Goal: Use online tool/utility: Utilize a website feature to perform a specific function

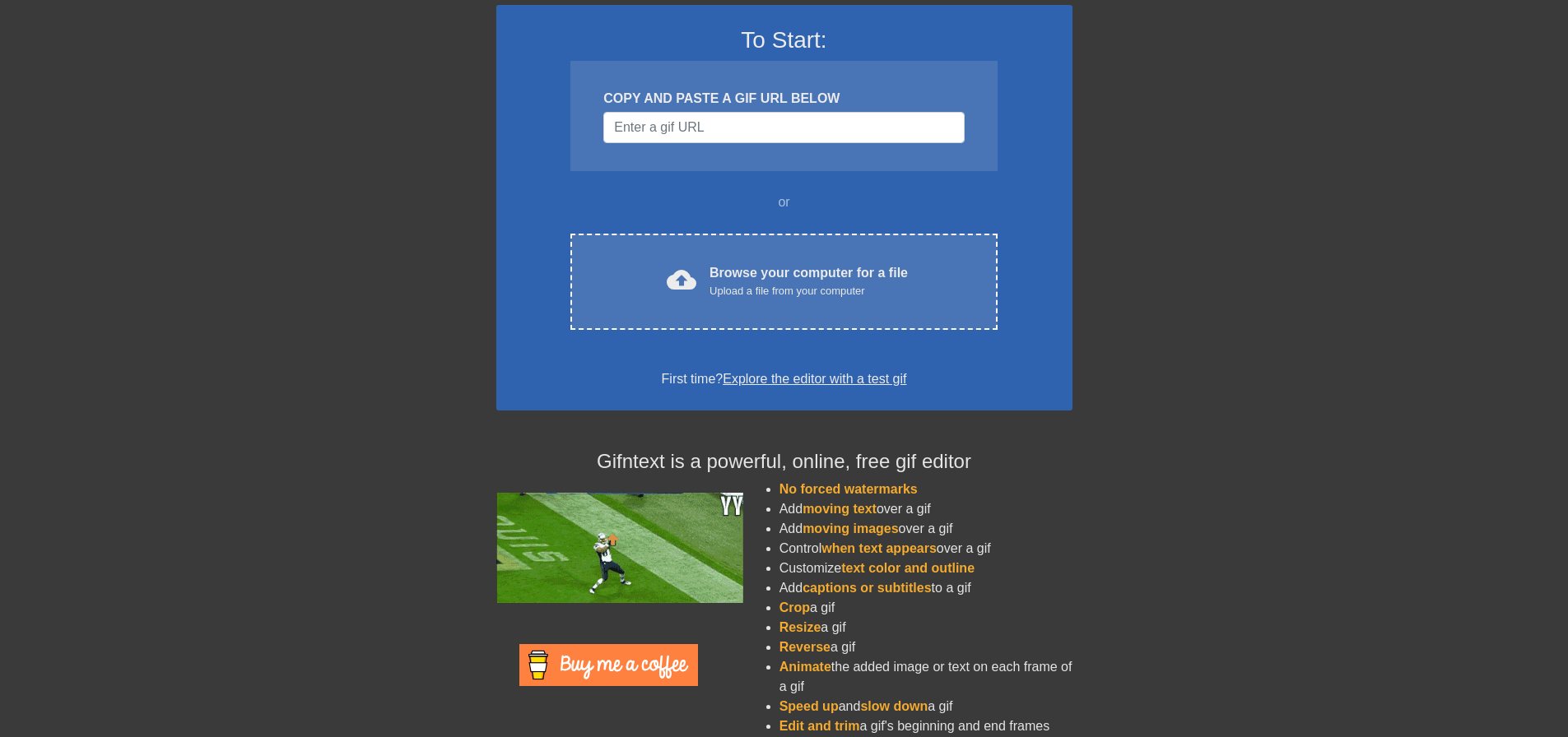
scroll to position [141, 0]
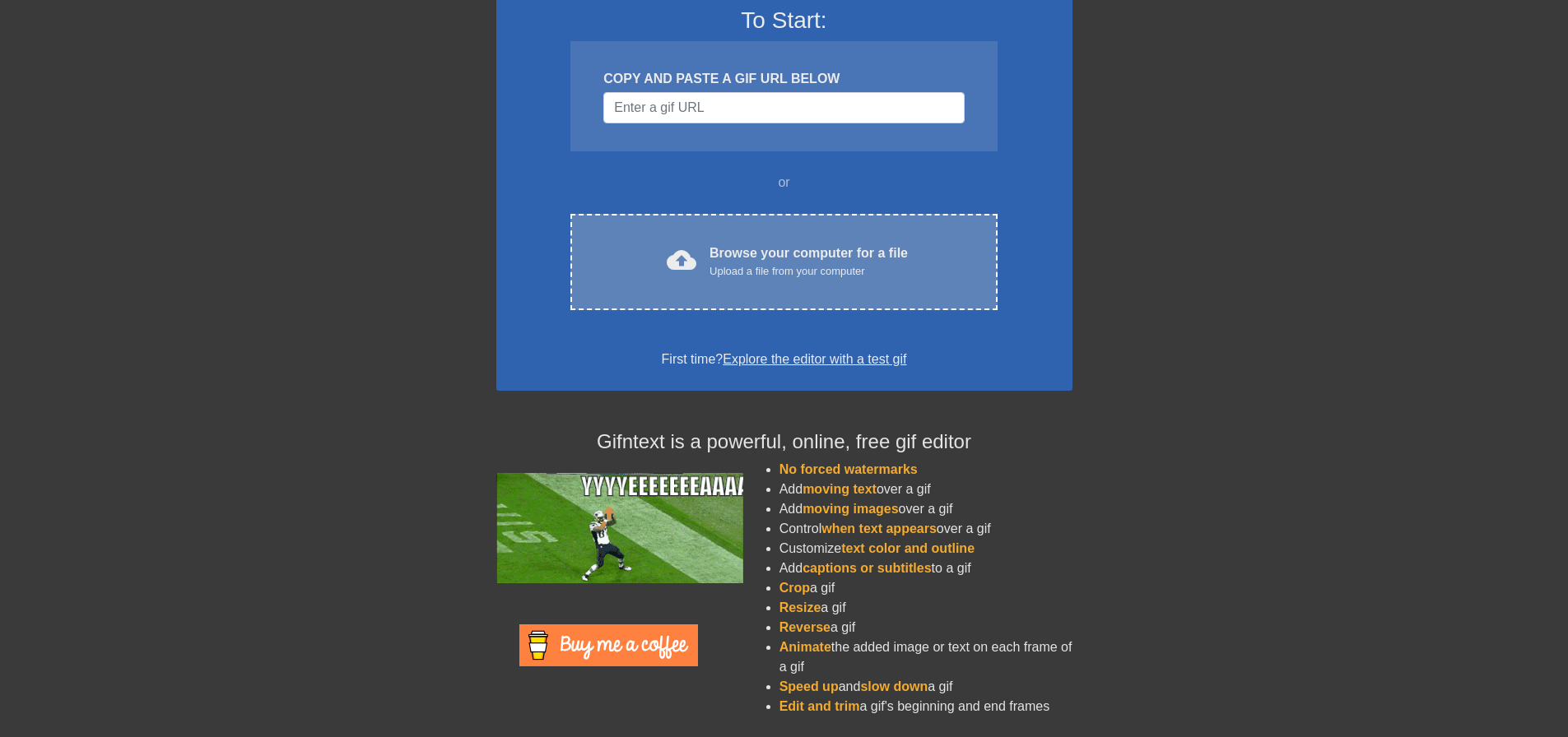
click at [773, 258] on div "Browse your computer for a file Upload a file from your computer" at bounding box center [808, 261] width 198 height 36
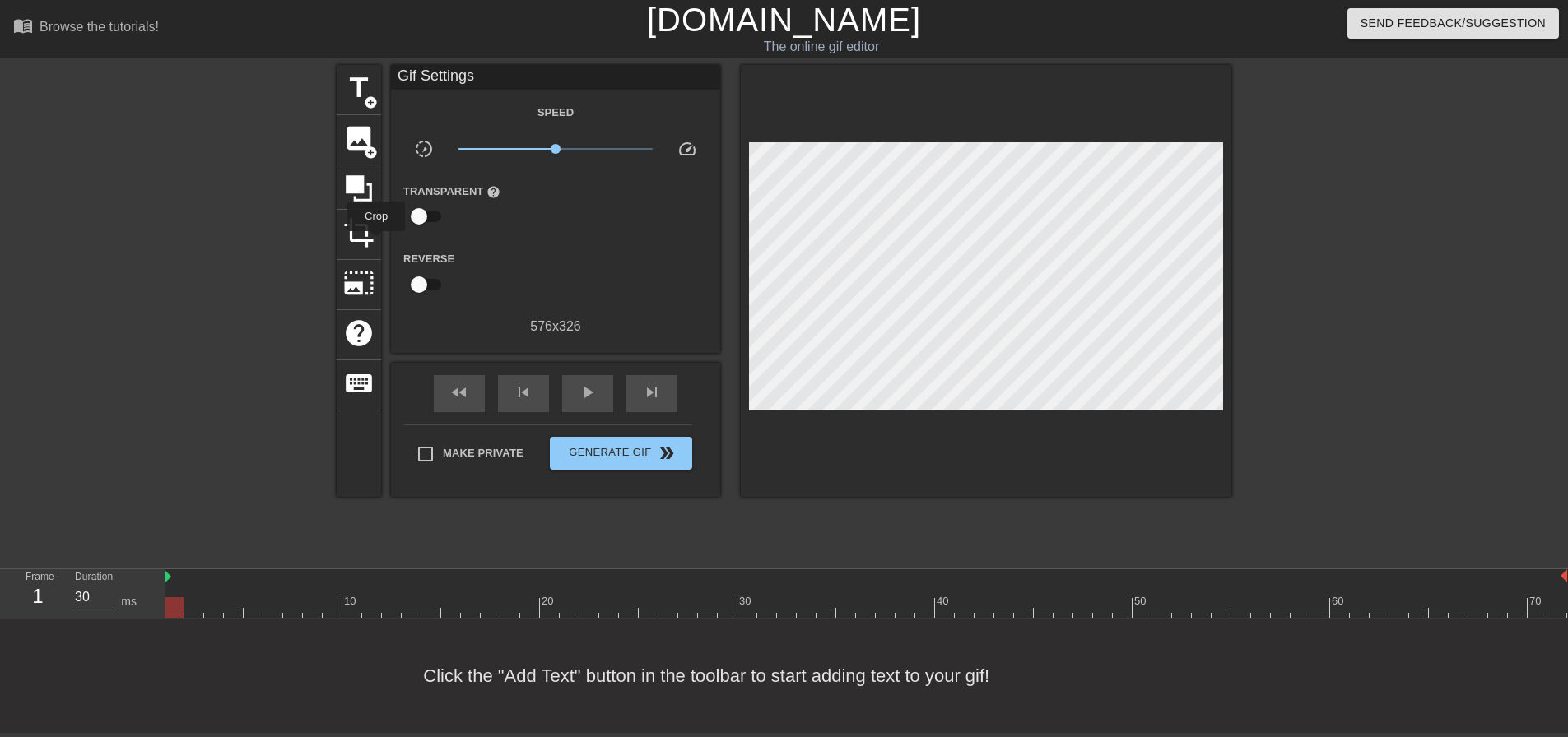
scroll to position [0, 0]
click at [122, 37] on link "menu_book Browse the tutorials!" at bounding box center [86, 28] width 146 height 25
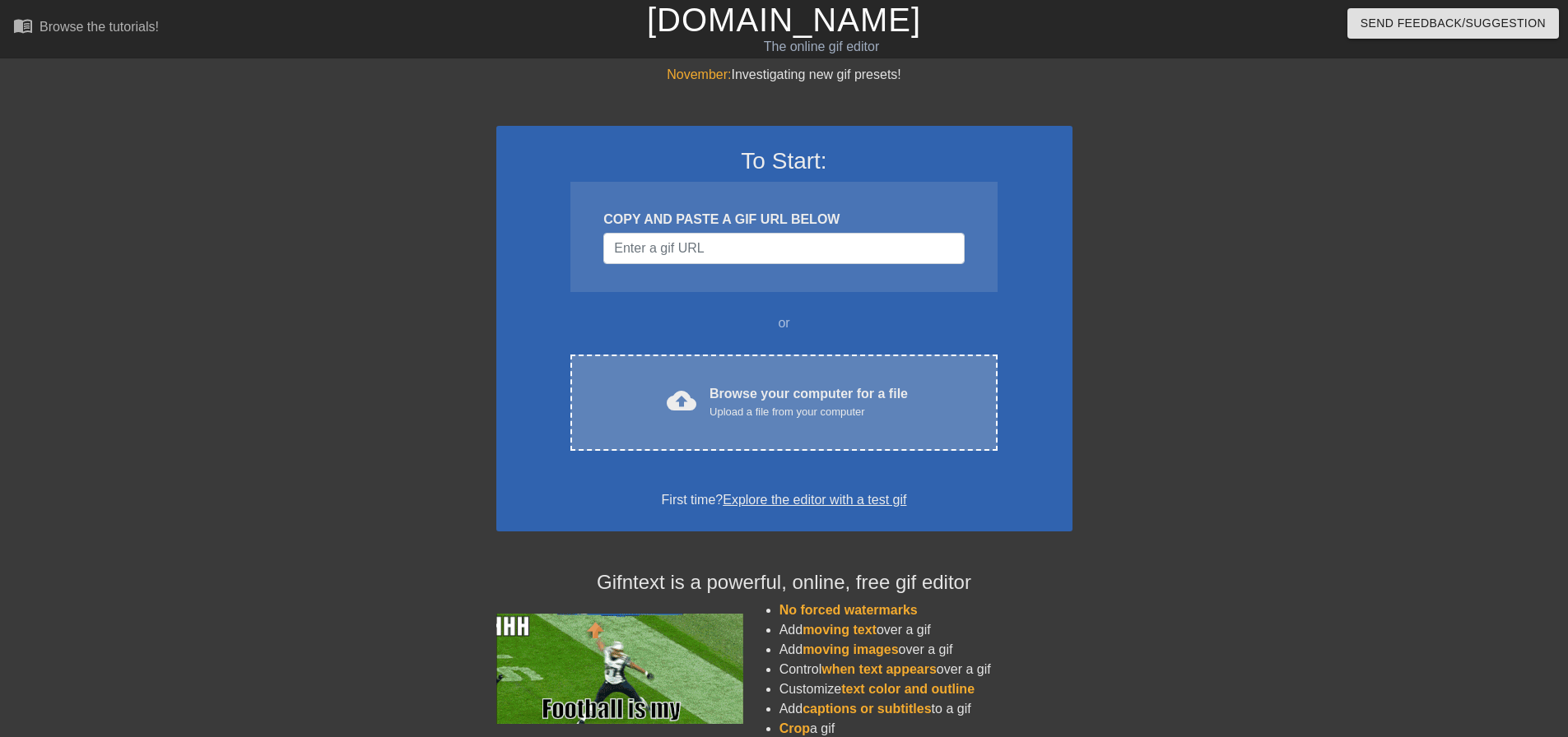
scroll to position [141, 0]
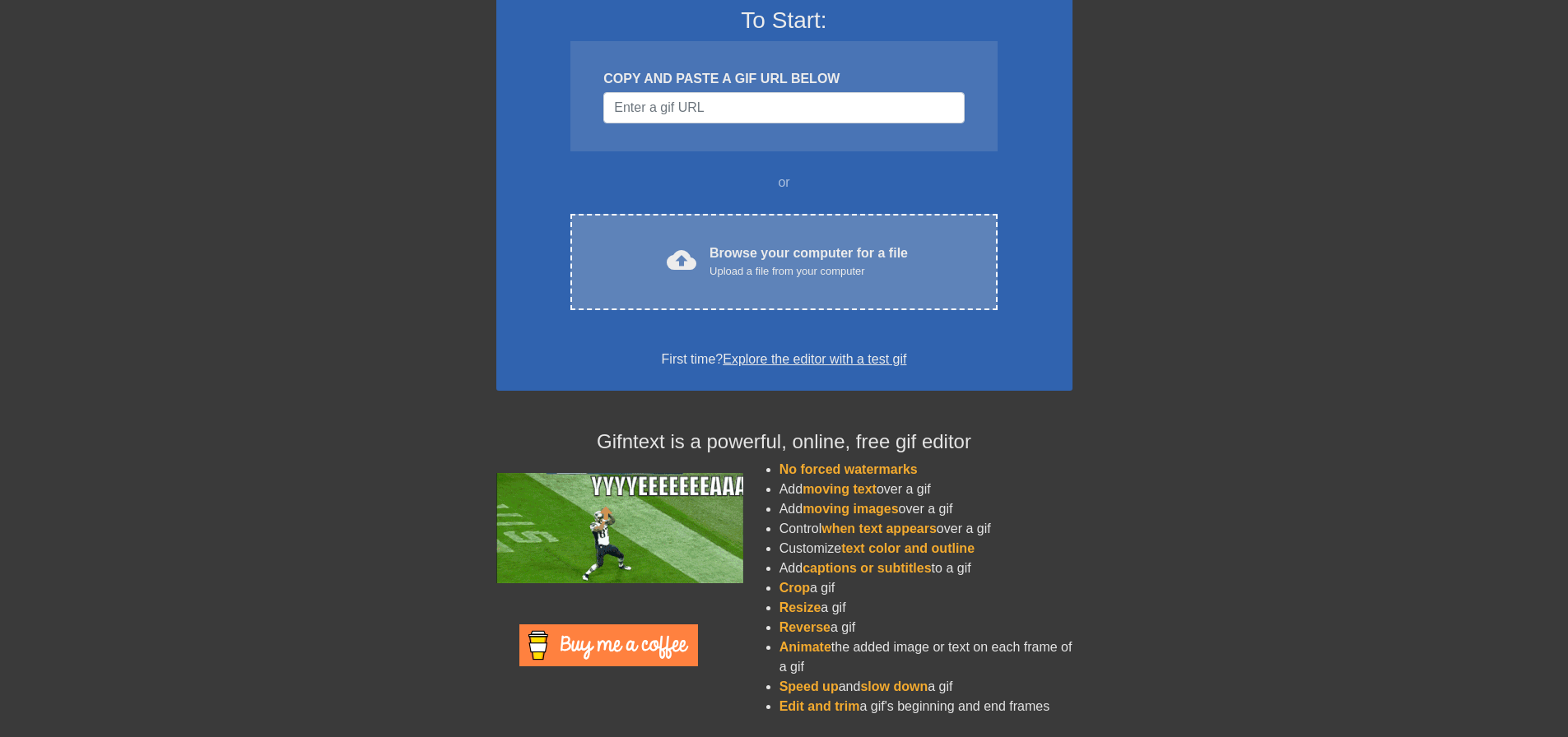
click at [724, 269] on div "Upload a file from your computer" at bounding box center [808, 271] width 198 height 16
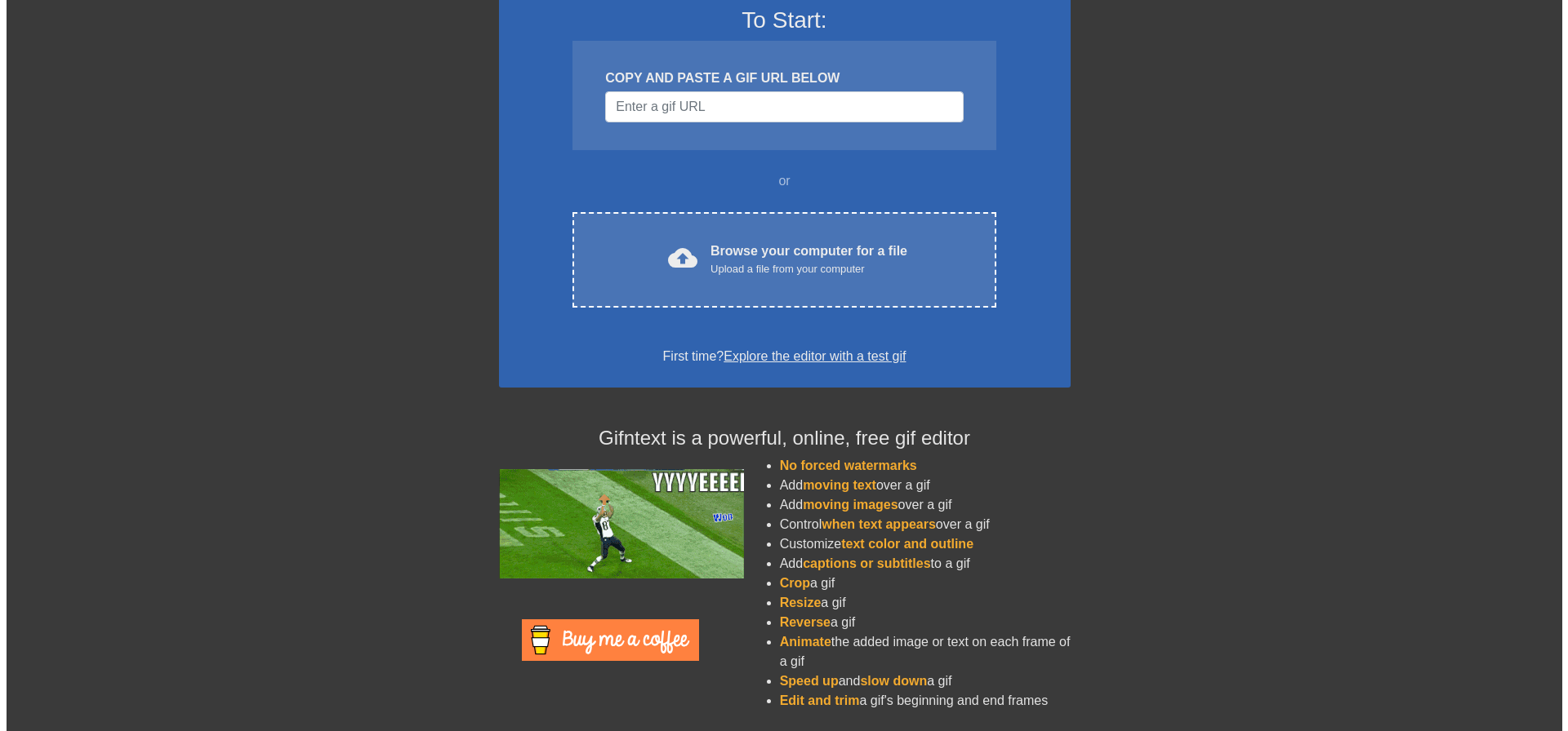
scroll to position [0, 0]
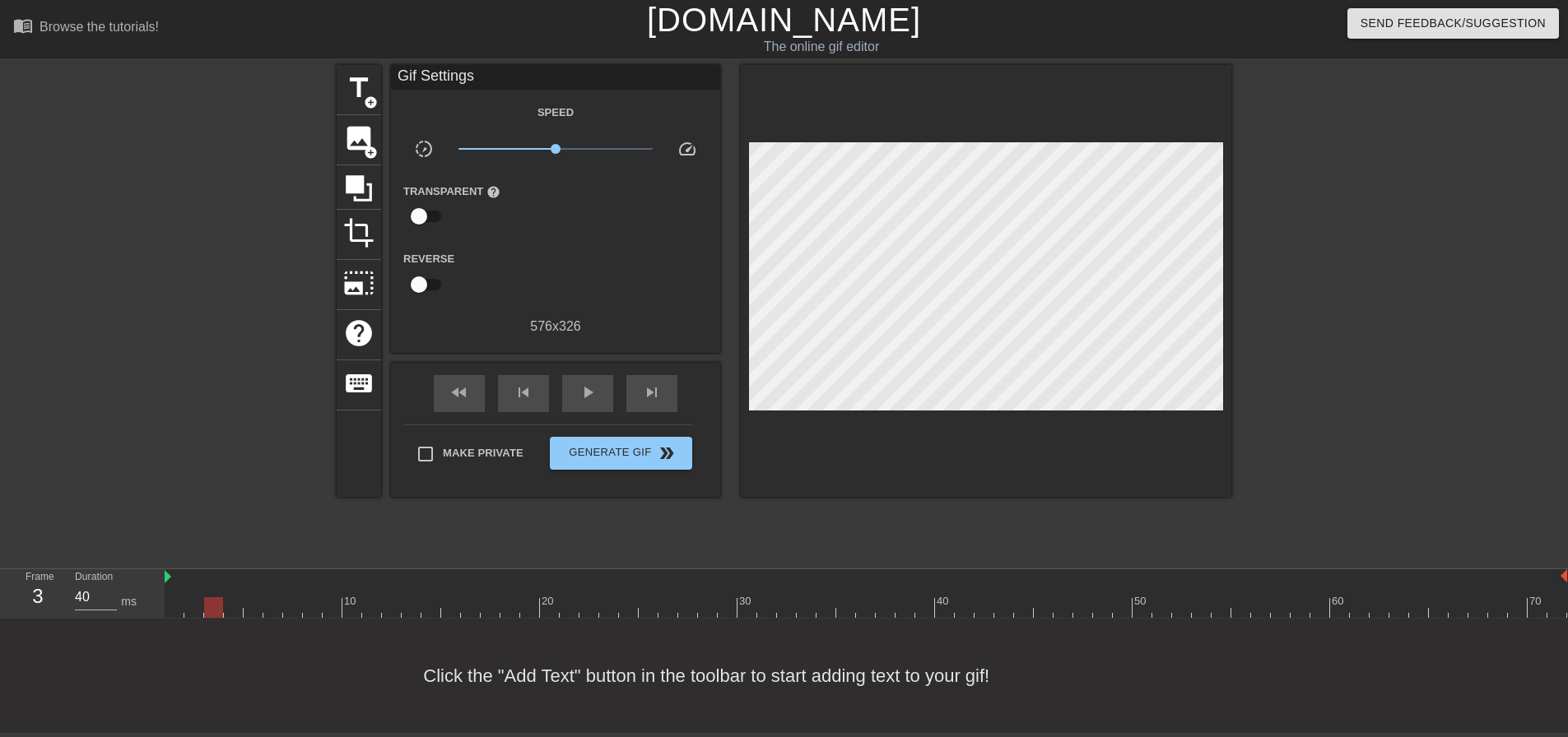
type input "30"
click at [176, 607] on div at bounding box center [174, 608] width 19 height 21
click at [361, 141] on span "image" at bounding box center [358, 138] width 32 height 32
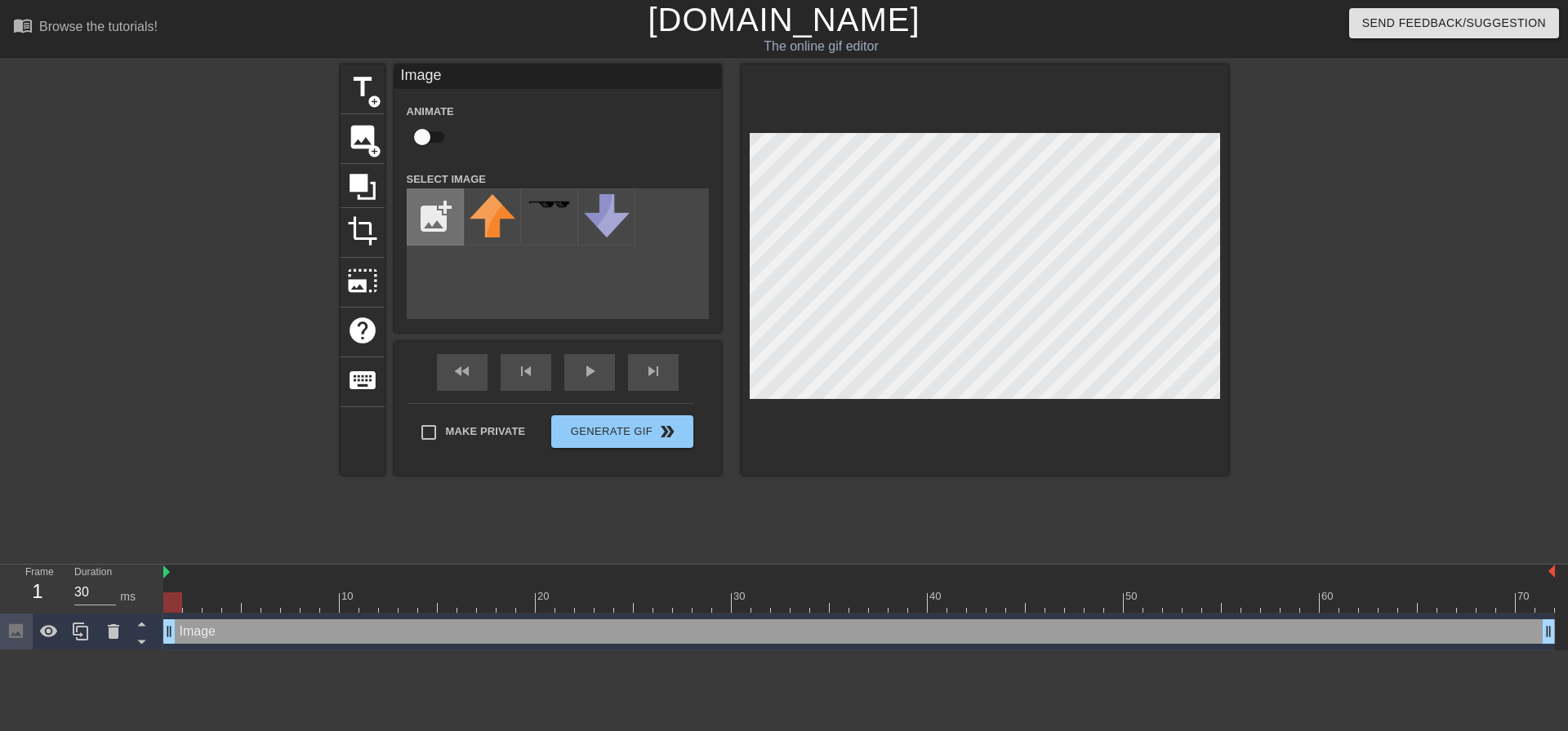
click at [434, 233] on input "file" at bounding box center [435, 217] width 56 height 56
type input "C:\fakepath\green.png"
click at [491, 220] on img at bounding box center [492, 211] width 46 height 32
click at [358, 91] on span "title" at bounding box center [363, 87] width 31 height 31
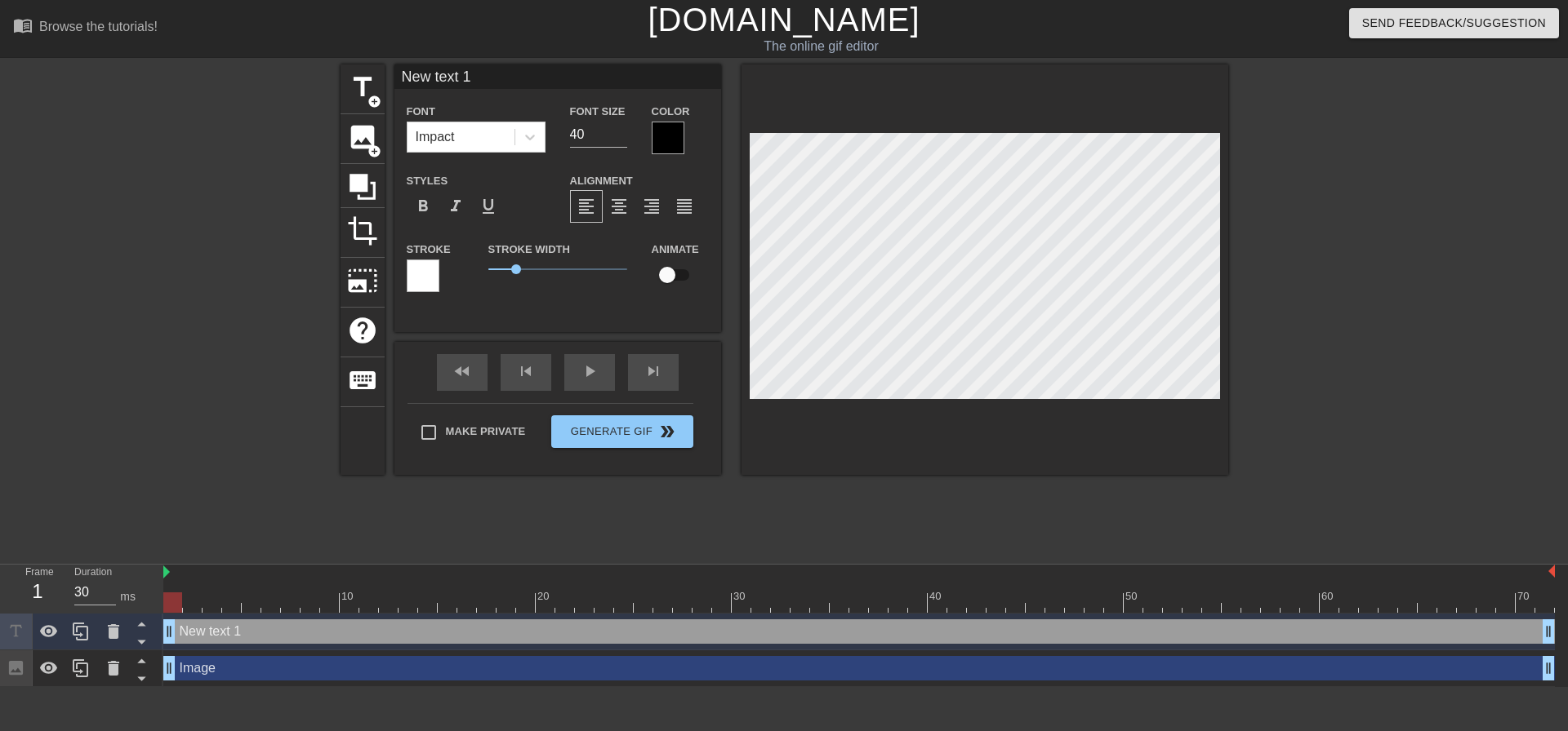
type input "New 1"
type textarea "New 1"
type input "New 1"
type textarea "New 1"
type input "Ne 1"
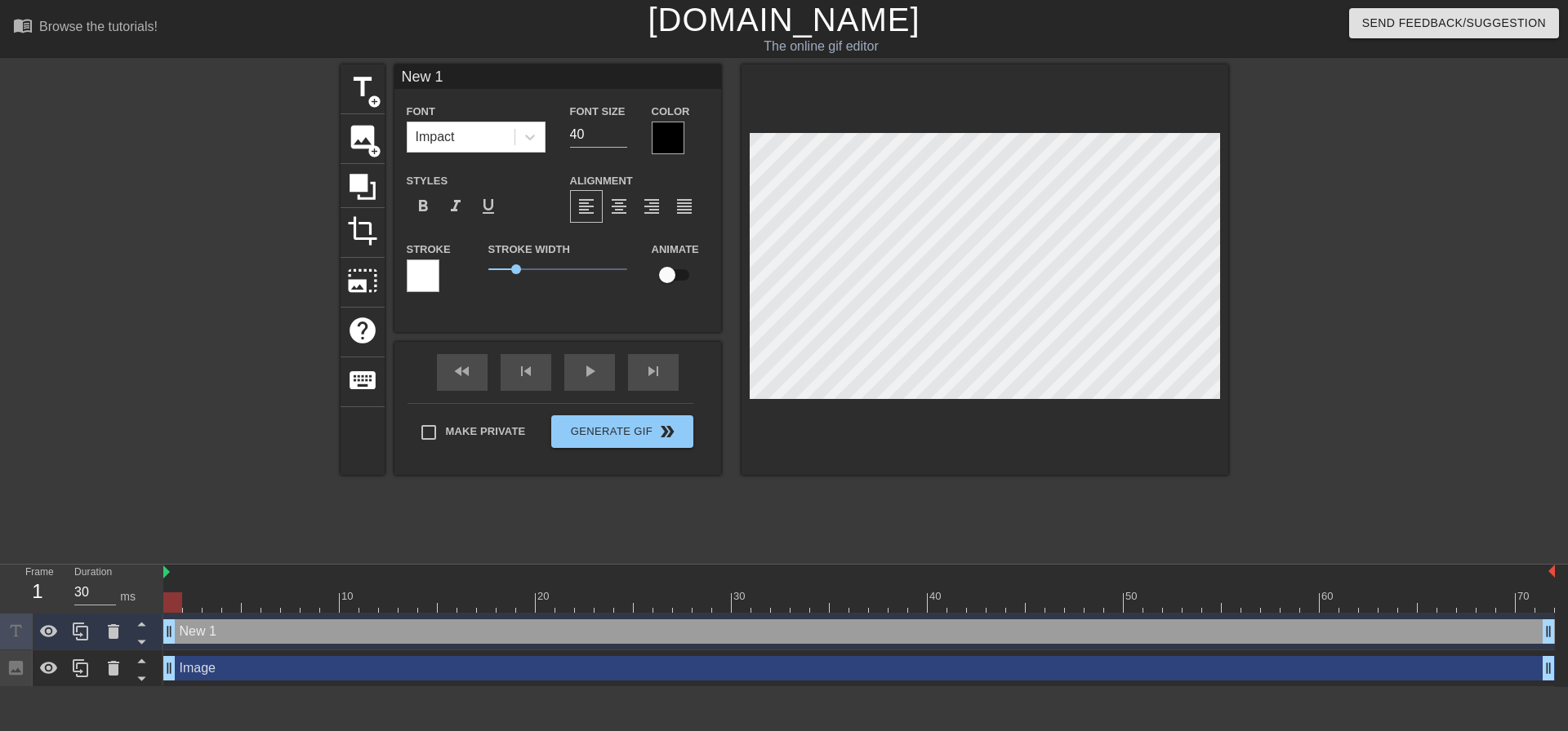
type textarea "Ne 1"
type input "N 1"
type textarea "N 1"
type input "1"
type textarea "1"
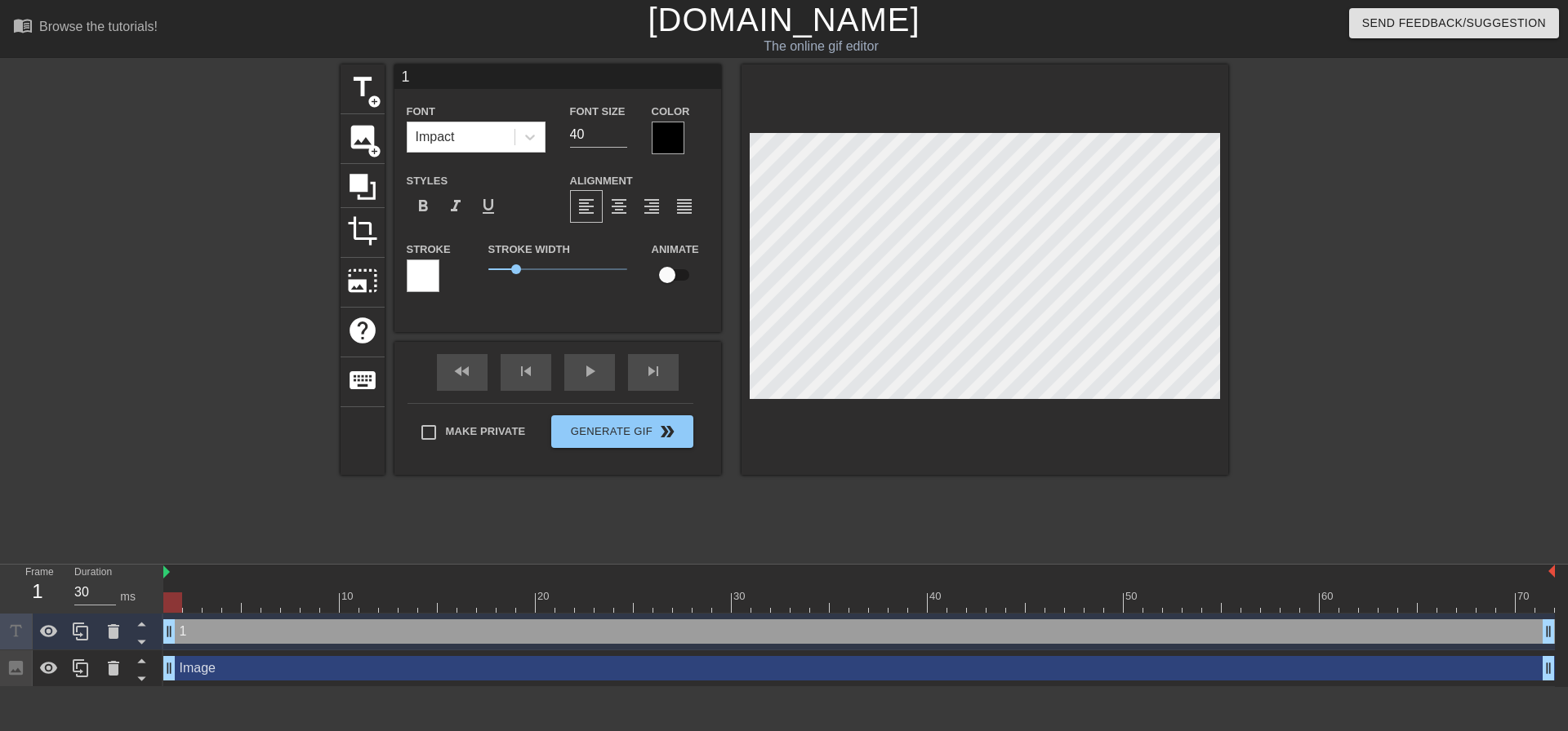
scroll to position [3, 3]
type input "1"
type textarea "1"
type input "0"
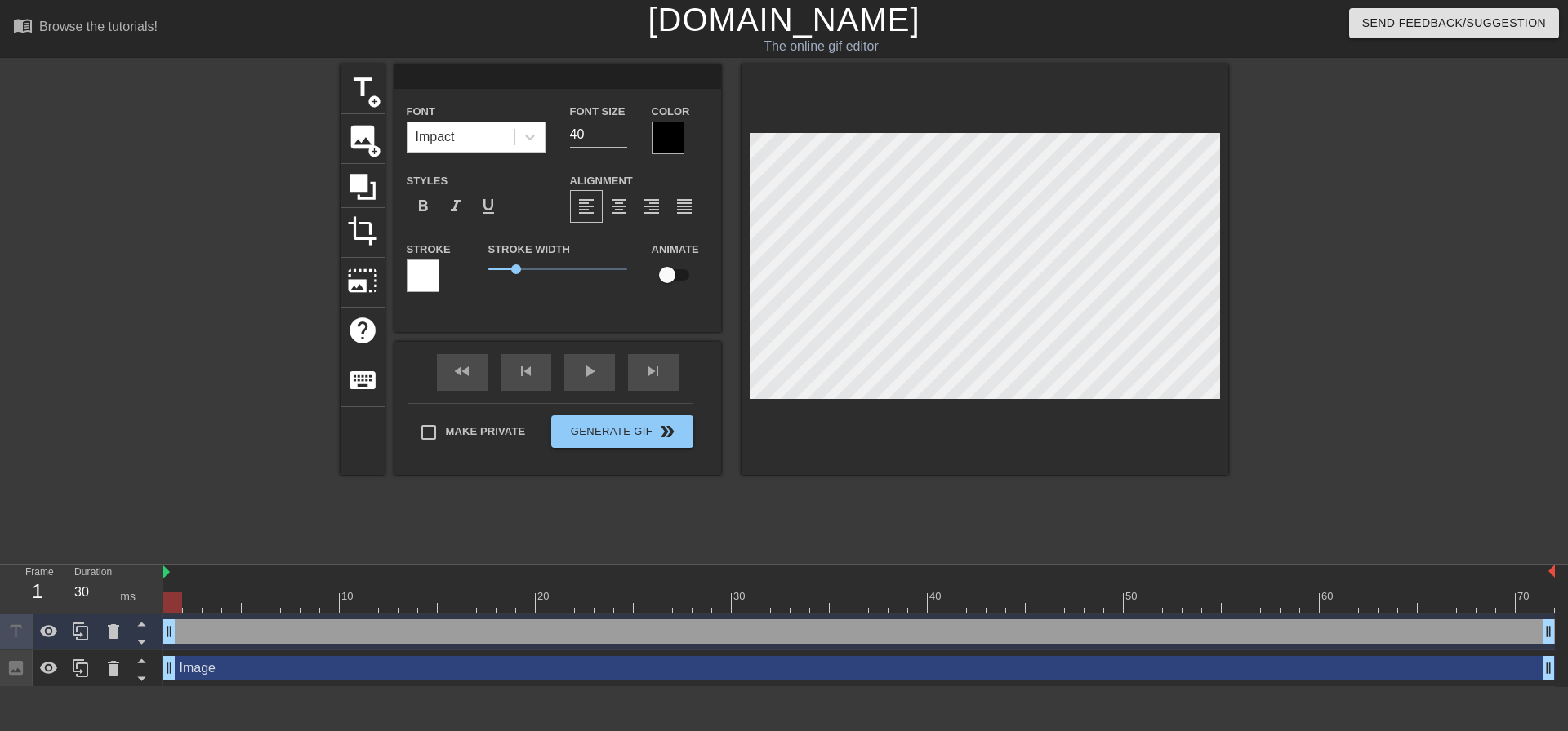
type textarea "0"
type input "0"
type textarea "0"
type input "0 d"
type textarea "0 d"
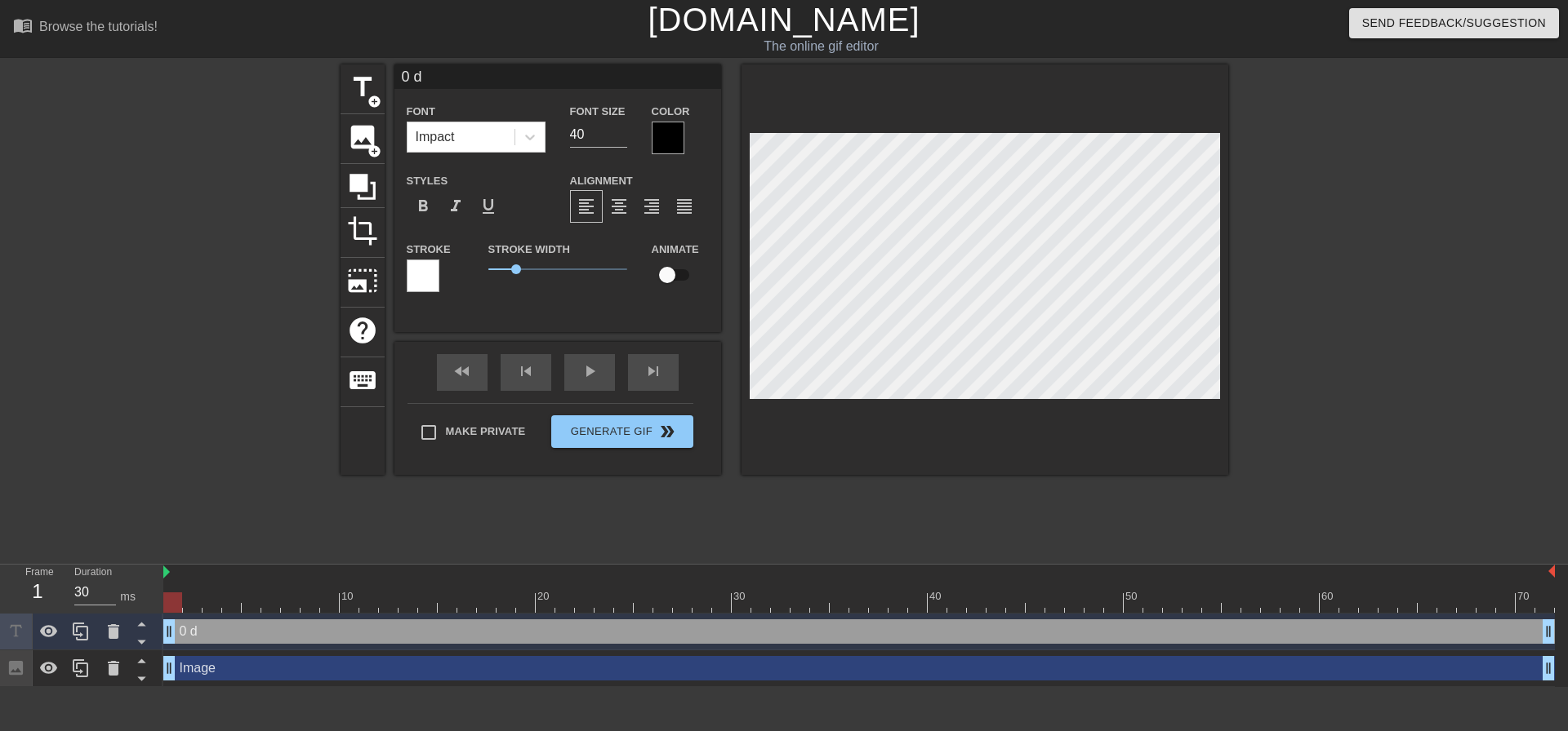
type input "0 da"
type textarea "0 da"
type input "0 d"
type textarea "0 d"
type input "0"
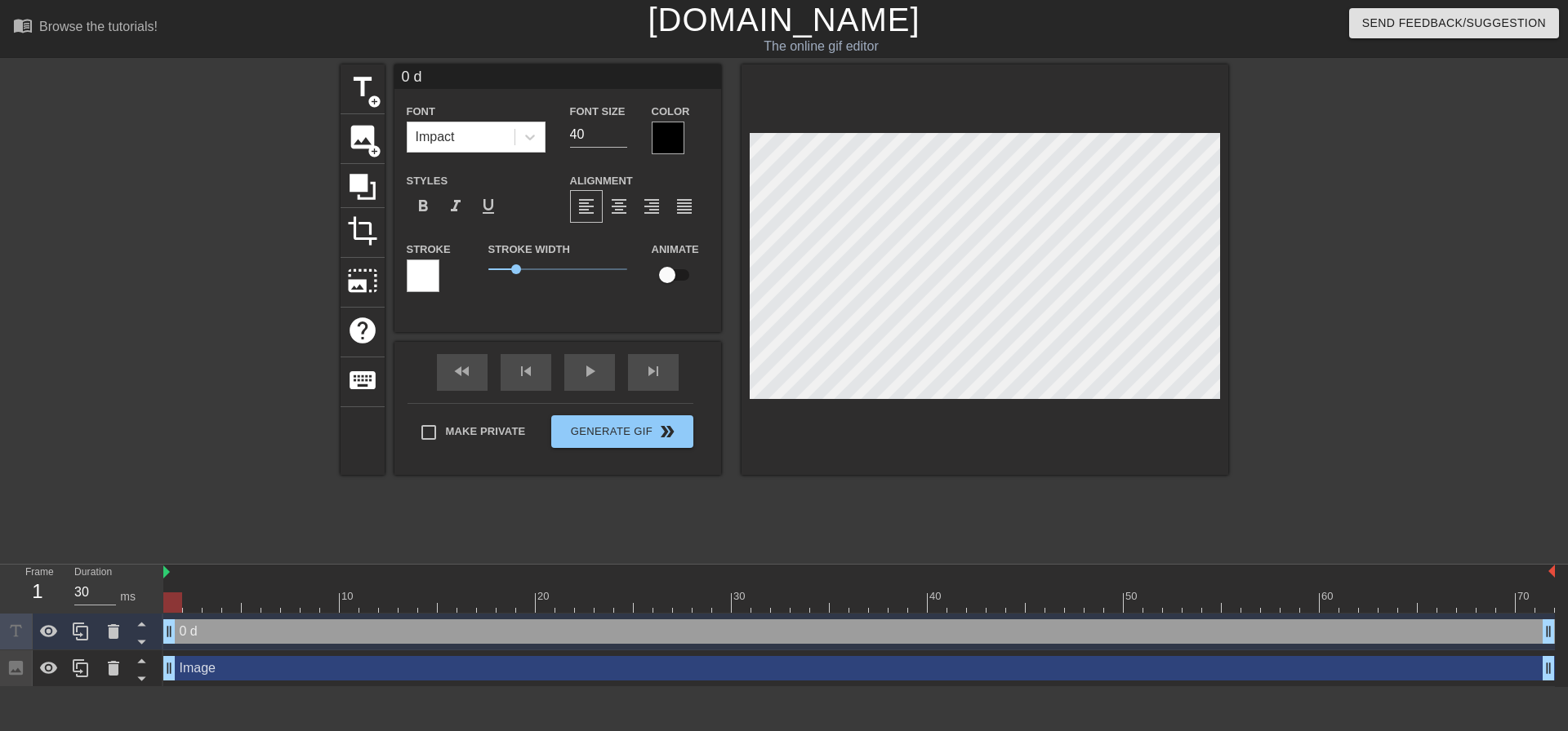
type textarea "0"
type input "0 D"
type textarea "0 D"
type input "0 DA"
type textarea "0 DA"
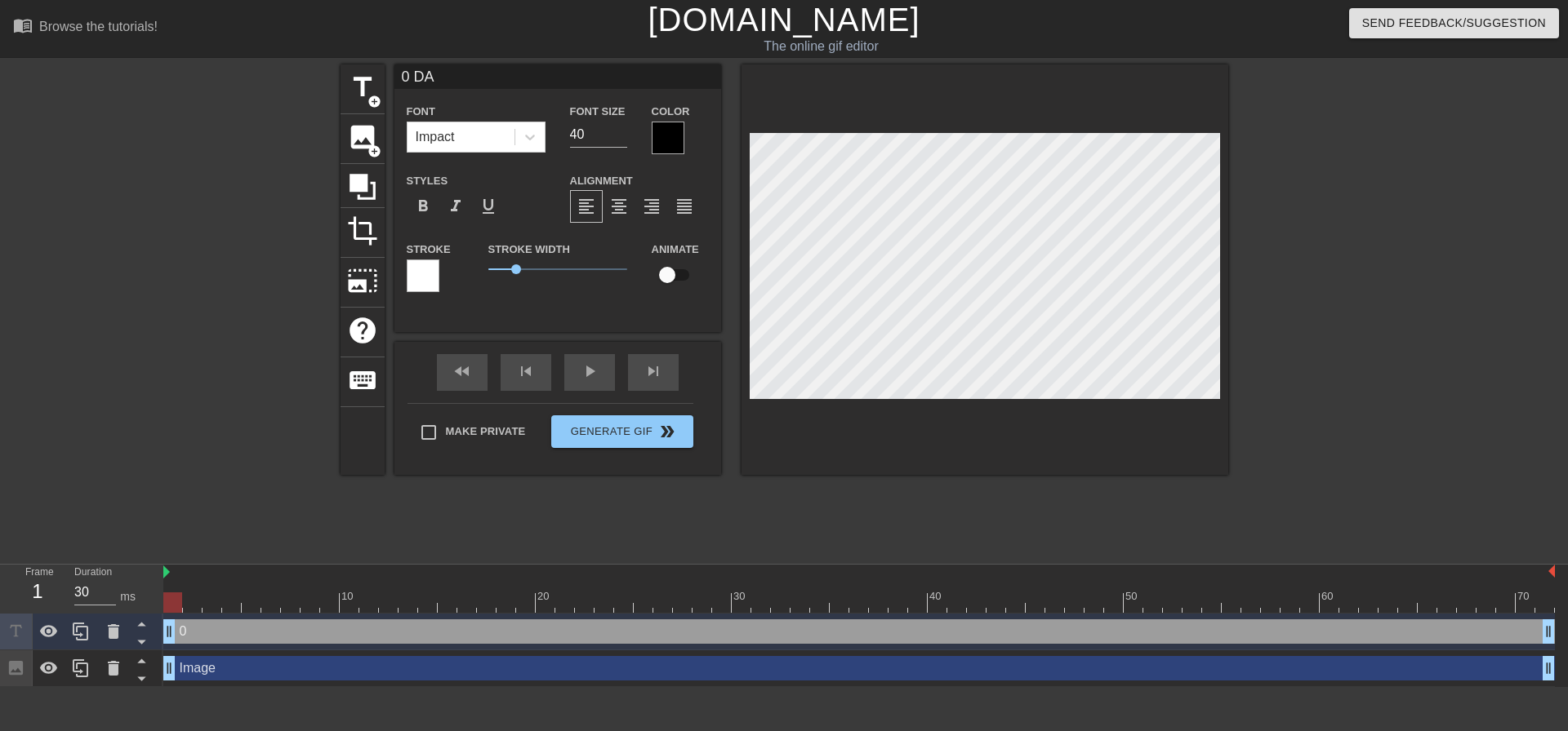
type input "0 DAY"
type textarea "0 DAY"
type input "0 DAYS"
type textarea "0 DAYS"
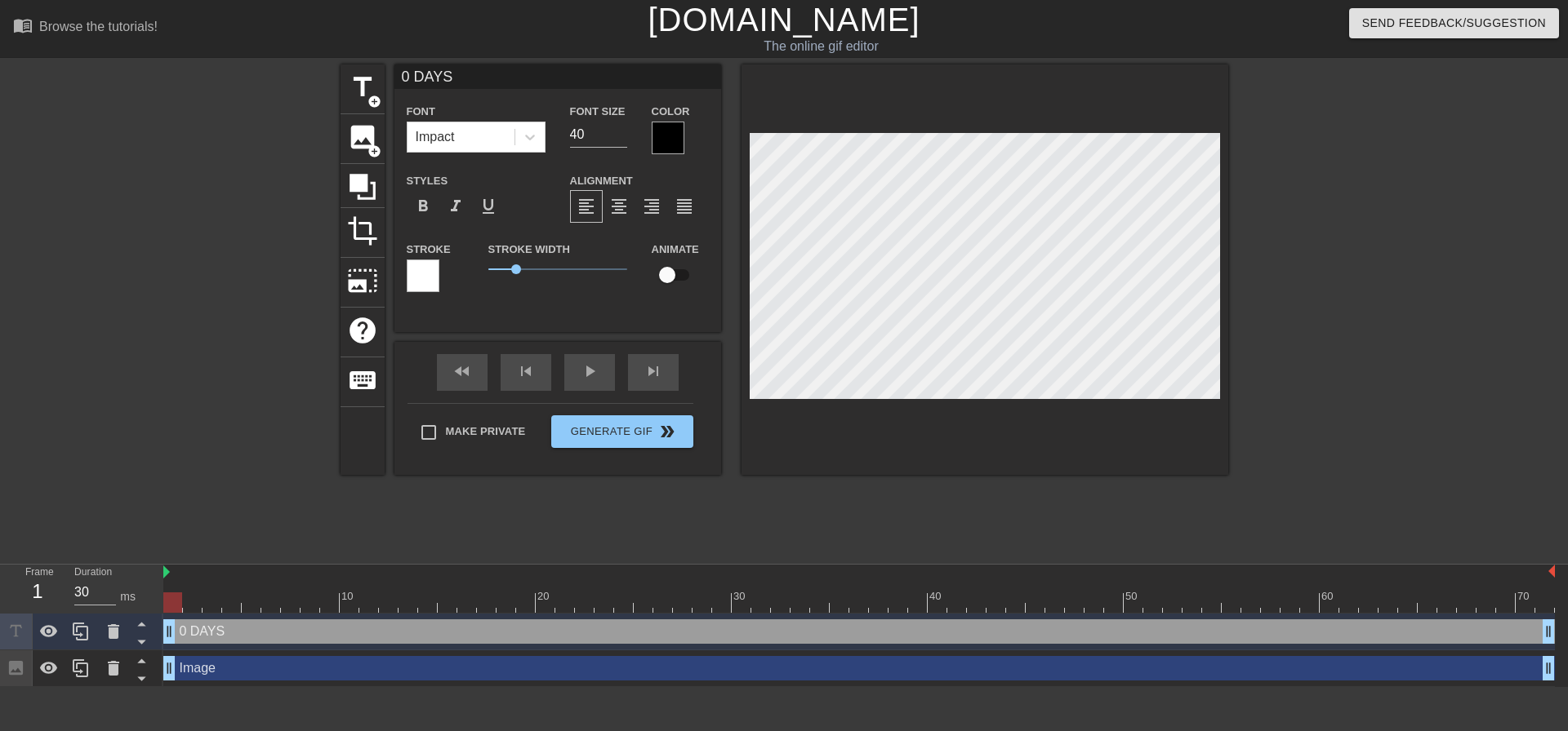
type input "0 DAYS"
type textarea "0 DAYS"
click at [608, 197] on div "format_align_center" at bounding box center [618, 206] width 32 height 32
type input "0 DAYS"
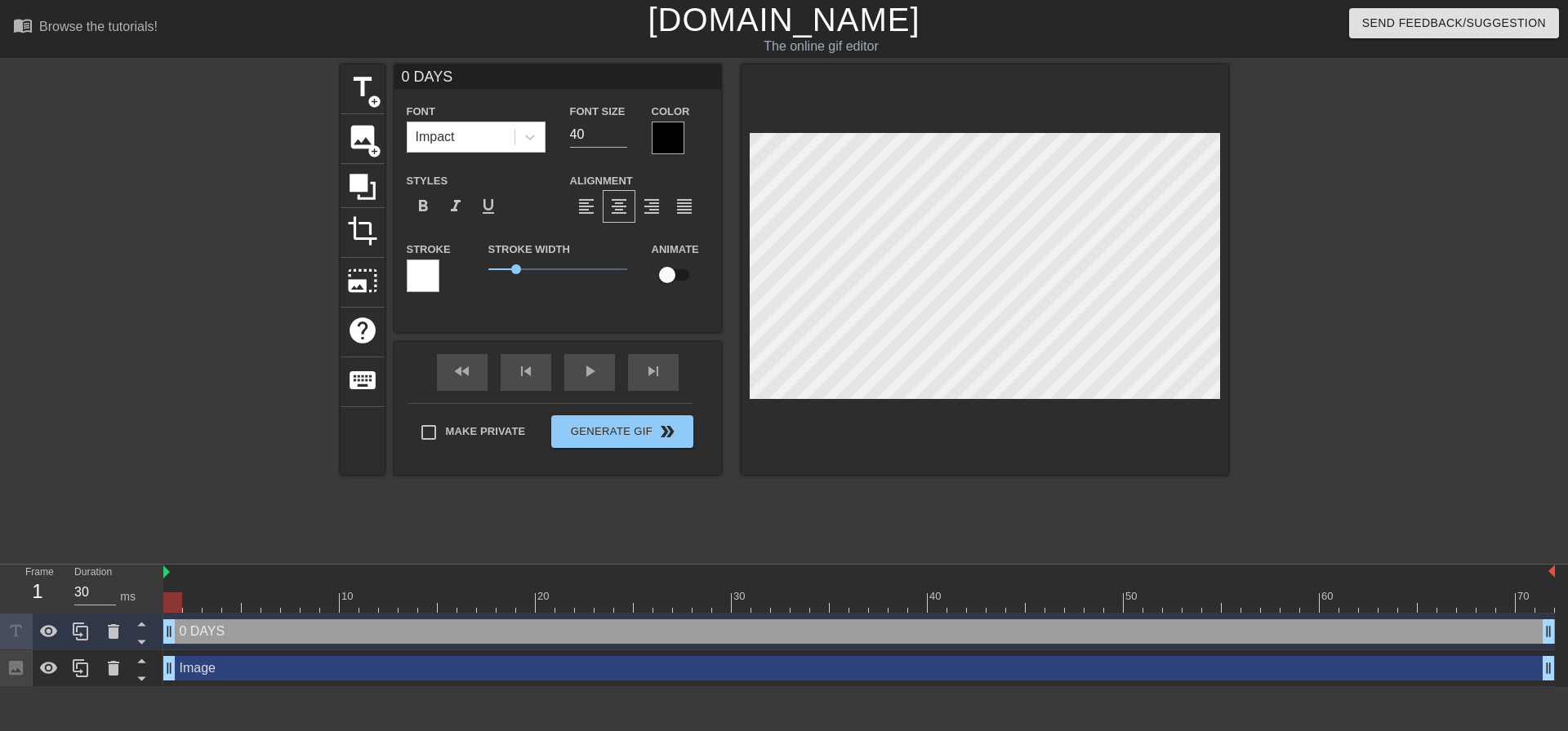
type textarea "0 DAYS"
type input "0 DAYS W"
type textarea "0 DAYS W"
type input "0 DAYS WI"
type textarea "0 DAYS WI"
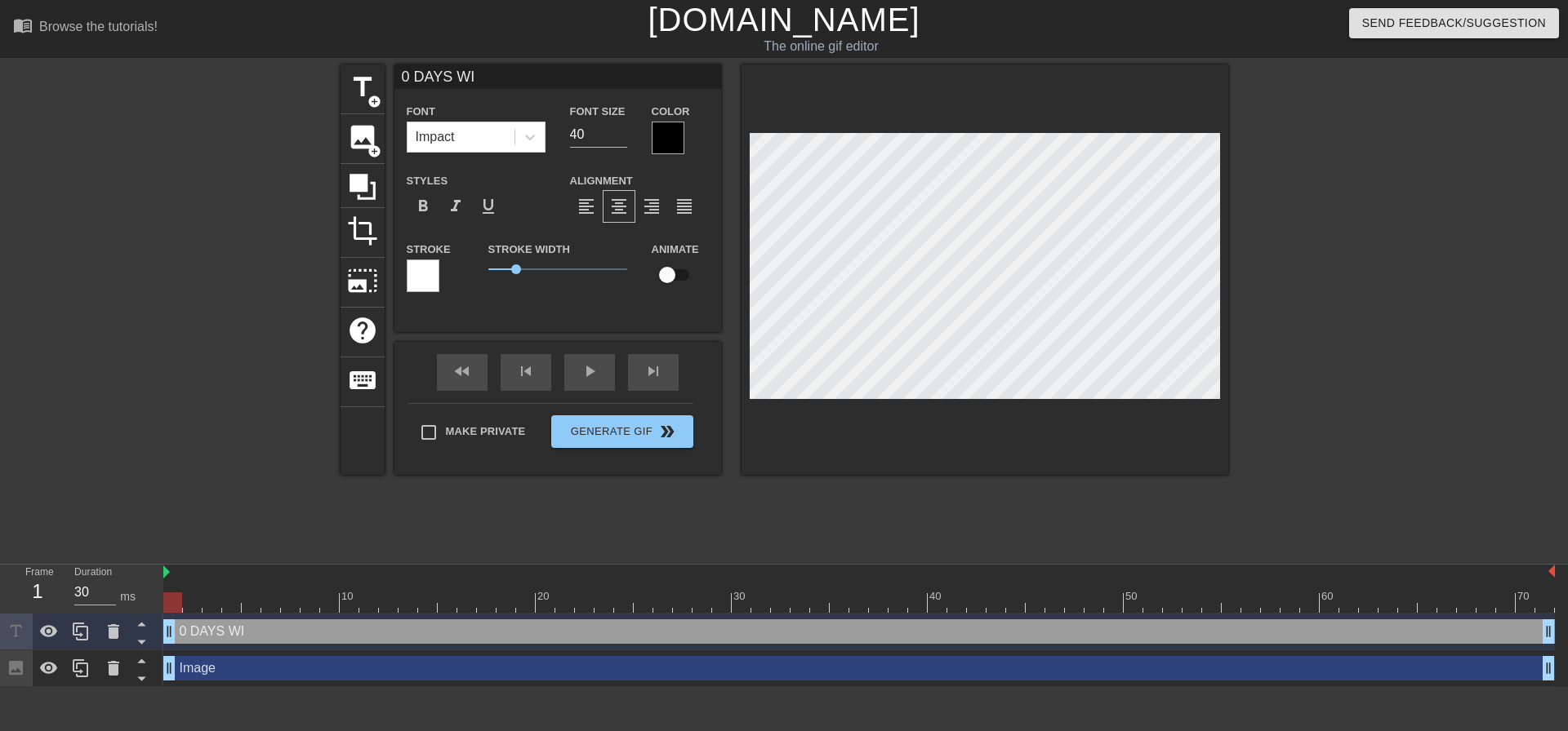
type input "0 DAYS WIT"
type textarea "0 DAYS WIT"
type input "0 DAYS WITH"
type textarea "0 DAYS WITH"
type input "0 DAYS WITHO"
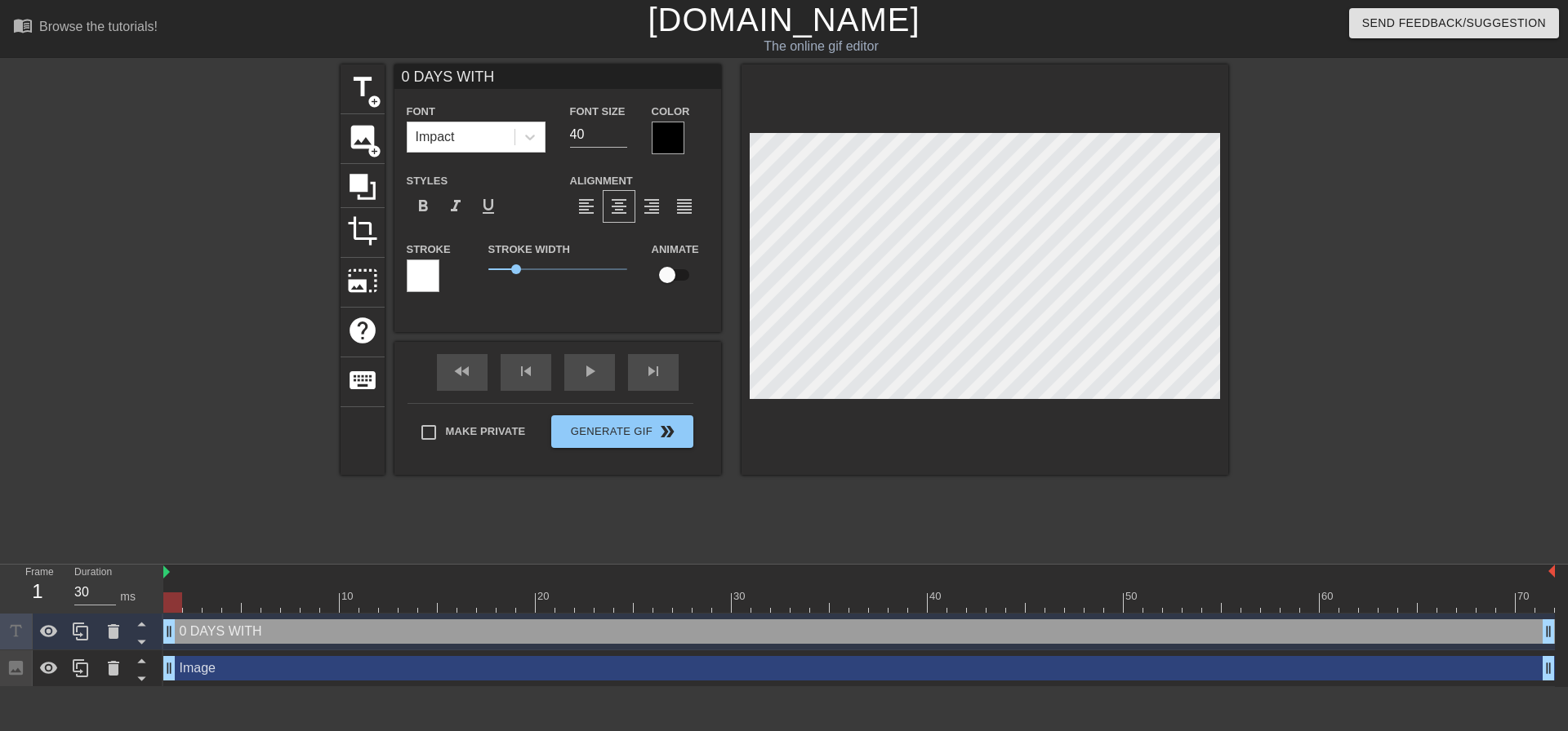
type textarea "0 DAYS WITHO"
type input "0 DAYS WITHOU"
type textarea "0 DAYS WITHOU"
type input "0 DAYS WITHOUT"
type textarea "0 DAYS WITHOUT"
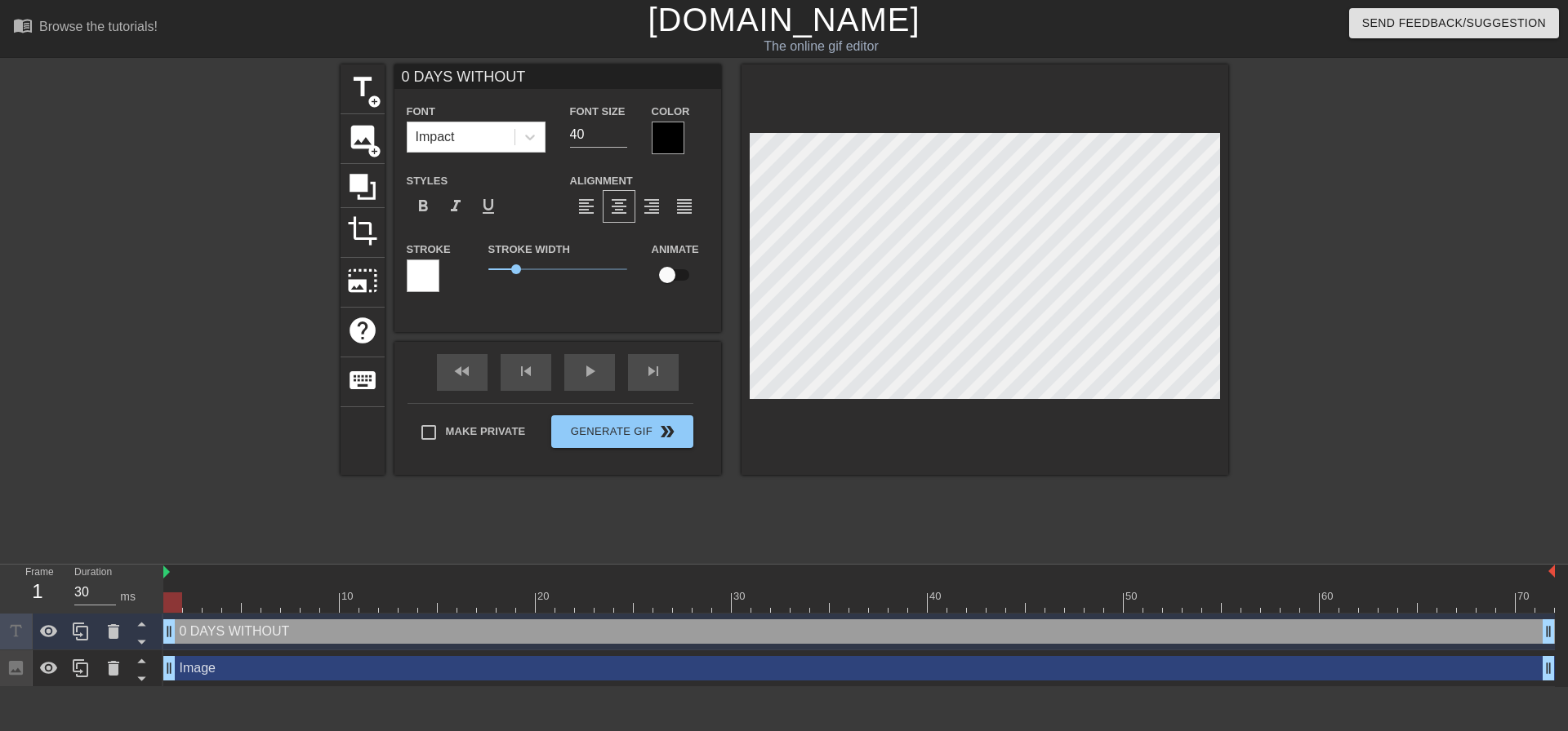
type input "0 DAYS WITHOUT"
type textarea "0 DAYS WITHOUT"
type input "0 DAYS WITHOUTS"
type textarea "0 DAYS WITHOUT S"
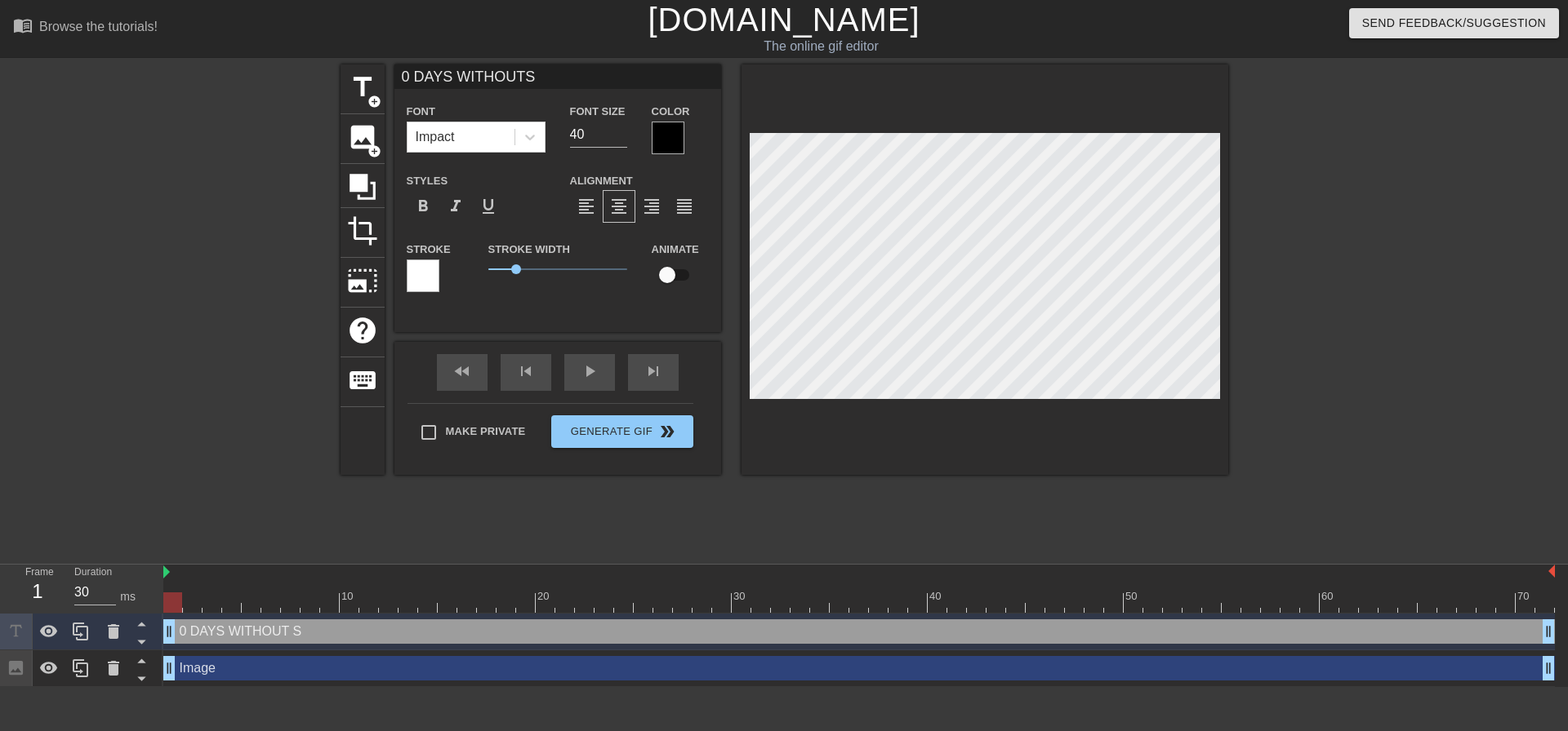
type input "0 DAYS WITHOUT"
type textarea "0 DAYS WITHOUT"
type input "0 DAYS WITHOUTO"
type textarea "0 DAYS WITHOUT O"
type input "0 DAYS WITHOUTOR"
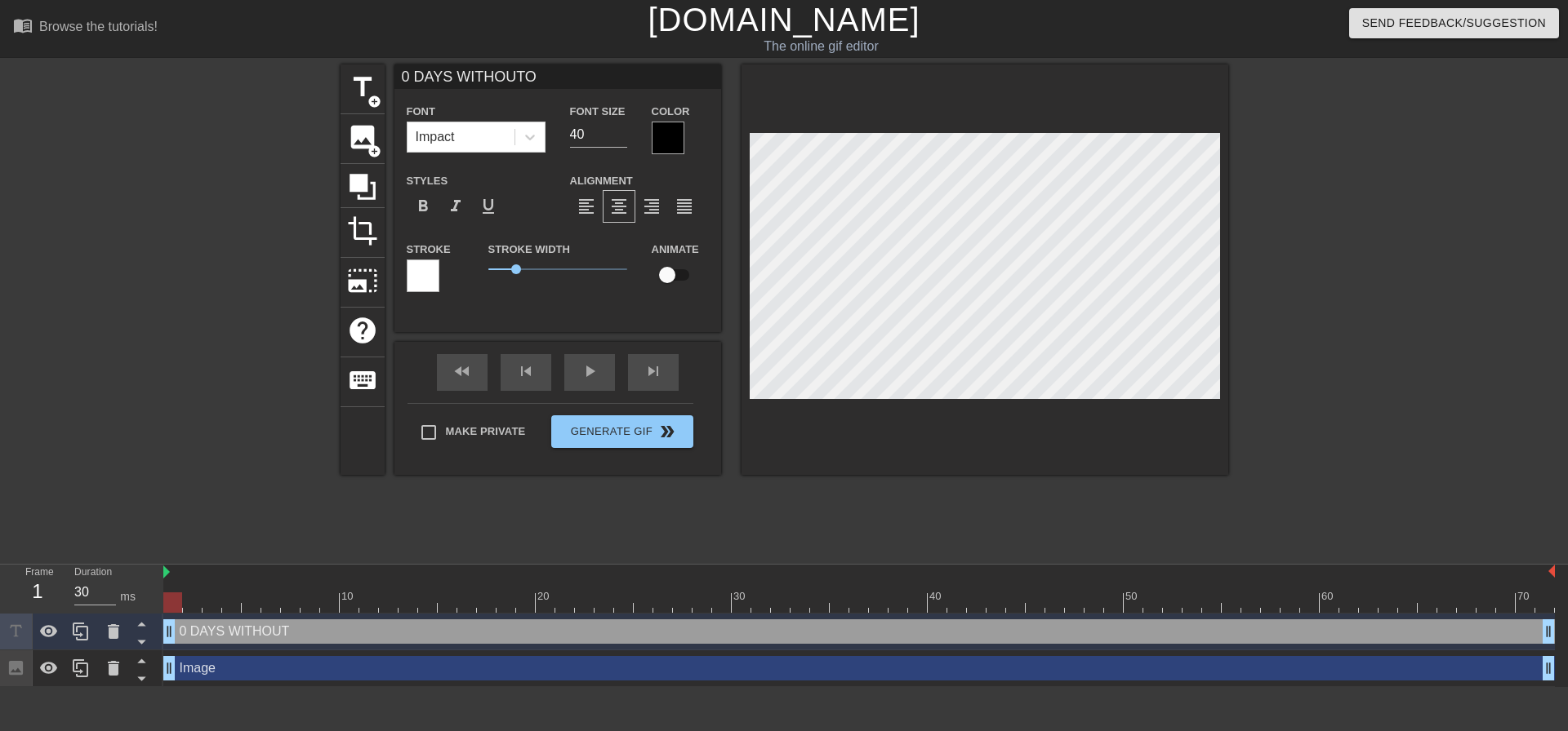
type textarea "0 DAYS WITHOUT OR"
type input "0 DAYS WITHOUTORB"
type textarea "0 DAYS WITHOUT ORB"
type input "0 DAYS WITHOUTORBP"
type textarea "0 DAYS WITHOUT ORBP"
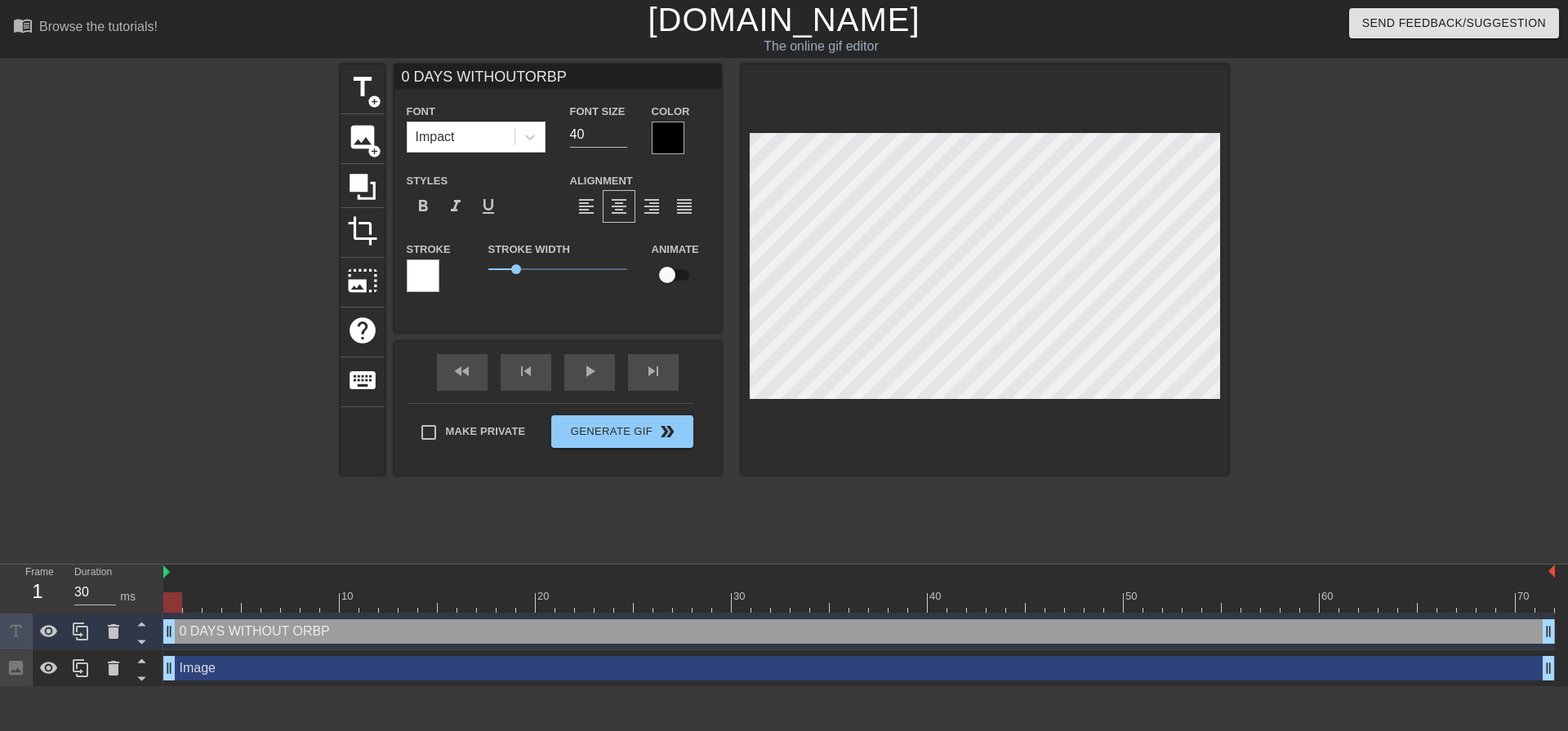
type input "0 DAYS WITHOUTORBPO"
type textarea "0 DAYS WITHOUT ORBPOS"
type input "0 DAYS WITHOUTORBPOST"
type textarea "0 DAYS WITHOUT ORBPOST"
type input "0 DAYS WITHOUTORBPOSTI"
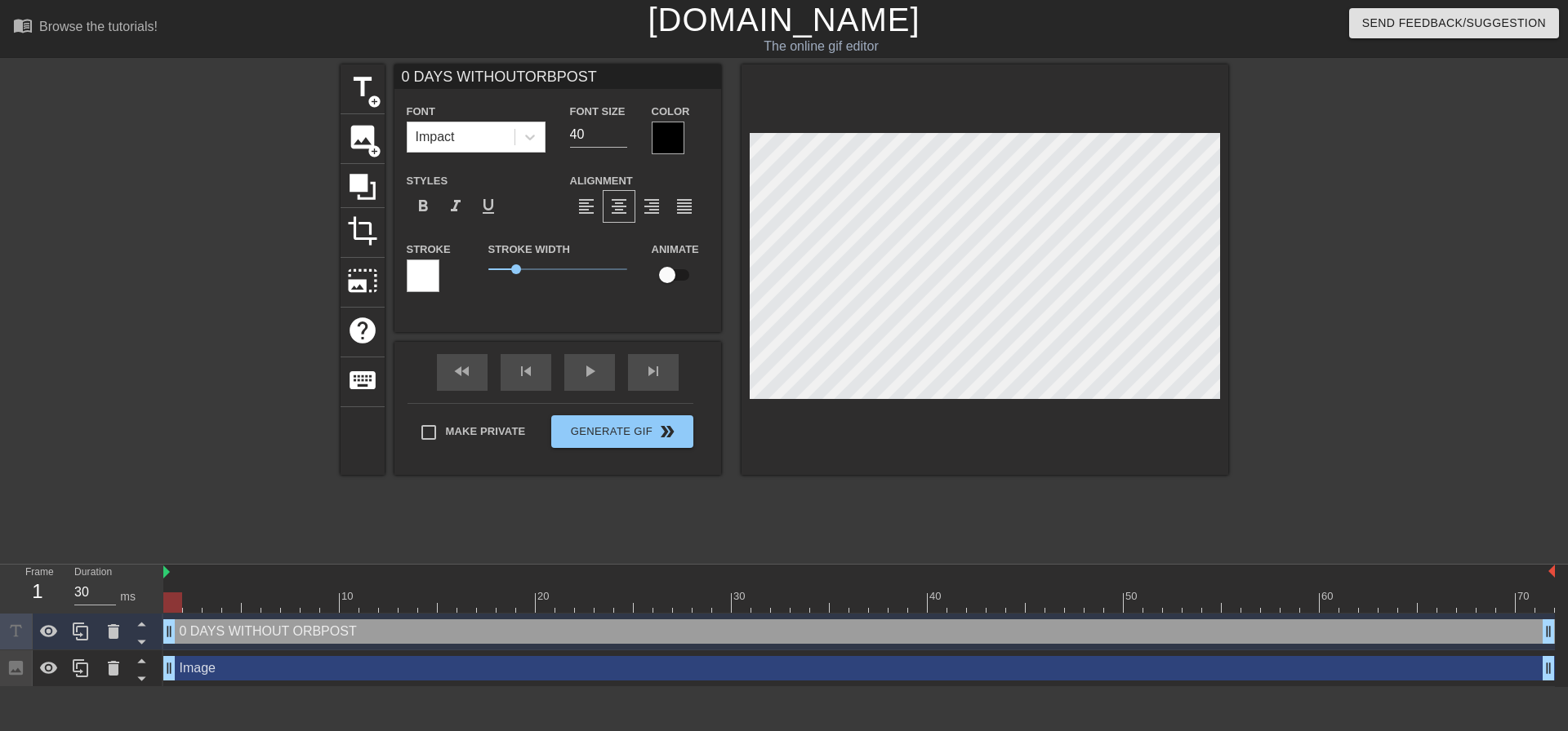
type textarea "0 DAYS WITHOUT ORBPOSTI"
type input "0 DAYS WITHOUTORBPOSTIN"
type textarea "0 DAYS WITHOUT ORBPOSTIN"
type input "0 DAYS WITHOUTORBPOSTING"
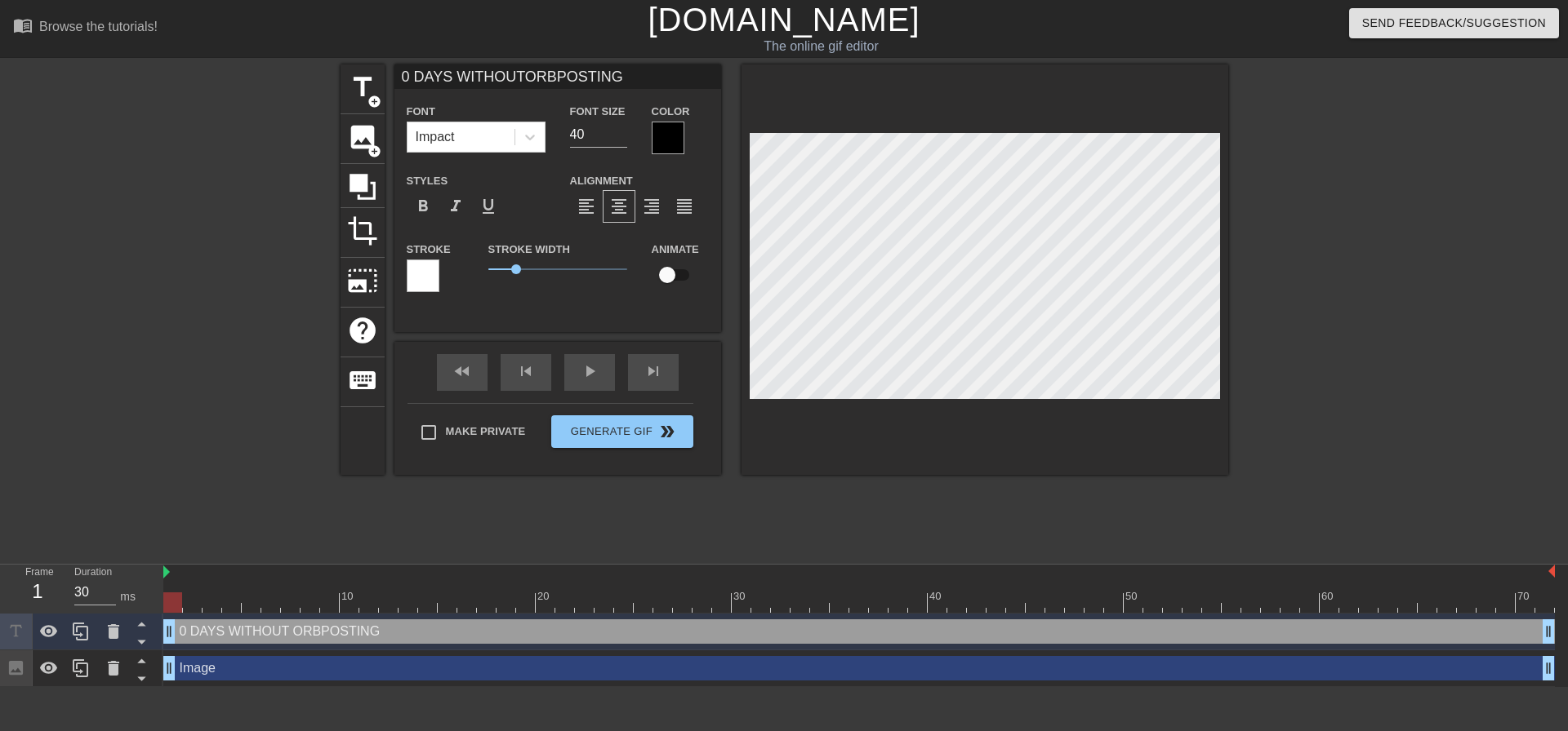
type textarea "0 DAYS WITHOUT ORBPOSTING"
type input "0 DAYS WITHOUTORBPOSTING"
type input "39"
click at [623, 137] on input "39" at bounding box center [599, 135] width 57 height 26
type input "0 DAYS WITHOUTORBPOSTING"
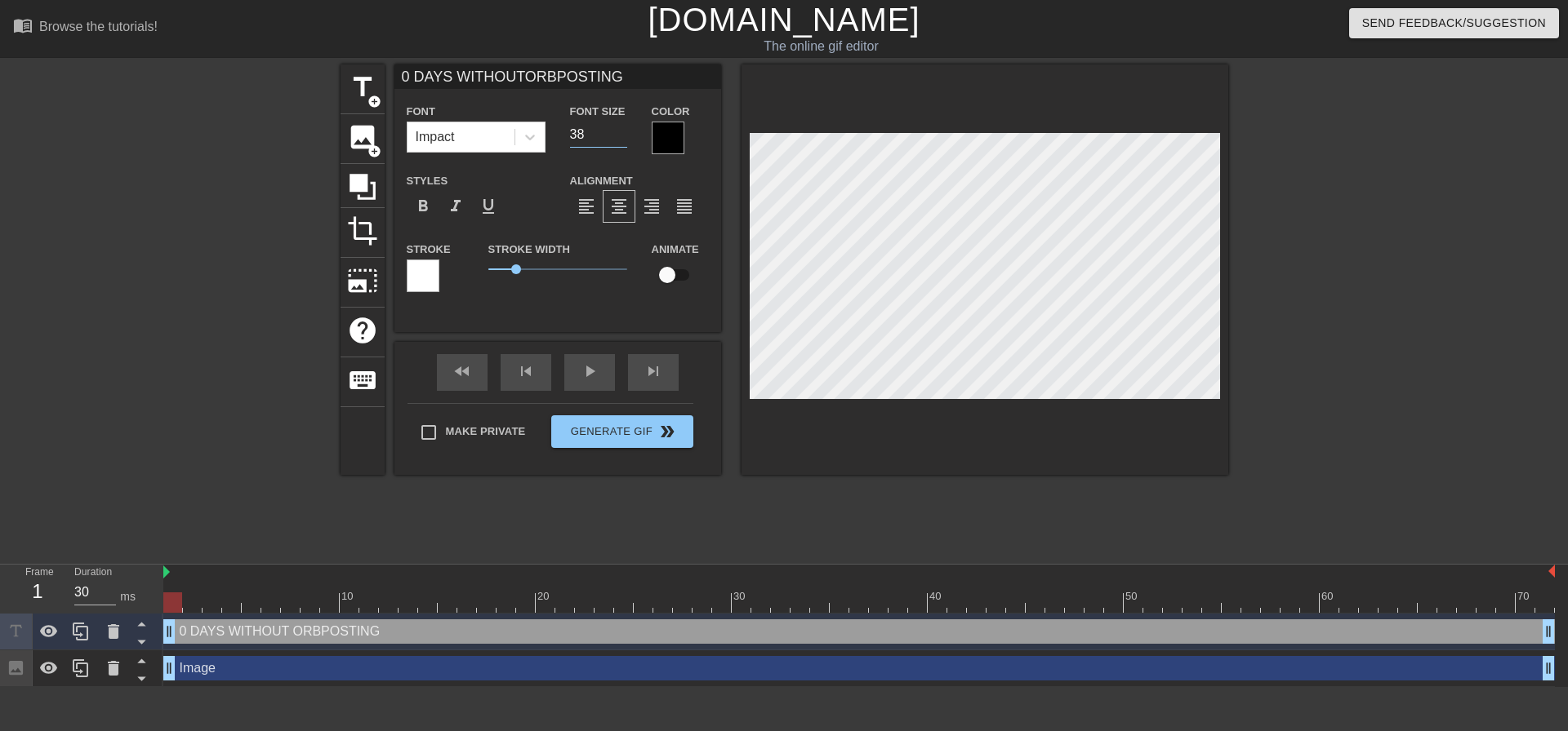
type input "38"
click at [623, 137] on input "38" at bounding box center [599, 135] width 57 height 26
type input "0 DAYS WITHOUTORBPOSTING"
type input "37"
click at [623, 137] on input "37" at bounding box center [599, 135] width 57 height 26
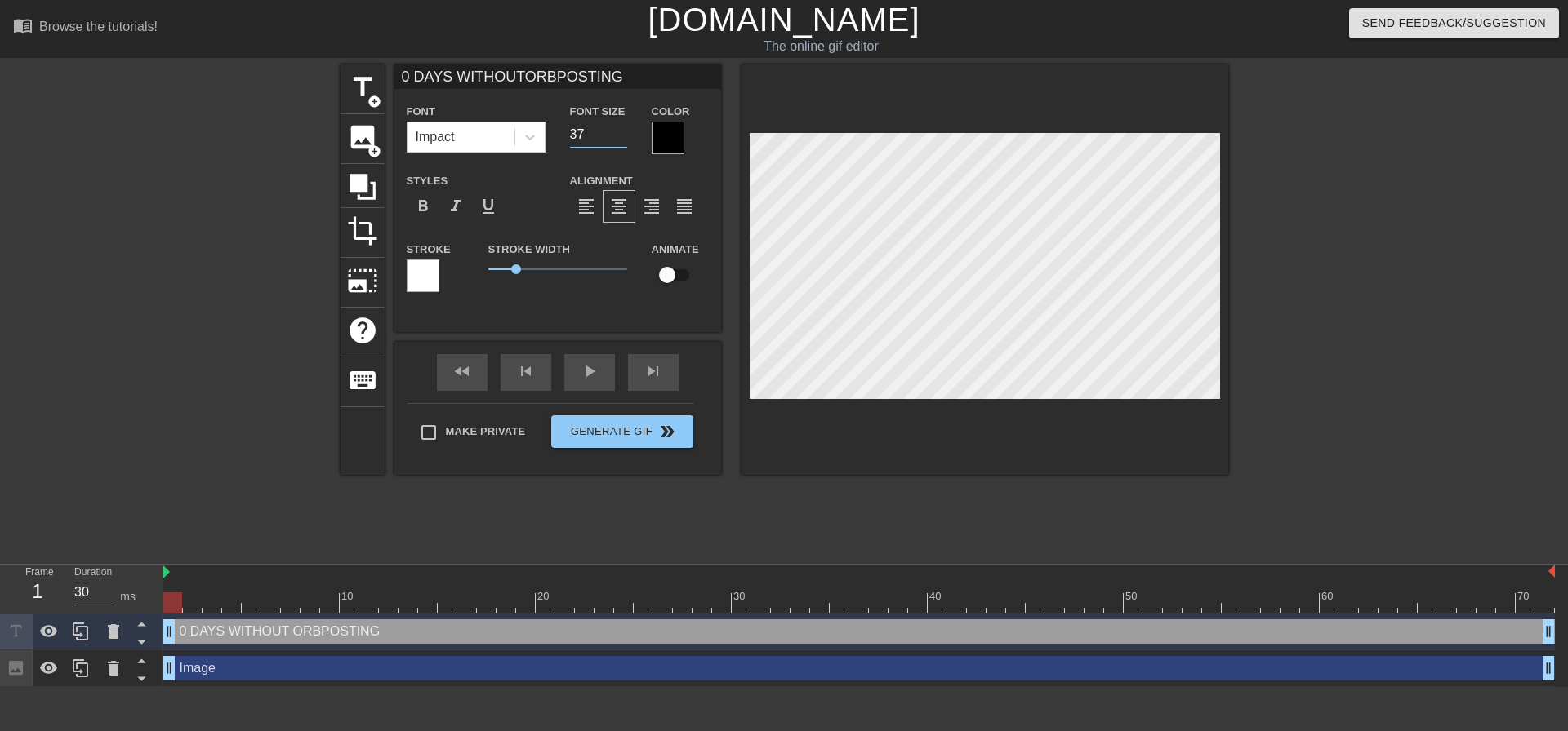
type input "0 DAYS WITHOUTORBPOSTING"
type input "36"
click at [623, 137] on input "36" at bounding box center [599, 135] width 57 height 26
type input "0 DAYS WITHOUTORBPOSTING"
type input "35"
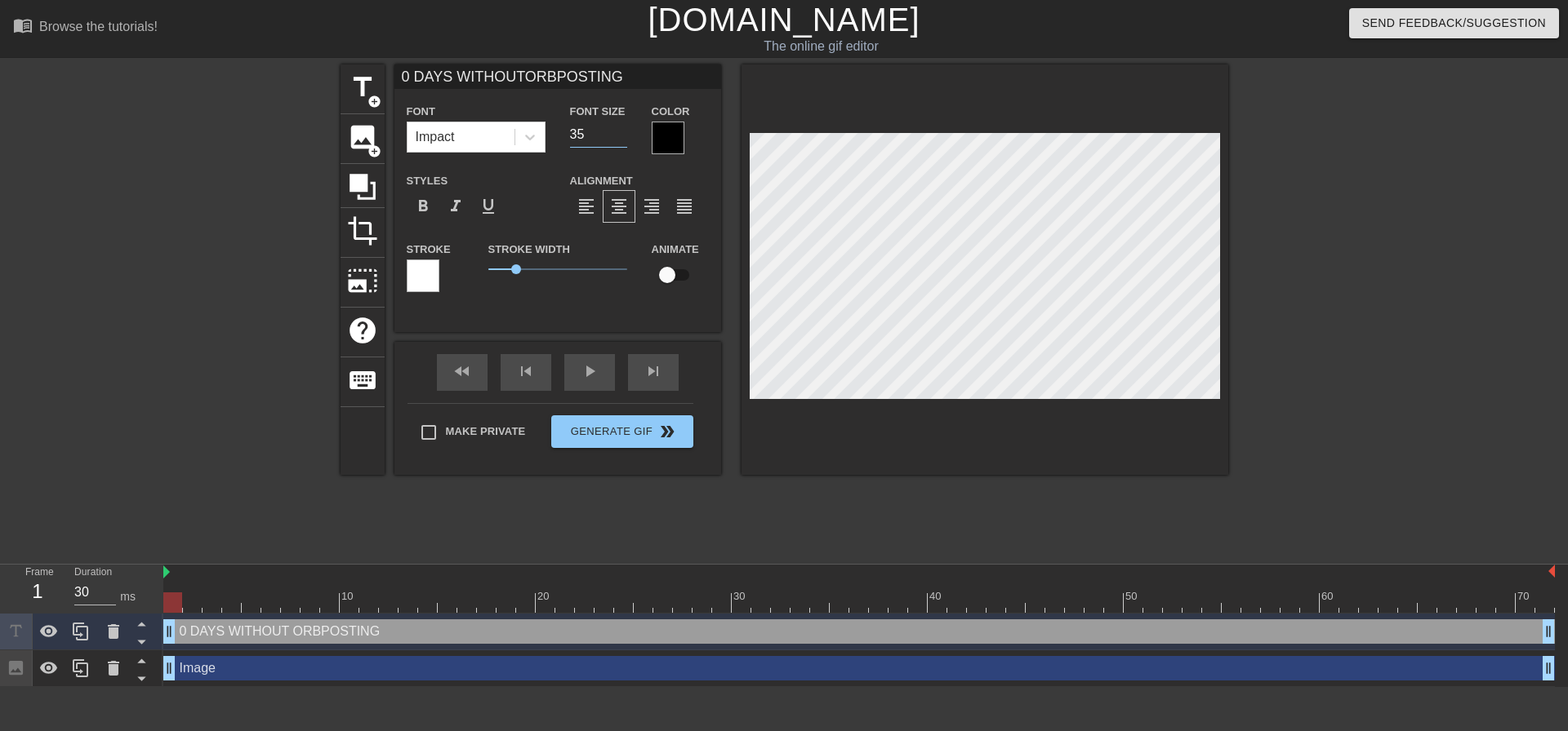
click at [623, 137] on input "35" at bounding box center [599, 135] width 57 height 26
click at [669, 139] on div at bounding box center [668, 138] width 32 height 32
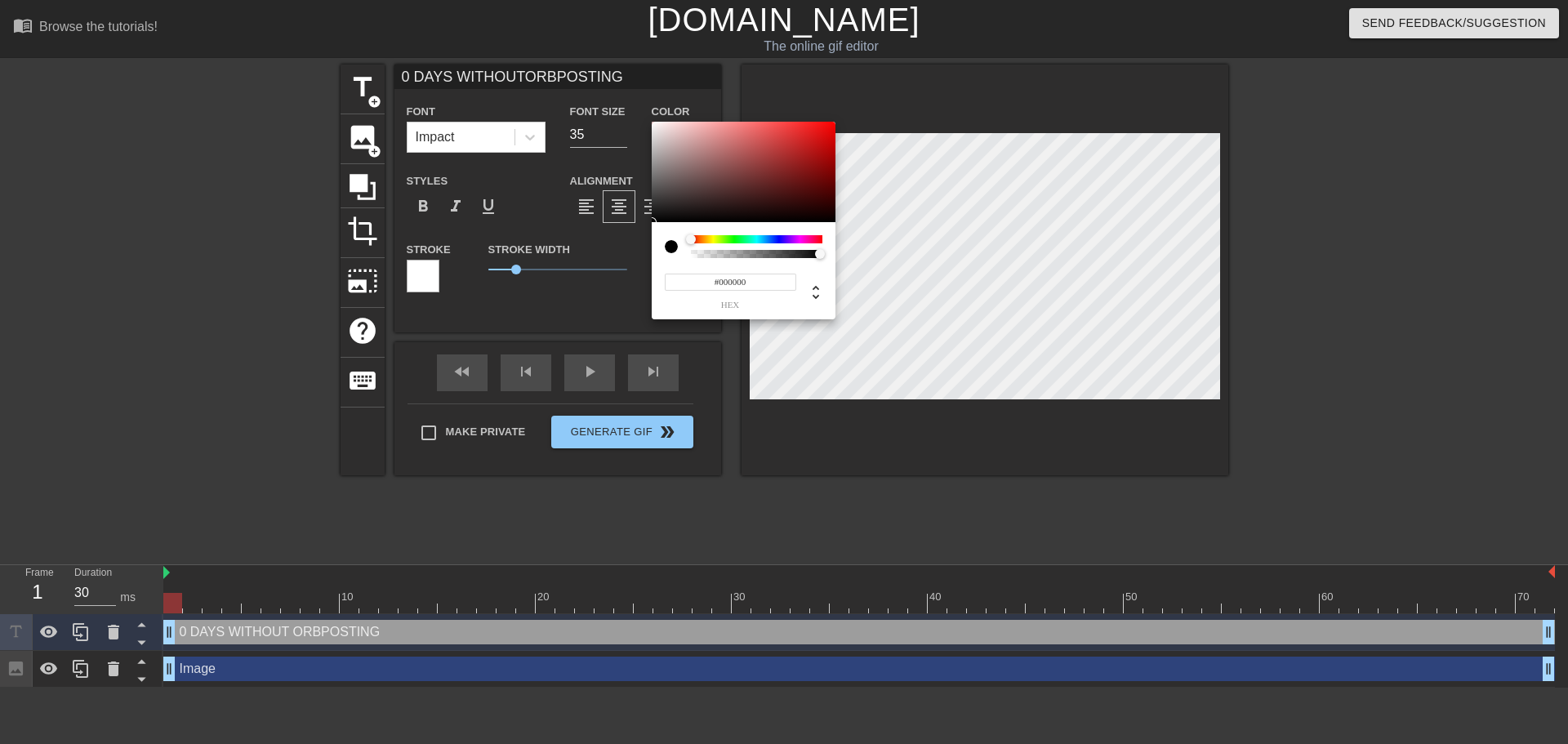
type input "0 DAYS WITHOUTORBPOSTING"
type input "0"
type input "0 DAYS WITHOUTORBPOSTING"
type input "0"
drag, startPoint x: 815, startPoint y: 256, endPoint x: 574, endPoint y: 258, distance: 241.0
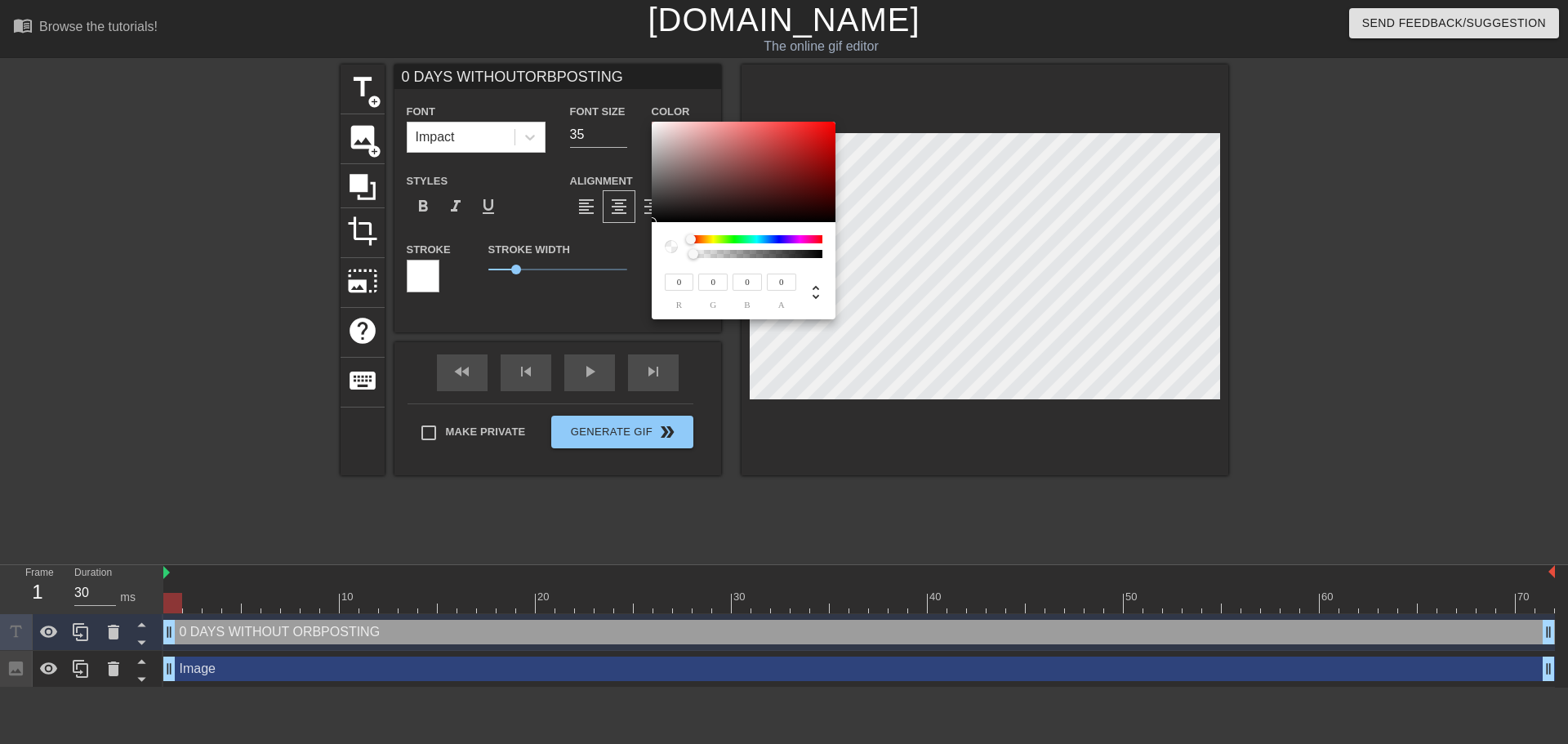
click at [574, 258] on div "0 r 0 g 0 b 0 a" at bounding box center [784, 372] width 1568 height 744
type input "0 DAYS WITHOUTORBPOSTING"
type input "0.01"
type input "0 DAYS WITHOUTORBPOSTING"
type input "1"
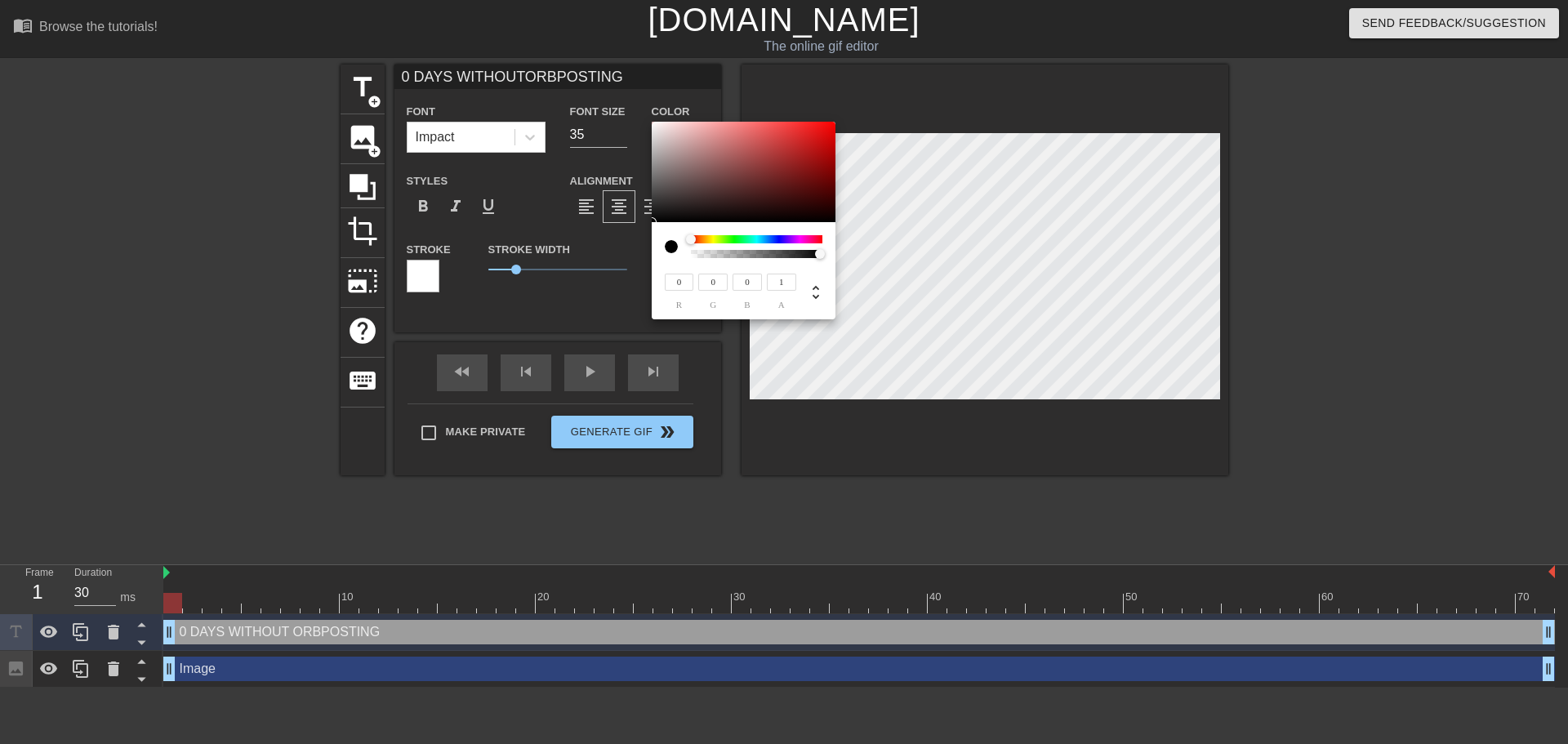
type input "0 DAYS WITHOUTORBPOSTING"
type input "0.98"
type input "0 DAYS WITHOUTORBPOSTING"
type input "0.97"
type input "0 DAYS WITHOUTORBPOSTING"
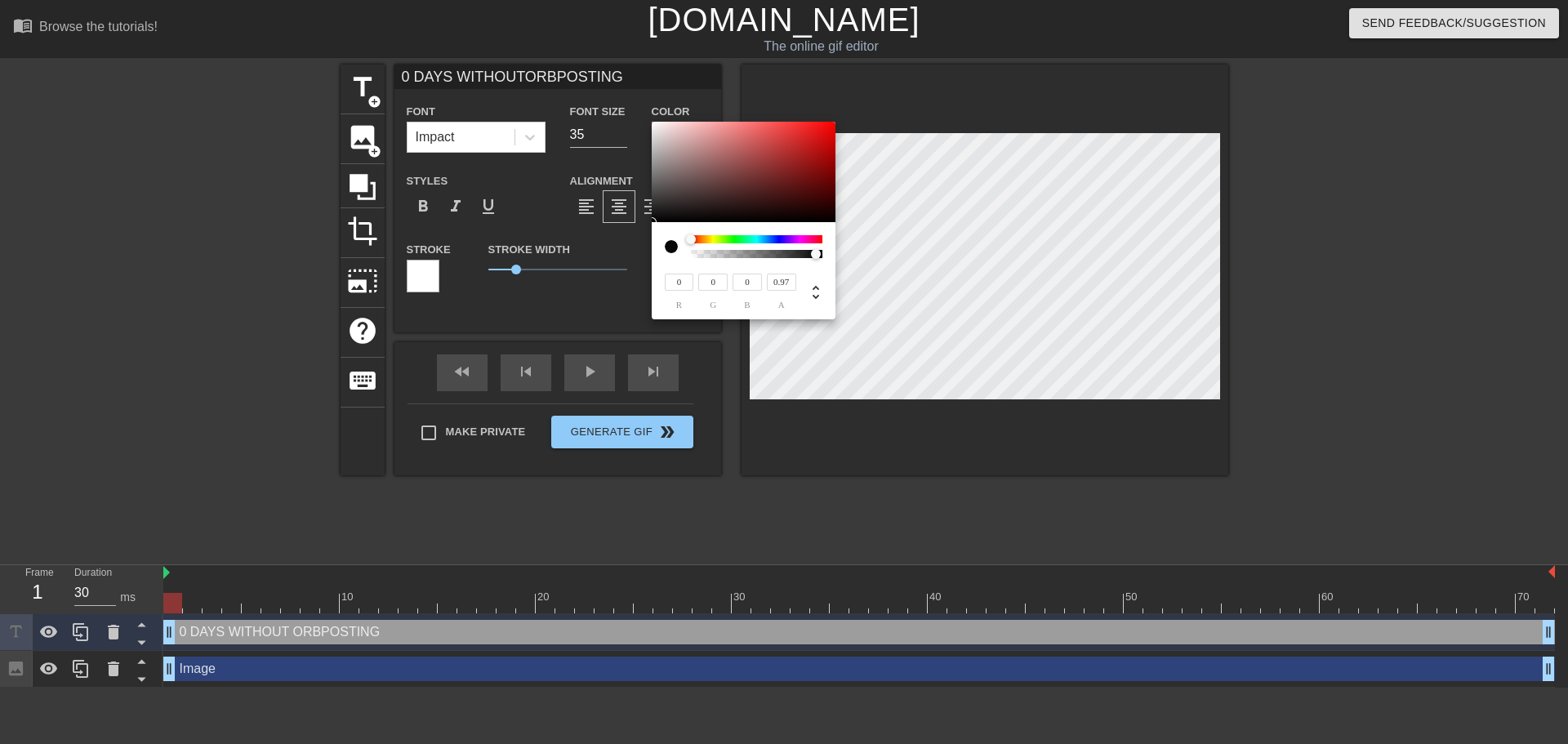
type input "0.98"
type input "0 DAYS WITHOUTORBPOSTING"
type input "1"
type input "0 DAYS WITHOUTORBPOSTING"
type input "0.99"
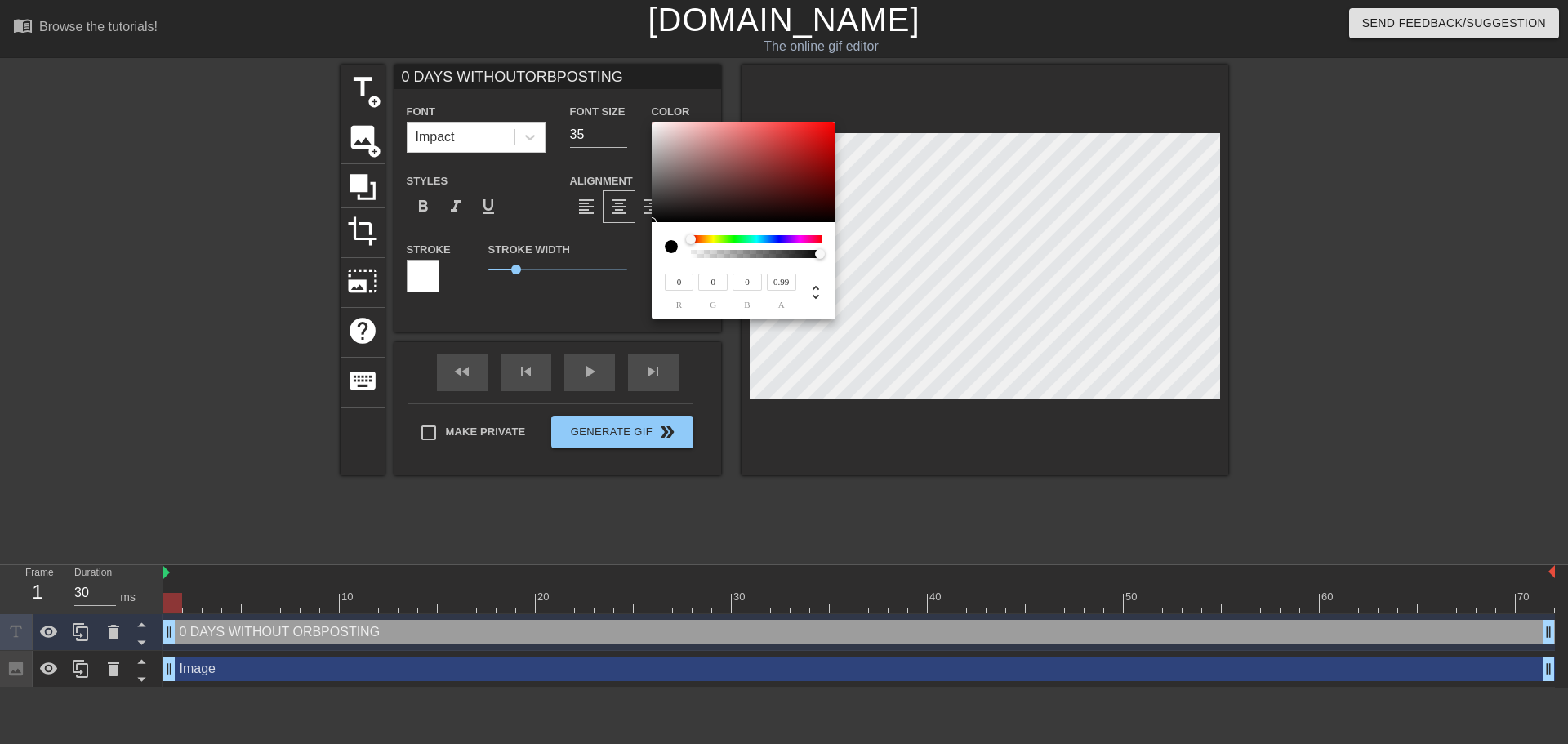
type input "0 DAYS WITHOUTORBPOSTING"
type input "0.98"
type input "0 DAYS WITHOUTORBPOSTING"
type input "0.97"
type input "0 DAYS WITHOUTORBPOSTING"
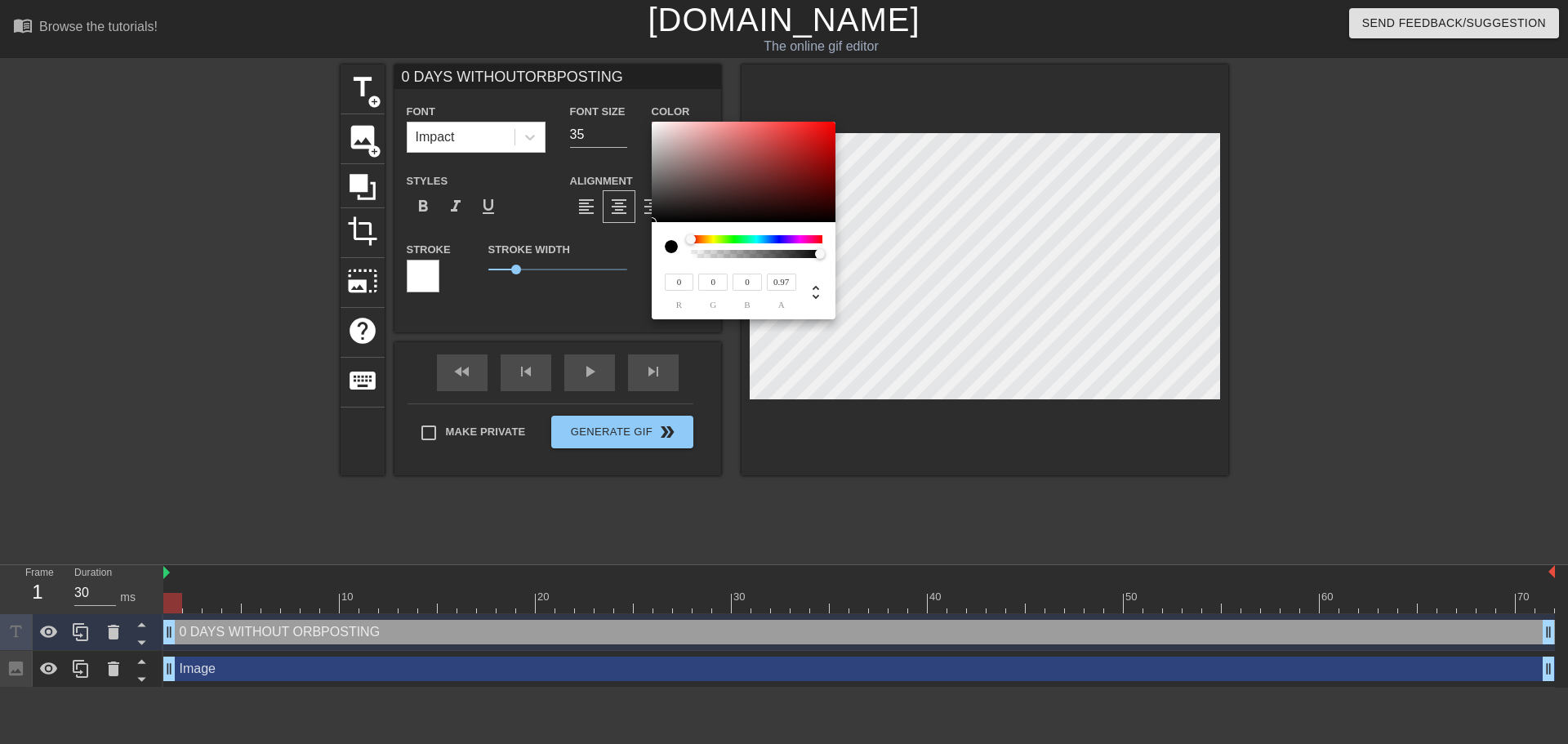
type input "0.96"
type input "0 DAYS WITHOUTORBPOSTING"
type input "0.95"
type input "0 DAYS WITHOUTORBPOSTING"
type input "0.93"
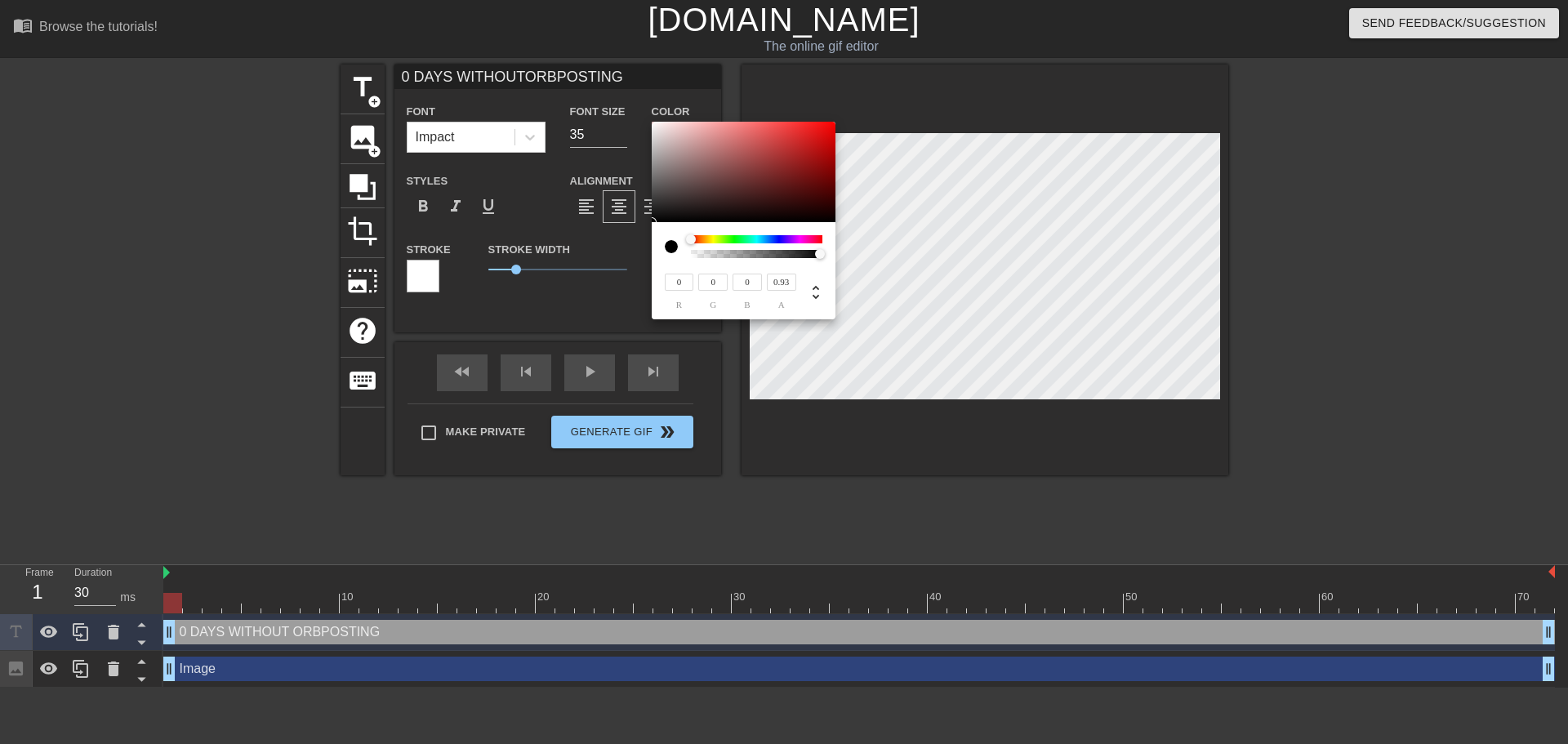
type input "0 DAYS WITHOUTORBPOSTING"
type input "0.94"
type input "0 DAYS WITHOUTORBPOSTING"
type input "0.95"
type input "0 DAYS WITHOUTORBPOSTING"
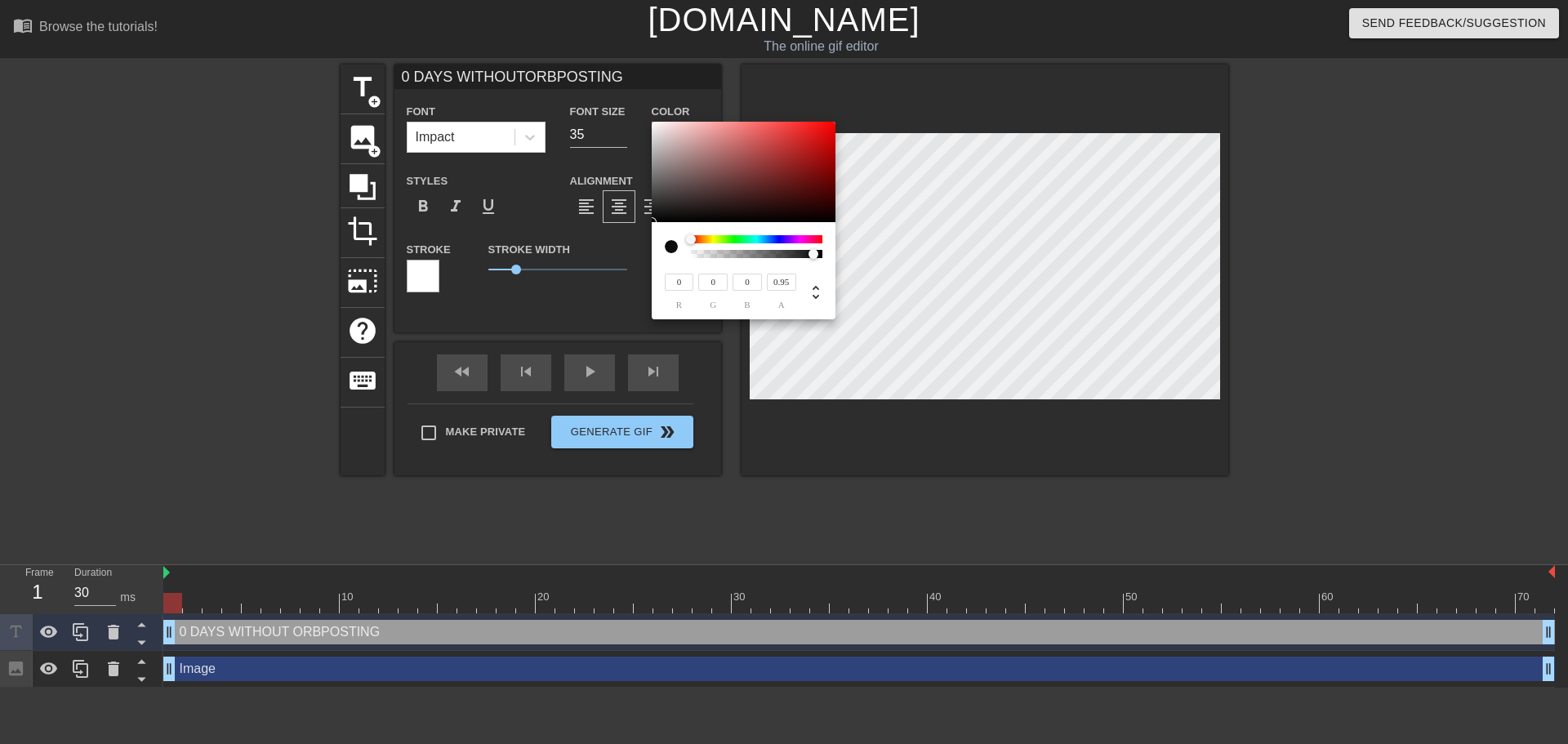
type input "0.96"
type input "0 DAYS WITHOUTORBPOSTING"
type input "0.97"
type input "0 DAYS WITHOUTORBPOSTING"
type input "0.98"
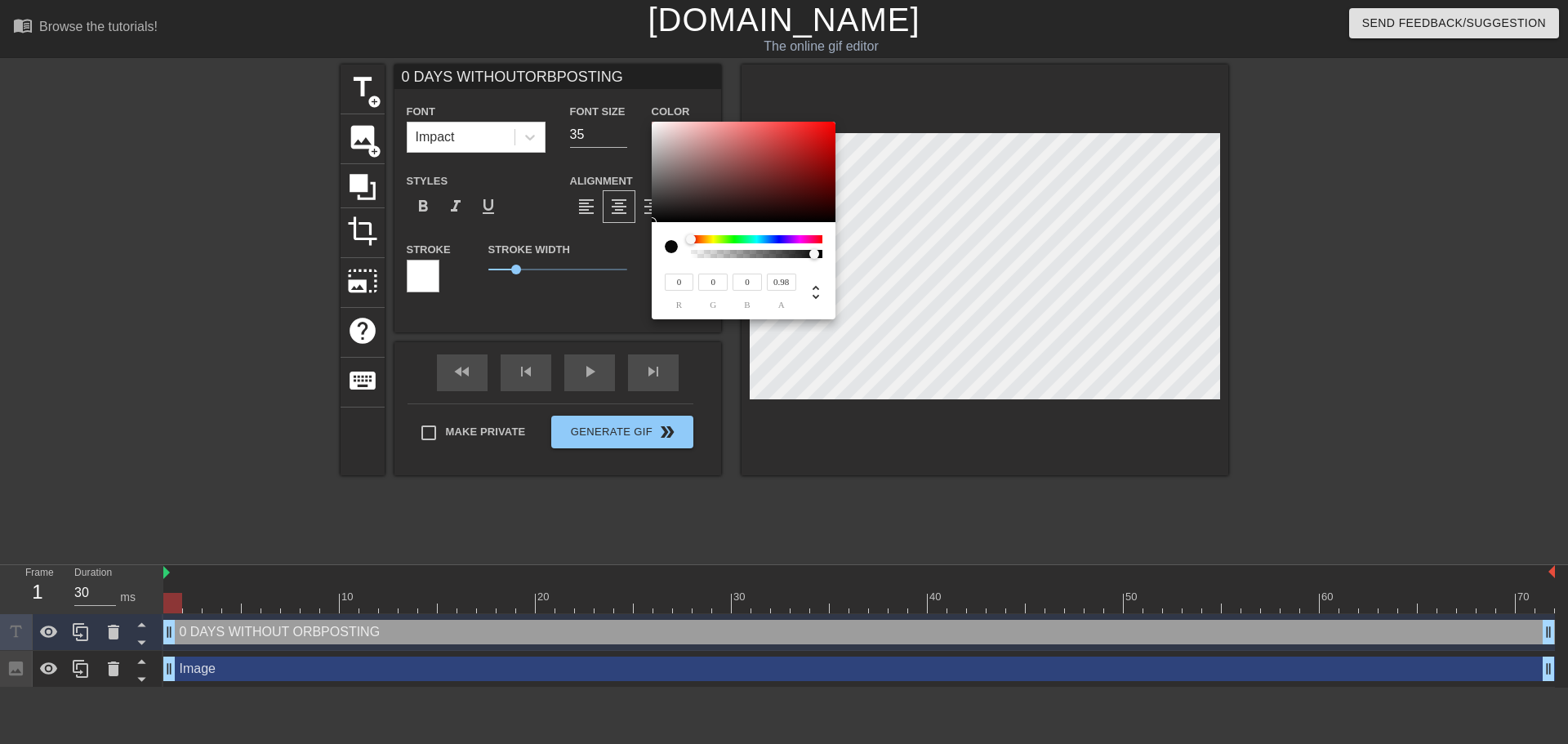
type input "0 DAYS WITHOUTORBPOSTING"
type input "0.99"
type input "0 DAYS WITHOUTORBPOSTING"
type input "1"
type input "0 DAYS WITHOUTORBPOSTING"
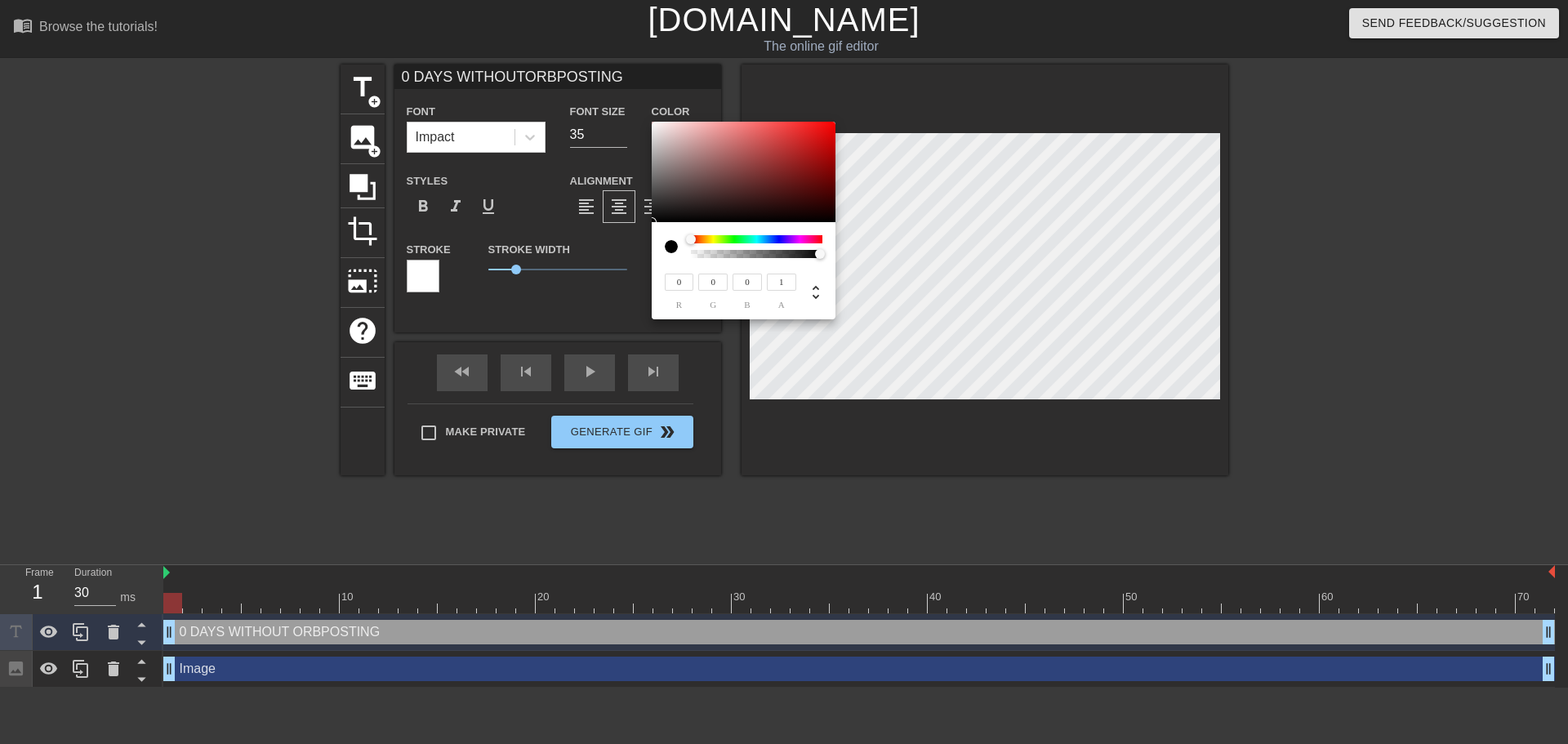
type input "0.07"
type input "0 DAYS WITHOUTORBPOSTING"
type input "0.06"
click at [701, 257] on div at bounding box center [700, 253] width 10 height 10
type input "0 DAYS WITHOUTORBPOSTING"
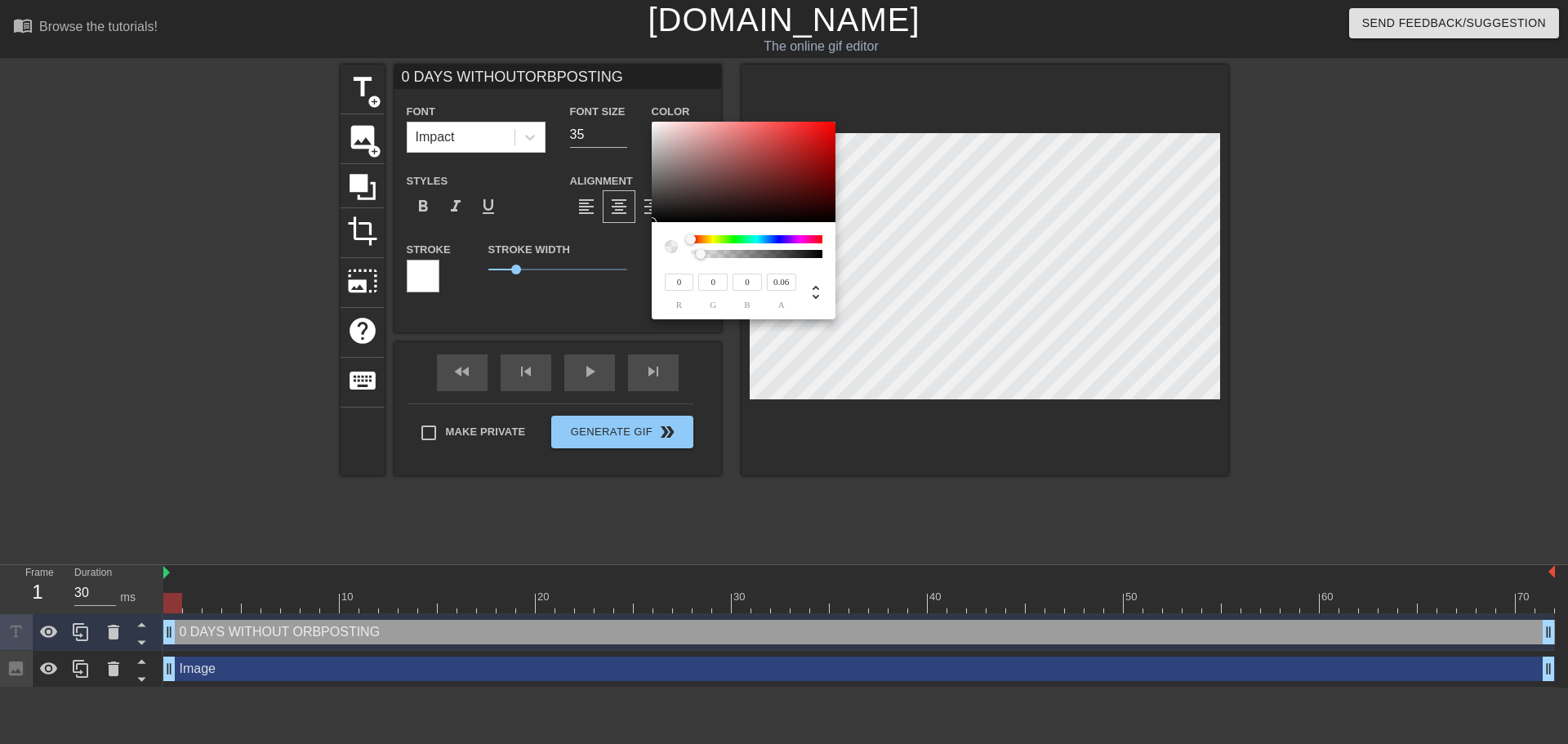
type input "0.05"
type input "0 DAYS WITHOUTORBPOSTING"
type input "0.04"
type input "0 DAYS WITHOUTORBPOSTING"
type input "0.03"
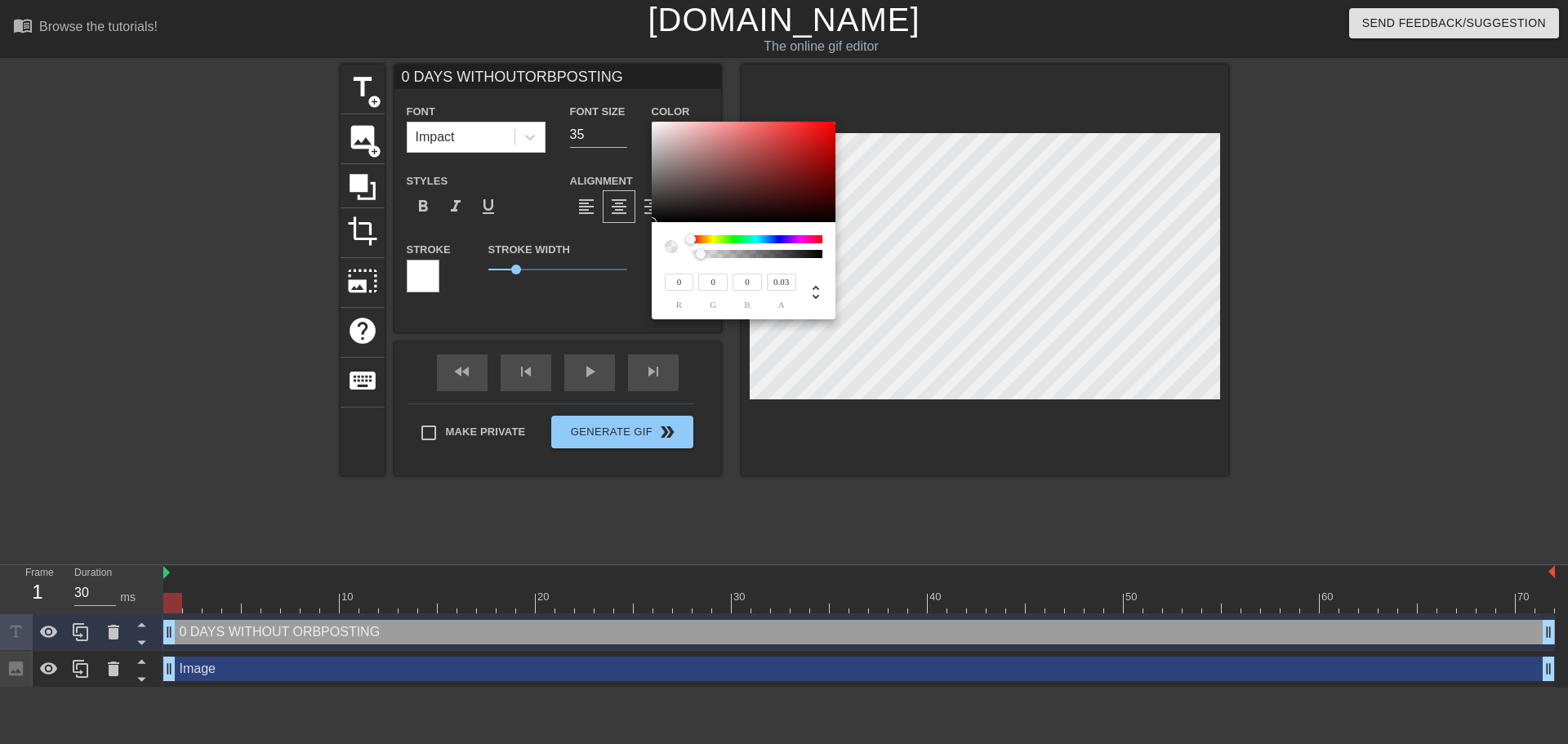
type input "0 DAYS WITHOUTORBPOSTING"
type input "0.02"
type input "0 DAYS WITHOUTORBPOSTING"
type input "0"
drag, startPoint x: 701, startPoint y: 257, endPoint x: 670, endPoint y: 258, distance: 31.0
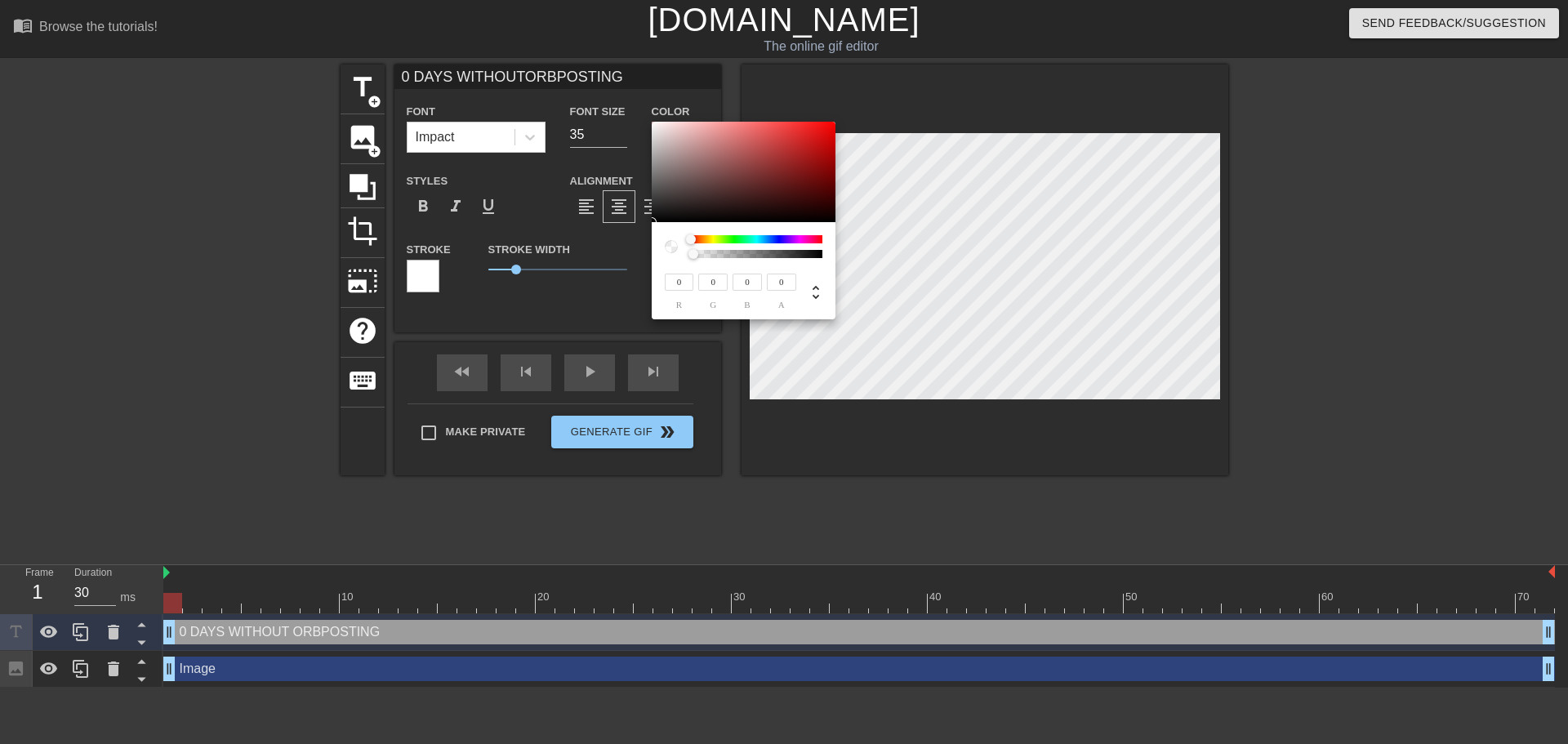
click at [671, 258] on div "0 r 0 g 0 b 0 a" at bounding box center [743, 270] width 184 height 97
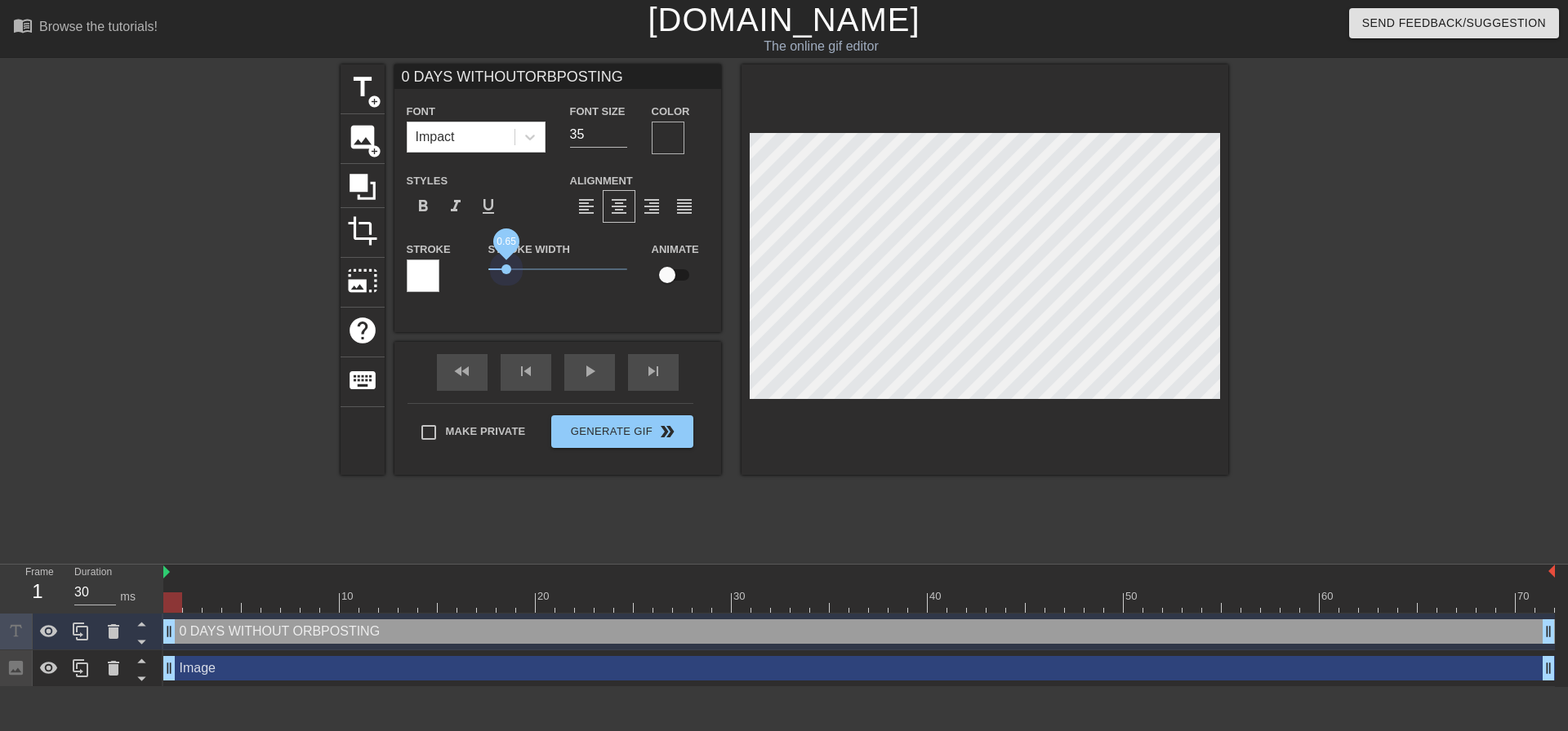
click at [505, 261] on span "0.65" at bounding box center [557, 269] width 139 height 20
click at [665, 140] on div at bounding box center [668, 138] width 32 height 32
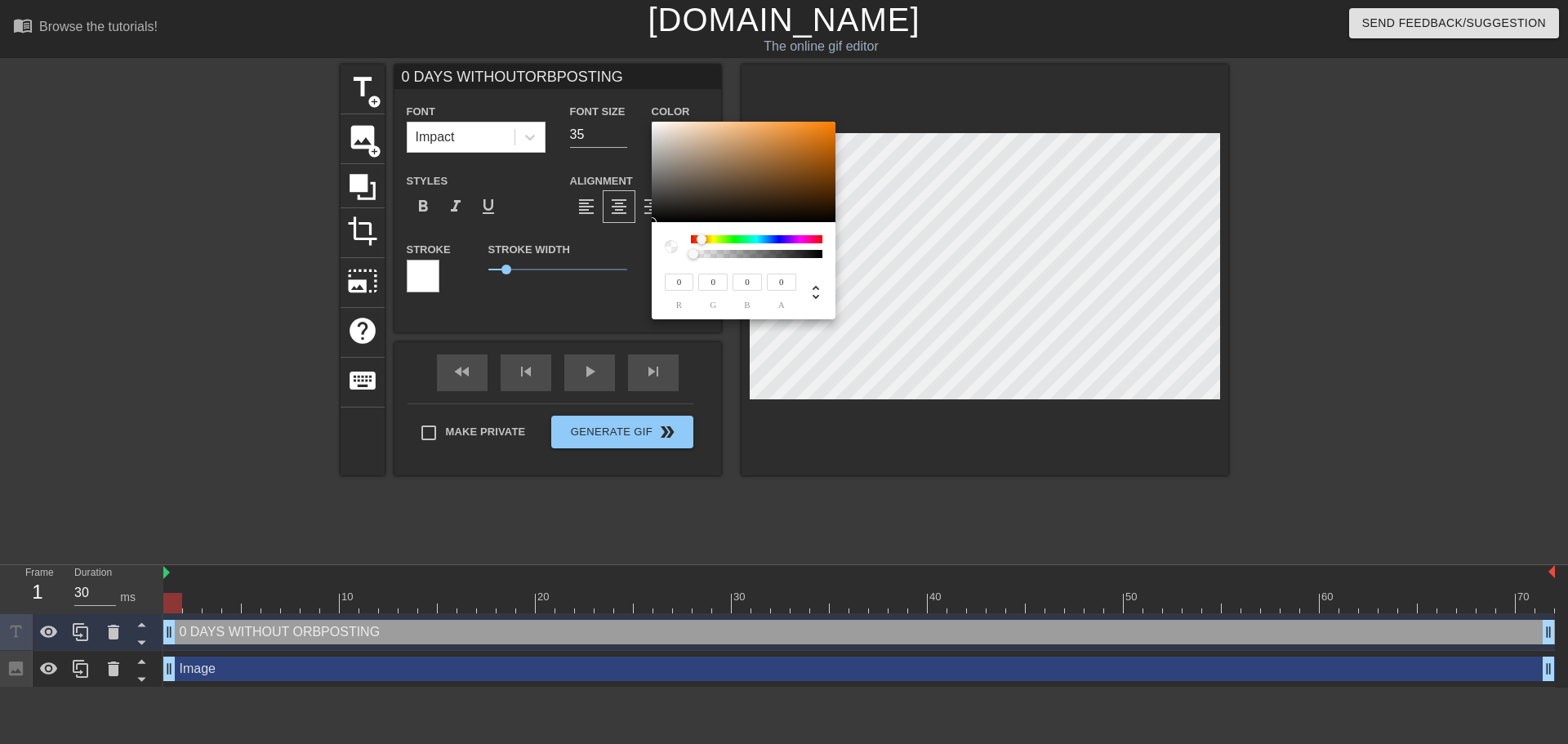
drag, startPoint x: 690, startPoint y: 239, endPoint x: 675, endPoint y: 246, distance: 16.6
click at [699, 236] on div at bounding box center [701, 239] width 10 height 10
click at [670, 247] on div at bounding box center [671, 246] width 13 height 13
drag, startPoint x: 700, startPoint y: 240, endPoint x: 683, endPoint y: 241, distance: 17.0
click at [683, 241] on div at bounding box center [744, 246] width 158 height 22
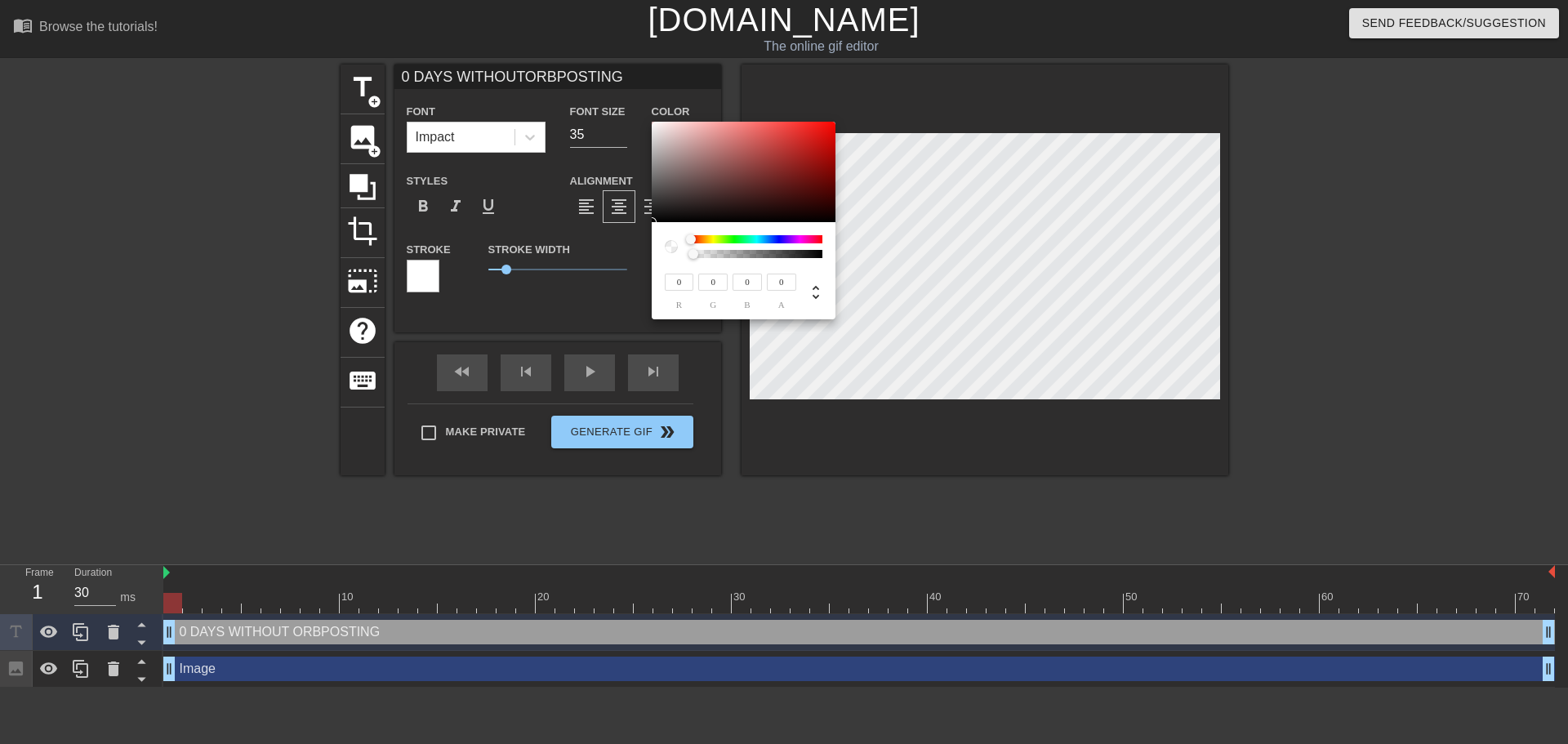
type input "0 DAYS WITHOUTORBPOSTING"
type input "29"
type input "28"
type input "0 DAYS WITHOUTORBPOSTING"
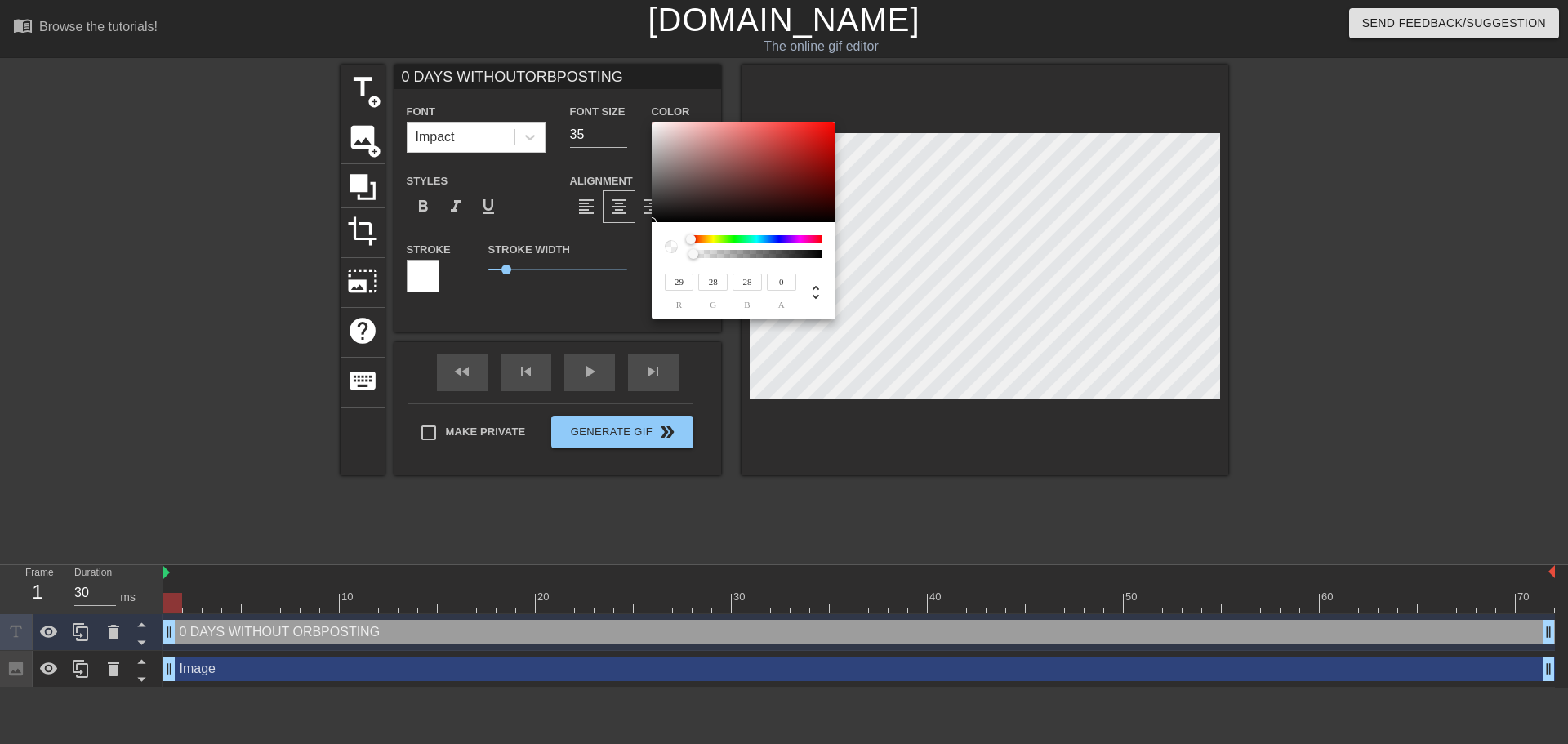
type input "36"
type input "34"
type input "0 DAYS WITHOUTORBPOSTING"
type input "79"
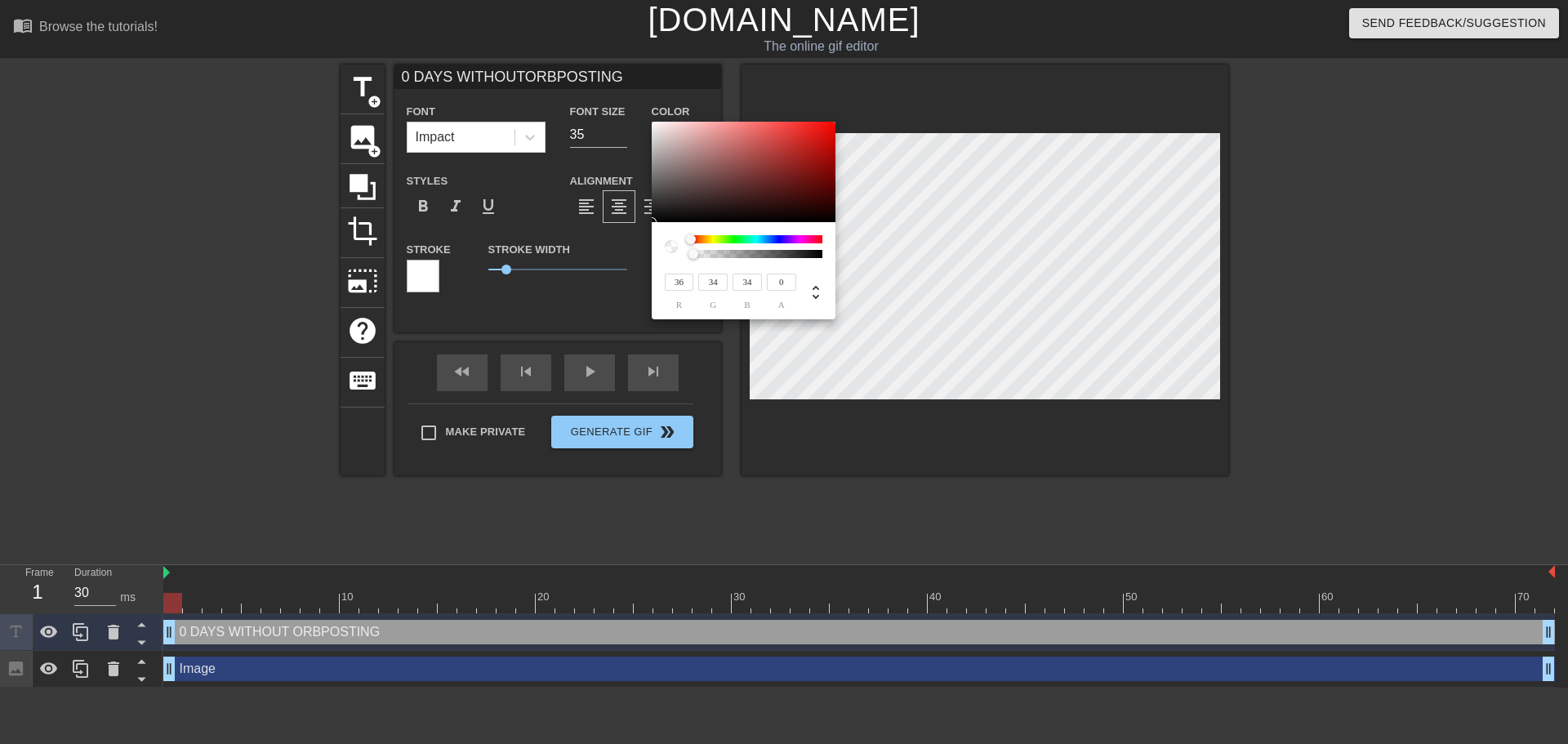
type input "74"
type input "0 DAYS WITHOUTORBPOSTING"
type input "128"
type input "117"
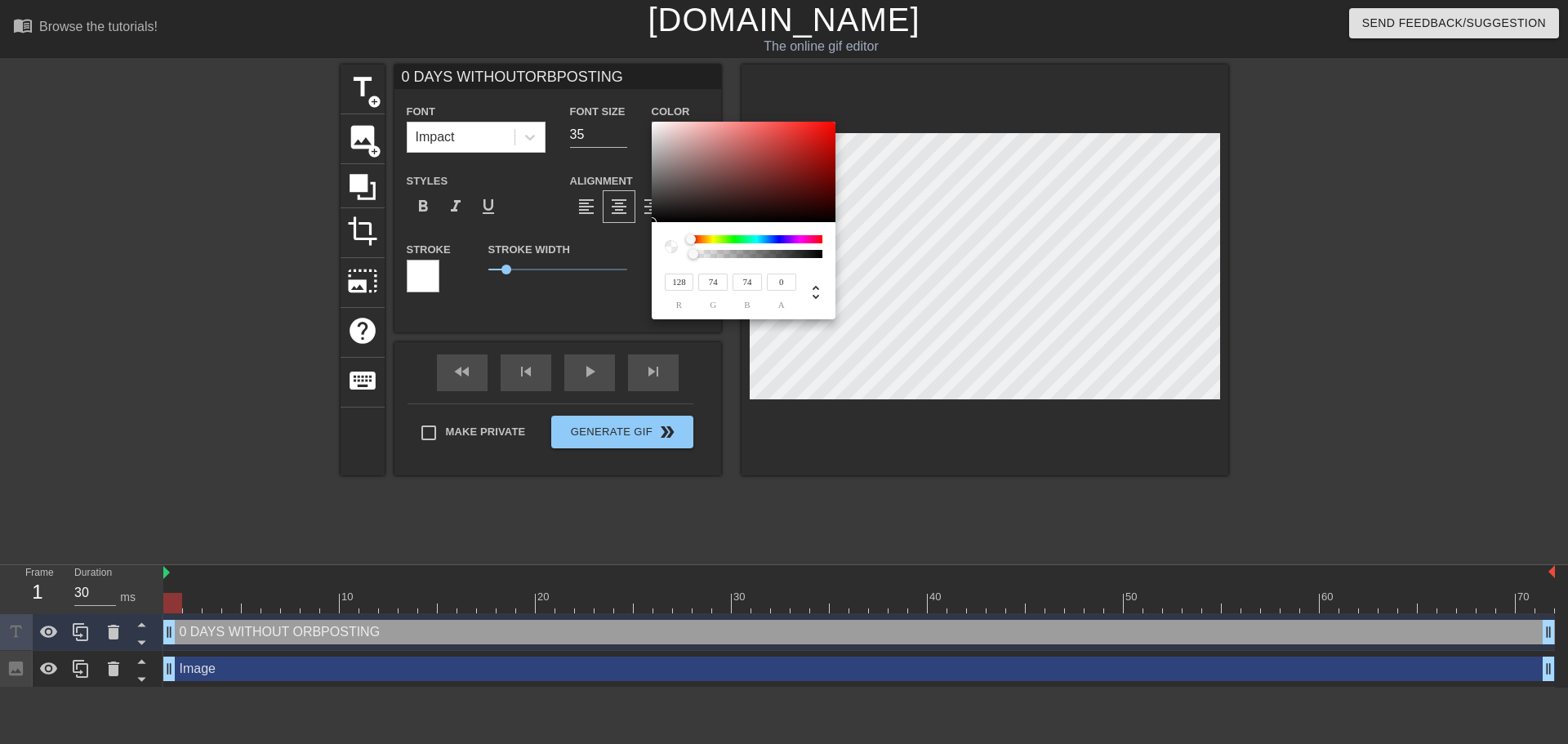
type input "117"
type input "0 DAYS WITHOUTORBPOSTING"
type input "163"
type input "146"
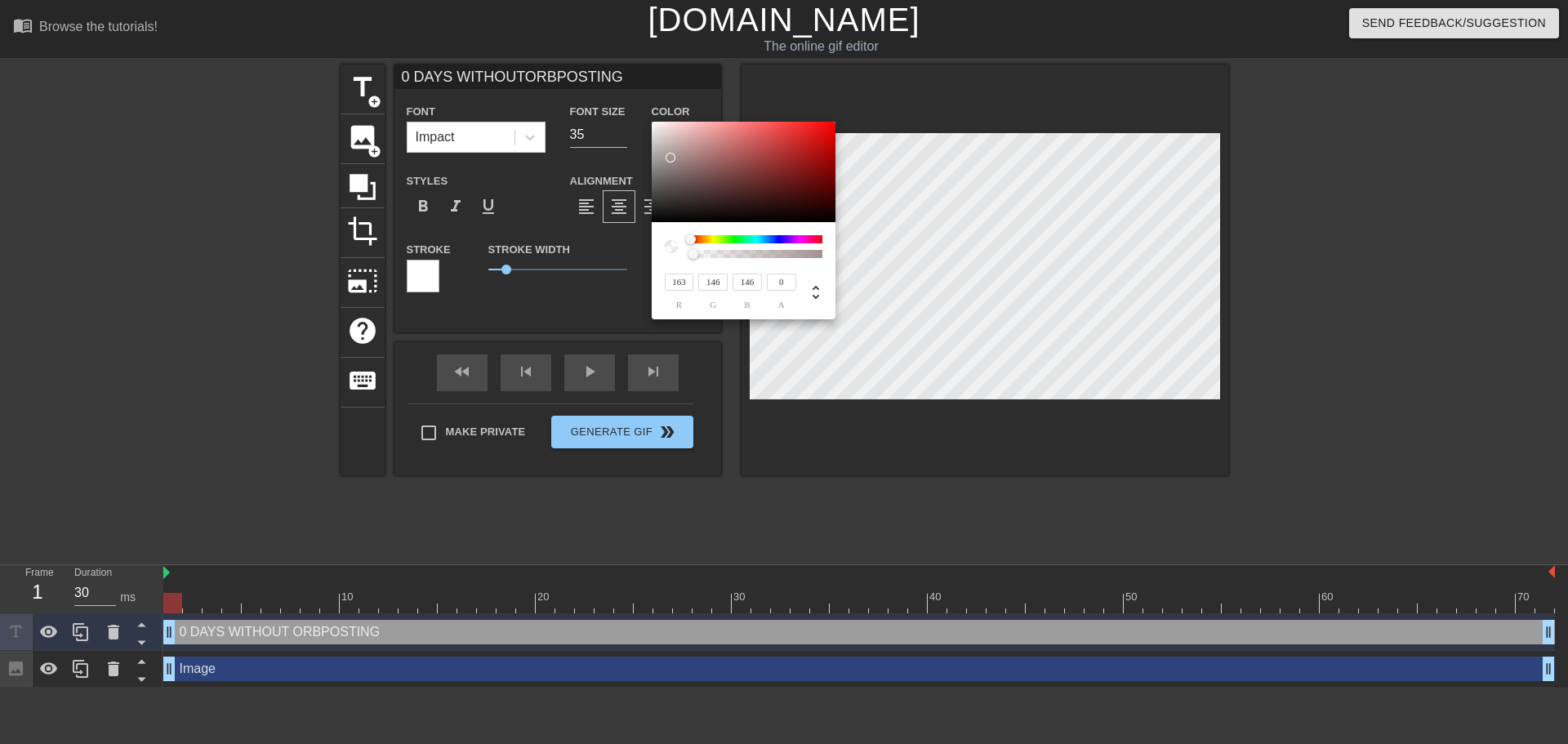
type input "0 DAYS WITHOUTORBPOSTING"
type input "198"
type input "178"
type input "0 DAYS WITHOUTORBPOSTING"
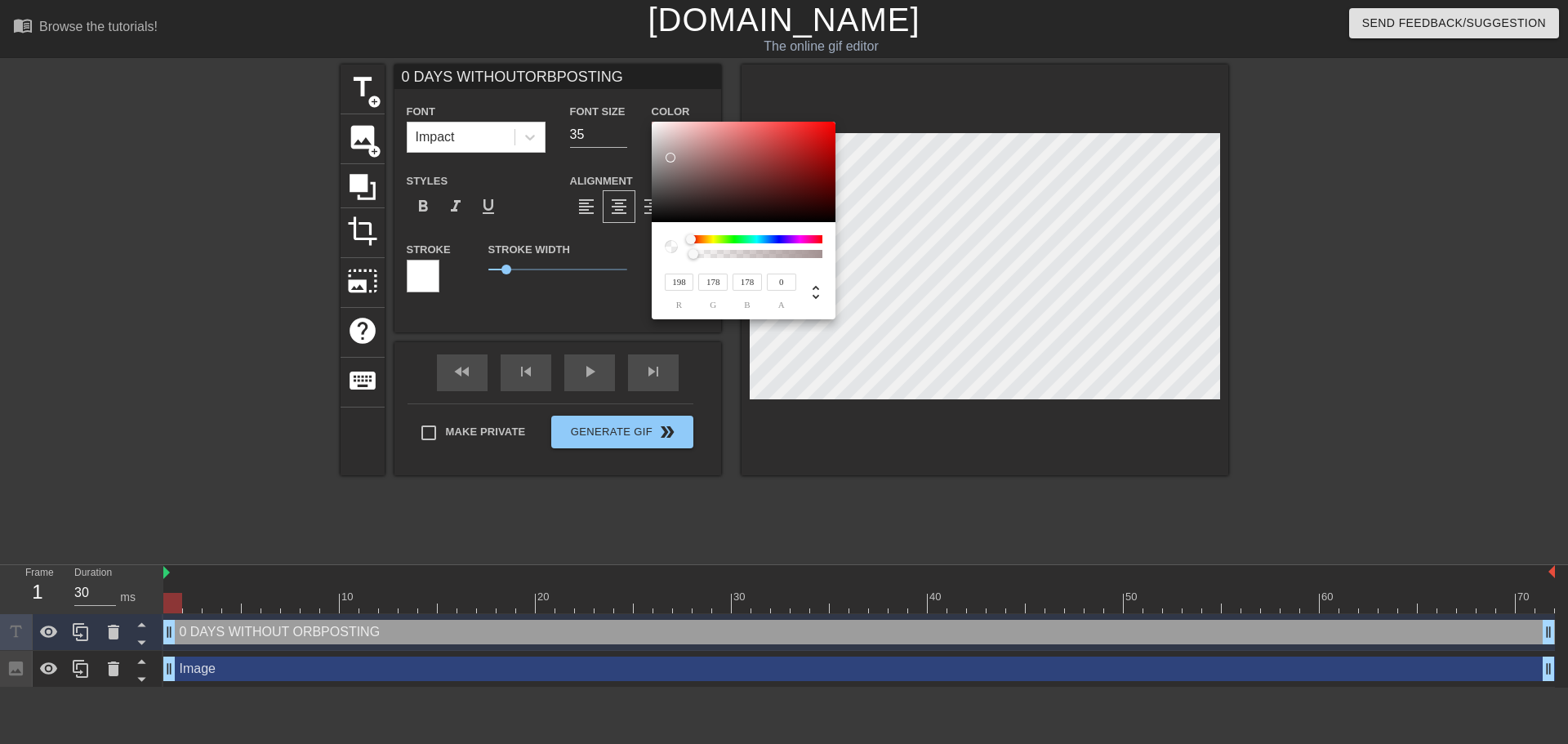
type input "231"
type input "215"
type input "0 DAYS WITHOUTORBPOSTING"
type input "255"
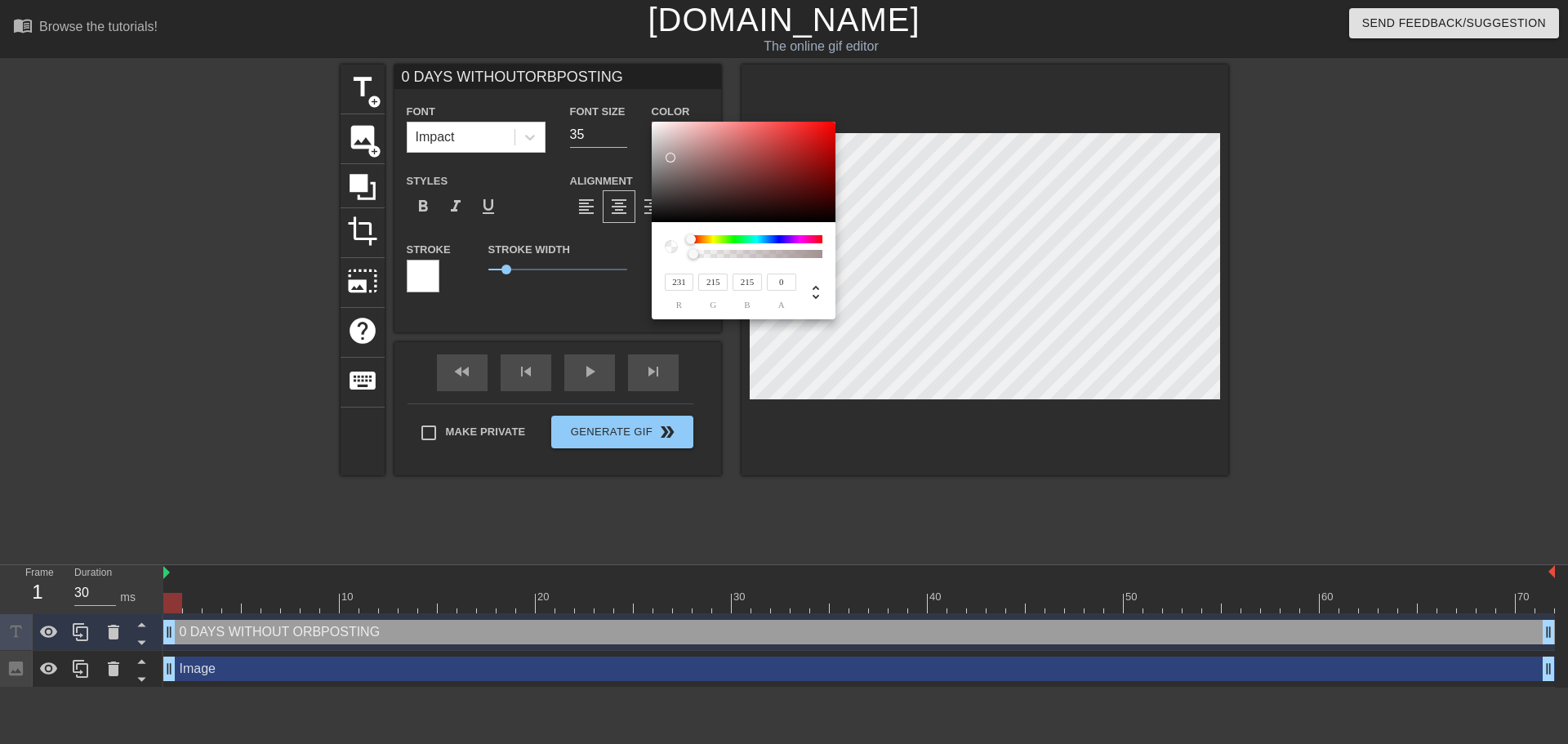
type input "198"
type input "0 DAYS WITHOUTORBPOSTING"
type input "255"
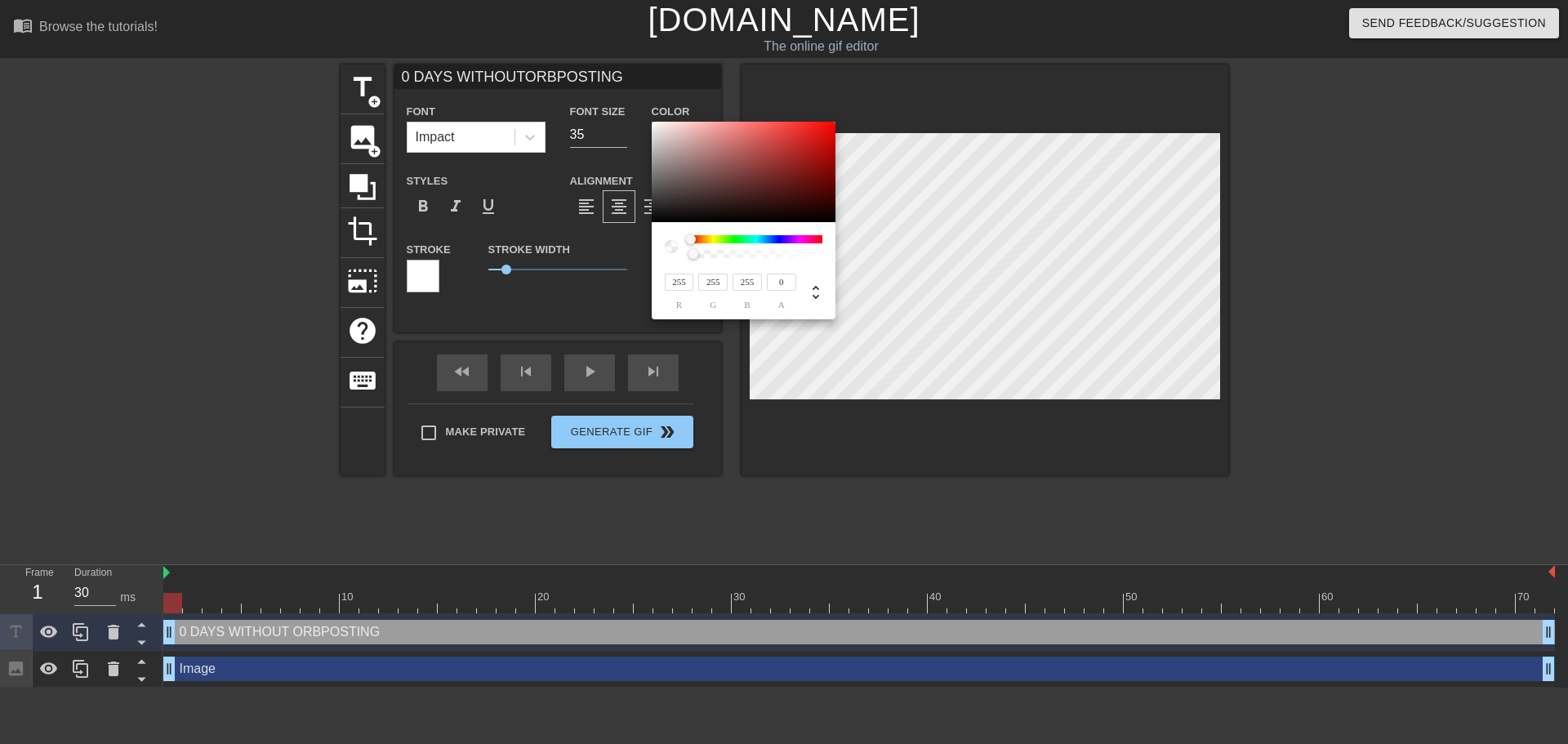
drag, startPoint x: 659, startPoint y: 206, endPoint x: 614, endPoint y: 78, distance: 135.7
click at [614, 78] on div "255 r 255 g 255 b 0 a" at bounding box center [784, 372] width 1568 height 744
drag, startPoint x: 693, startPoint y: 238, endPoint x: 644, endPoint y: 256, distance: 52.2
click at [656, 246] on div "255 r 255 g 255 b 0 a" at bounding box center [743, 270] width 184 height 97
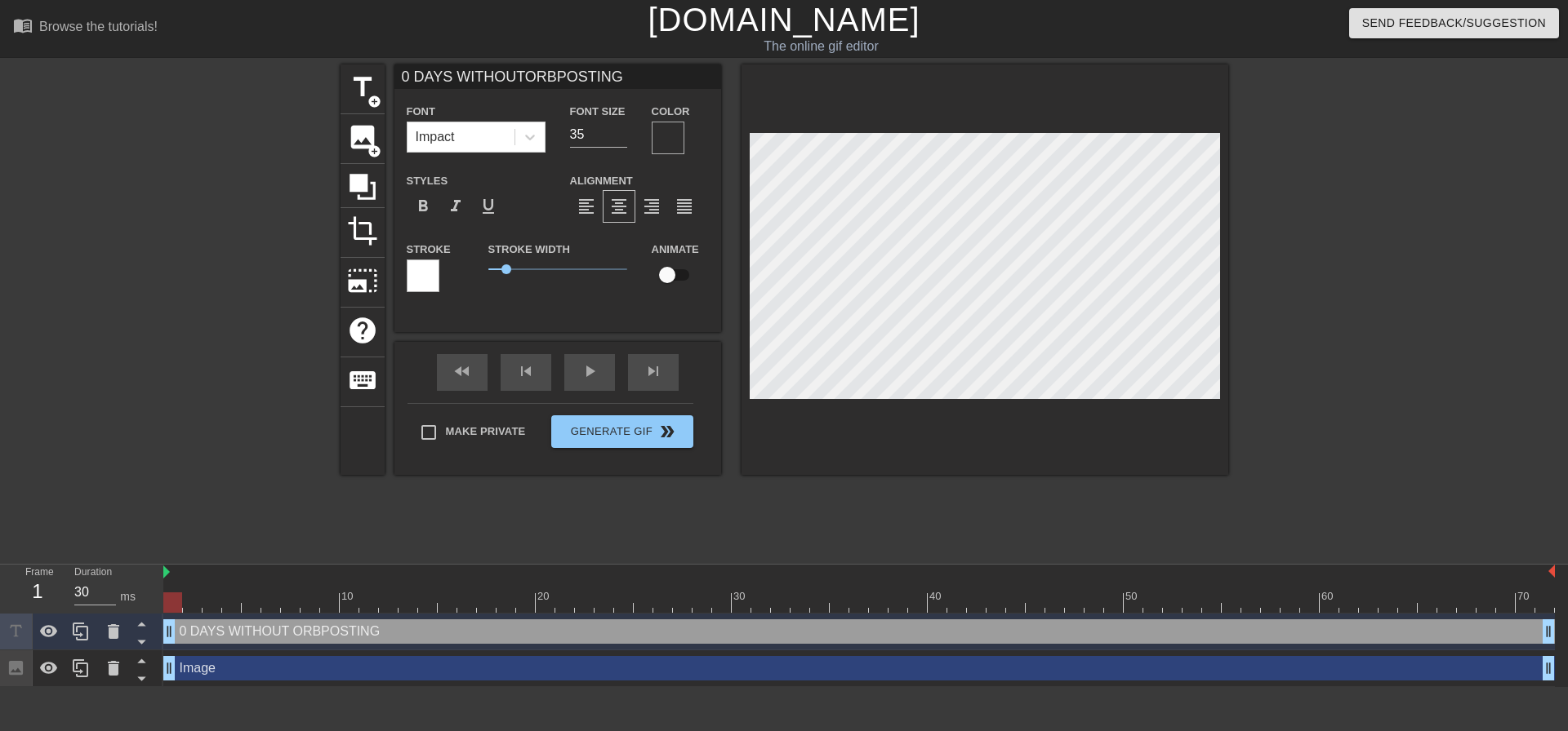
click at [670, 143] on div at bounding box center [668, 138] width 32 height 32
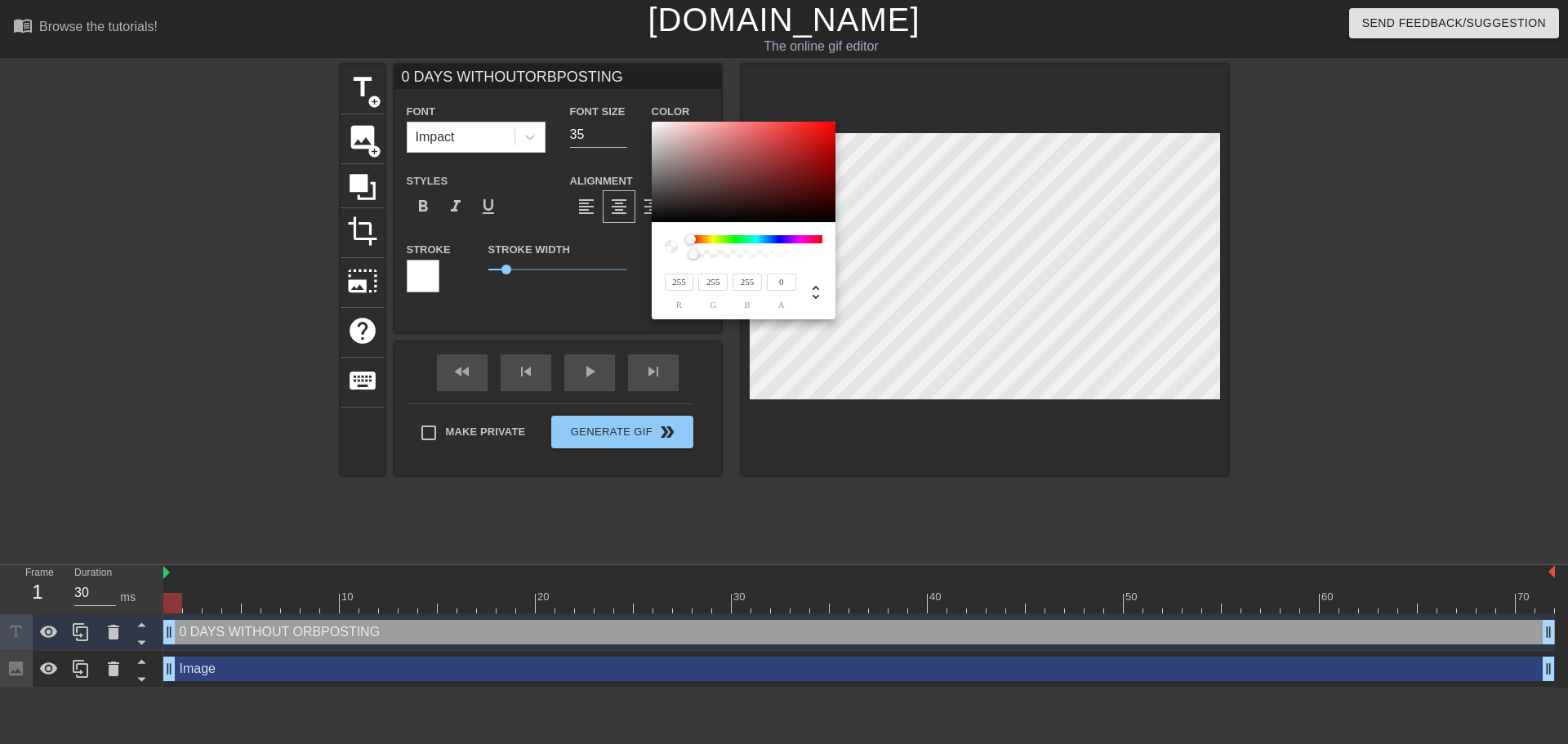
type input "0 DAYS WITHOUTORBPOSTING"
type input "64"
type input "57"
type input "0 DAYS WITHOUTORBPOSTING"
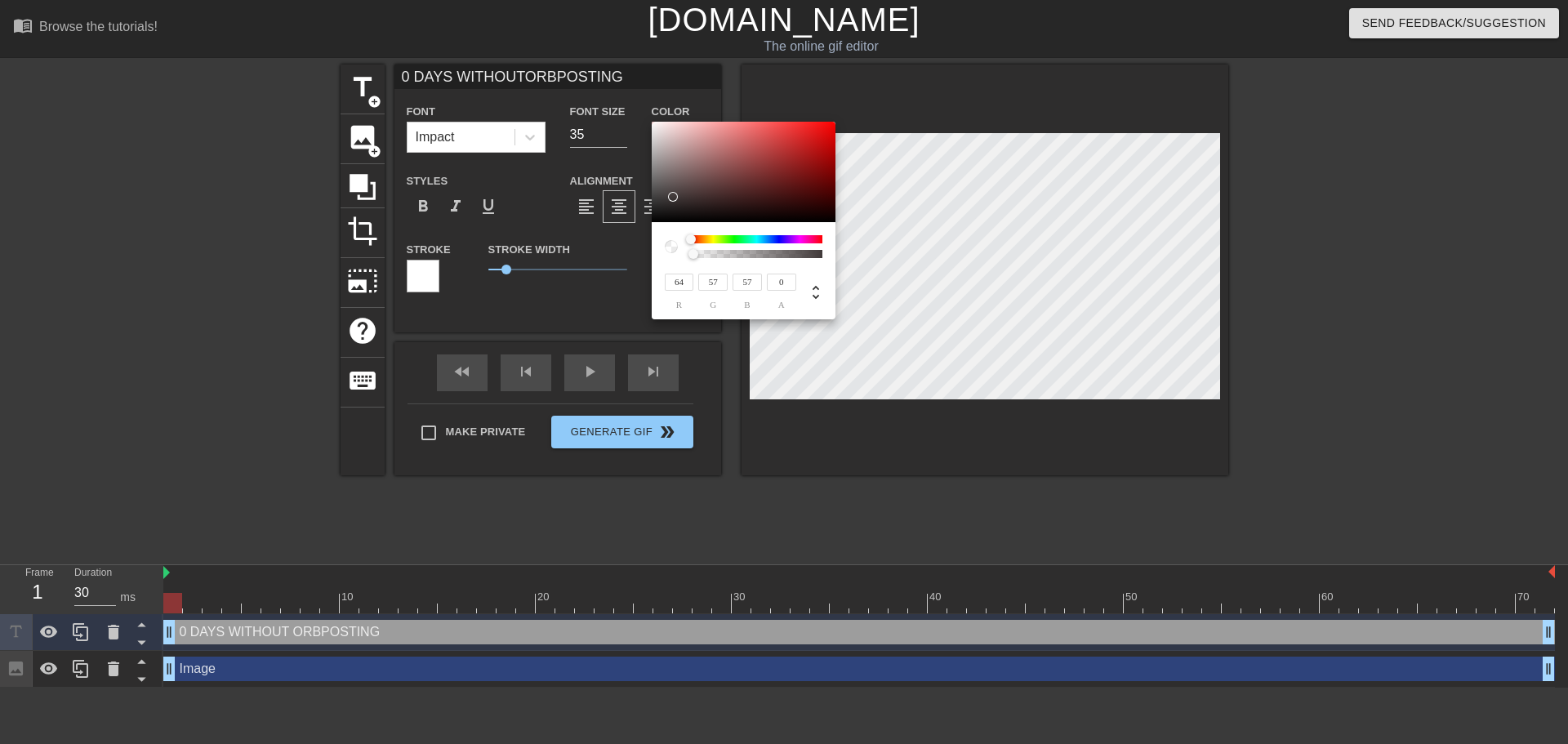
type input "66"
type input "59"
type input "0 DAYS WITHOUTORBPOSTING"
type input "114"
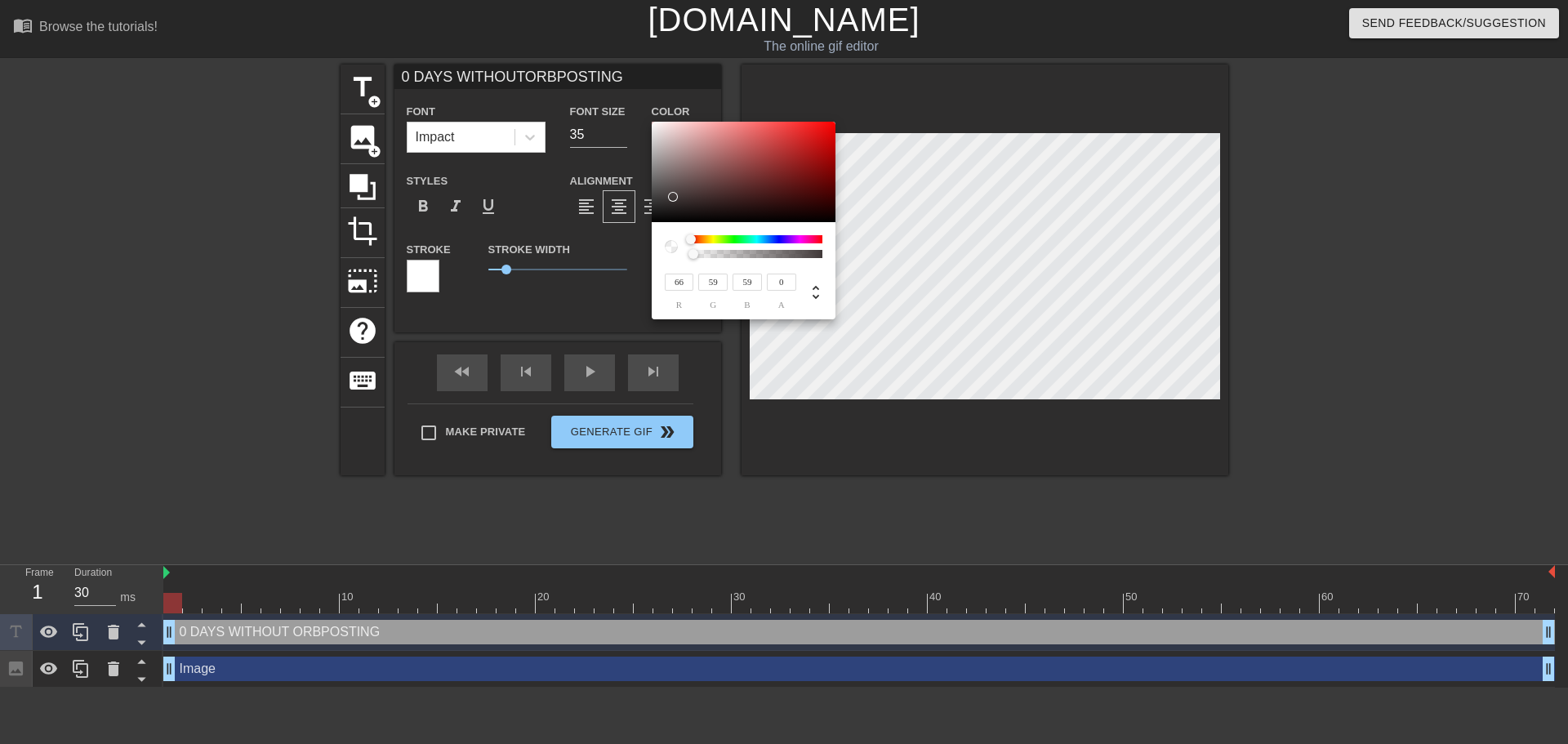
type input "105"
type input "0 DAYS WITHOUTORBPOSTING"
type input "149"
type input "143"
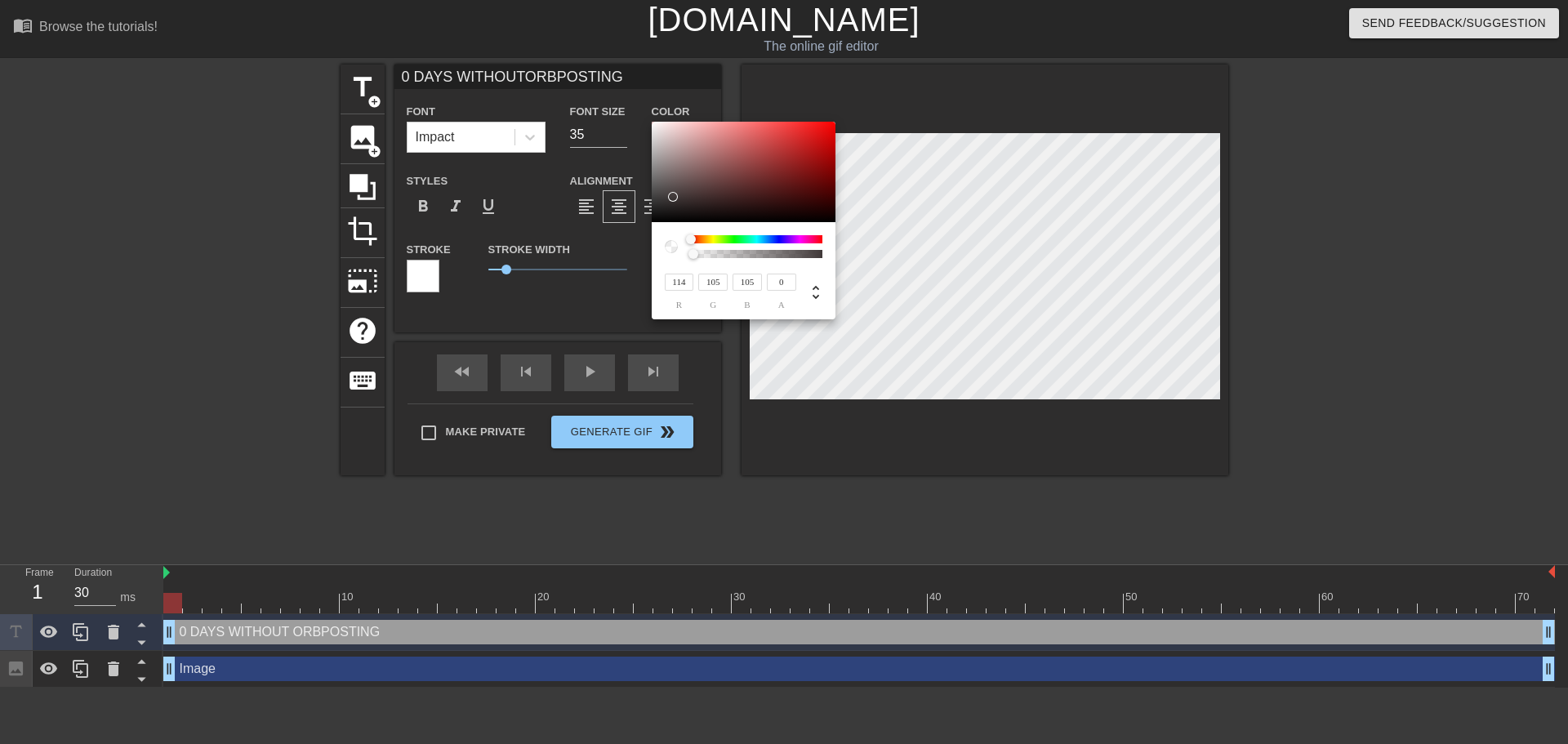
type input "143"
type input "0 DAYS WITHOUTORBPOSTING"
type input "178"
type input "174"
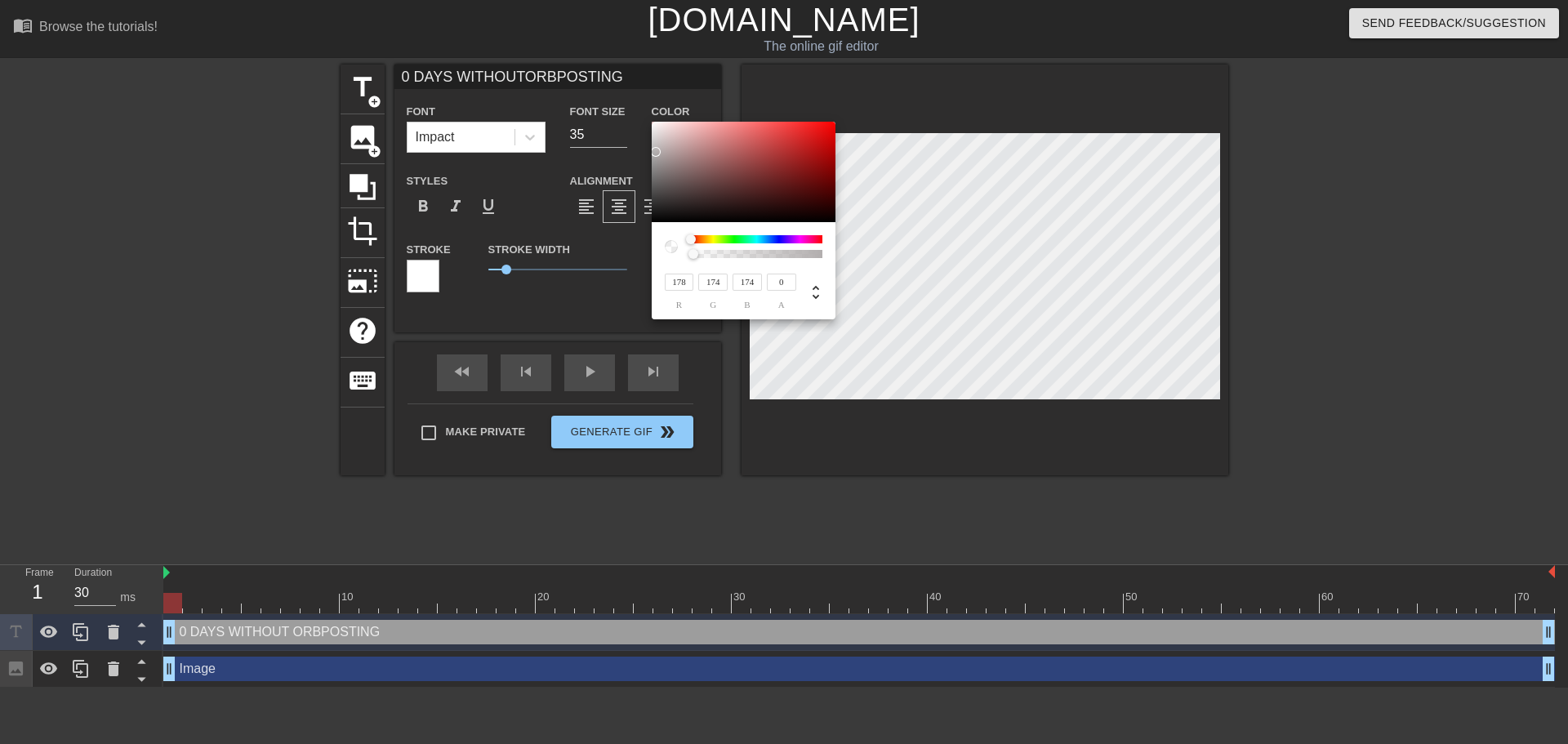
type input "0 DAYS WITHOUTORBPOSTING"
drag, startPoint x: 674, startPoint y: 197, endPoint x: 636, endPoint y: 118, distance: 87.7
click at [636, 116] on div "255 r 255 g 255 b 0 a" at bounding box center [784, 372] width 1568 height 744
drag, startPoint x: 690, startPoint y: 258, endPoint x: 836, endPoint y: 258, distance: 146.0
click at [839, 257] on div "255 r 255 g 255 b 1 a" at bounding box center [784, 372] width 1568 height 744
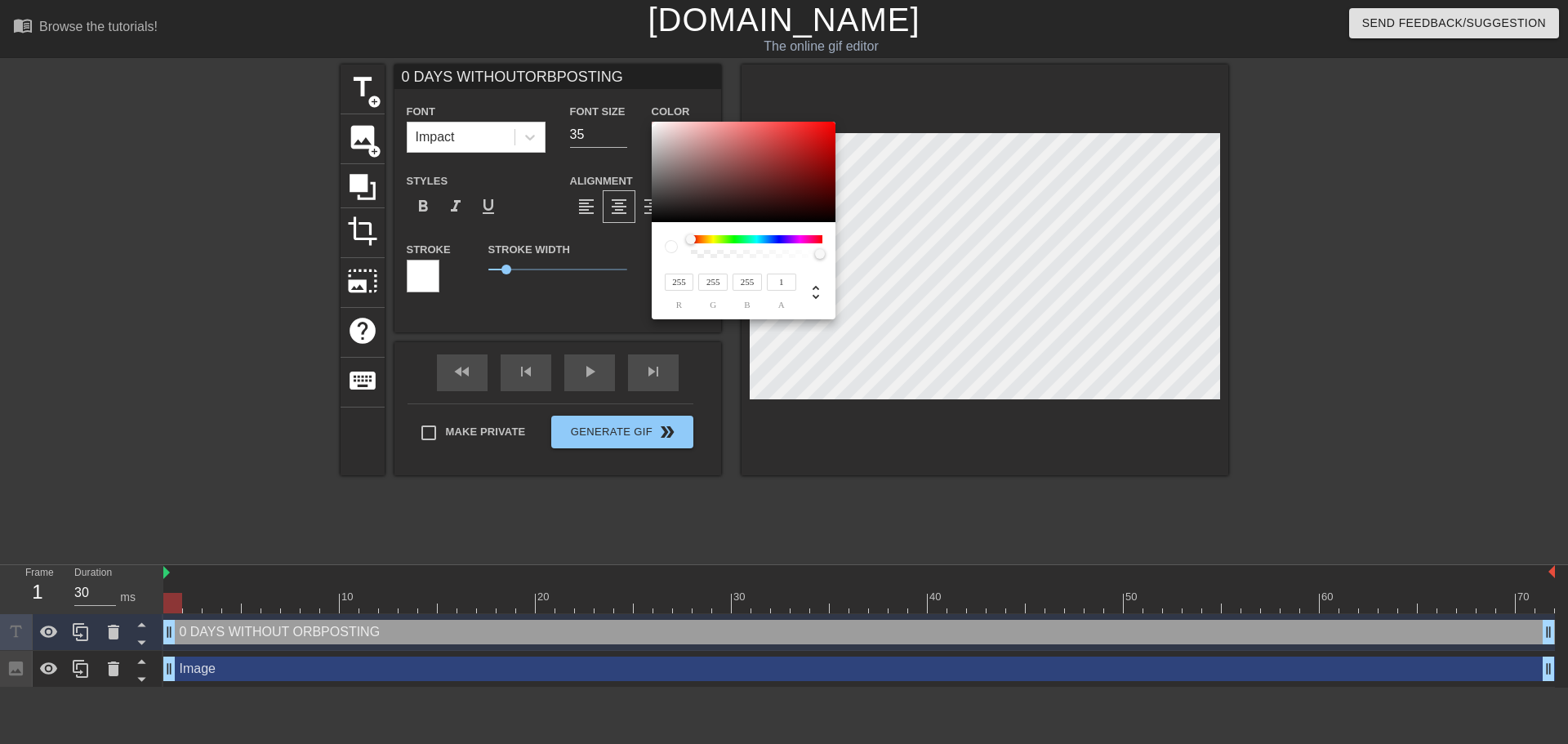
click at [784, 281] on input "1" at bounding box center [781, 282] width 30 height 17
drag, startPoint x: 817, startPoint y: 255, endPoint x: 824, endPoint y: 258, distance: 7.6
click at [824, 258] on div at bounding box center [824, 254] width 10 height 10
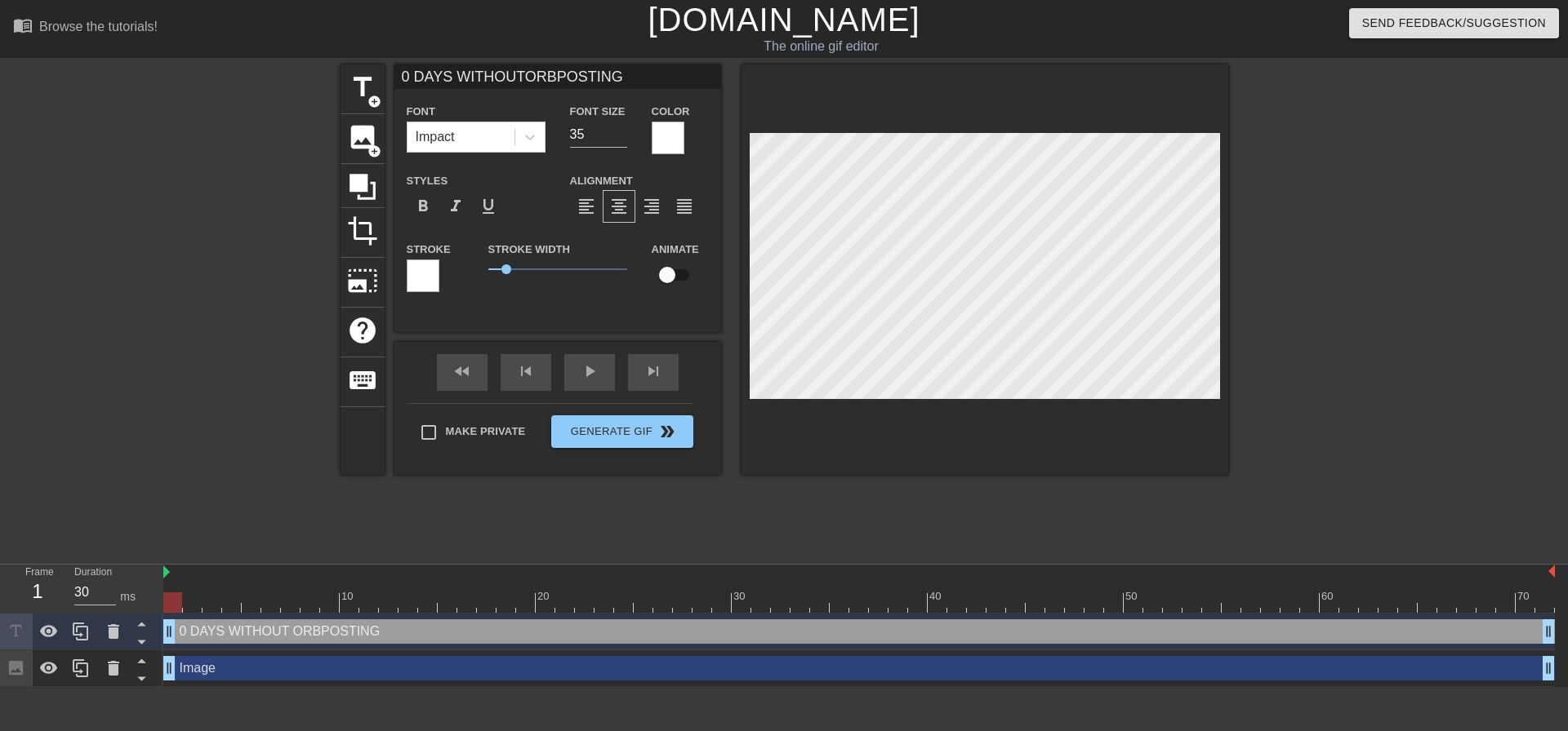
click at [420, 275] on div at bounding box center [423, 275] width 32 height 32
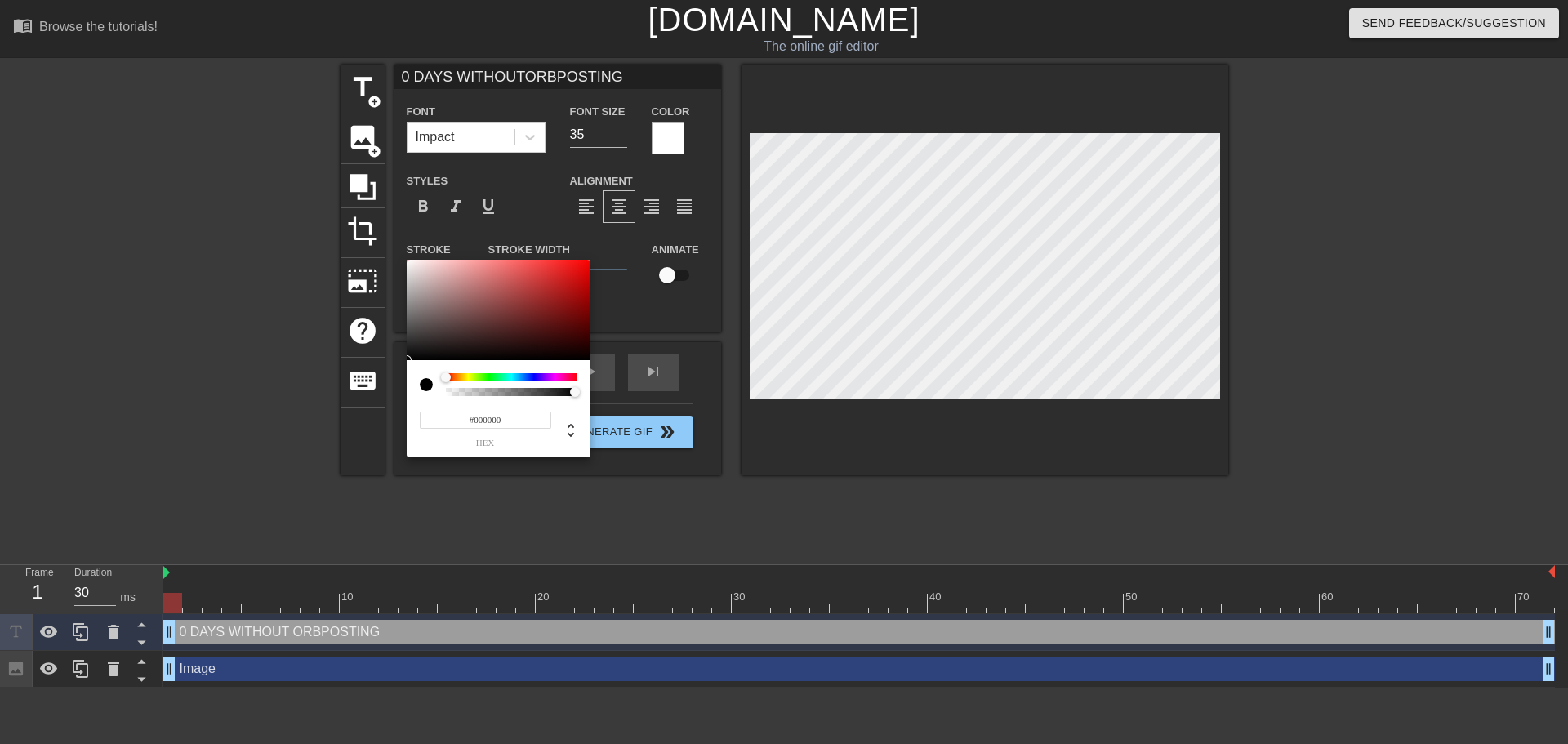
drag, startPoint x: 451, startPoint y: 318, endPoint x: 383, endPoint y: 394, distance: 102.0
click at [383, 394] on div "#000000 hex" at bounding box center [784, 372] width 1568 height 744
click at [499, 421] on input "#000000" at bounding box center [486, 420] width 131 height 17
paste input "#204C1E"
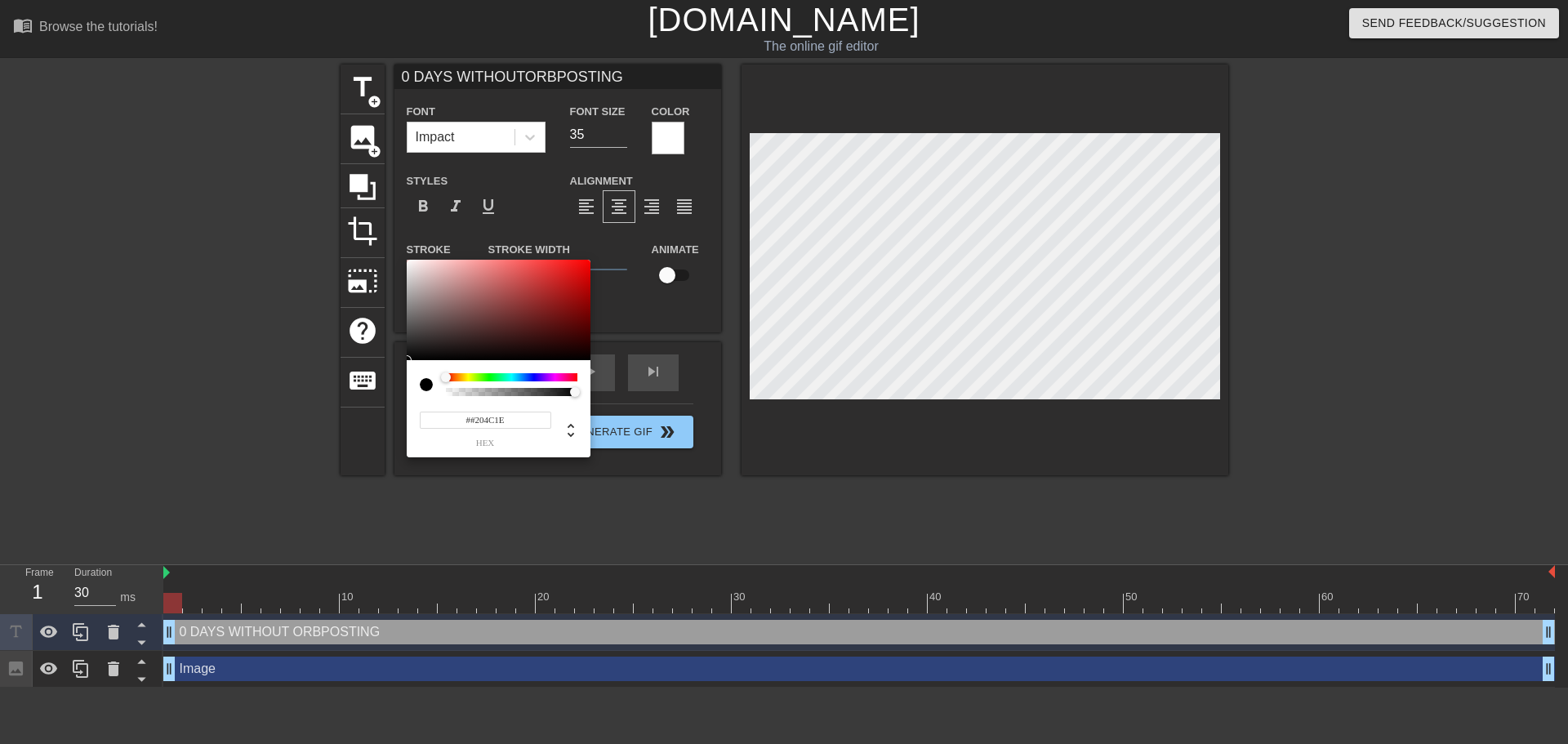
click at [474, 418] on input "##204C1E" at bounding box center [486, 420] width 131 height 17
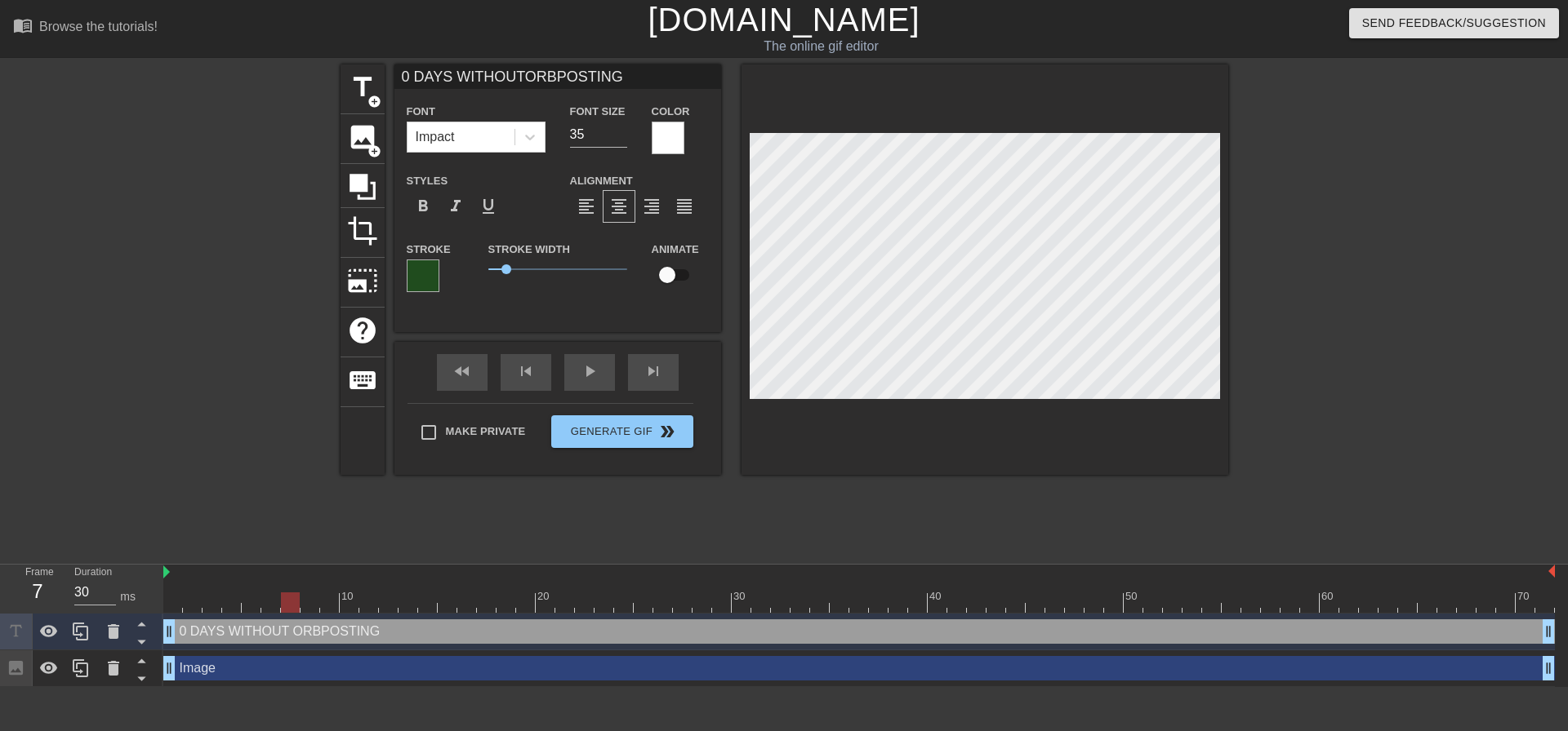
drag, startPoint x: 169, startPoint y: 602, endPoint x: 293, endPoint y: 586, distance: 125.0
click at [293, 586] on div "10 20 30 40 50 60 70" at bounding box center [859, 589] width 1391 height 48
drag, startPoint x: 297, startPoint y: 602, endPoint x: 269, endPoint y: 602, distance: 28.0
click at [269, 602] on div at bounding box center [270, 603] width 19 height 21
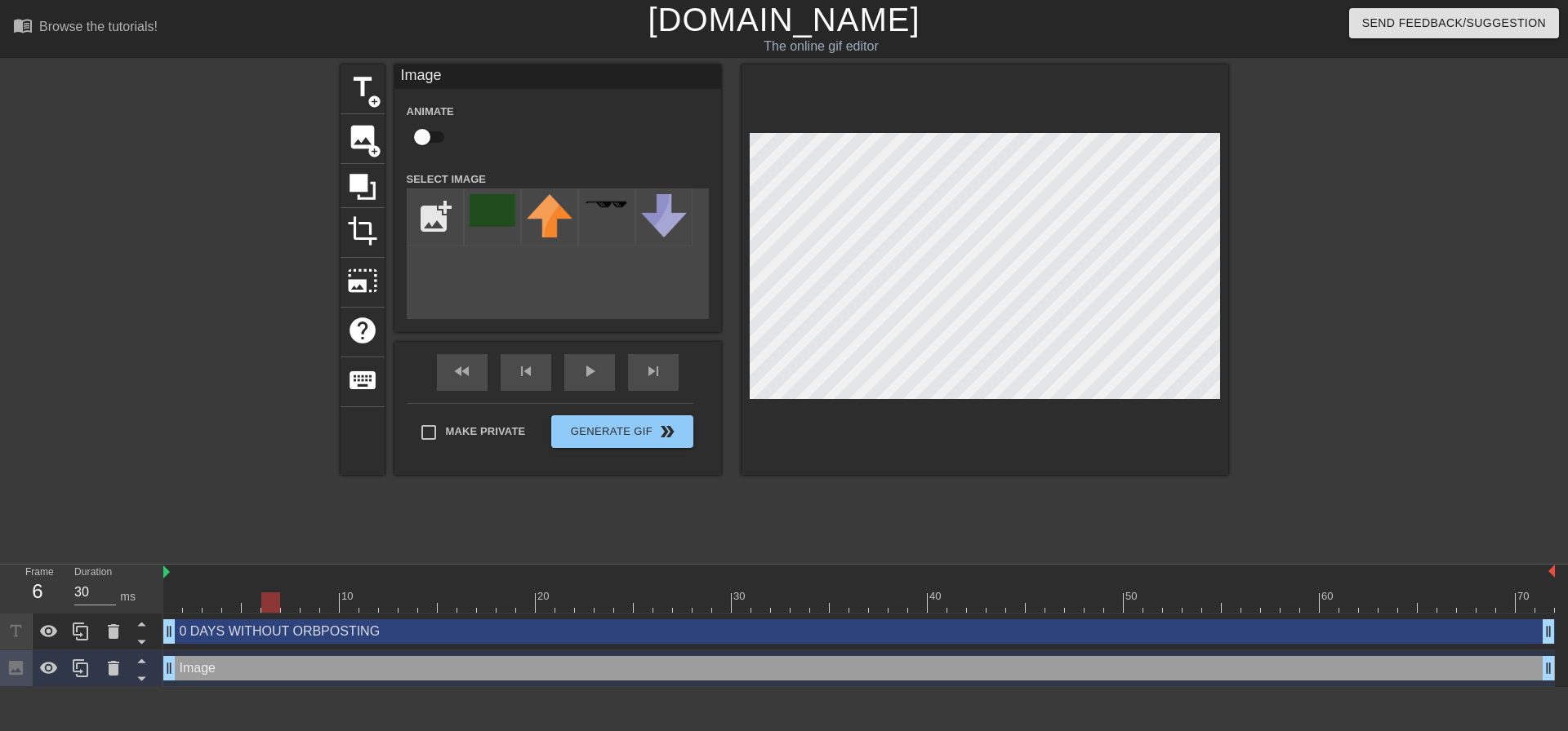
click at [1321, 312] on div at bounding box center [1370, 309] width 245 height 490
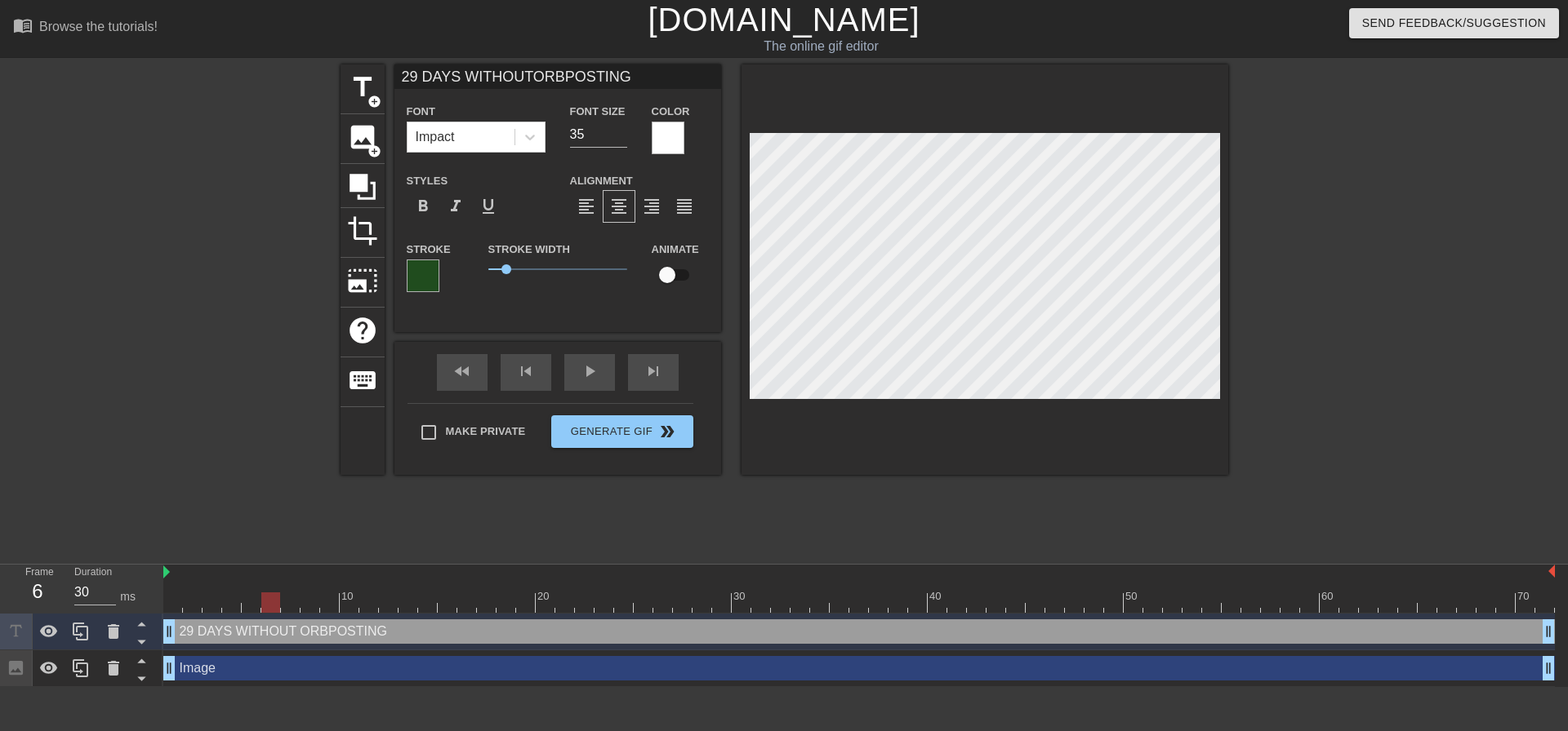
scroll to position [3, 6]
click at [1423, 335] on div at bounding box center [1370, 309] width 245 height 490
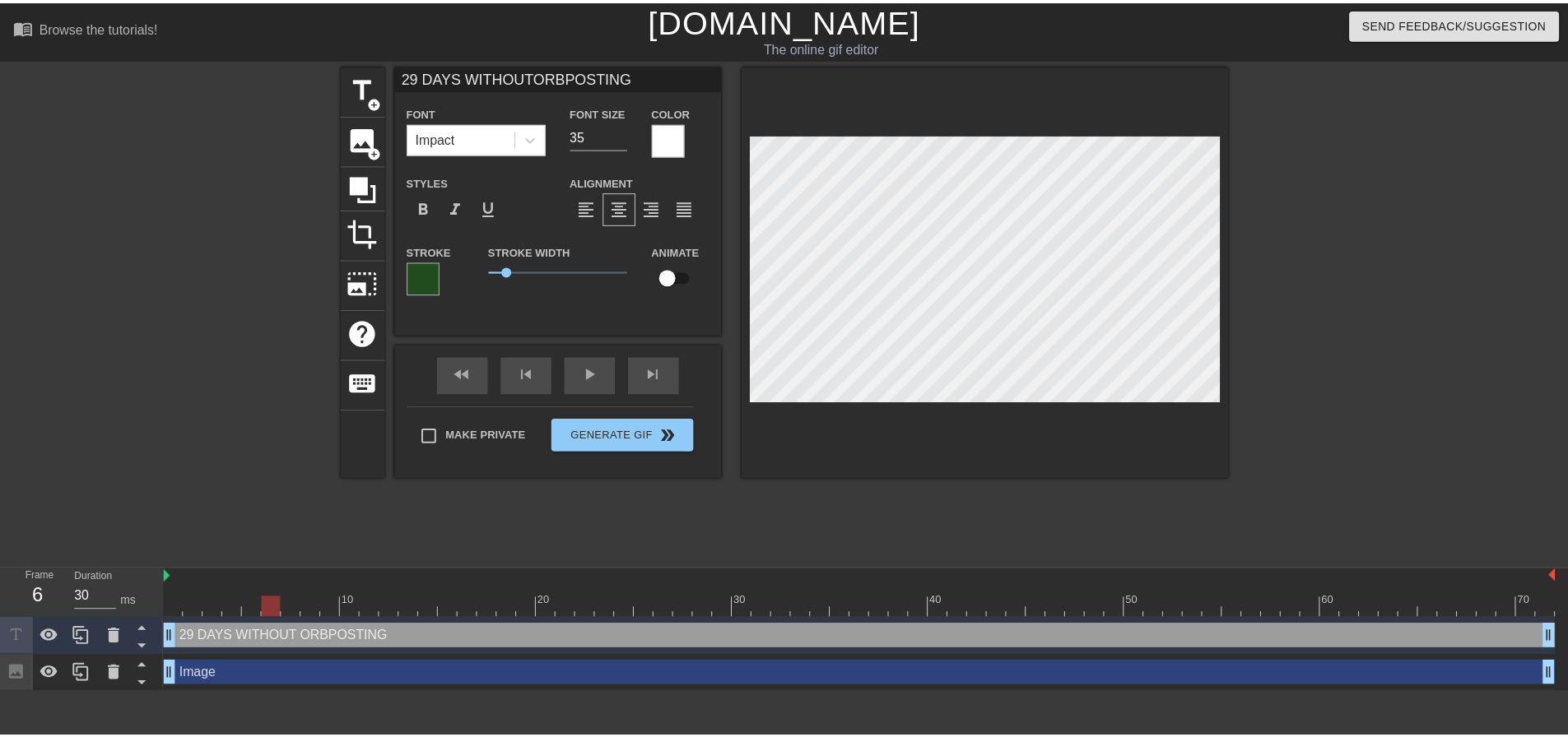
scroll to position [3, 3]
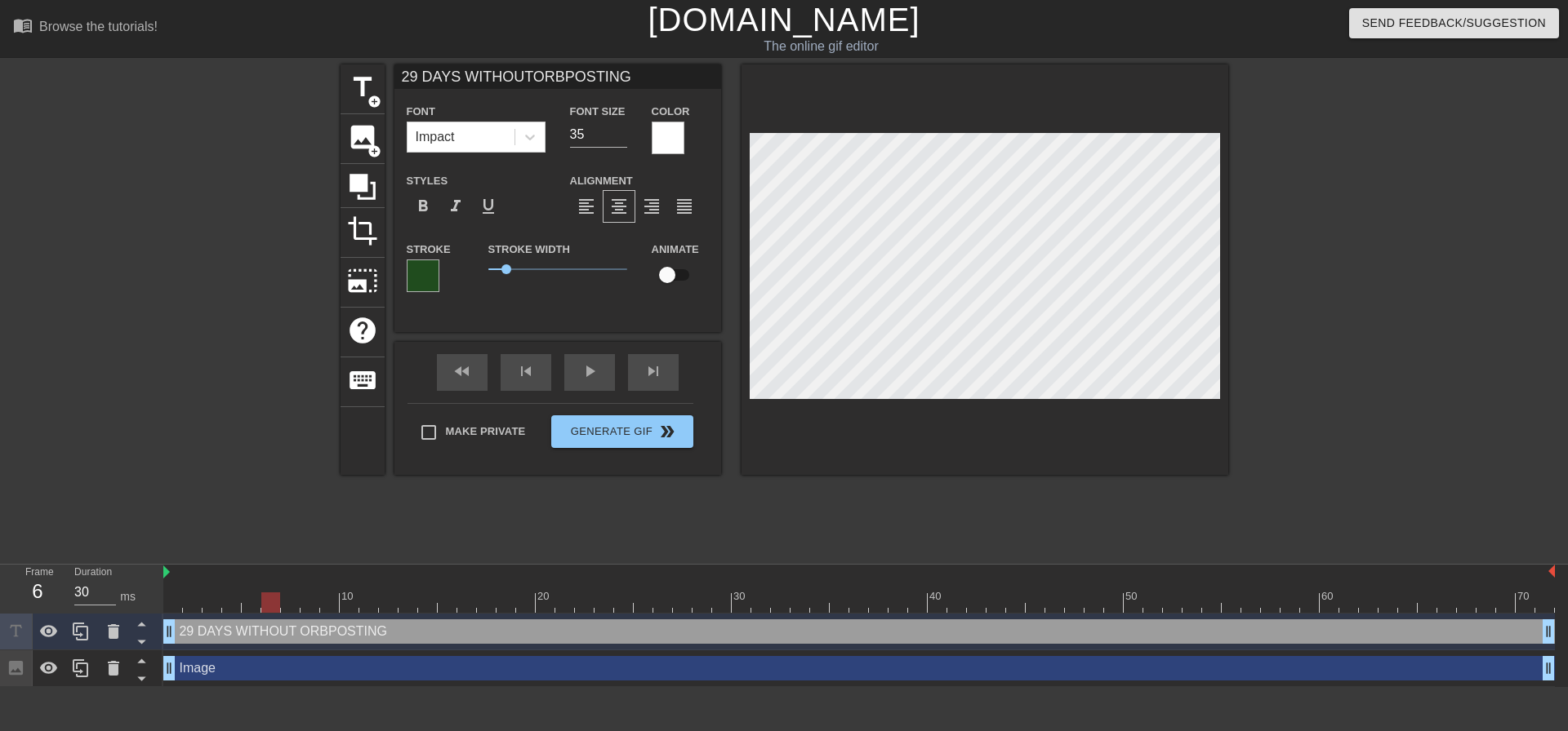
click at [425, 664] on div "Image drag_handle drag_handle" at bounding box center [859, 667] width 1391 height 24
click at [605, 139] on input "35" at bounding box center [599, 135] width 57 height 26
click at [620, 136] on input "34" at bounding box center [599, 135] width 57 height 26
click at [620, 136] on input "33" at bounding box center [599, 135] width 57 height 26
click at [620, 136] on input "32" at bounding box center [599, 135] width 57 height 26
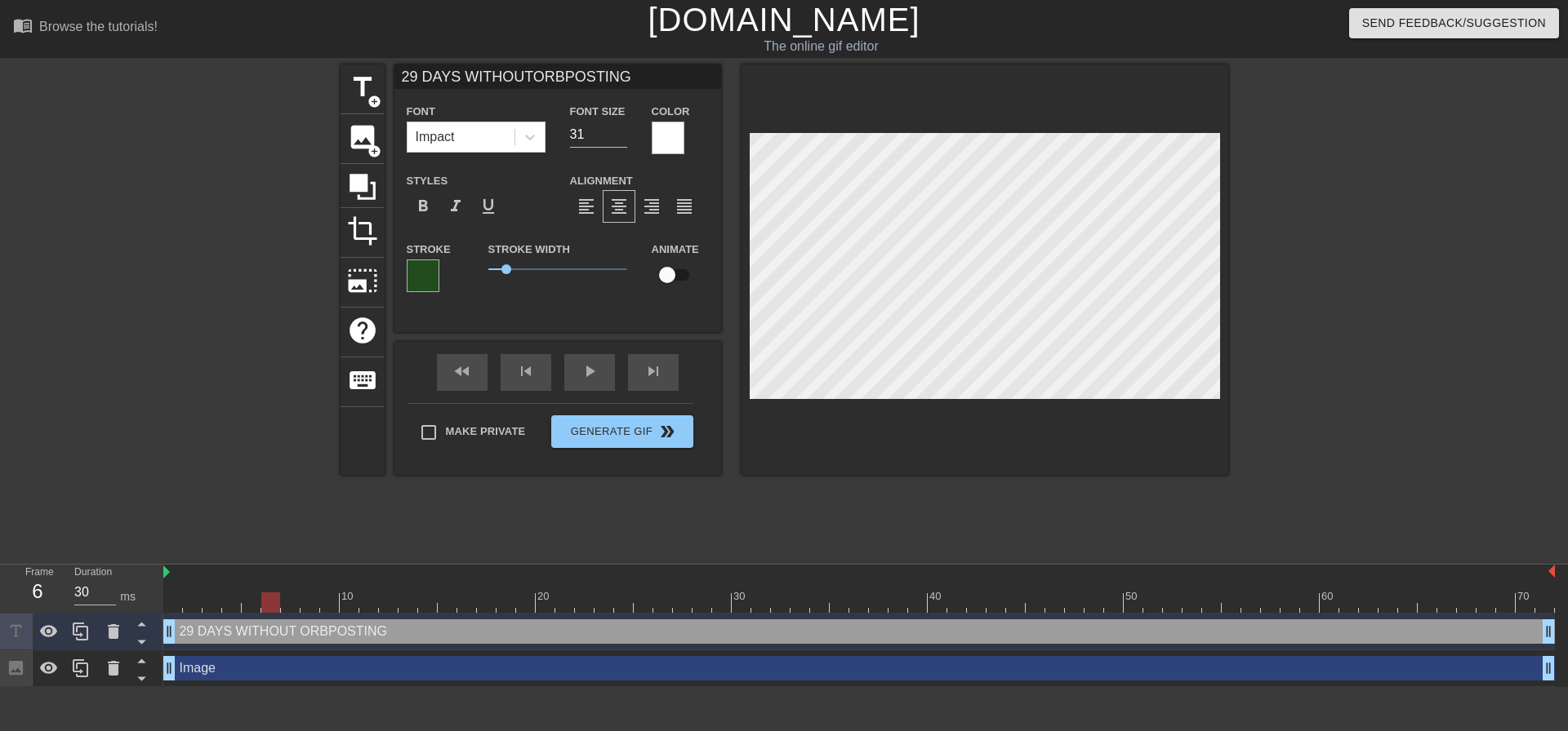
click at [620, 136] on input "31" at bounding box center [599, 135] width 57 height 26
click at [620, 136] on input "30" at bounding box center [599, 135] width 57 height 26
click at [620, 136] on input "29" at bounding box center [599, 135] width 57 height 26
click at [618, 126] on input "30" at bounding box center [599, 135] width 57 height 26
click at [618, 126] on input "31" at bounding box center [599, 135] width 57 height 26
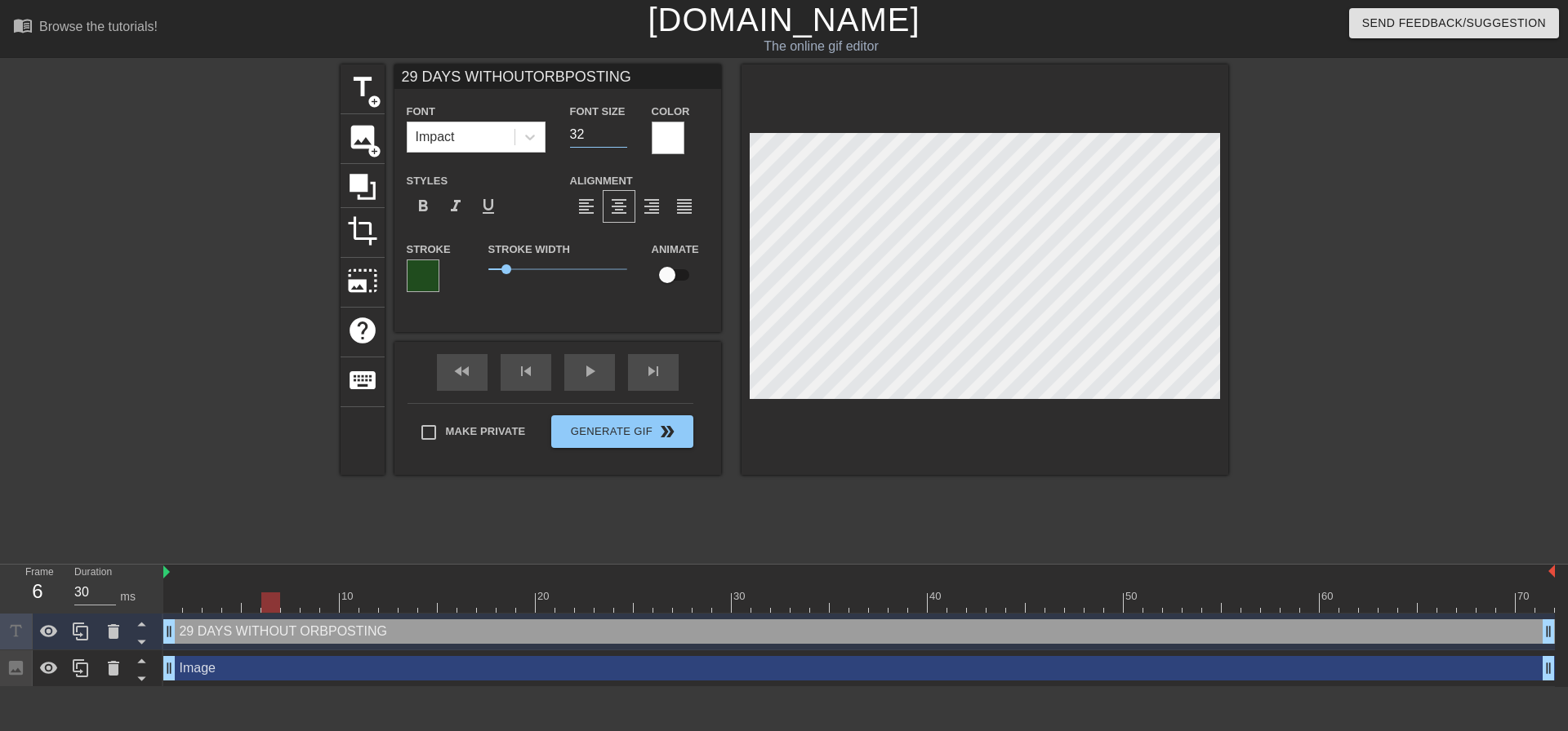
click at [618, 126] on input "32" at bounding box center [599, 135] width 57 height 26
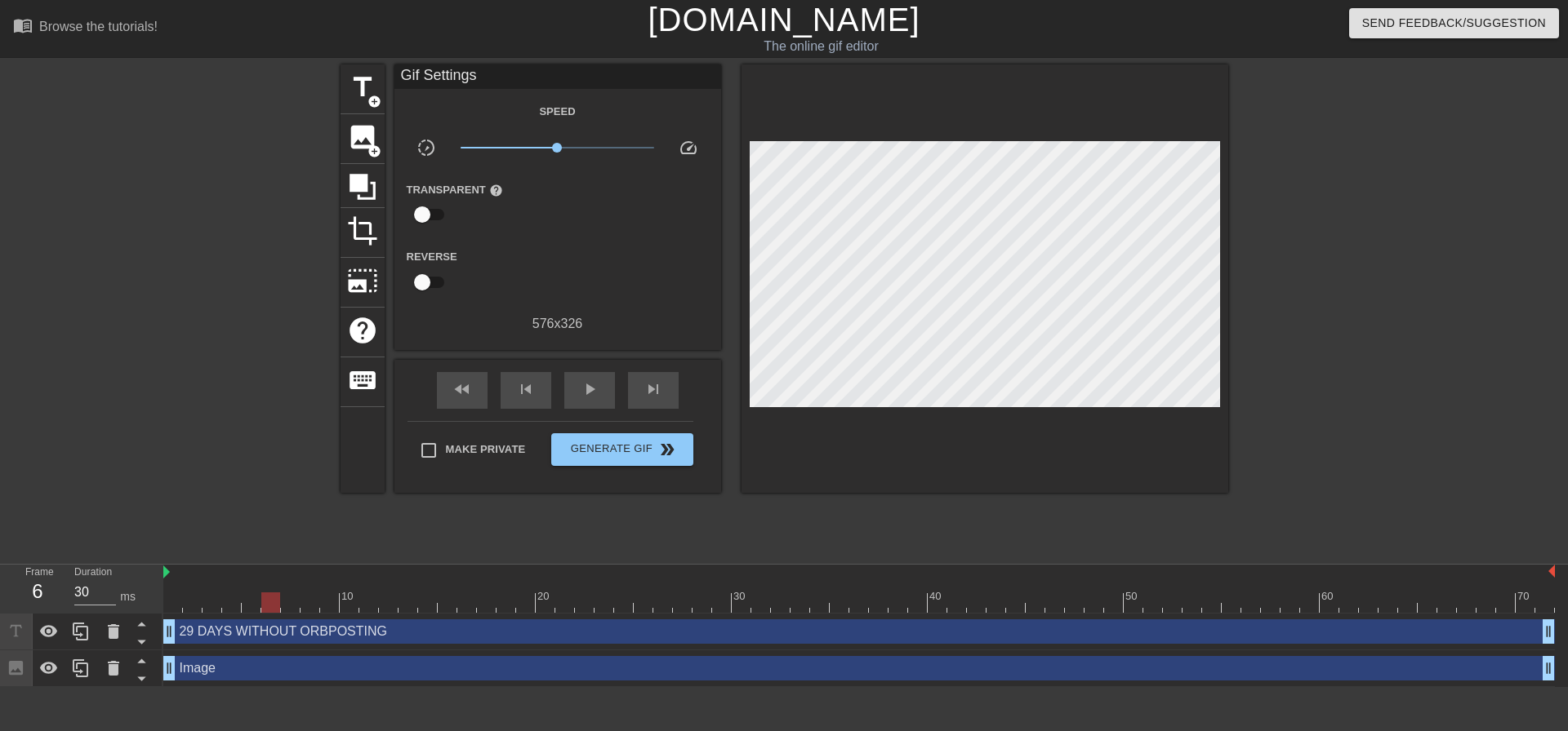
click at [1395, 320] on div at bounding box center [1370, 309] width 245 height 490
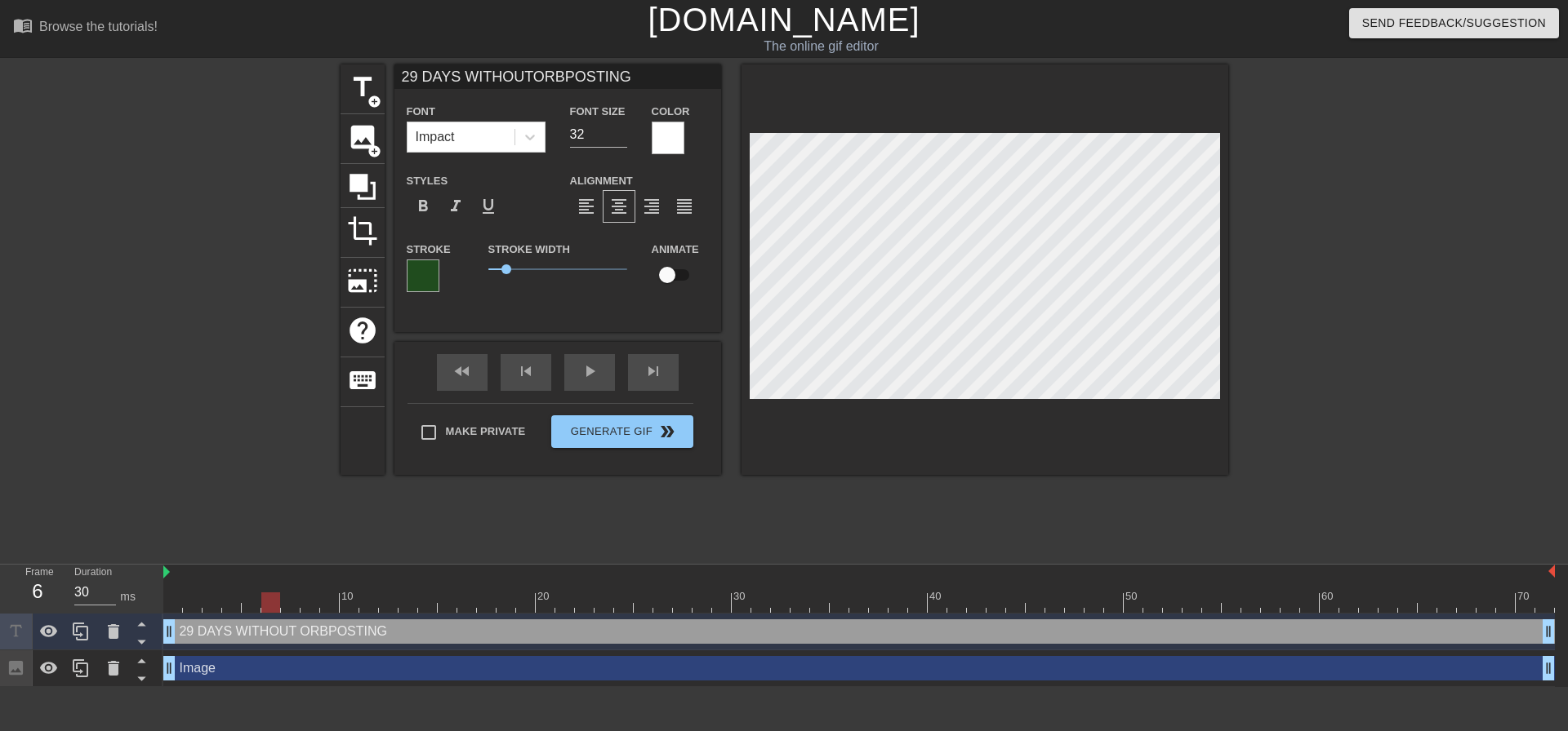
click at [1418, 313] on div at bounding box center [1370, 309] width 245 height 490
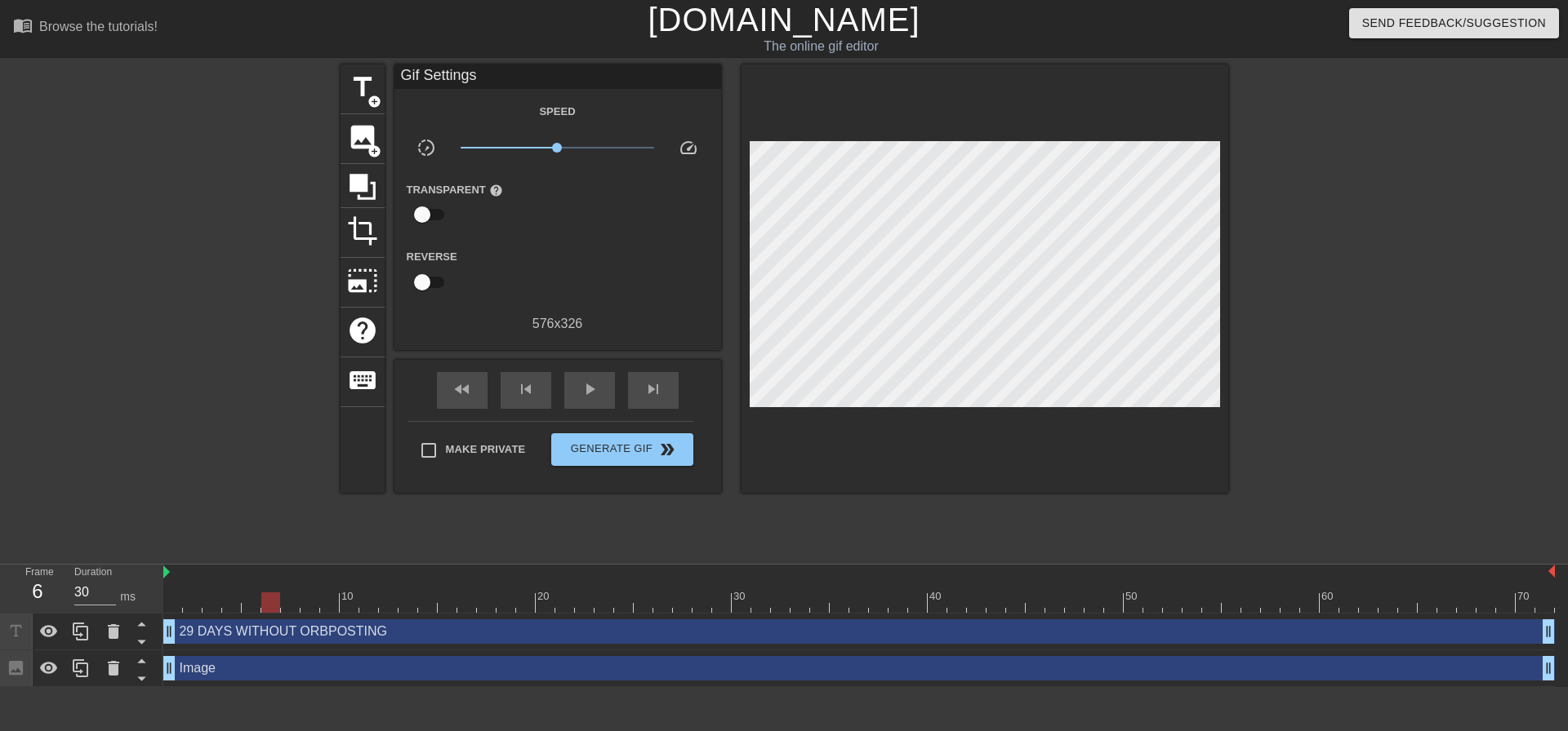
click at [584, 632] on div "29 DAYS WITHOUT ORBPOSTING drag_handle drag_handle" at bounding box center [859, 631] width 1391 height 24
click at [1356, 332] on div at bounding box center [1370, 309] width 245 height 490
click at [434, 656] on div "Image drag_handle drag_handle" at bounding box center [859, 667] width 1391 height 24
click at [183, 481] on div at bounding box center [198, 309] width 245 height 490
click at [364, 187] on icon at bounding box center [362, 187] width 26 height 26
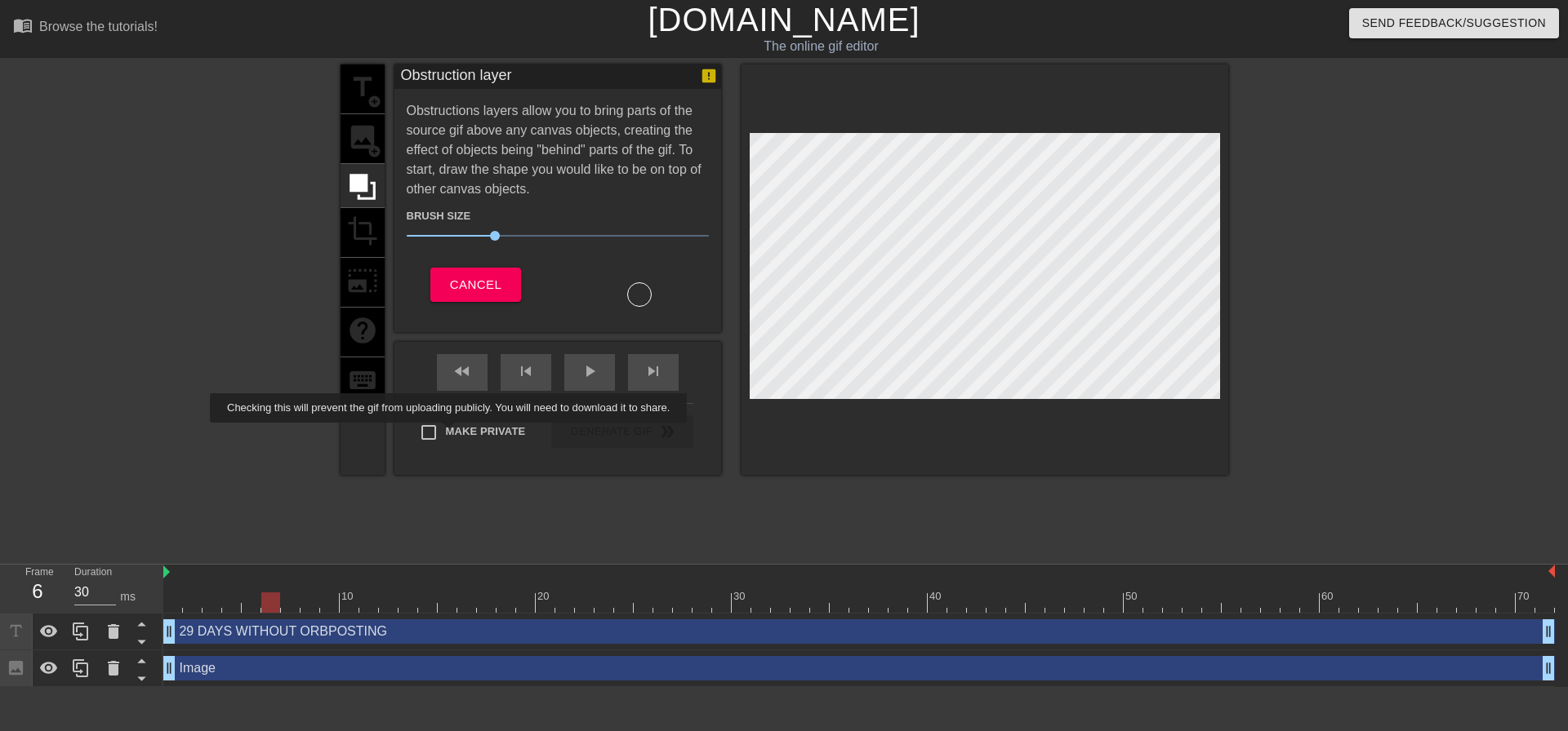
click at [451, 434] on span "Make Private" at bounding box center [486, 431] width 80 height 16
click at [446, 434] on input "Make Private" at bounding box center [429, 432] width 34 height 34
drag, startPoint x: 274, startPoint y: 605, endPoint x: 720, endPoint y: 610, distance: 446.0
click at [720, 610] on div at bounding box center [721, 603] width 19 height 21
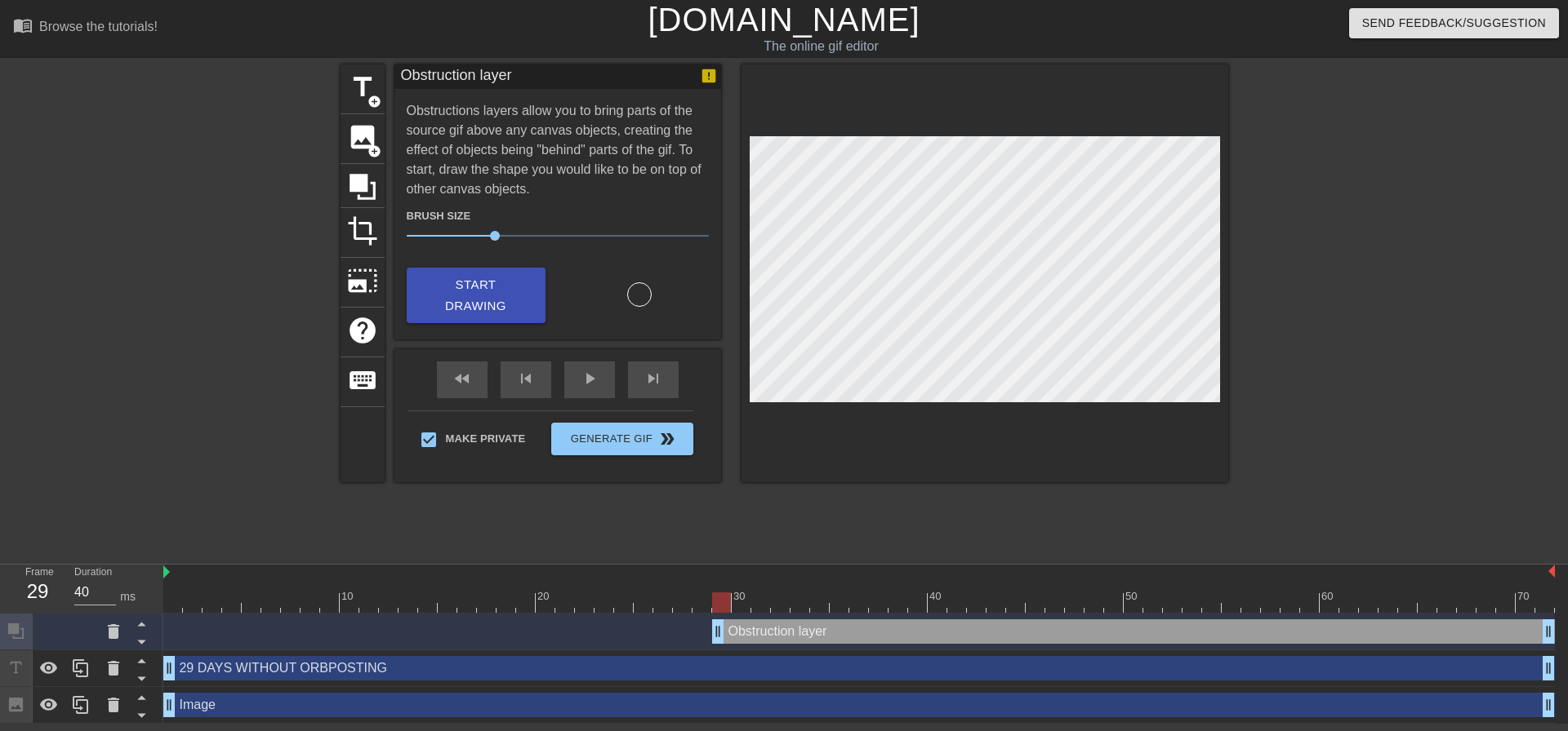
click at [858, 631] on div "Obstruction layer drag_handle drag_handle" at bounding box center [1133, 631] width 843 height 24
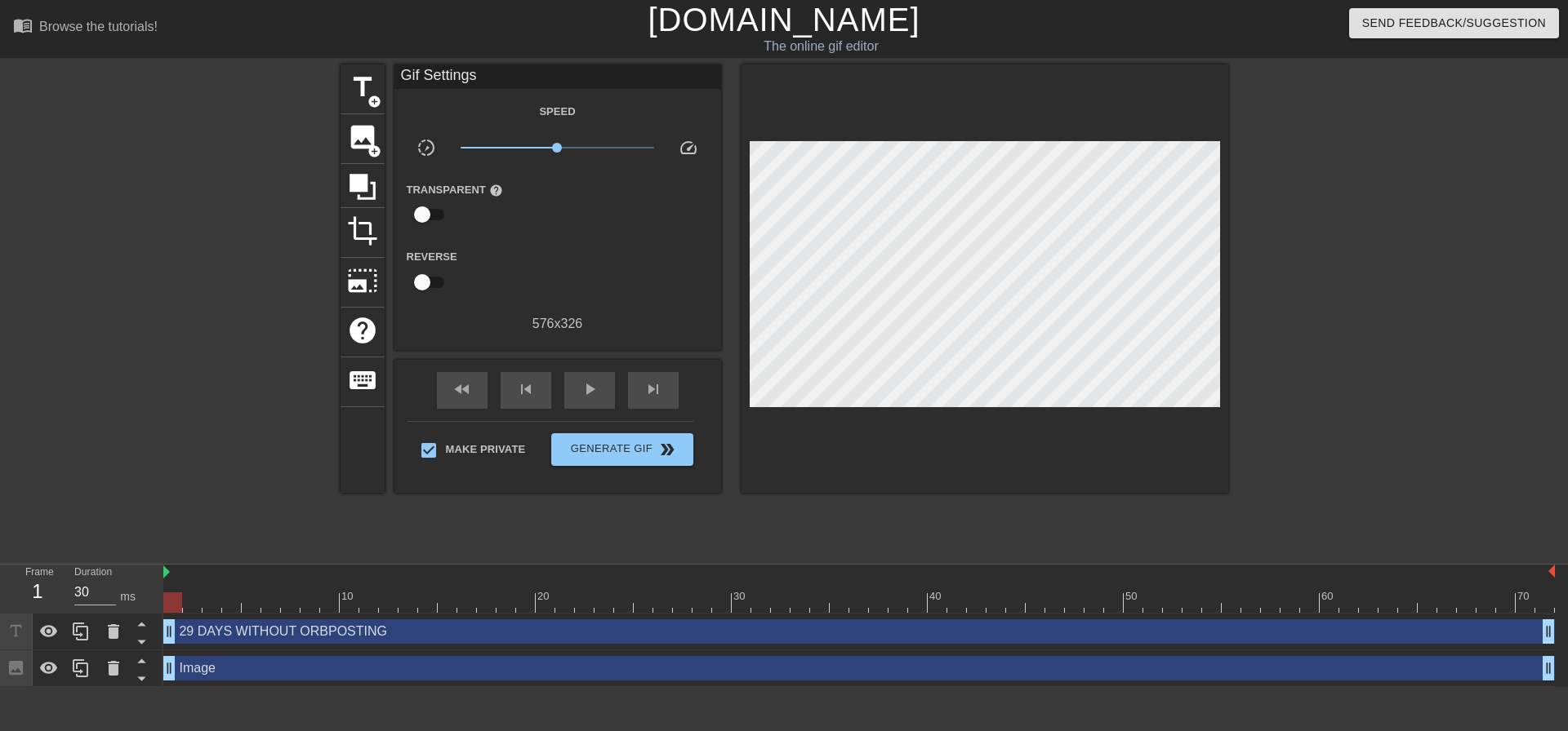
drag, startPoint x: 724, startPoint y: 602, endPoint x: 169, endPoint y: 608, distance: 555.0
click at [169, 608] on div at bounding box center [172, 603] width 19 height 21
click at [368, 135] on span "image" at bounding box center [363, 137] width 31 height 31
drag, startPoint x: 177, startPoint y: 599, endPoint x: 253, endPoint y: 599, distance: 76.0
click at [253, 599] on div at bounding box center [250, 603] width 19 height 21
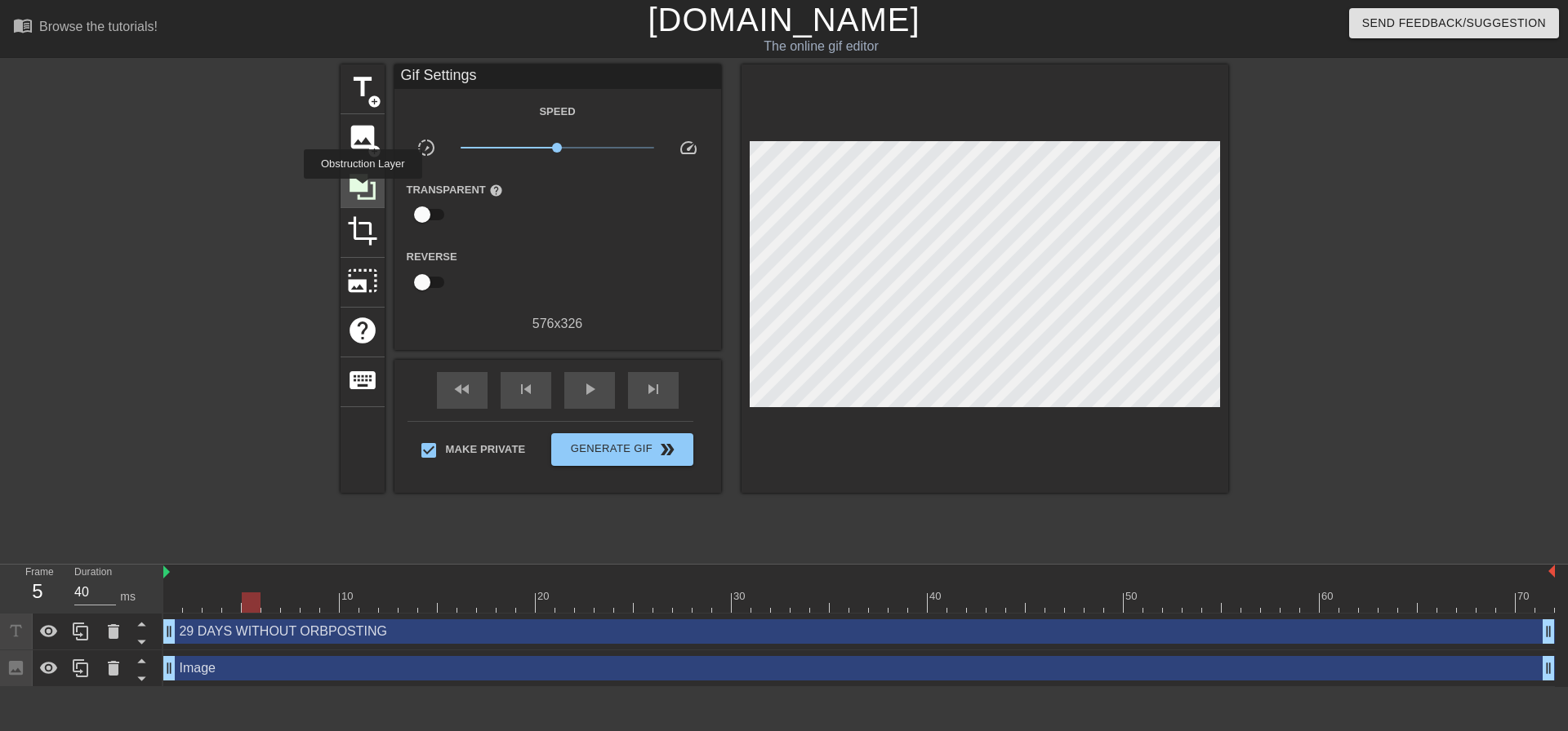
click at [363, 190] on icon at bounding box center [362, 187] width 26 height 26
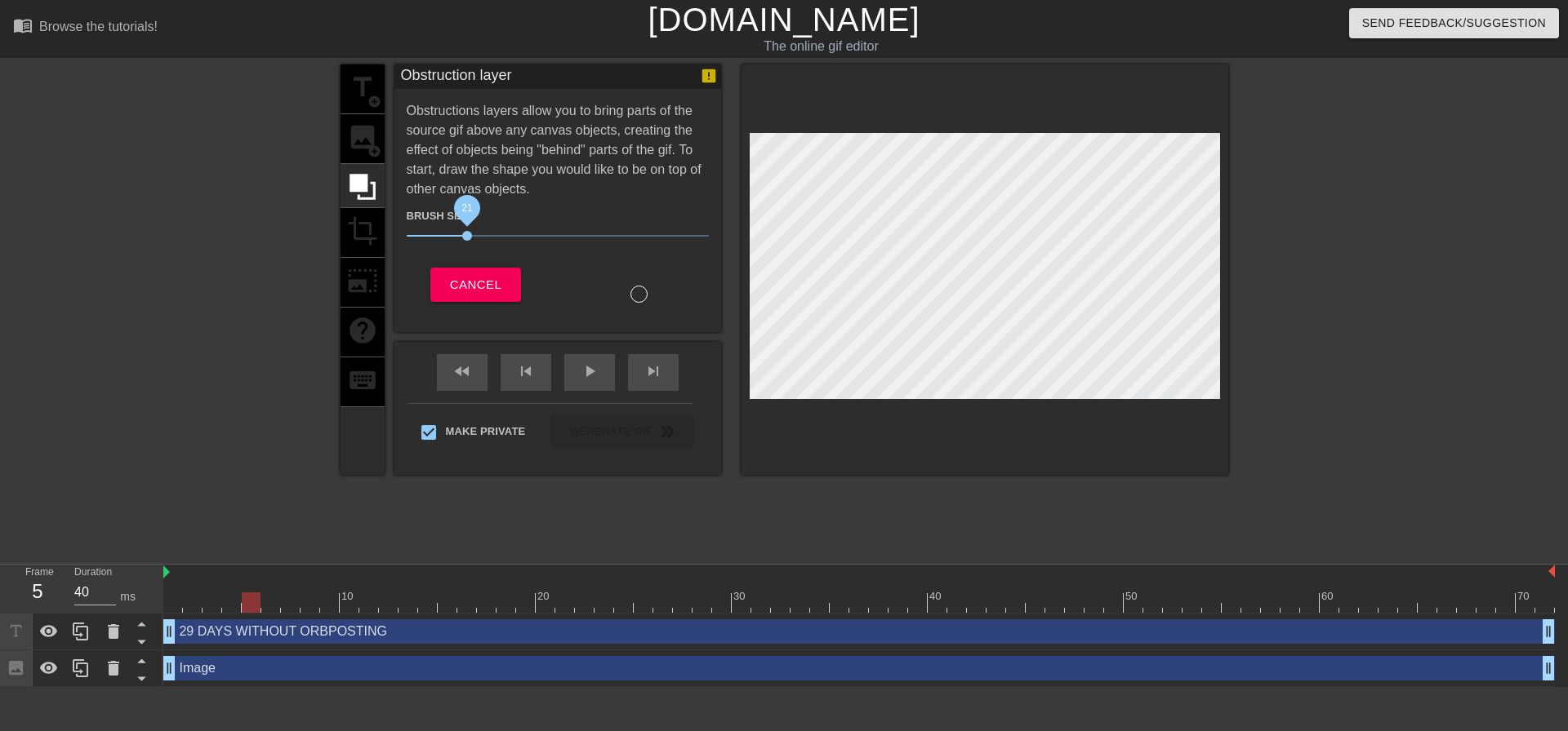
drag, startPoint x: 495, startPoint y: 236, endPoint x: 469, endPoint y: 236, distance: 26.0
click at [469, 236] on span "21" at bounding box center [467, 235] width 10 height 10
click at [471, 294] on span "Cancel" at bounding box center [475, 285] width 51 height 22
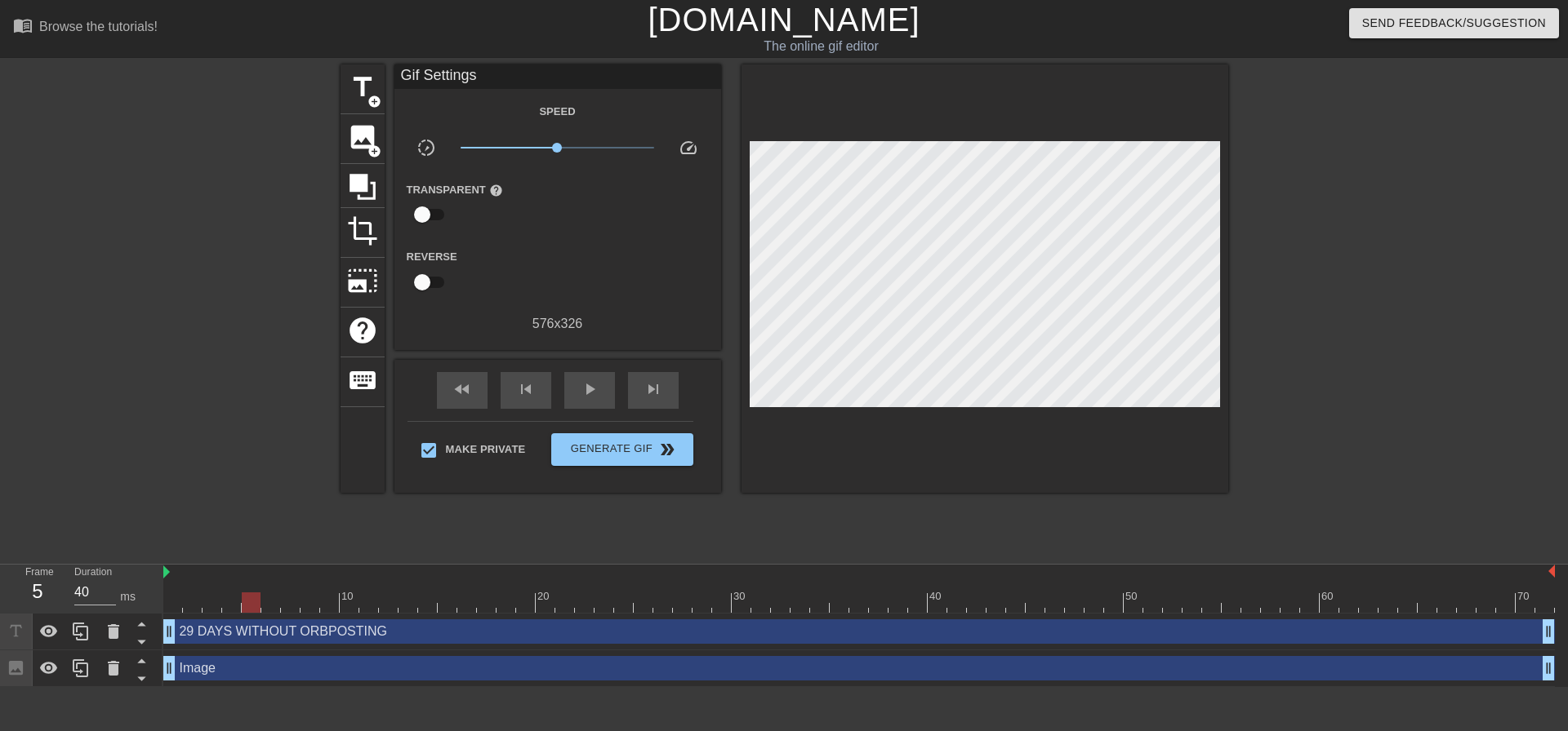
click at [225, 635] on div "29 DAYS WITHOUT ORBPOSTING drag_handle drag_handle" at bounding box center [859, 631] width 1391 height 24
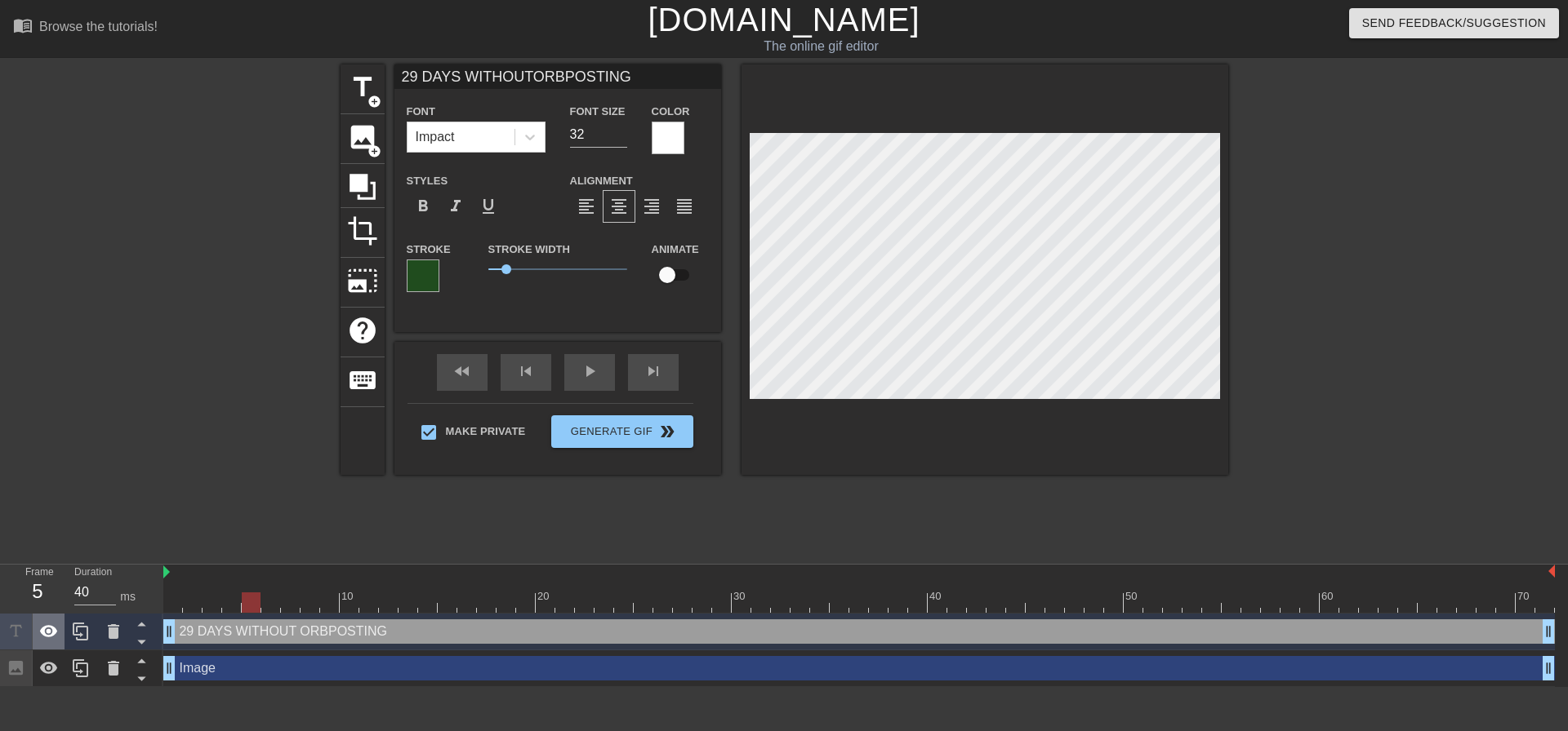
click at [57, 635] on icon at bounding box center [49, 631] width 20 height 20
click at [57, 666] on icon at bounding box center [49, 668] width 20 height 20
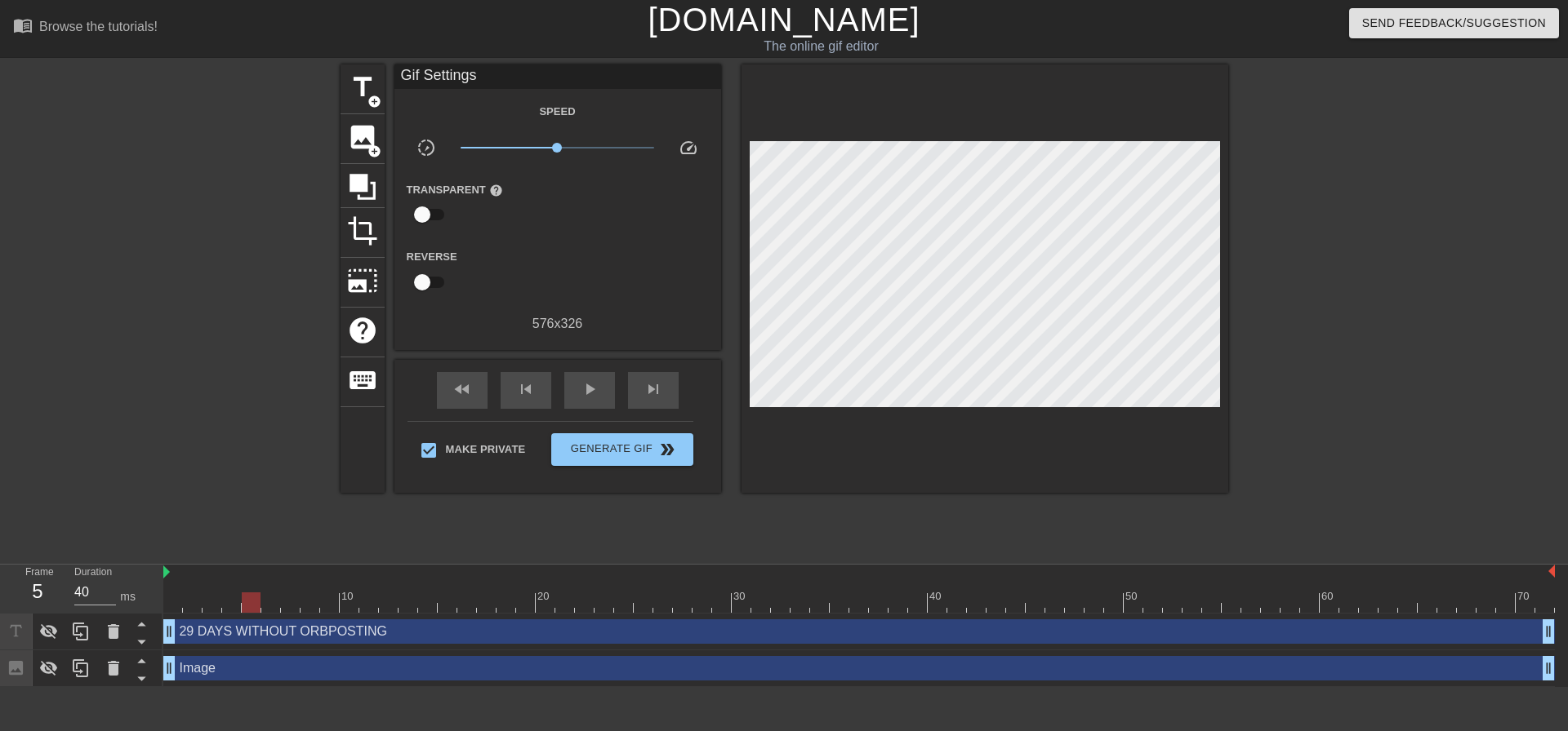
click at [1372, 375] on div at bounding box center [1370, 309] width 245 height 490
click at [362, 192] on icon at bounding box center [363, 187] width 31 height 31
click at [366, 183] on icon at bounding box center [362, 187] width 26 height 26
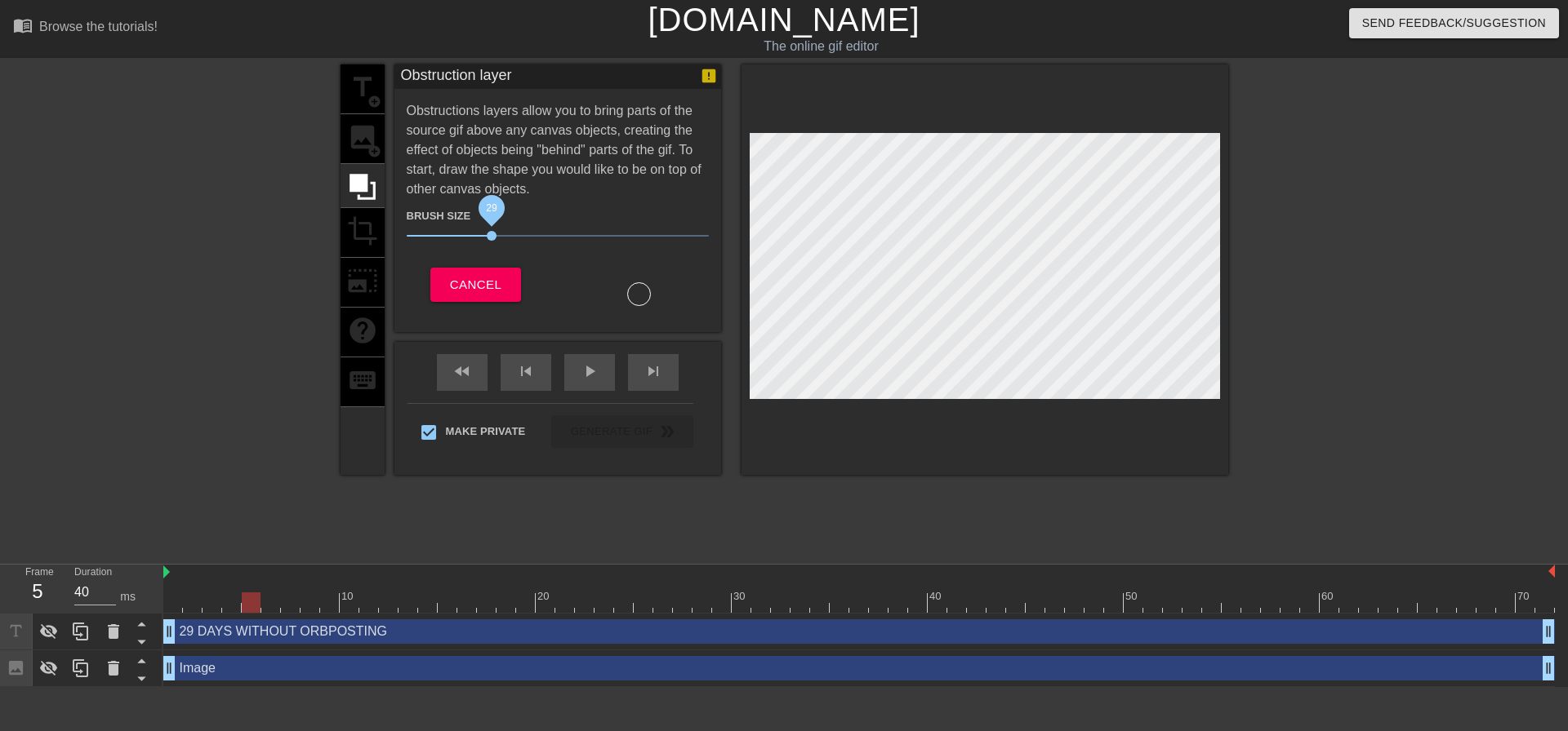
drag, startPoint x: 466, startPoint y: 234, endPoint x: 494, endPoint y: 234, distance: 28.0
click at [494, 234] on span "29" at bounding box center [491, 235] width 10 height 10
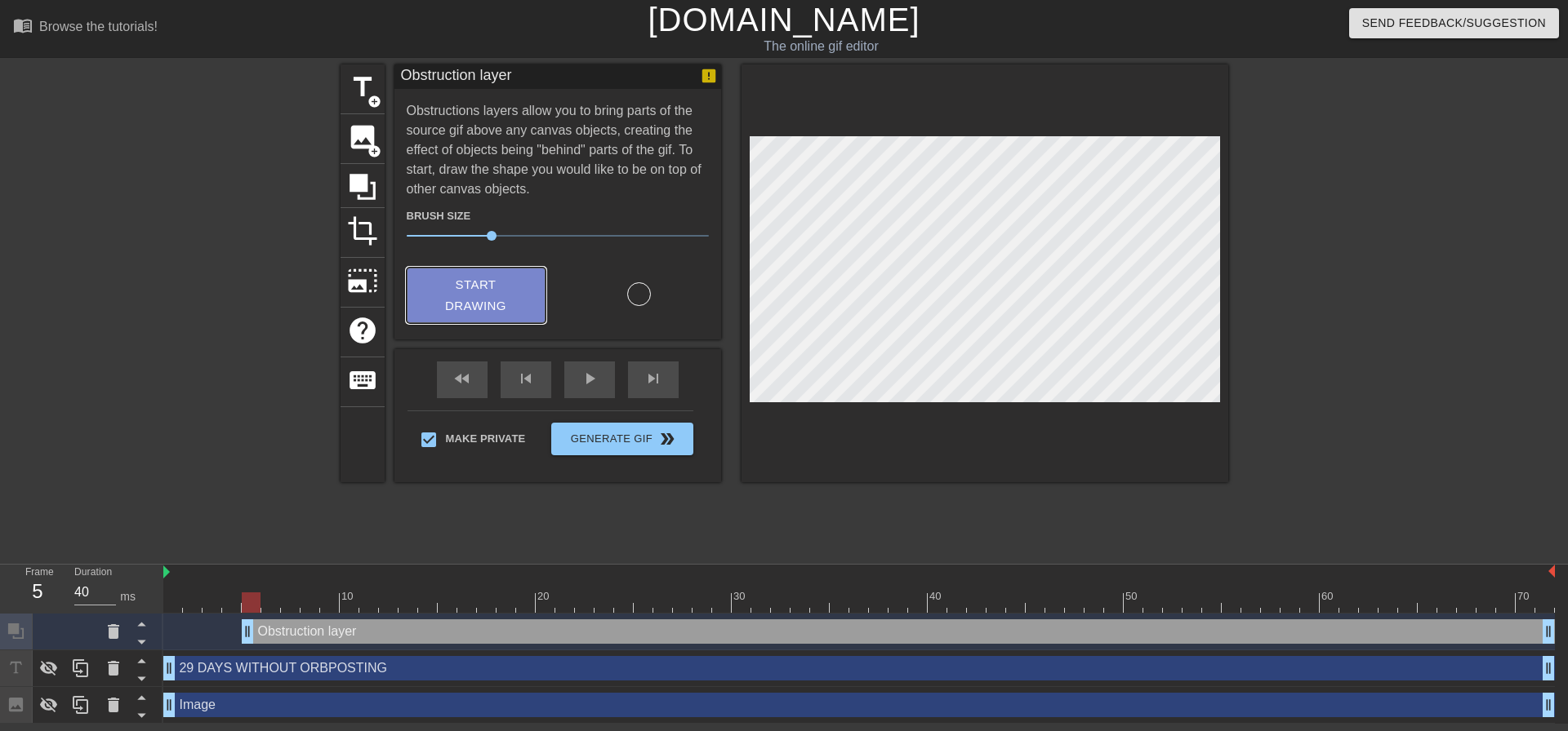
click at [516, 290] on span "Start Drawing" at bounding box center [476, 296] width 100 height 43
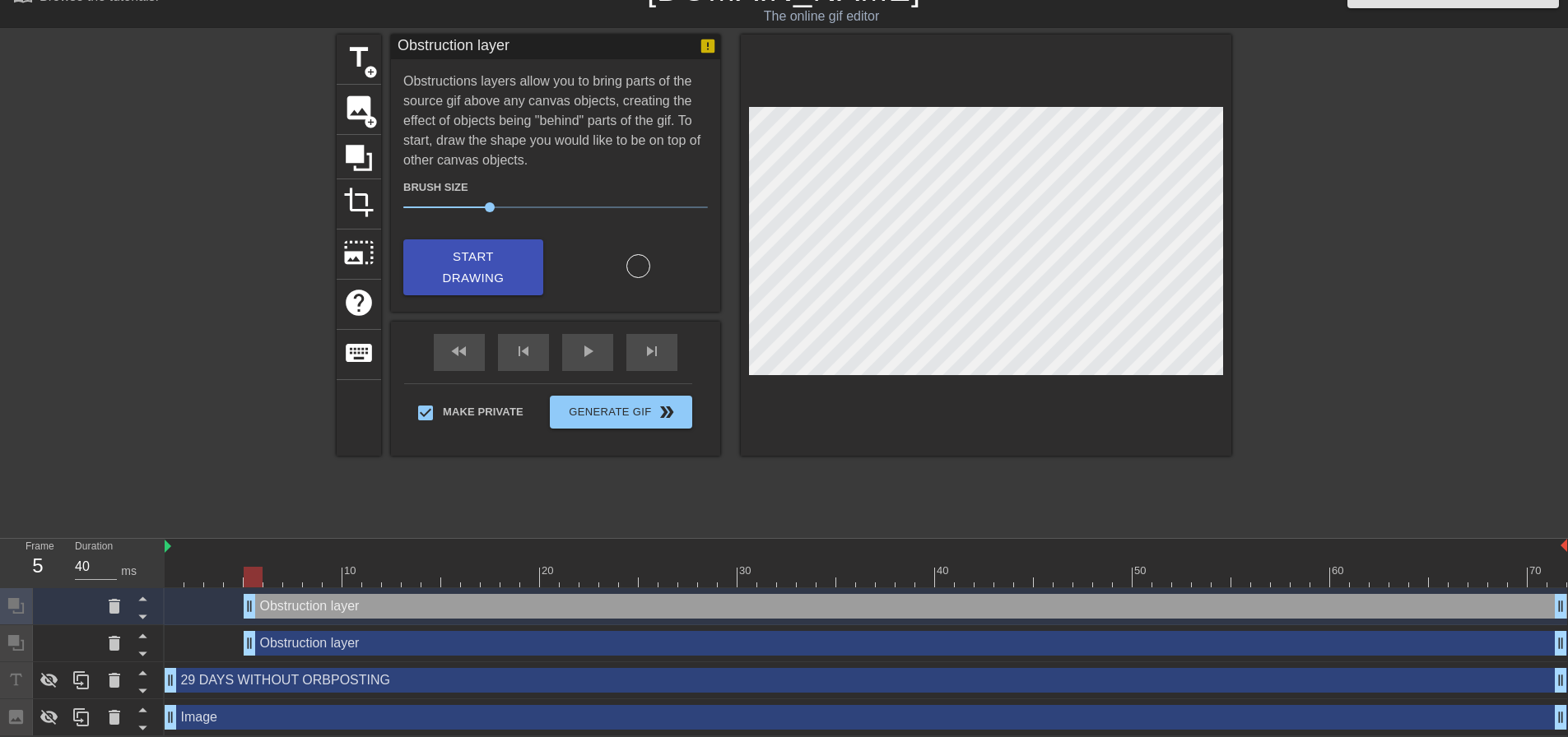
scroll to position [33, 0]
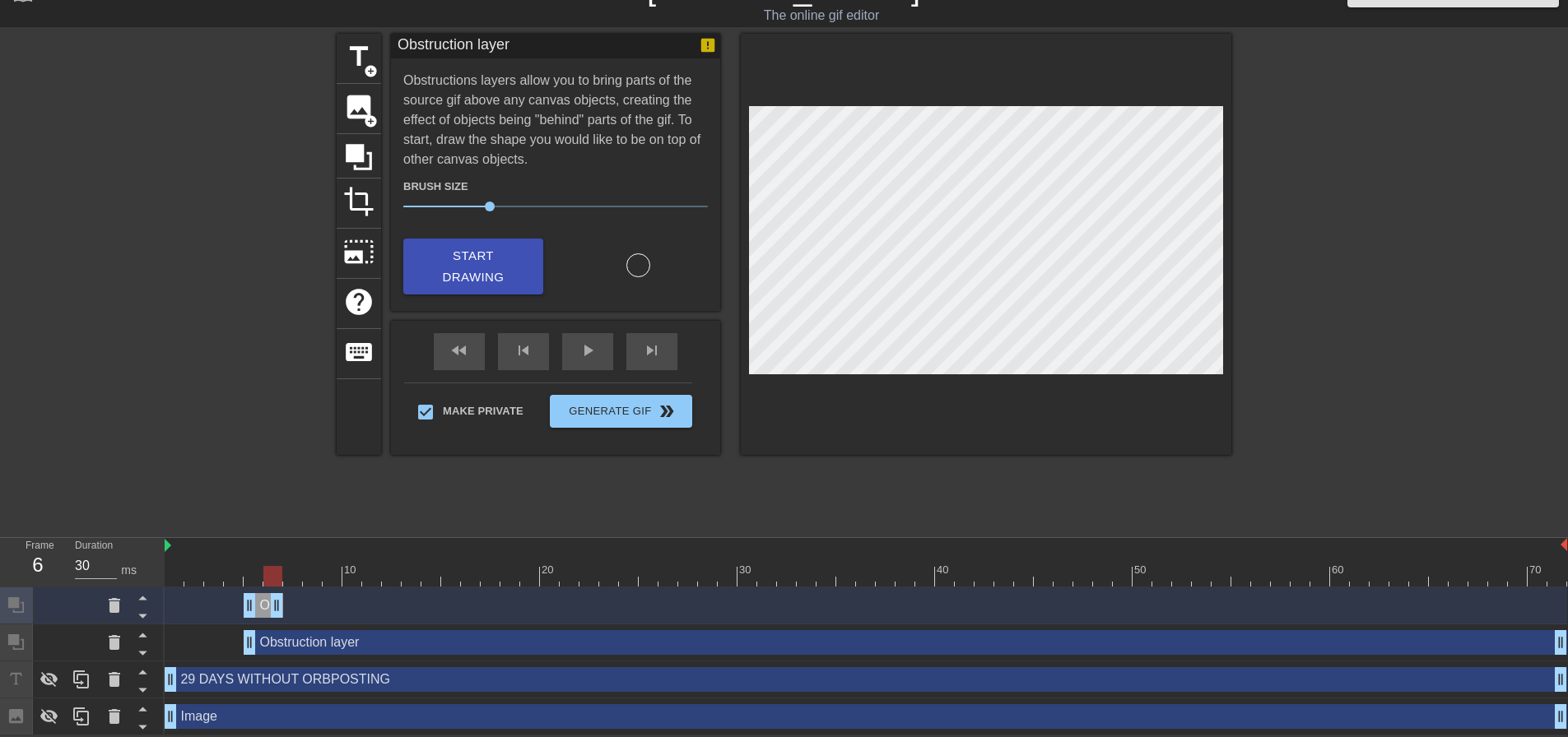
drag, startPoint x: 1560, startPoint y: 603, endPoint x: 275, endPoint y: 609, distance: 1285.0
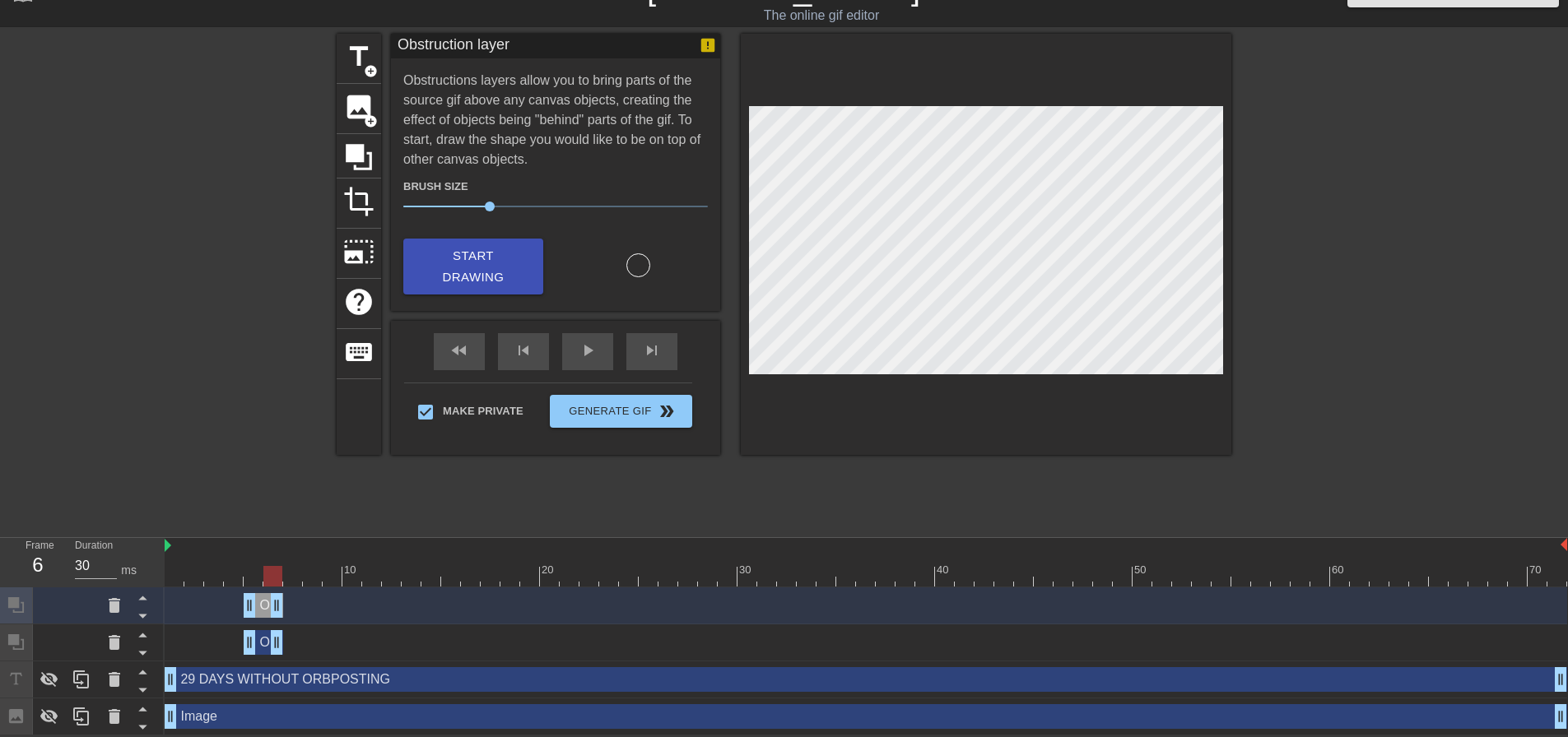
drag, startPoint x: 1555, startPoint y: 647, endPoint x: 269, endPoint y: 643, distance: 1286.0
click at [53, 678] on icon at bounding box center [50, 679] width 18 height 15
click at [40, 714] on icon at bounding box center [50, 717] width 20 height 20
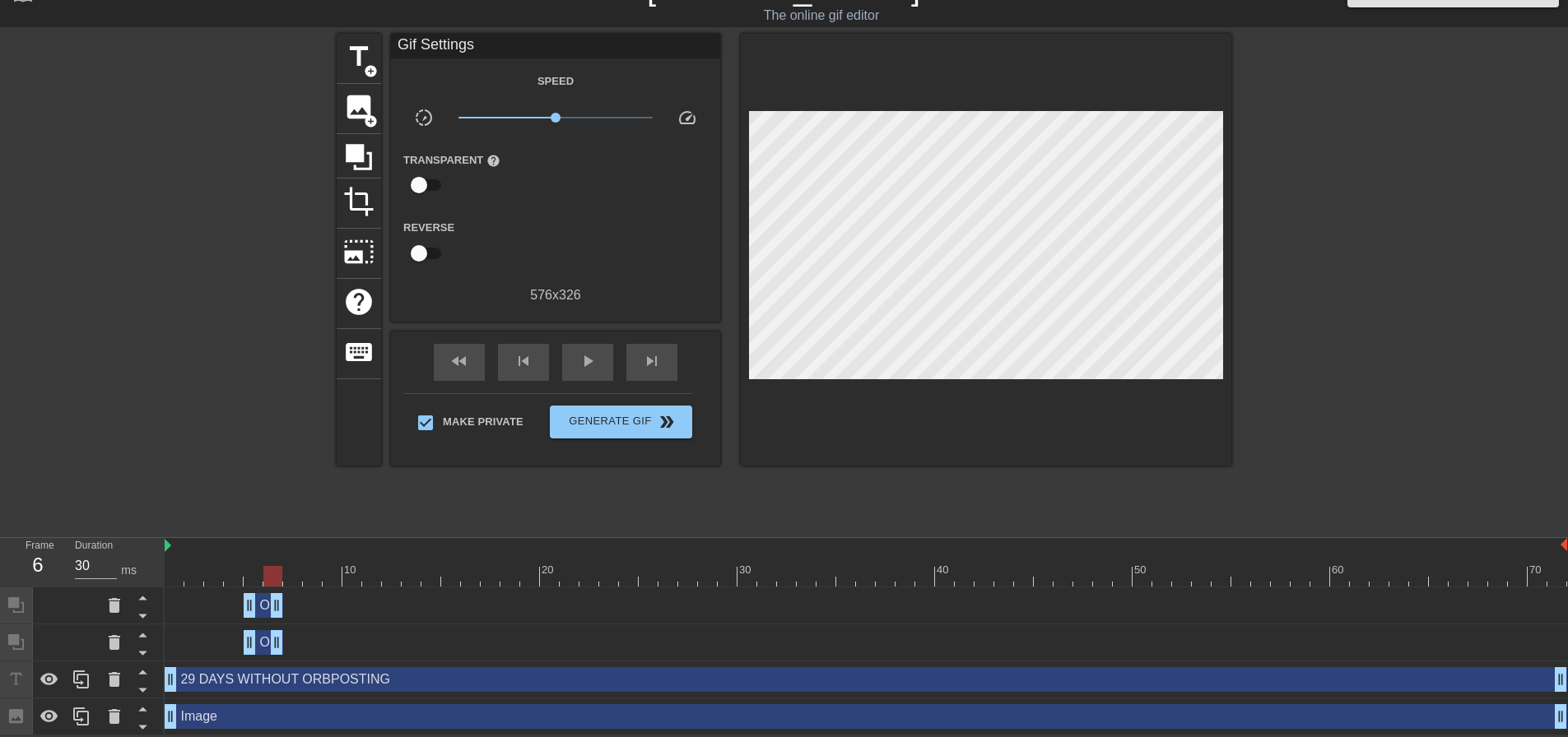
click at [198, 334] on div at bounding box center [193, 280] width 247 height 494
drag, startPoint x: 278, startPoint y: 571, endPoint x: 233, endPoint y: 569, distance: 45.0
click at [233, 569] on div at bounding box center [233, 576] width 19 height 21
drag, startPoint x: 242, startPoint y: 573, endPoint x: 169, endPoint y: 572, distance: 73.0
click at [169, 572] on div at bounding box center [174, 576] width 19 height 21
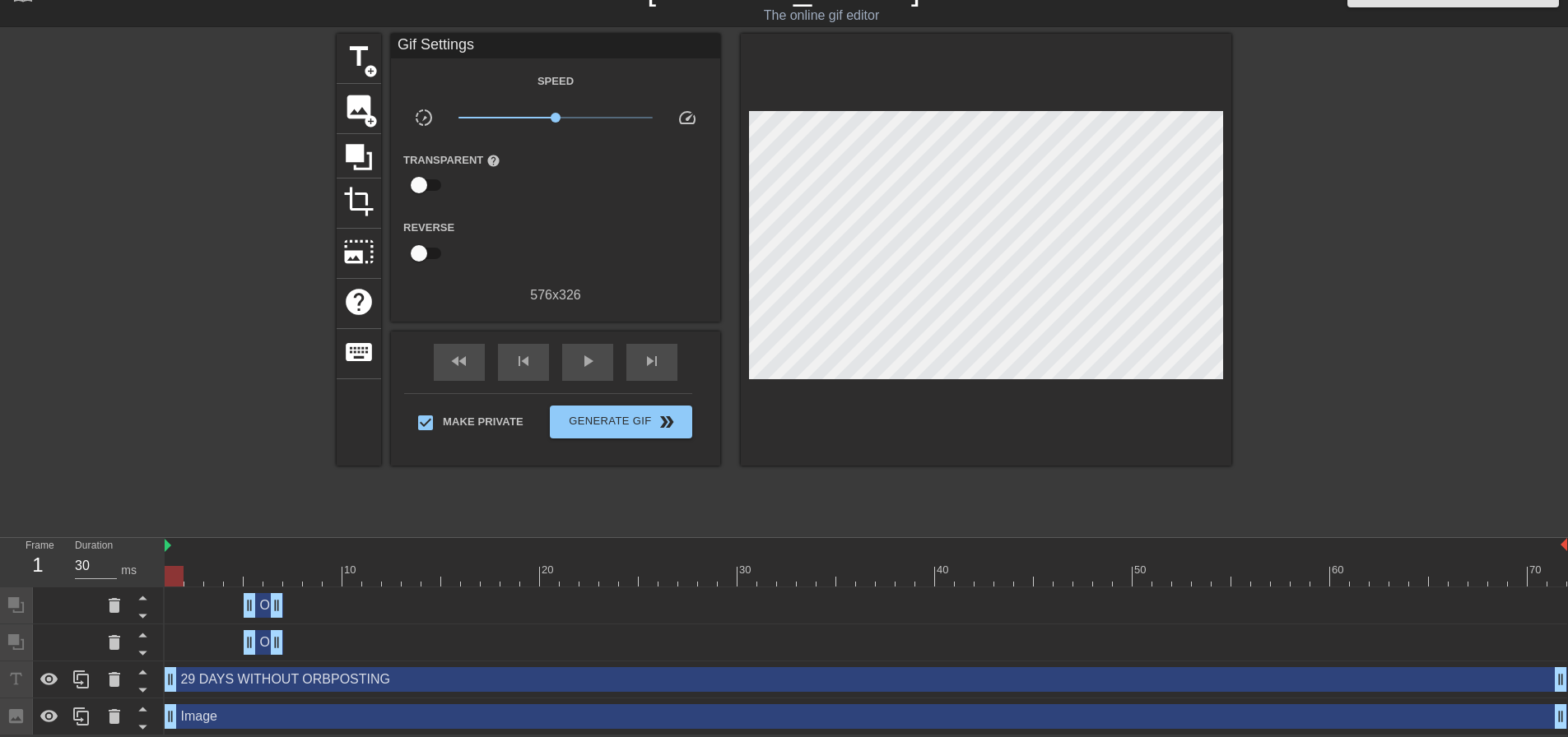
click at [262, 604] on div "Obstruction layer drag_handle drag_handle" at bounding box center [263, 605] width 40 height 24
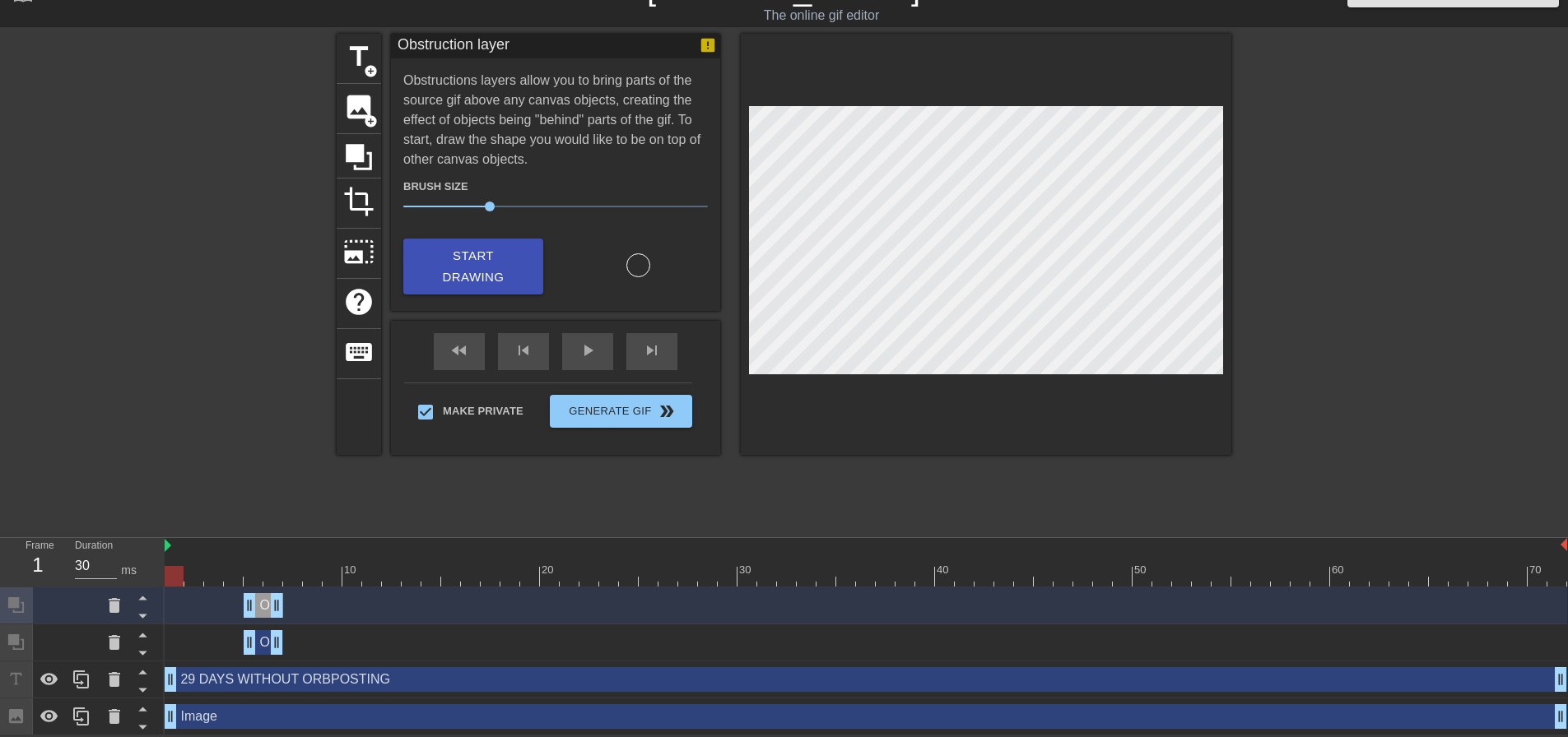
scroll to position [0, 0]
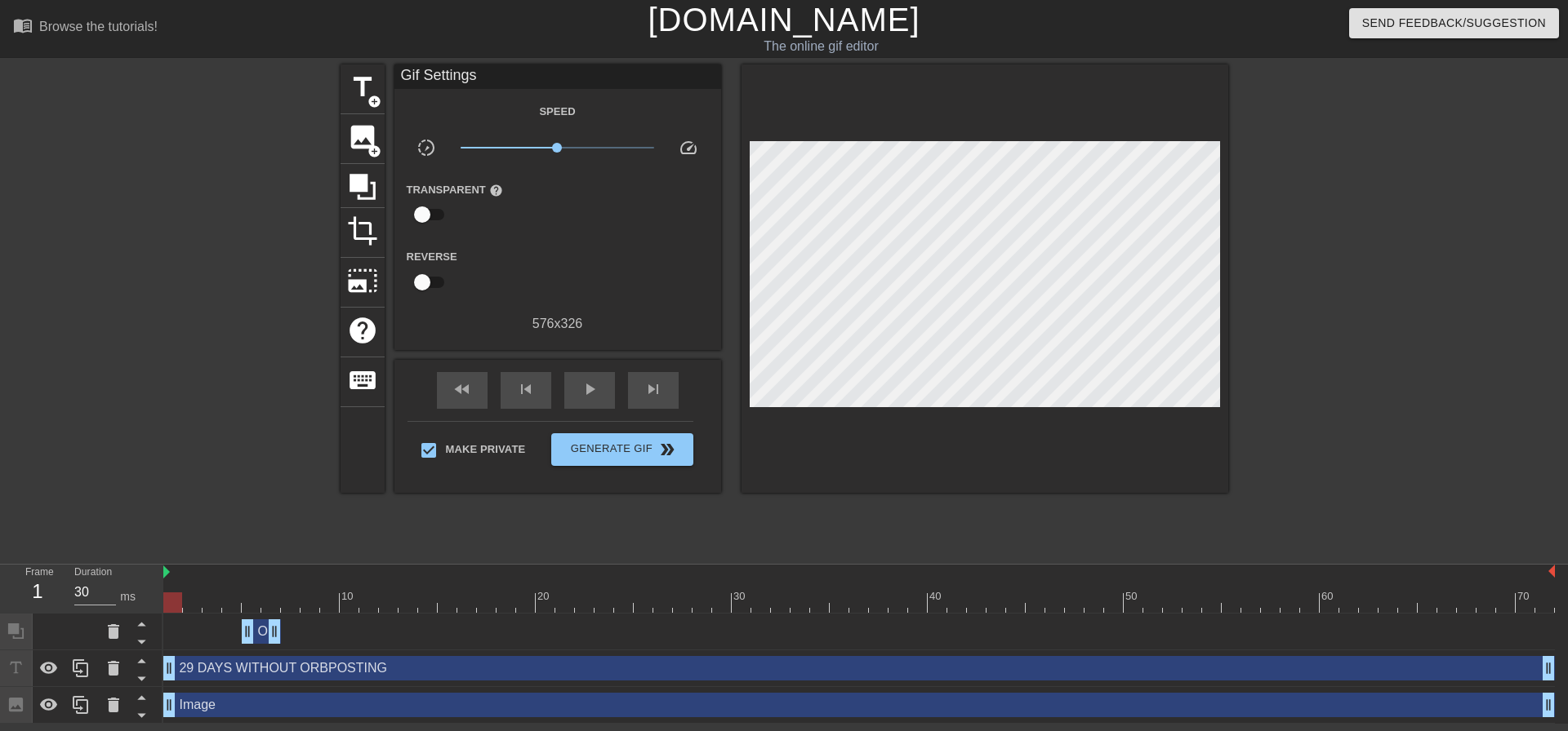
click at [264, 632] on div "Obstruction layer drag_handle drag_handle" at bounding box center [261, 631] width 39 height 24
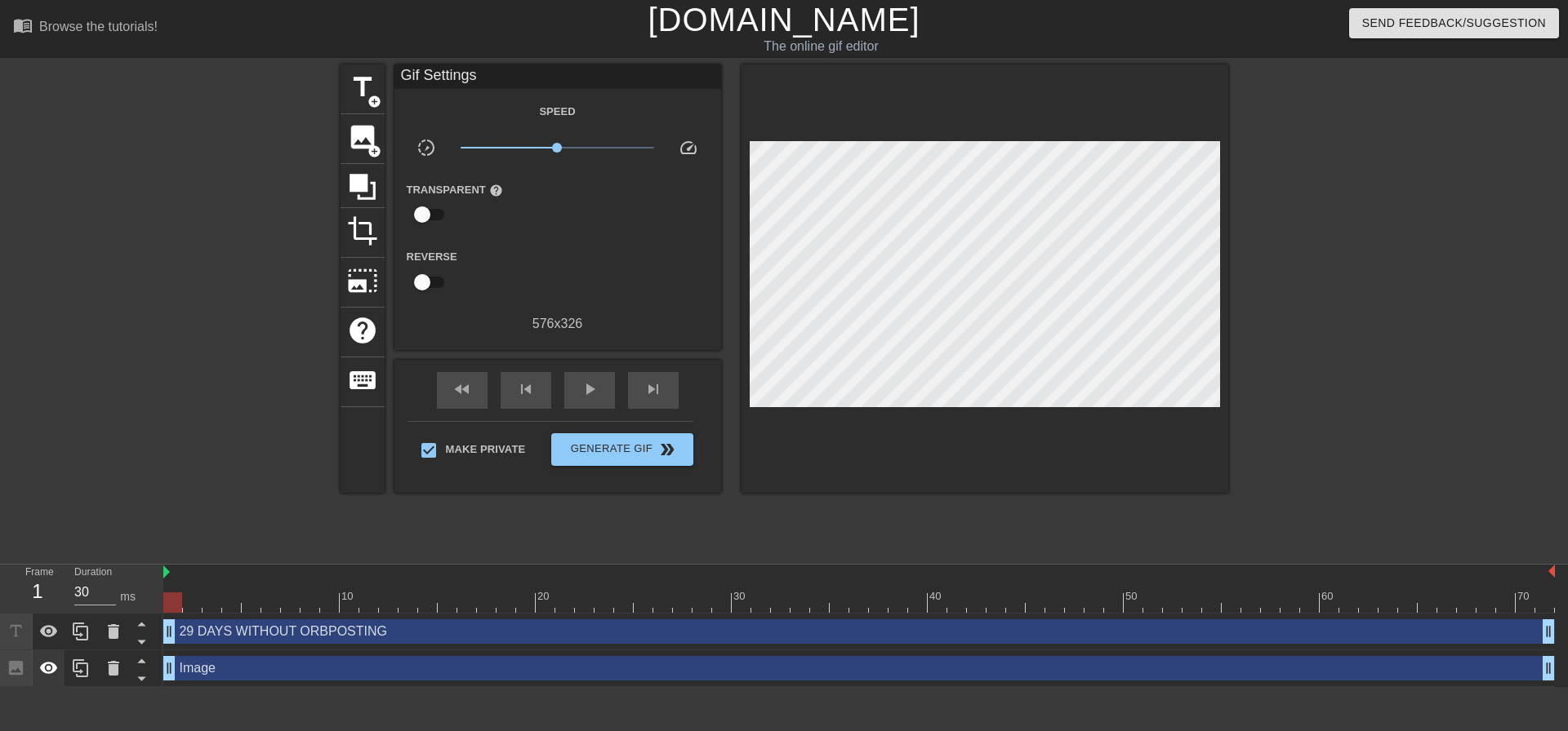
click at [49, 673] on icon at bounding box center [49, 668] width 20 height 20
click at [47, 632] on icon at bounding box center [49, 631] width 18 height 13
click at [358, 176] on icon at bounding box center [362, 187] width 26 height 26
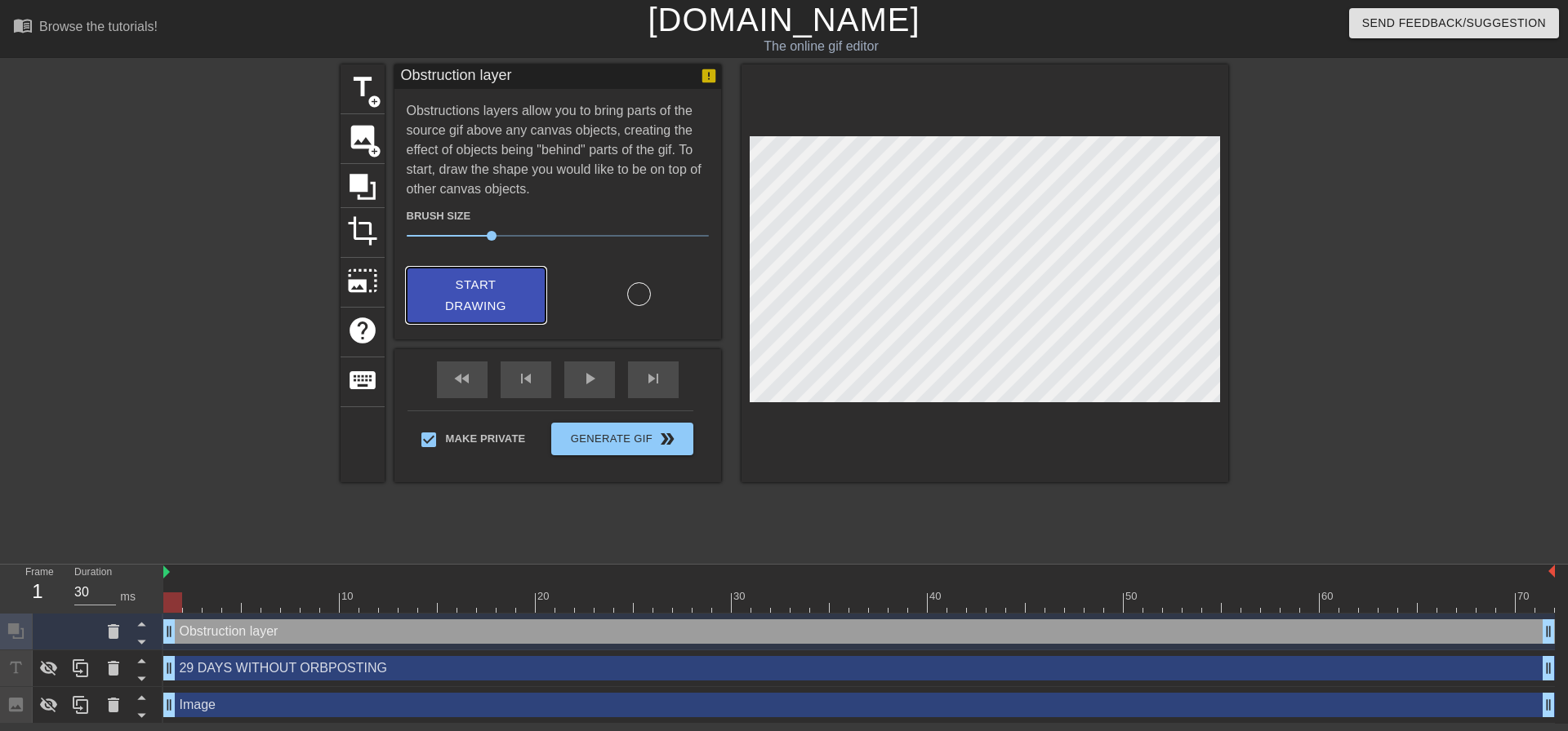
click at [510, 280] on span "Start Drawing" at bounding box center [476, 296] width 100 height 43
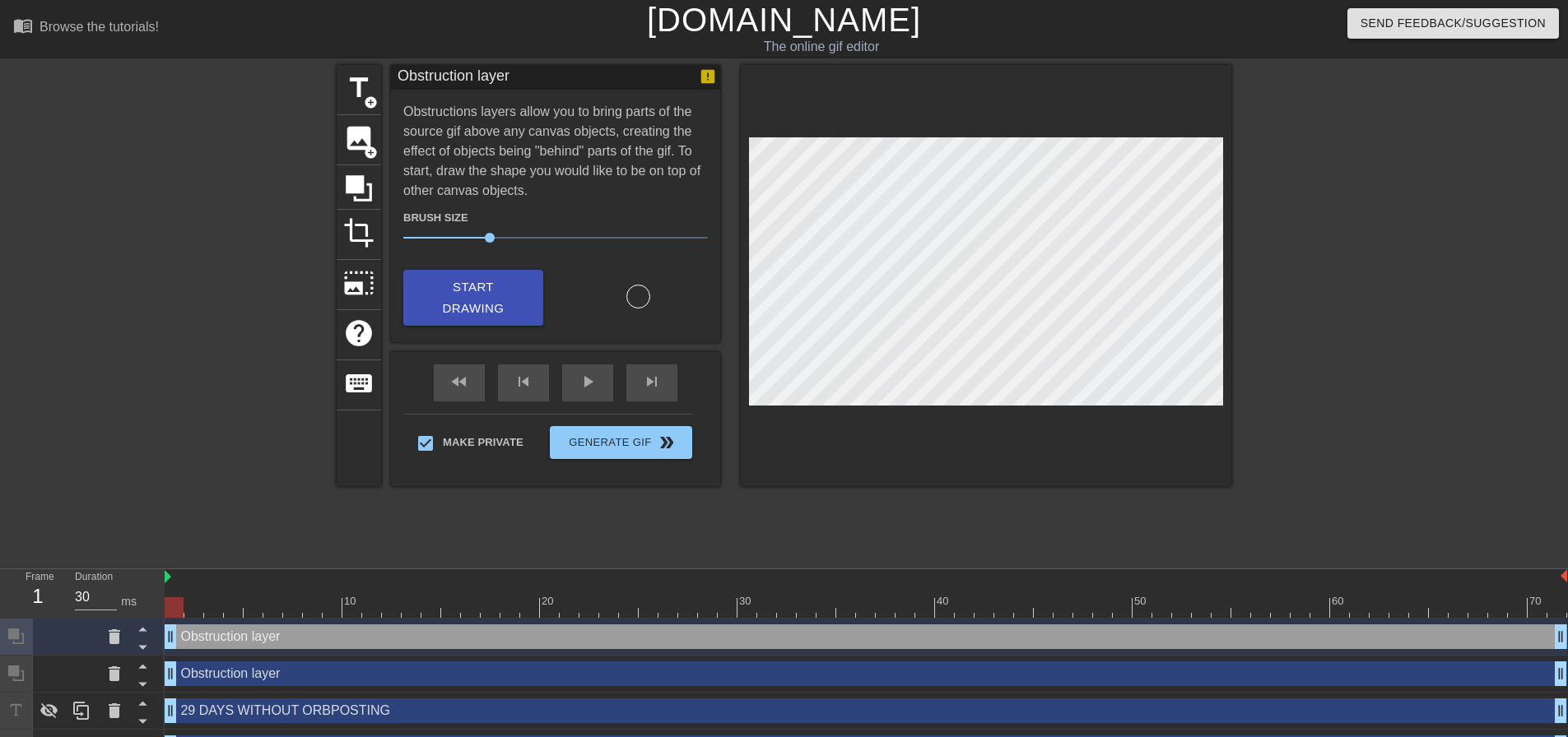
click at [176, 608] on div at bounding box center [174, 608] width 19 height 21
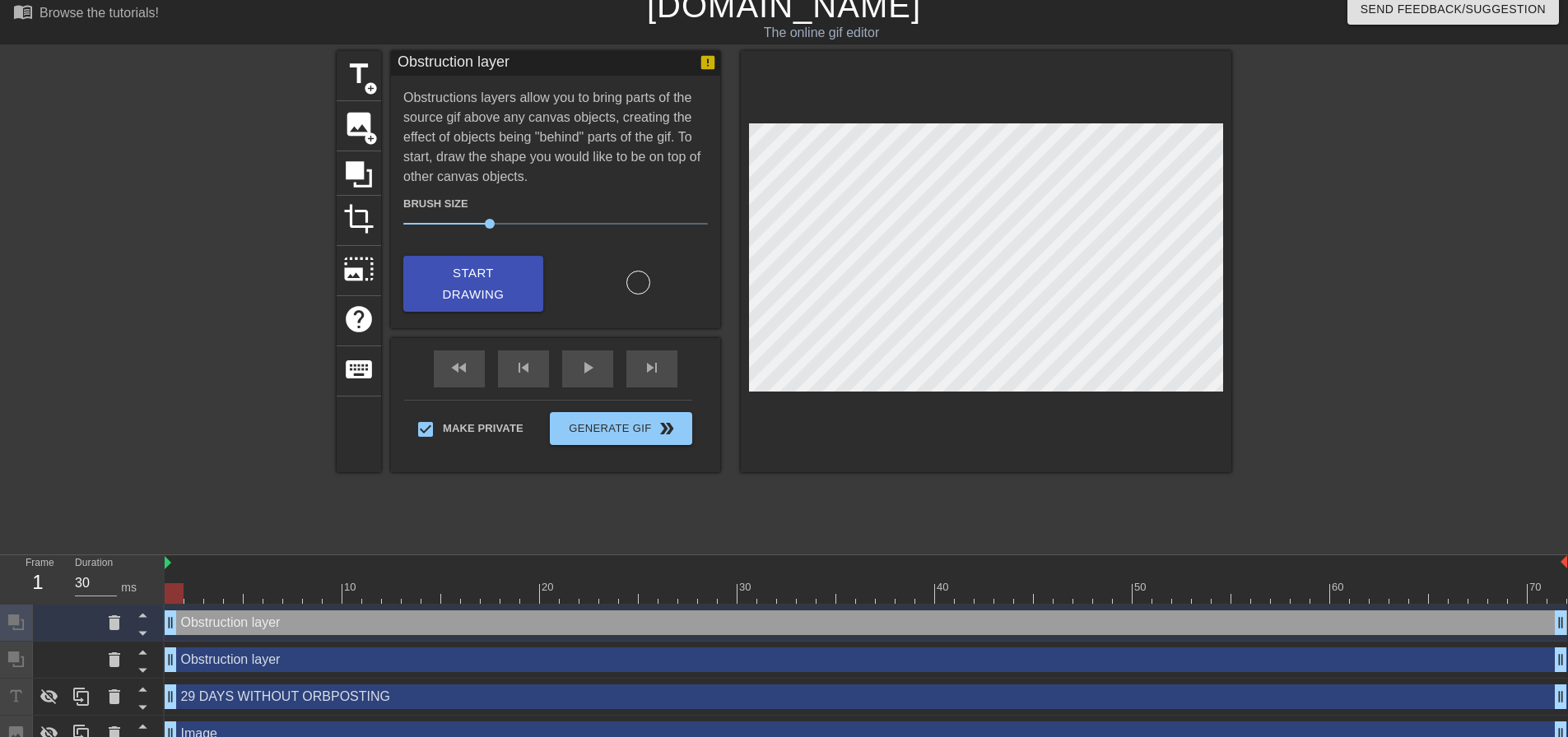
scroll to position [33, 0]
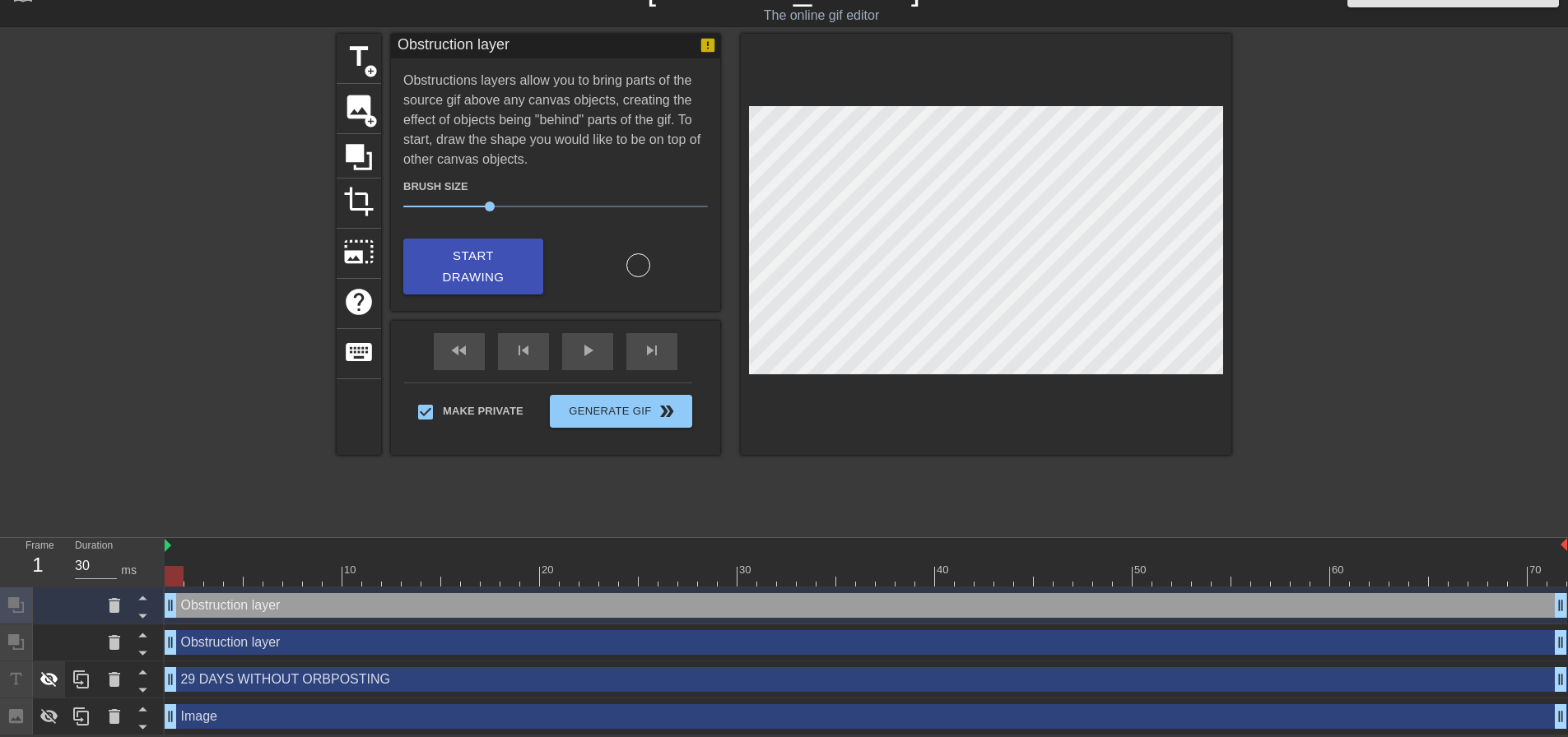
click at [50, 678] on icon at bounding box center [50, 680] width 20 height 20
click at [67, 721] on div at bounding box center [81, 716] width 33 height 36
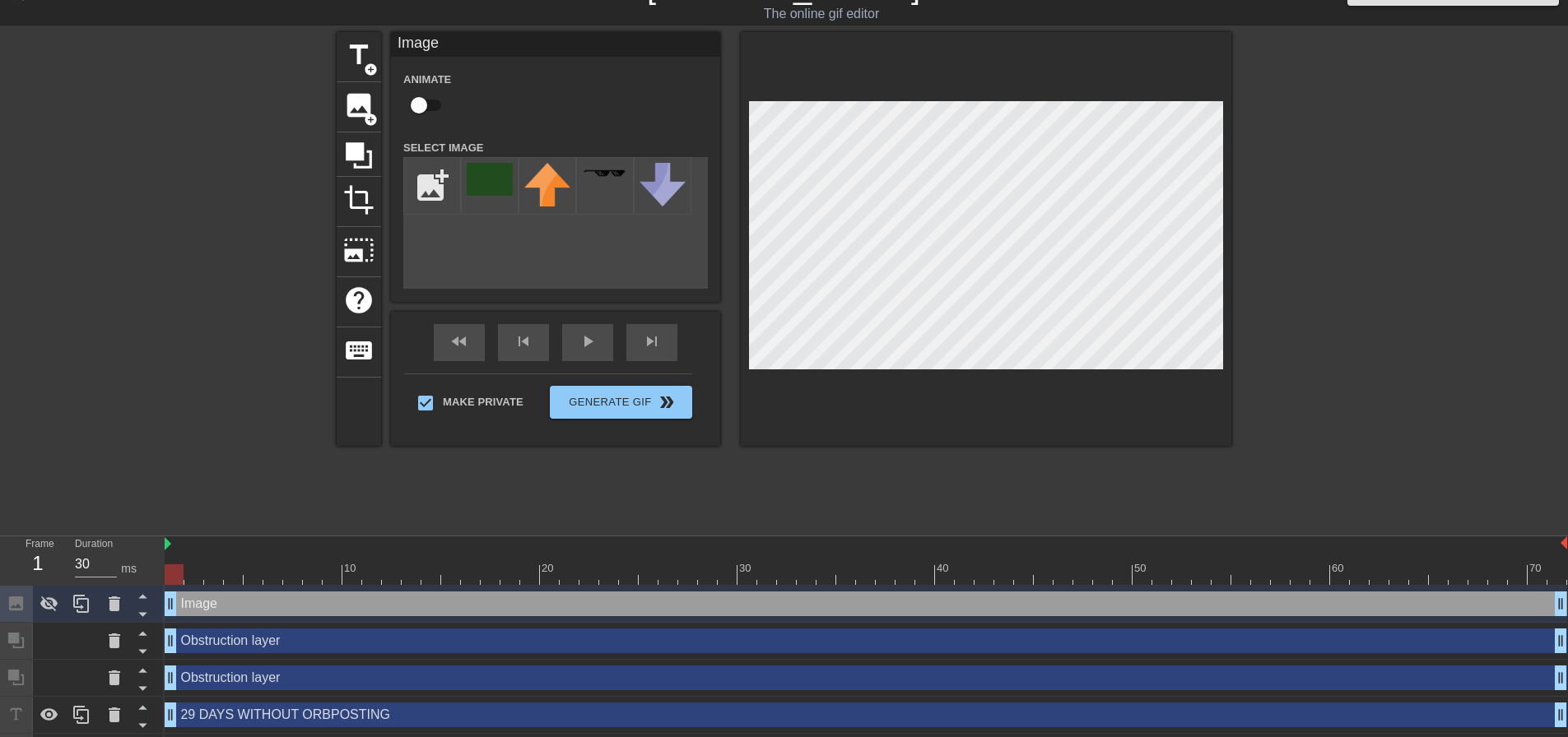
click at [147, 422] on div at bounding box center [193, 279] width 247 height 494
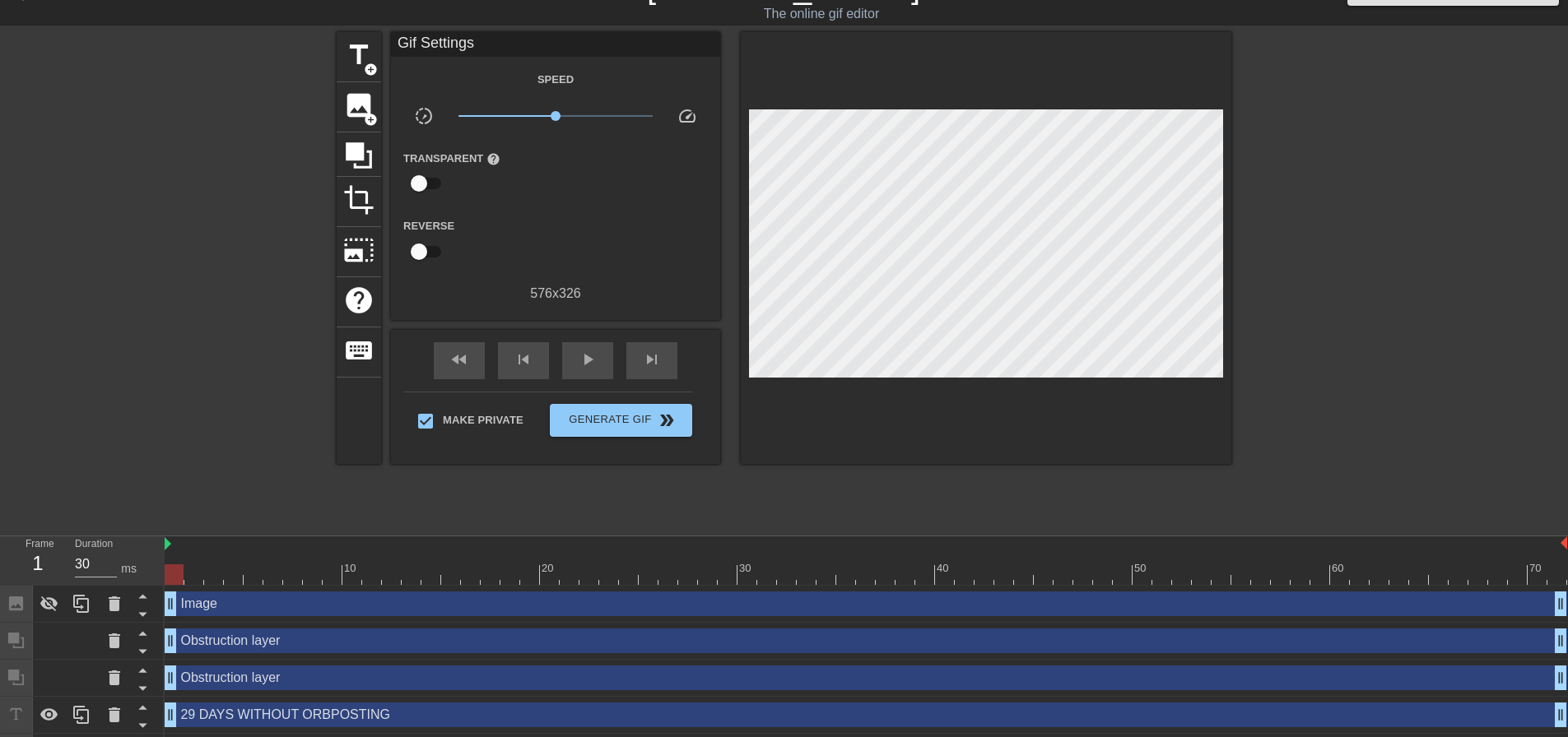
drag, startPoint x: 214, startPoint y: 606, endPoint x: 209, endPoint y: 681, distance: 75.2
click at [209, 682] on div "Image drag_handle drag_handle Obstruction layer drag_handle drag_handle Obstruc…" at bounding box center [866, 678] width 1403 height 185
click at [141, 613] on icon at bounding box center [142, 614] width 21 height 21
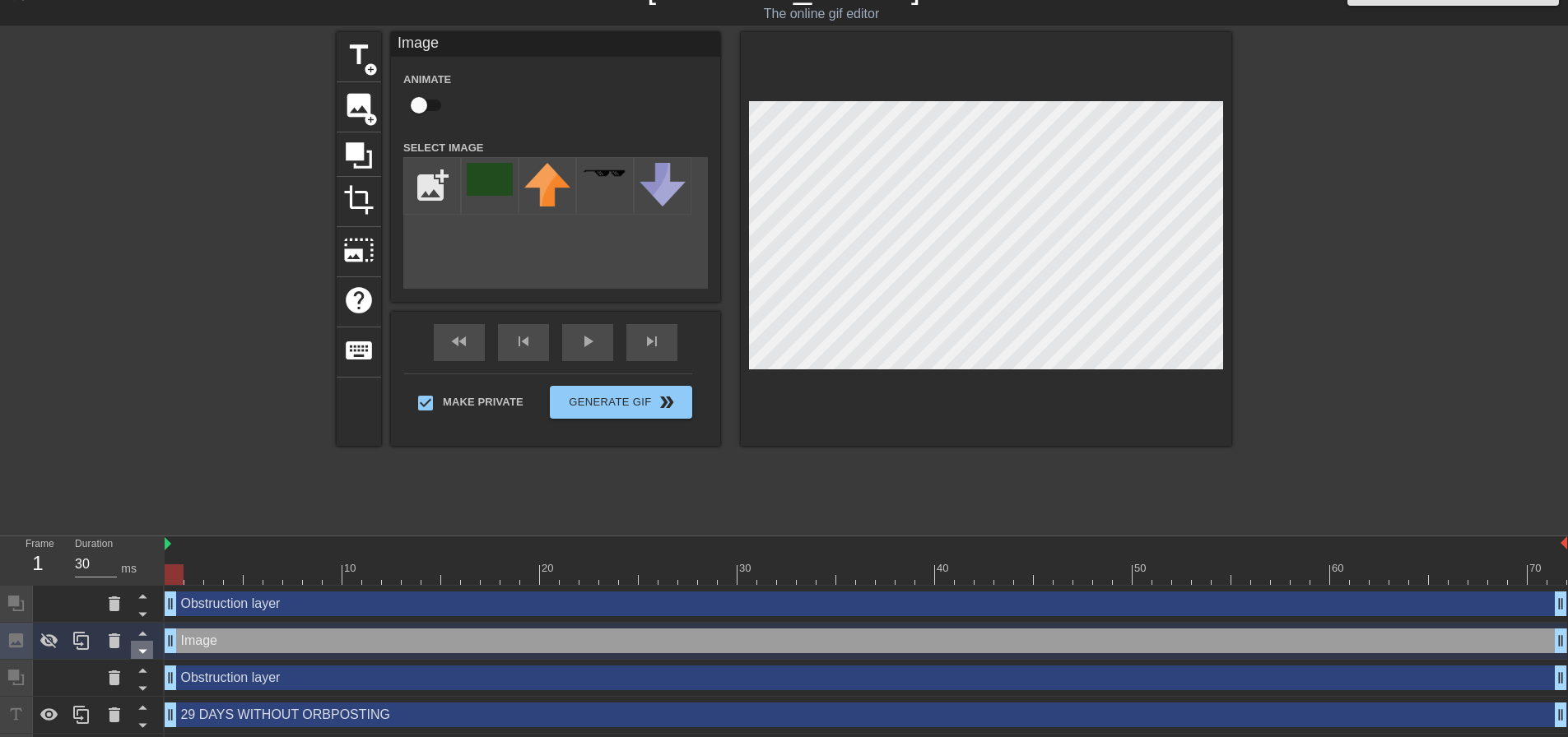
click at [143, 658] on icon at bounding box center [142, 651] width 21 height 21
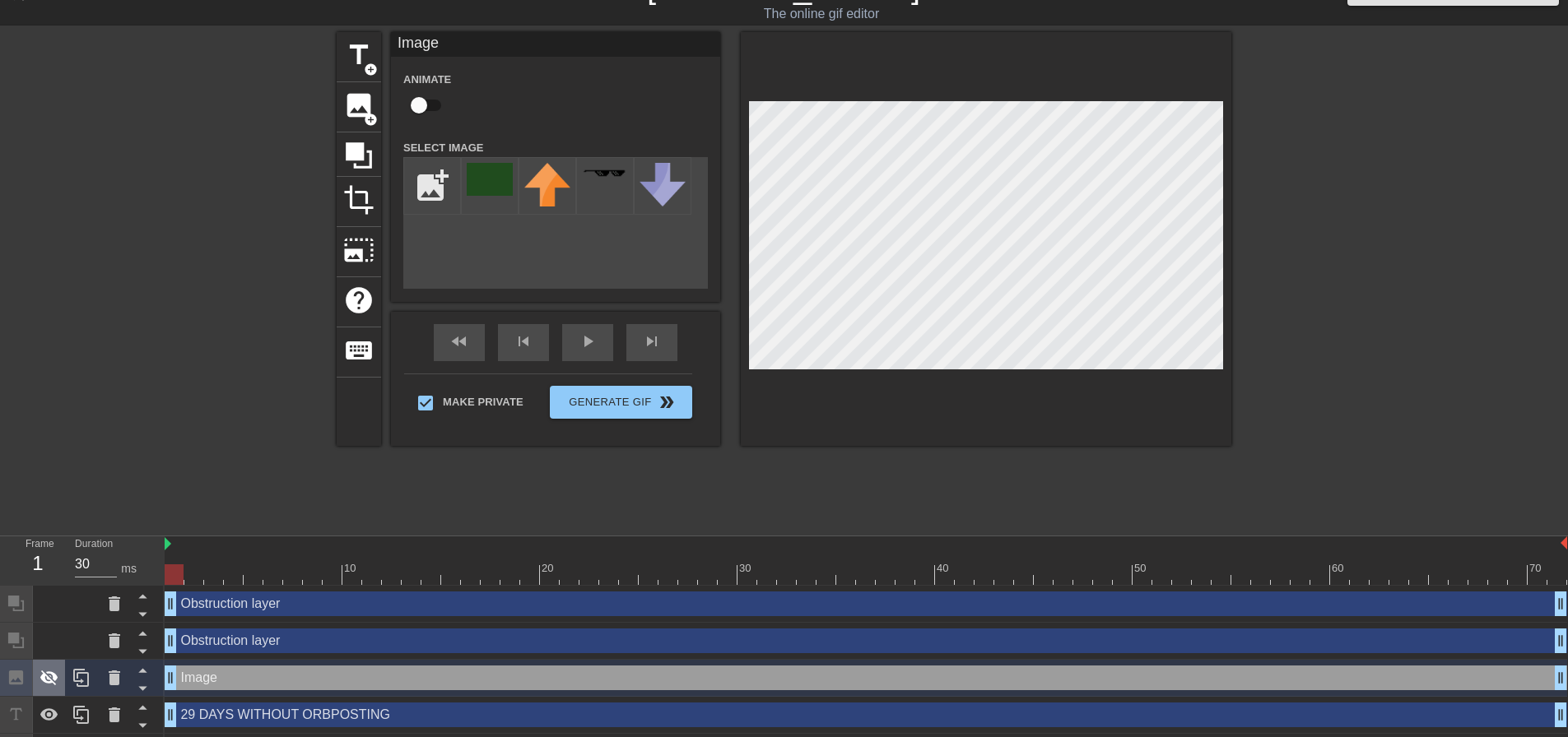
click at [55, 682] on icon at bounding box center [50, 678] width 18 height 15
click at [94, 370] on div at bounding box center [193, 279] width 247 height 494
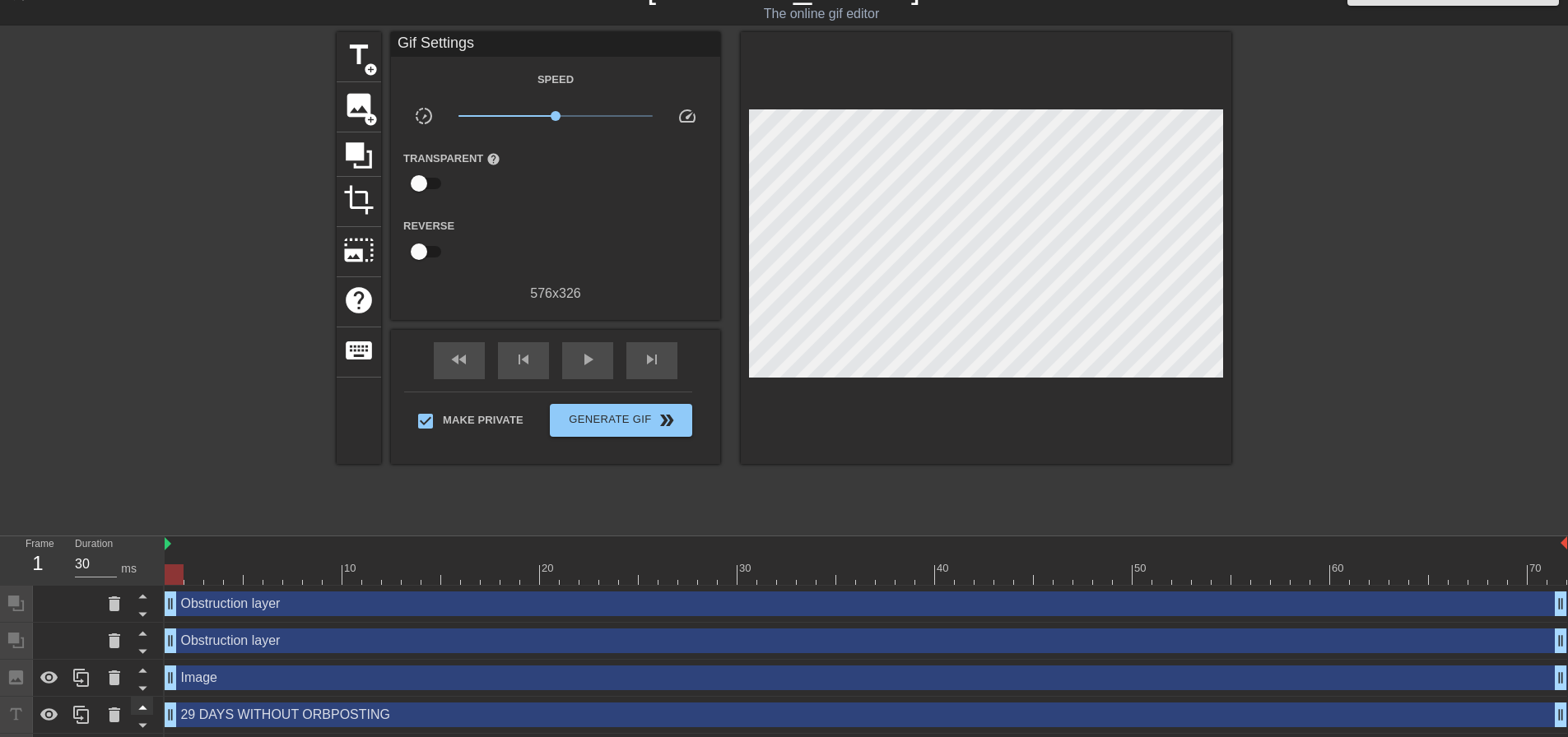
click at [138, 708] on icon at bounding box center [142, 707] width 21 height 21
click at [236, 289] on div at bounding box center [193, 279] width 247 height 494
drag, startPoint x: 176, startPoint y: 571, endPoint x: 631, endPoint y: 589, distance: 455.4
click at [631, 589] on div "10 20 30 40 50 60 70 Obstruction layer drag_handle drag_handle Obstruction laye…" at bounding box center [866, 653] width 1403 height 234
click at [280, 707] on div "Image drag_handle drag_handle" at bounding box center [866, 714] width 1402 height 24
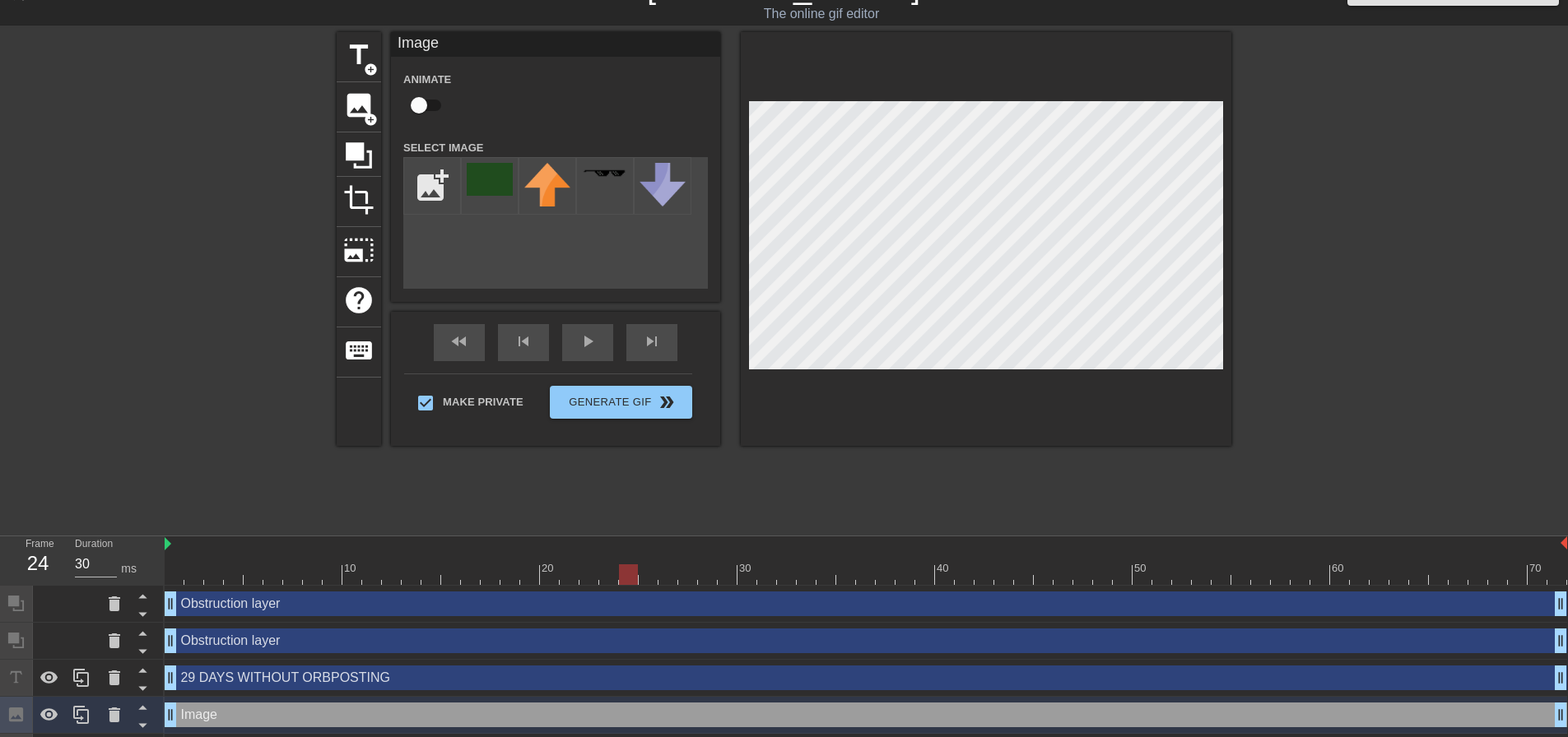
click at [1330, 283] on div at bounding box center [1374, 279] width 247 height 494
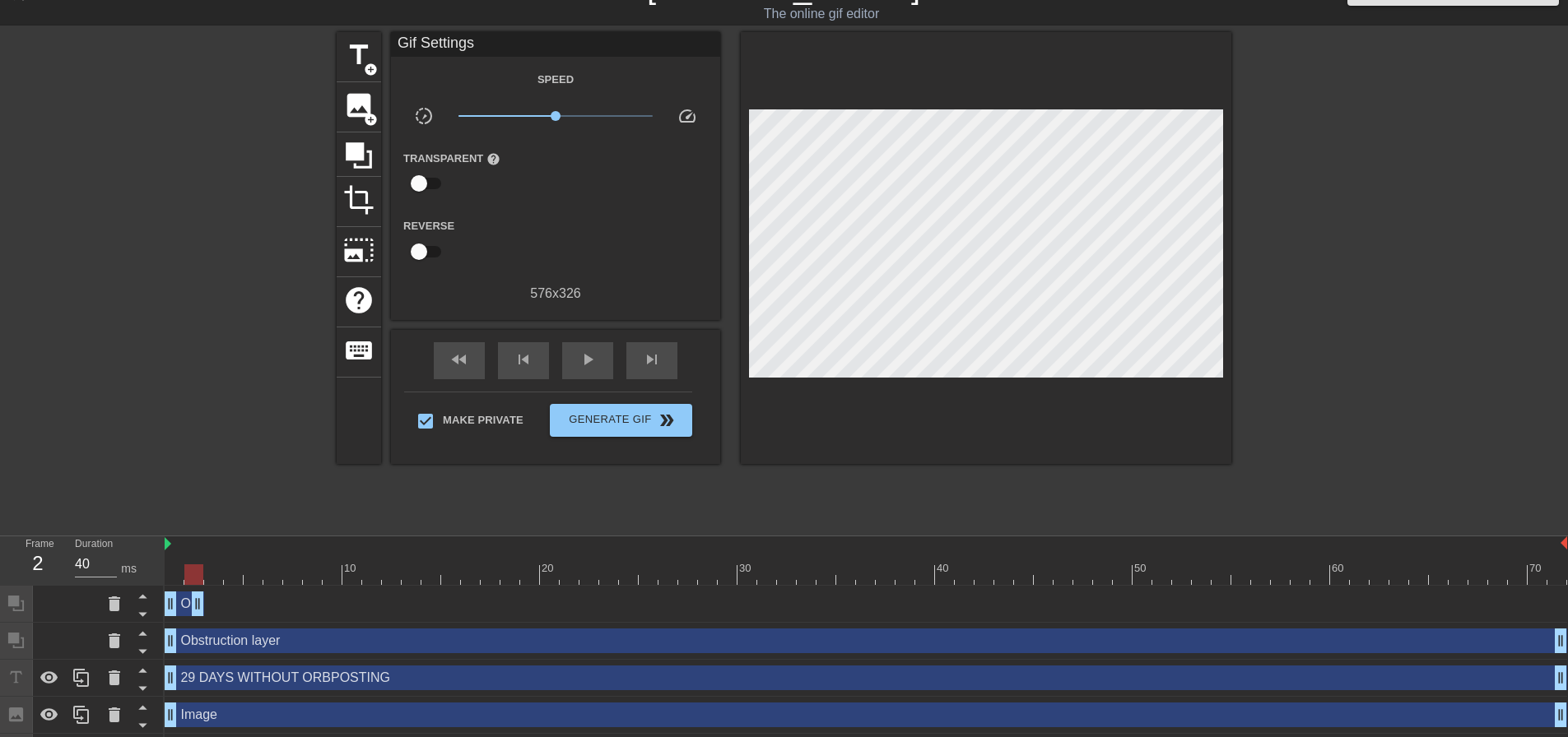
drag, startPoint x: 1558, startPoint y: 609, endPoint x: 192, endPoint y: 587, distance: 1366.2
click at [192, 587] on div "Obstruction layer drag_handle drag_handle" at bounding box center [866, 604] width 1402 height 37
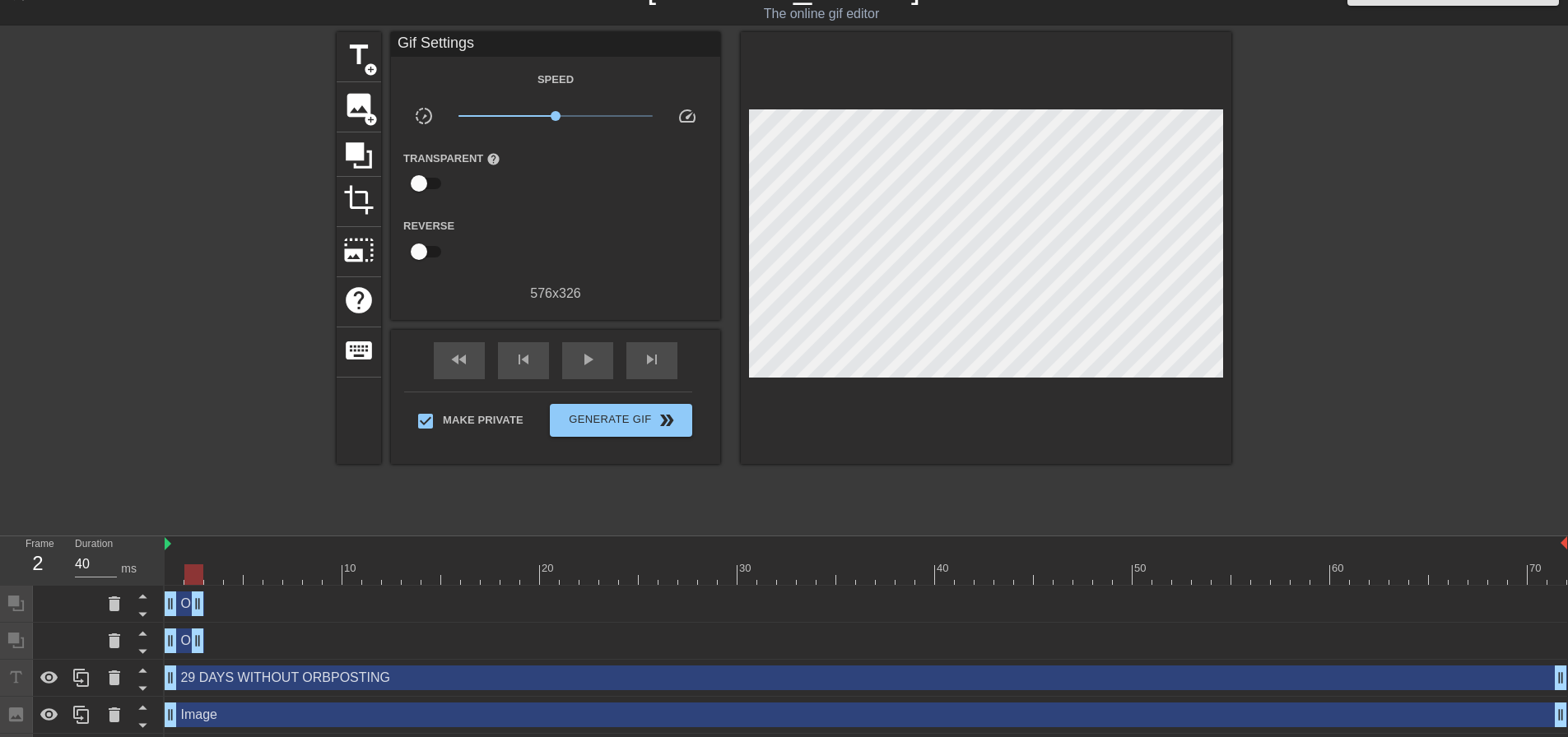
drag, startPoint x: 1564, startPoint y: 643, endPoint x: 197, endPoint y: 661, distance: 1367.1
click at [197, 661] on div "Obstruction layer drag_handle drag_handle Obstruction layer drag_handle drag_ha…" at bounding box center [866, 678] width 1403 height 185
click at [199, 570] on div at bounding box center [194, 574] width 19 height 21
drag, startPoint x: 200, startPoint y: 572, endPoint x: 208, endPoint y: 579, distance: 10.6
click at [208, 579] on div at bounding box center [214, 574] width 19 height 21
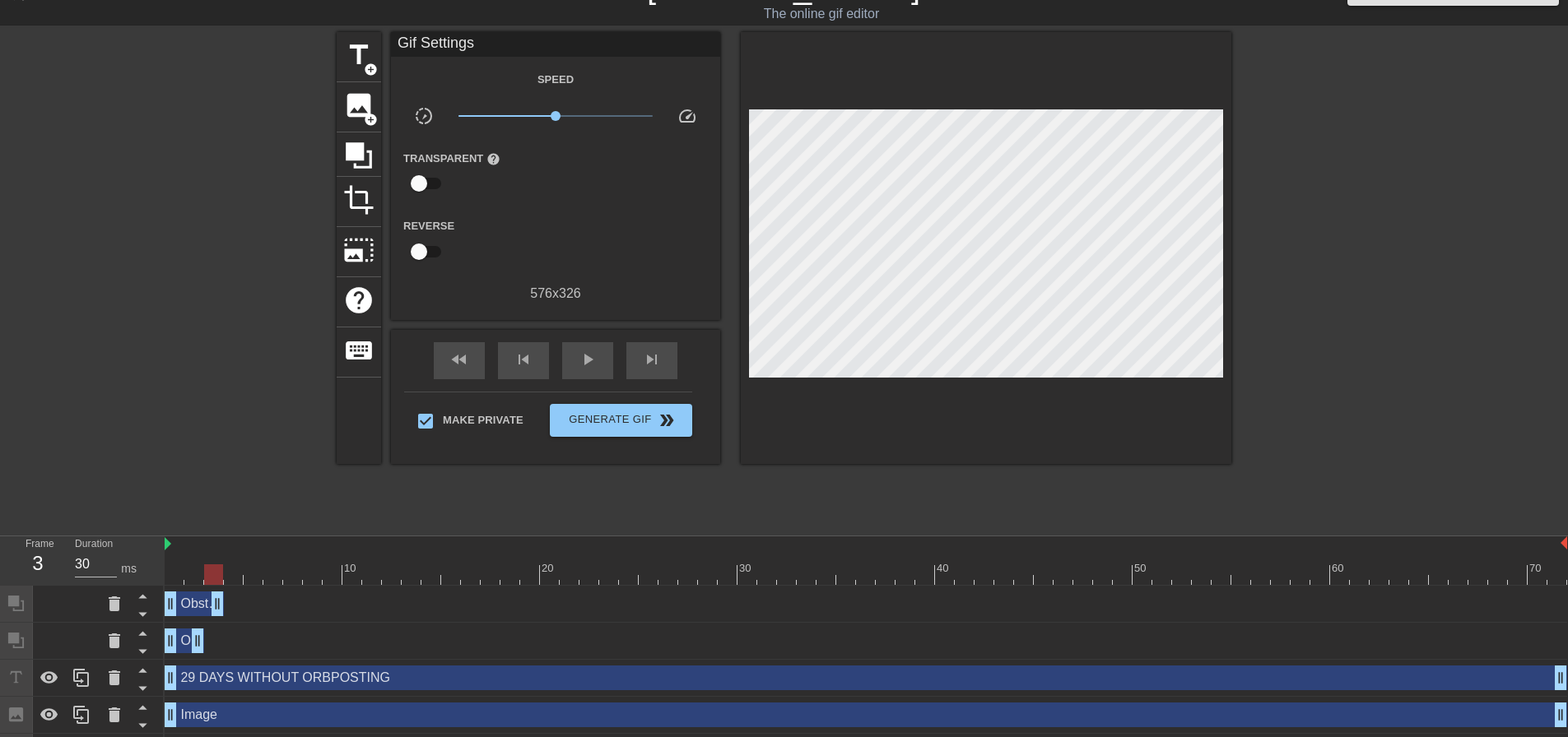
drag, startPoint x: 203, startPoint y: 600, endPoint x: 213, endPoint y: 601, distance: 10.0
drag, startPoint x: 194, startPoint y: 634, endPoint x: 213, endPoint y: 634, distance: 19.0
drag, startPoint x: 216, startPoint y: 573, endPoint x: 267, endPoint y: 587, distance: 52.9
click at [267, 587] on div "10 20 30 40 50 60 70 Obstruction layer drag_handle drag_handle Obstruction laye…" at bounding box center [866, 653] width 1403 height 234
click at [148, 669] on icon at bounding box center [142, 670] width 21 height 21
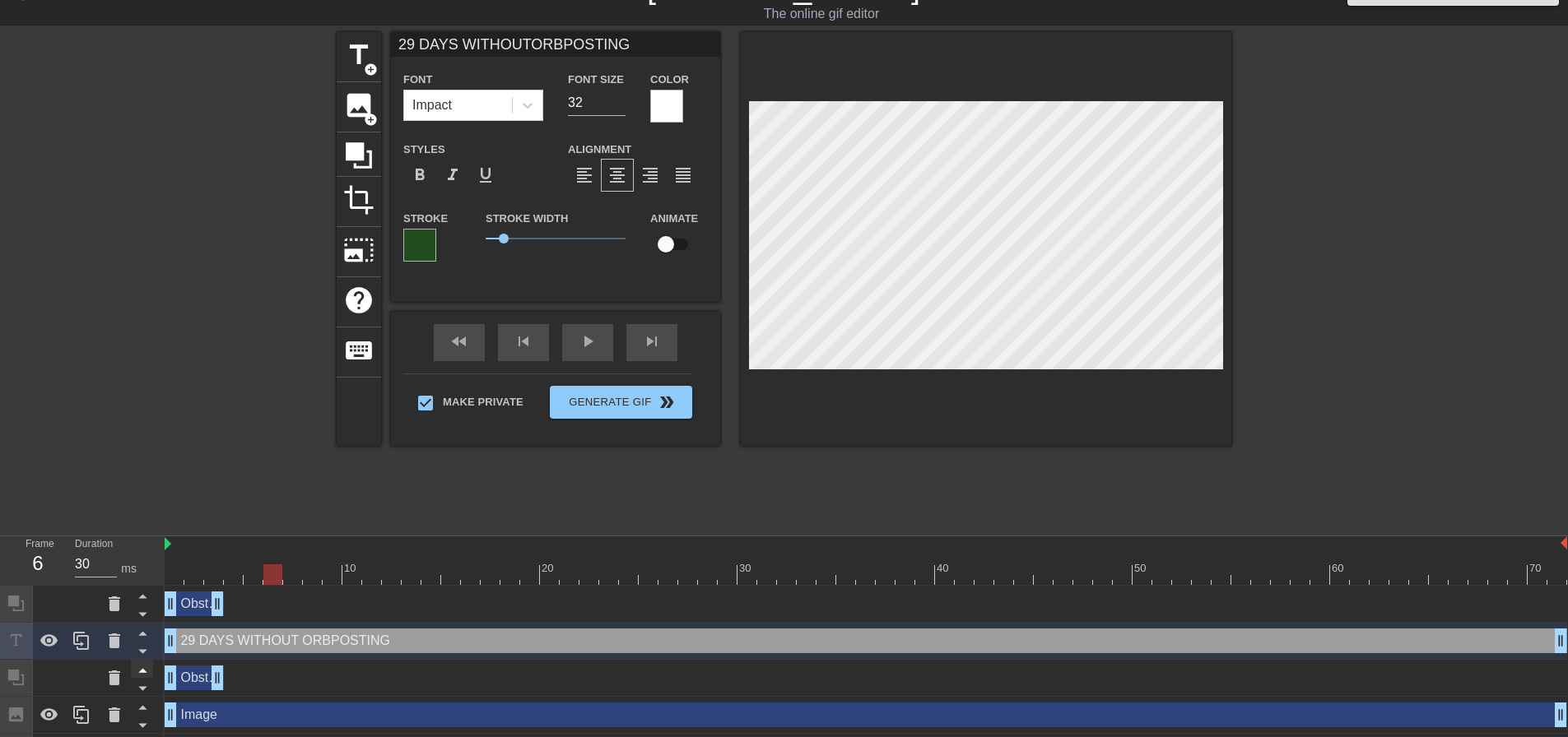
click at [147, 668] on icon at bounding box center [142, 670] width 21 height 21
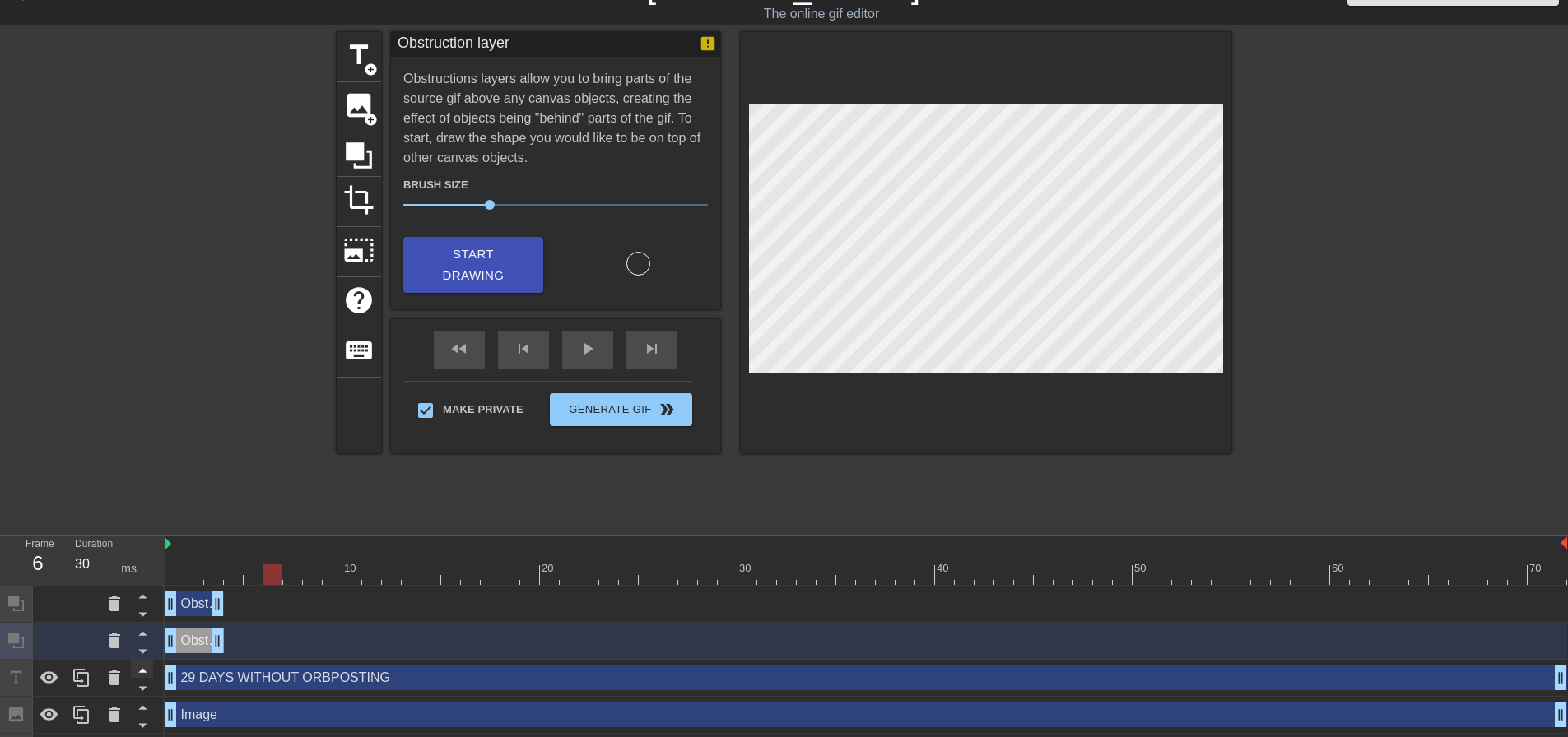
click at [141, 671] on icon at bounding box center [142, 671] width 8 height 5
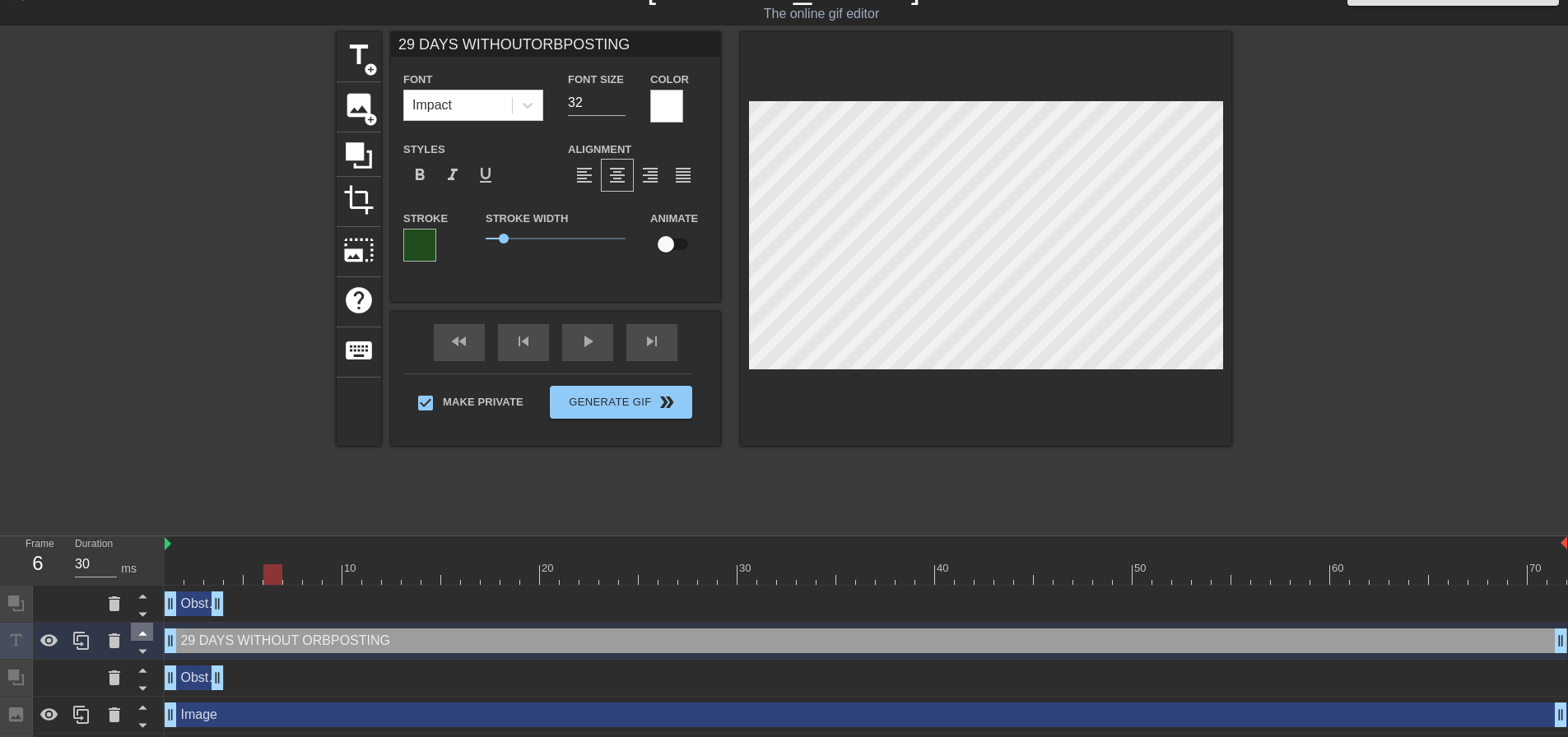
click at [147, 634] on icon at bounding box center [142, 633] width 21 height 21
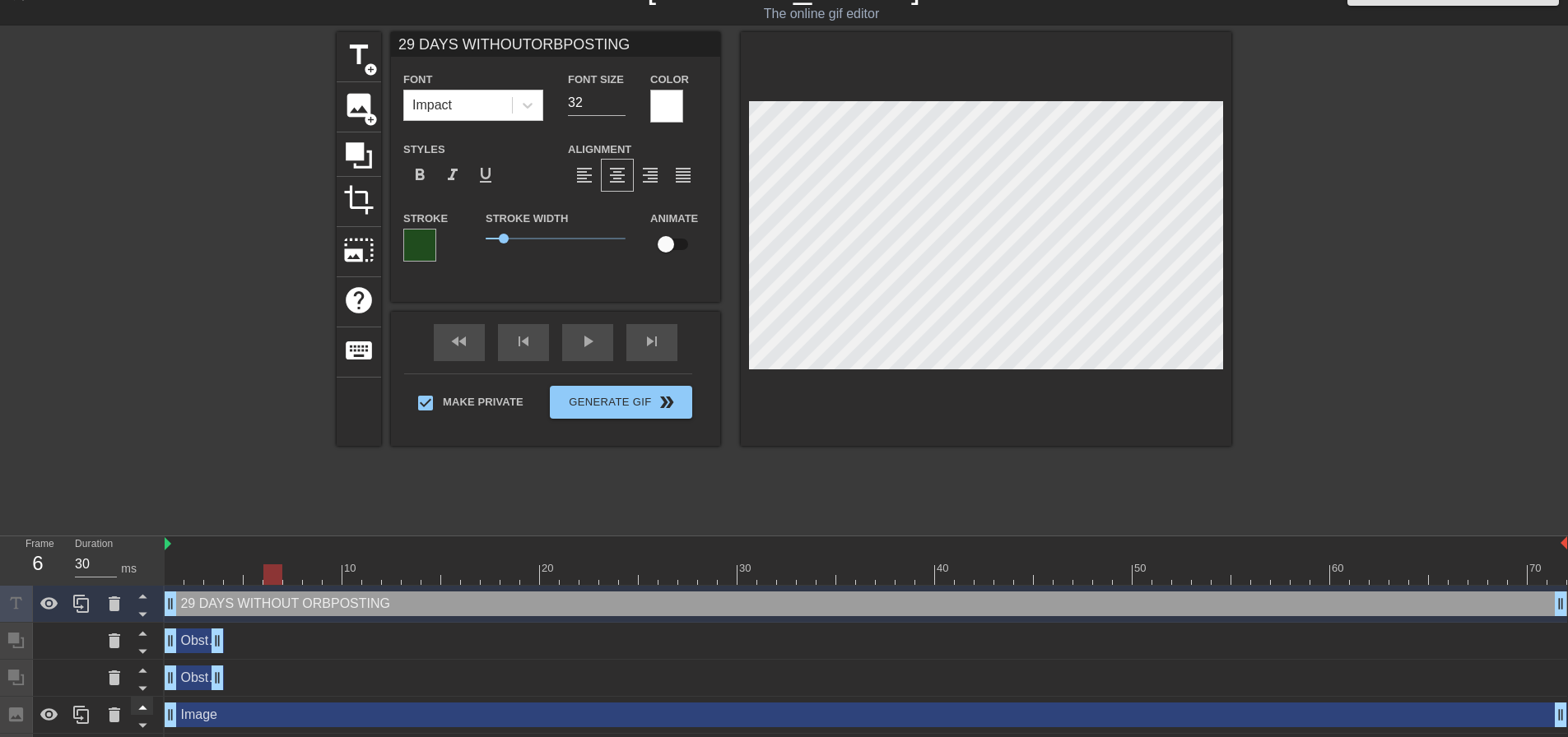
click at [144, 707] on icon at bounding box center [142, 707] width 21 height 21
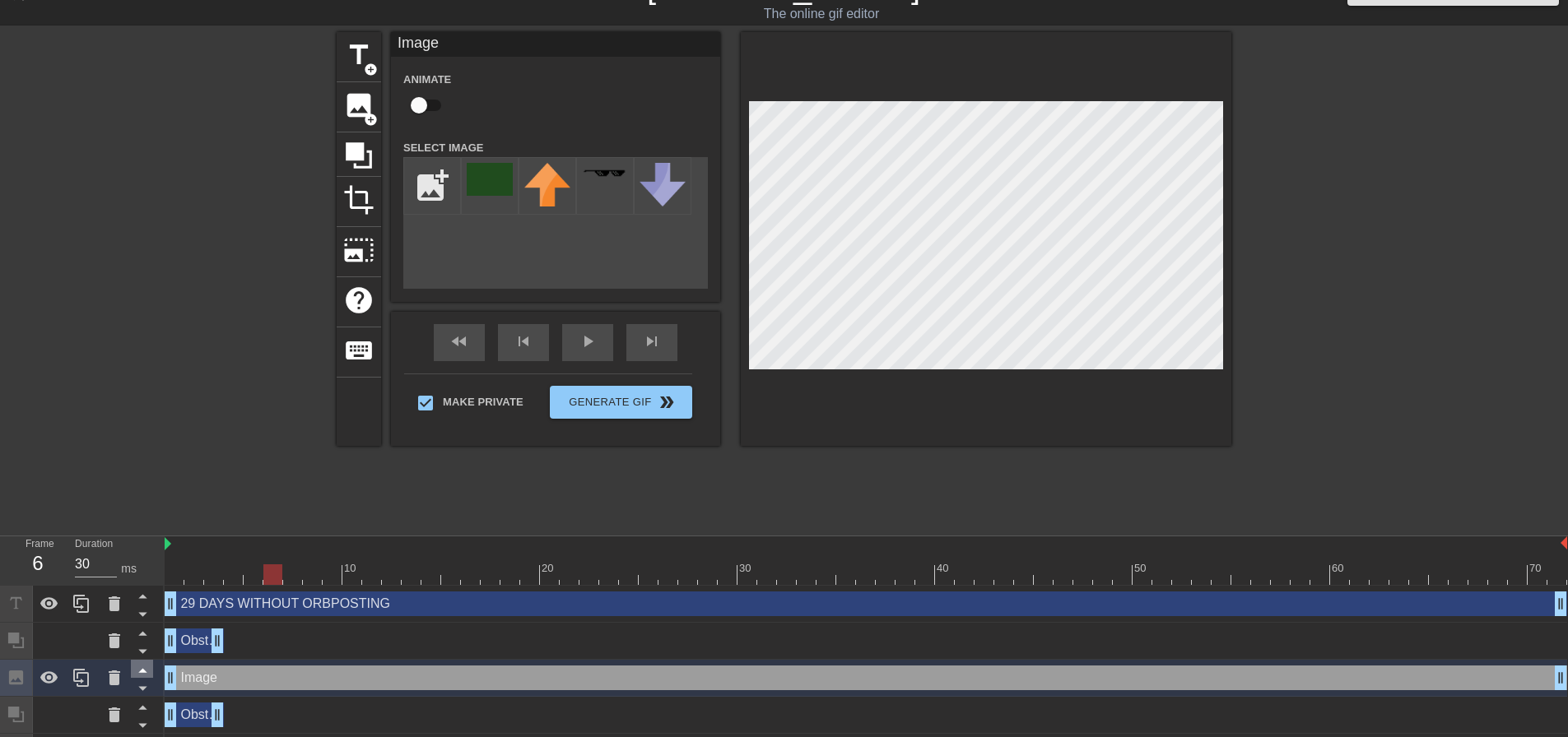
click at [143, 664] on icon at bounding box center [142, 670] width 21 height 21
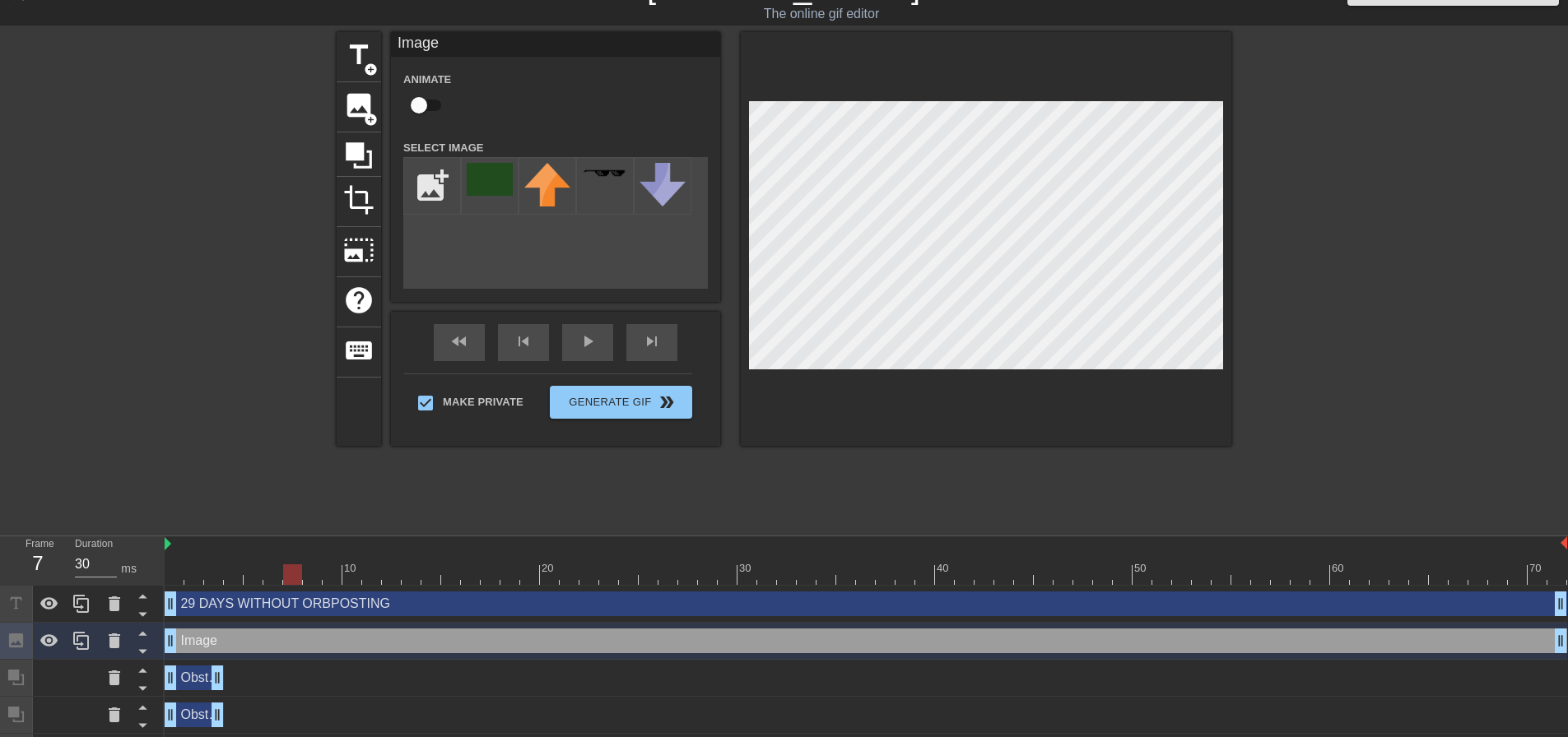
drag, startPoint x: 276, startPoint y: 575, endPoint x: 288, endPoint y: 562, distance: 17.7
click at [288, 562] on div "10 20 30 40 50 60 70" at bounding box center [866, 561] width 1402 height 49
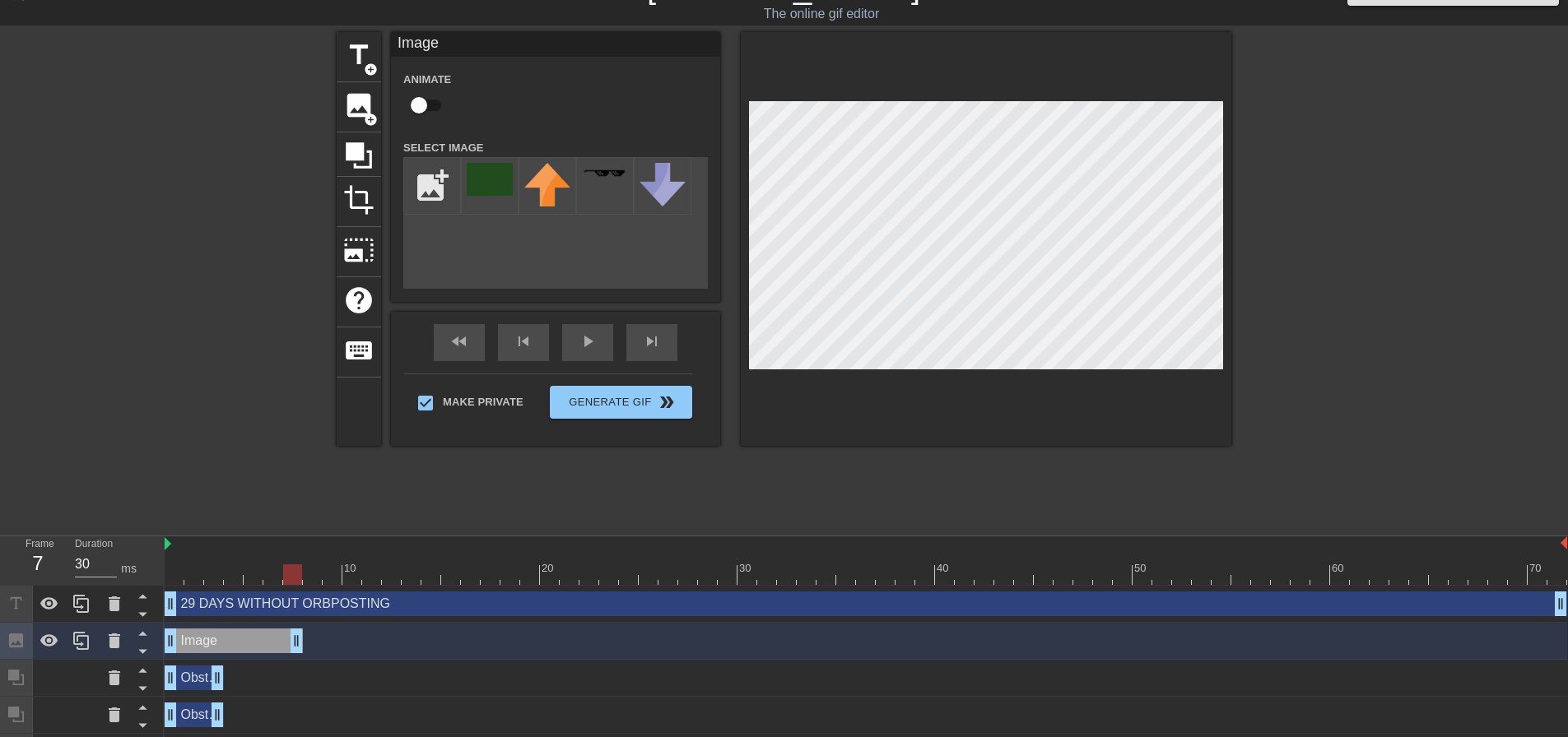
drag, startPoint x: 1557, startPoint y: 641, endPoint x: 286, endPoint y: 649, distance: 1271.0
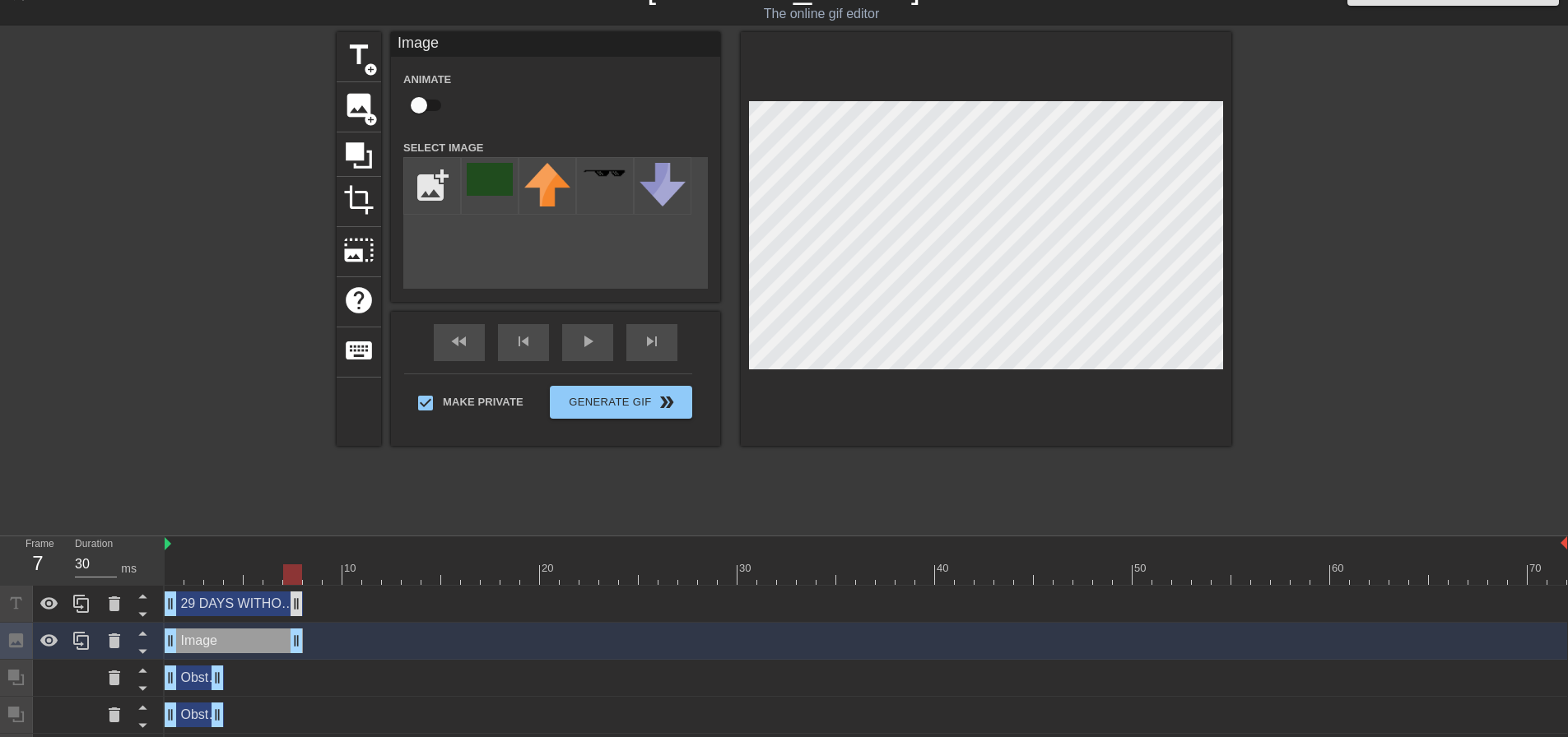
drag, startPoint x: 1563, startPoint y: 602, endPoint x: 294, endPoint y: 614, distance: 1269.1
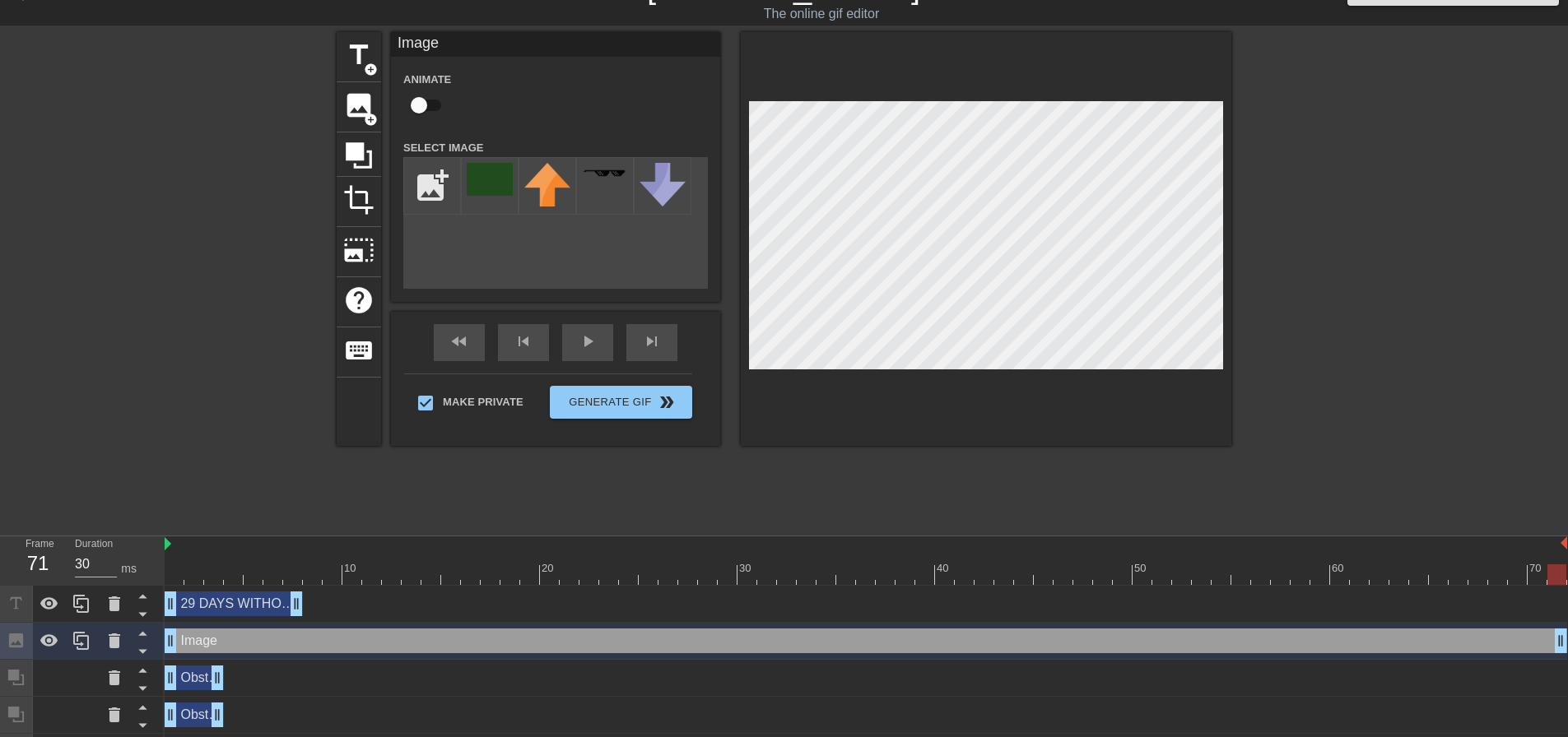
drag, startPoint x: 290, startPoint y: 646, endPoint x: 1566, endPoint y: 634, distance: 1276.1
click at [73, 610] on icon at bounding box center [81, 604] width 20 height 20
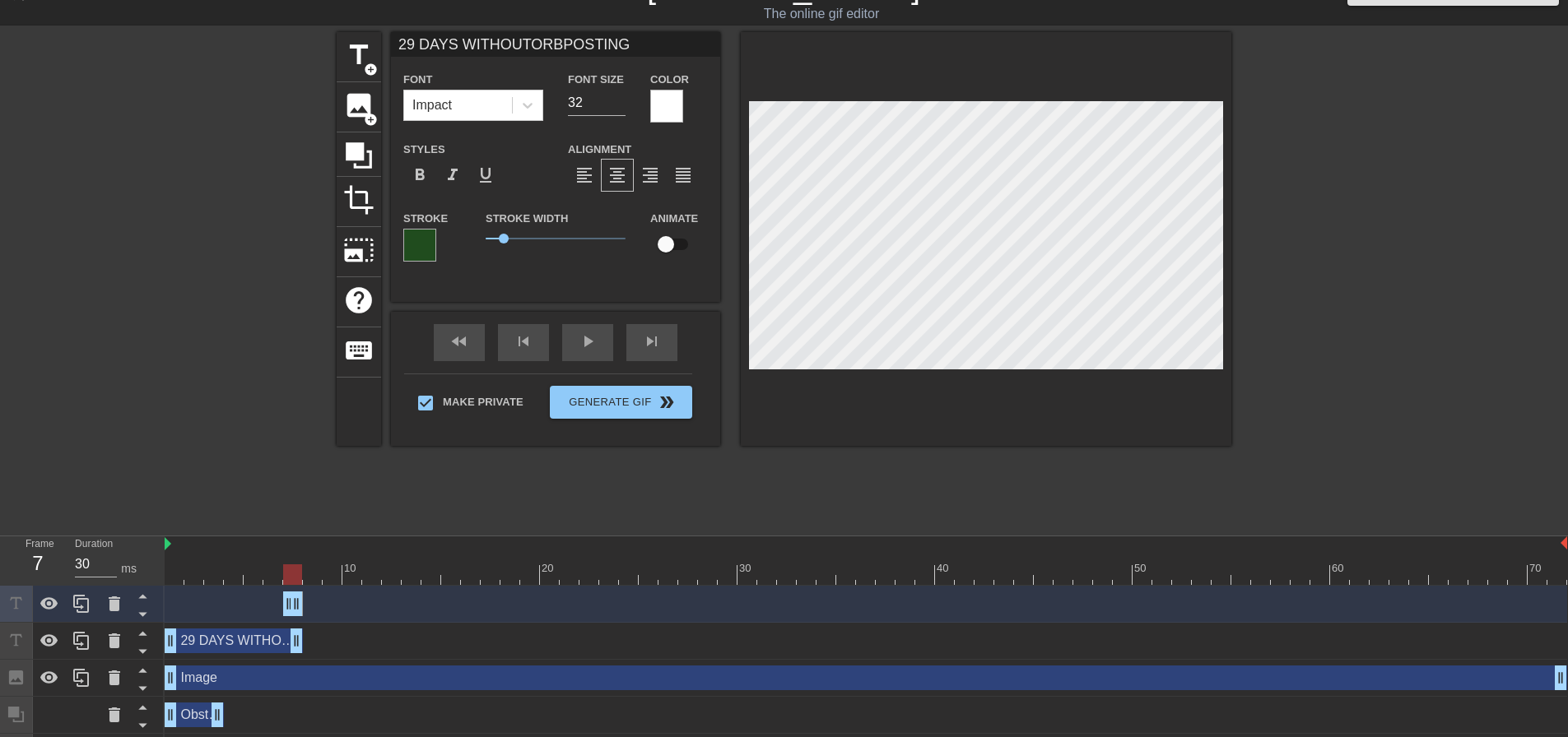
drag, startPoint x: 166, startPoint y: 606, endPoint x: 305, endPoint y: 615, distance: 139.3
click at [305, 615] on div "29 DAYS WITHOUT ORBPOSTING drag_handle drag_handle" at bounding box center [866, 603] width 1402 height 24
click at [147, 620] on icon at bounding box center [142, 614] width 21 height 21
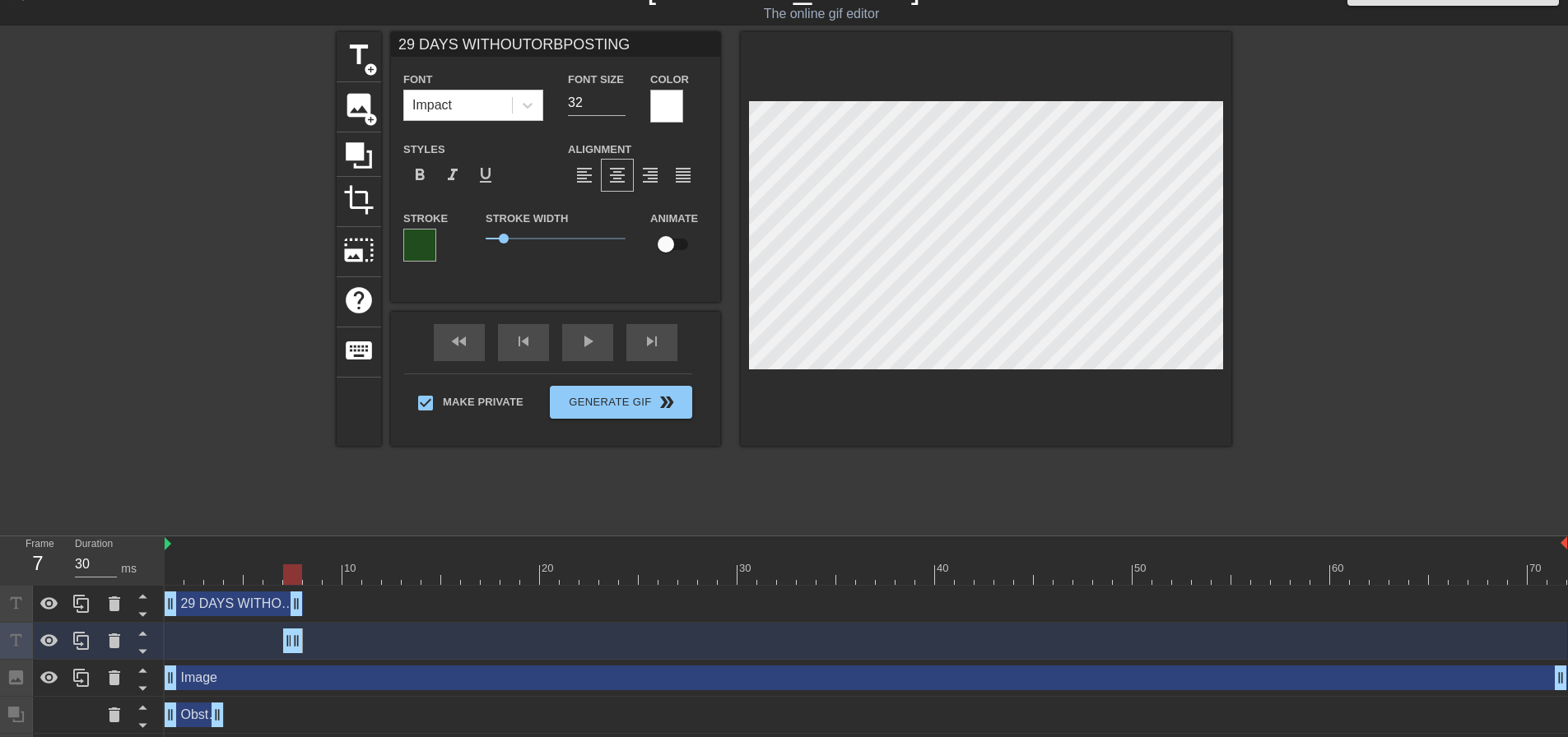
click at [147, 620] on icon at bounding box center [142, 614] width 21 height 21
click at [145, 647] on icon at bounding box center [142, 651] width 21 height 21
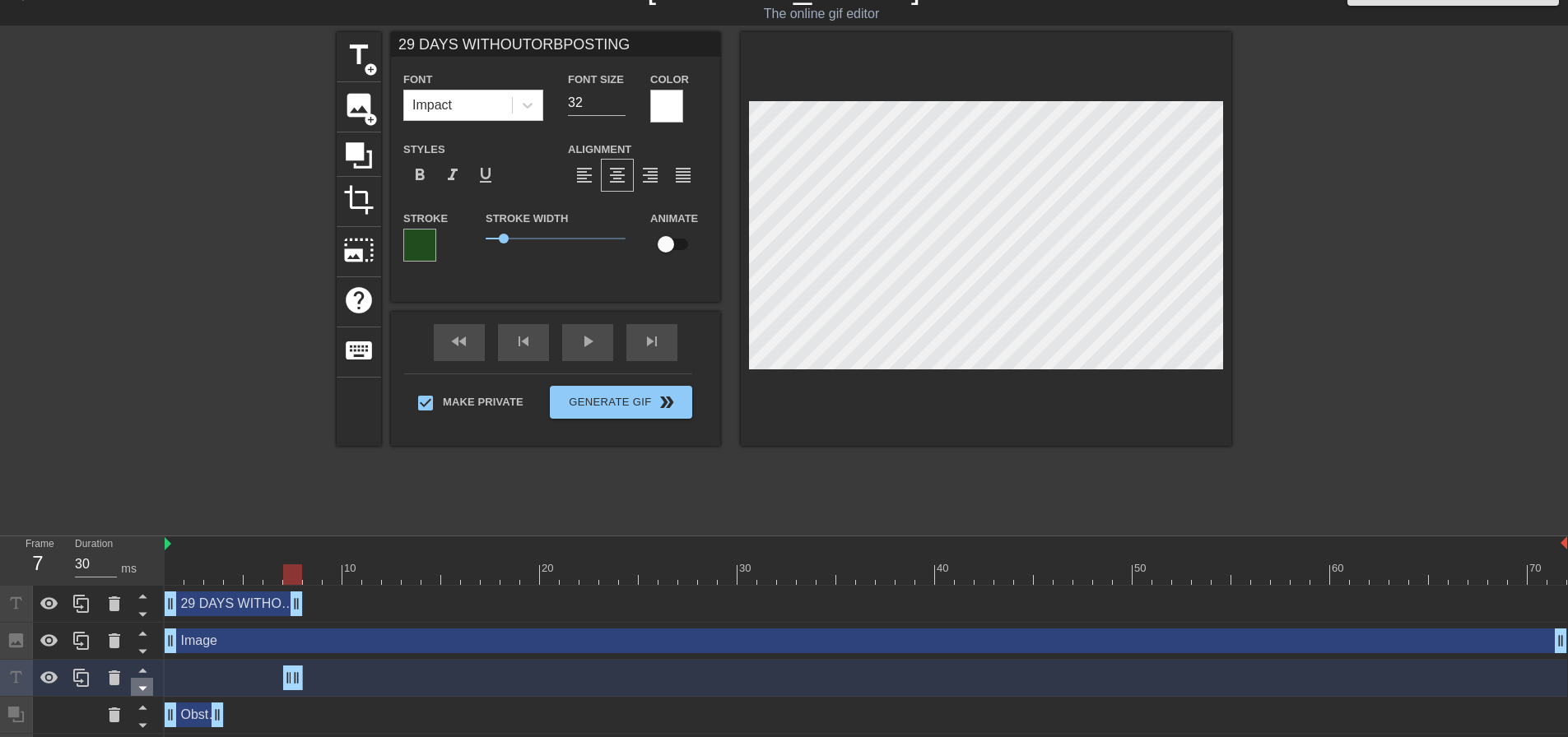
click at [138, 691] on icon at bounding box center [142, 688] width 21 height 21
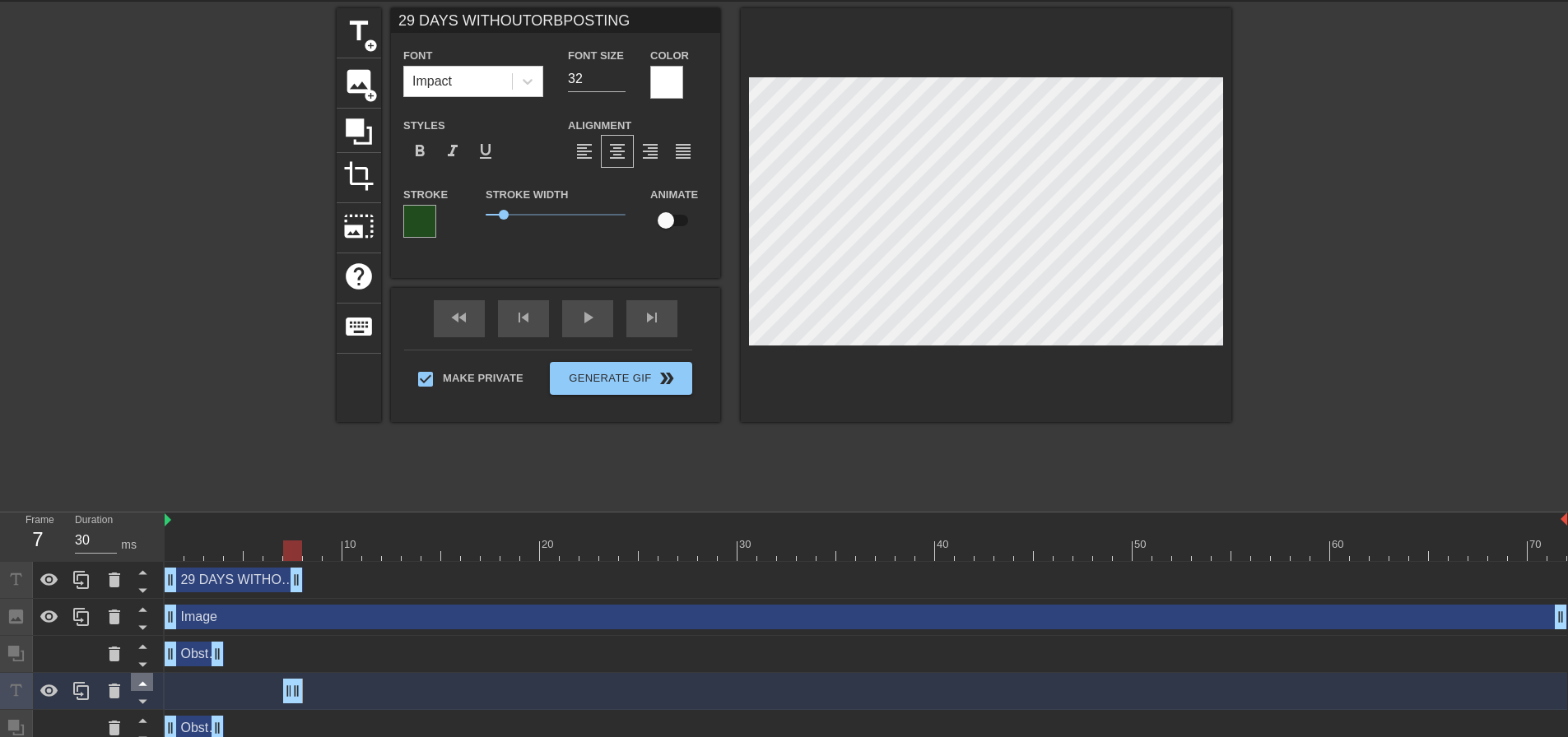
scroll to position [107, 0]
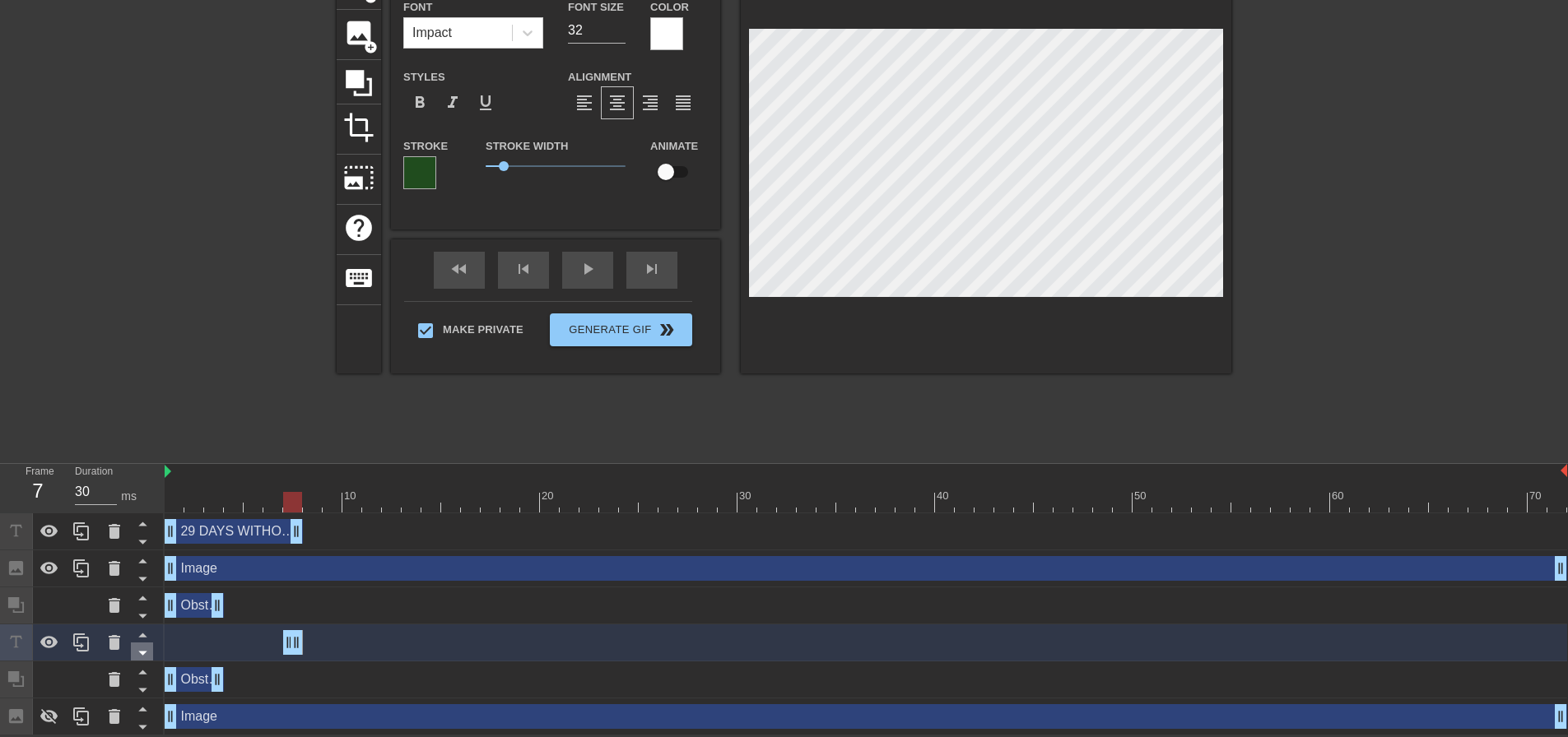
click at [143, 647] on icon at bounding box center [142, 653] width 21 height 21
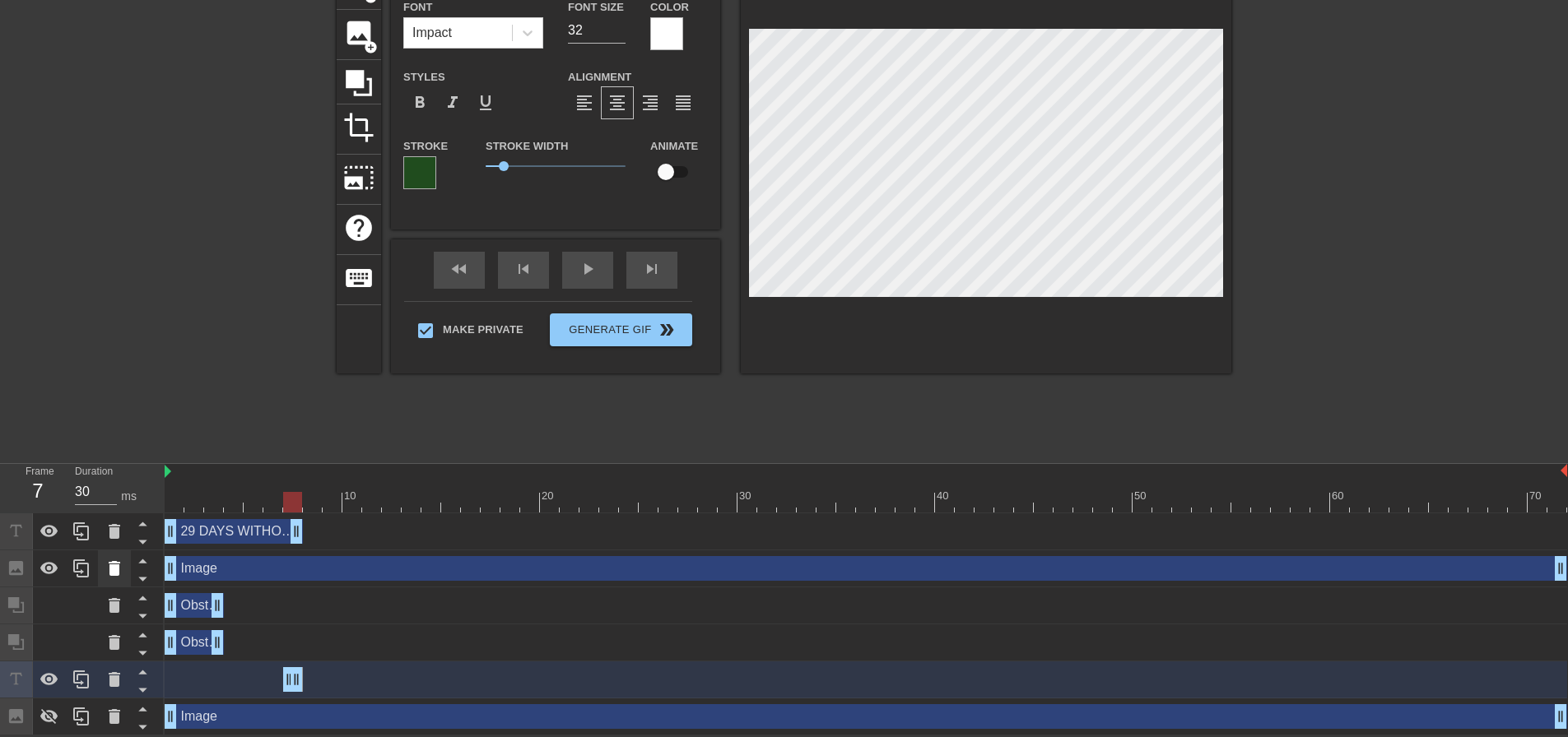
click at [118, 572] on icon at bounding box center [114, 568] width 12 height 14
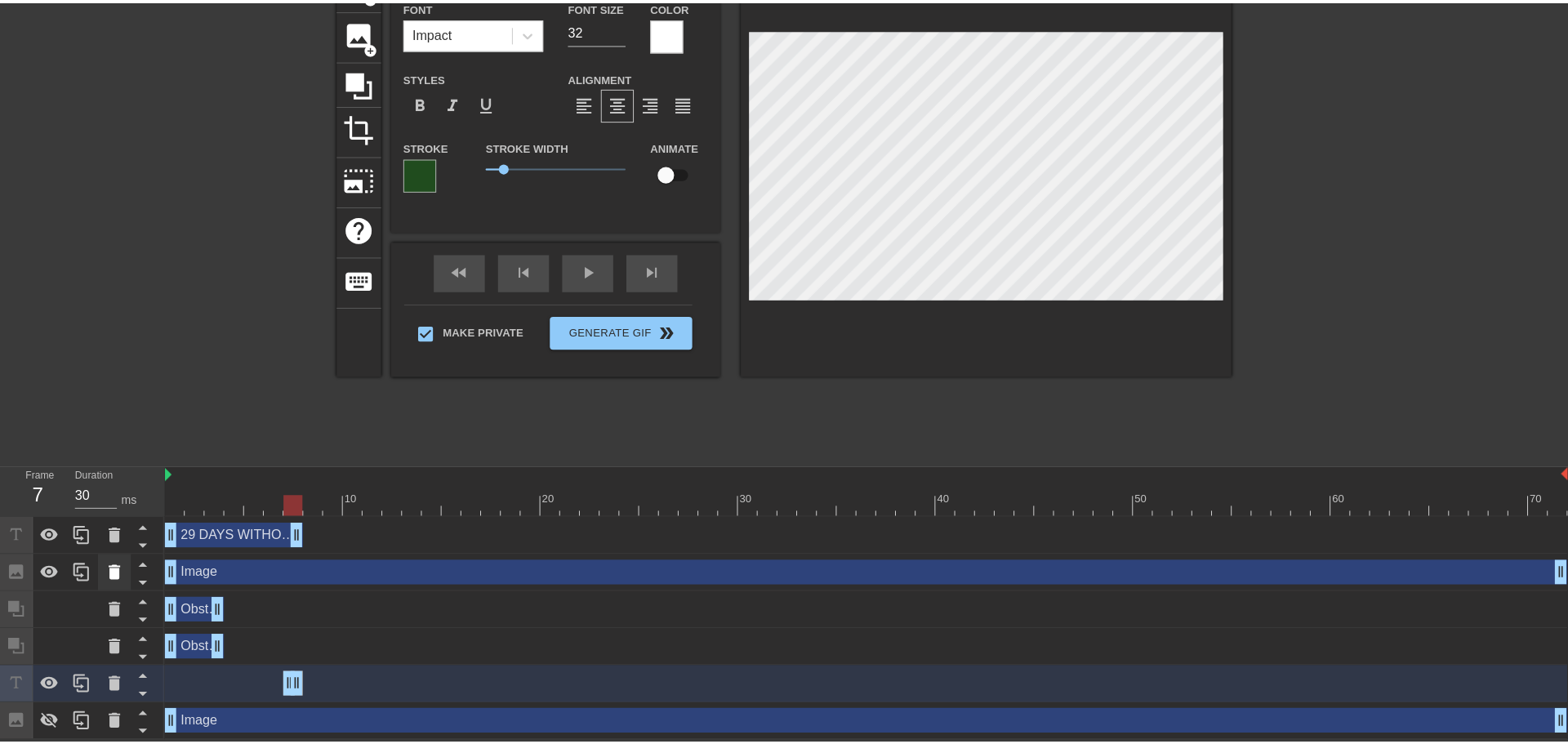
scroll to position [94, 0]
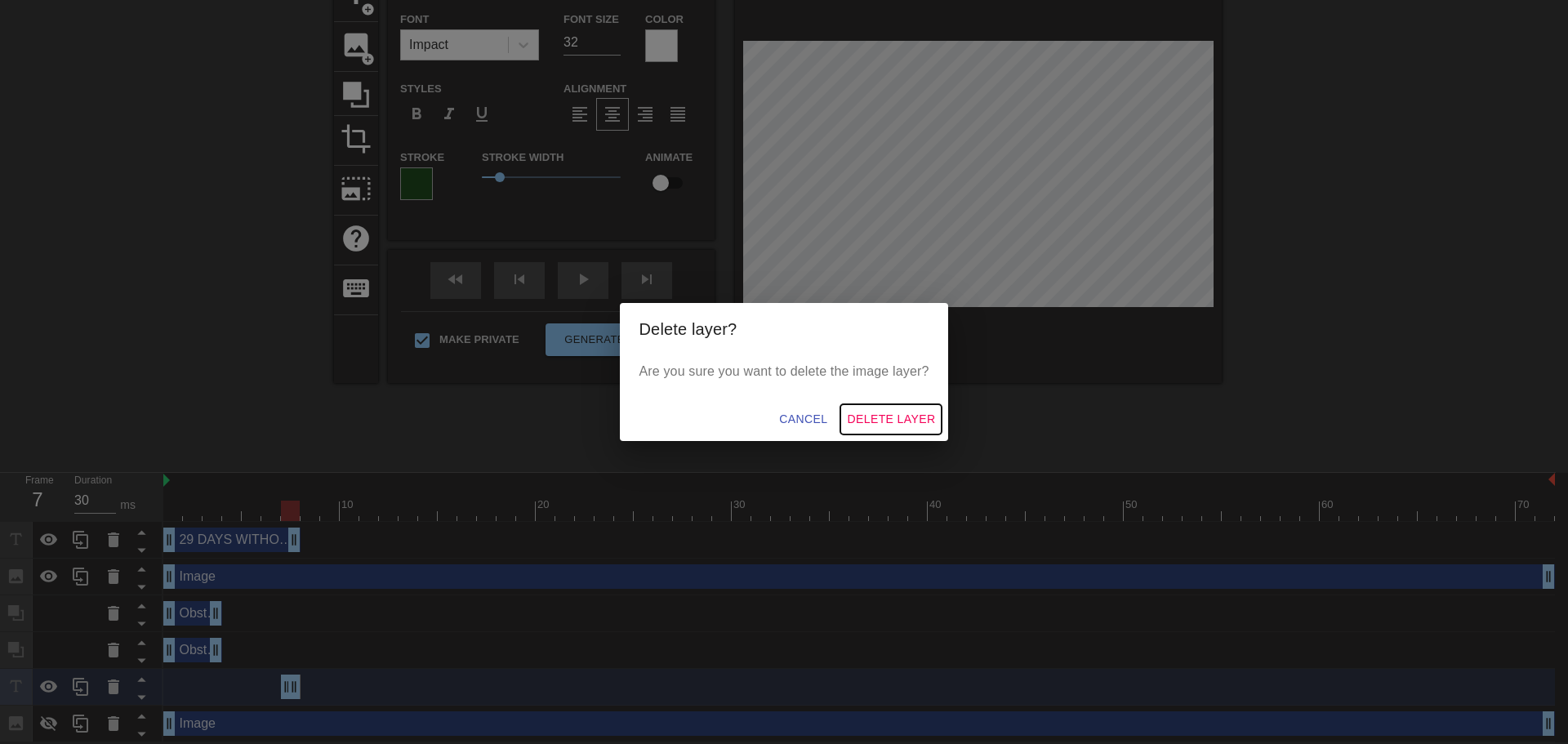
click at [911, 415] on span "Delete Layer" at bounding box center [890, 419] width 88 height 21
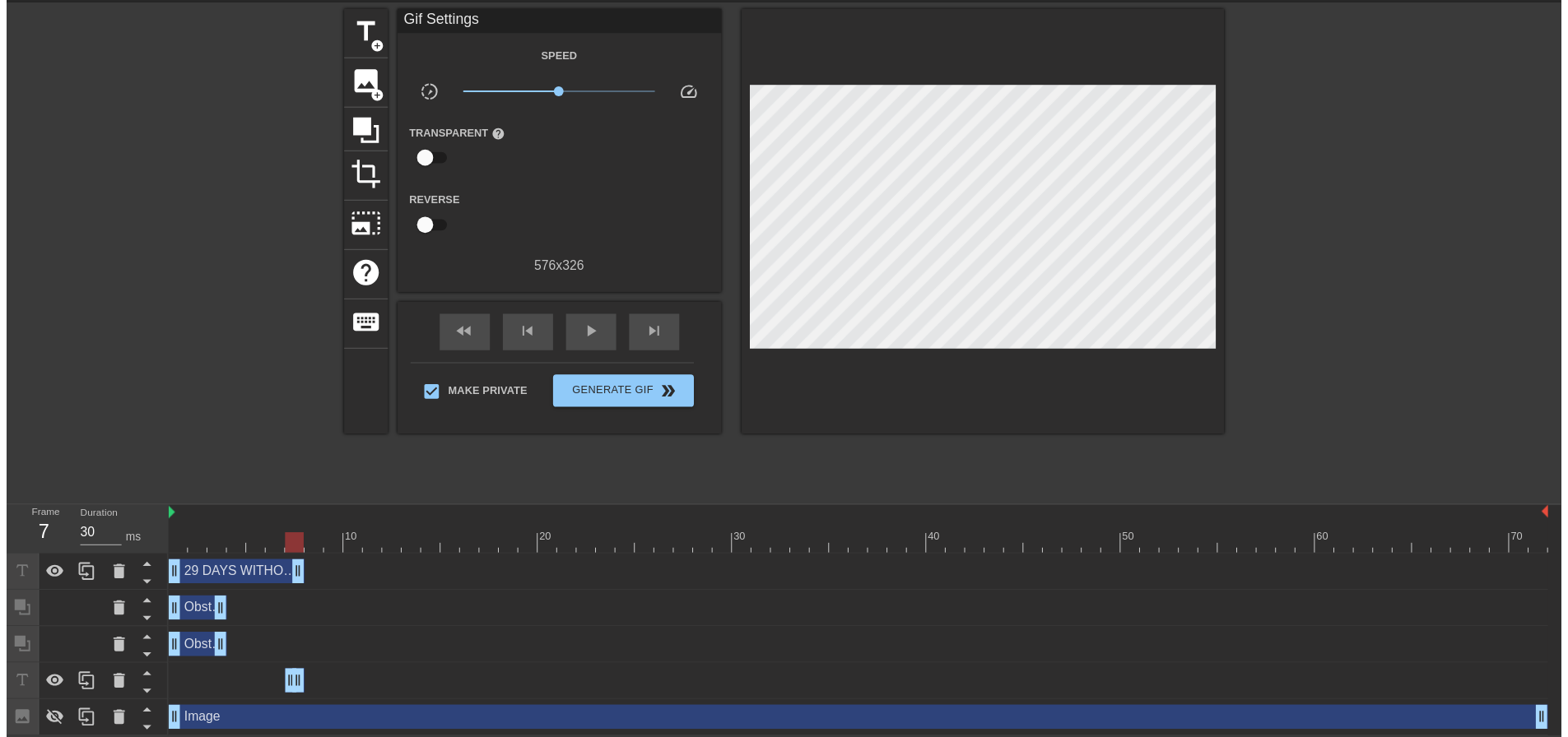
scroll to position [70, 0]
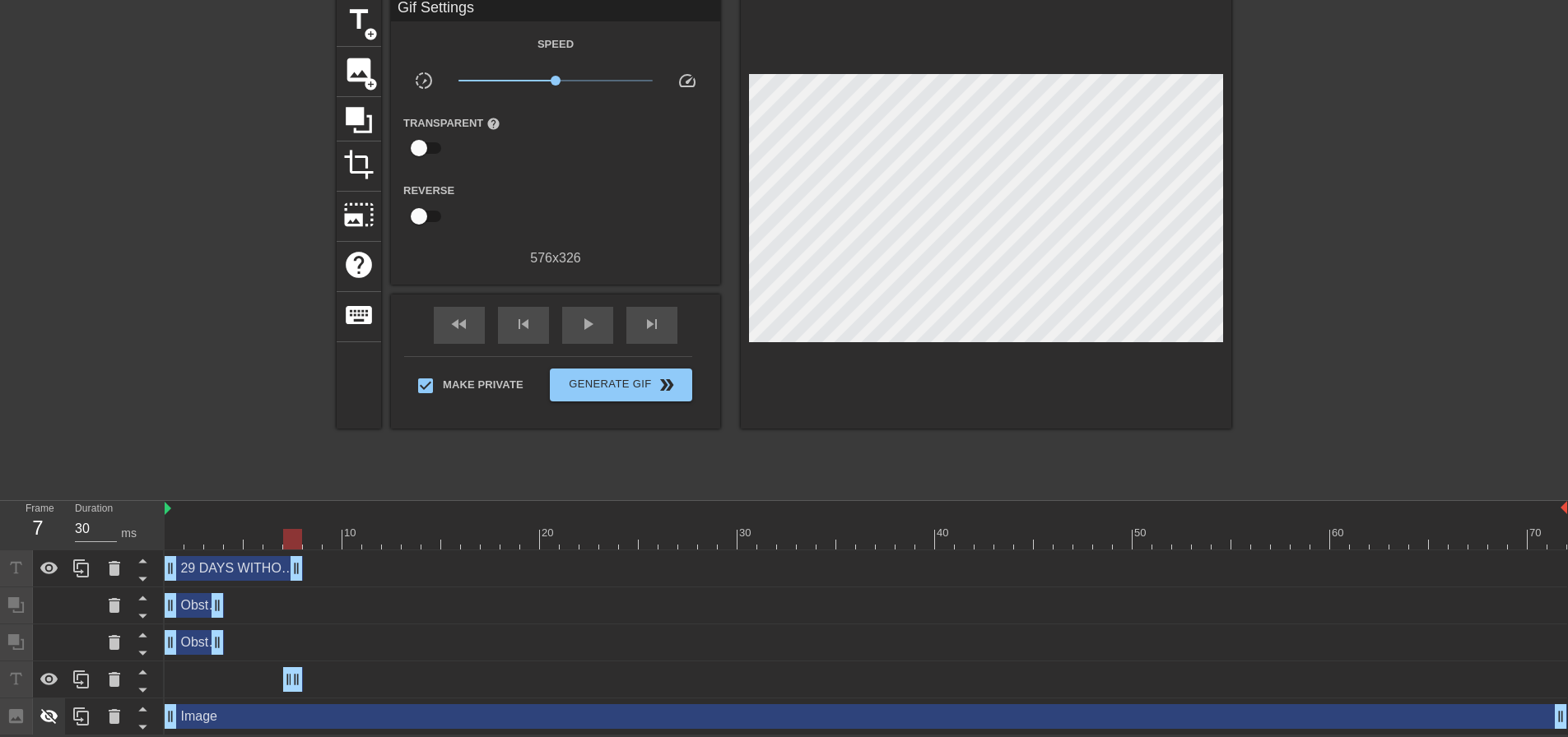
click at [50, 712] on icon at bounding box center [50, 716] width 18 height 15
drag, startPoint x: 294, startPoint y: 543, endPoint x: 287, endPoint y: 547, distance: 8.1
click at [287, 547] on div at bounding box center [292, 539] width 19 height 21
click at [137, 572] on icon at bounding box center [142, 579] width 21 height 21
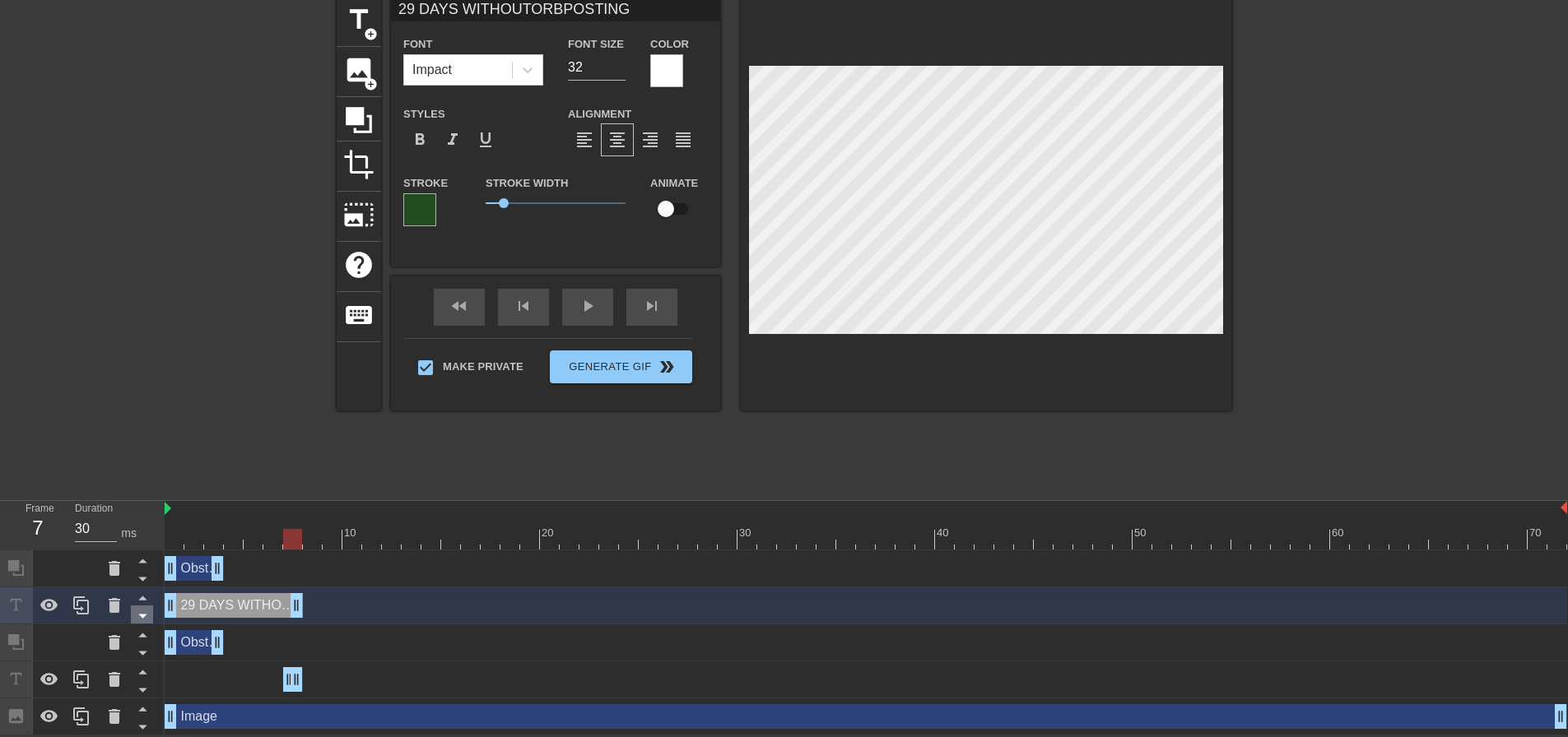
click at [136, 616] on icon at bounding box center [142, 616] width 21 height 21
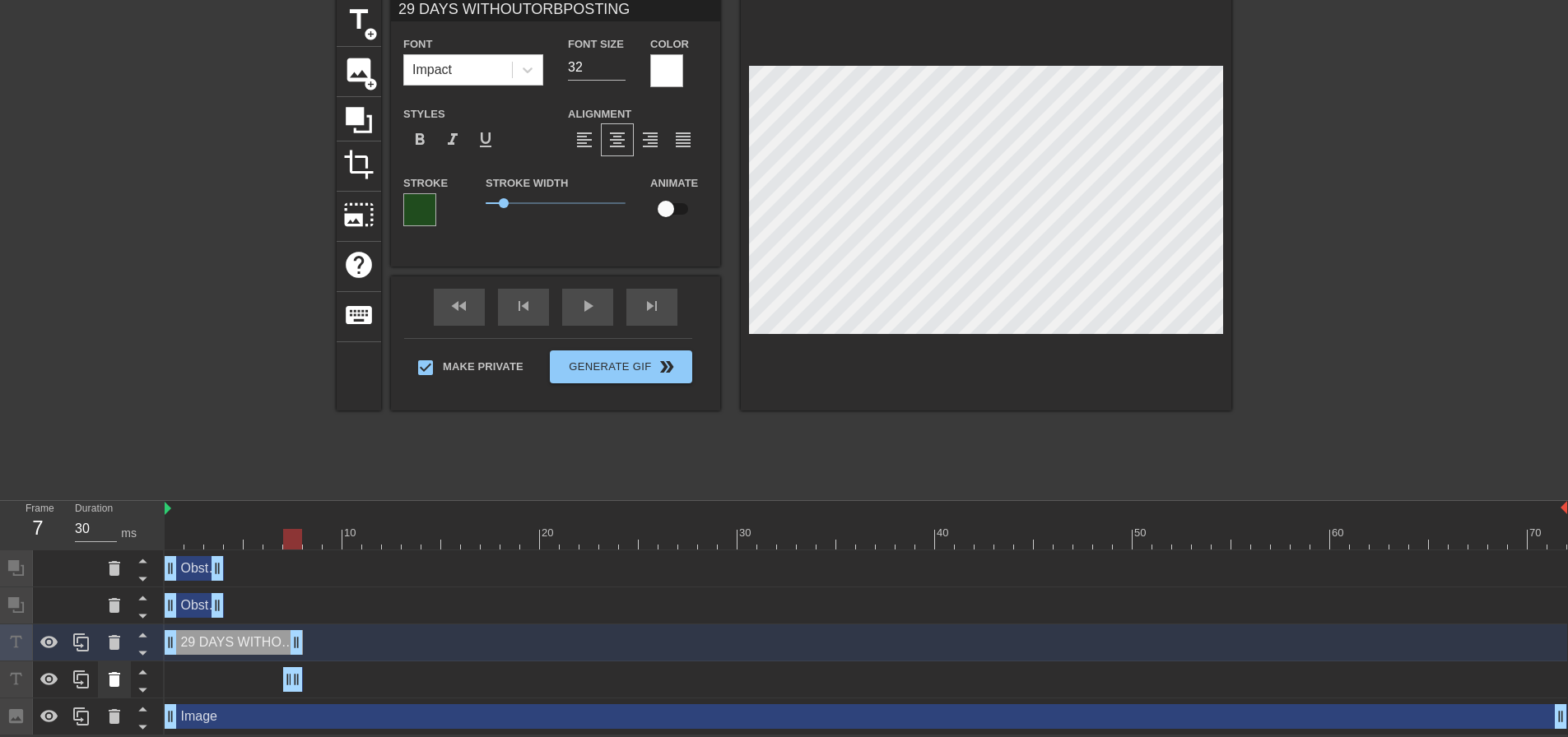
click at [109, 674] on icon at bounding box center [114, 679] width 12 height 14
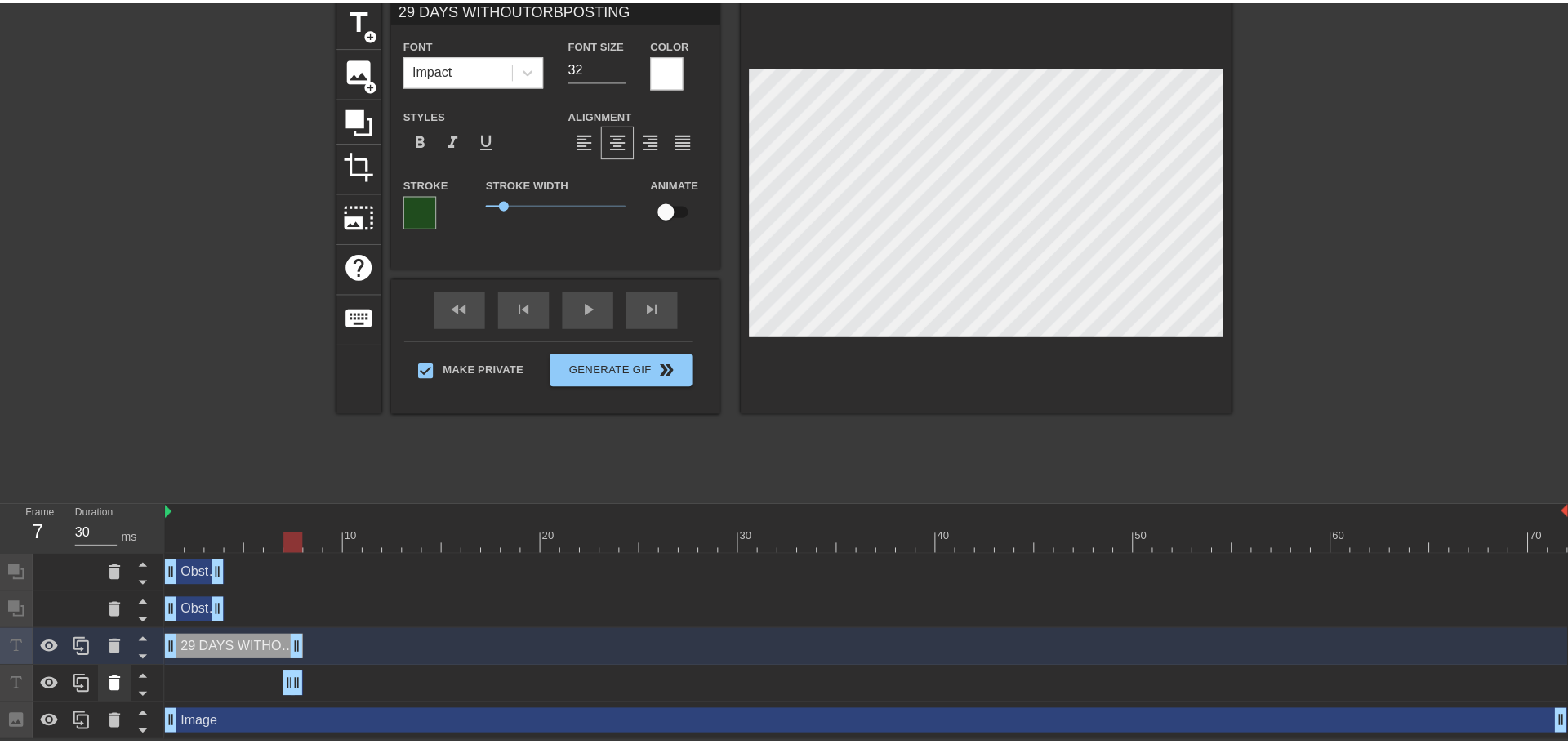
scroll to position [57, 0]
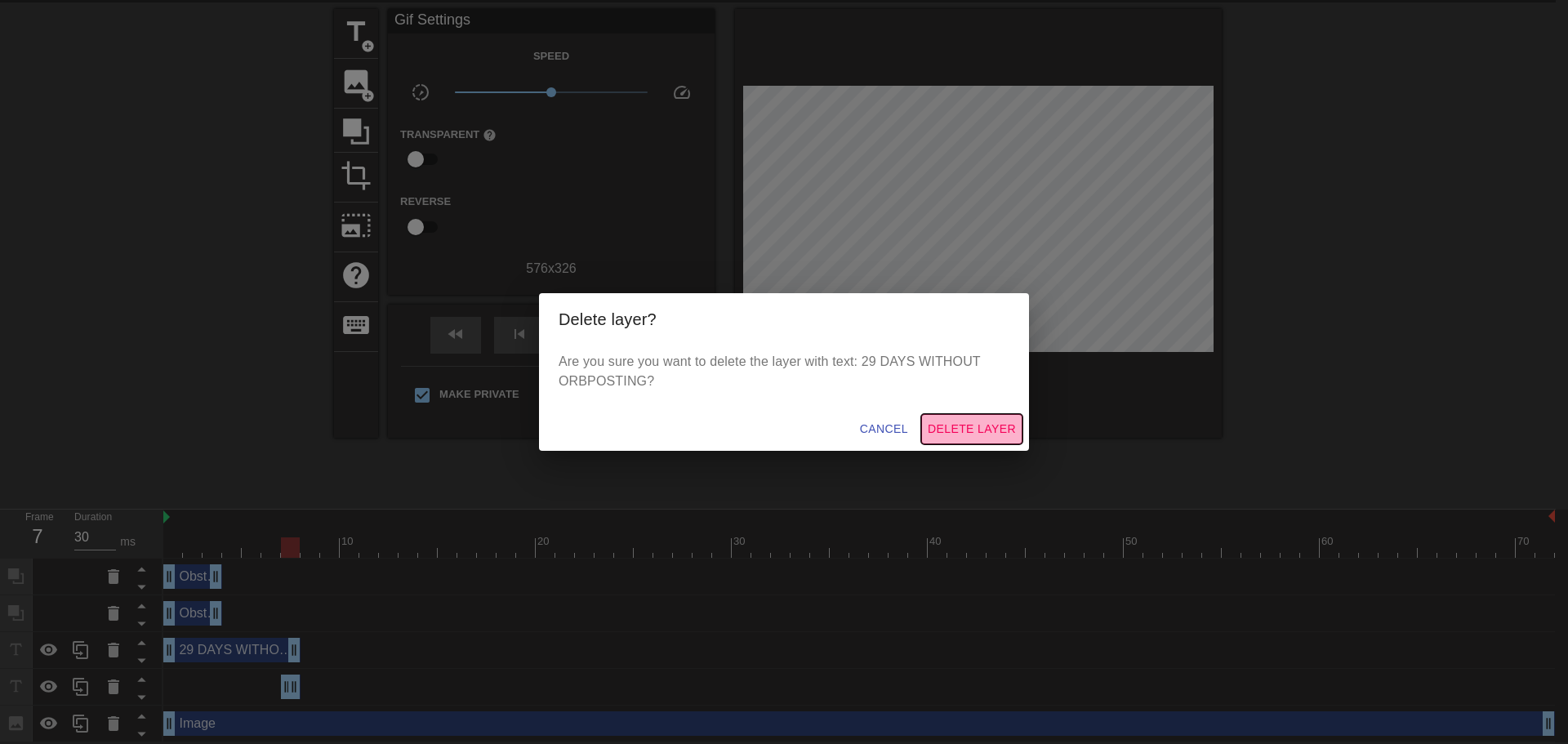
click at [1007, 422] on span "Delete Layer" at bounding box center [972, 429] width 88 height 21
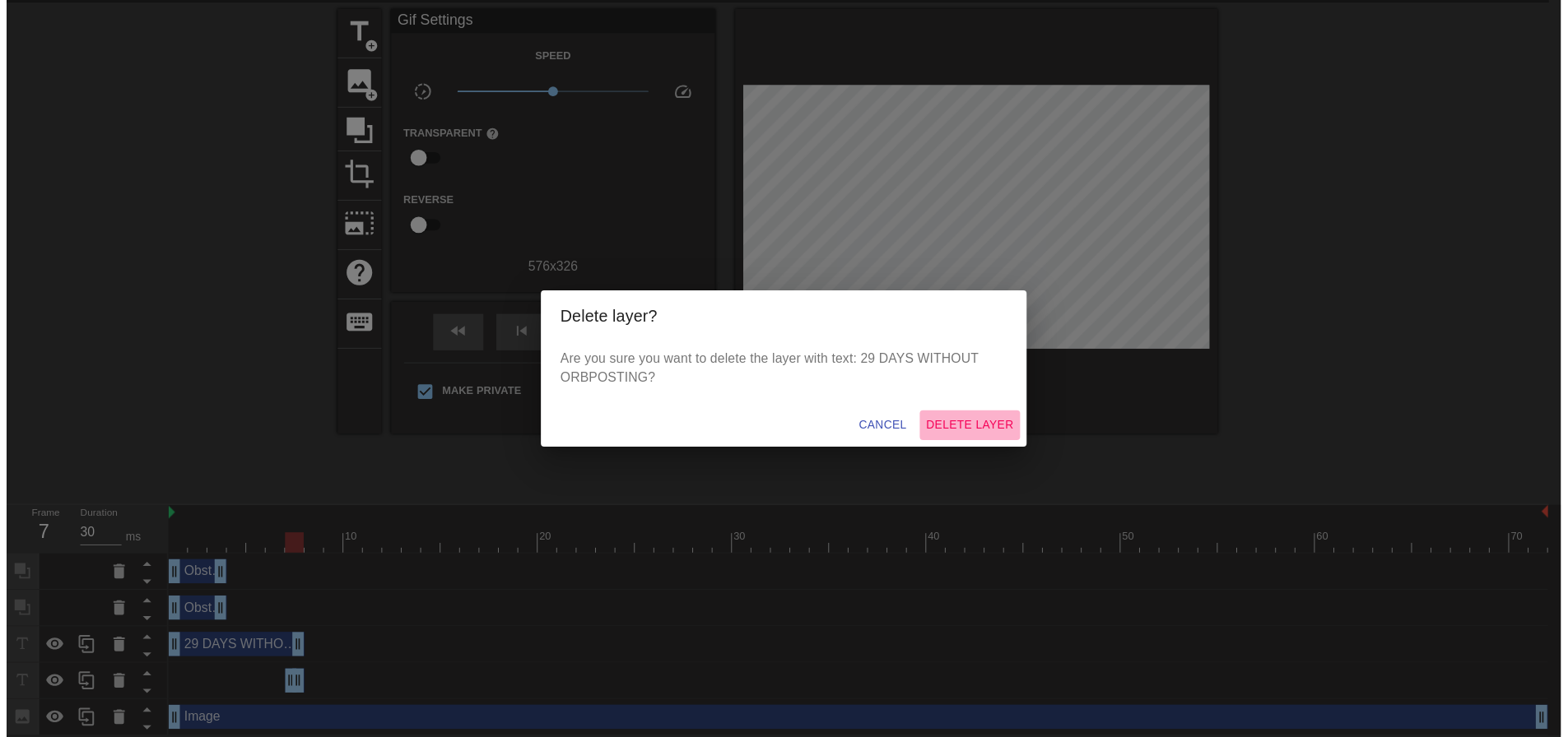
scroll to position [33, 0]
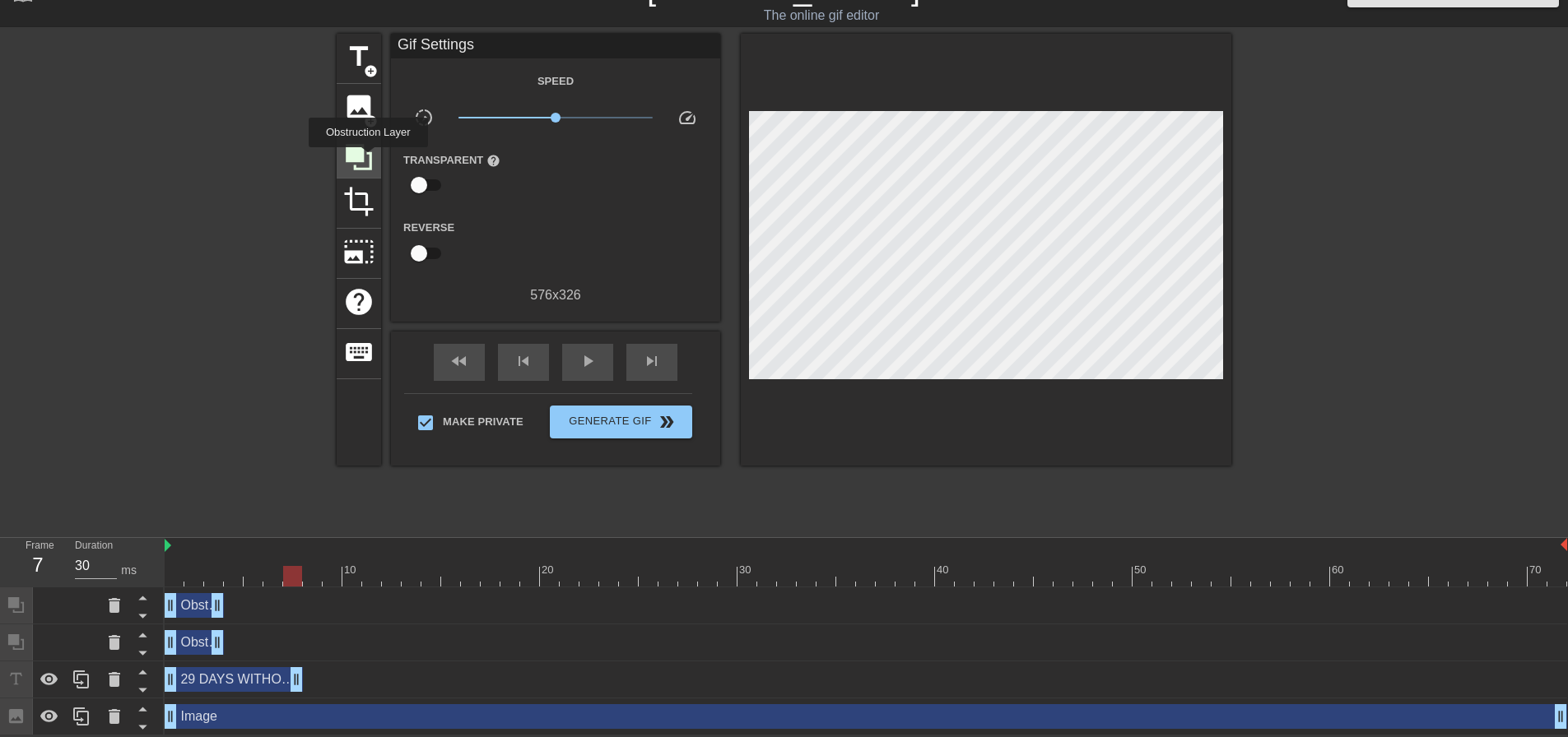
click at [368, 159] on icon at bounding box center [358, 156] width 32 height 32
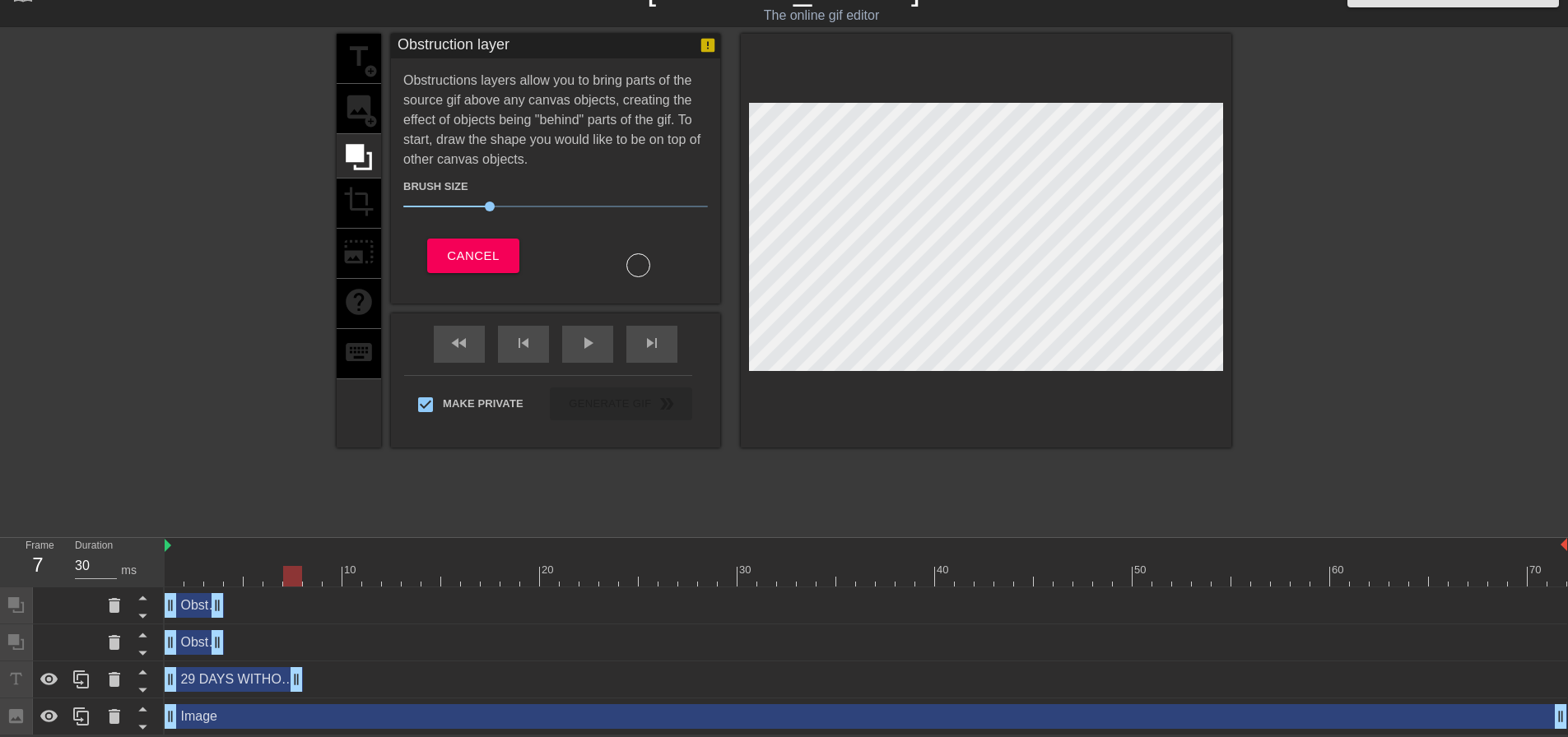
scroll to position [58, 0]
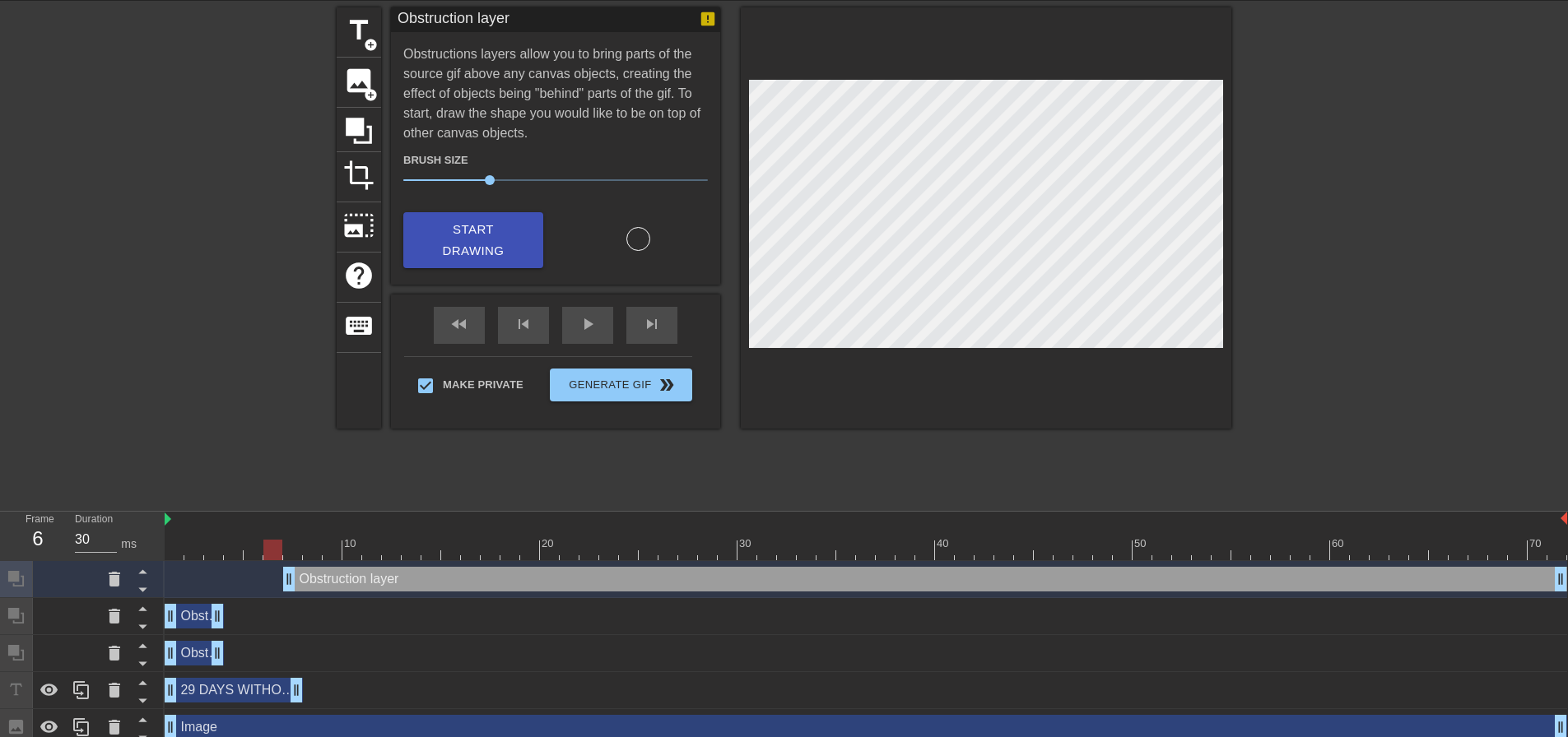
drag, startPoint x: 293, startPoint y: 548, endPoint x: 270, endPoint y: 548, distance: 23.0
click at [270, 548] on div at bounding box center [272, 550] width 19 height 21
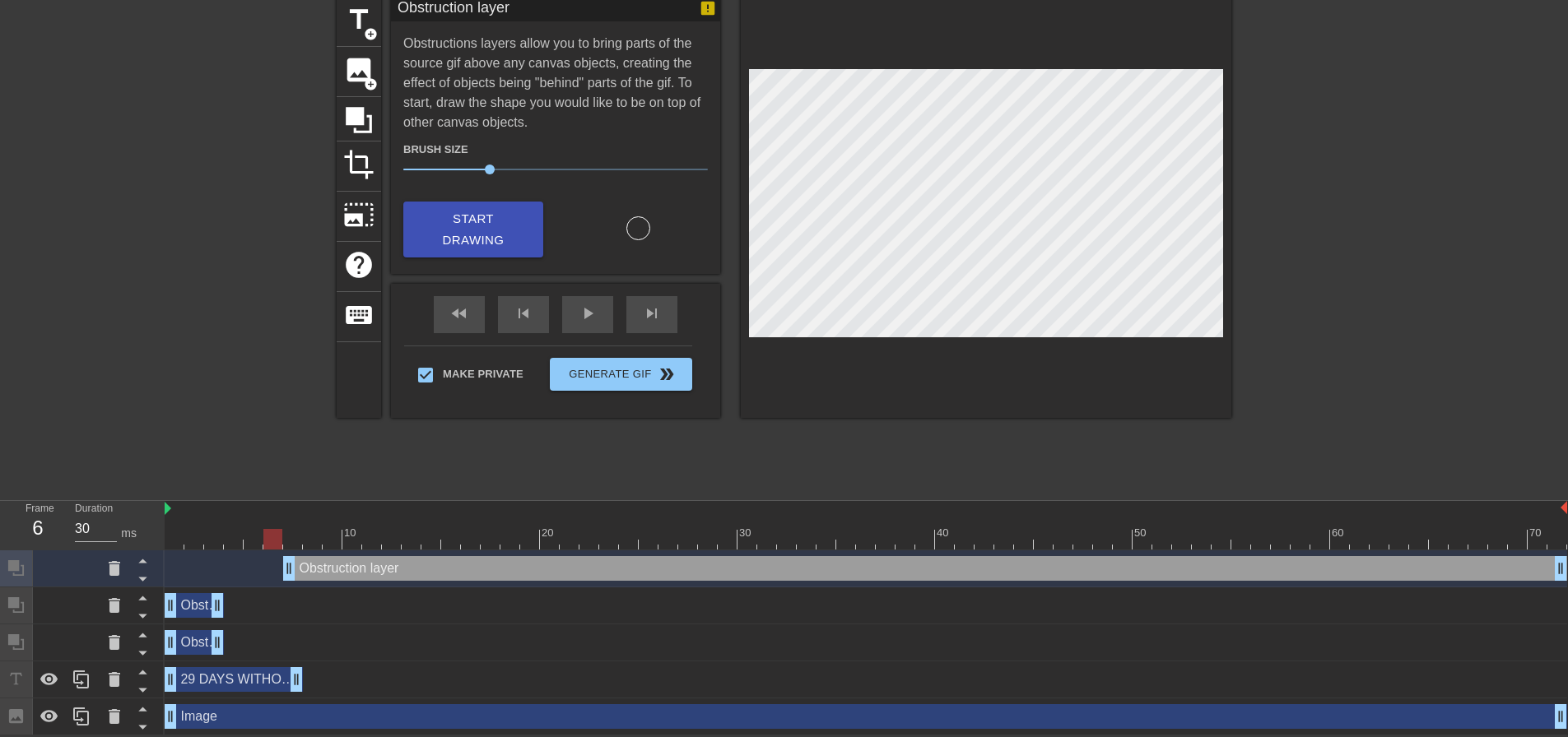
scroll to position [70, 0]
click at [116, 571] on icon at bounding box center [114, 568] width 12 height 14
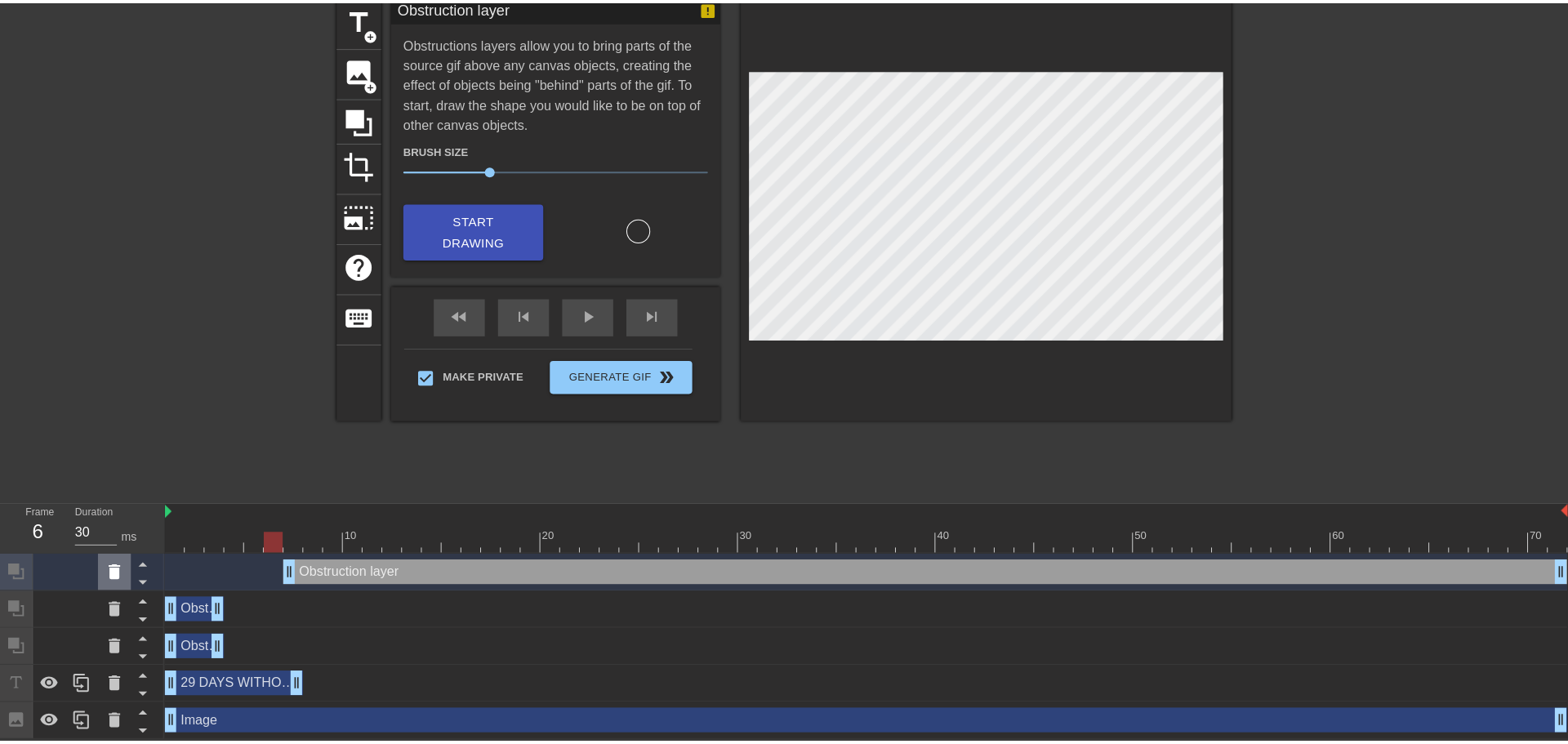
scroll to position [57, 0]
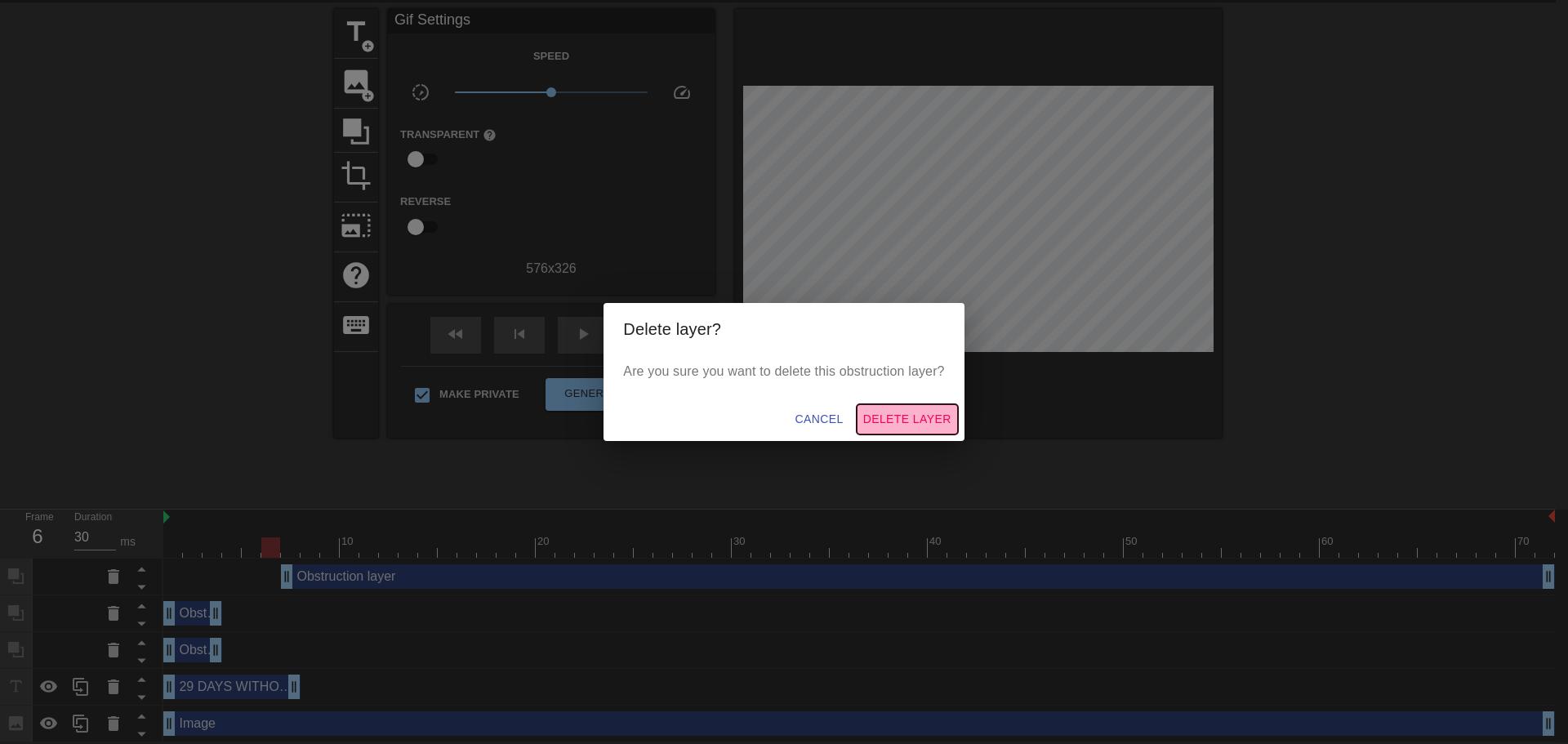
click at [919, 416] on span "Delete Layer" at bounding box center [907, 419] width 88 height 21
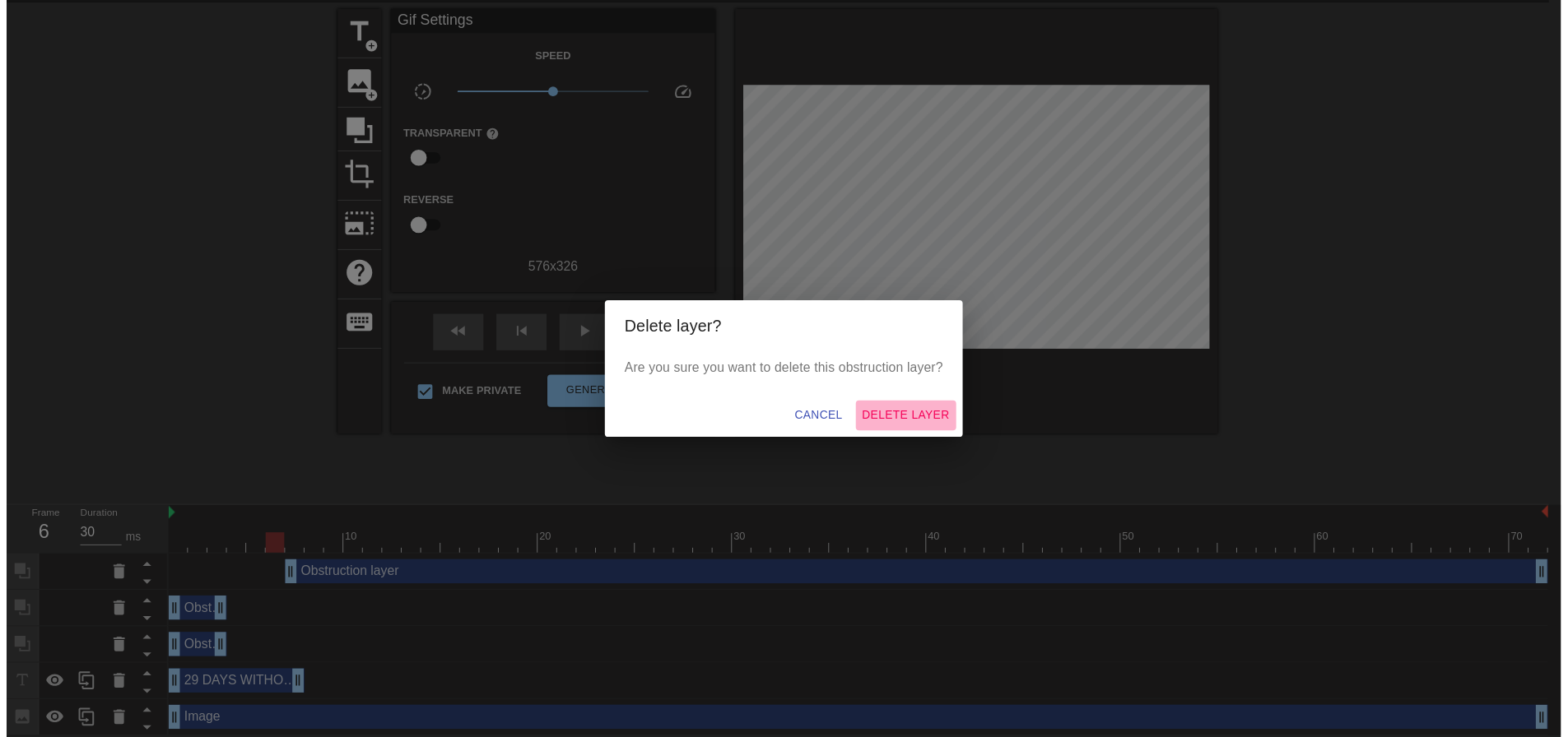
scroll to position [33, 0]
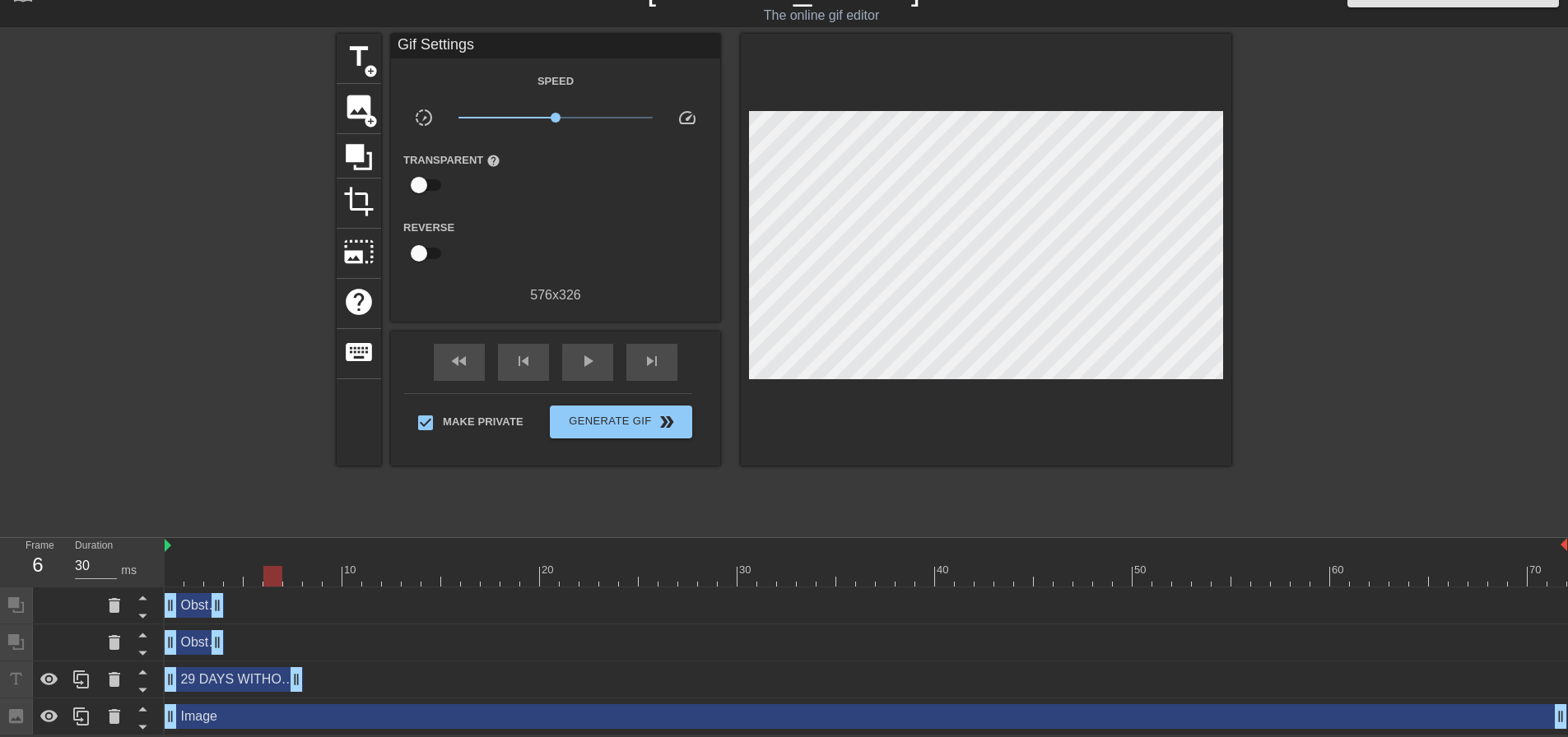
click at [279, 574] on div at bounding box center [272, 576] width 19 height 21
drag, startPoint x: 1504, startPoint y: 556, endPoint x: 929, endPoint y: 503, distance: 577.4
click at [929, 503] on div "title add_circle image add_circle crop photo_size_select_large help keyboard Gi…" at bounding box center [784, 280] width 895 height 494
click at [364, 157] on icon at bounding box center [358, 156] width 26 height 26
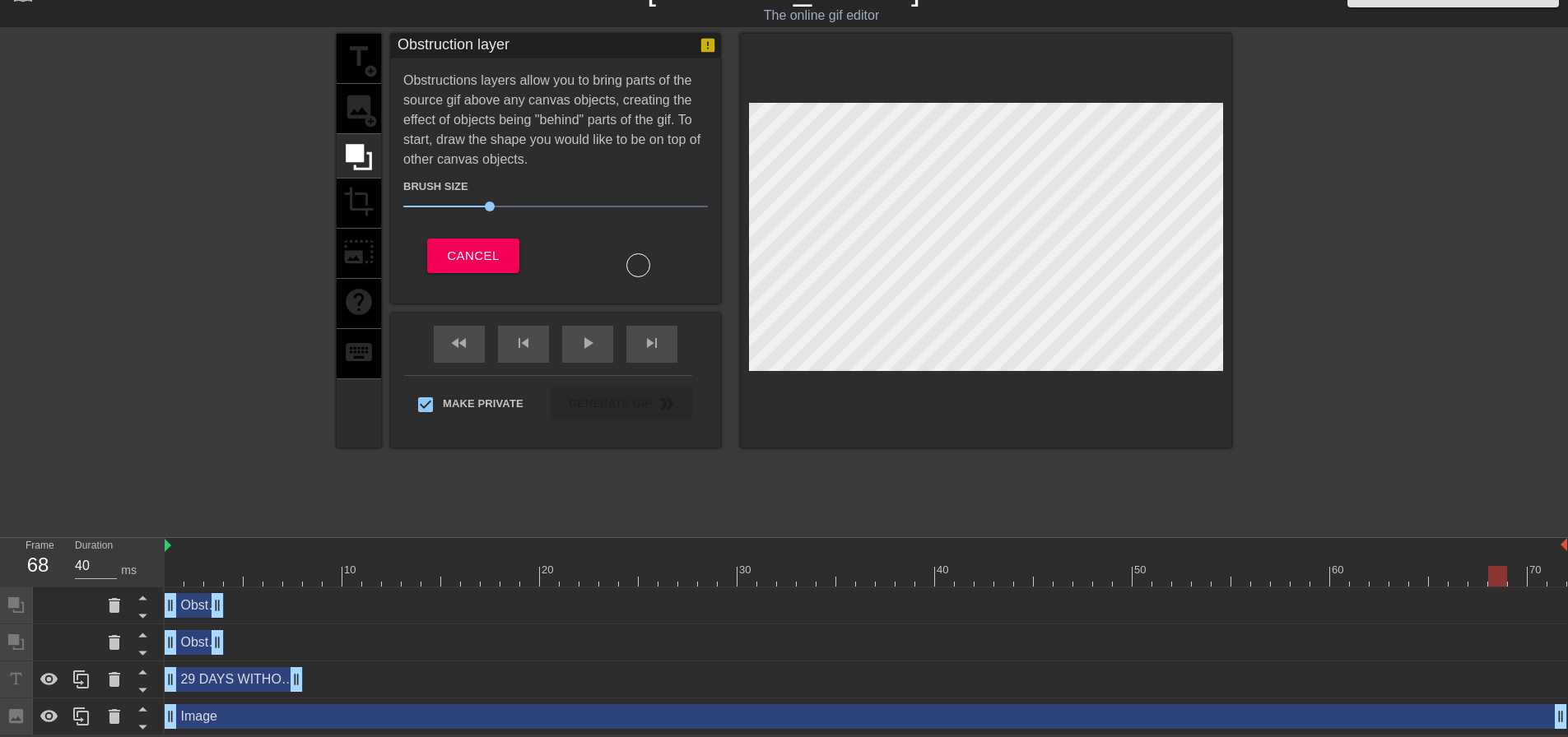
click at [253, 334] on div at bounding box center [193, 280] width 247 height 494
click at [499, 248] on button "Cancel" at bounding box center [472, 256] width 91 height 34
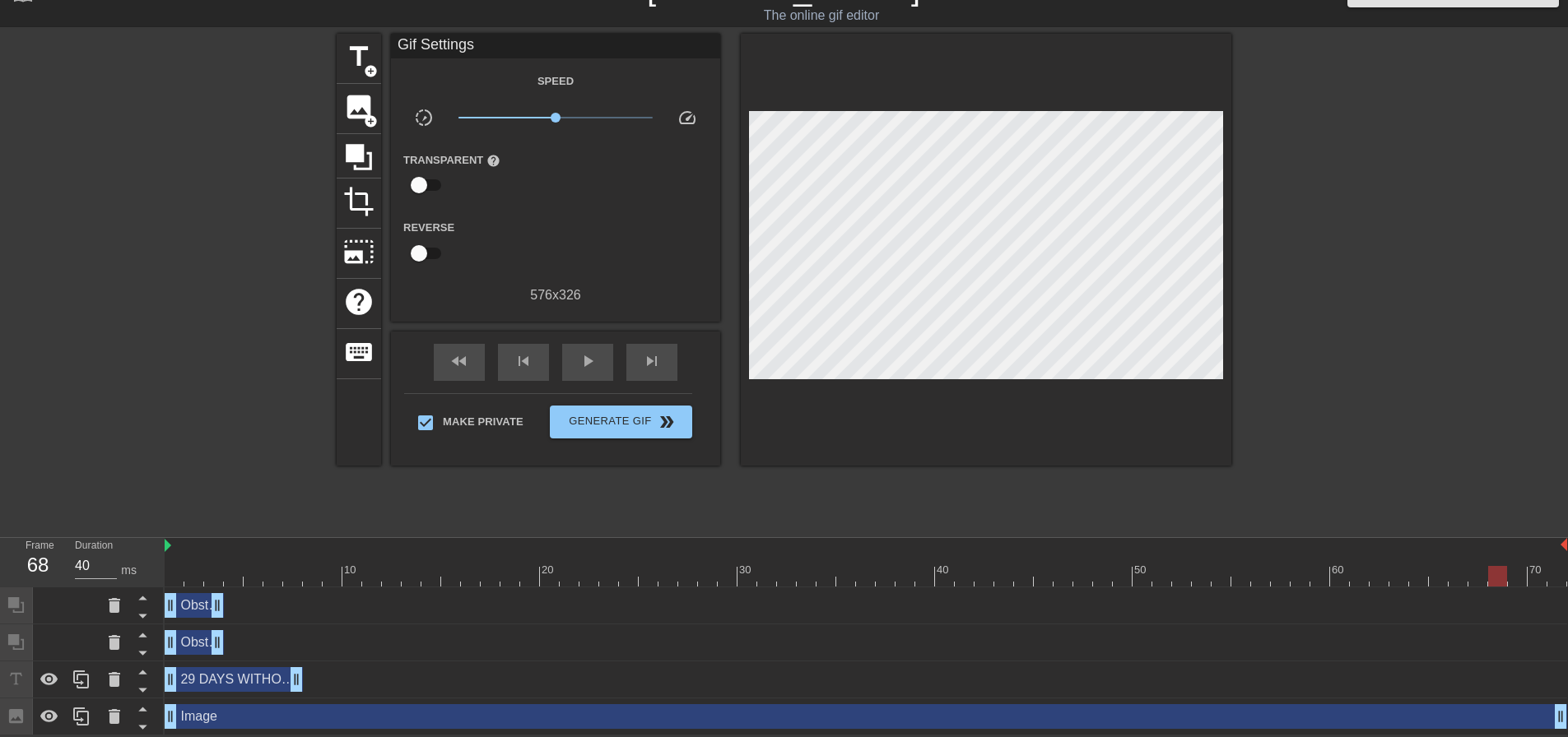
click at [253, 682] on div "29 DAYS WITHOUT ORBPOSTING drag_handle drag_handle" at bounding box center [233, 679] width 138 height 24
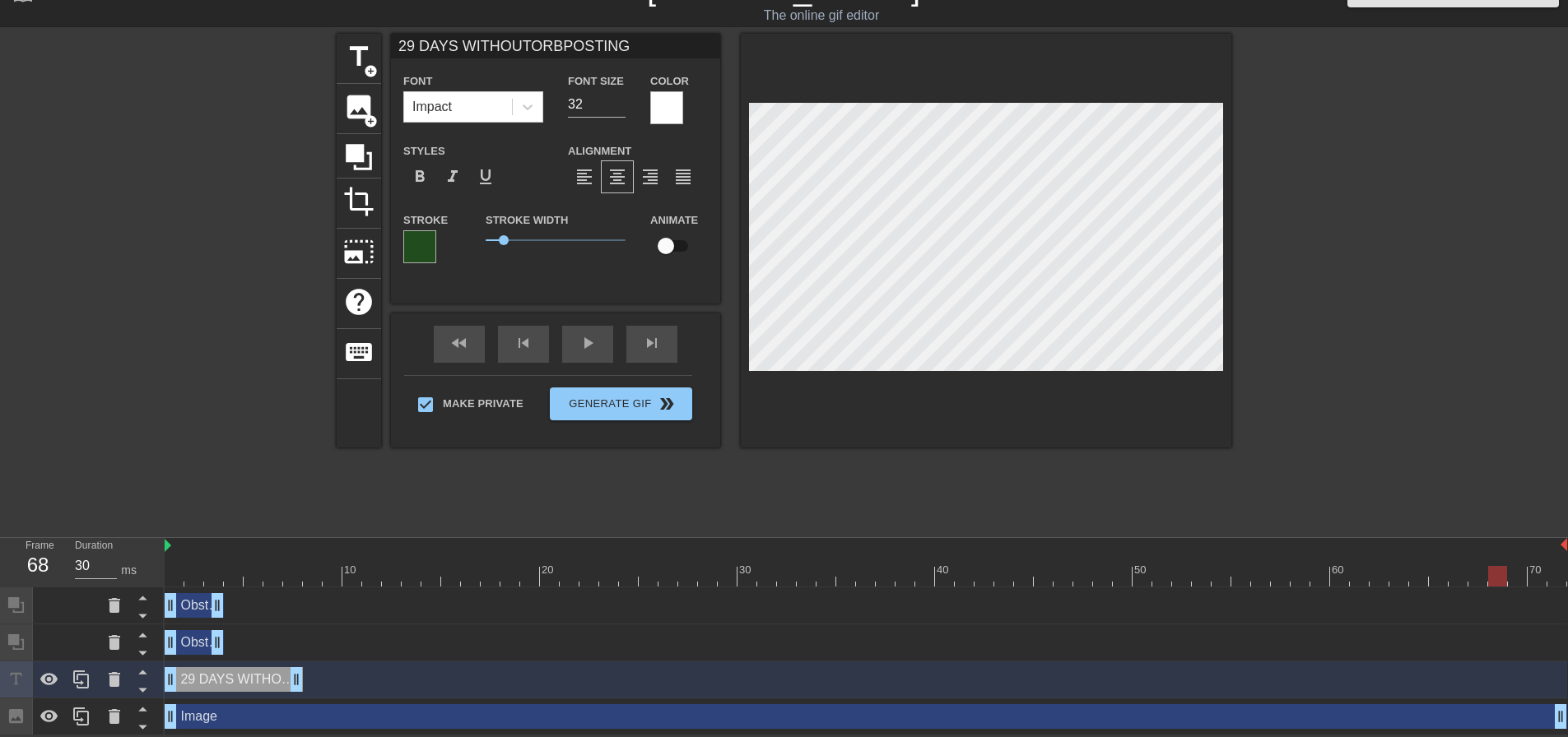
click at [219, 573] on div at bounding box center [866, 576] width 1402 height 21
drag, startPoint x: 216, startPoint y: 571, endPoint x: 284, endPoint y: 569, distance: 68.0
click at [284, 569] on div at bounding box center [292, 576] width 19 height 21
drag, startPoint x: 290, startPoint y: 581, endPoint x: 268, endPoint y: 581, distance: 22.0
click at [268, 581] on div at bounding box center [272, 576] width 19 height 21
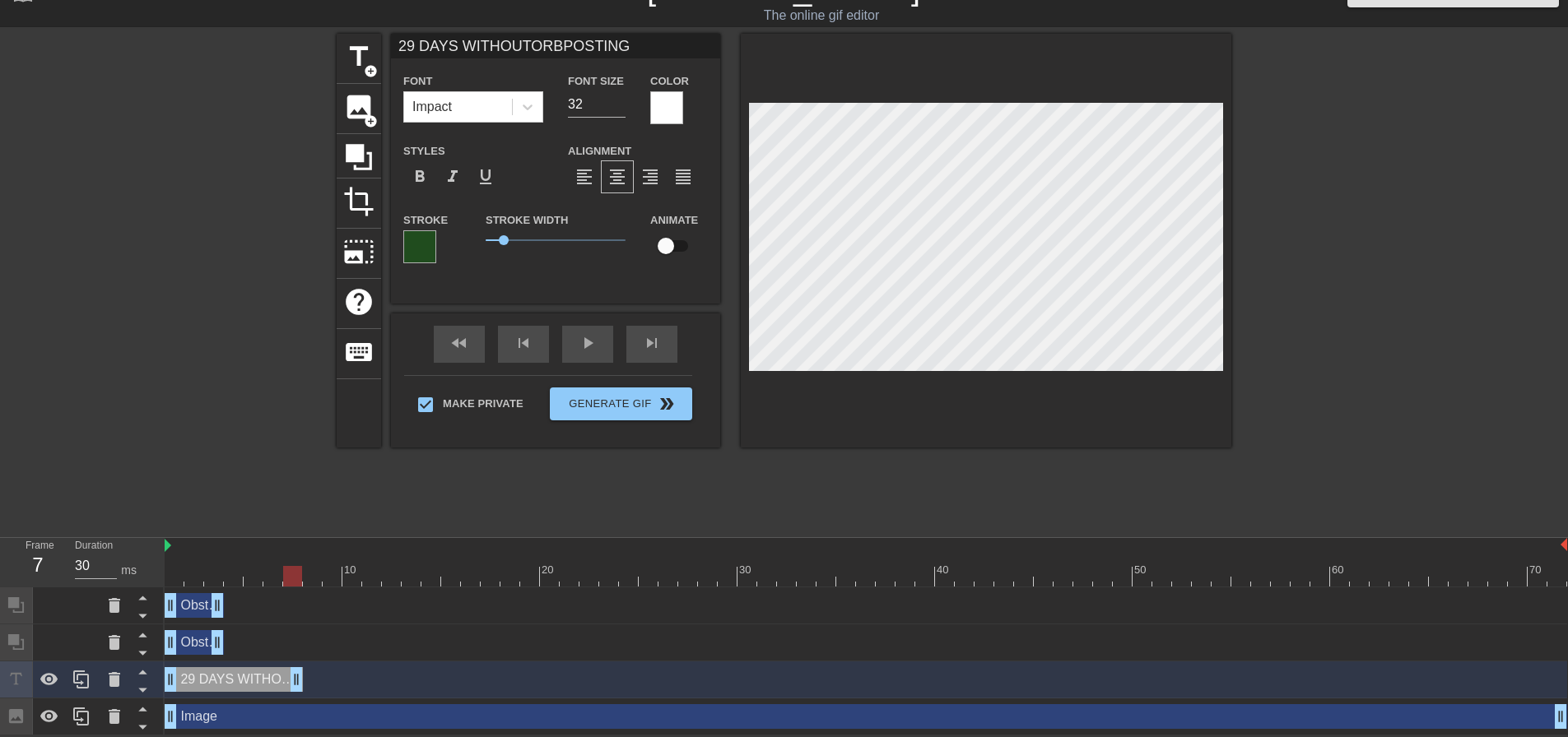
drag, startPoint x: 271, startPoint y: 572, endPoint x: 291, endPoint y: 572, distance: 20.0
click at [291, 572] on div at bounding box center [292, 576] width 19 height 21
click at [42, 675] on icon at bounding box center [50, 680] width 20 height 20
click at [48, 711] on icon at bounding box center [50, 716] width 18 height 13
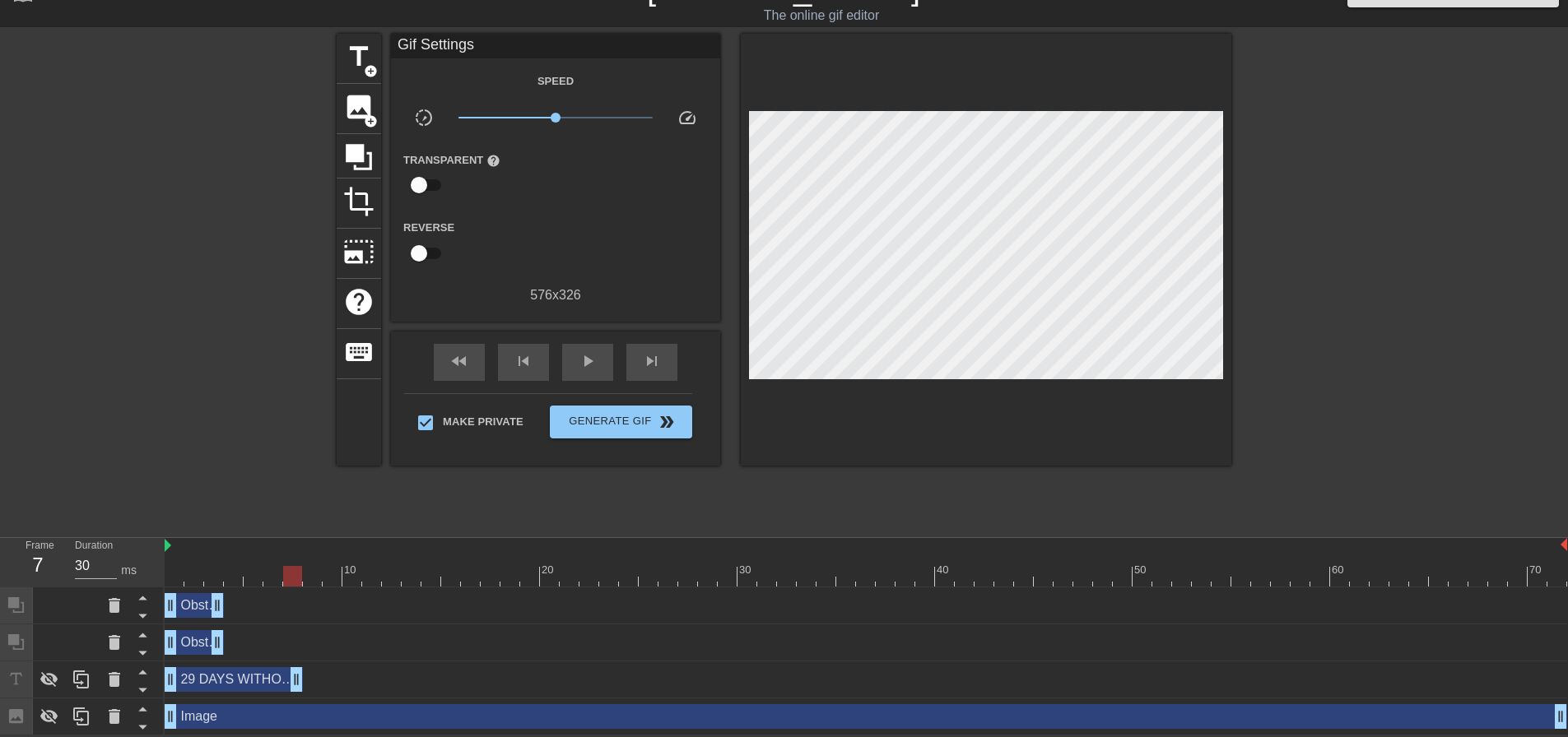
click at [233, 381] on div at bounding box center [193, 280] width 247 height 494
click at [342, 148] on div at bounding box center [358, 156] width 44 height 44
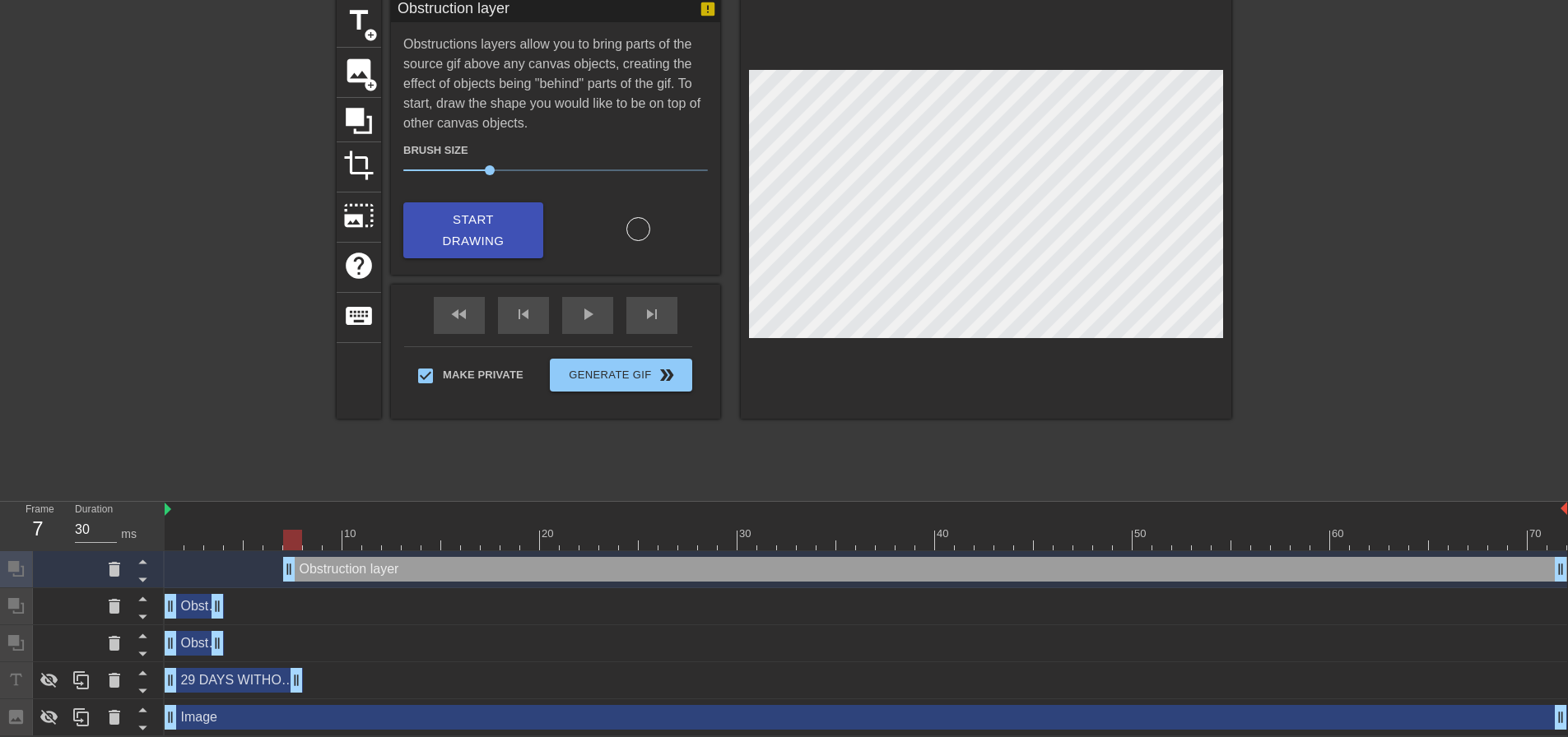
scroll to position [70, 0]
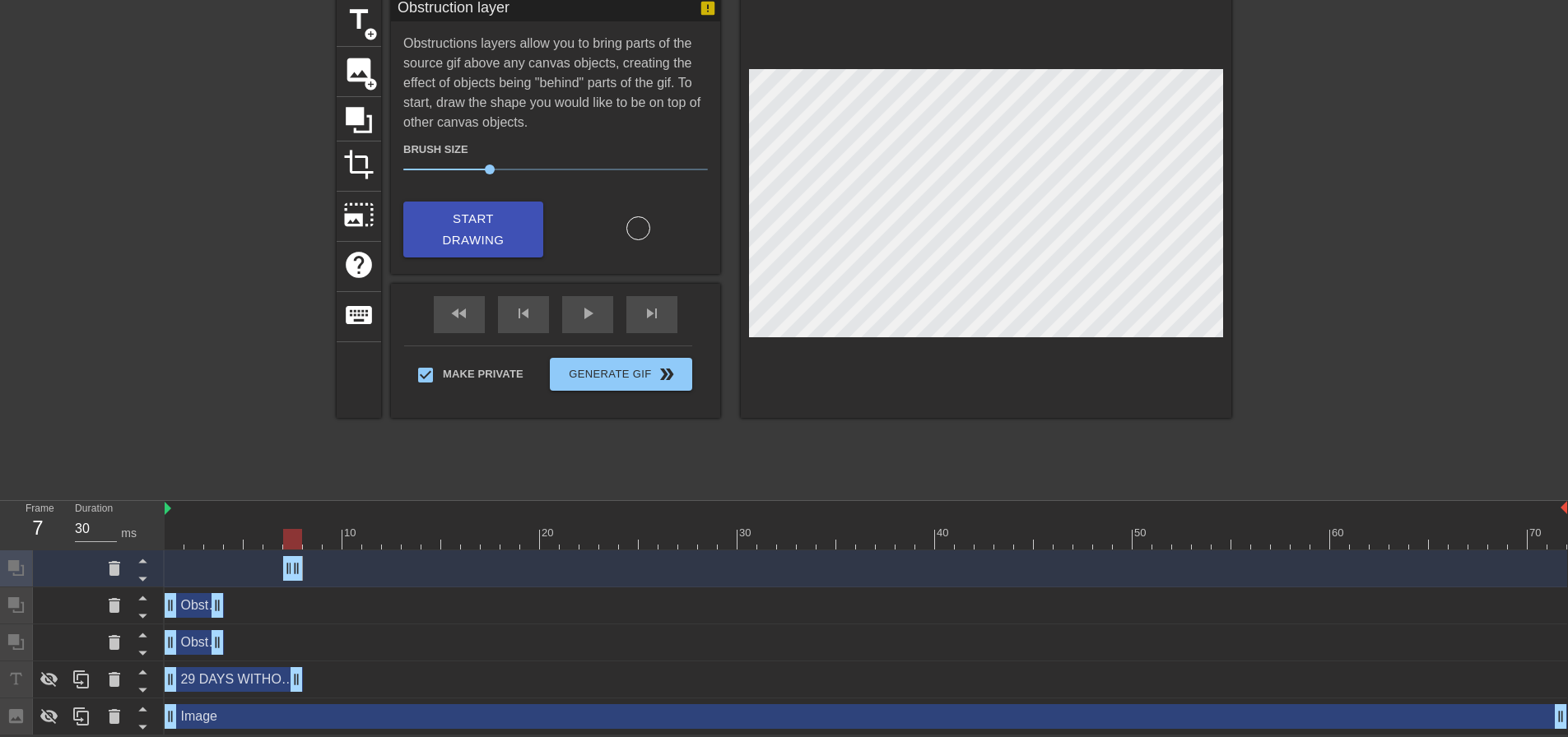
drag, startPoint x: 1558, startPoint y: 565, endPoint x: 295, endPoint y: 571, distance: 1263.0
drag, startPoint x: 289, startPoint y: 535, endPoint x: 338, endPoint y: 536, distance: 49.0
click at [338, 536] on div at bounding box center [332, 539] width 19 height 21
drag, startPoint x: 297, startPoint y: 562, endPoint x: 336, endPoint y: 563, distance: 39.0
click at [56, 678] on icon at bounding box center [50, 679] width 18 height 15
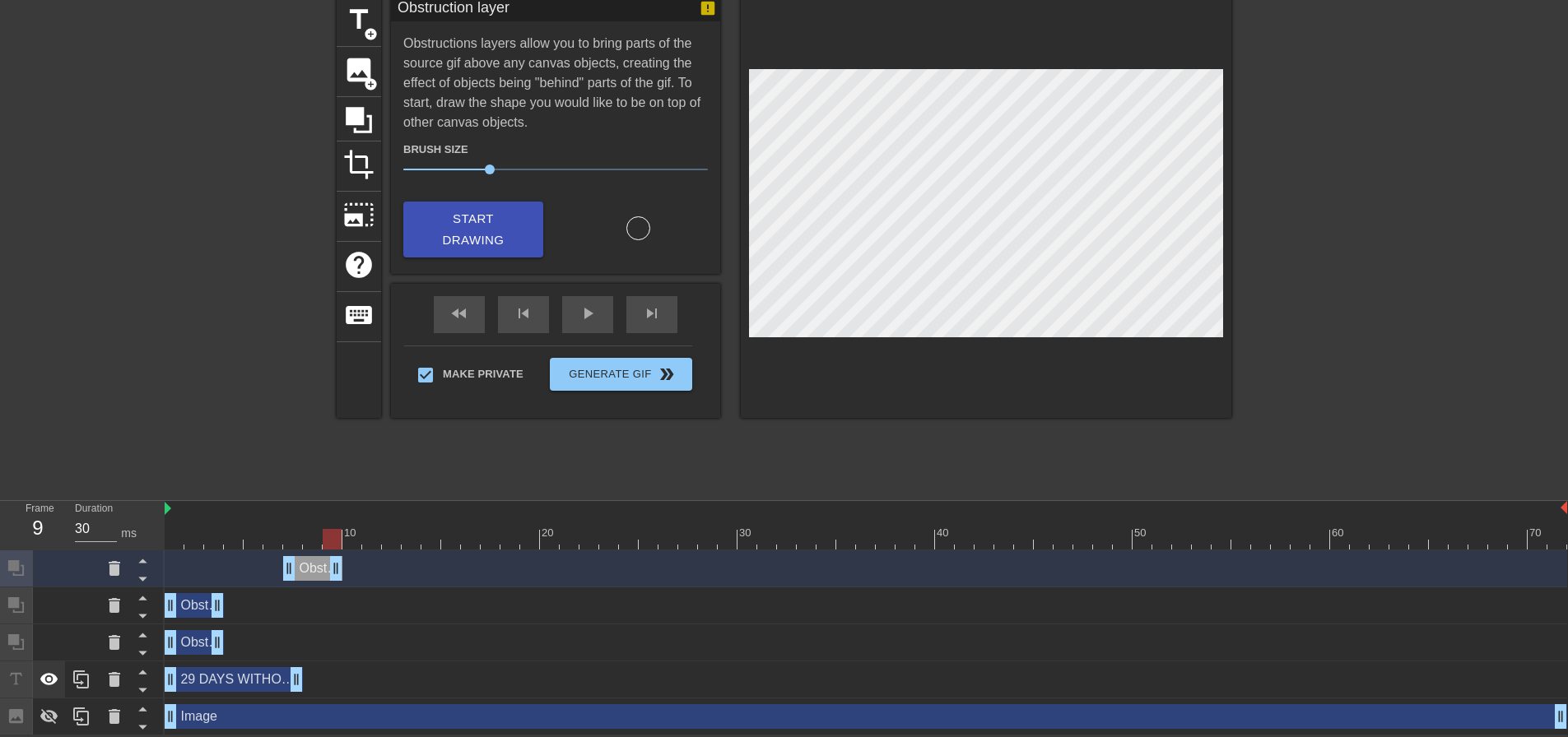
click at [43, 683] on icon at bounding box center [50, 679] width 18 height 13
click at [47, 677] on icon at bounding box center [50, 679] width 18 height 15
click at [54, 716] on icon at bounding box center [50, 716] width 18 height 15
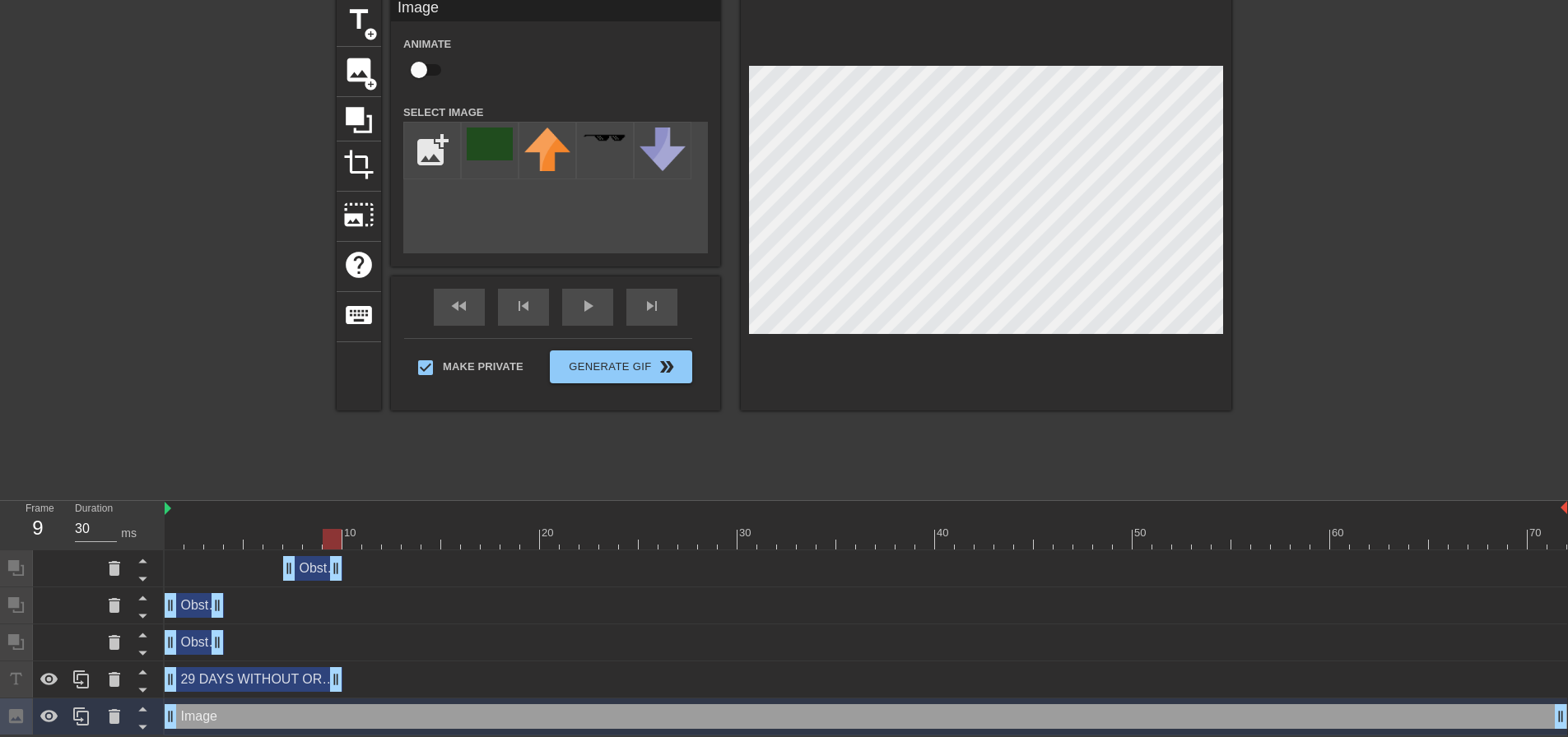
drag, startPoint x: 294, startPoint y: 680, endPoint x: 332, endPoint y: 666, distance: 40.5
click at [789, 542] on div at bounding box center [866, 539] width 1402 height 21
click at [804, 542] on div at bounding box center [866, 539] width 1402 height 21
click at [214, 689] on div "29 DAYS WITHOUT ORBPOSTING drag_handle drag_handle" at bounding box center [253, 679] width 178 height 24
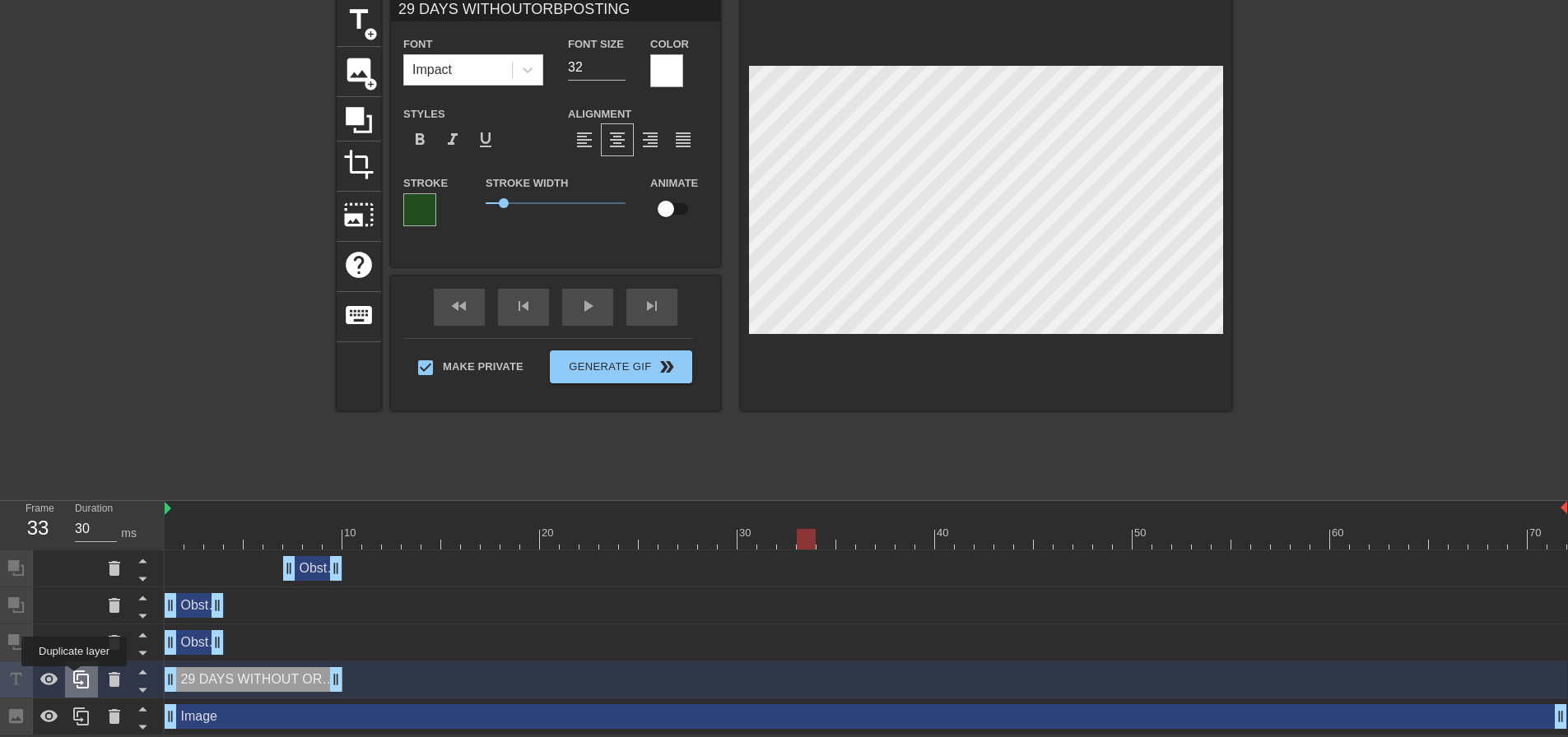
click at [74, 678] on icon at bounding box center [81, 680] width 15 height 18
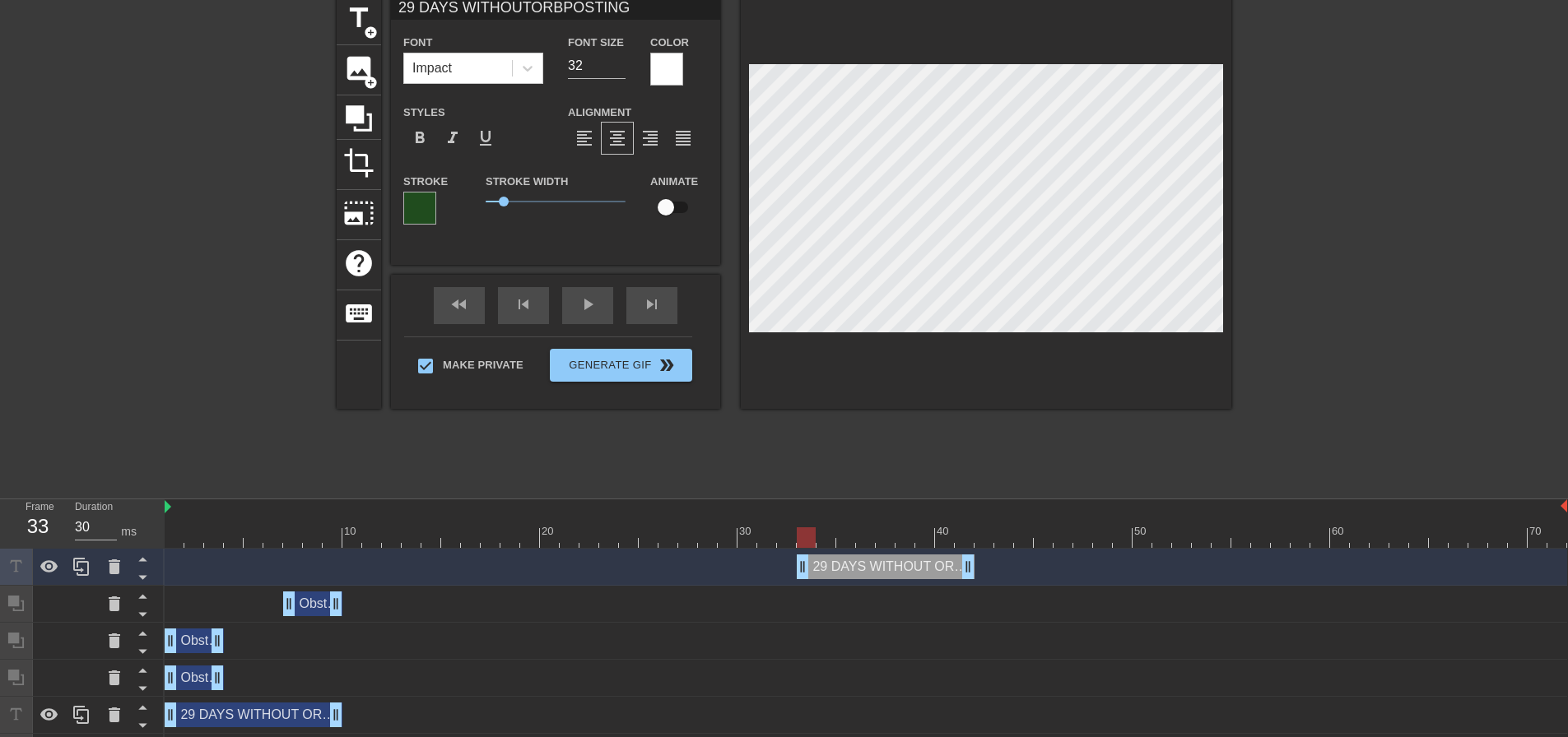
drag, startPoint x: 212, startPoint y: 563, endPoint x: 850, endPoint y: 564, distance: 638.0
click at [850, 564] on div "29 DAYS WITHOUT ORBPOSTING drag_handle drag_handle" at bounding box center [886, 566] width 178 height 24
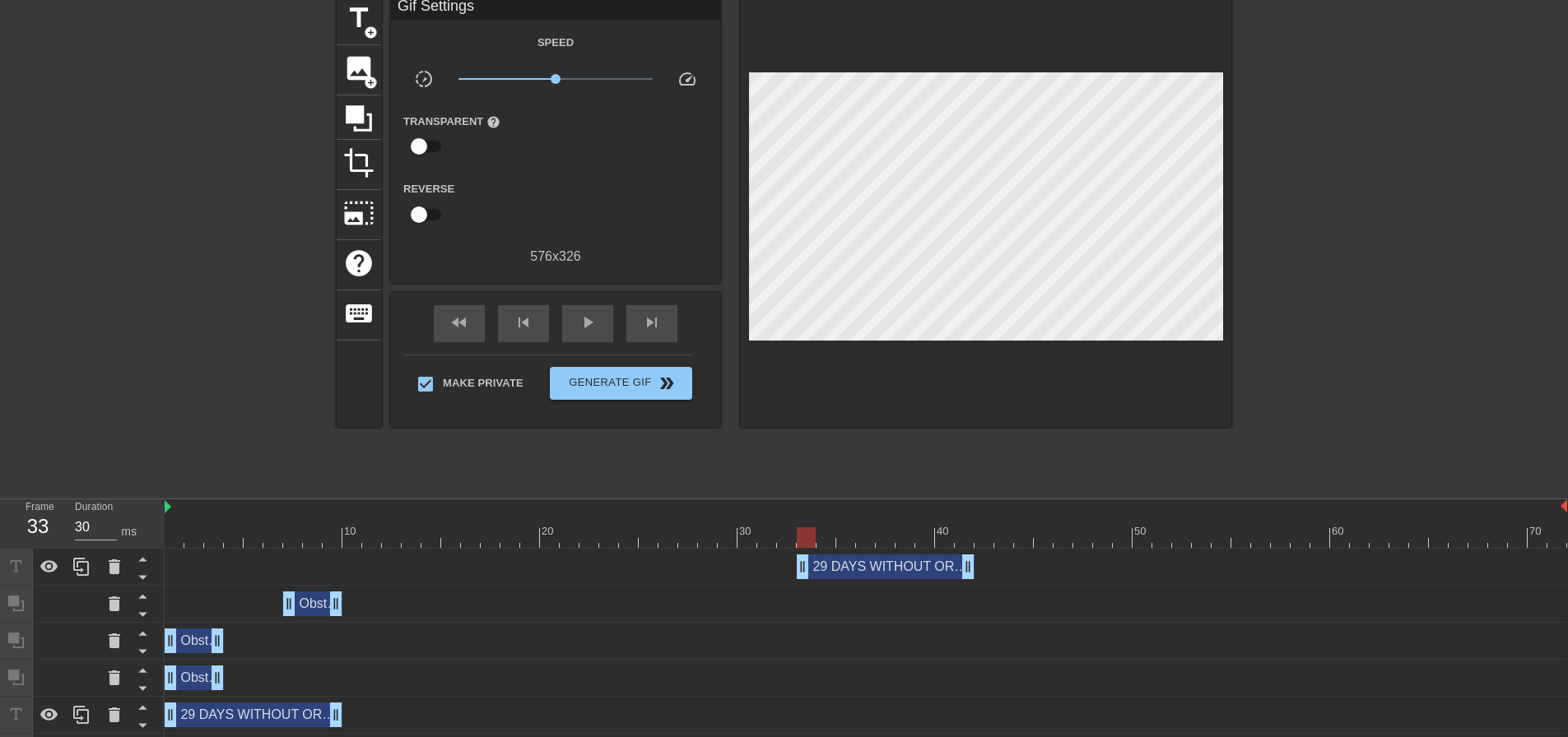
drag, startPoint x: 977, startPoint y: 573, endPoint x: 902, endPoint y: 577, distance: 75.1
click at [892, 577] on div "29 DAYS WITHOUT ORBPOSTING drag_handle drag_handle" at bounding box center [866, 566] width 1402 height 24
drag, startPoint x: 968, startPoint y: 572, endPoint x: 819, endPoint y: 572, distance: 149.0
click at [819, 572] on div "29 DAYS WITHOUT ORBPOSTING drag_handle drag_handle" at bounding box center [866, 566] width 1402 height 24
click at [804, 527] on div at bounding box center [806, 537] width 19 height 21
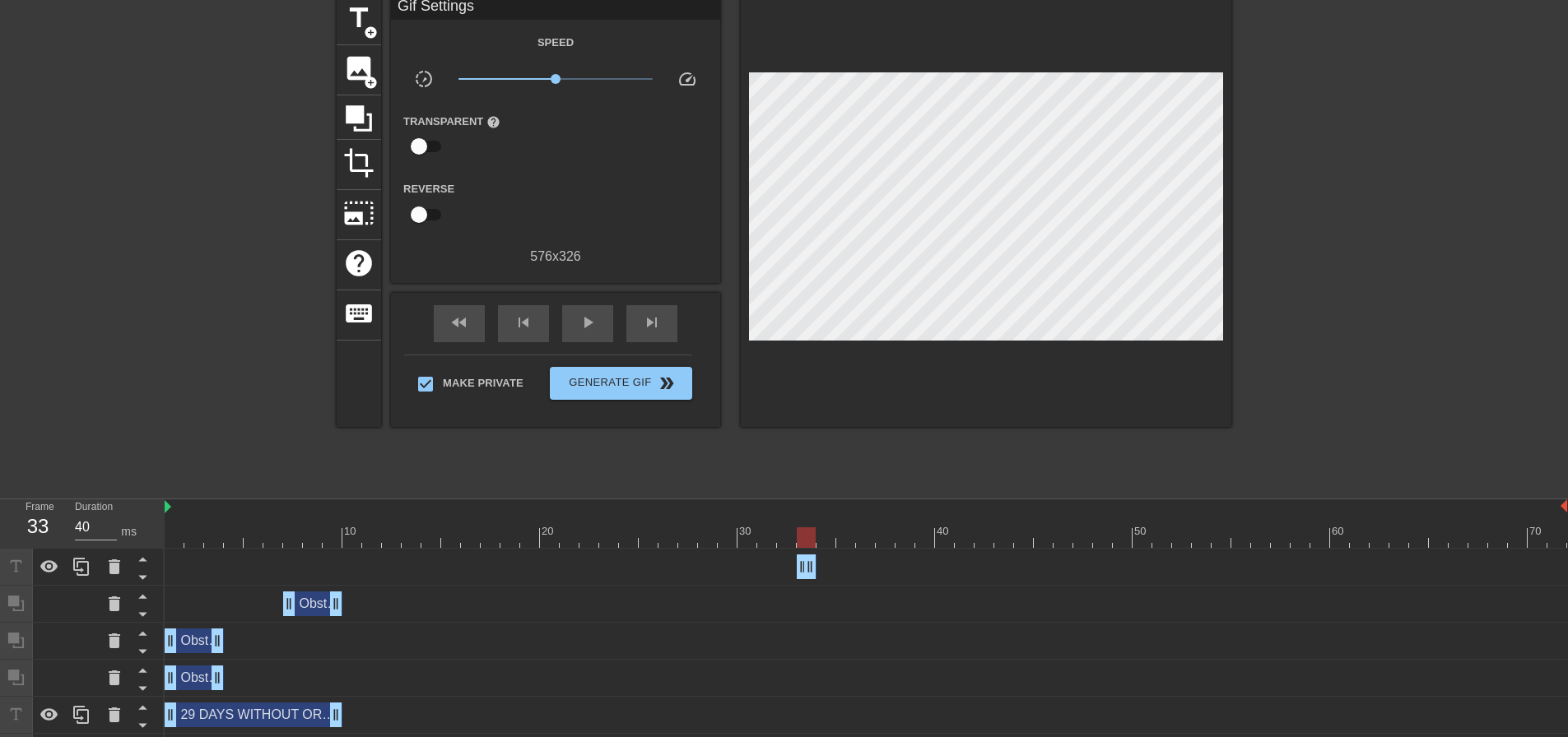
click at [780, 534] on div at bounding box center [866, 537] width 1402 height 21
click at [811, 534] on div at bounding box center [866, 537] width 1402 height 21
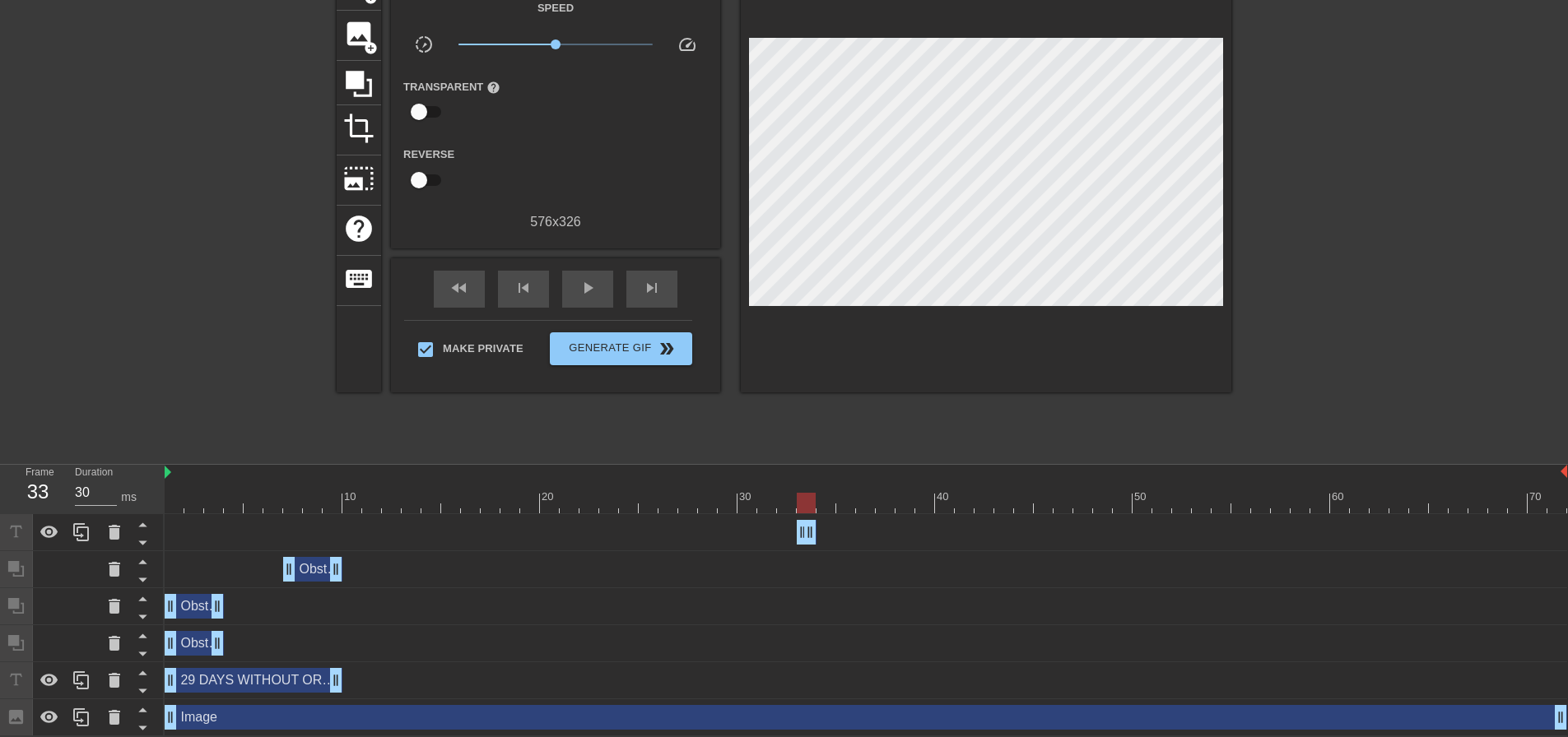
scroll to position [107, 0]
click at [828, 506] on div at bounding box center [866, 502] width 1402 height 21
click at [795, 500] on div at bounding box center [866, 502] width 1402 height 21
drag, startPoint x: 799, startPoint y: 502, endPoint x: 789, endPoint y: 503, distance: 10.0
click at [799, 503] on div at bounding box center [866, 502] width 1402 height 21
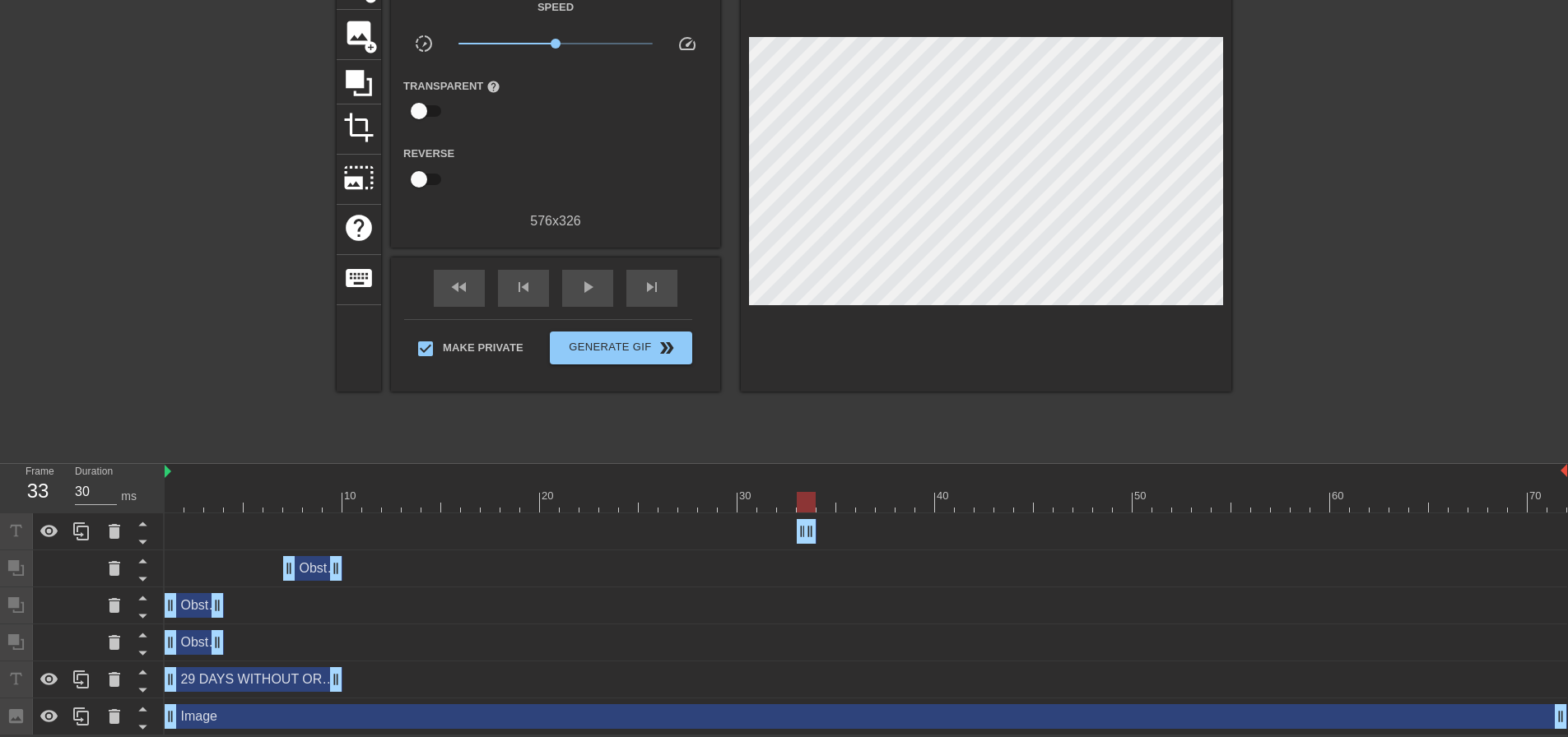
click at [774, 503] on div at bounding box center [866, 502] width 1402 height 21
click at [760, 503] on div at bounding box center [766, 502] width 19 height 21
click at [742, 503] on div at bounding box center [866, 502] width 1402 height 21
click at [716, 502] on div at bounding box center [866, 502] width 1402 height 21
drag, startPoint x: 1198, startPoint y: 482, endPoint x: 1266, endPoint y: 496, distance: 69.4
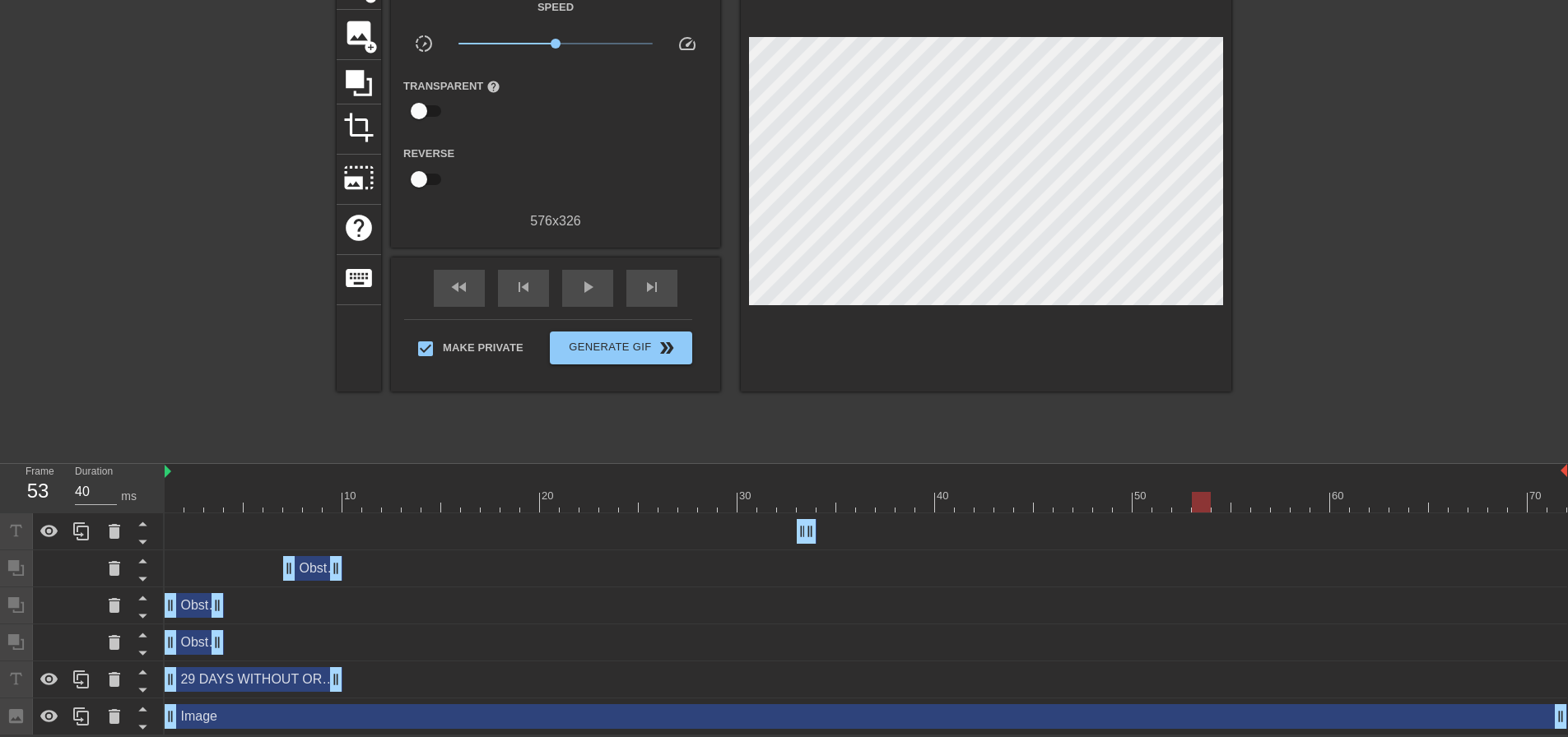
click at [1201, 485] on div at bounding box center [1202, 490] width 20 height 21
click at [1392, 501] on div at bounding box center [866, 502] width 1402 height 21
click at [1297, 504] on div at bounding box center [866, 502] width 1402 height 21
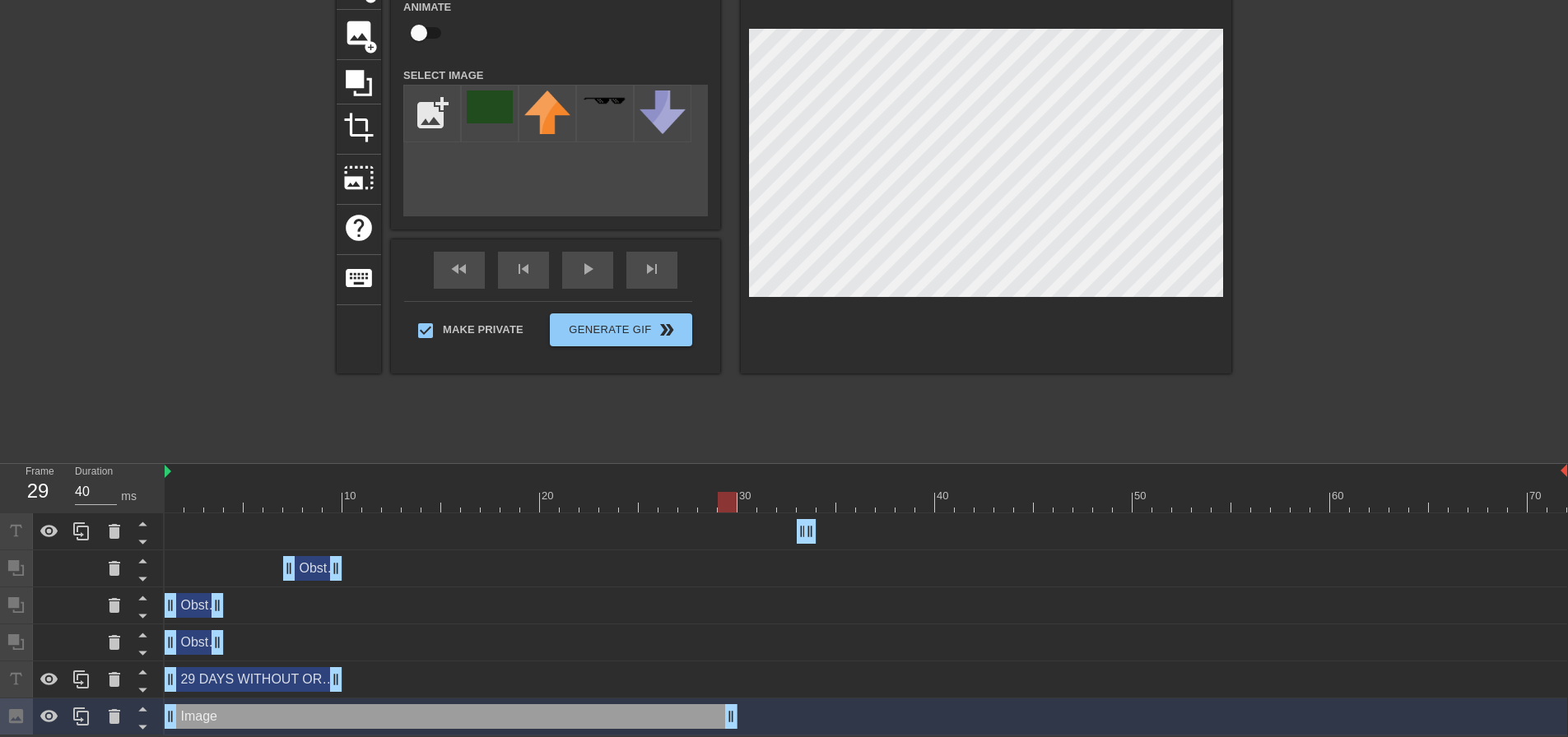
drag, startPoint x: 1556, startPoint y: 714, endPoint x: 719, endPoint y: 695, distance: 837.2
click at [719, 695] on div "29 DAYS WITHOUT ORBPOSTING drag_handle drag_handle Obstruction layer drag_handl…" at bounding box center [866, 625] width 1403 height 222
click at [707, 505] on div at bounding box center [866, 502] width 1402 height 21
click at [682, 508] on div at bounding box center [866, 502] width 1402 height 21
click at [655, 506] on div at bounding box center [866, 502] width 1402 height 21
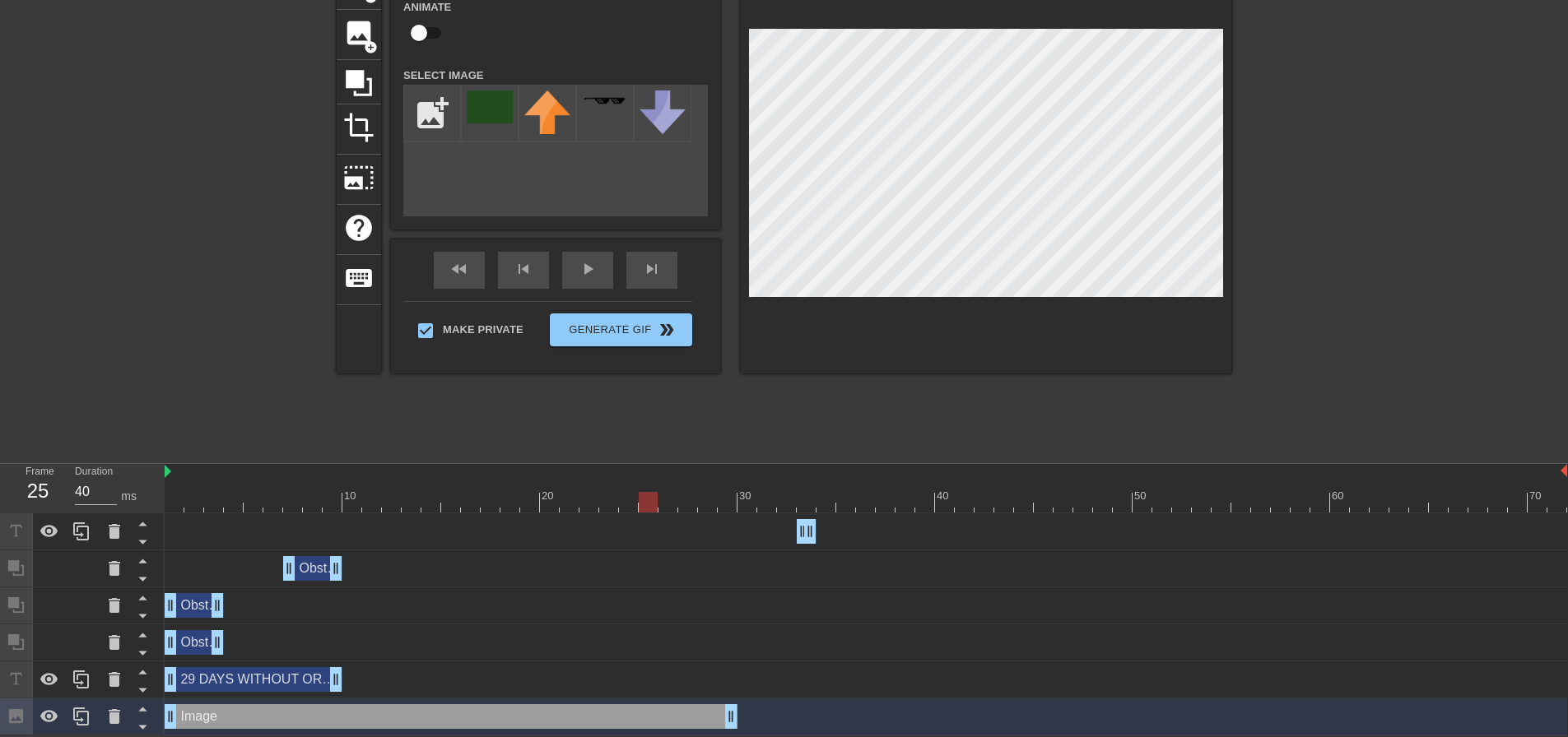
click at [660, 506] on div at bounding box center [866, 502] width 1402 height 21
click at [605, 503] on div at bounding box center [866, 502] width 1402 height 21
click at [594, 503] on div at bounding box center [866, 502] width 1402 height 21
click at [47, 710] on icon at bounding box center [50, 716] width 18 height 13
click at [607, 497] on div at bounding box center [866, 502] width 1402 height 21
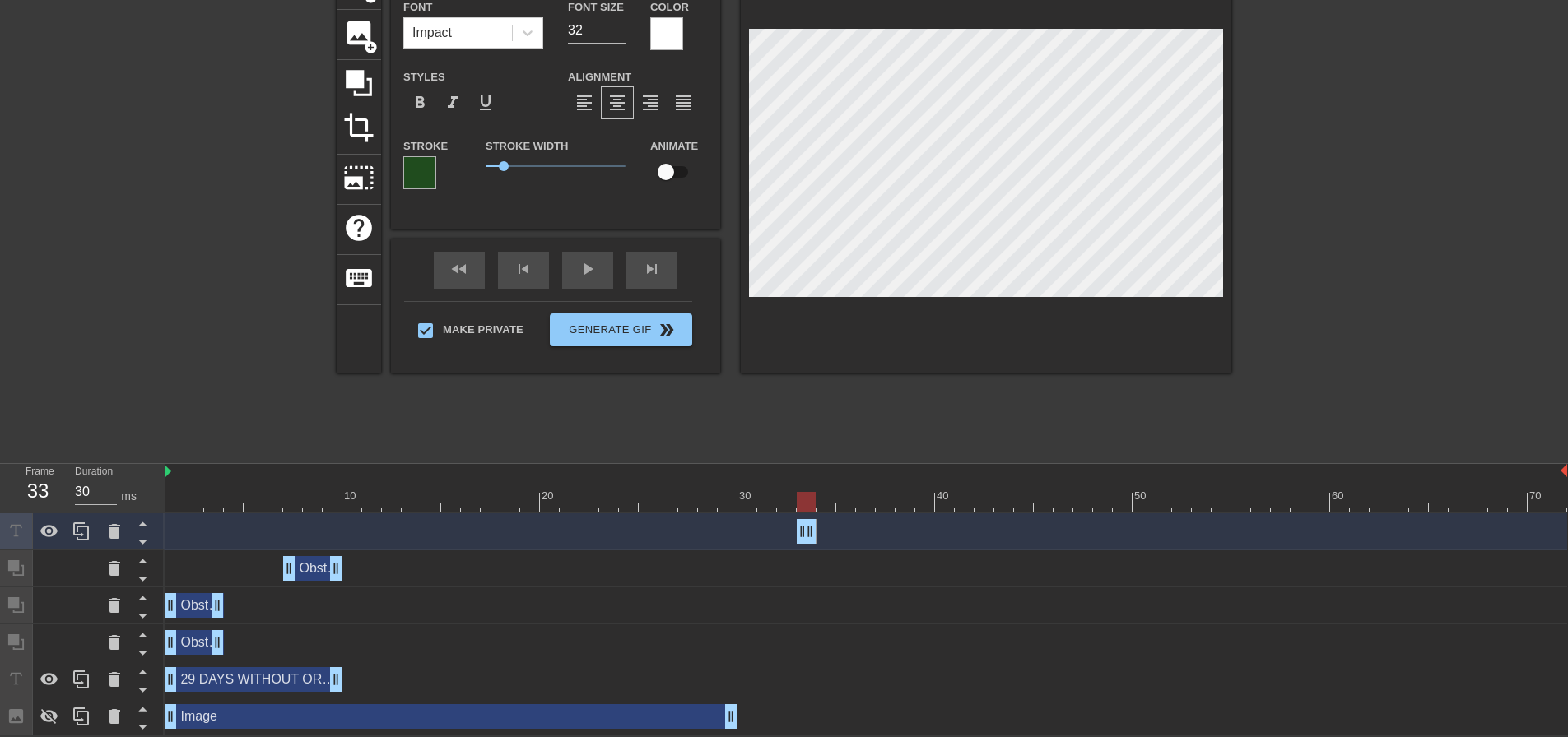
scroll to position [2, 2]
click at [1321, 355] on div at bounding box center [1374, 206] width 247 height 494
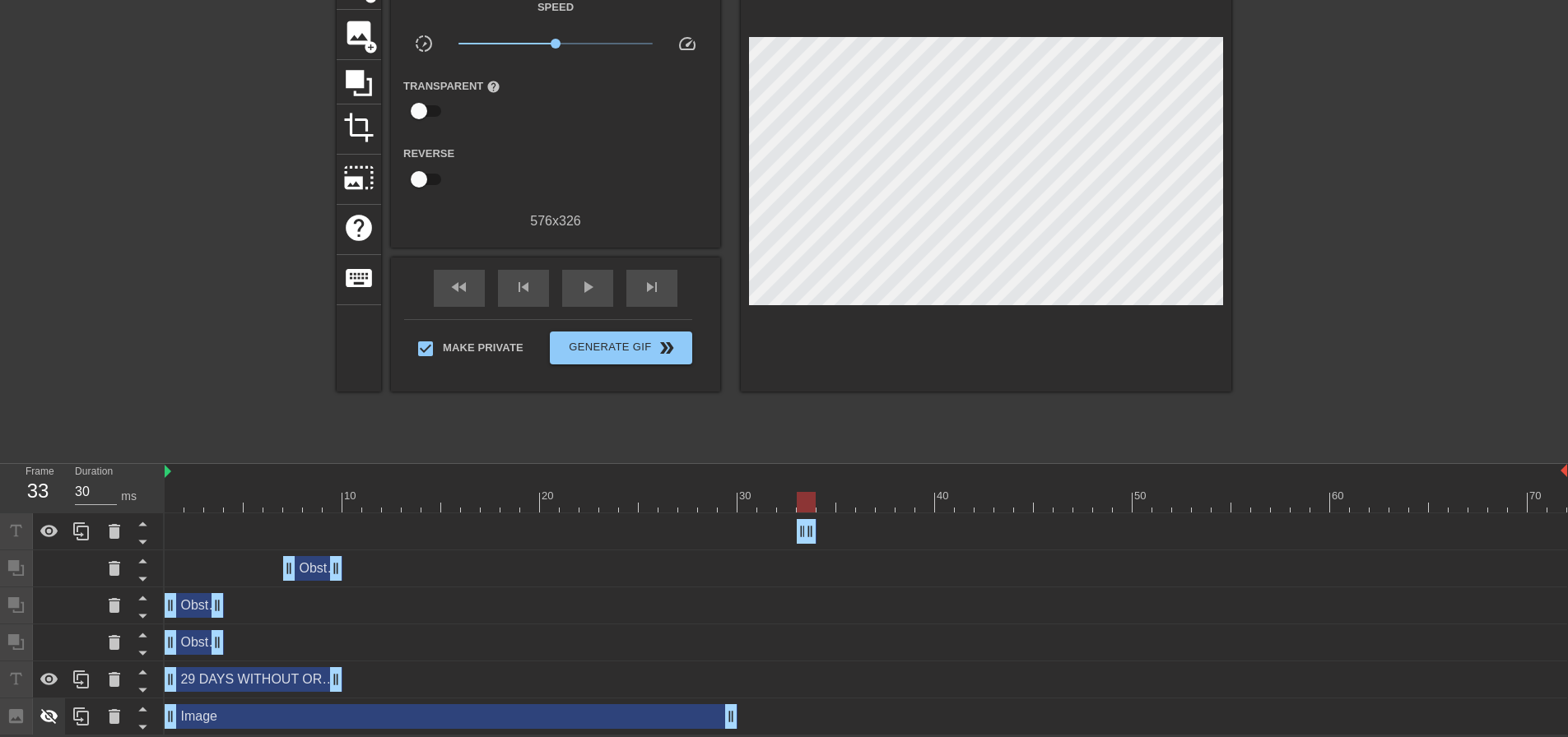
click at [46, 710] on icon at bounding box center [50, 717] width 20 height 20
click at [58, 709] on icon at bounding box center [50, 717] width 20 height 20
click at [54, 719] on icon at bounding box center [50, 717] width 20 height 20
drag, startPoint x: 726, startPoint y: 721, endPoint x: 766, endPoint y: 716, distance: 40.3
drag, startPoint x: 766, startPoint y: 725, endPoint x: 727, endPoint y: 732, distance: 39.6
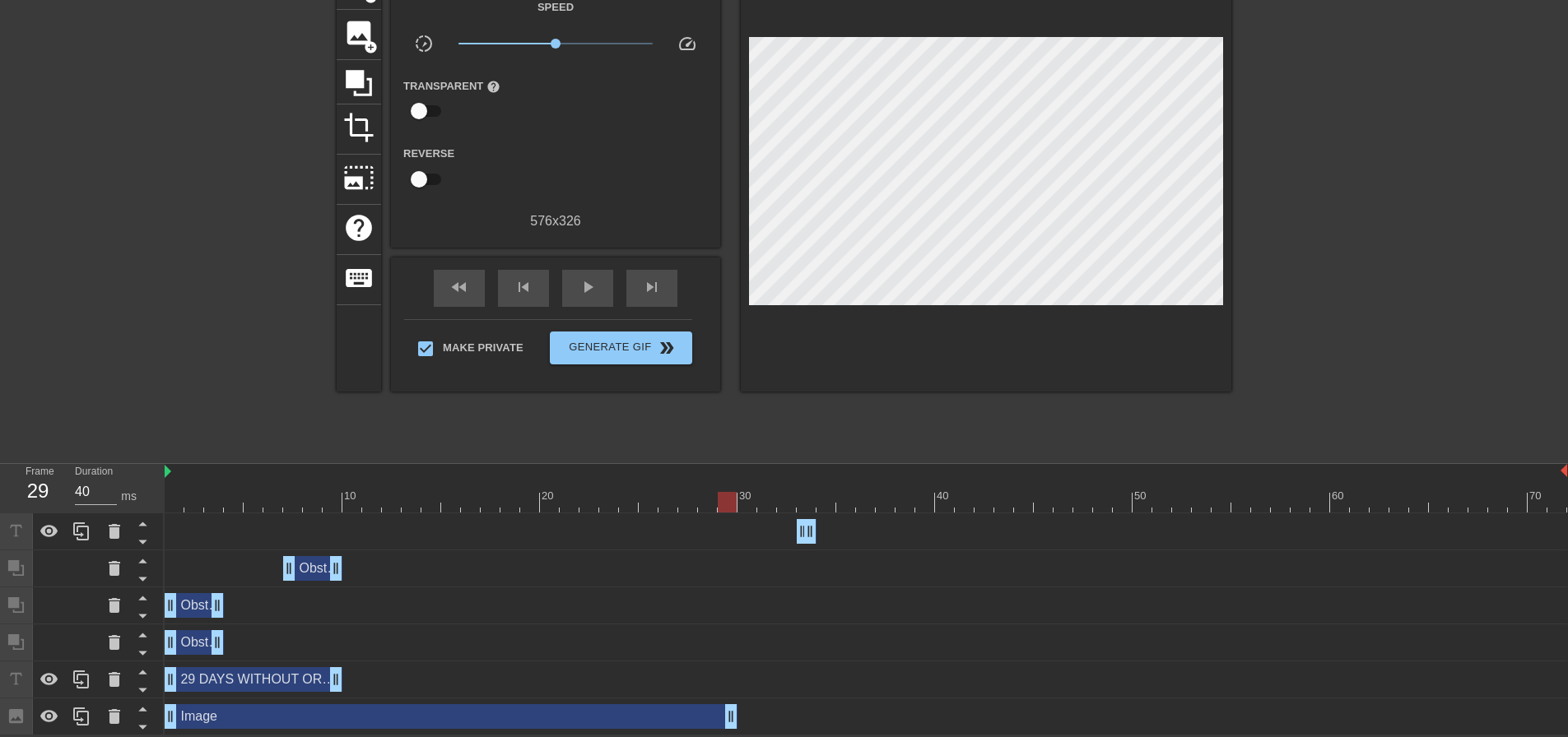
click at [727, 732] on div "Image drag_handle drag_handle" at bounding box center [866, 716] width 1402 height 37
click at [71, 716] on div at bounding box center [81, 716] width 33 height 36
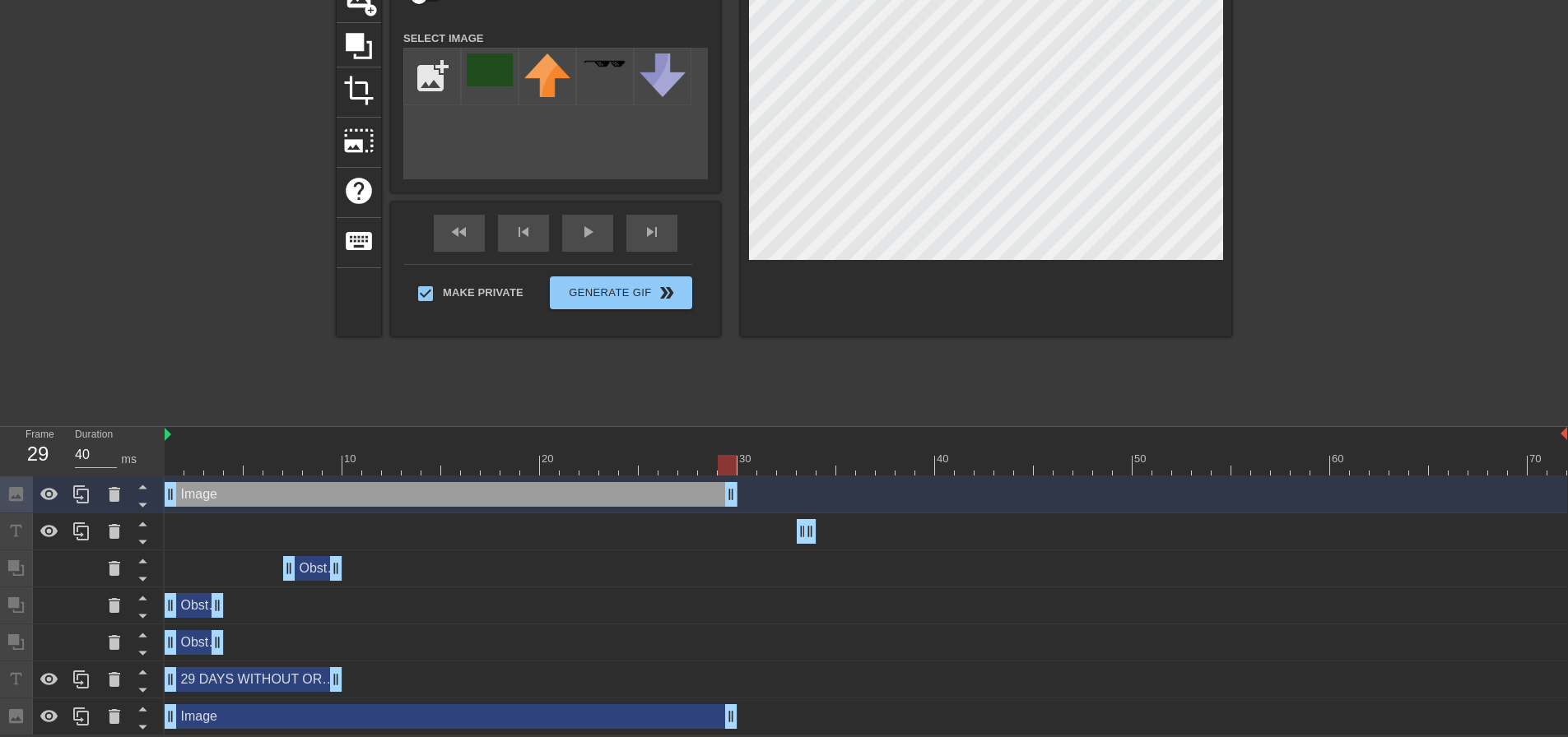
scroll to position [144, 0]
drag, startPoint x: 428, startPoint y: 496, endPoint x: 351, endPoint y: 635, distance: 158.9
click at [423, 648] on div "Image drag_handle drag_handle DAYS WITHOUT ORBPOSTING drag_handle drag_handle O…" at bounding box center [866, 606] width 1403 height 260
click at [141, 500] on icon at bounding box center [142, 505] width 21 height 21
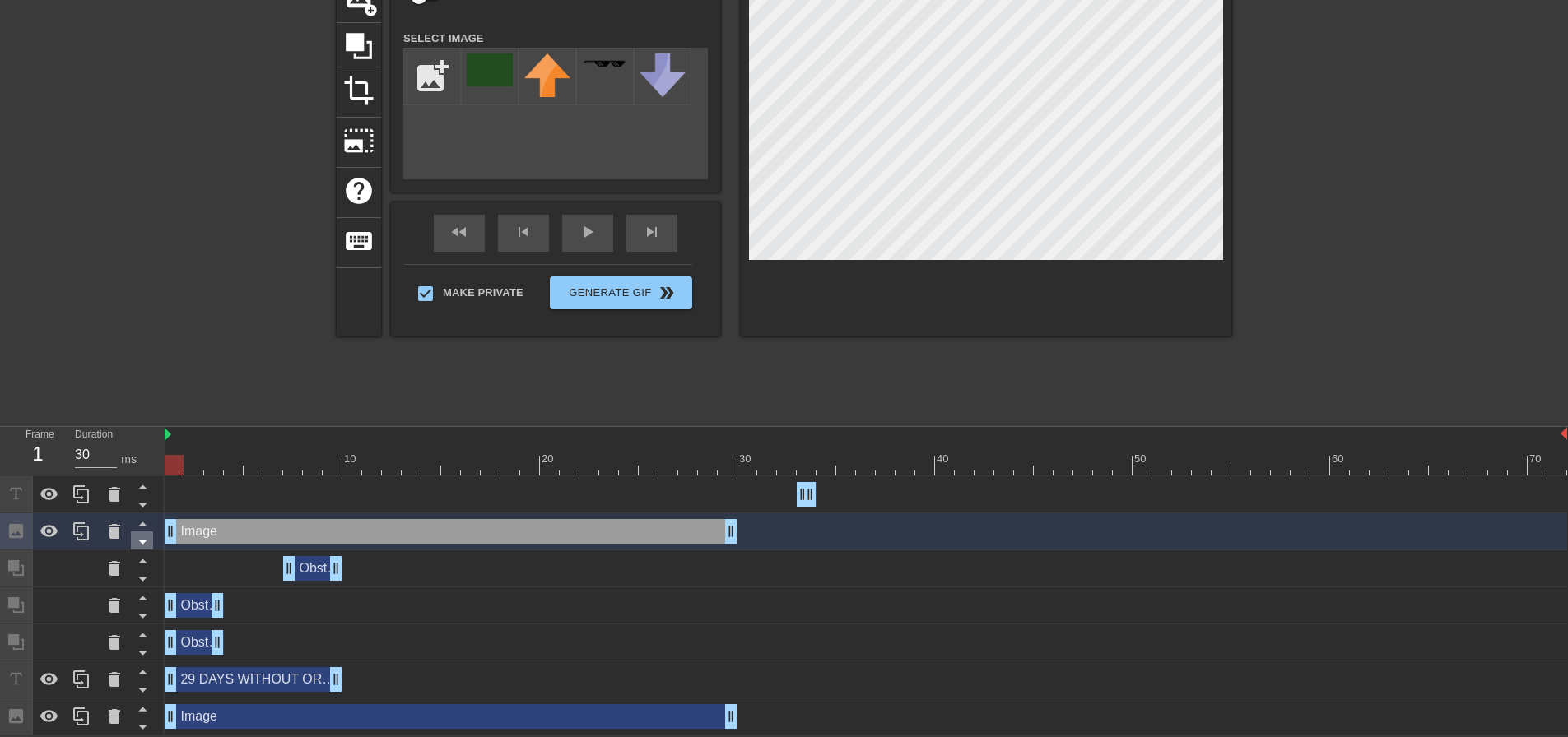
click at [144, 542] on icon at bounding box center [142, 543] width 8 height 5
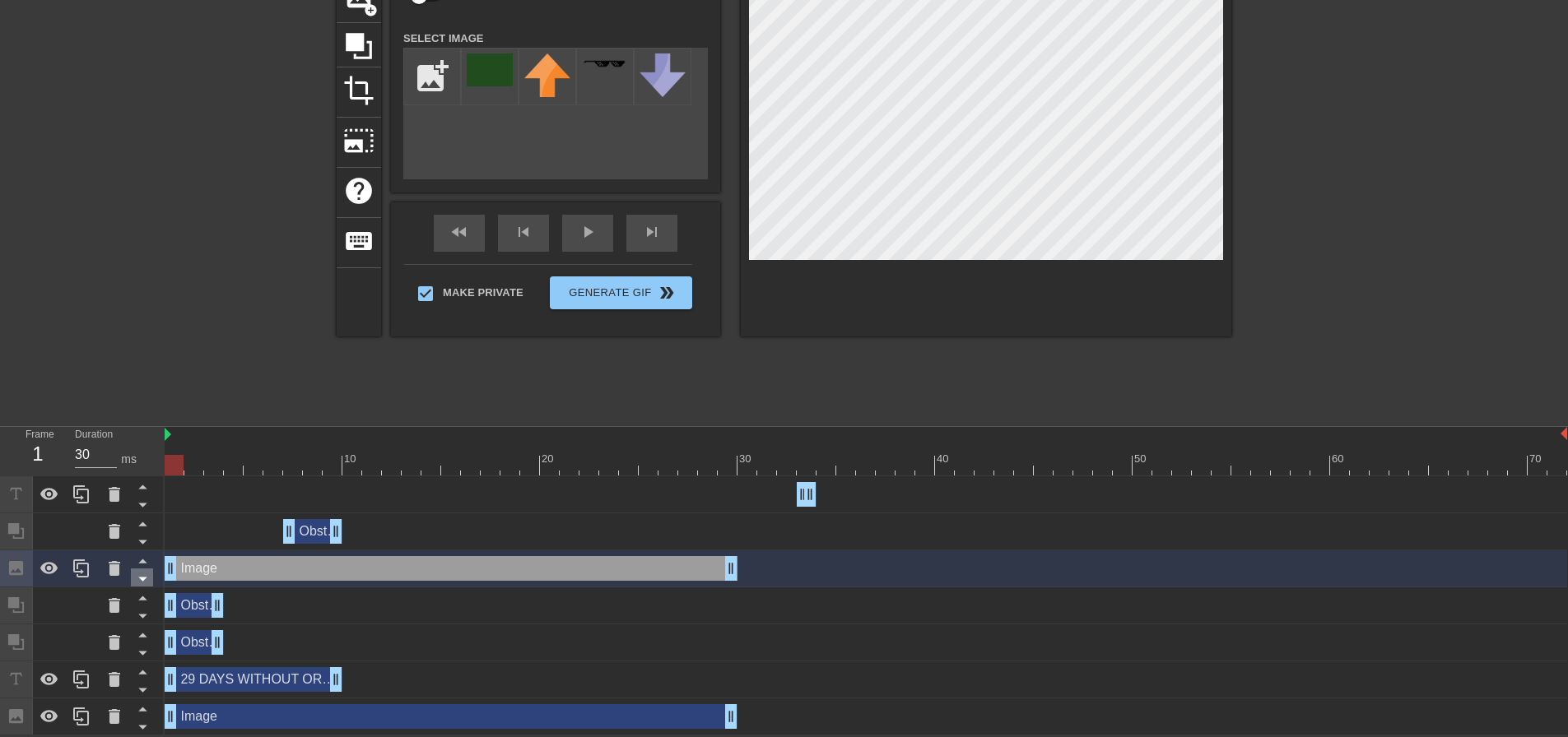
click at [139, 576] on icon at bounding box center [142, 579] width 21 height 21
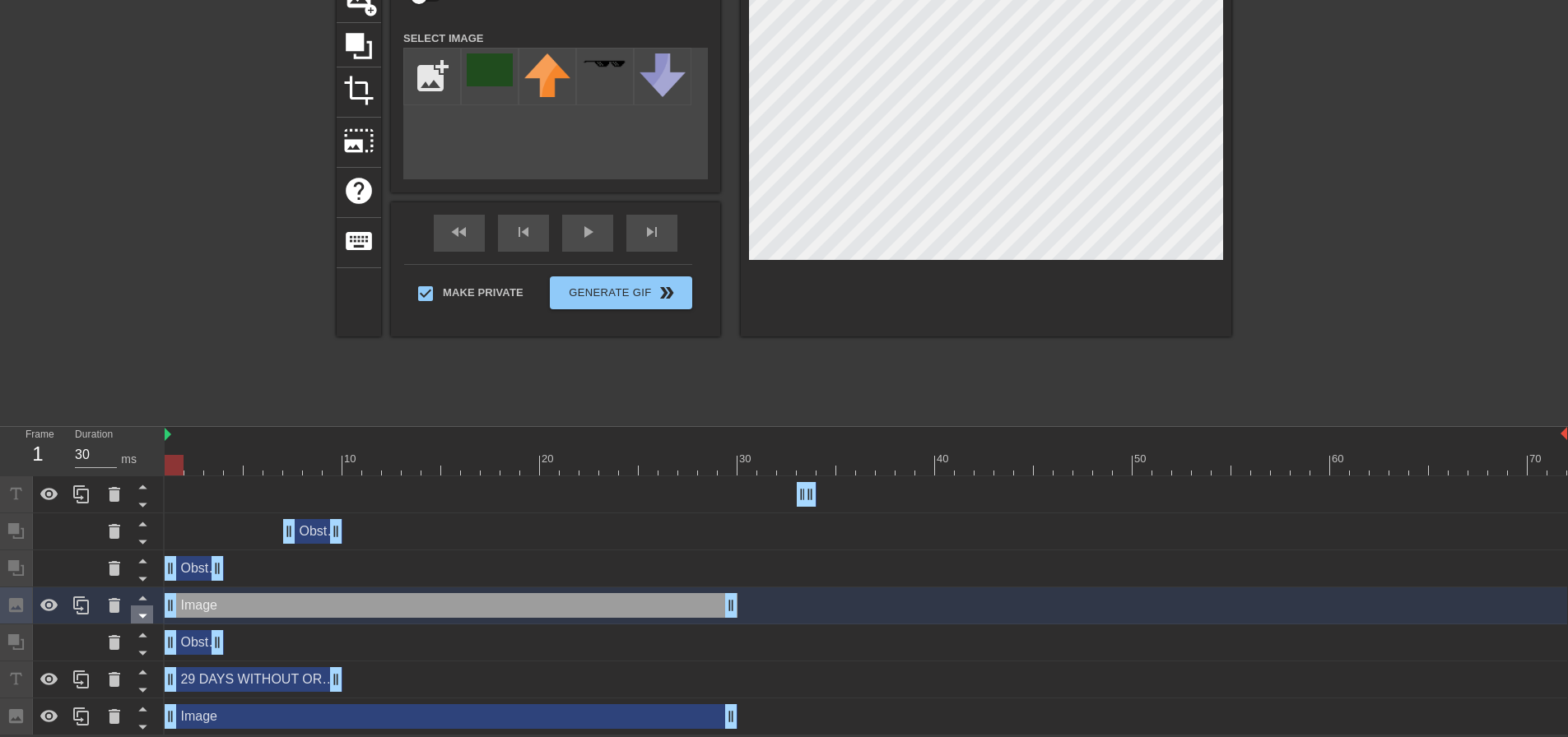
click at [146, 615] on icon at bounding box center [142, 617] width 8 height 5
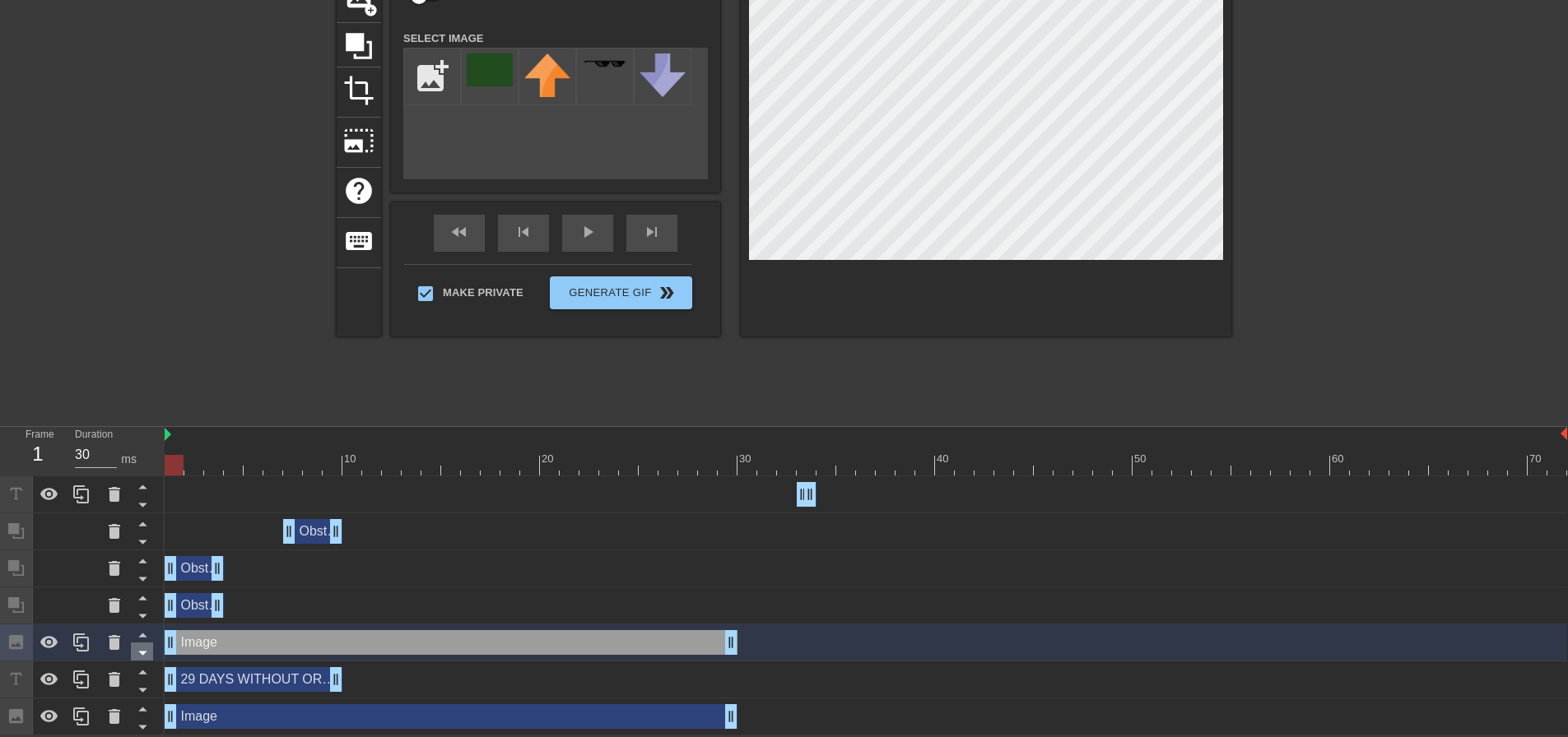
click at [147, 648] on icon at bounding box center [142, 653] width 21 height 21
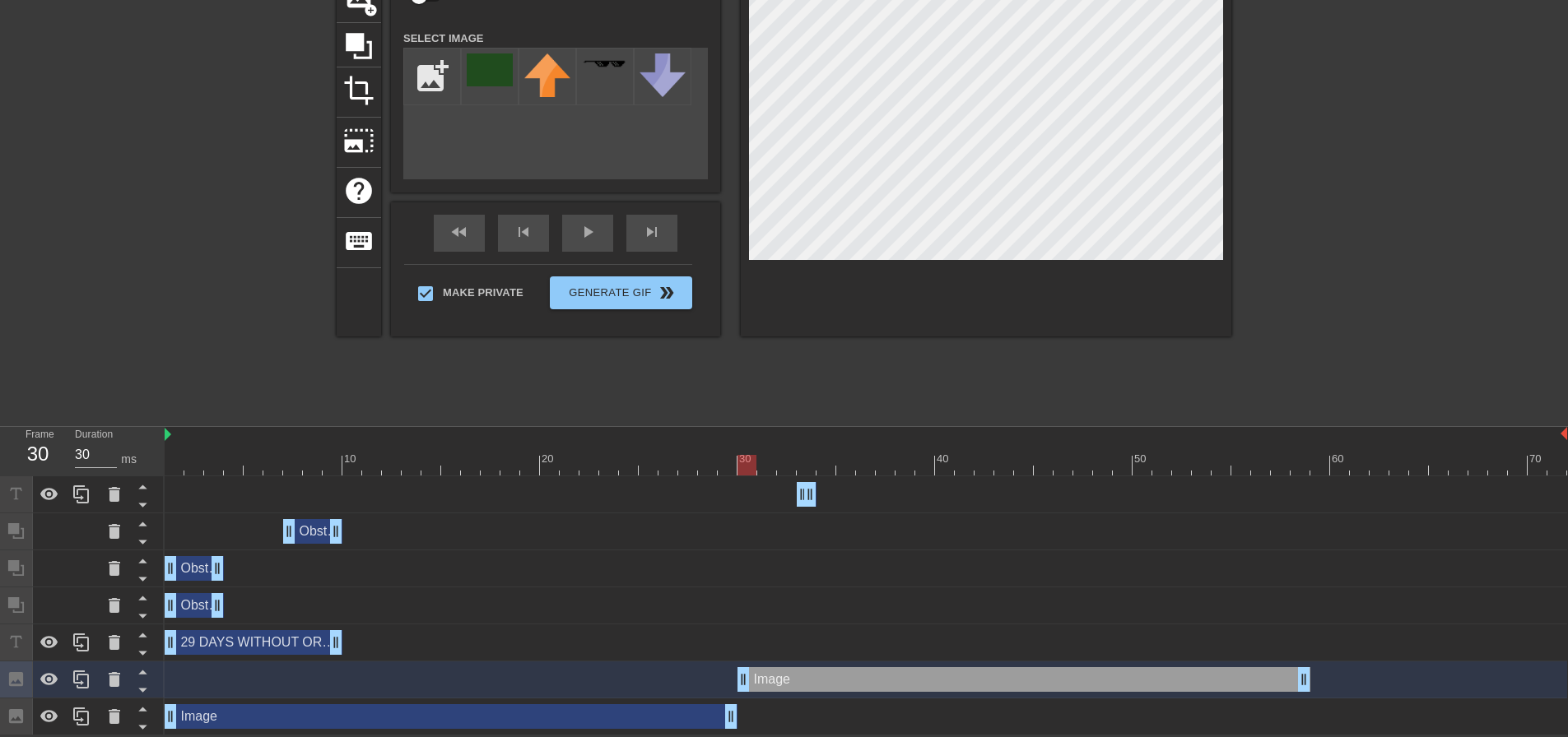
drag, startPoint x: 606, startPoint y: 679, endPoint x: 1182, endPoint y: 663, distance: 576.2
click at [1182, 663] on div "Image drag_handle drag_handle" at bounding box center [866, 679] width 1402 height 37
click at [1388, 180] on div at bounding box center [1374, 169] width 247 height 494
click at [1072, 488] on div "DAYS WITHOUT ORBPOSTING drag_handle drag_handle" at bounding box center [866, 494] width 1402 height 24
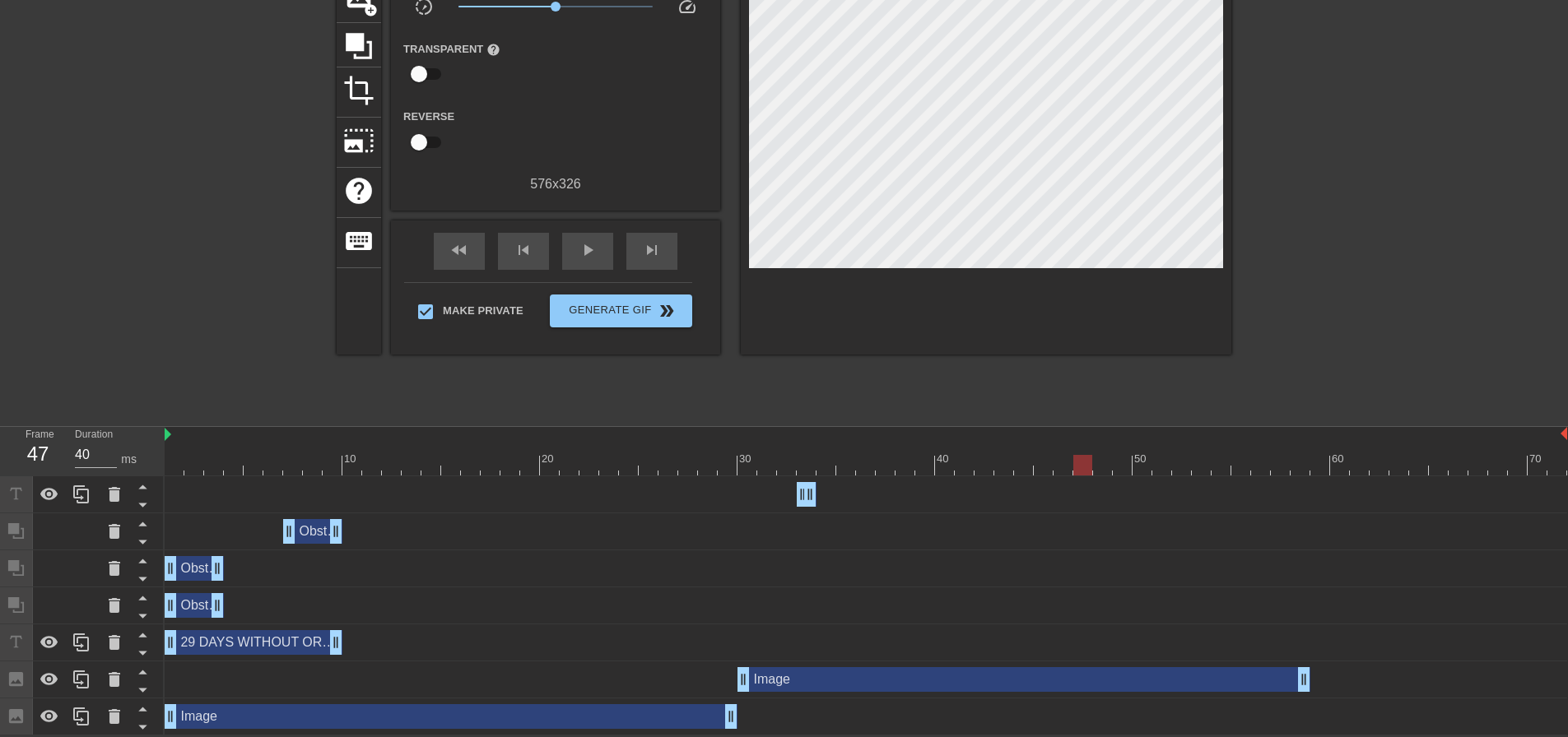
click at [1076, 464] on div at bounding box center [866, 465] width 1402 height 21
click at [1048, 462] on div at bounding box center [866, 465] width 1402 height 21
click at [1024, 465] on div at bounding box center [866, 465] width 1402 height 21
click at [1012, 466] on div at bounding box center [866, 465] width 1402 height 21
click at [973, 466] on div at bounding box center [866, 465] width 1402 height 21
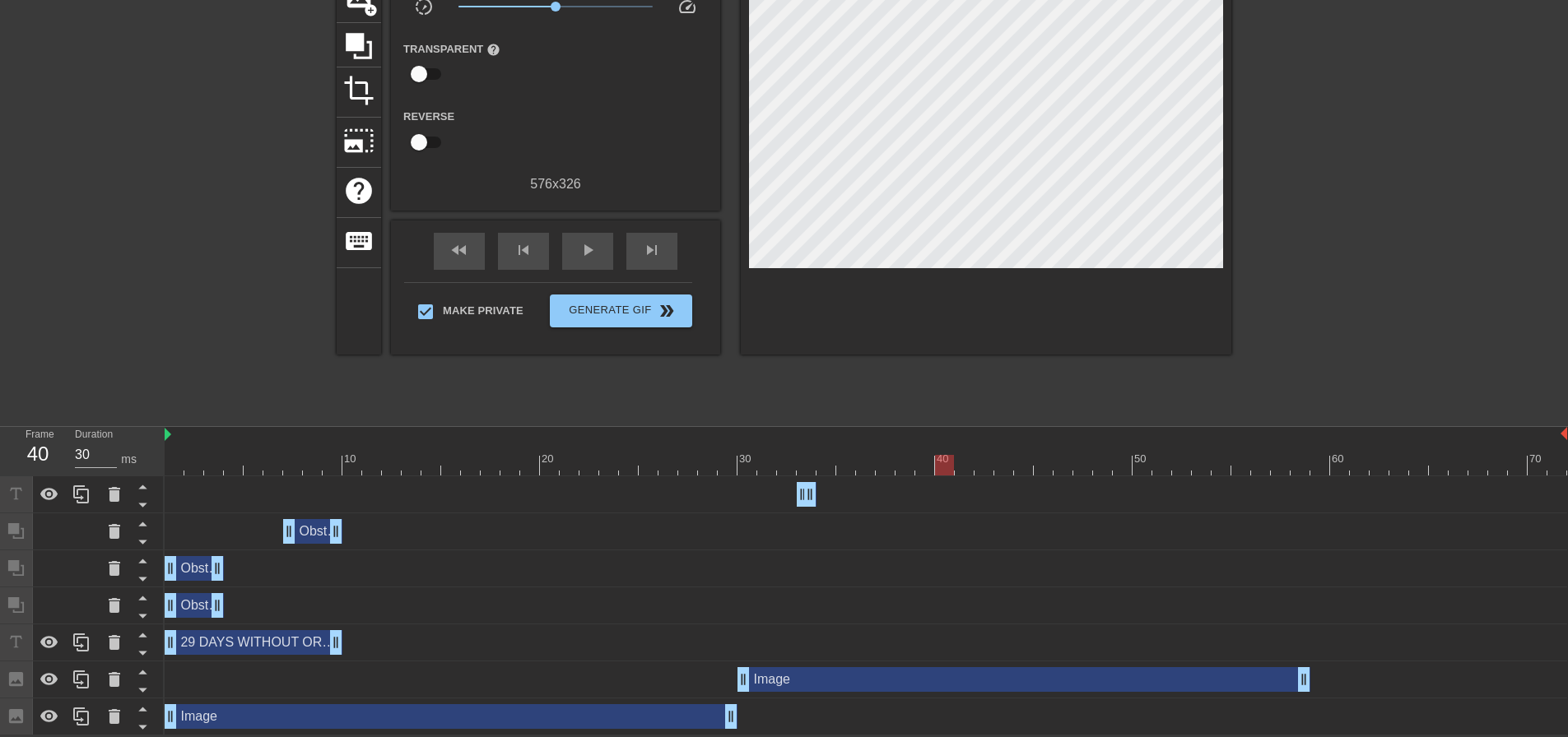
click at [939, 468] on div at bounding box center [866, 465] width 1402 height 21
click at [970, 467] on div at bounding box center [866, 465] width 1402 height 21
click at [987, 467] on div at bounding box center [866, 465] width 1402 height 21
drag, startPoint x: 878, startPoint y: 690, endPoint x: 908, endPoint y: 682, distance: 31.0
click at [907, 683] on div "Image drag_handle drag_handle" at bounding box center [866, 679] width 1402 height 37
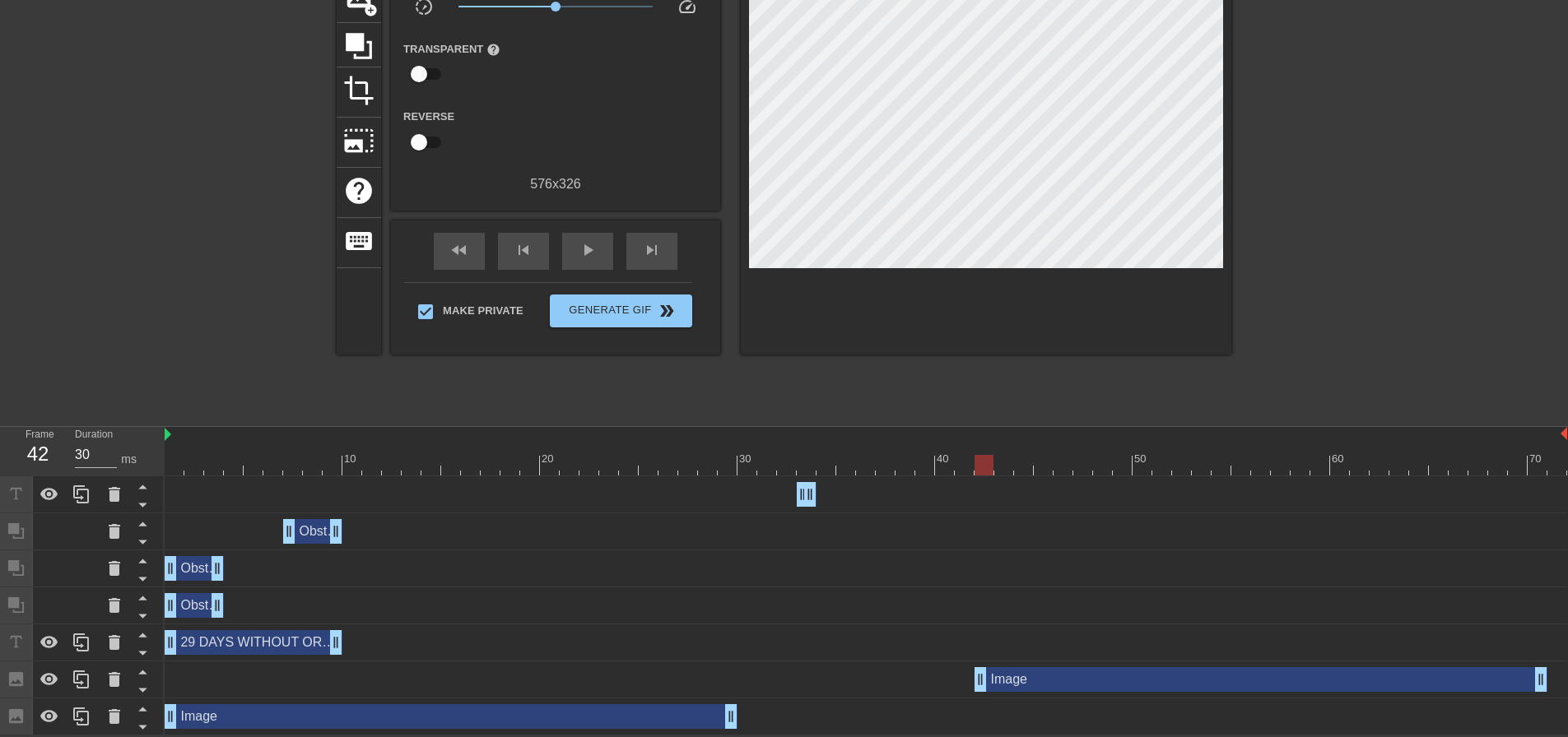
drag, startPoint x: 919, startPoint y: 675, endPoint x: 1159, endPoint y: 645, distance: 241.9
click at [1159, 645] on div "DAYS WITHOUT ORBPOSTING drag_handle drag_handle Obstruction layer drag_handle d…" at bounding box center [866, 606] width 1403 height 260
click at [794, 491] on div "DAYS WITHOUT ORBPOSTING drag_handle drag_handle" at bounding box center [866, 494] width 1402 height 24
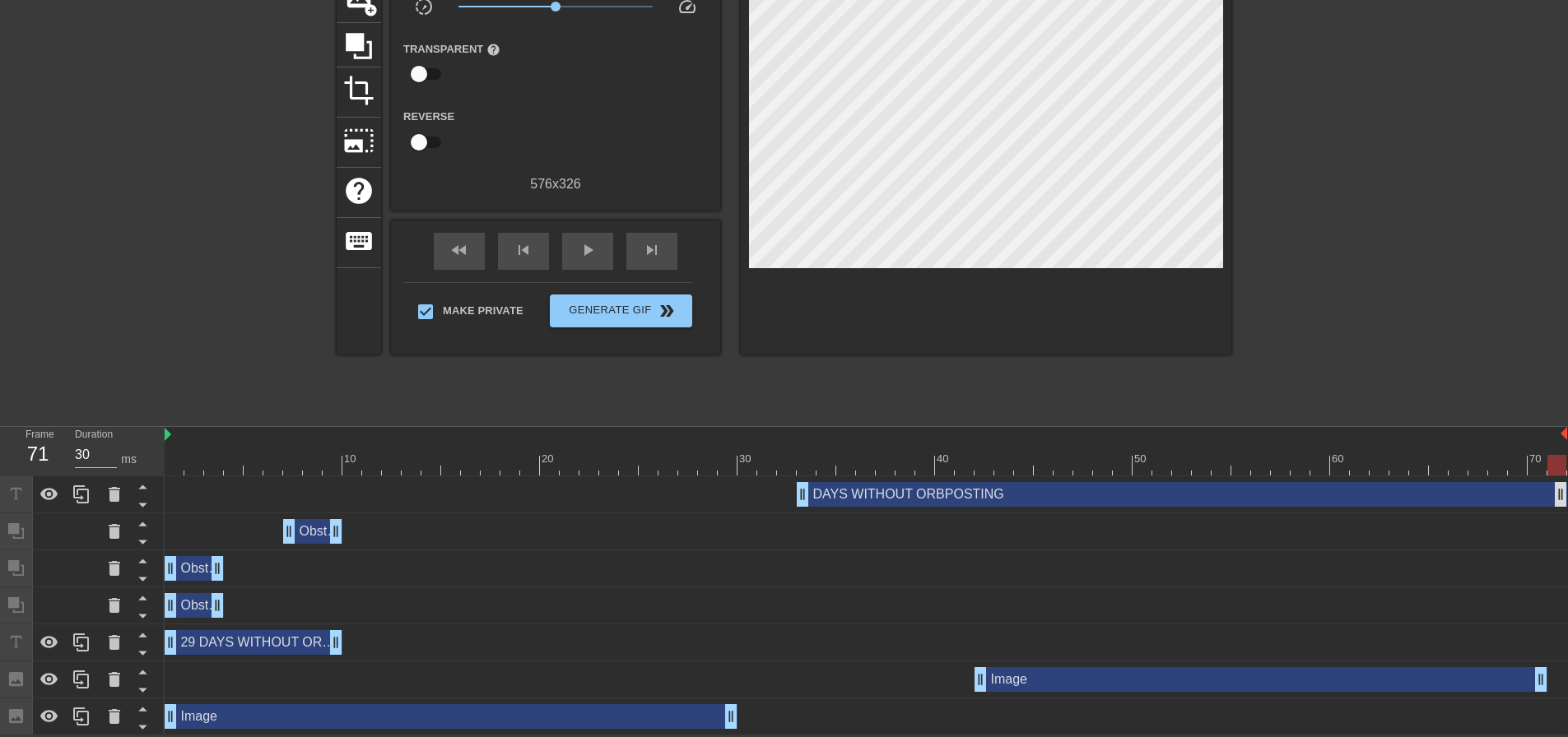
drag, startPoint x: 808, startPoint y: 492, endPoint x: 1561, endPoint y: 491, distance: 753.0
click at [1567, 479] on div "DAYS WITHOUT ORBPOSTING drag_handle drag_handle Obstruction layer drag_handle d…" at bounding box center [866, 606] width 1403 height 260
click at [1053, 681] on div "Image drag_handle drag_handle" at bounding box center [1260, 679] width 573 height 24
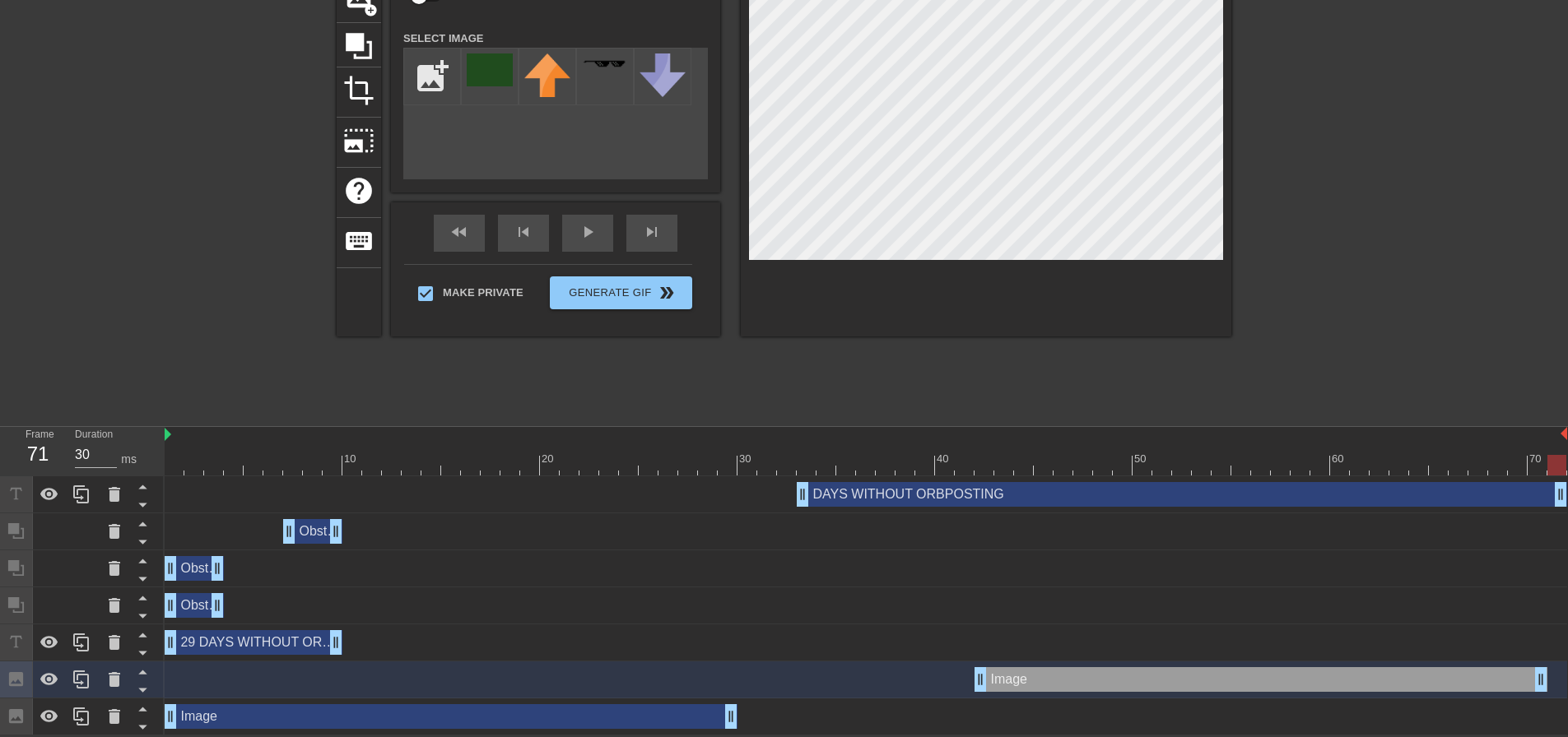
click at [1094, 487] on div "DAYS WITHOUT ORBPOSTING drag_handle drag_handle" at bounding box center [1183, 494] width 771 height 24
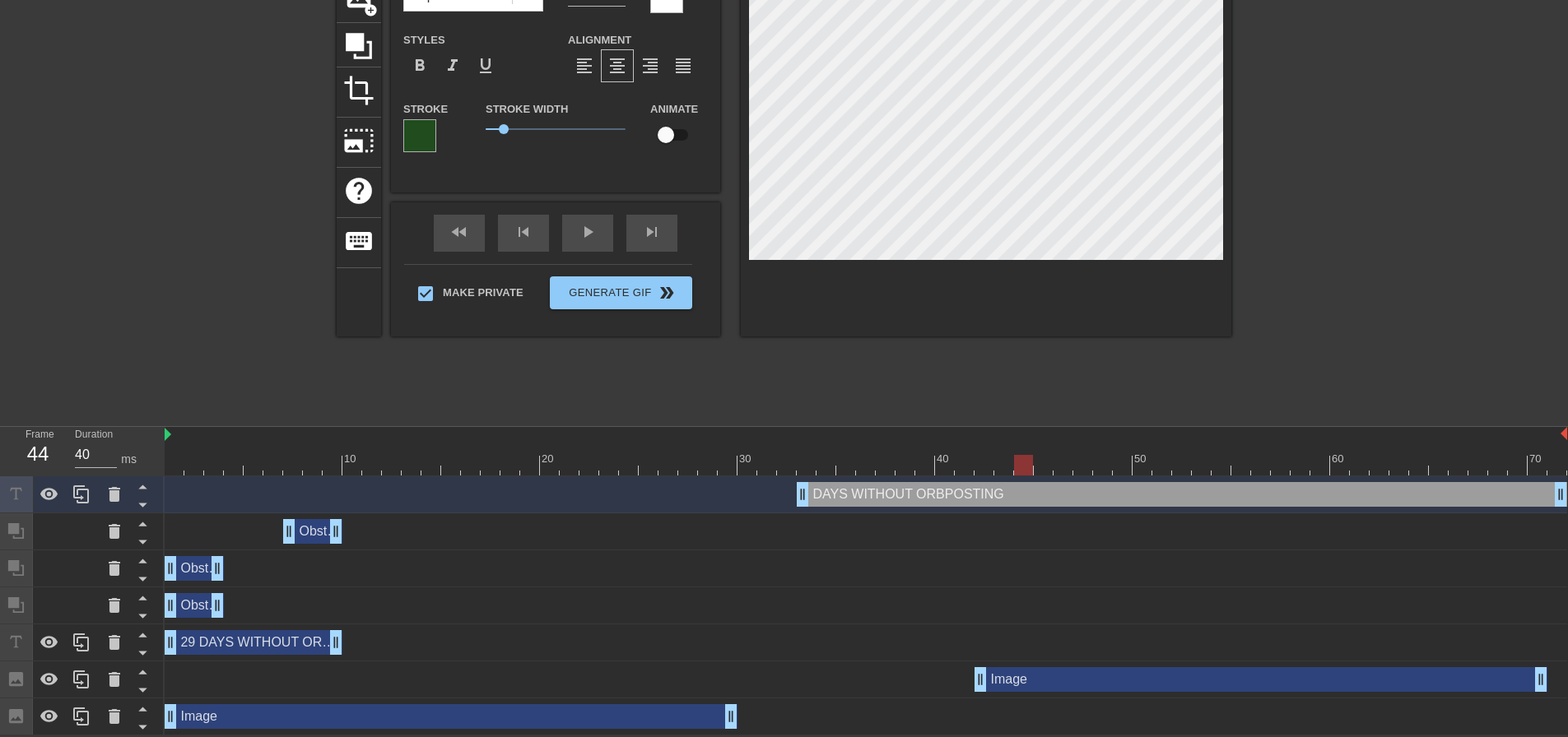
click at [673, 708] on div "Image drag_handle drag_handle" at bounding box center [451, 716] width 573 height 24
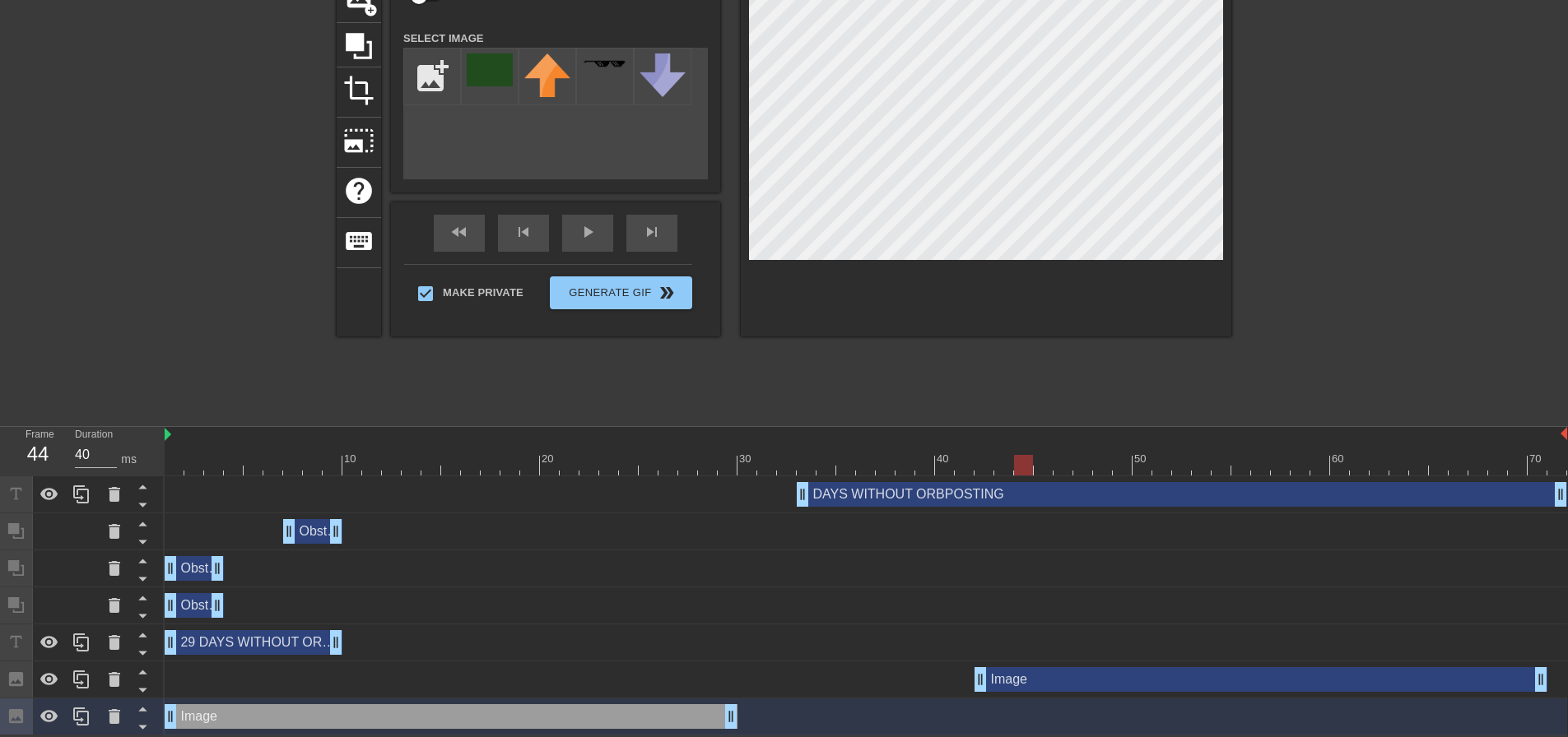
click at [1039, 494] on div "DAYS WITHOUT ORBPOSTING drag_handle drag_handle" at bounding box center [1183, 494] width 771 height 24
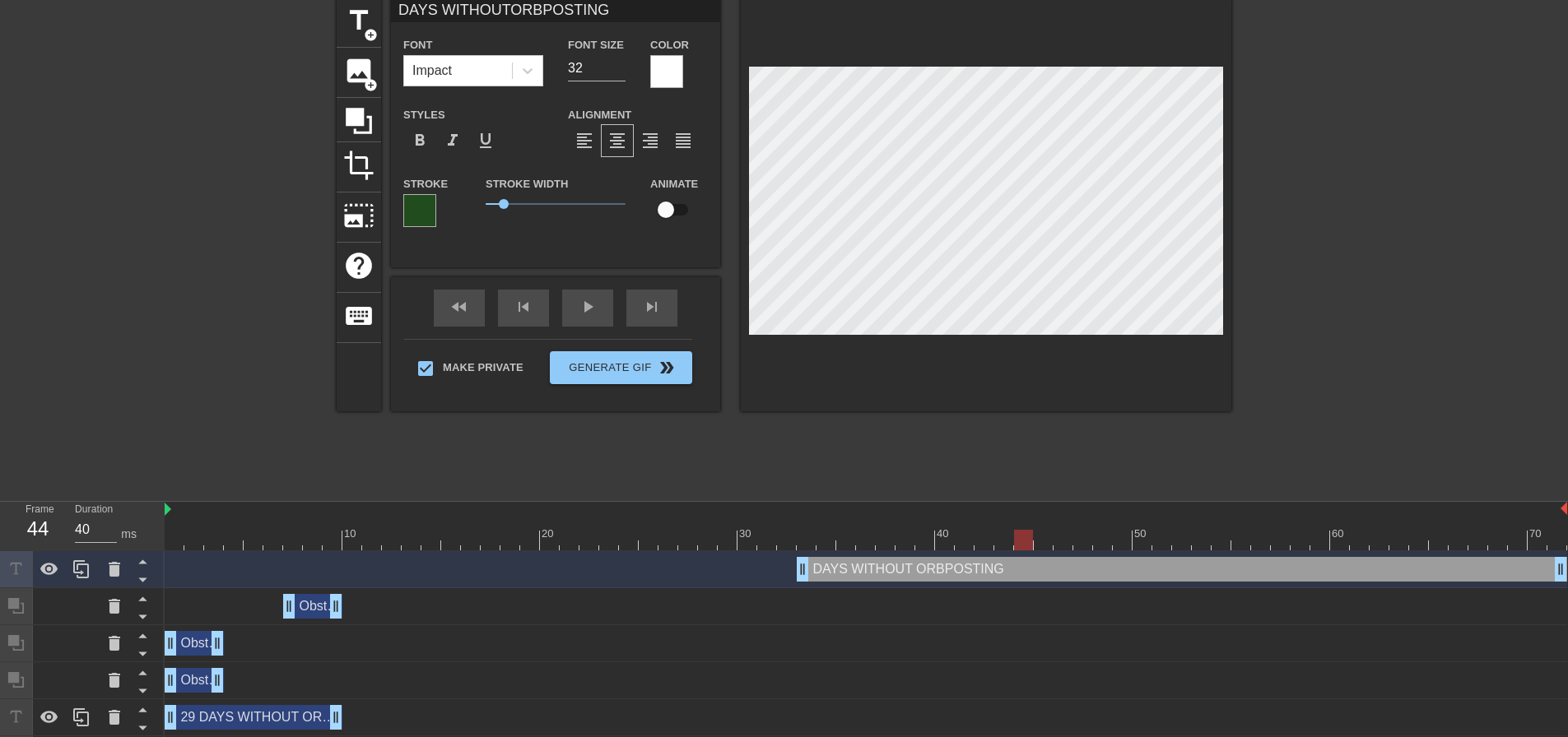
scroll to position [61, 0]
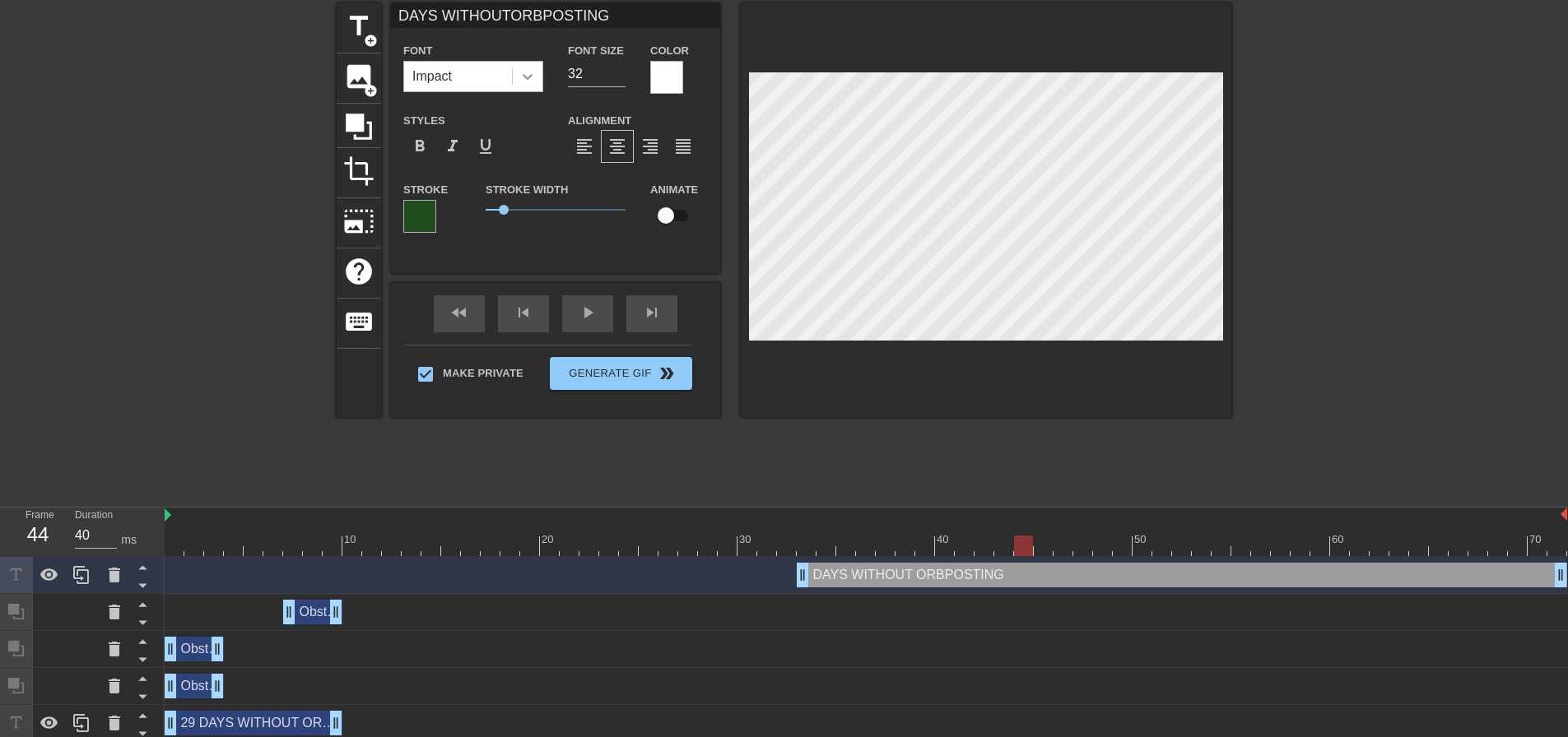
click at [520, 80] on icon at bounding box center [527, 77] width 16 height 16
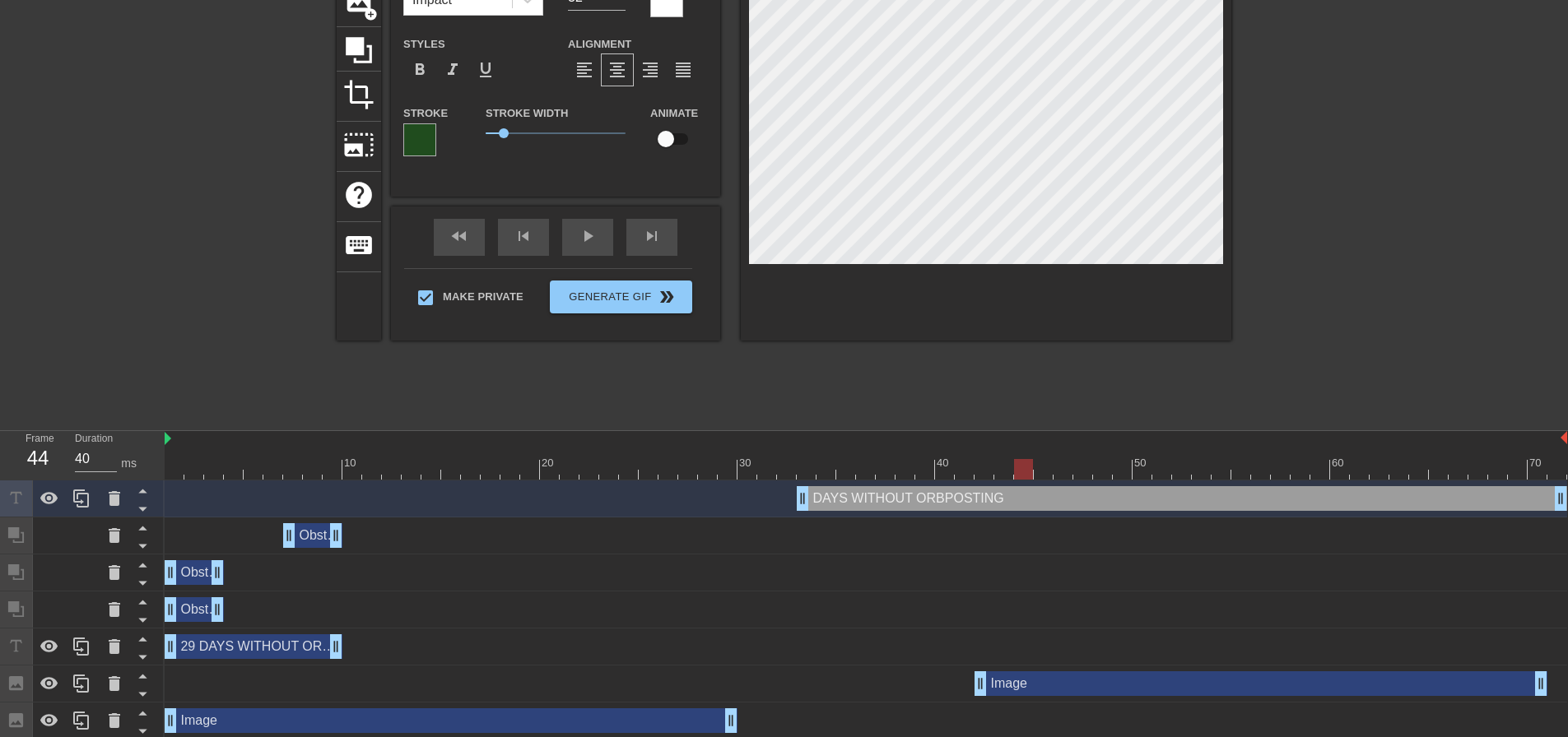
scroll to position [144, 0]
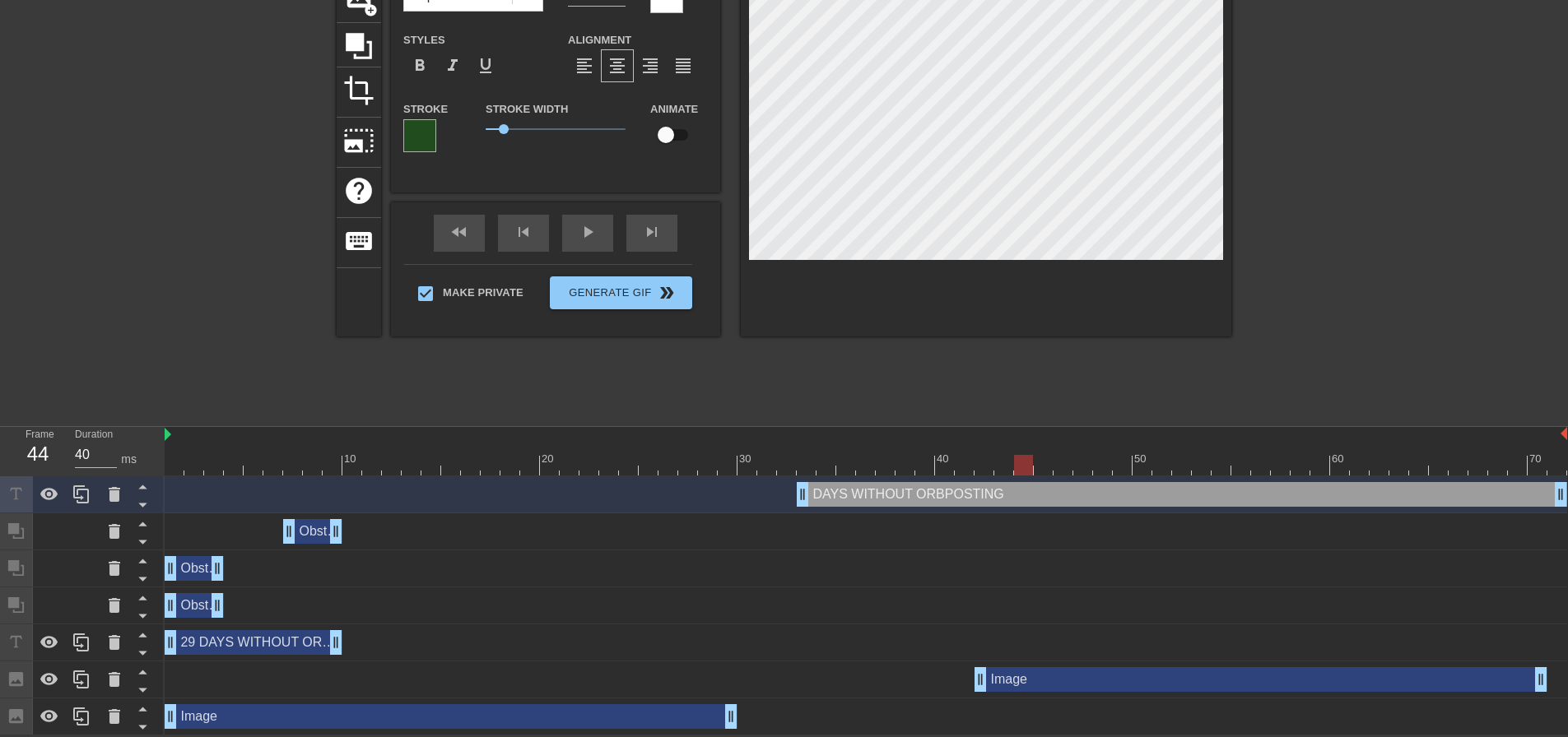
click at [1059, 674] on div "Image drag_handle drag_handle" at bounding box center [1260, 679] width 573 height 24
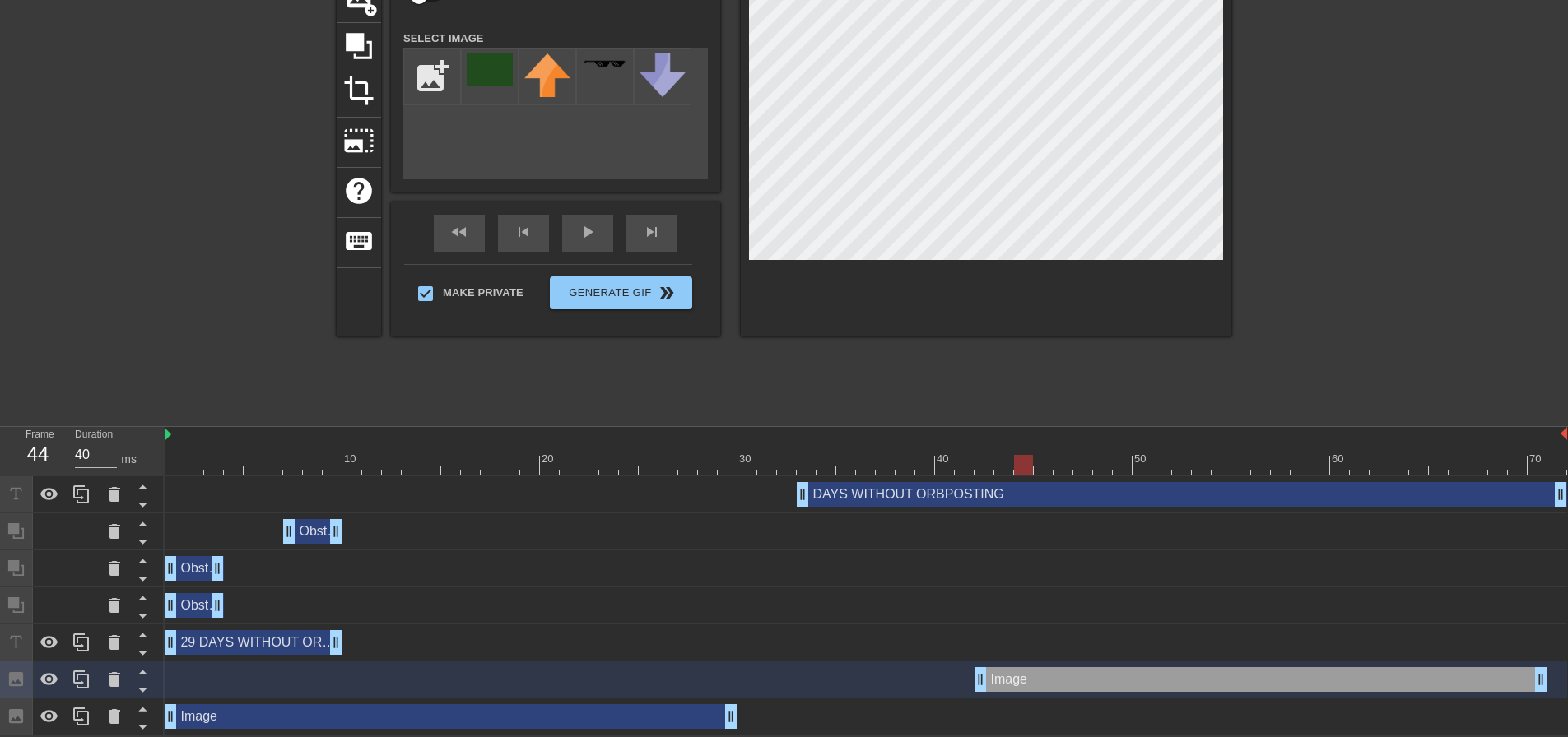
click at [962, 495] on div "DAYS WITHOUT ORBPOSTING drag_handle drag_handle" at bounding box center [1183, 494] width 771 height 24
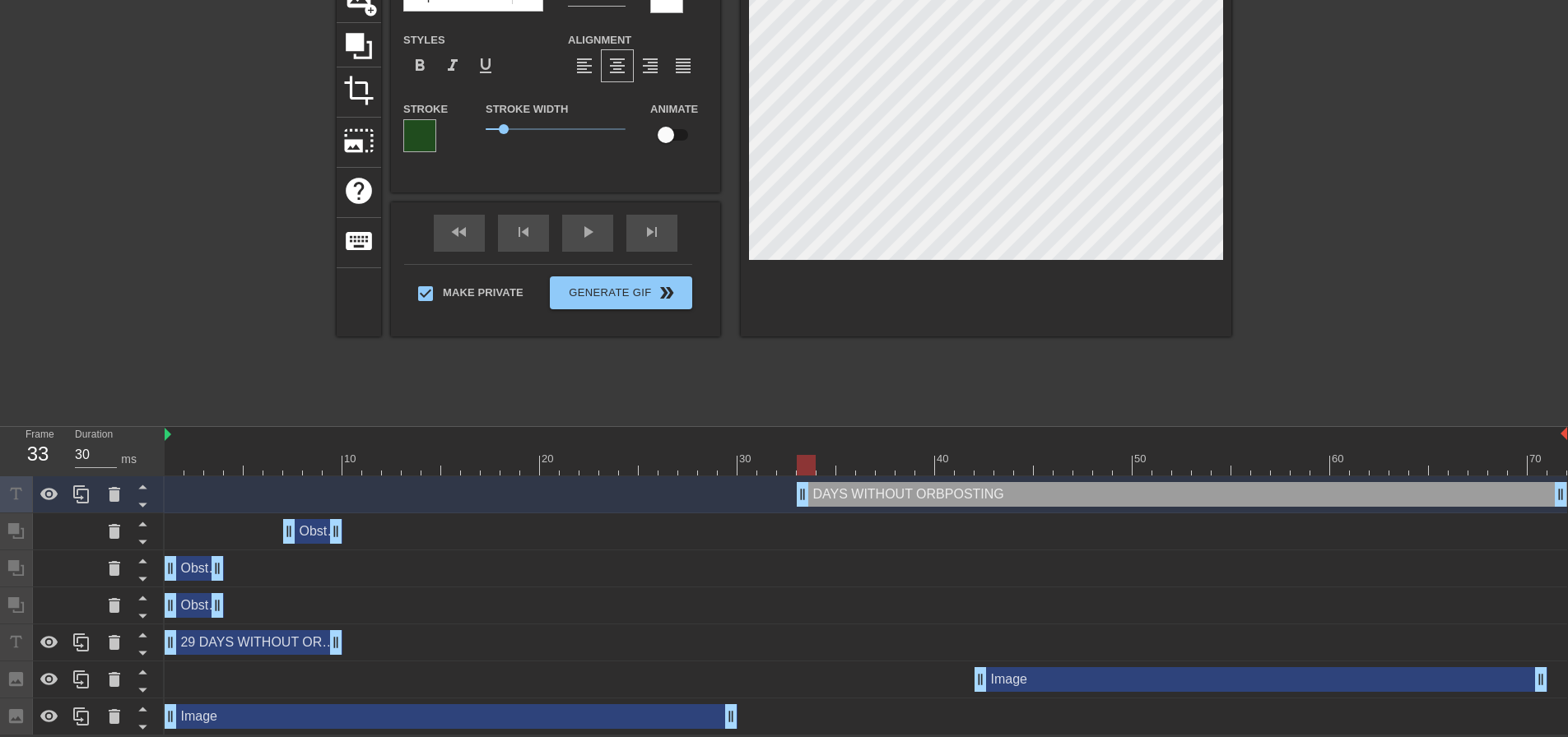
drag, startPoint x: 962, startPoint y: 495, endPoint x: 961, endPoint y: 532, distance: 37.0
click at [961, 532] on div "DAYS WITHOUT ORBPOSTING drag_handle drag_handle Obstruction layer drag_handle d…" at bounding box center [866, 606] width 1403 height 260
click at [144, 499] on icon at bounding box center [142, 505] width 21 height 21
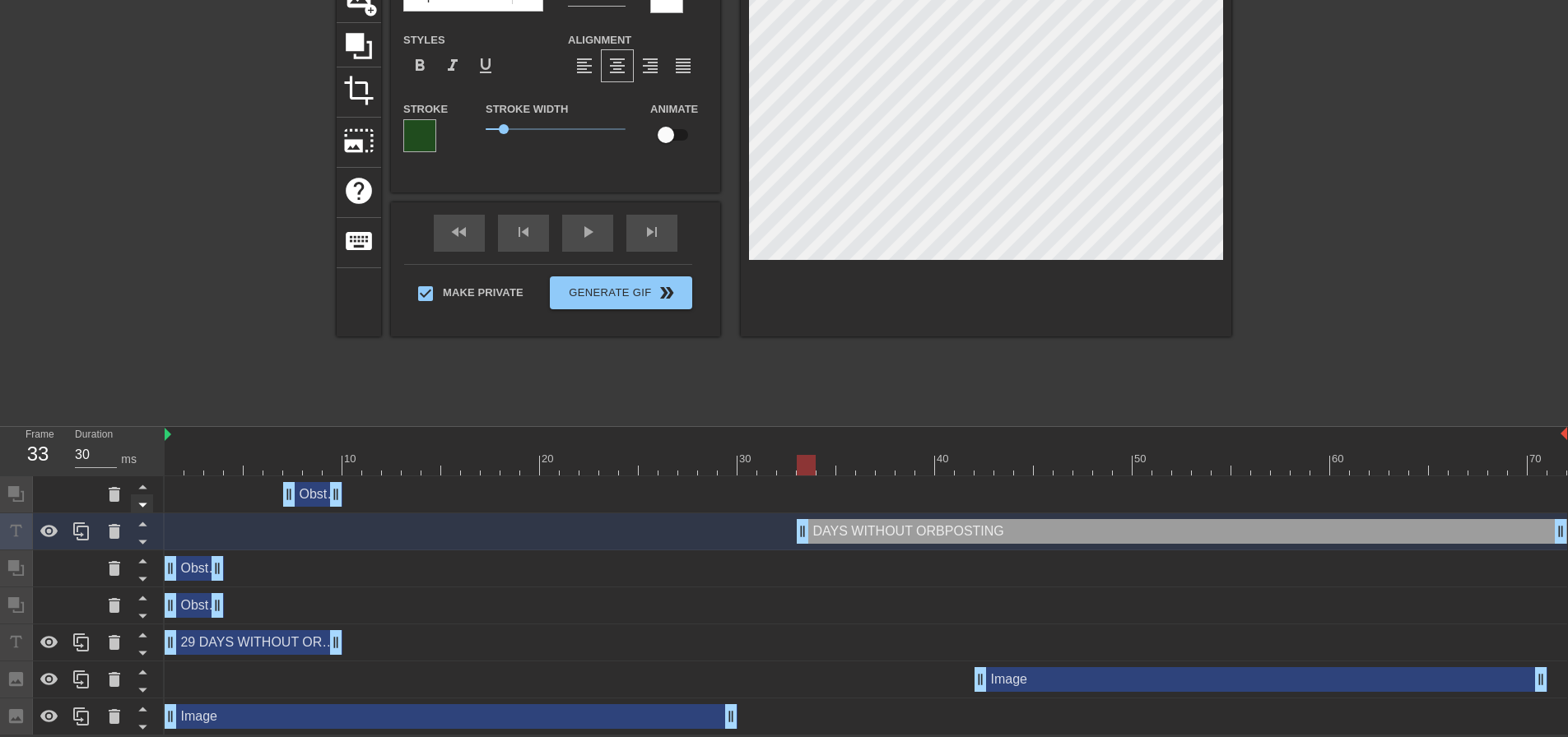
click at [143, 500] on icon at bounding box center [142, 505] width 21 height 21
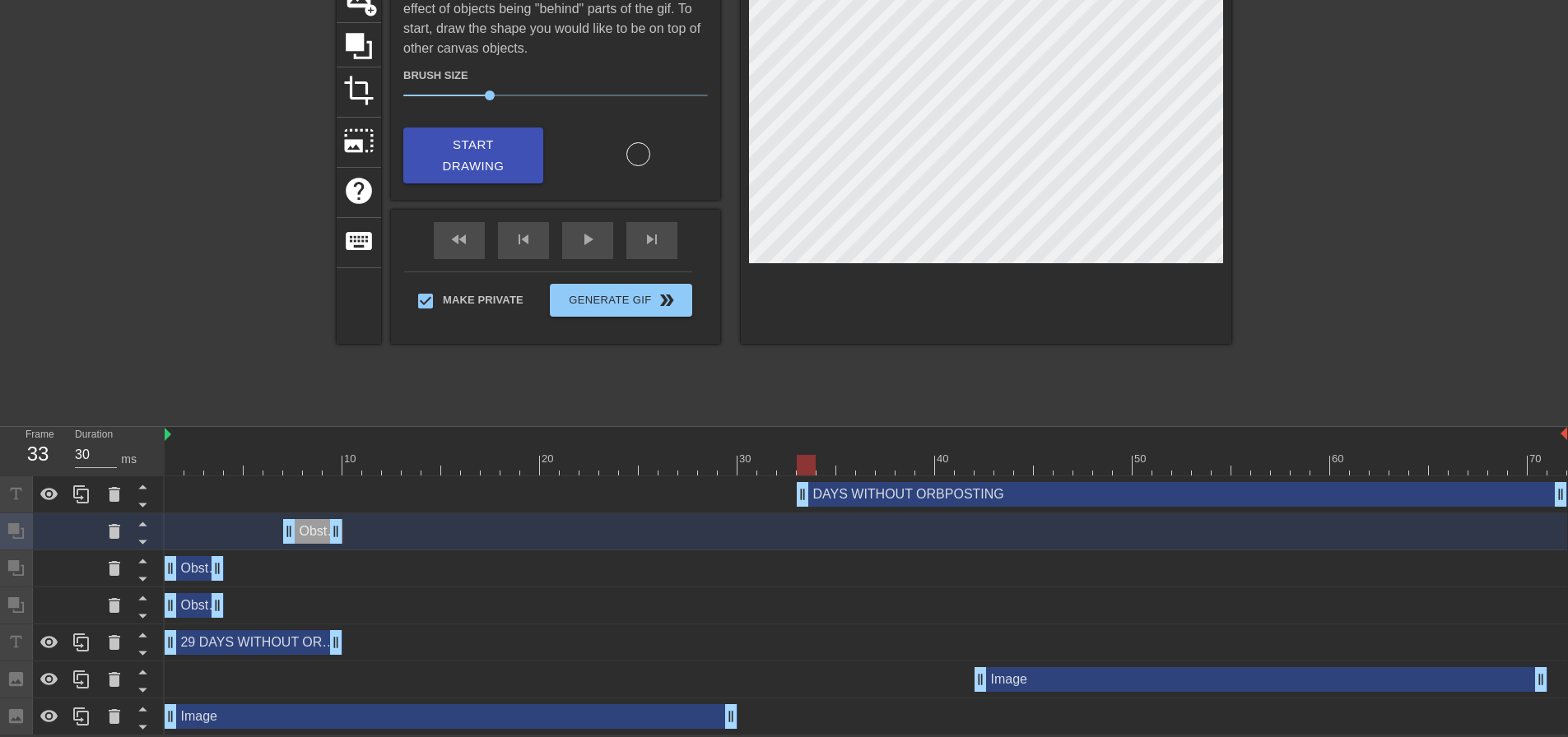
click at [869, 487] on div "DAYS WITHOUT ORBPOSTING drag_handle drag_handle" at bounding box center [1183, 494] width 771 height 24
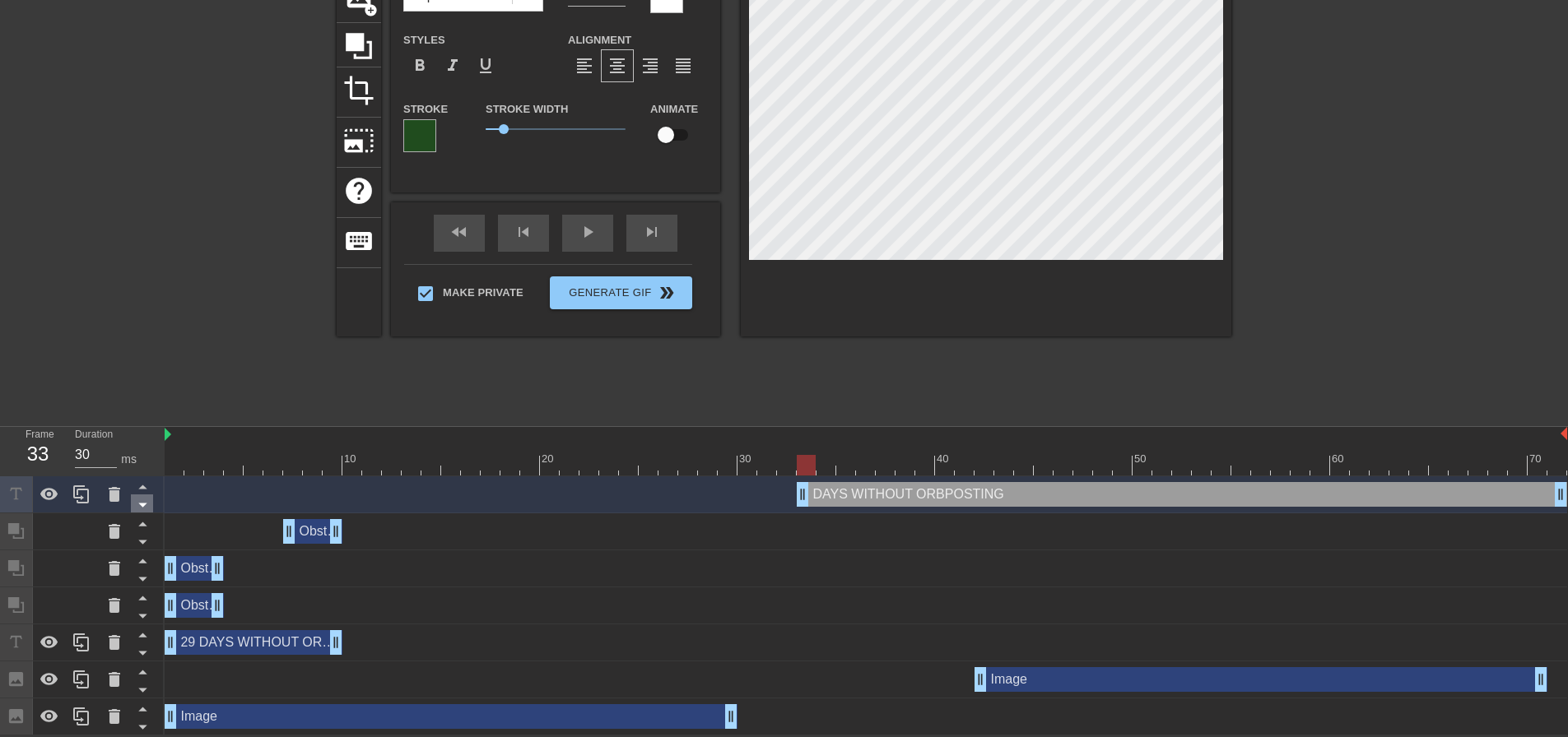
click at [142, 504] on icon at bounding box center [142, 506] width 8 height 5
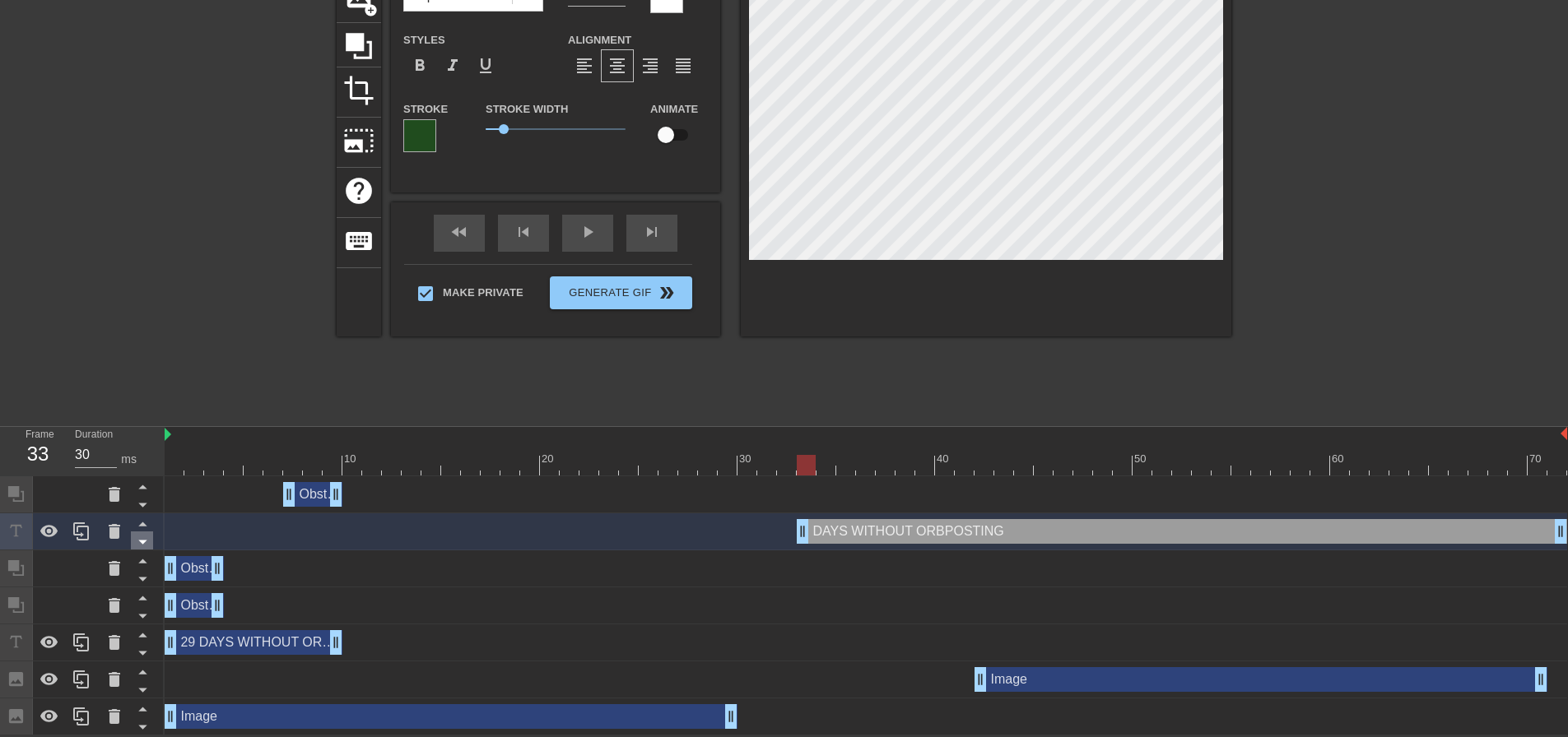
click at [147, 548] on icon at bounding box center [142, 542] width 21 height 21
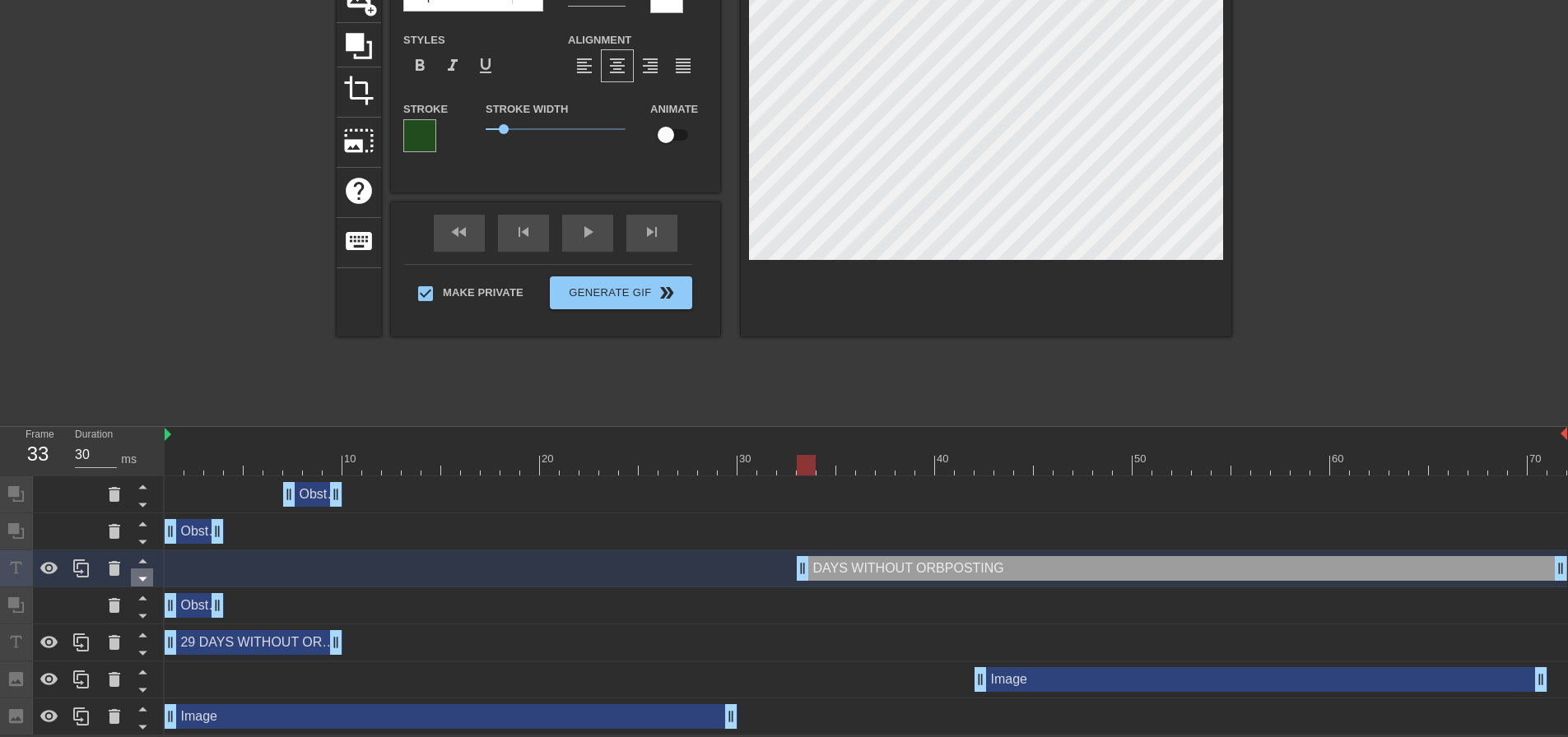
click at [146, 580] on icon at bounding box center [142, 579] width 21 height 21
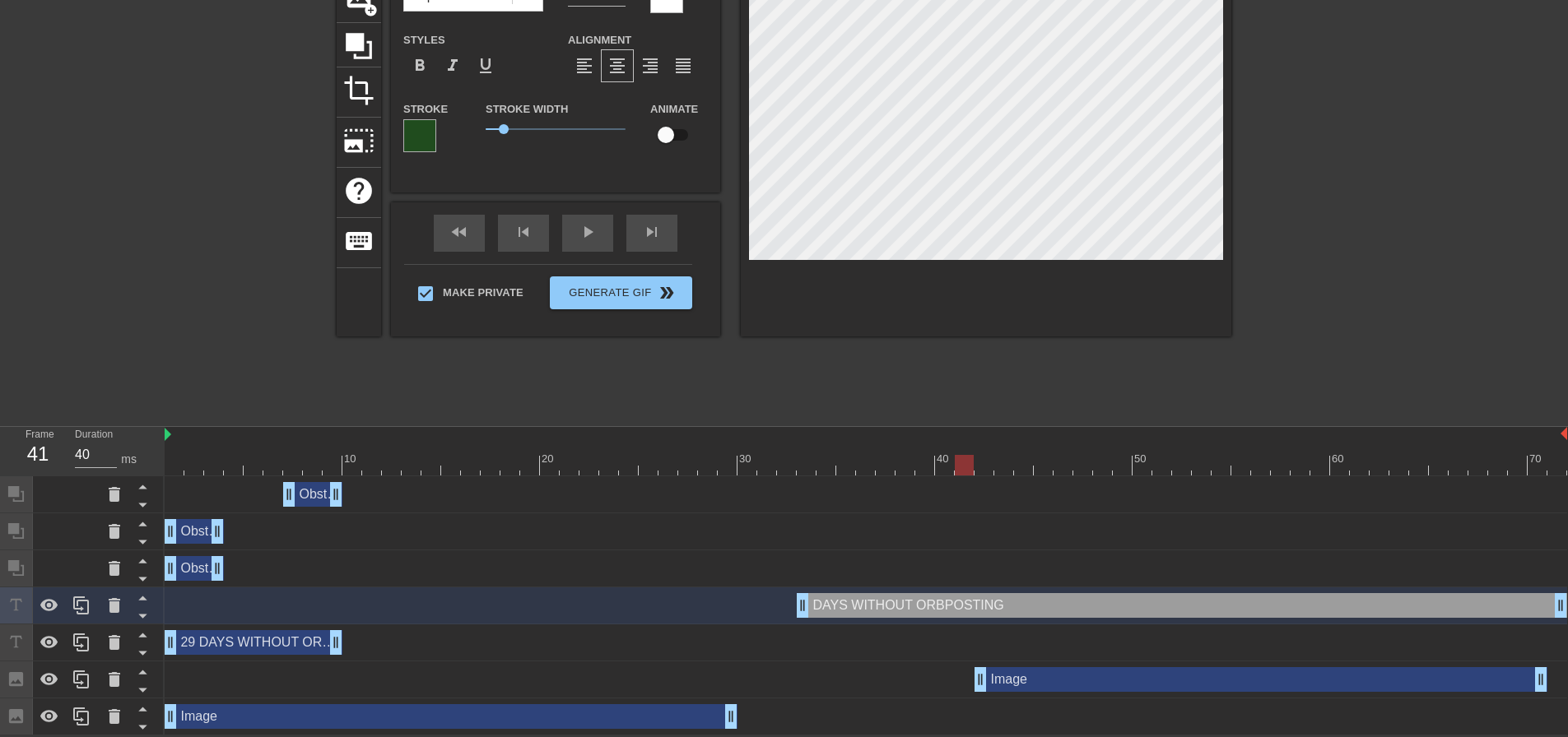
click at [969, 461] on div at bounding box center [866, 465] width 1402 height 21
click at [993, 466] on div at bounding box center [866, 465] width 1402 height 21
click at [1045, 690] on div "Image drag_handle drag_handle" at bounding box center [866, 679] width 1402 height 37
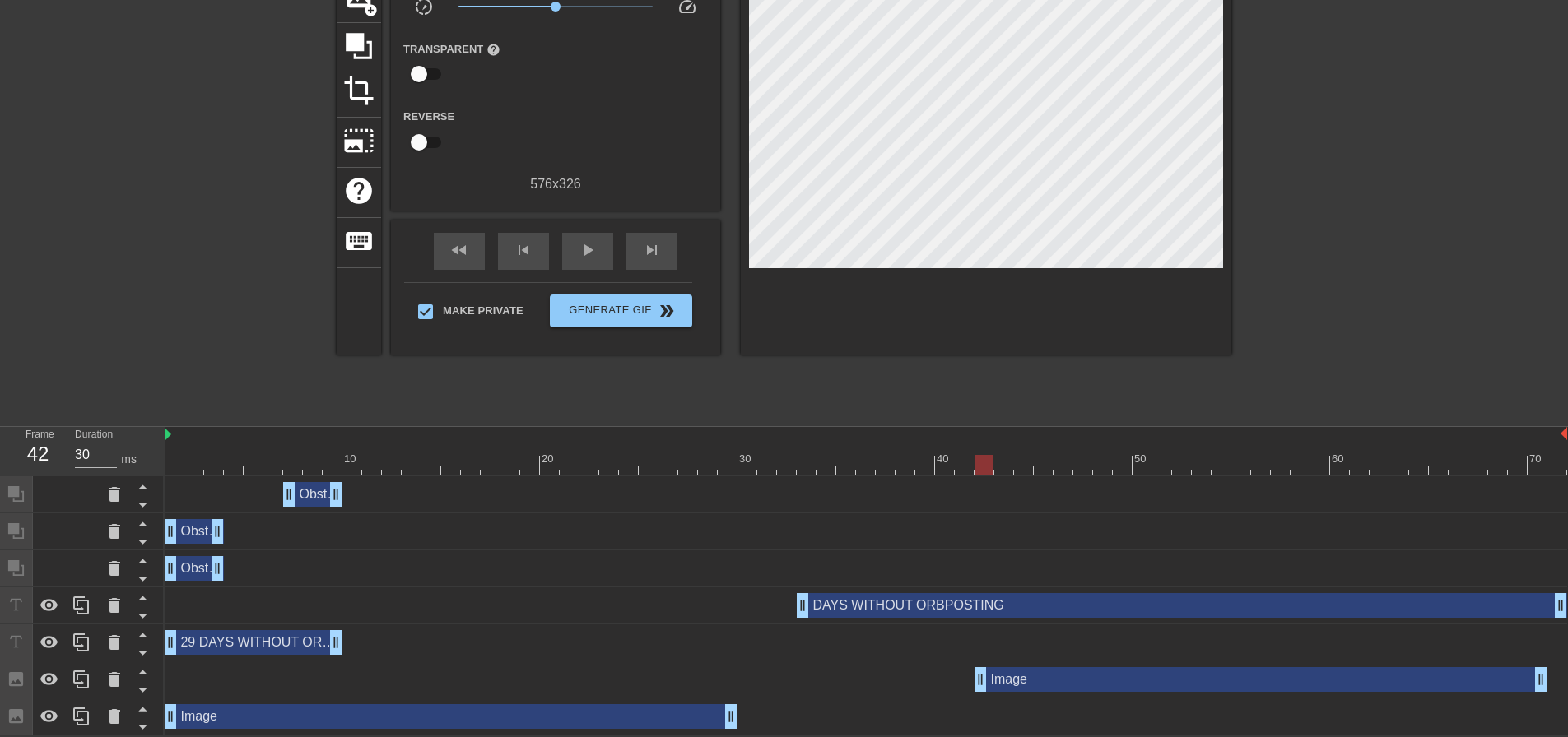
click at [1048, 680] on div "Image drag_handle drag_handle" at bounding box center [1260, 679] width 573 height 24
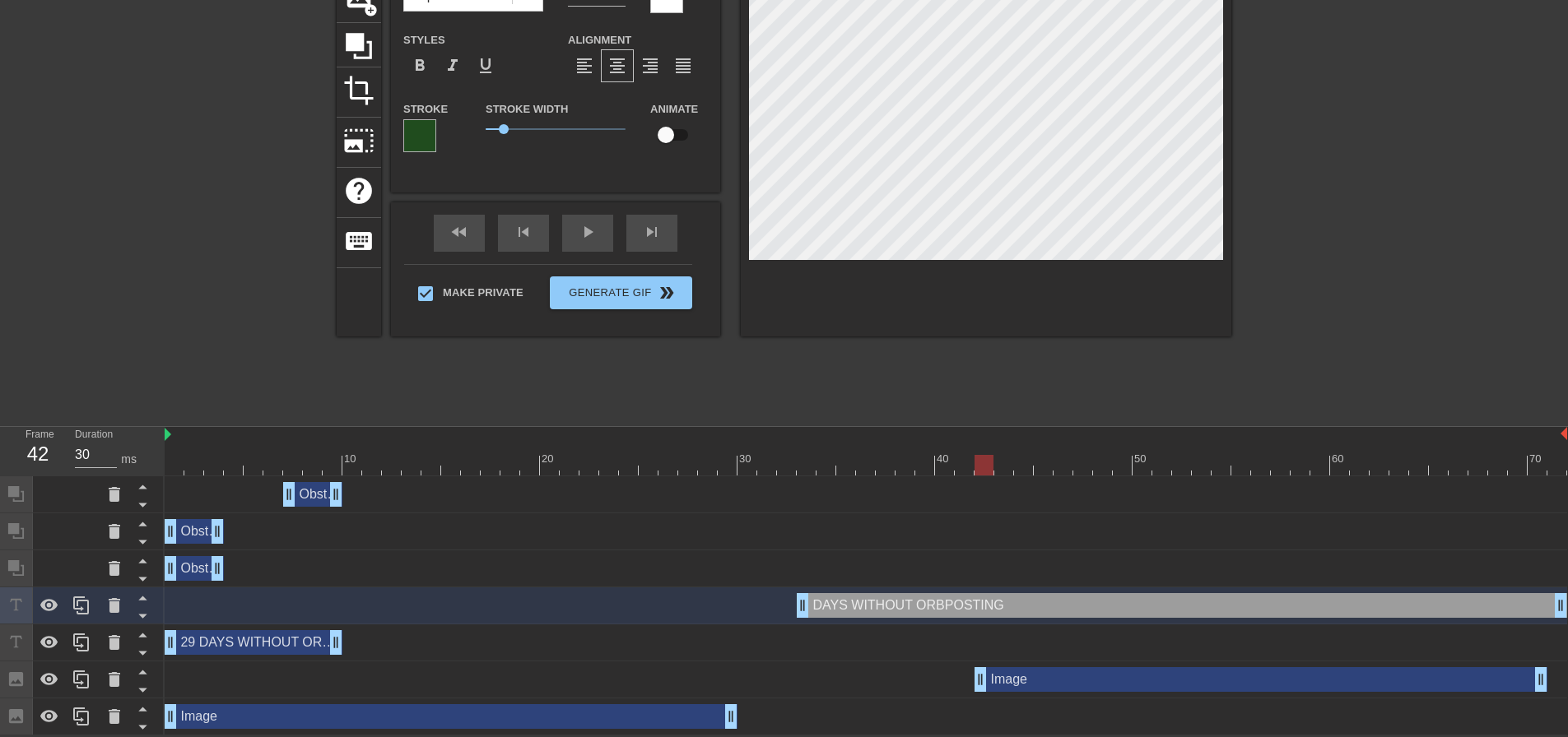
click at [1127, 684] on div "Image drag_handle drag_handle" at bounding box center [1260, 679] width 573 height 24
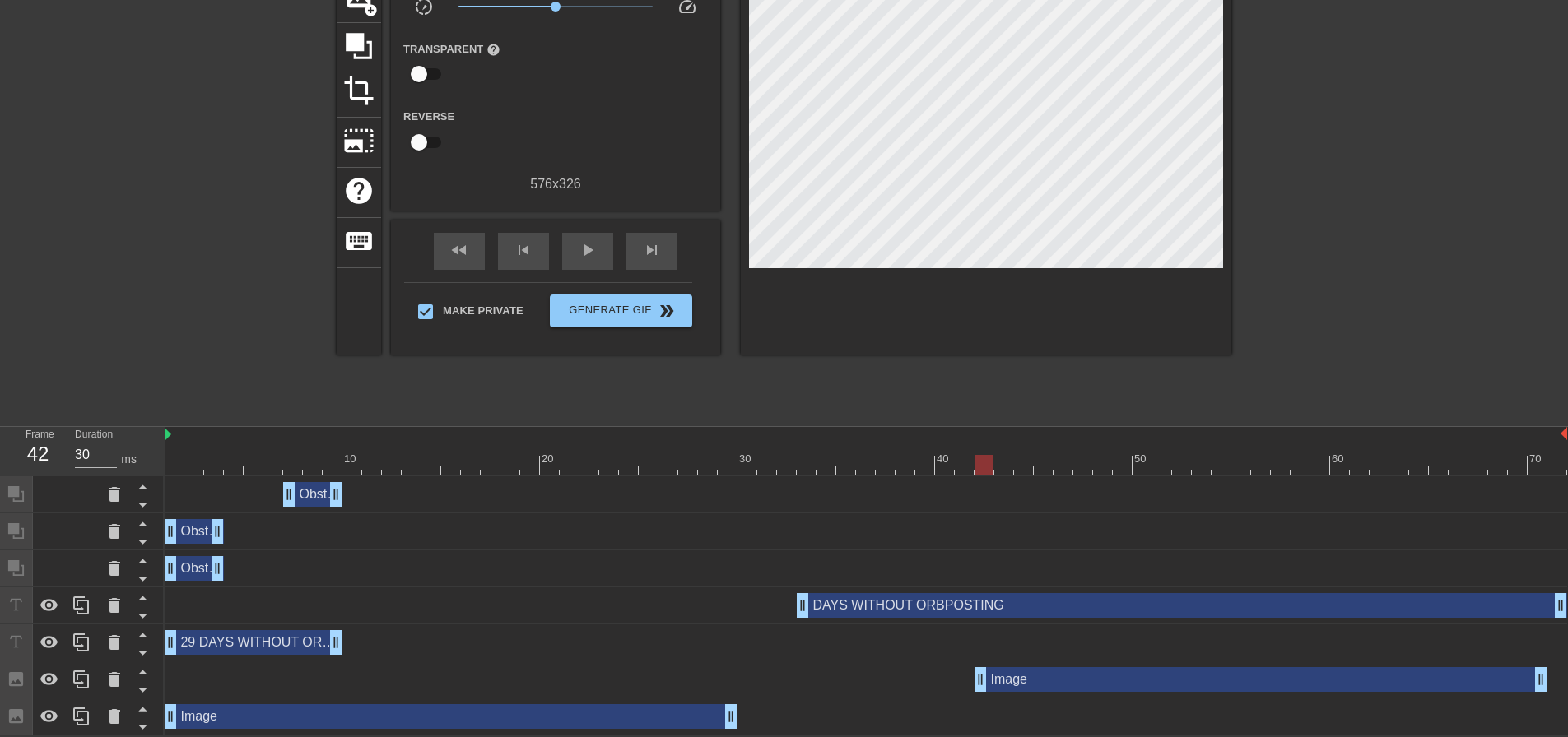
click at [1343, 185] on div at bounding box center [1374, 169] width 247 height 494
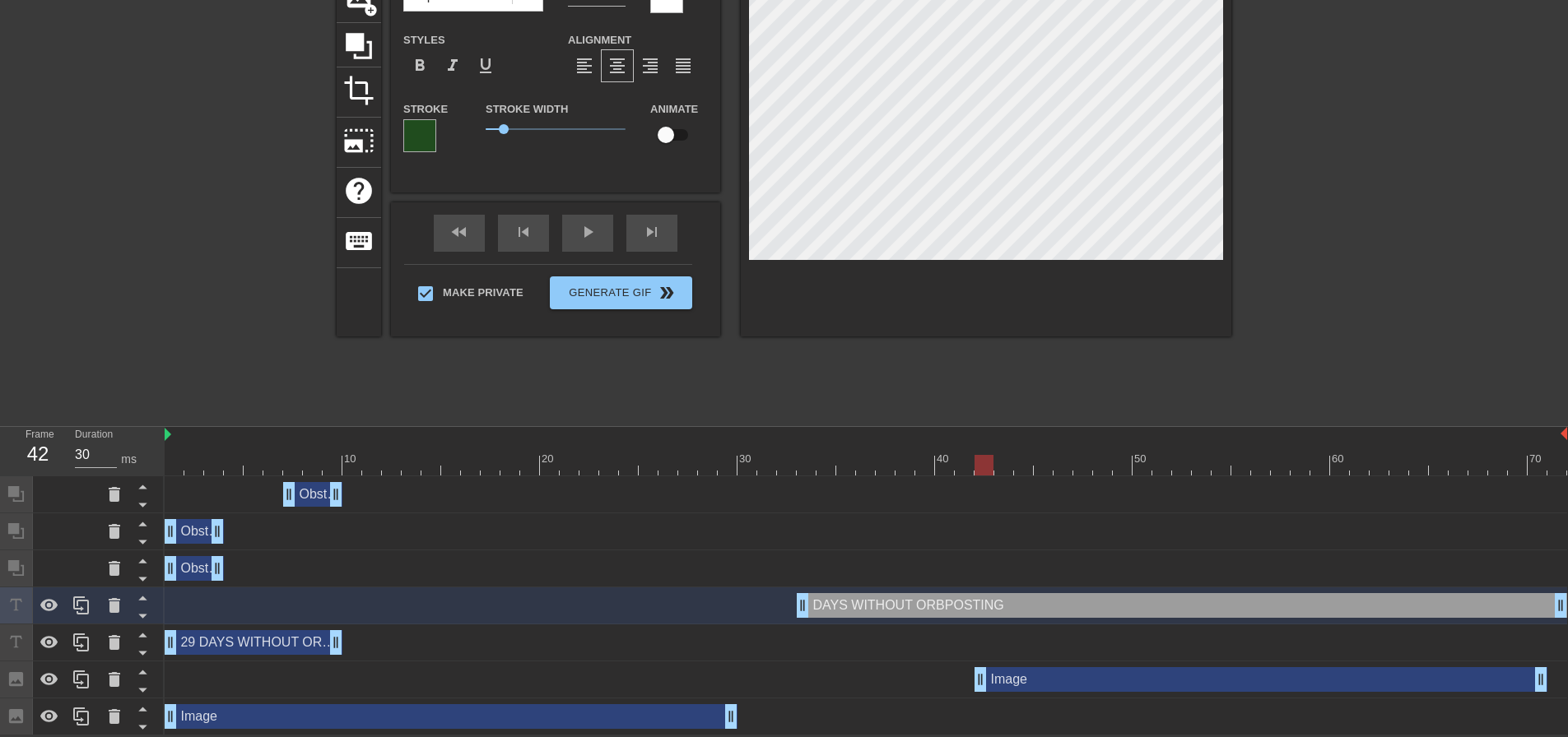
click at [572, 716] on div "Image drag_handle drag_handle" at bounding box center [451, 716] width 573 height 24
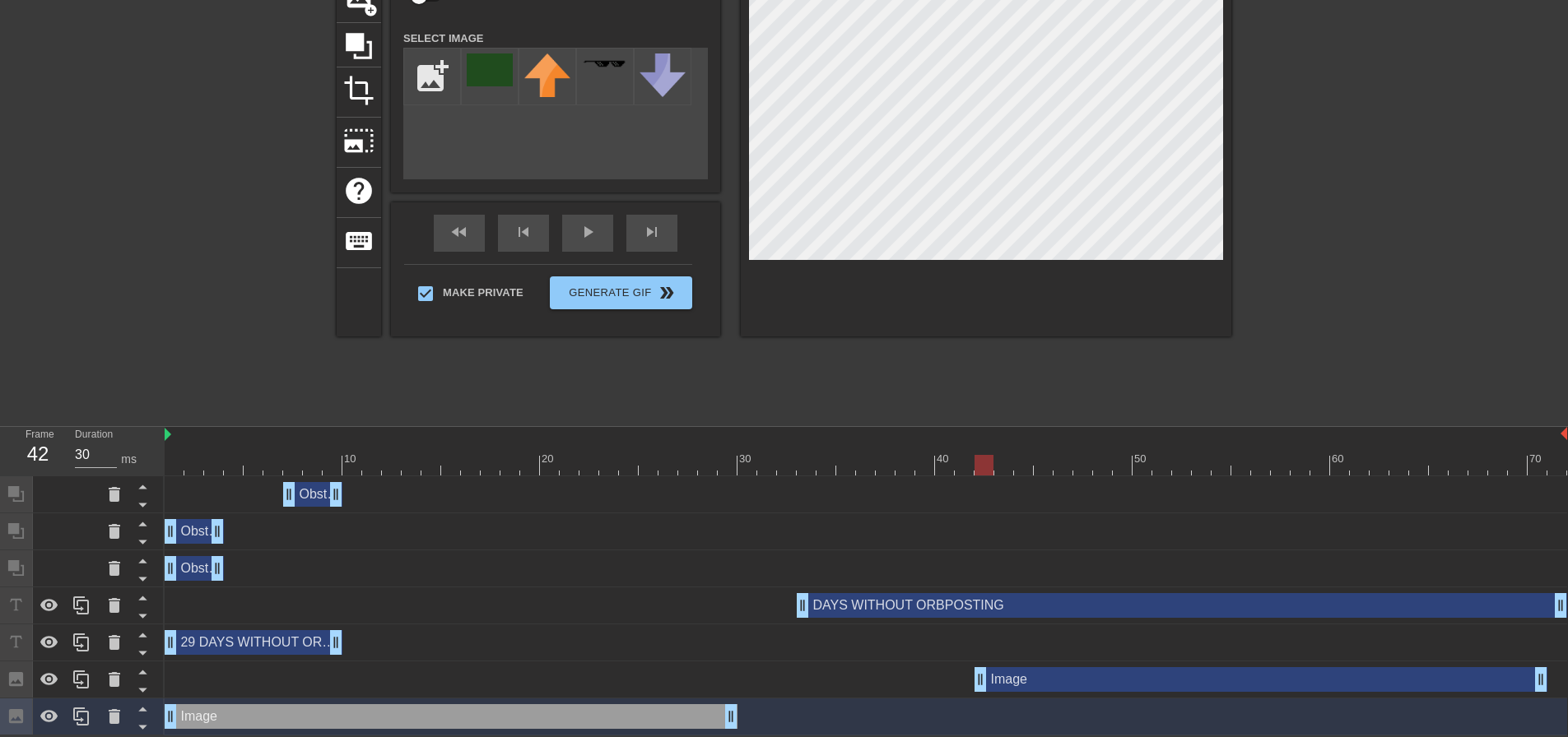
click at [271, 635] on div "29 DAYS WITHOUT ORBPOSTING drag_handle drag_handle" at bounding box center [253, 642] width 178 height 24
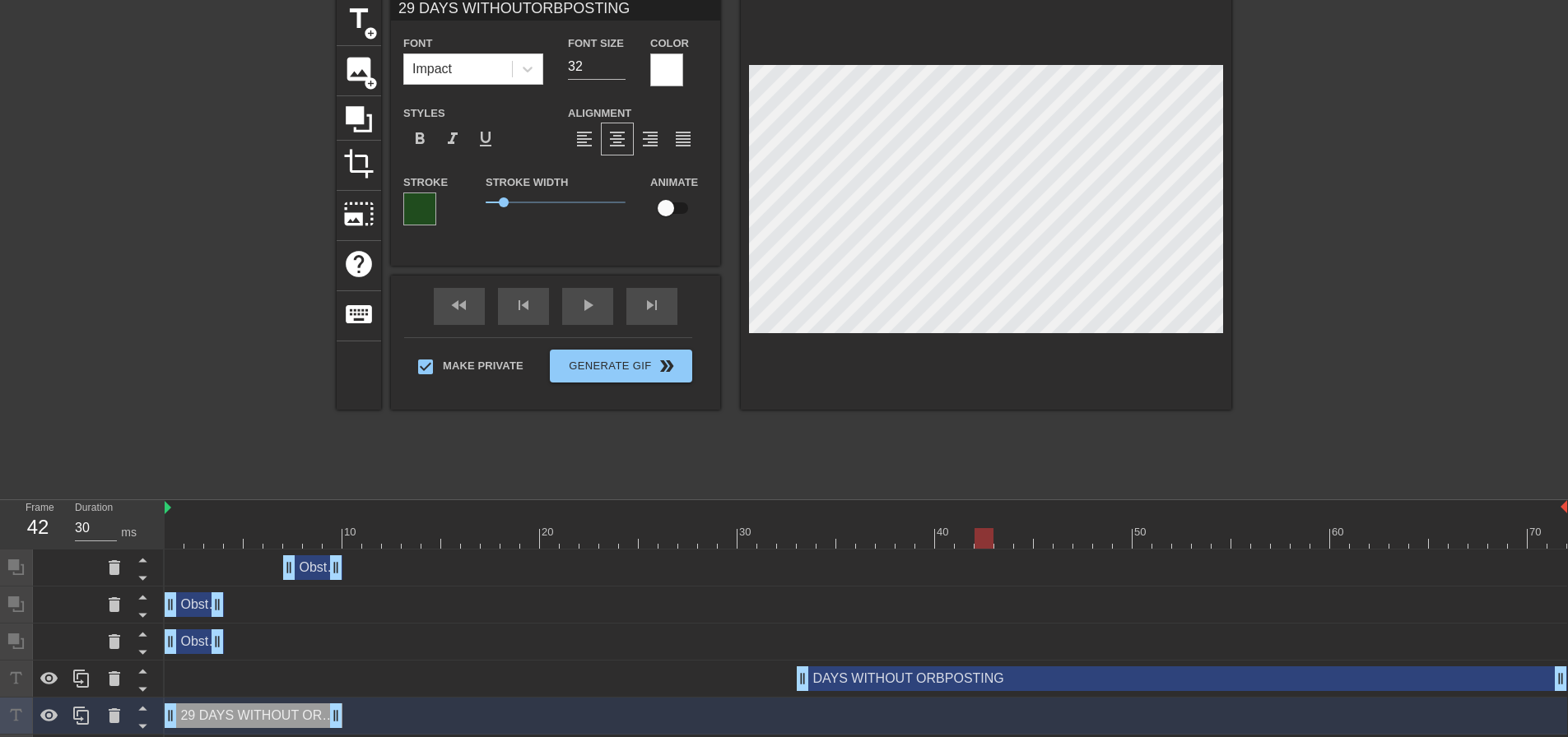
scroll to position [61, 0]
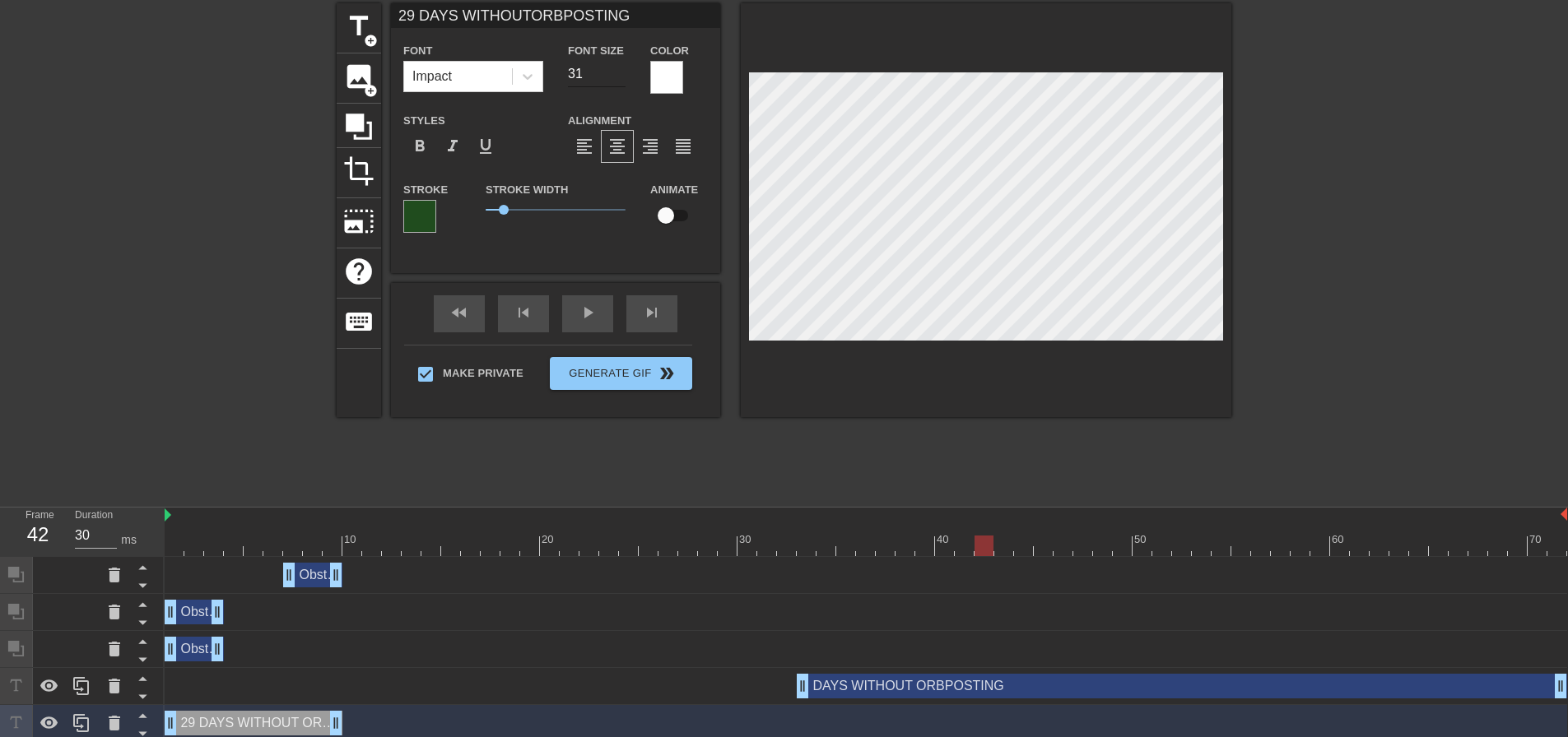
click at [614, 75] on input "31" at bounding box center [597, 73] width 58 height 26
click at [1090, 685] on div "DAYS WITHOUT ORBPOSTING drag_handle drag_handle" at bounding box center [1183, 685] width 771 height 24
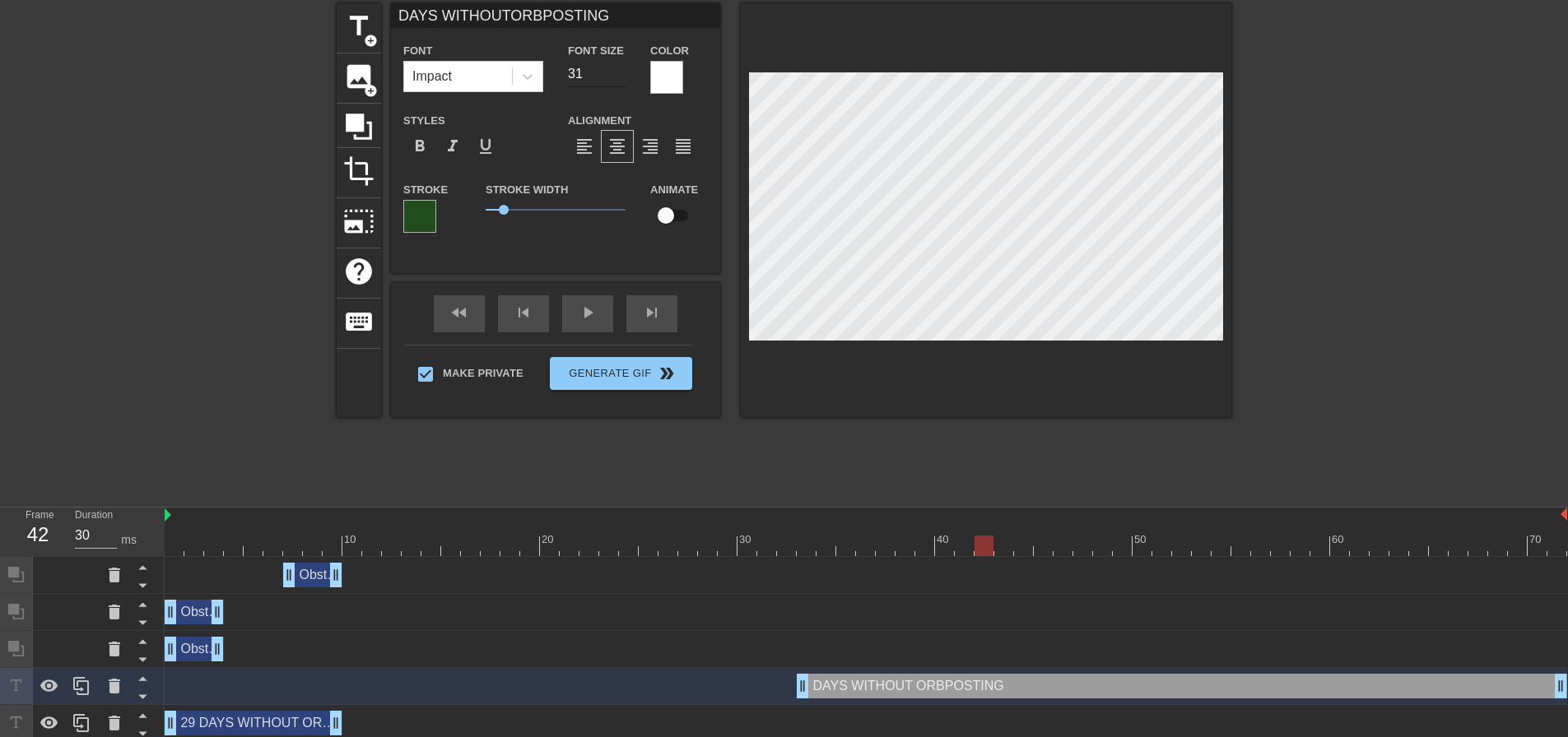
click at [619, 76] on input "31" at bounding box center [597, 73] width 58 height 26
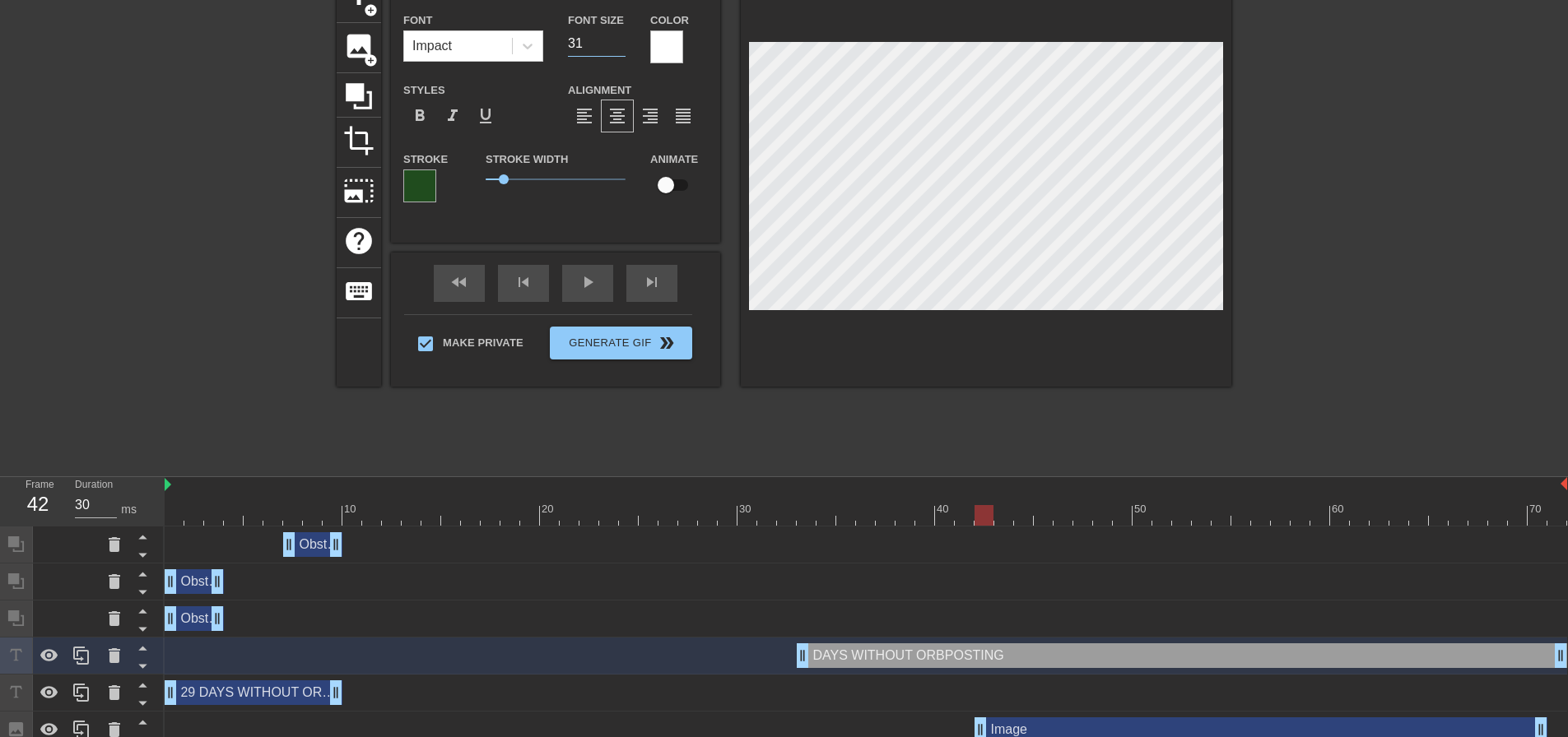
scroll to position [144, 0]
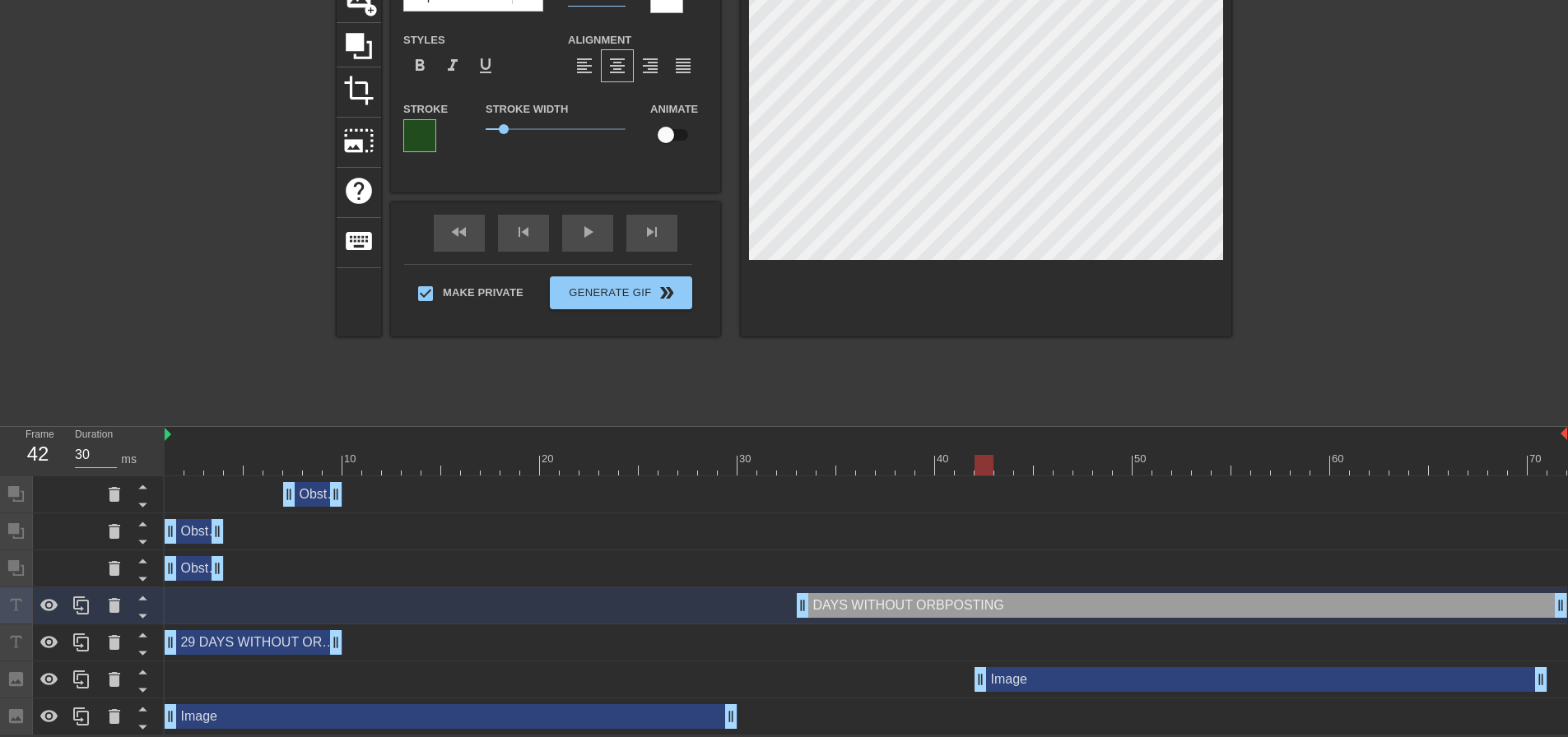
click at [1080, 678] on div "Image drag_handle drag_handle" at bounding box center [1260, 679] width 573 height 24
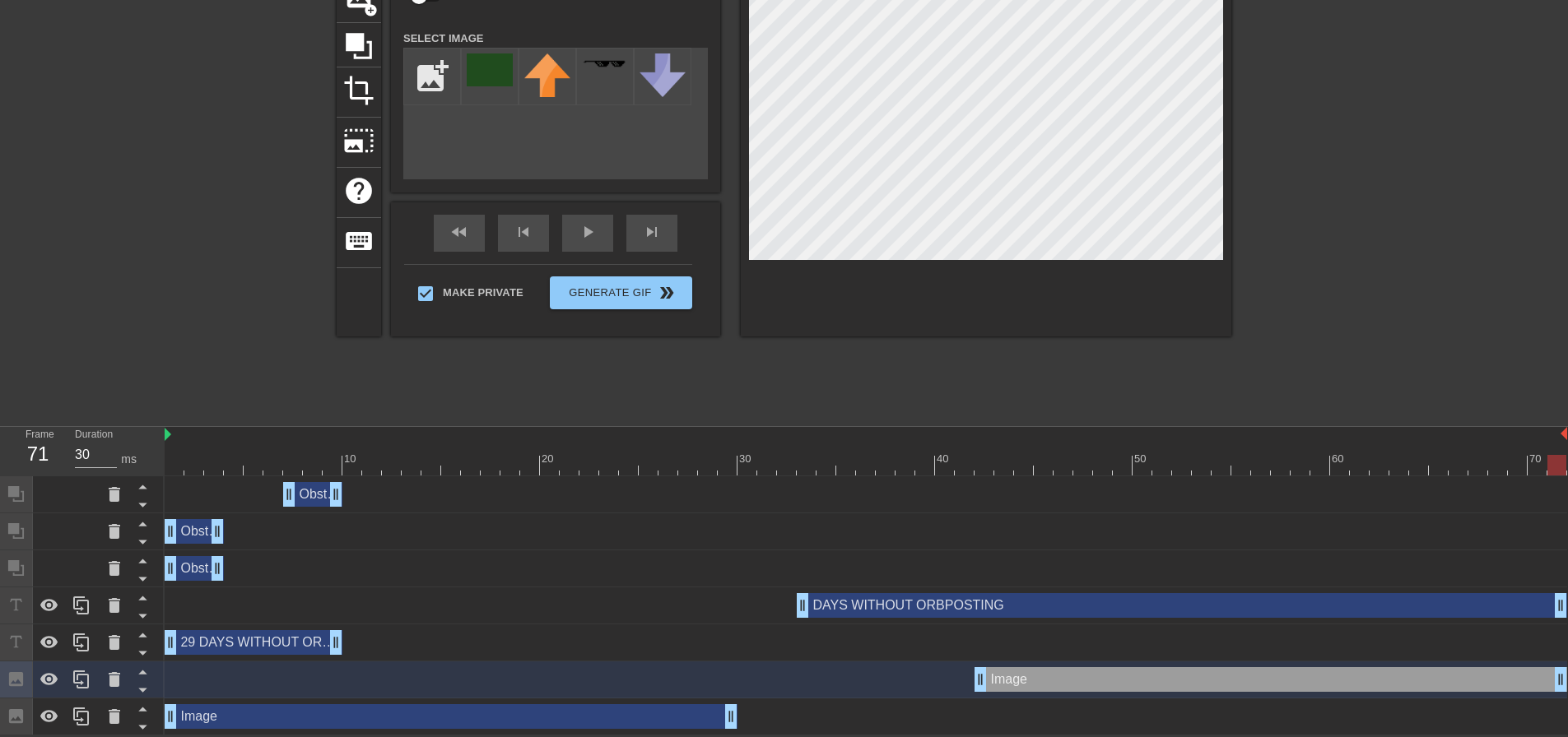
drag, startPoint x: 1541, startPoint y: 676, endPoint x: 1580, endPoint y: 677, distance: 39.0
click at [1567, 677] on html "menu_book Browse the tutorials! [DOMAIN_NAME] The online gif editor Send Feedba…" at bounding box center [784, 297] width 1568 height 878
click at [980, 603] on div "DAYS WITHOUT ORBPOSTING drag_handle drag_handle" at bounding box center [1183, 605] width 771 height 24
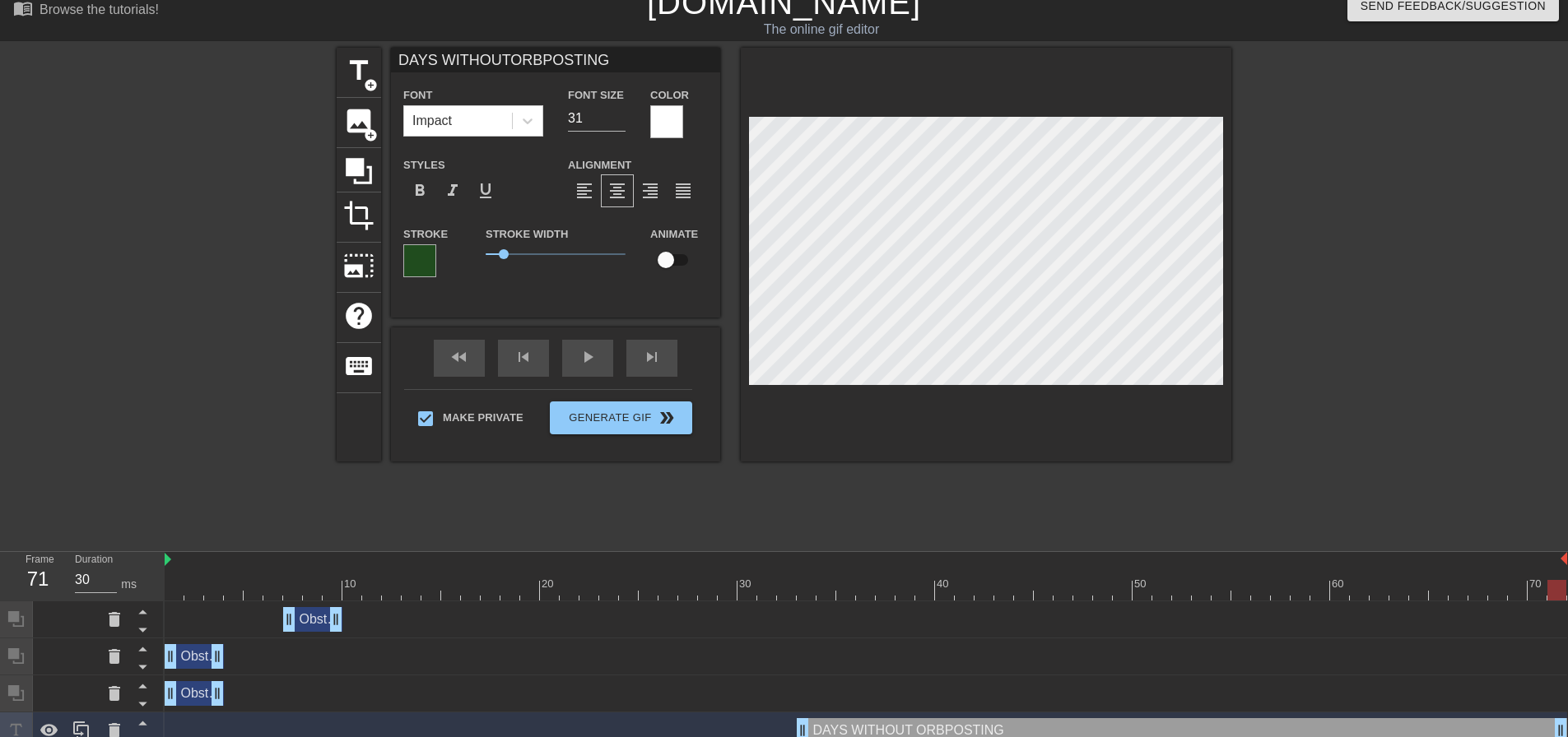
scroll to position [0, 0]
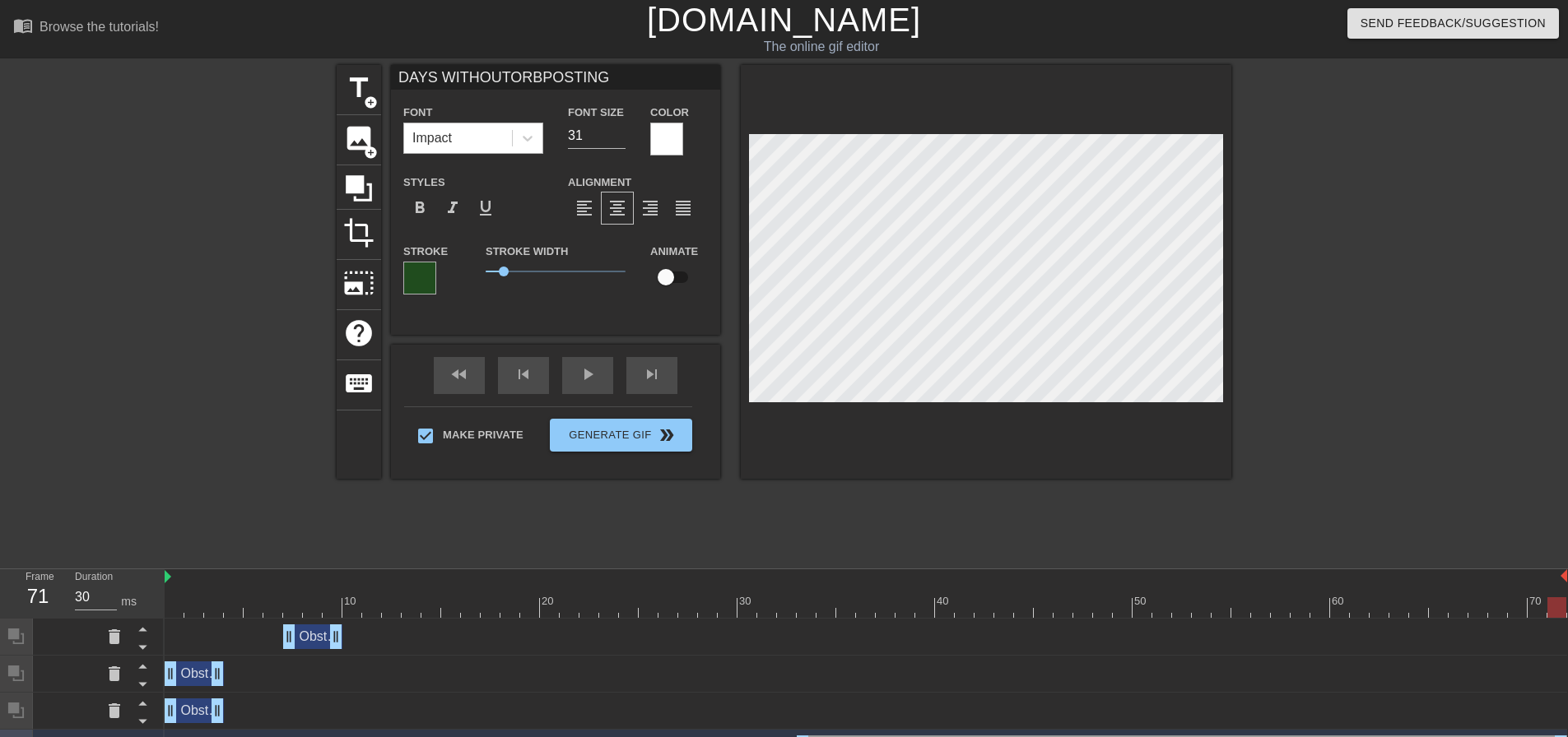
click at [504, 138] on div "Impact" at bounding box center [458, 137] width 108 height 30
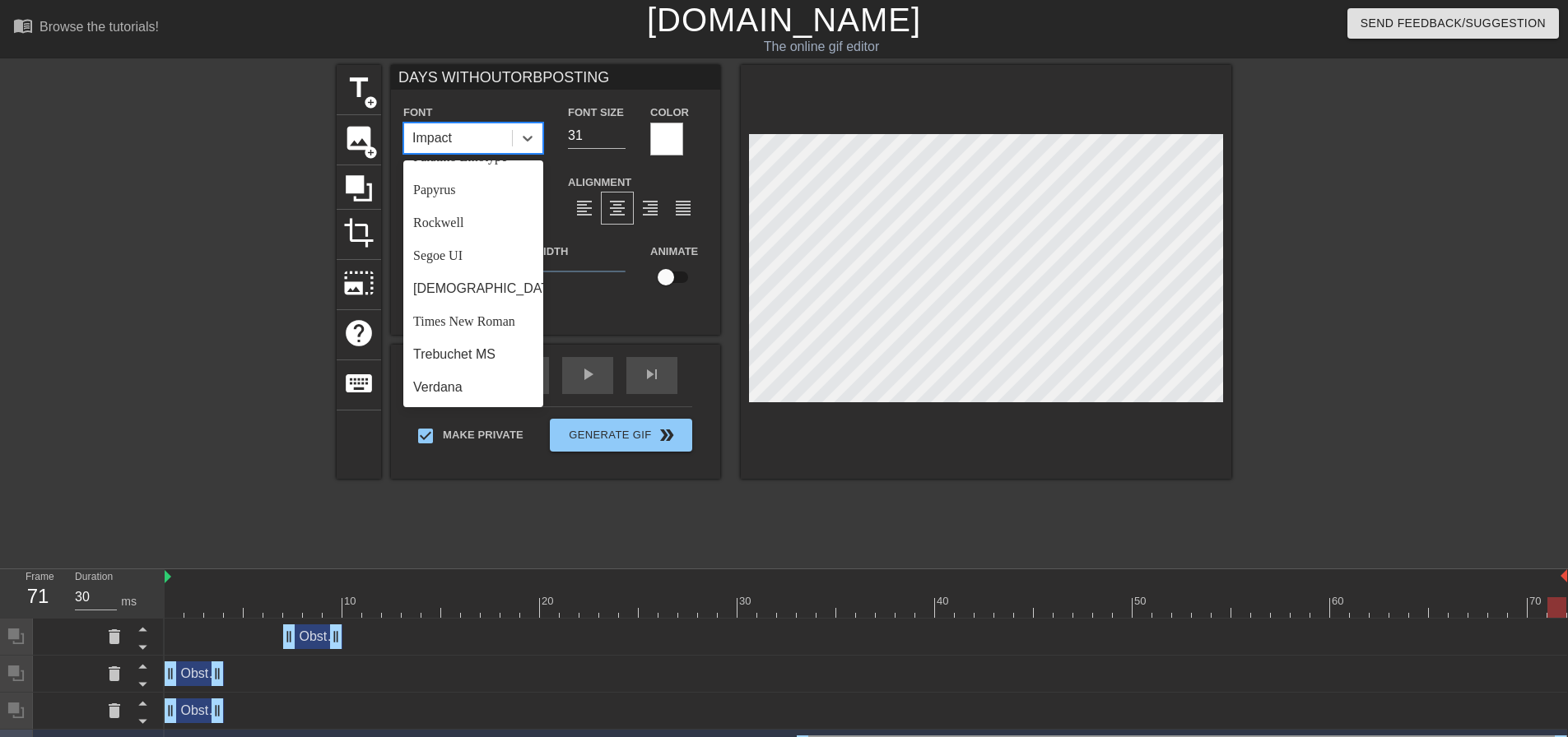
scroll to position [589, 0]
click at [471, 193] on div "Papyrus" at bounding box center [473, 190] width 140 height 33
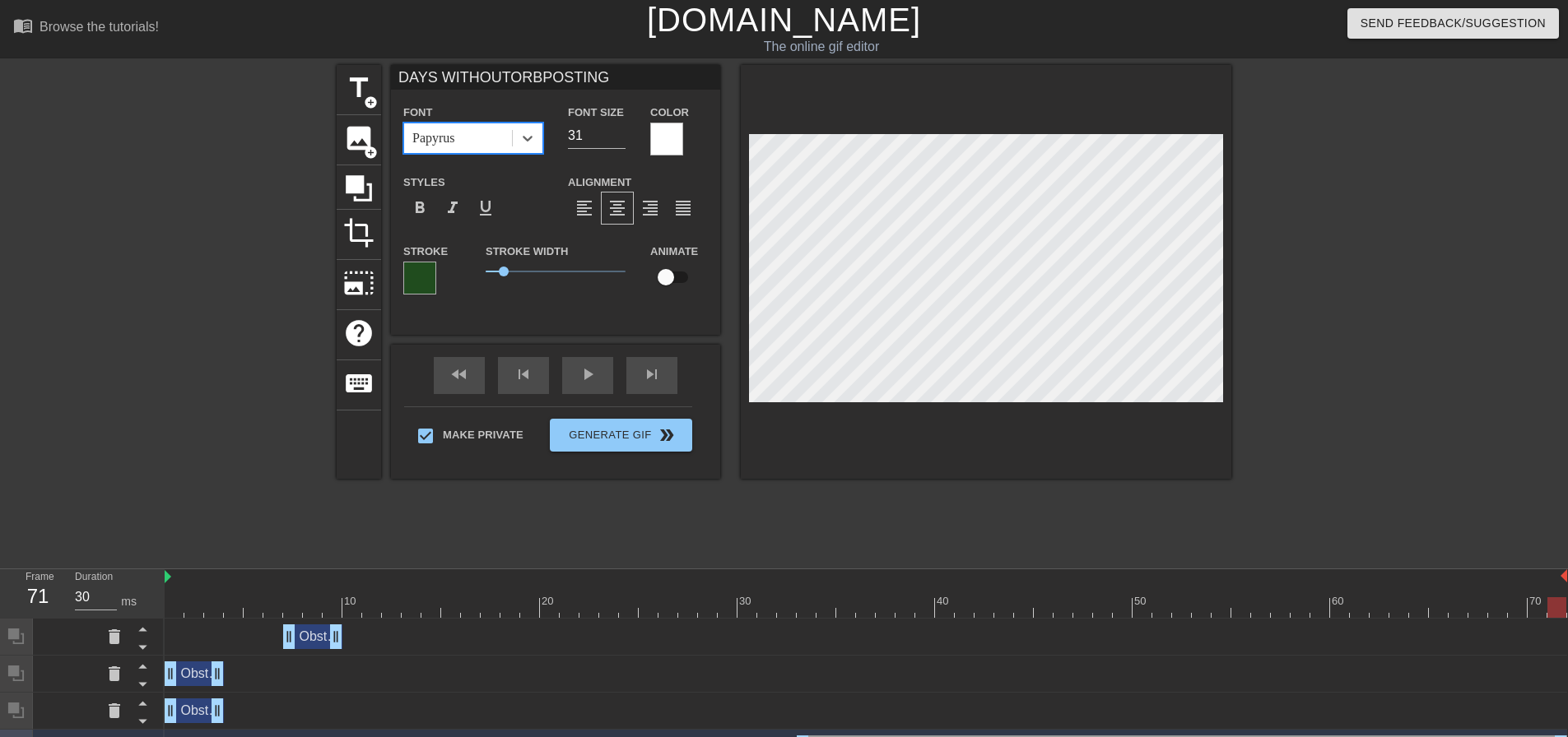
click at [473, 143] on div "Papyrus" at bounding box center [458, 137] width 108 height 30
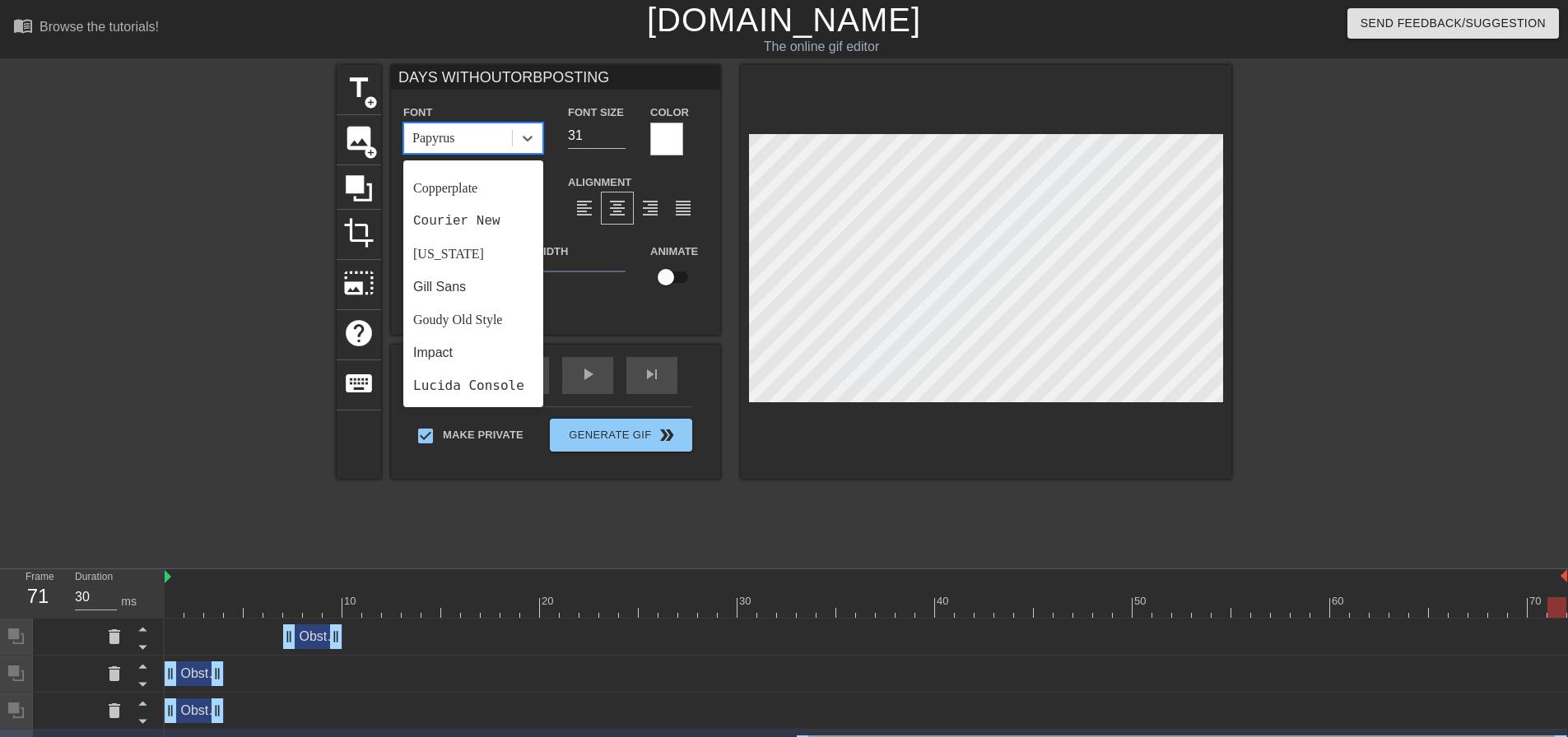
scroll to position [411, 0]
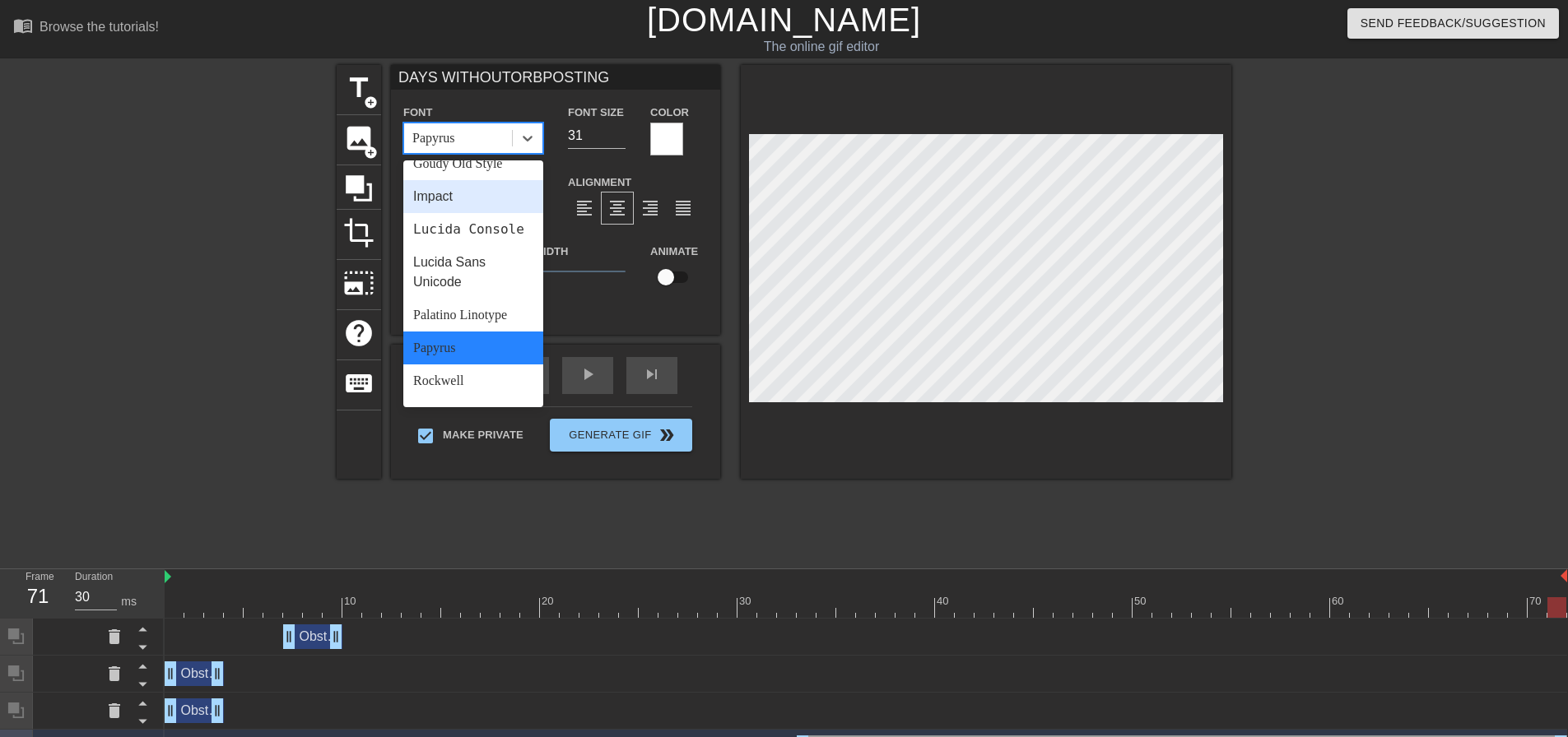
click at [491, 194] on div "Impact" at bounding box center [473, 196] width 140 height 33
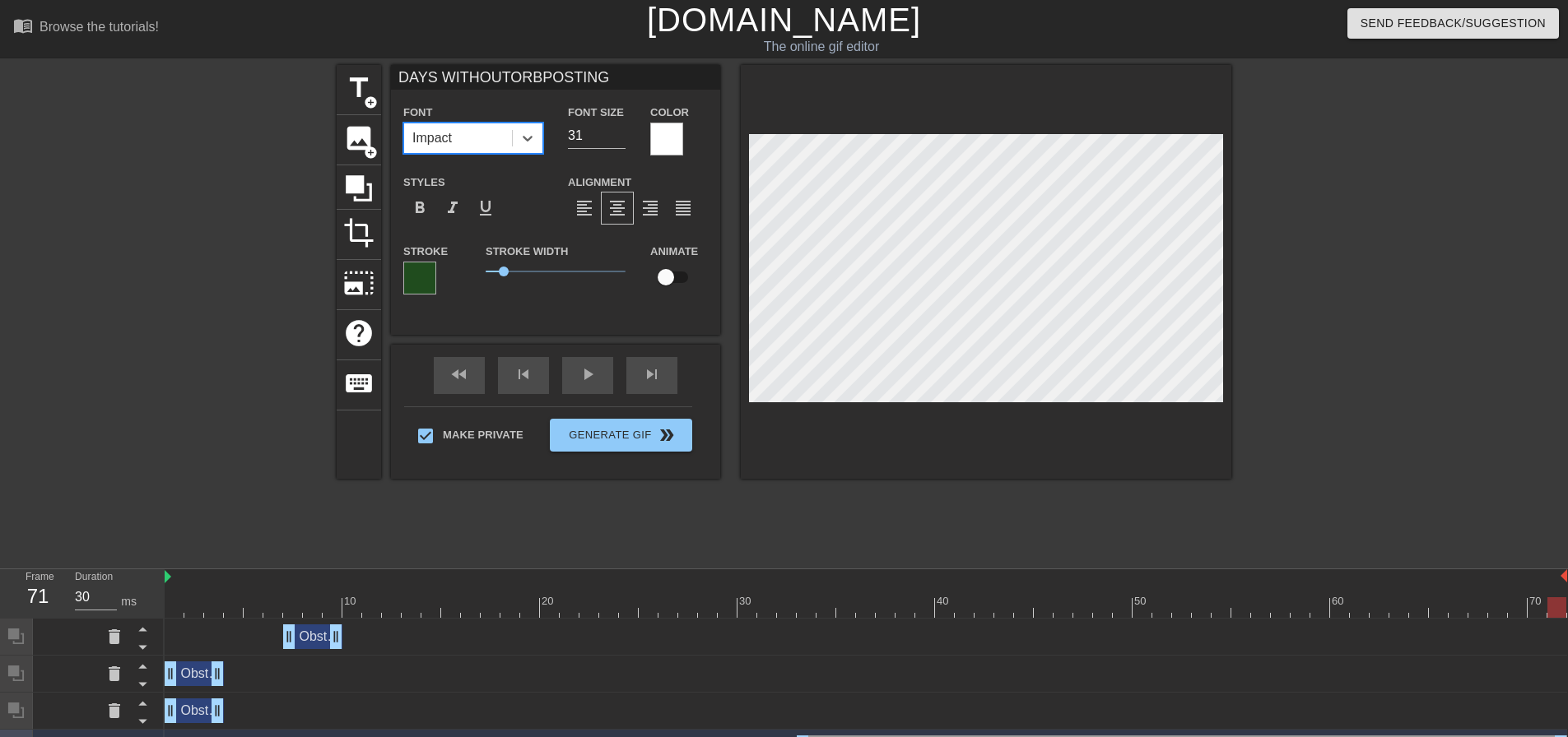
click at [226, 344] on div at bounding box center [193, 312] width 247 height 494
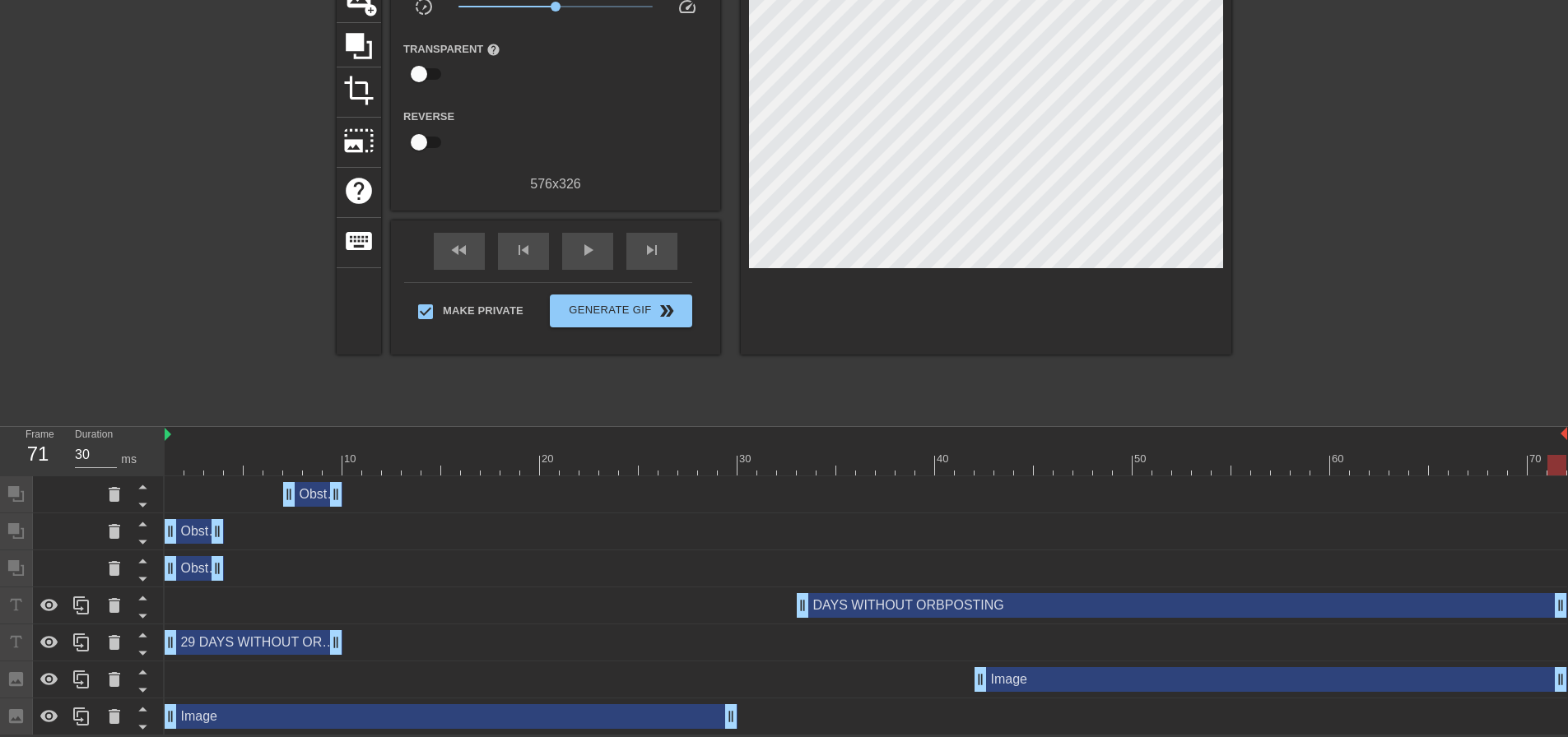
scroll to position [144, 0]
click at [362, 462] on div at bounding box center [866, 465] width 1402 height 21
click at [355, 469] on div at bounding box center [866, 465] width 1402 height 21
click at [52, 709] on icon at bounding box center [50, 717] width 20 height 20
drag, startPoint x: 338, startPoint y: 644, endPoint x: 354, endPoint y: 642, distance: 16.1
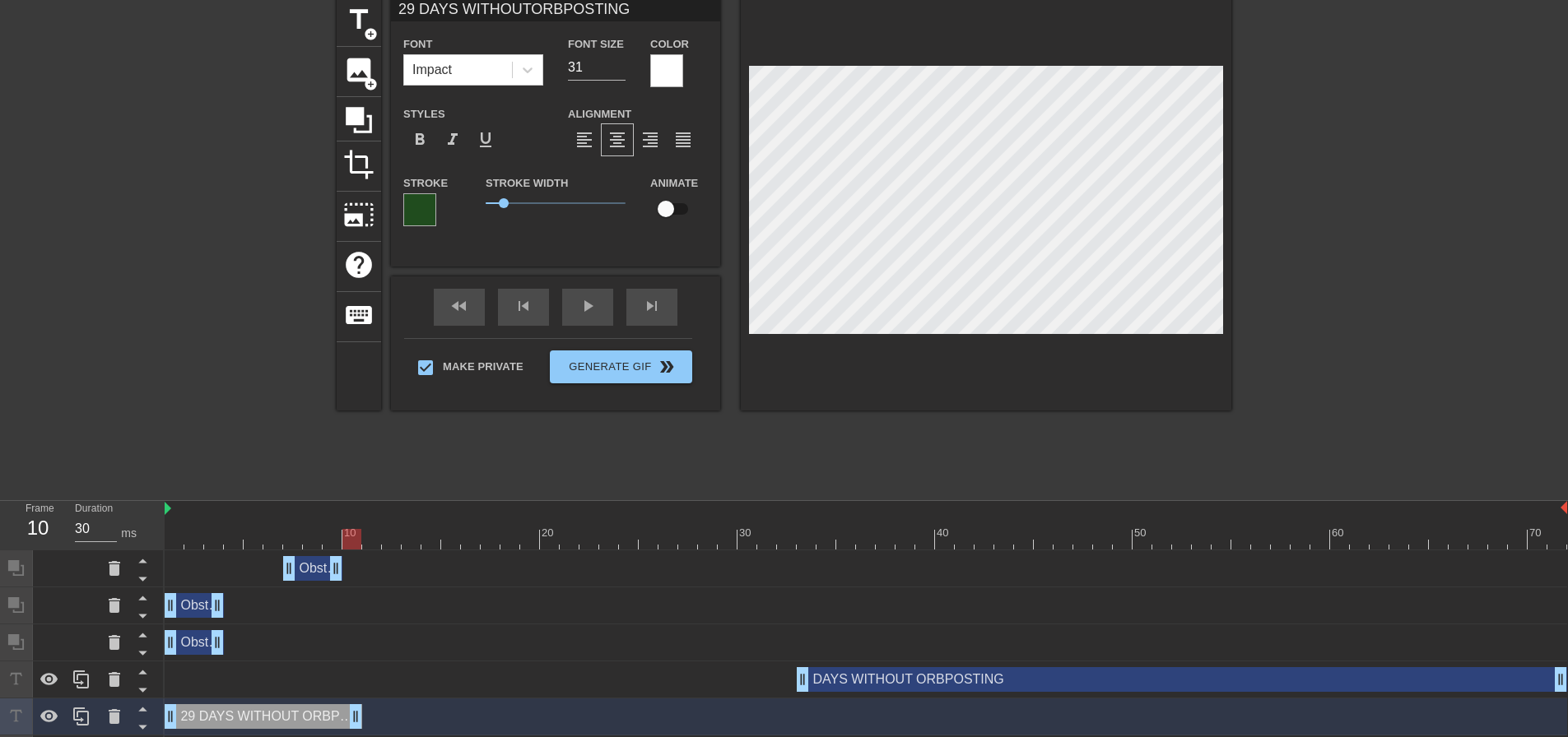
scroll to position [61, 0]
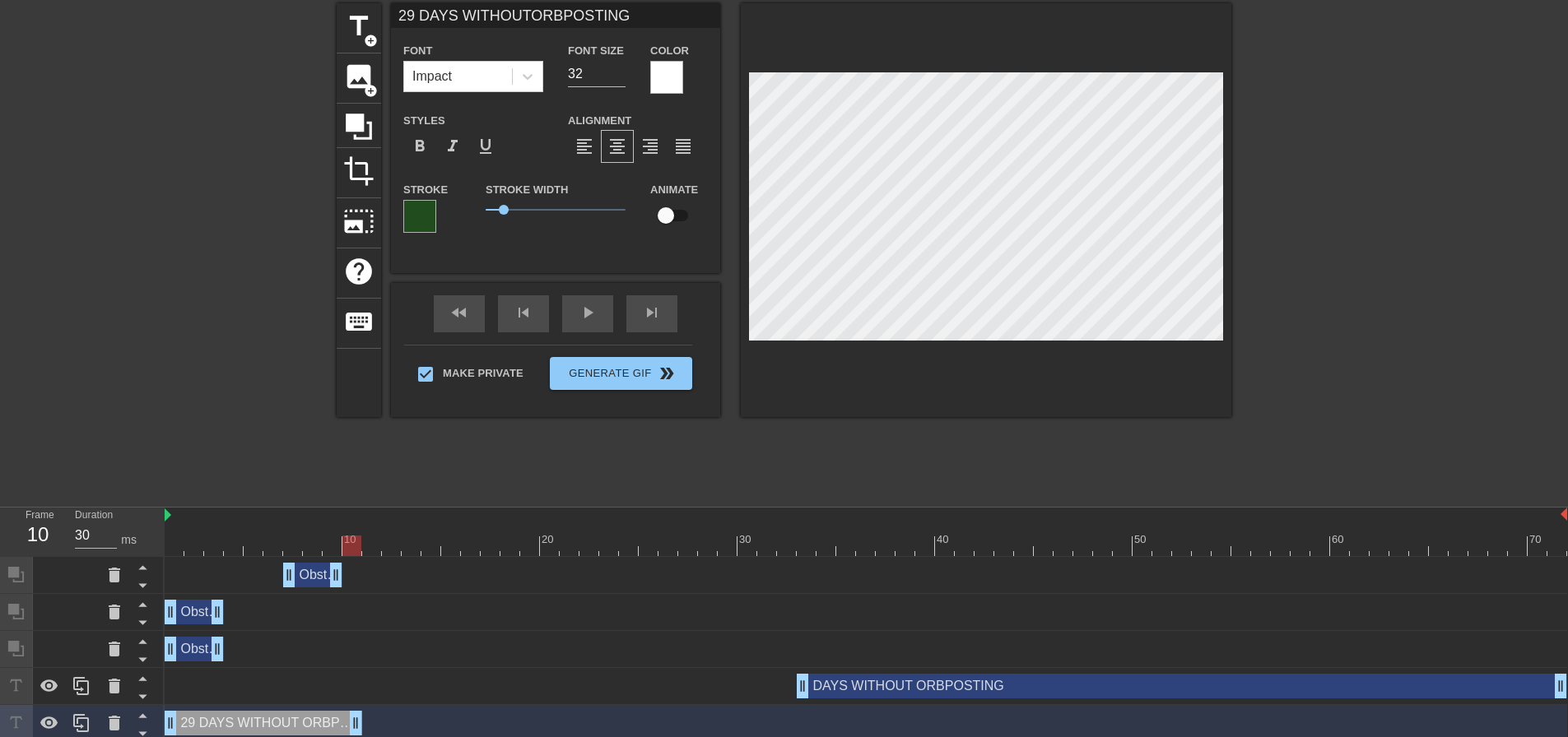
click at [616, 69] on input "32" at bounding box center [597, 73] width 58 height 26
click at [616, 69] on input "33" at bounding box center [597, 73] width 58 height 26
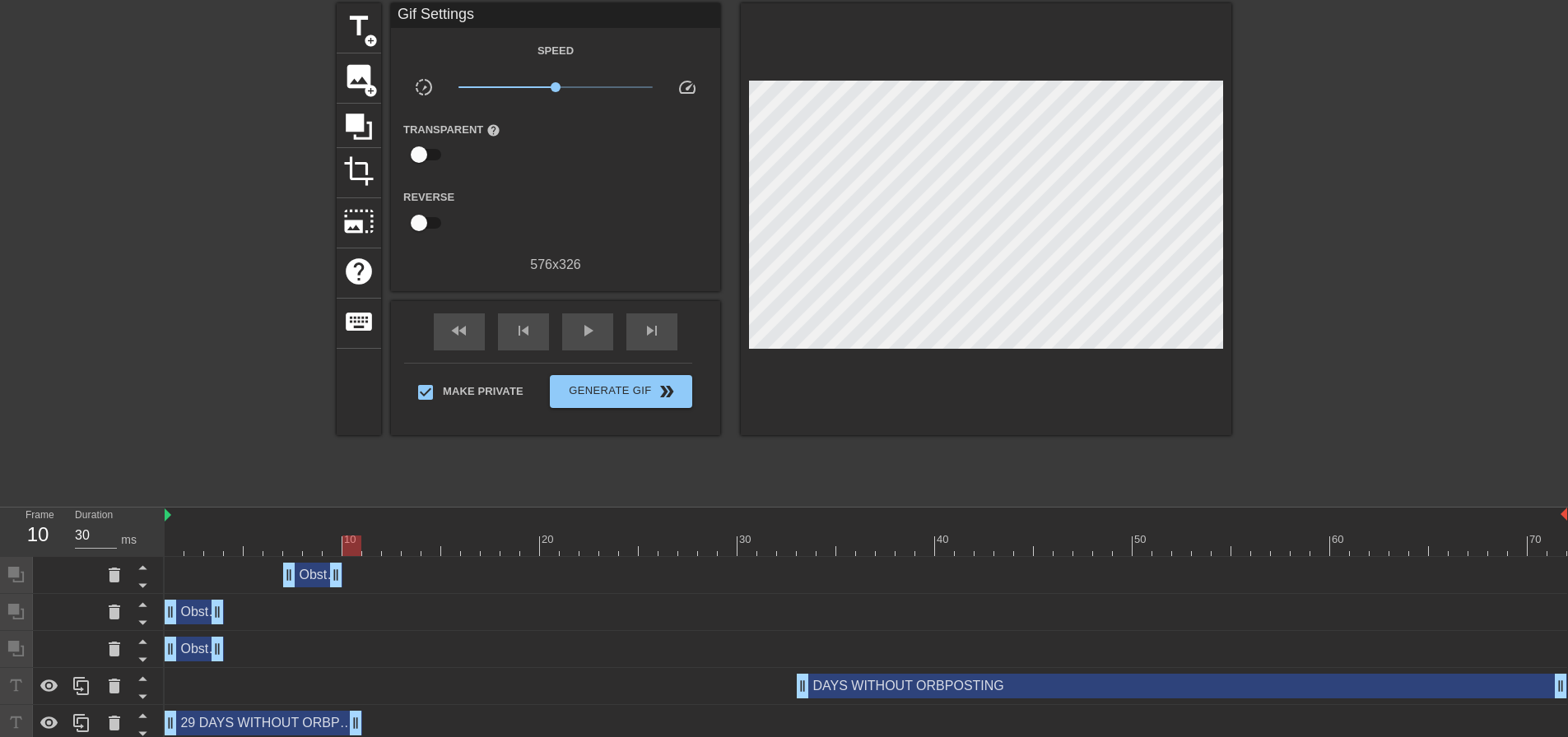
click at [1392, 336] on div at bounding box center [1374, 250] width 247 height 494
click at [1054, 678] on div "DAYS WITHOUT ORBPOSTING drag_handle drag_handle" at bounding box center [1183, 685] width 771 height 24
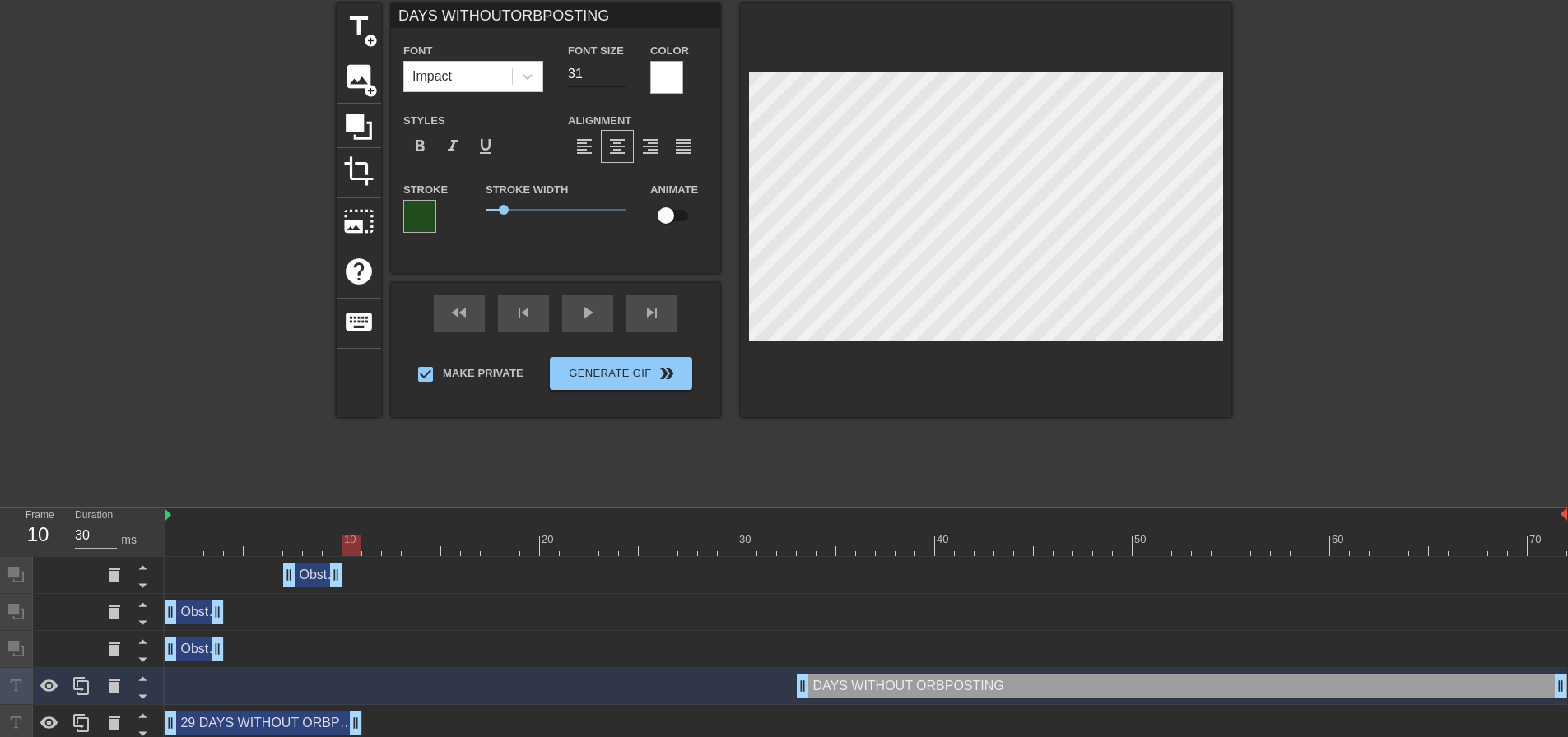
click at [617, 62] on input "31" at bounding box center [597, 73] width 58 height 26
click at [619, 71] on input "32" at bounding box center [597, 73] width 58 height 26
click at [619, 71] on input "33" at bounding box center [597, 73] width 58 height 26
click at [302, 724] on div "29 DAYS WITHOUT ORBPOSTING drag_handle drag_handle" at bounding box center [263, 723] width 197 height 24
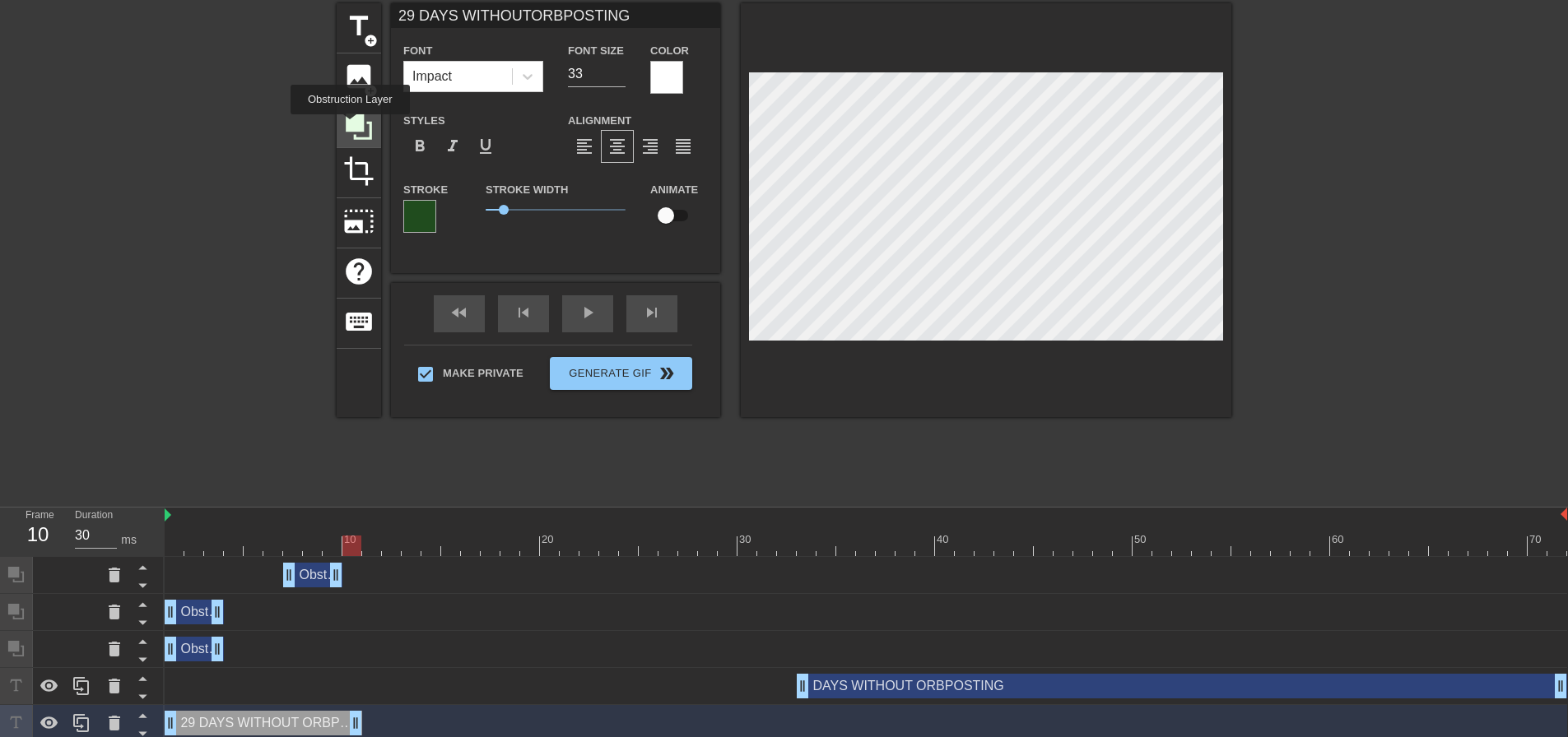
click at [350, 126] on icon at bounding box center [358, 127] width 26 height 26
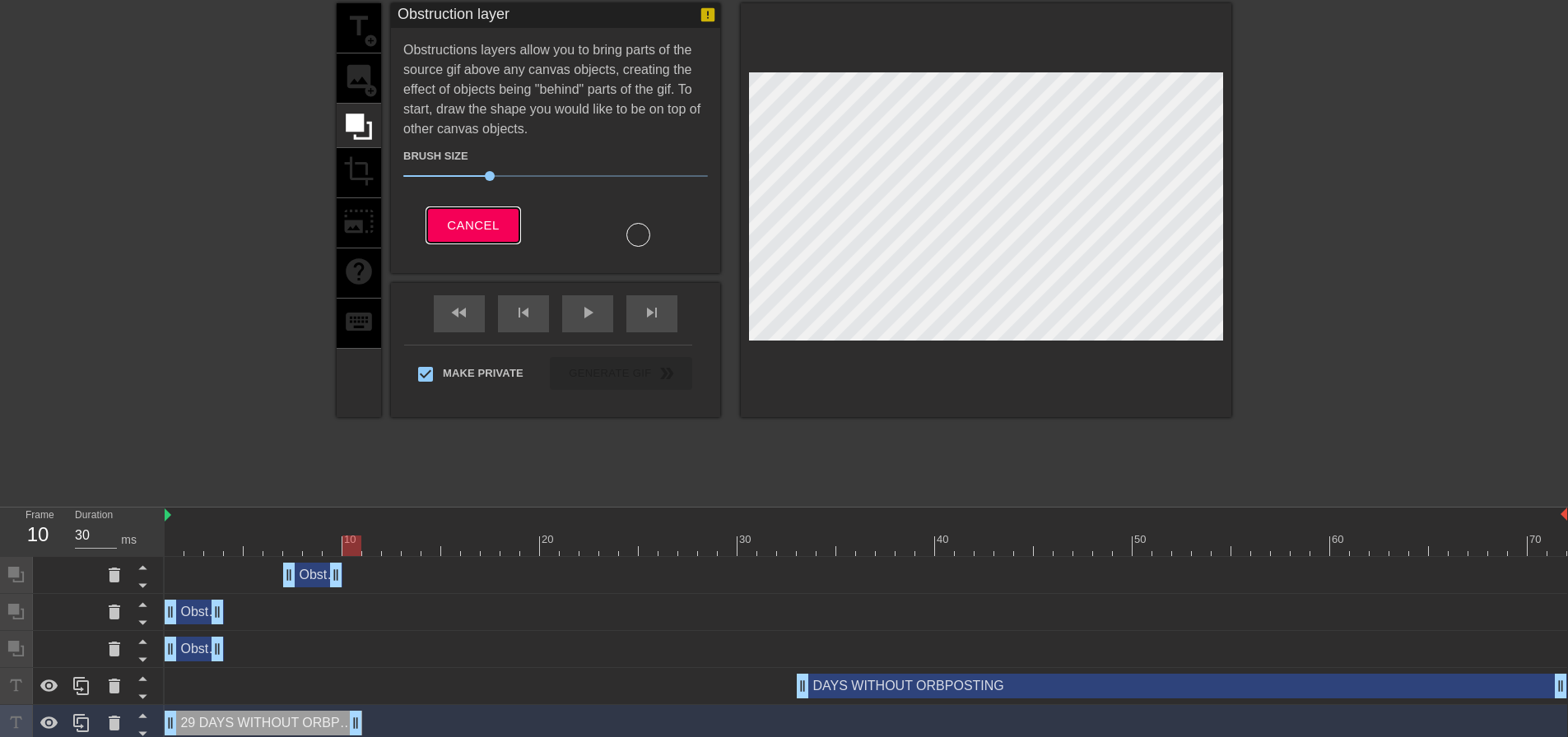
click at [478, 220] on span "Cancel" at bounding box center [472, 225] width 52 height 22
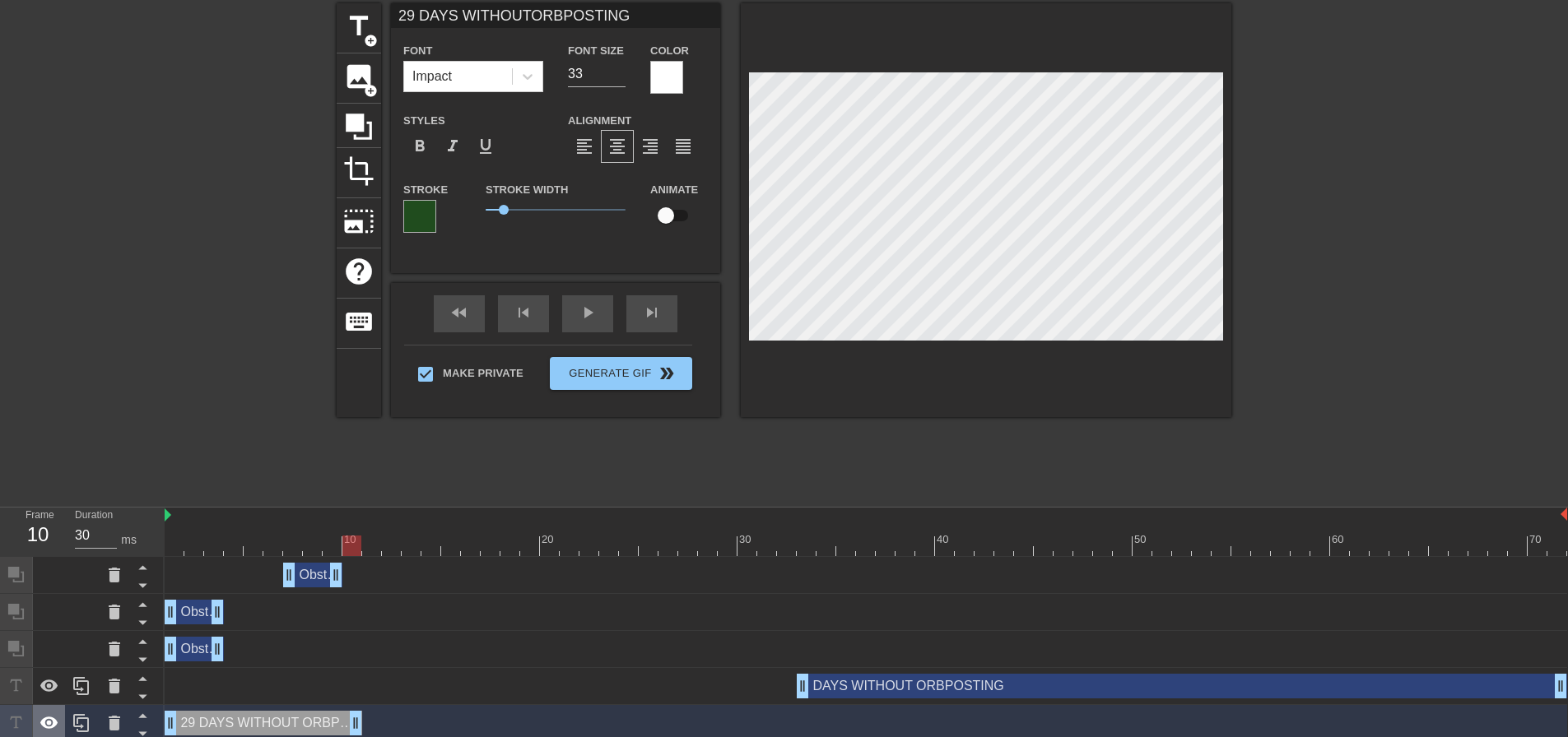
click at [58, 721] on icon at bounding box center [50, 723] width 20 height 20
click at [364, 123] on icon at bounding box center [358, 127] width 26 height 26
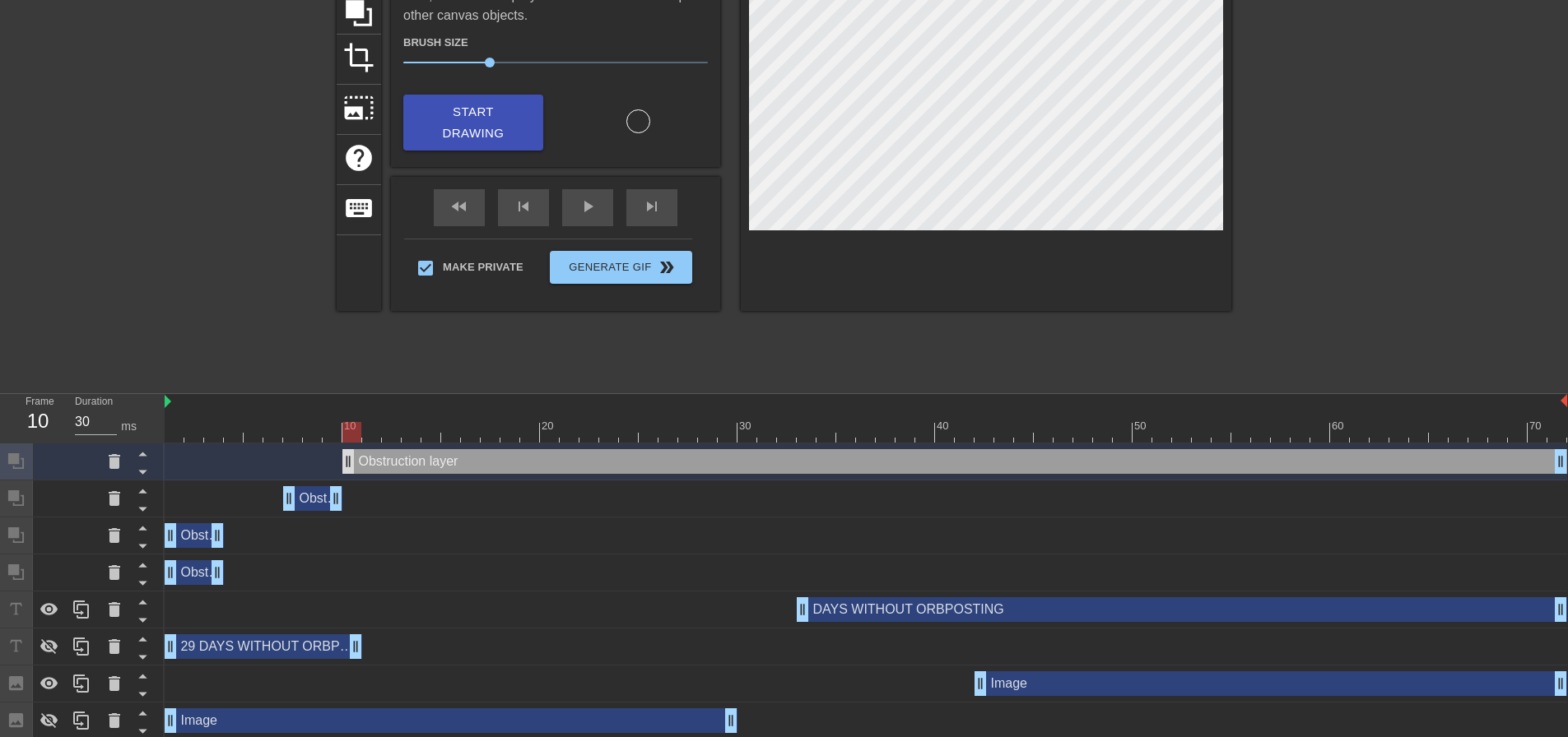
scroll to position [181, 0]
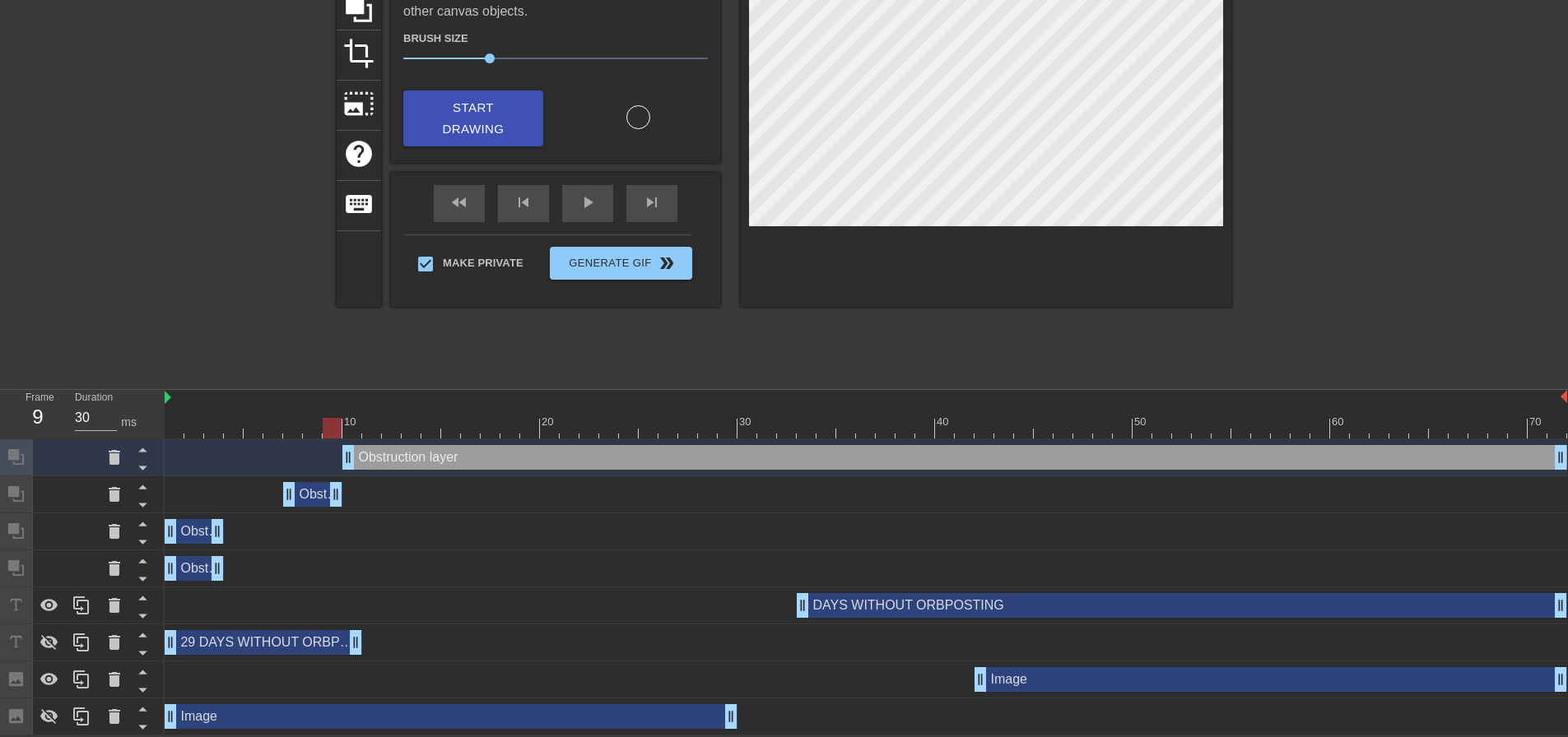
click at [337, 428] on div at bounding box center [866, 428] width 1402 height 21
click at [47, 658] on div at bounding box center [49, 643] width 33 height 36
click at [50, 711] on icon at bounding box center [50, 716] width 18 height 15
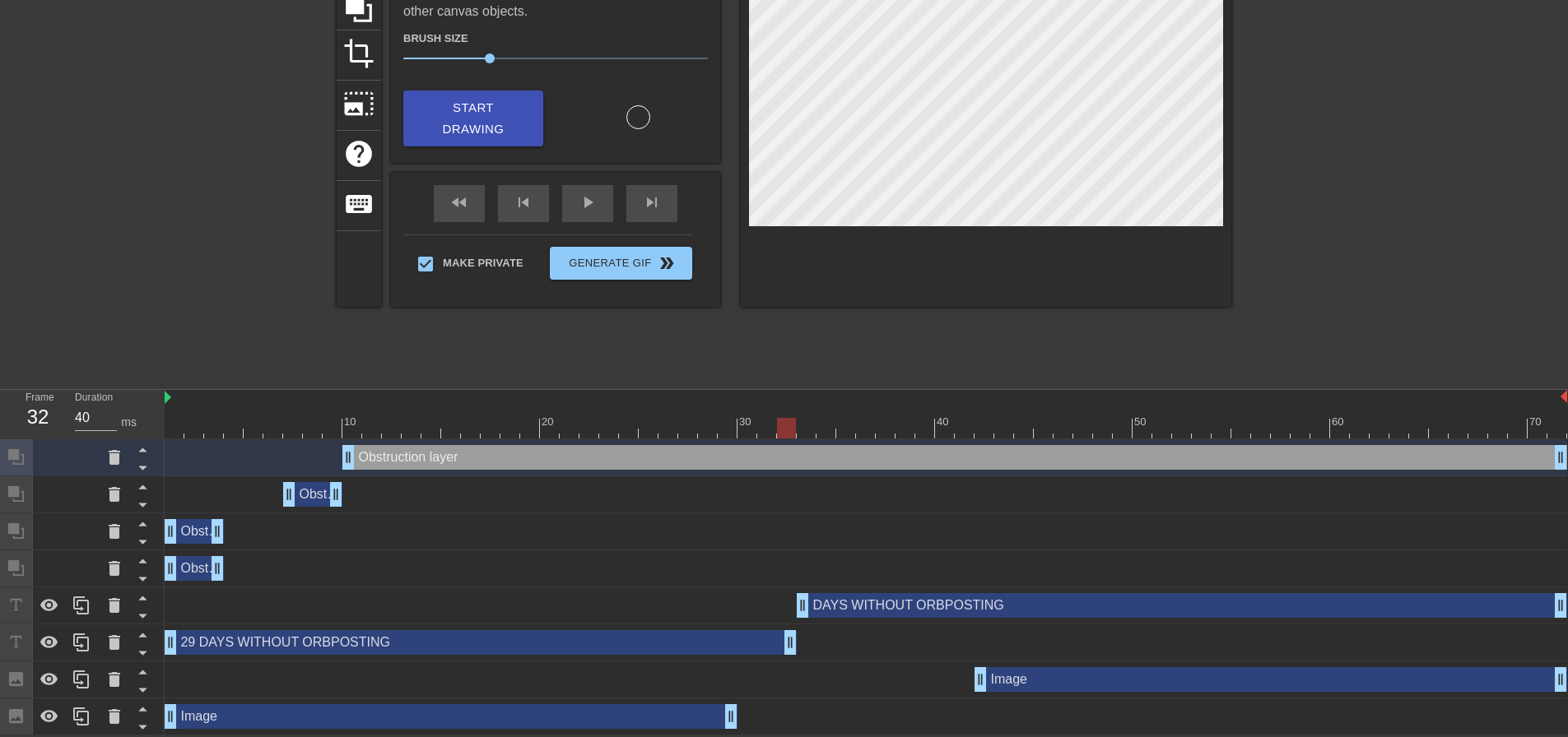
drag, startPoint x: 355, startPoint y: 644, endPoint x: 787, endPoint y: 639, distance: 432.0
click at [352, 420] on div at bounding box center [866, 428] width 1402 height 21
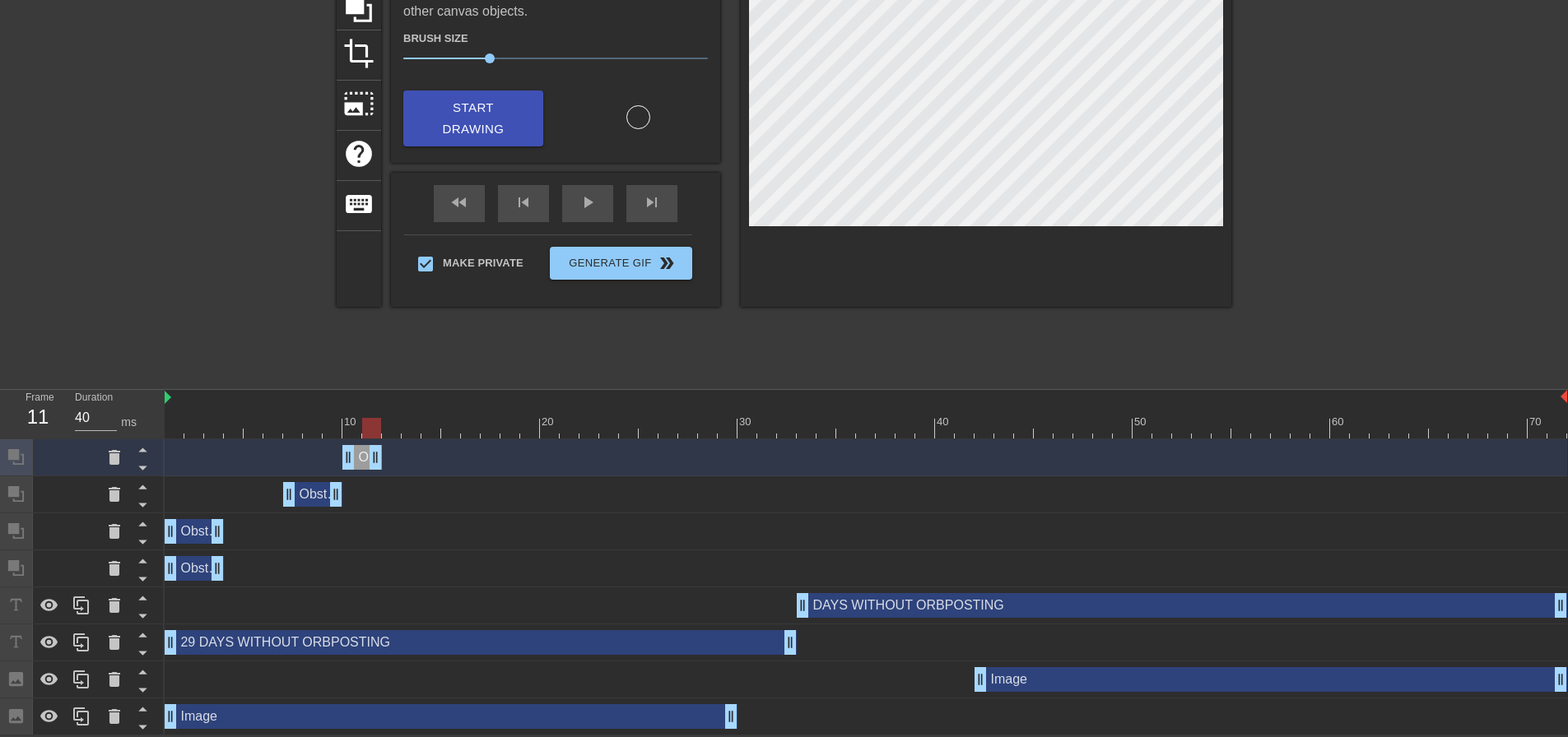
drag, startPoint x: 1556, startPoint y: 461, endPoint x: 377, endPoint y: 475, distance: 1179.1
click at [377, 475] on div "Obstruction layer drag_handle drag_handle Obstruction layer drag_handle drag_ha…" at bounding box center [866, 588] width 1403 height 297
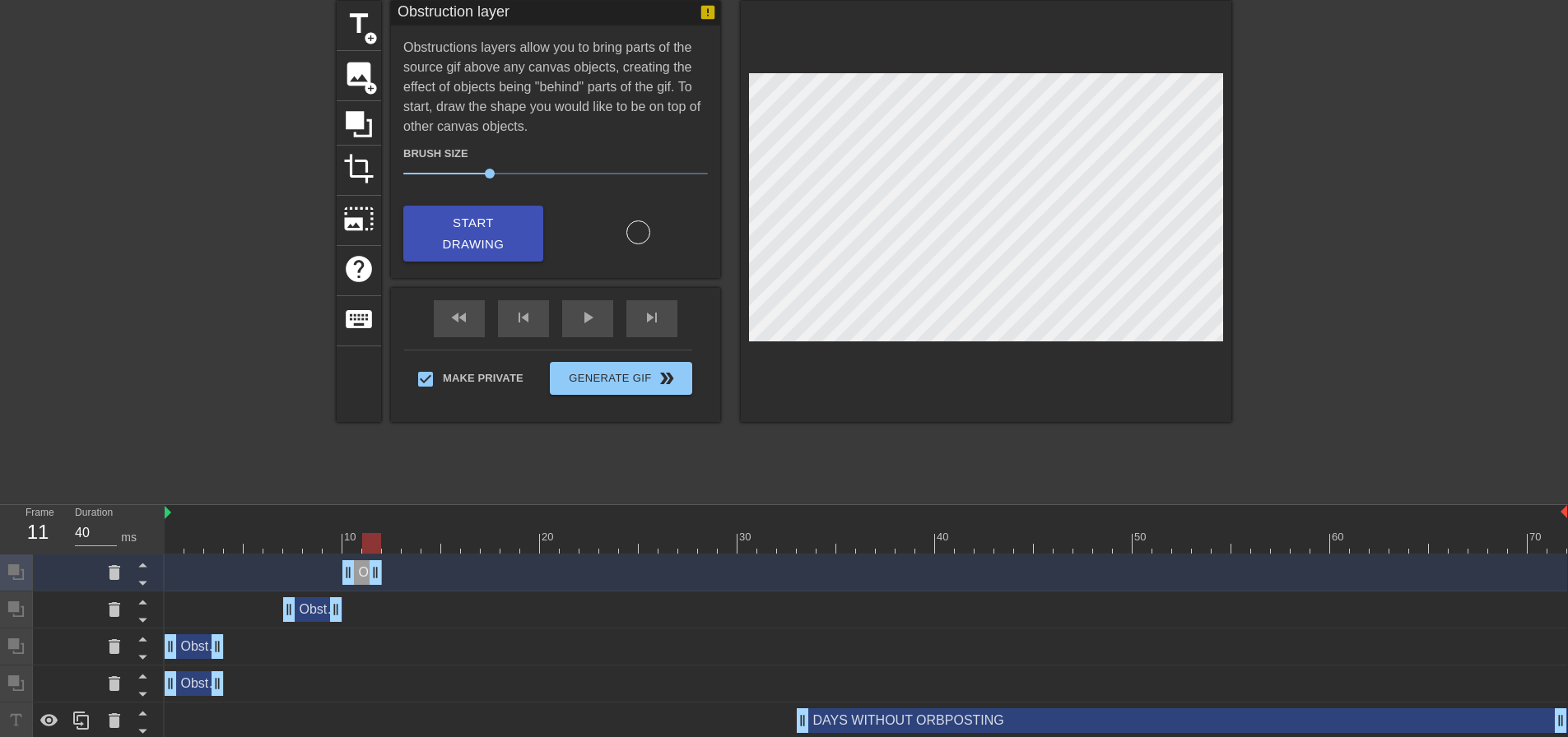
scroll to position [16, 0]
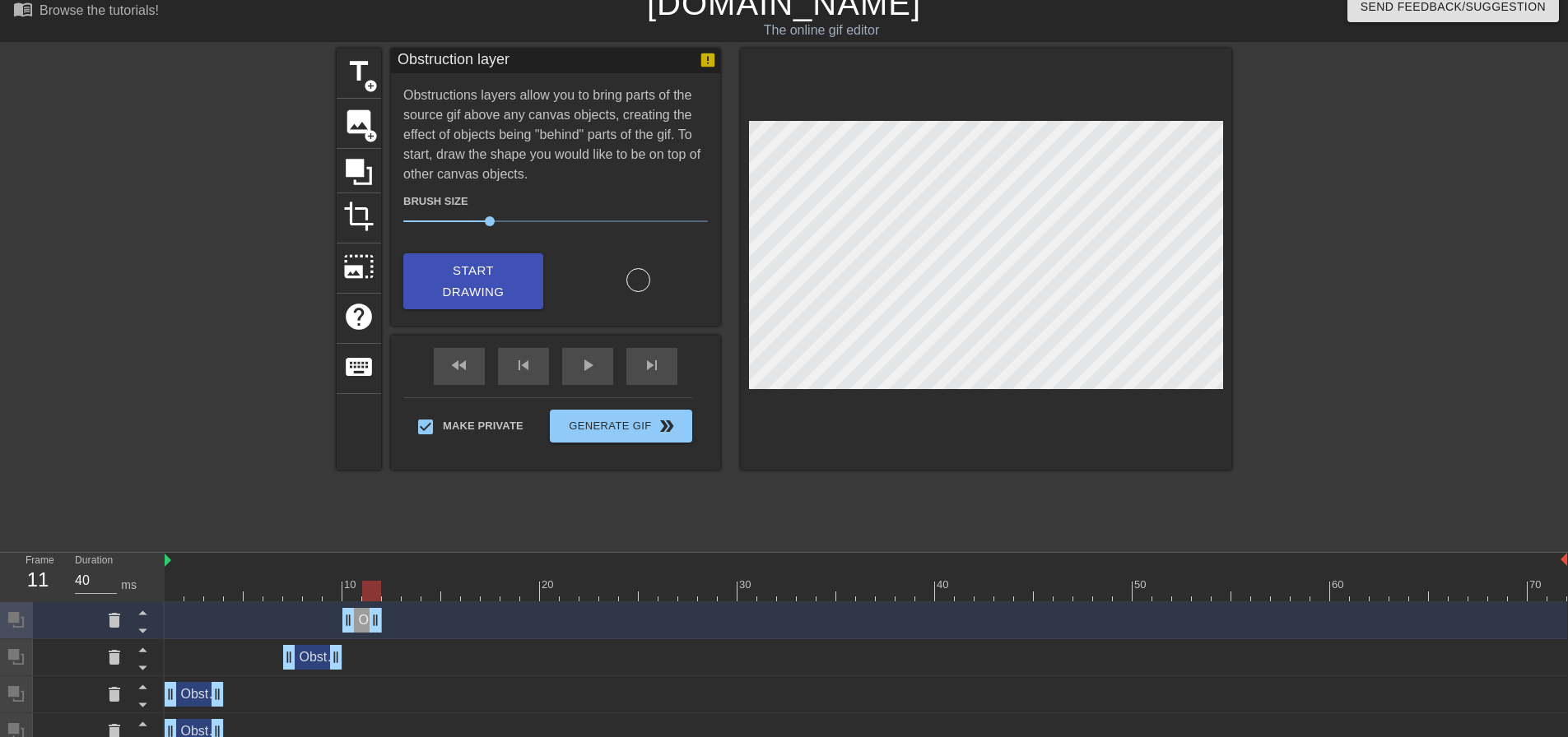
click at [366, 620] on div "Obstruction layer drag_handle drag_handle" at bounding box center [362, 619] width 40 height 24
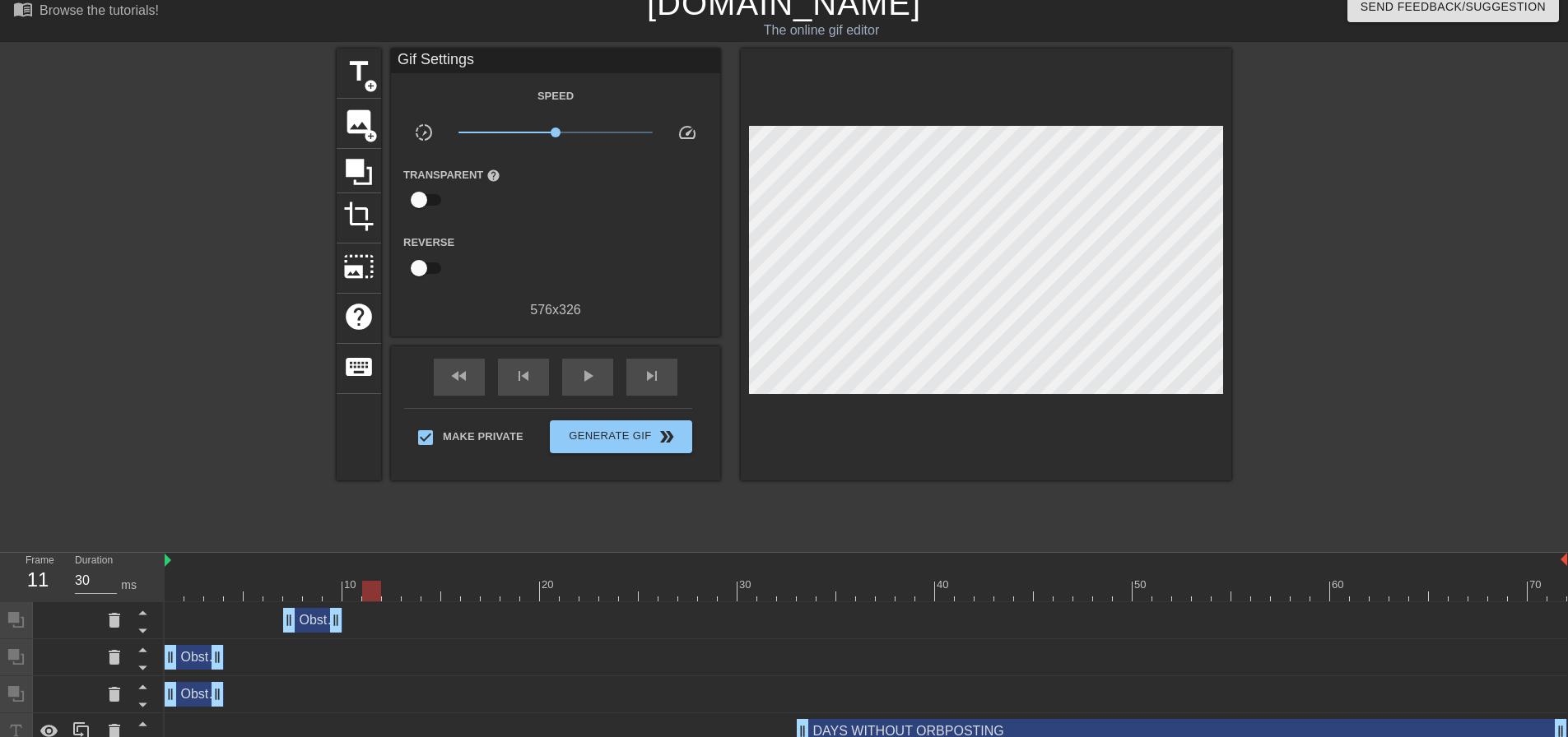
click at [345, 600] on div at bounding box center [866, 591] width 1402 height 21
click at [354, 169] on icon at bounding box center [358, 172] width 26 height 26
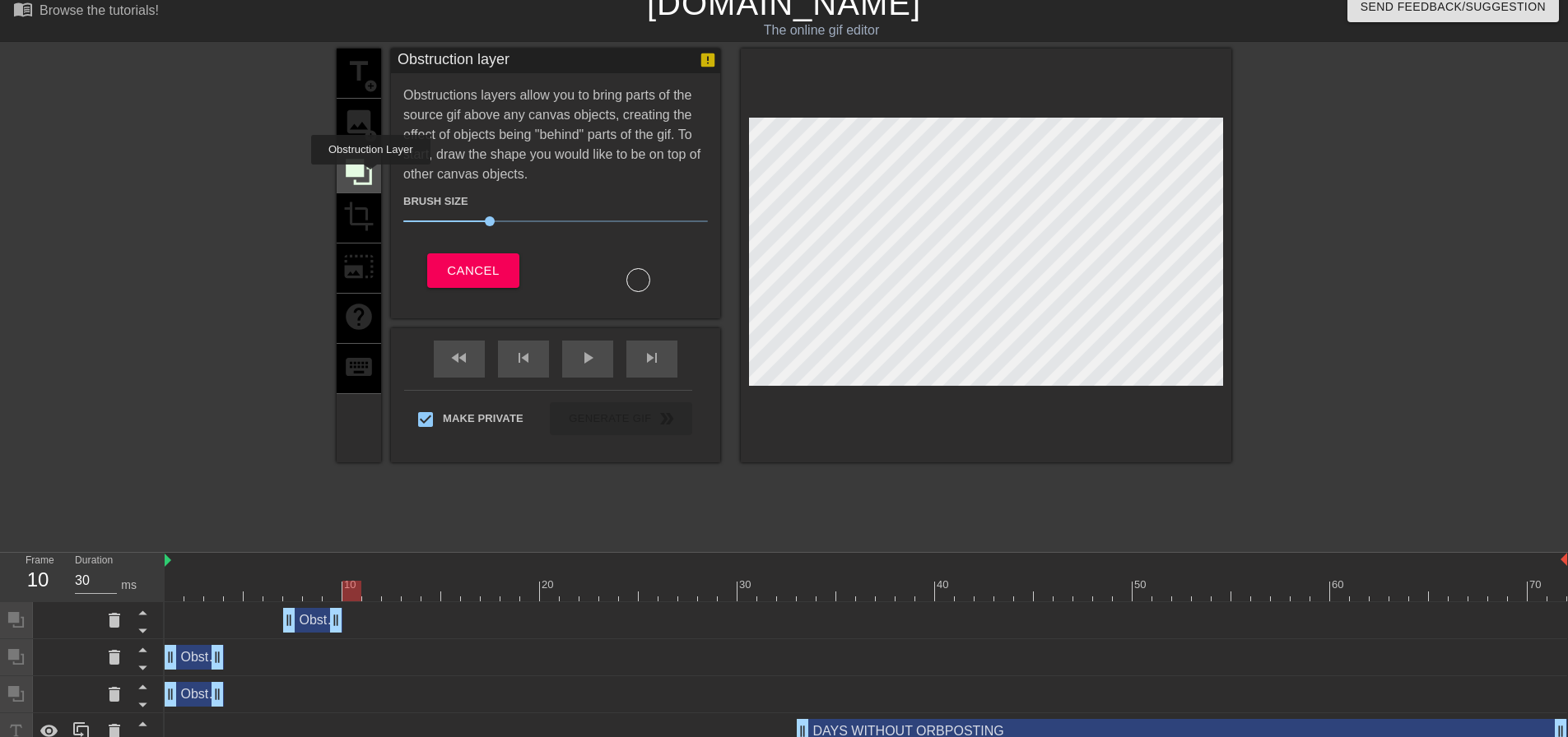
click at [370, 176] on icon at bounding box center [358, 172] width 26 height 26
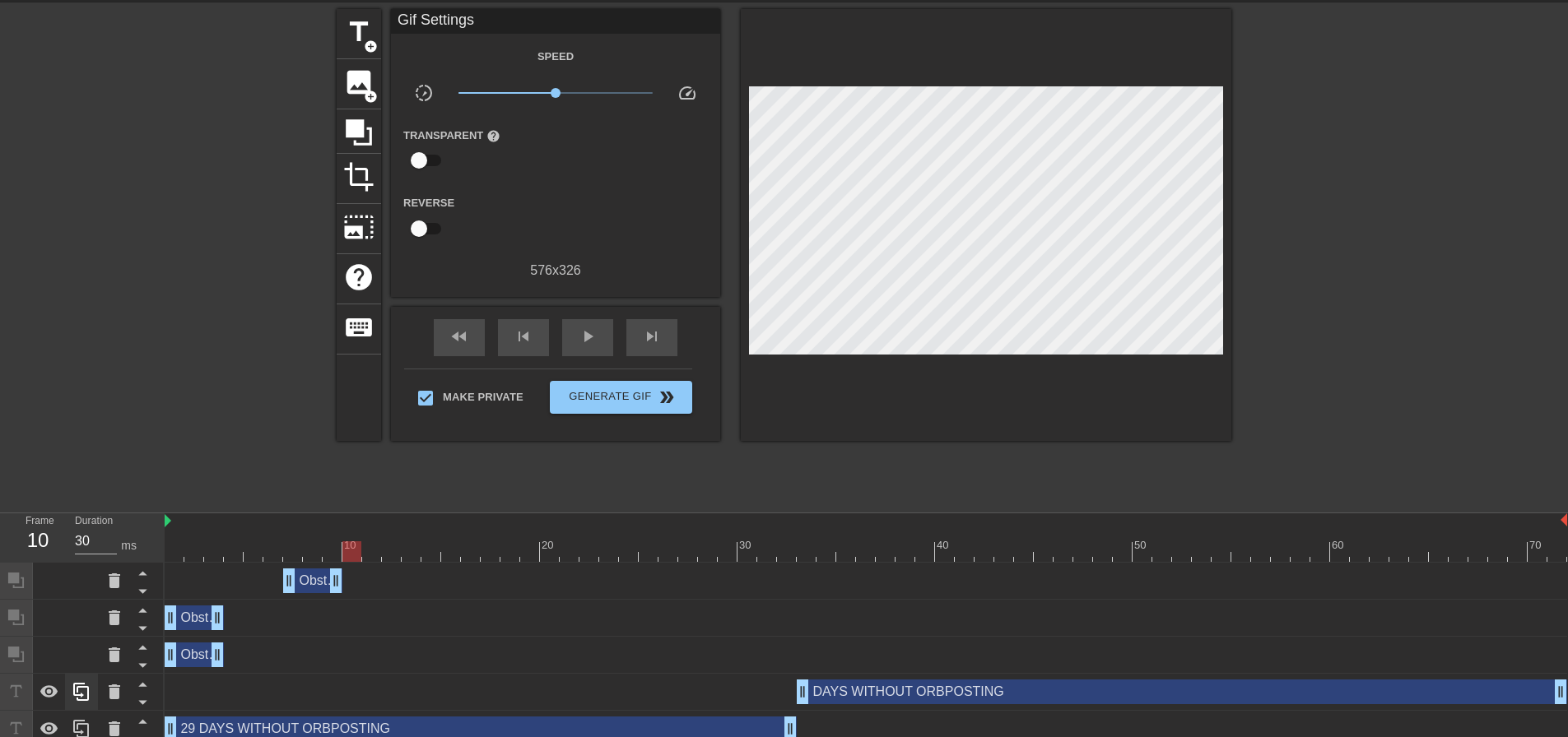
scroll to position [144, 0]
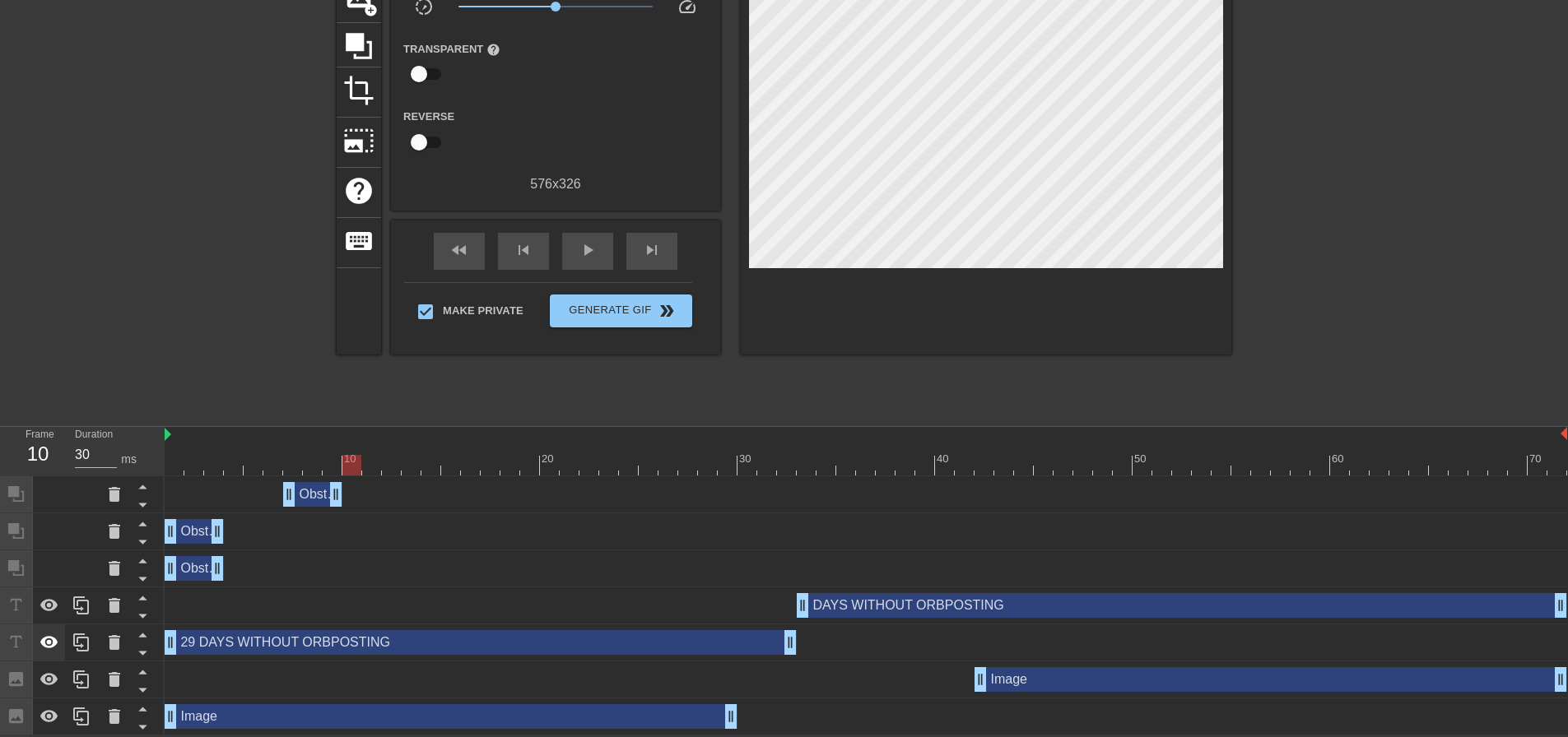
click at [52, 646] on icon at bounding box center [50, 642] width 18 height 13
click at [45, 707] on icon at bounding box center [50, 717] width 20 height 20
click at [369, 52] on icon at bounding box center [358, 46] width 32 height 32
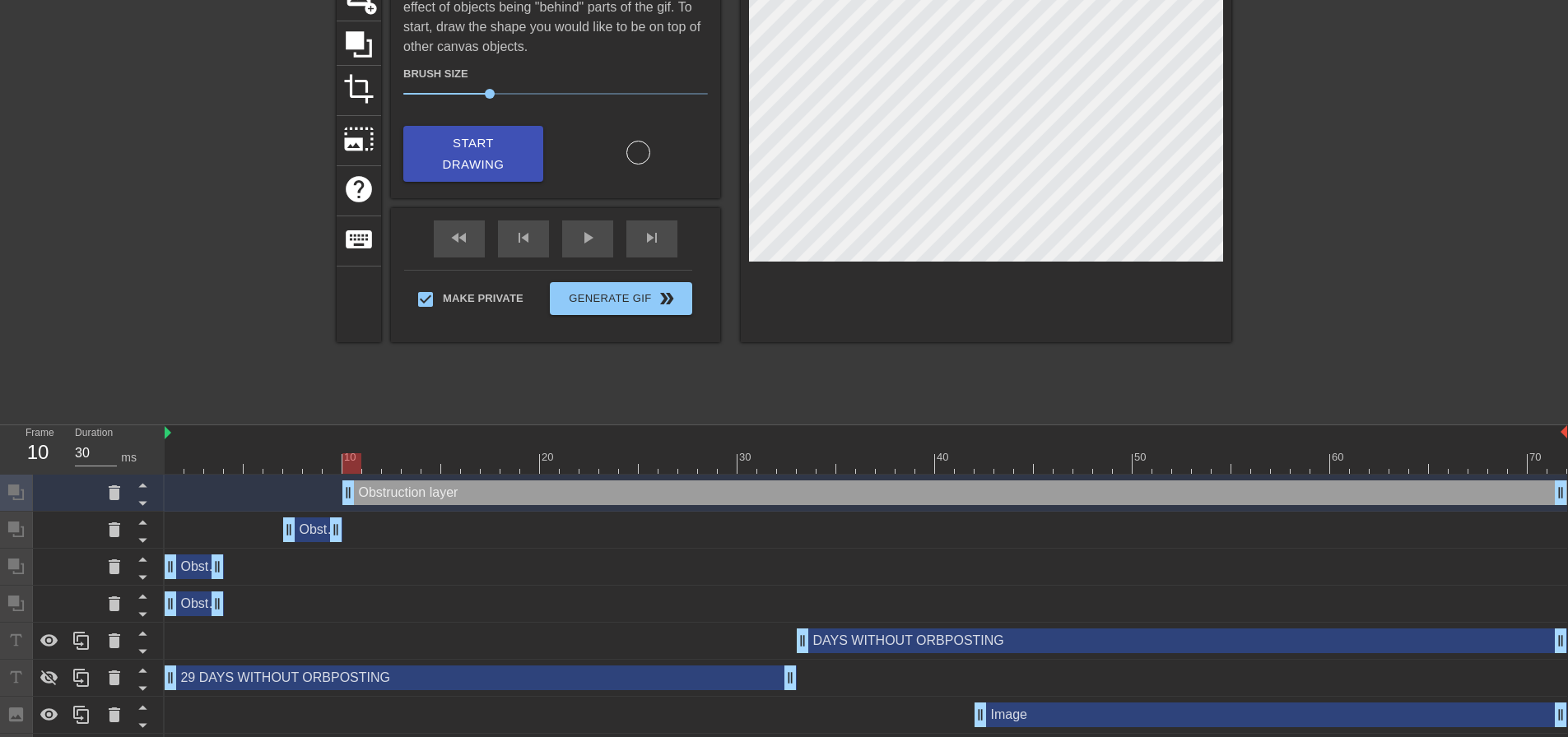
click at [317, 531] on div "Obstruction layer drag_handle drag_handle" at bounding box center [313, 529] width 60 height 24
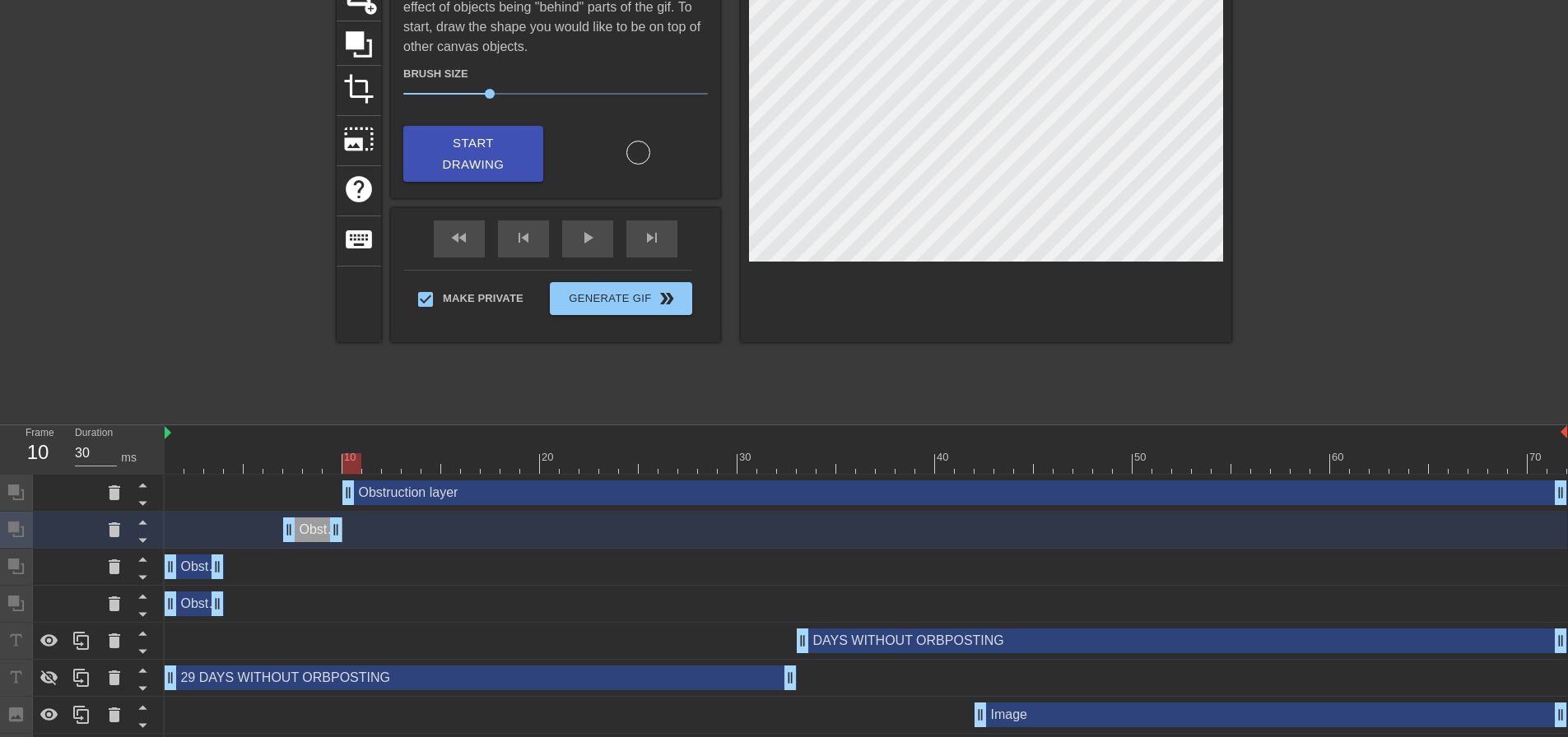
click at [414, 497] on div "Obstruction layer drag_handle drag_handle" at bounding box center [955, 492] width 1225 height 24
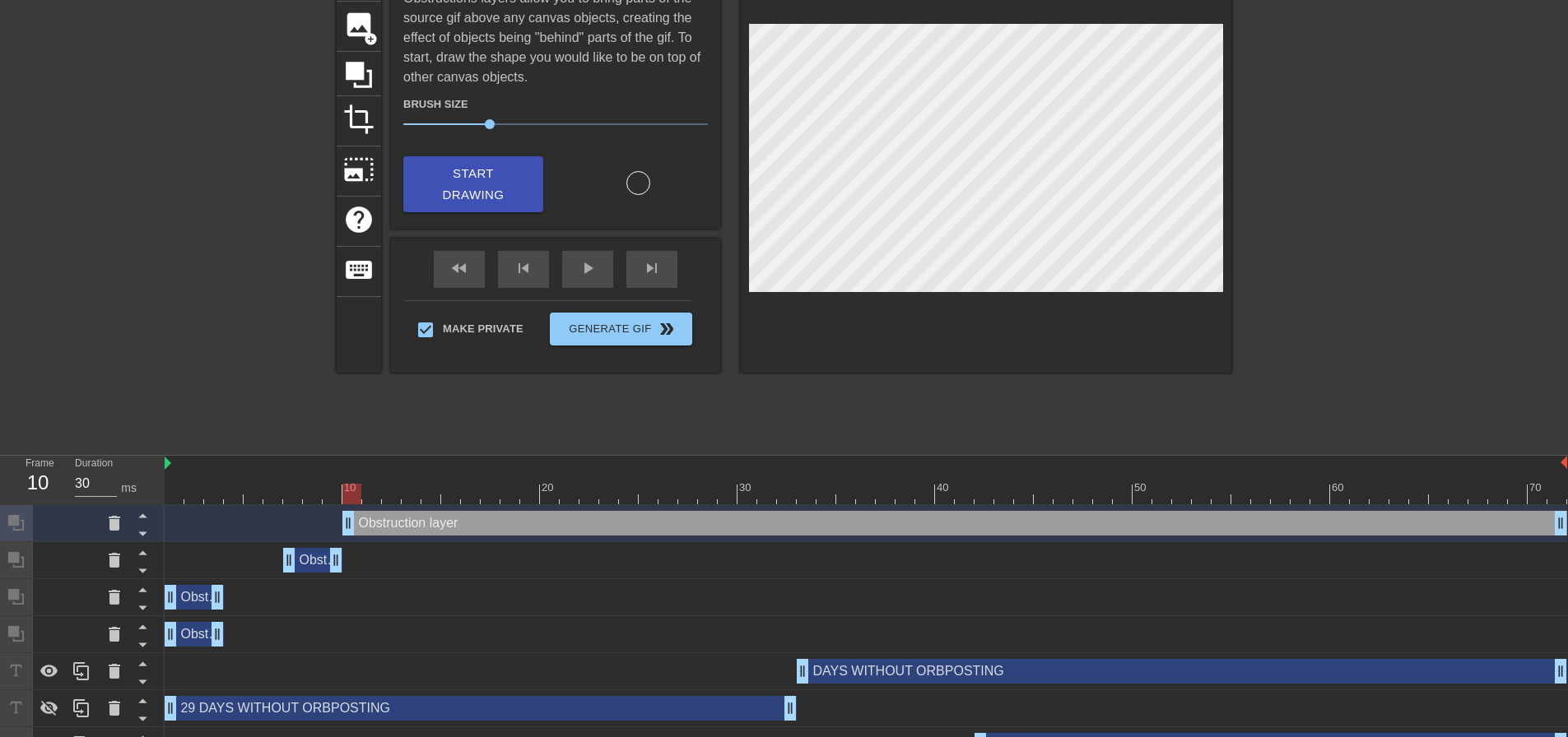
scroll to position [61, 0]
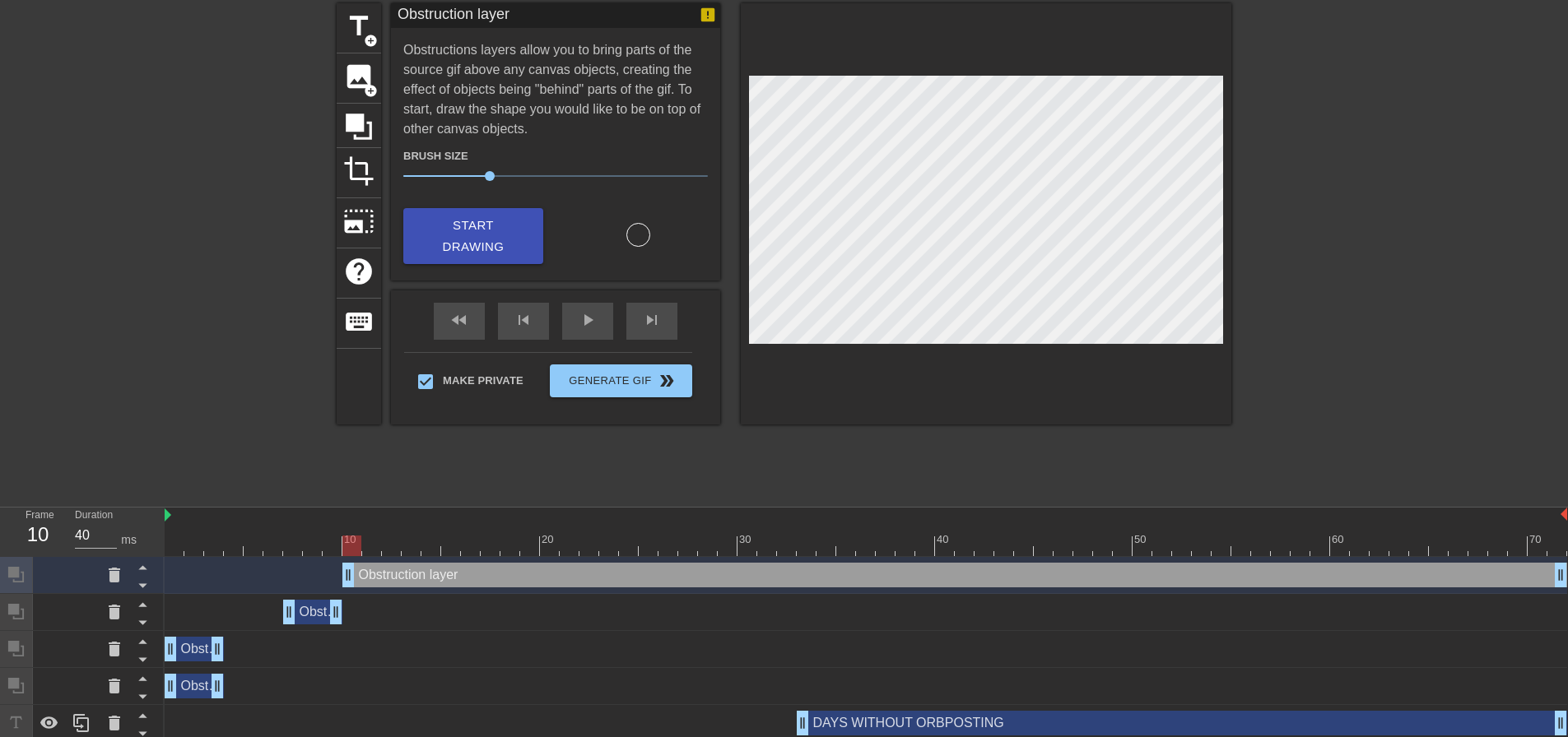
click at [321, 548] on div at bounding box center [866, 545] width 1402 height 21
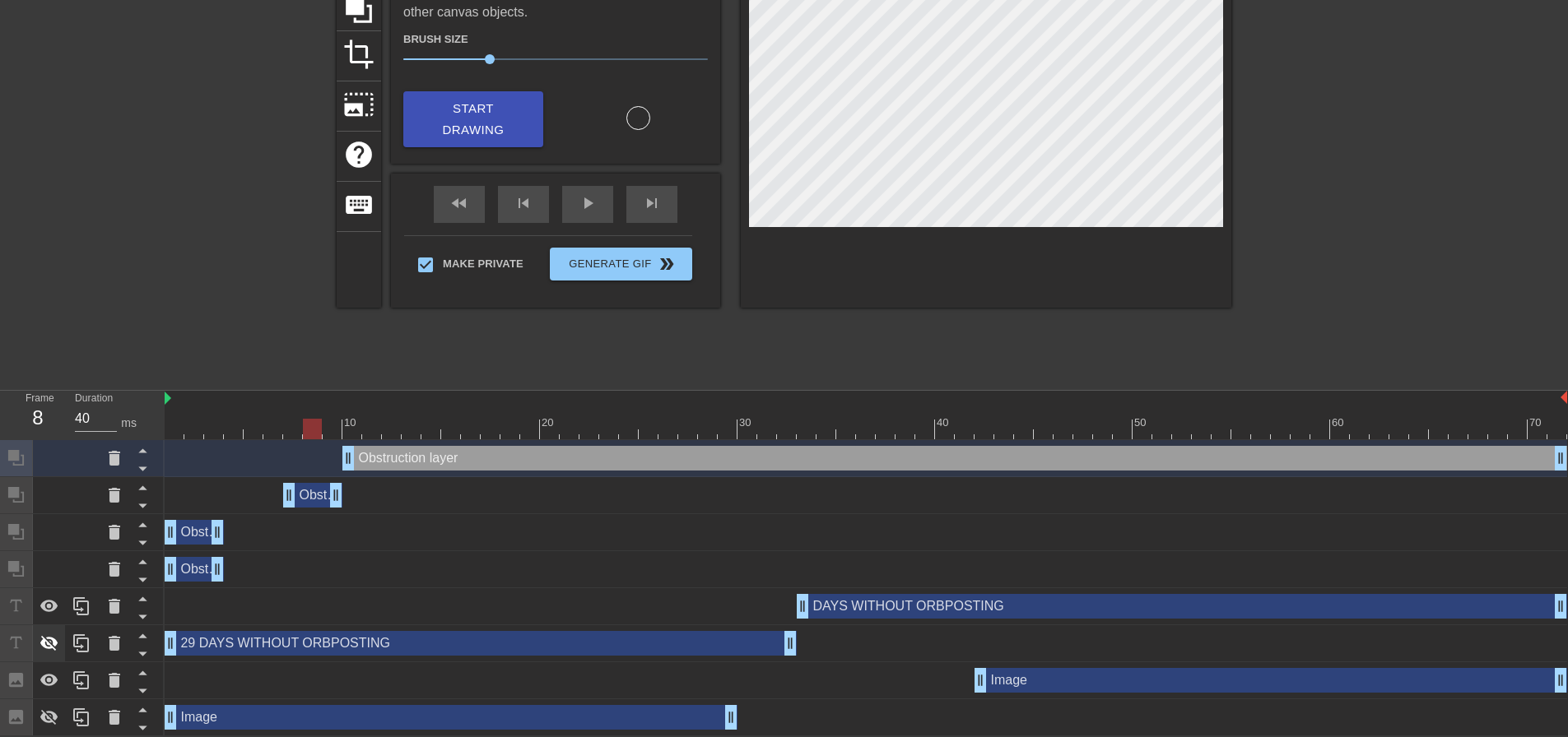
scroll to position [181, 0]
click at [44, 700] on div at bounding box center [49, 716] width 33 height 36
click at [50, 643] on icon at bounding box center [50, 642] width 18 height 15
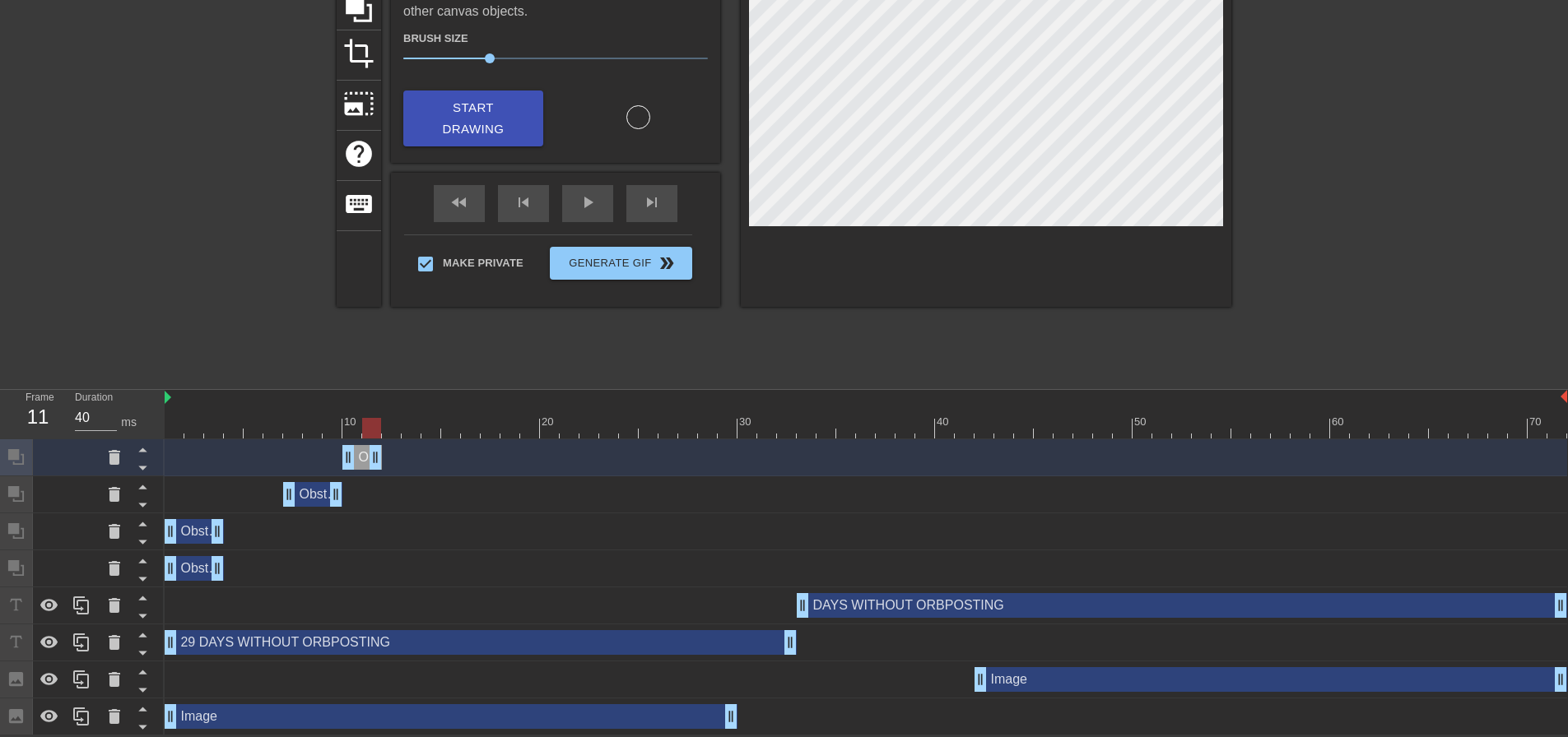
drag, startPoint x: 1566, startPoint y: 459, endPoint x: 375, endPoint y: 474, distance: 1191.1
click at [375, 474] on div "Obstruction layer drag_handle drag_handle" at bounding box center [866, 458] width 1402 height 37
click at [406, 461] on div "Obstruction layer drag_handle drag_handle" at bounding box center [866, 457] width 1402 height 24
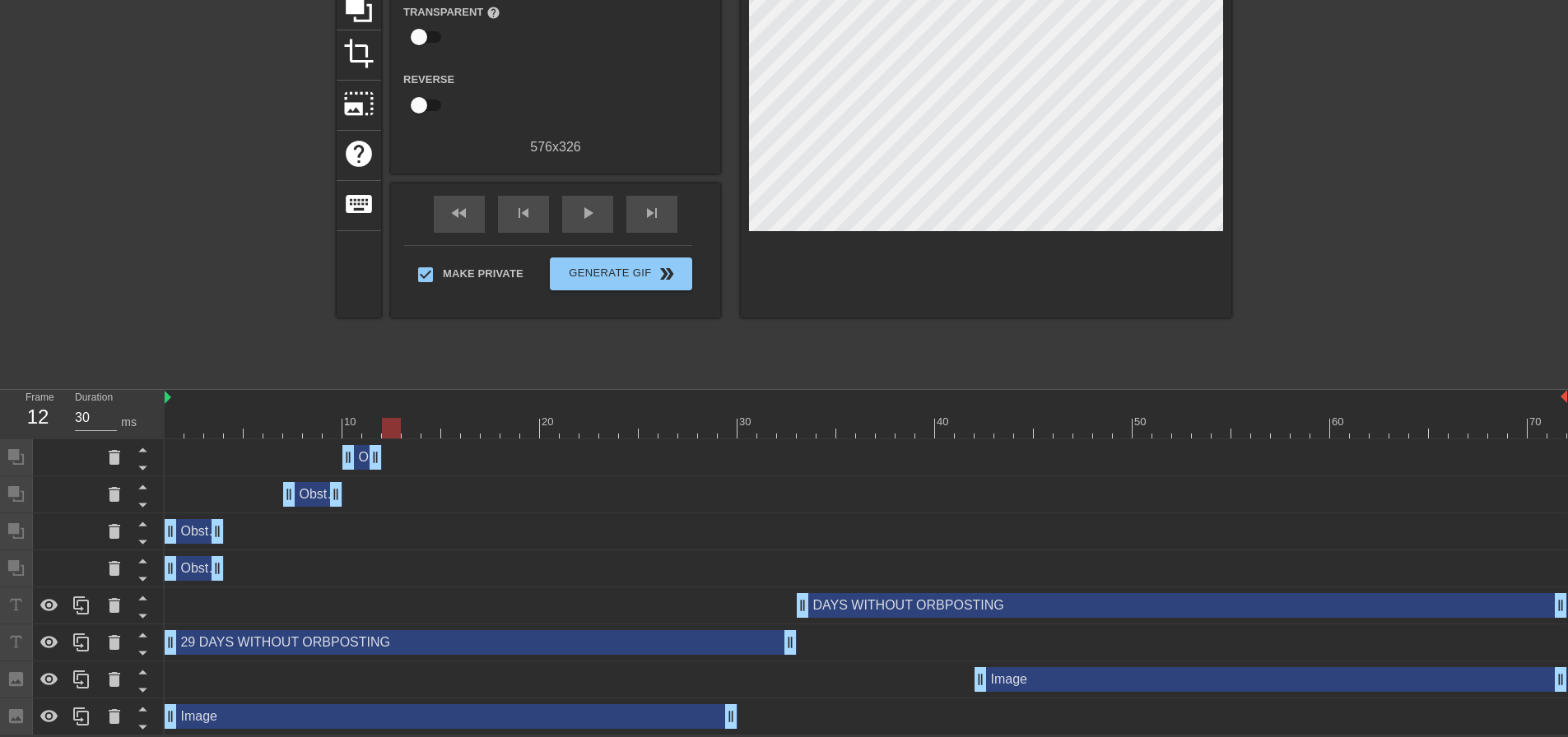
click at [391, 433] on div at bounding box center [866, 428] width 1402 height 21
click at [52, 646] on icon at bounding box center [50, 642] width 18 height 13
click at [46, 721] on icon at bounding box center [50, 716] width 18 height 13
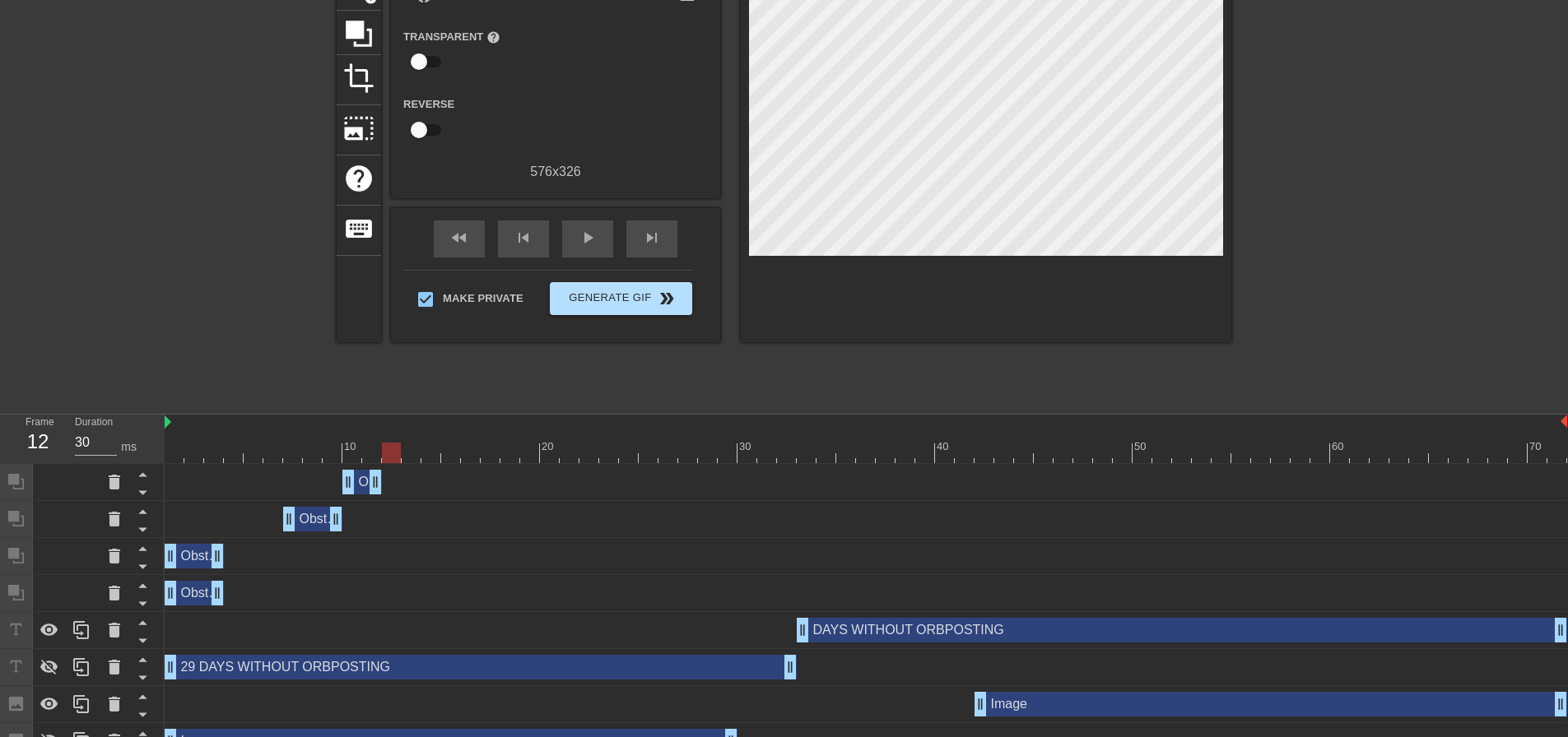
scroll to position [99, 0]
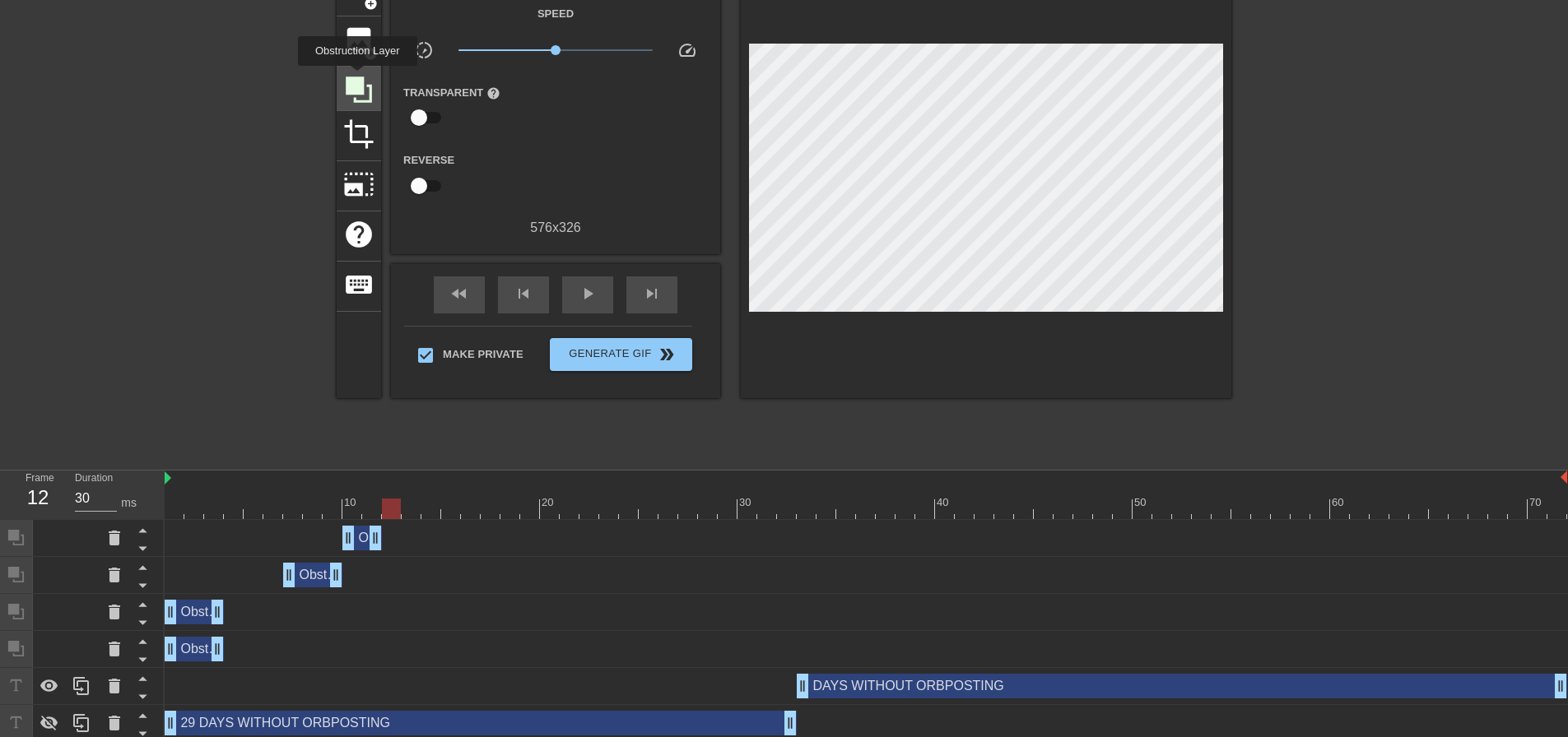
click at [357, 78] on icon at bounding box center [358, 90] width 26 height 26
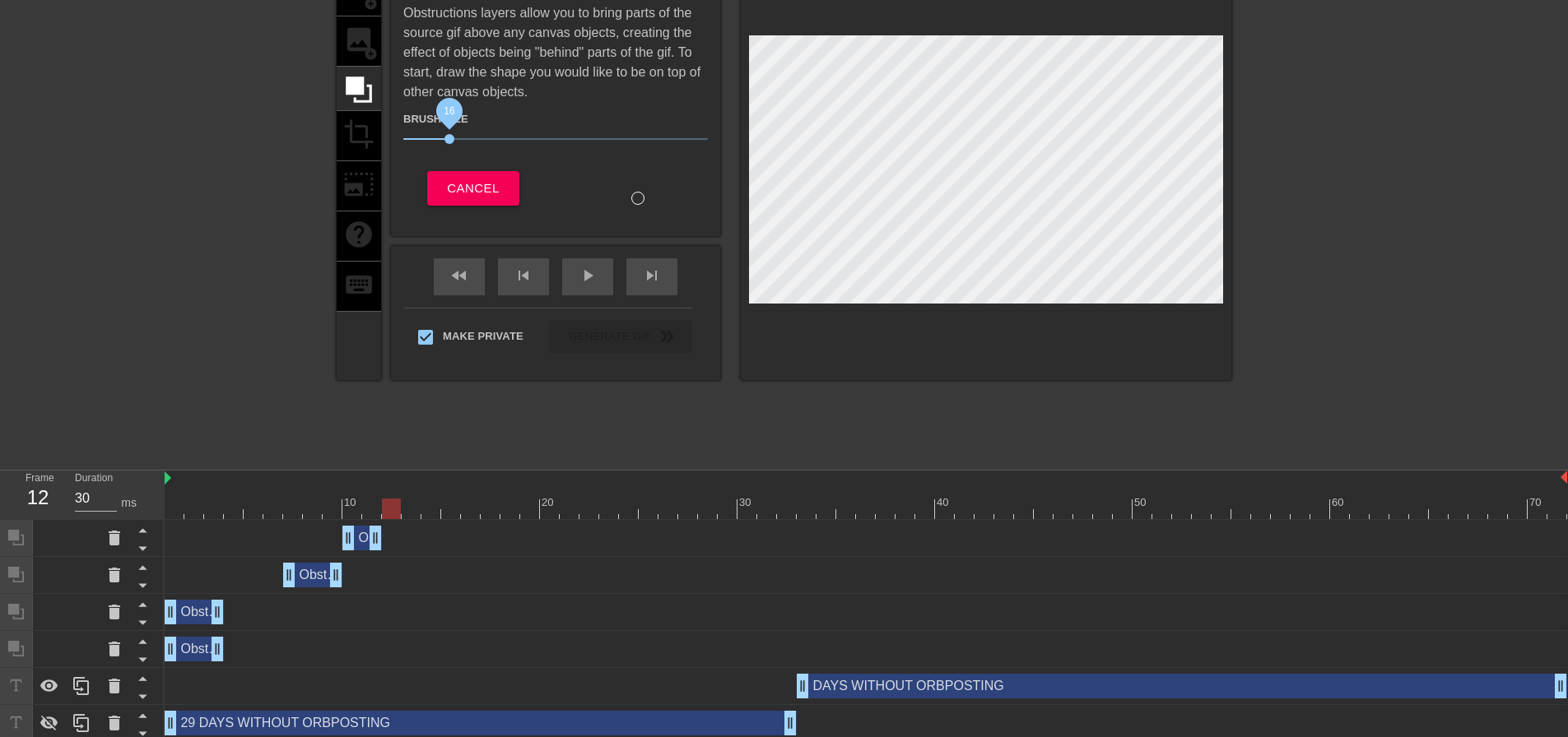
drag, startPoint x: 489, startPoint y: 139, endPoint x: 450, endPoint y: 137, distance: 39.1
click at [450, 137] on span "16" at bounding box center [449, 138] width 10 height 10
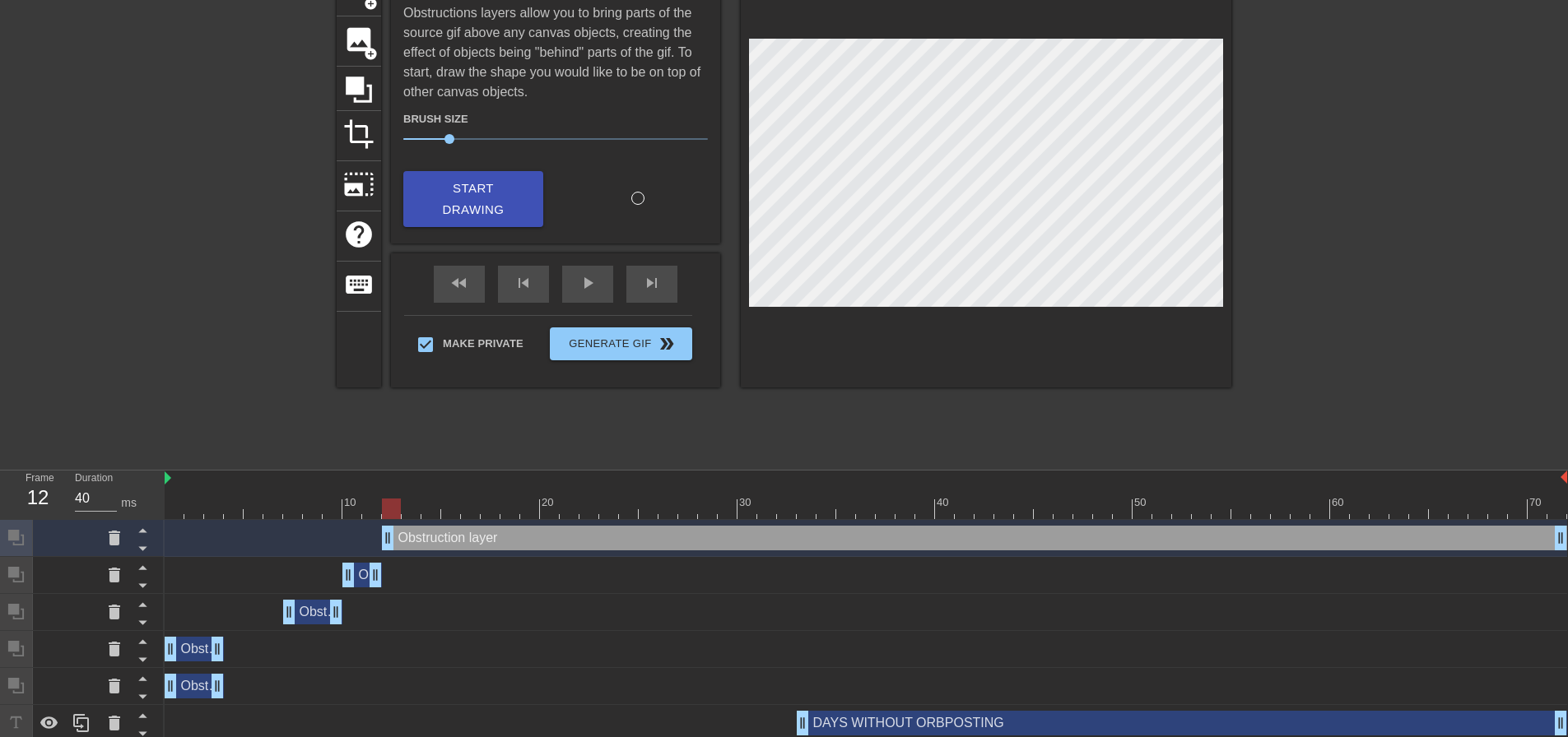
click at [366, 514] on div at bounding box center [866, 508] width 1402 height 21
click at [347, 510] on div at bounding box center [866, 508] width 1402 height 21
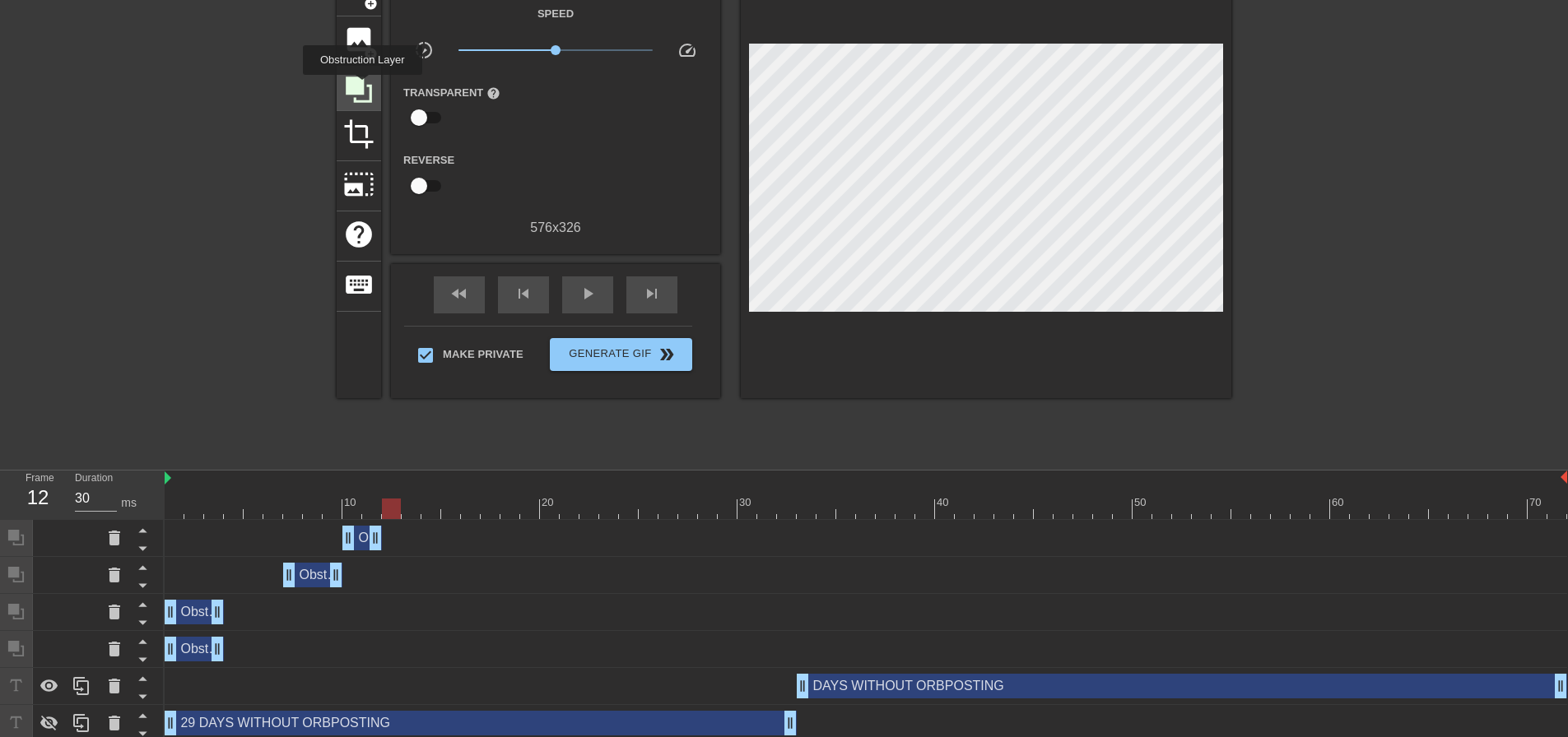
click at [362, 87] on icon at bounding box center [358, 90] width 26 height 26
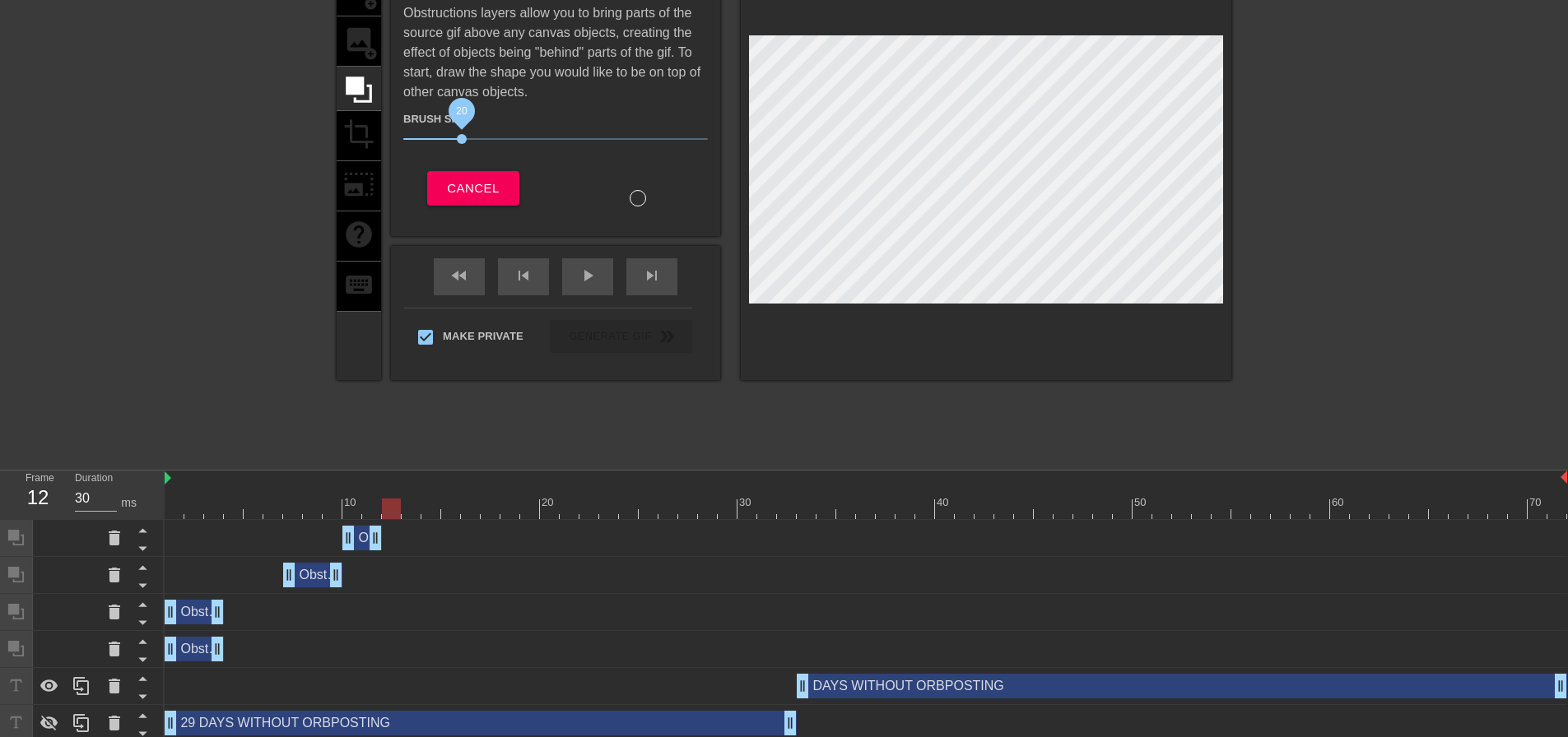
drag, startPoint x: 450, startPoint y: 137, endPoint x: 462, endPoint y: 137, distance: 12.0
click at [462, 137] on span "20" at bounding box center [461, 138] width 10 height 10
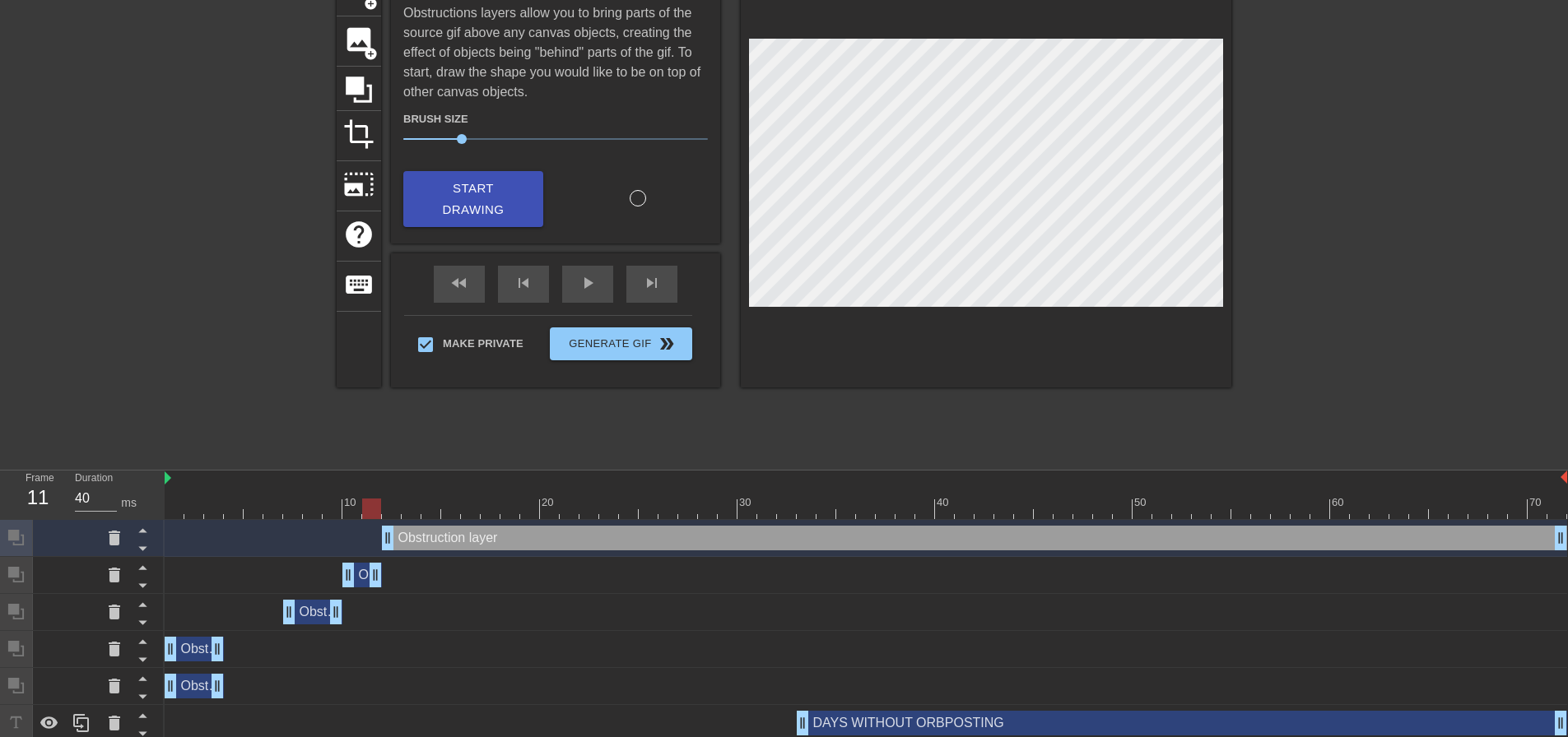
click at [370, 506] on div at bounding box center [866, 508] width 1402 height 21
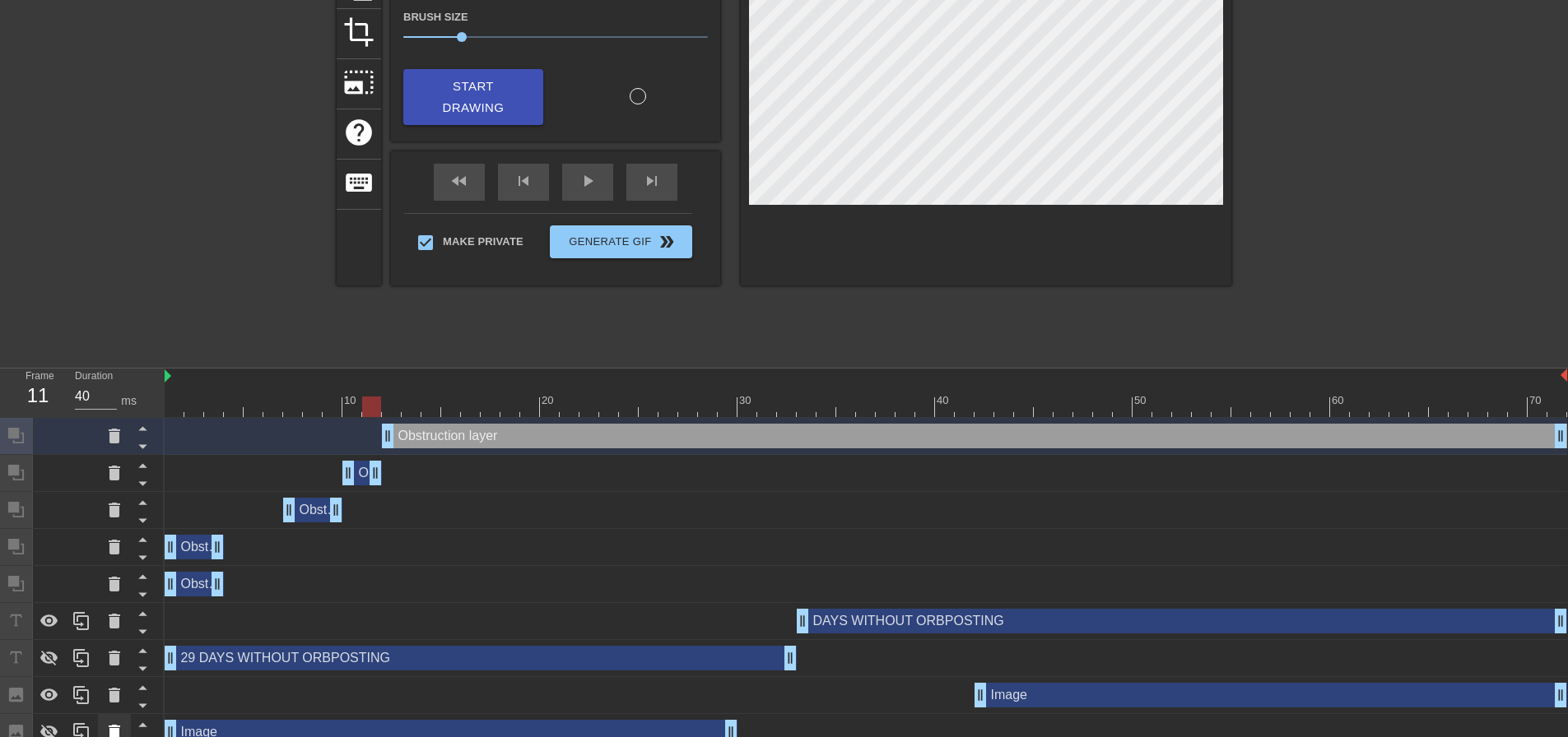
scroll to position [218, 0]
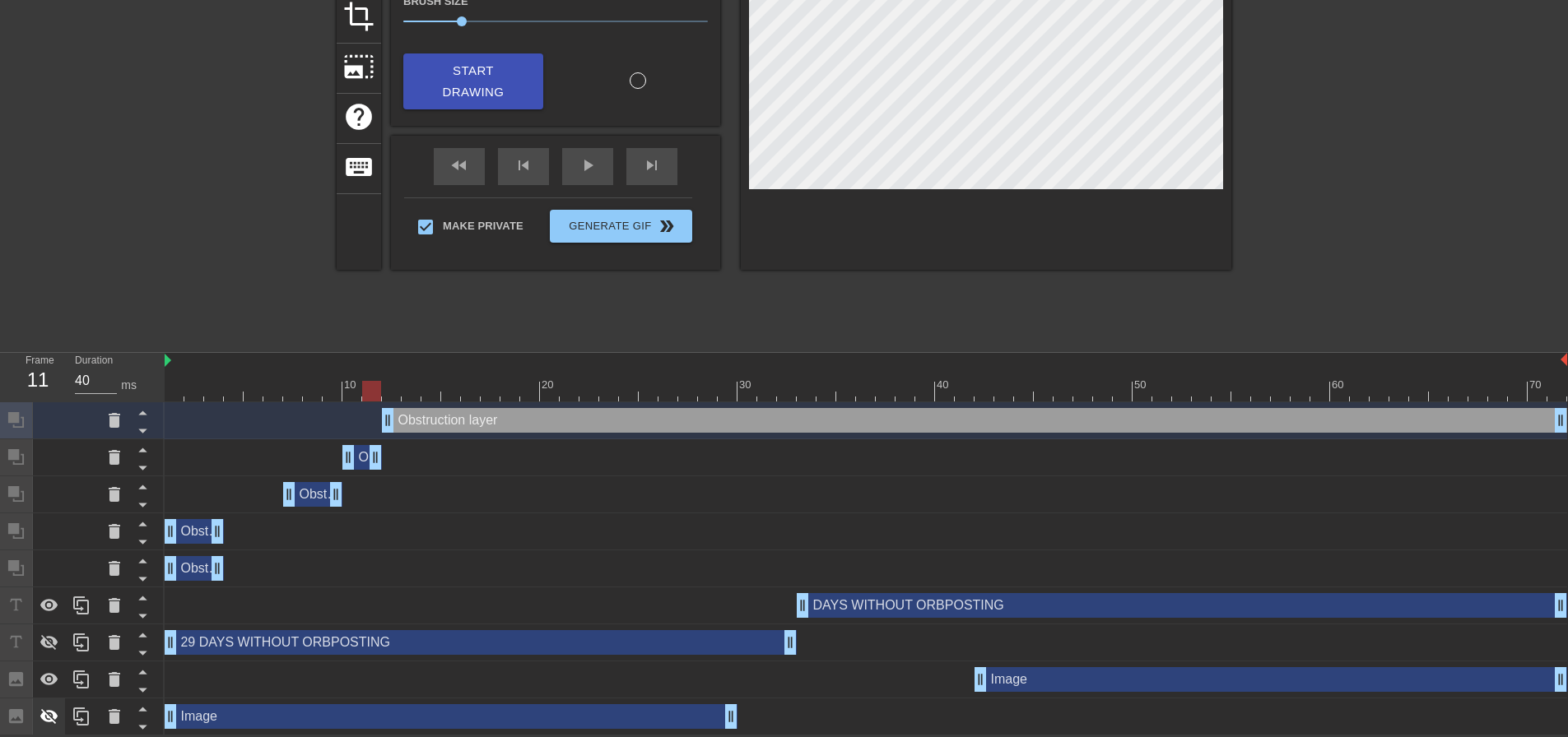
click at [43, 715] on icon at bounding box center [50, 716] width 18 height 15
click at [55, 648] on icon at bounding box center [50, 642] width 18 height 15
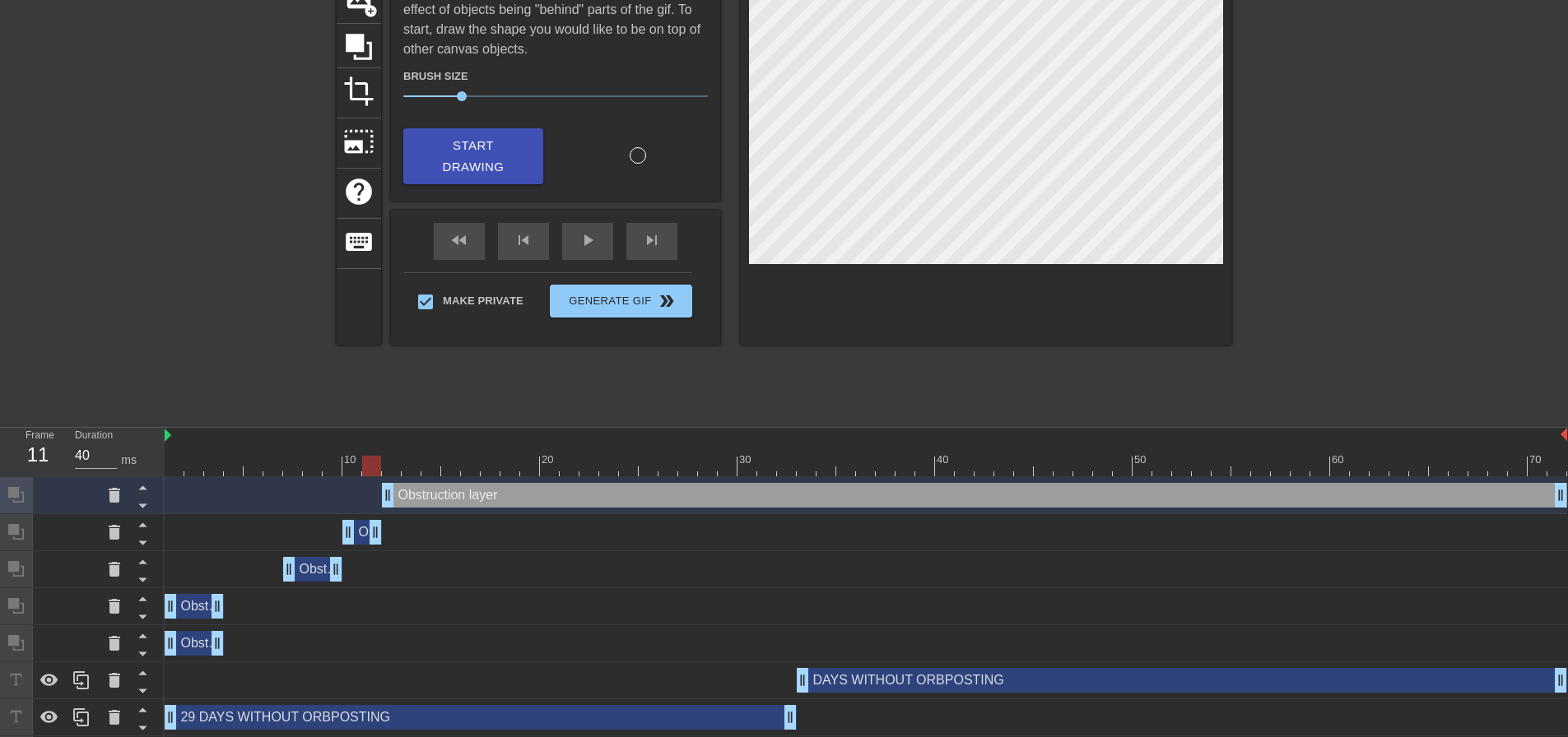
scroll to position [136, 0]
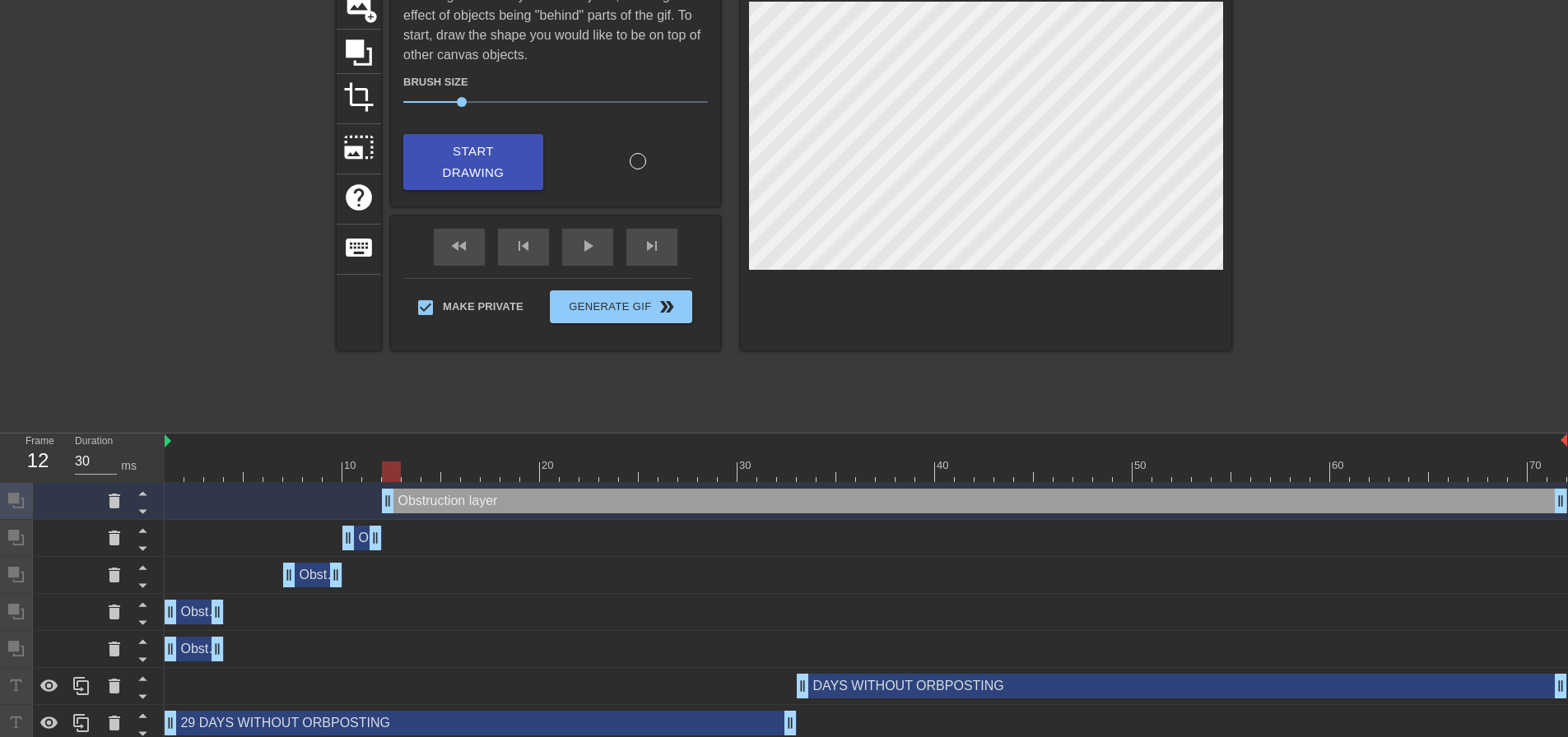
click at [508, 503] on div "Obstruction layer drag_handle drag_handle" at bounding box center [974, 500] width 1185 height 24
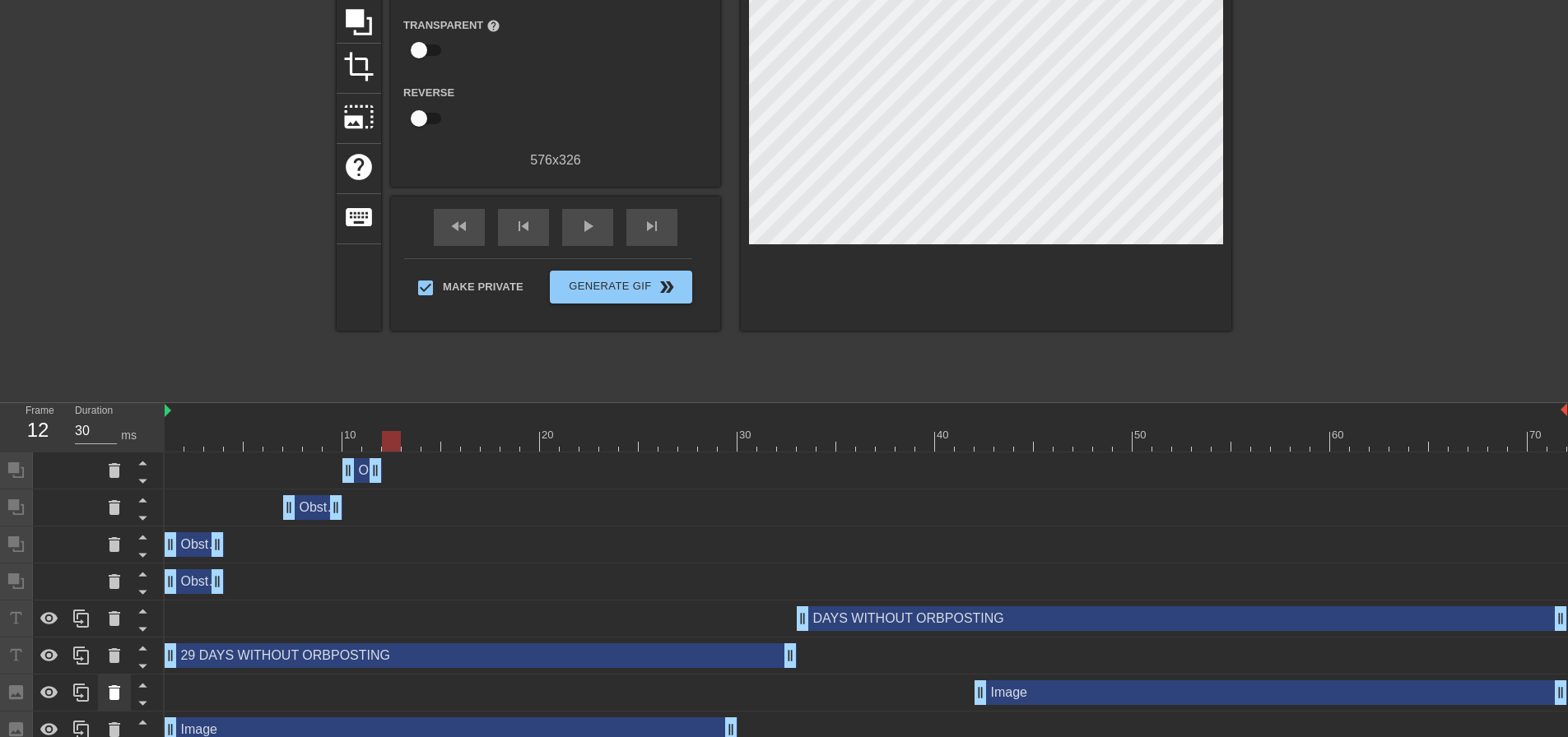
scroll to position [181, 0]
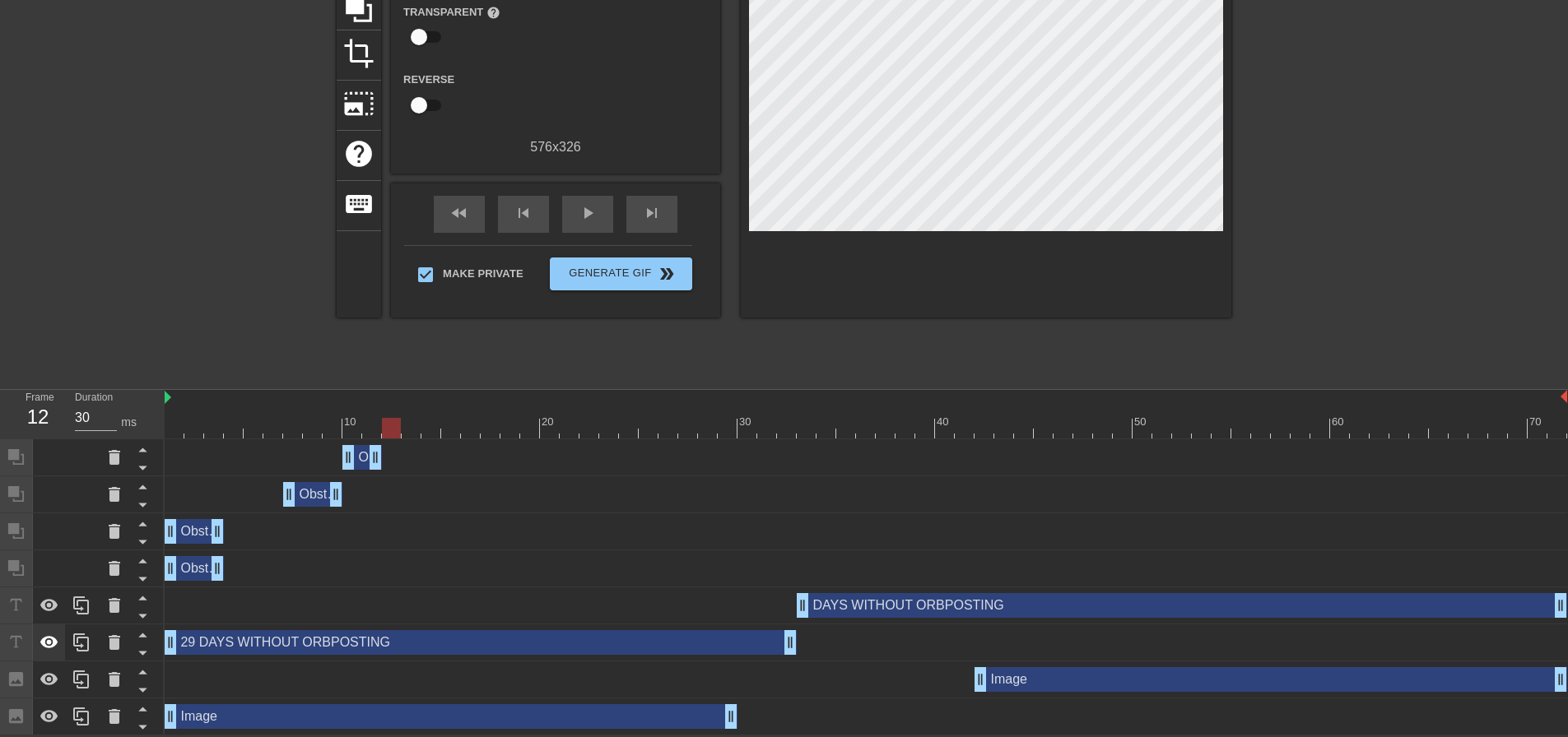
click at [54, 638] on icon at bounding box center [50, 642] width 18 height 13
click at [50, 710] on icon at bounding box center [50, 716] width 18 height 13
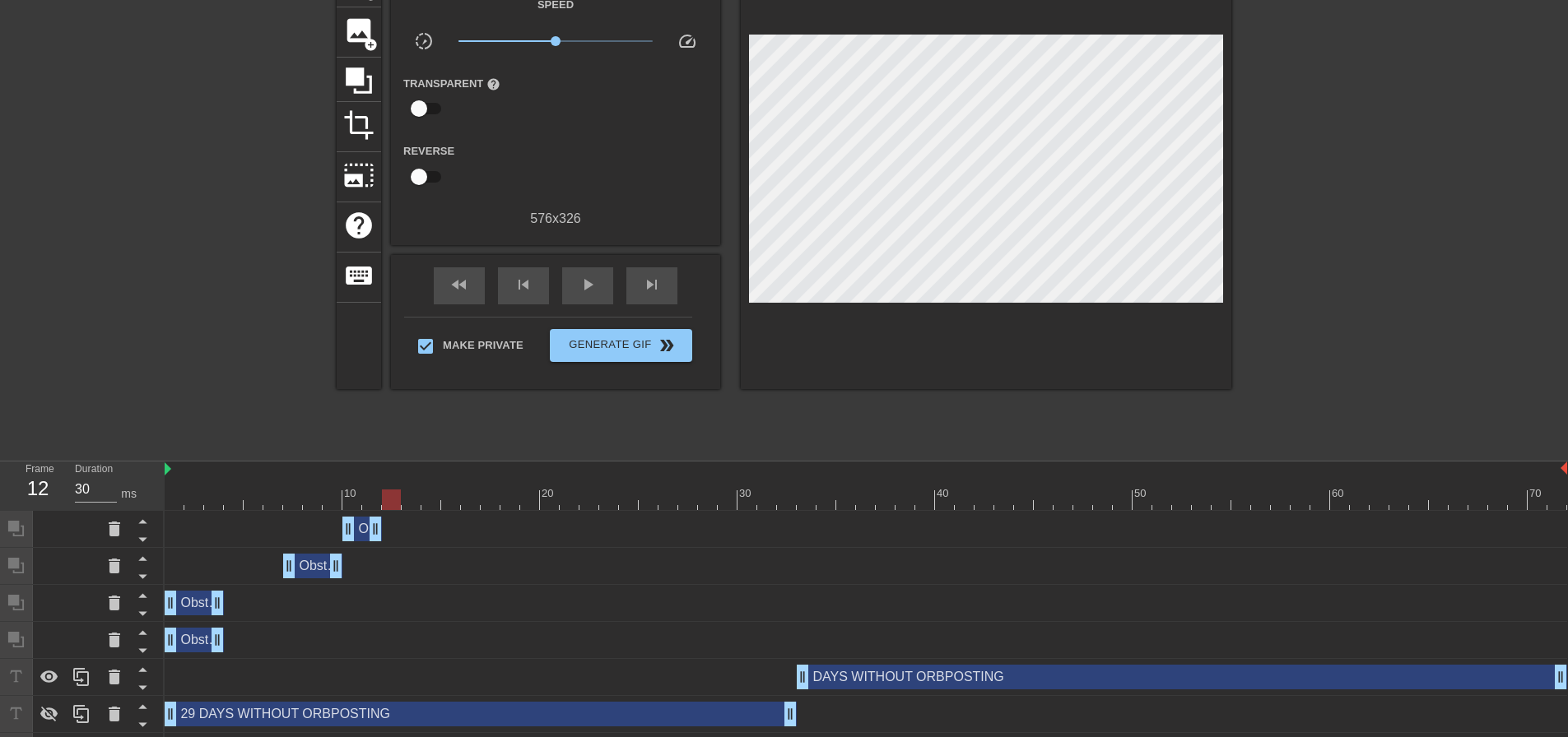
scroll to position [99, 0]
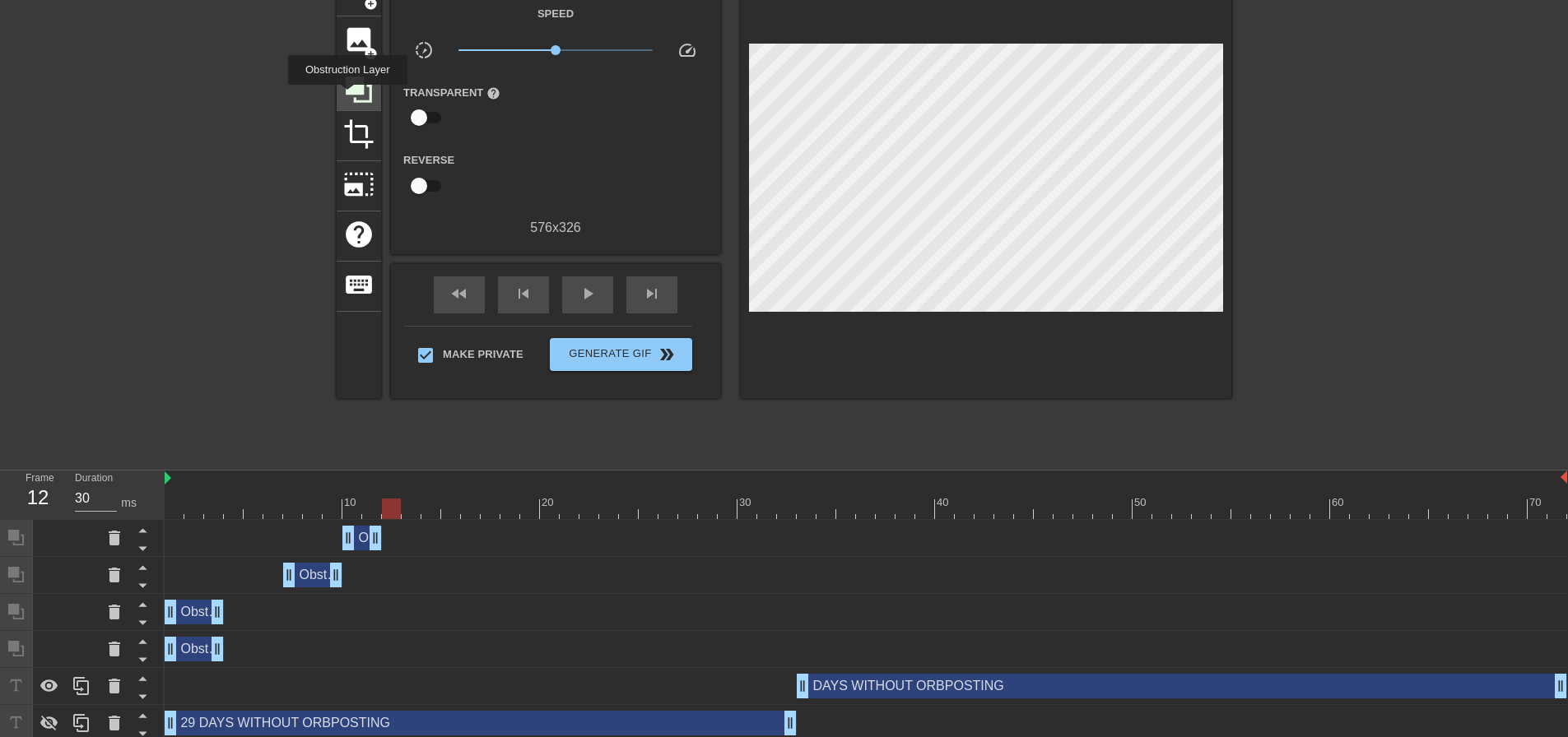
click at [347, 96] on icon at bounding box center [358, 90] width 32 height 32
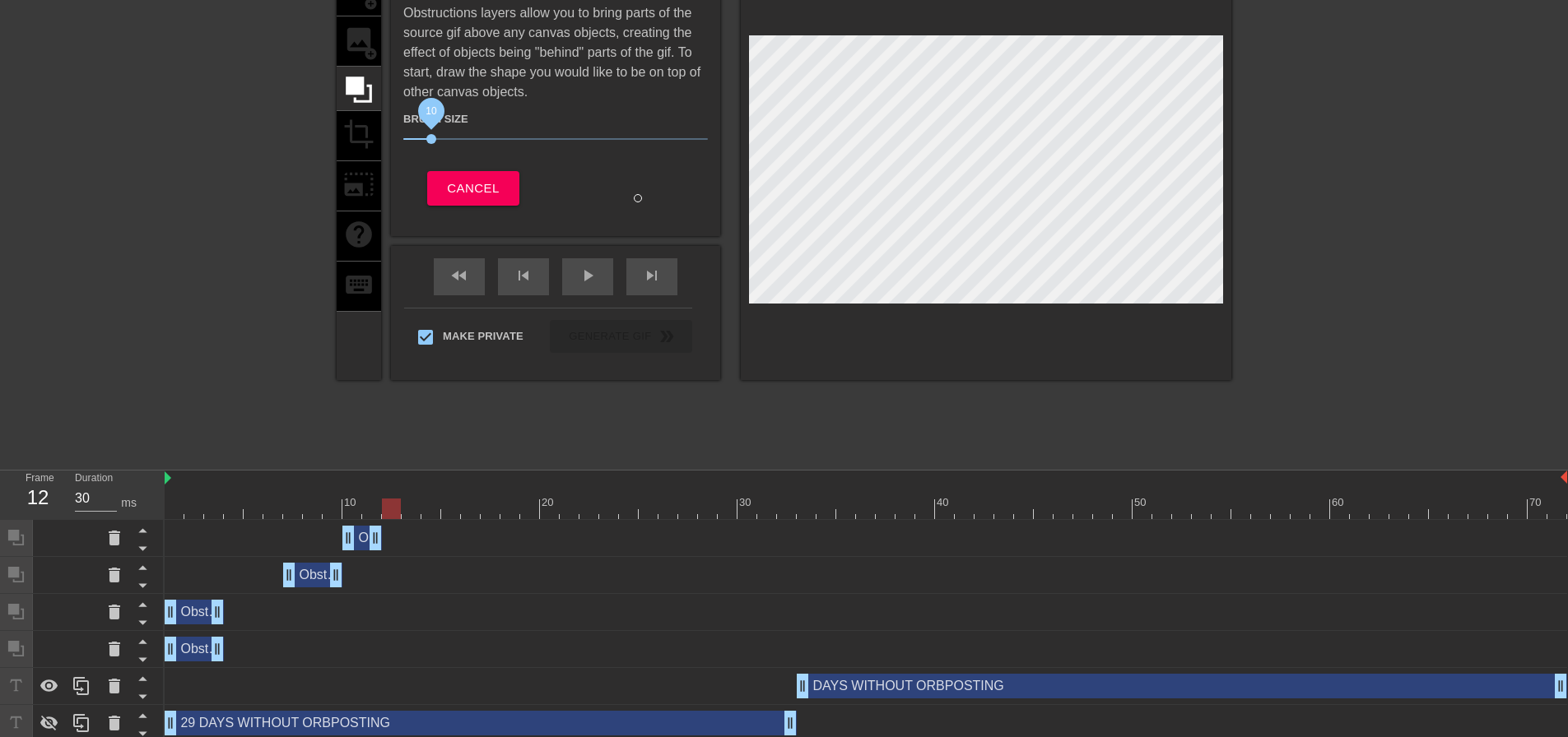
drag, startPoint x: 459, startPoint y: 135, endPoint x: 432, endPoint y: 136, distance: 27.0
click at [432, 136] on span "10" at bounding box center [431, 138] width 10 height 10
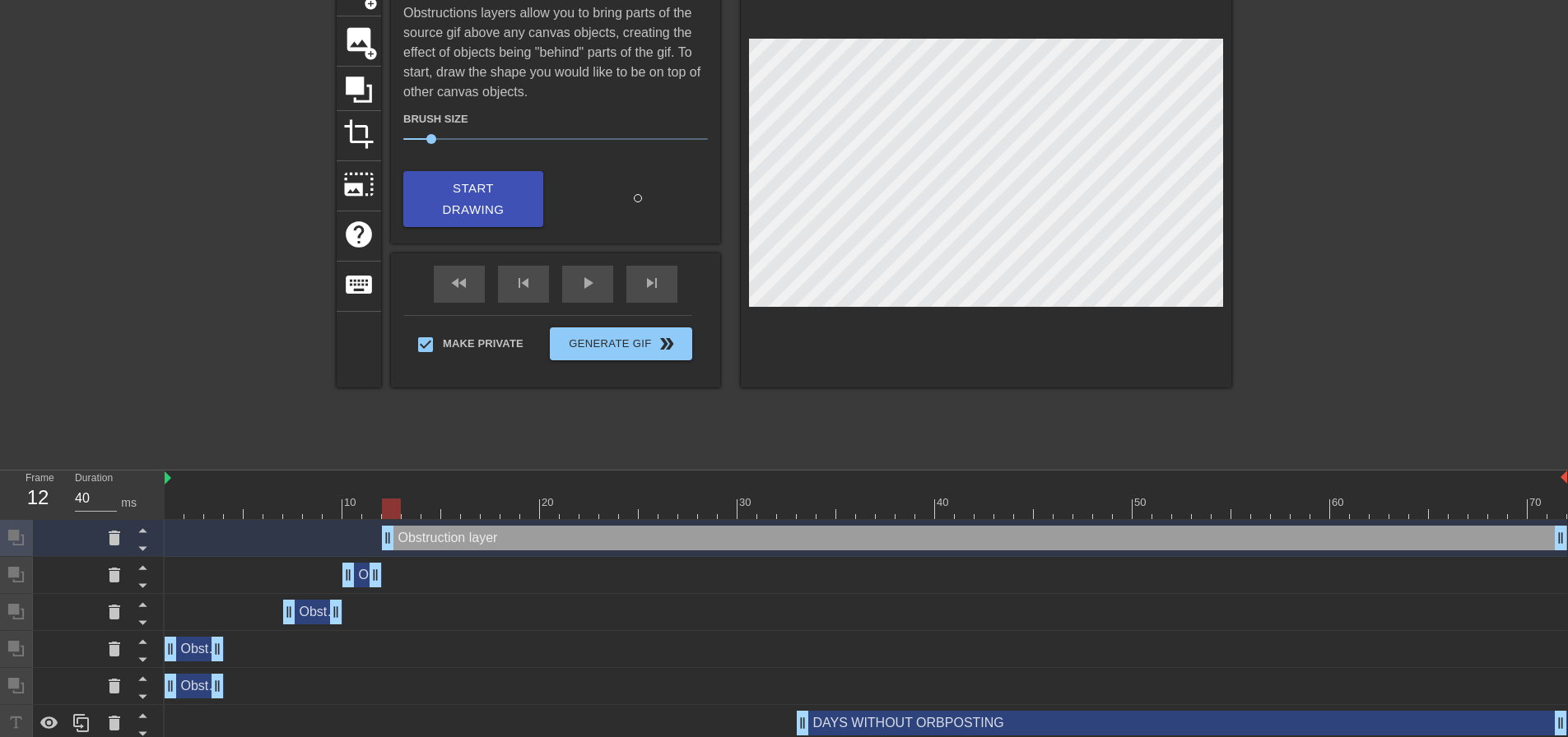
click at [372, 512] on div at bounding box center [866, 508] width 1402 height 21
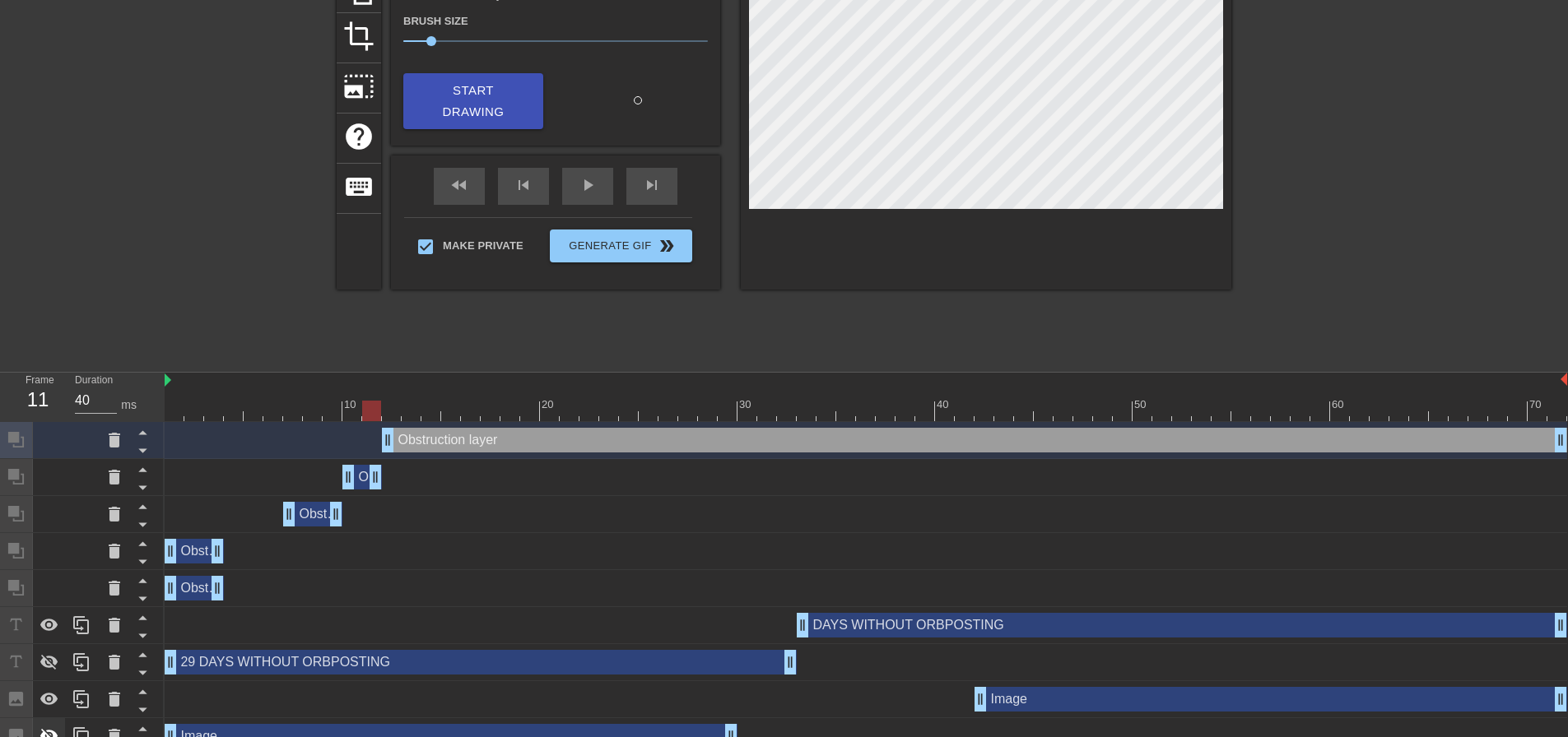
scroll to position [218, 0]
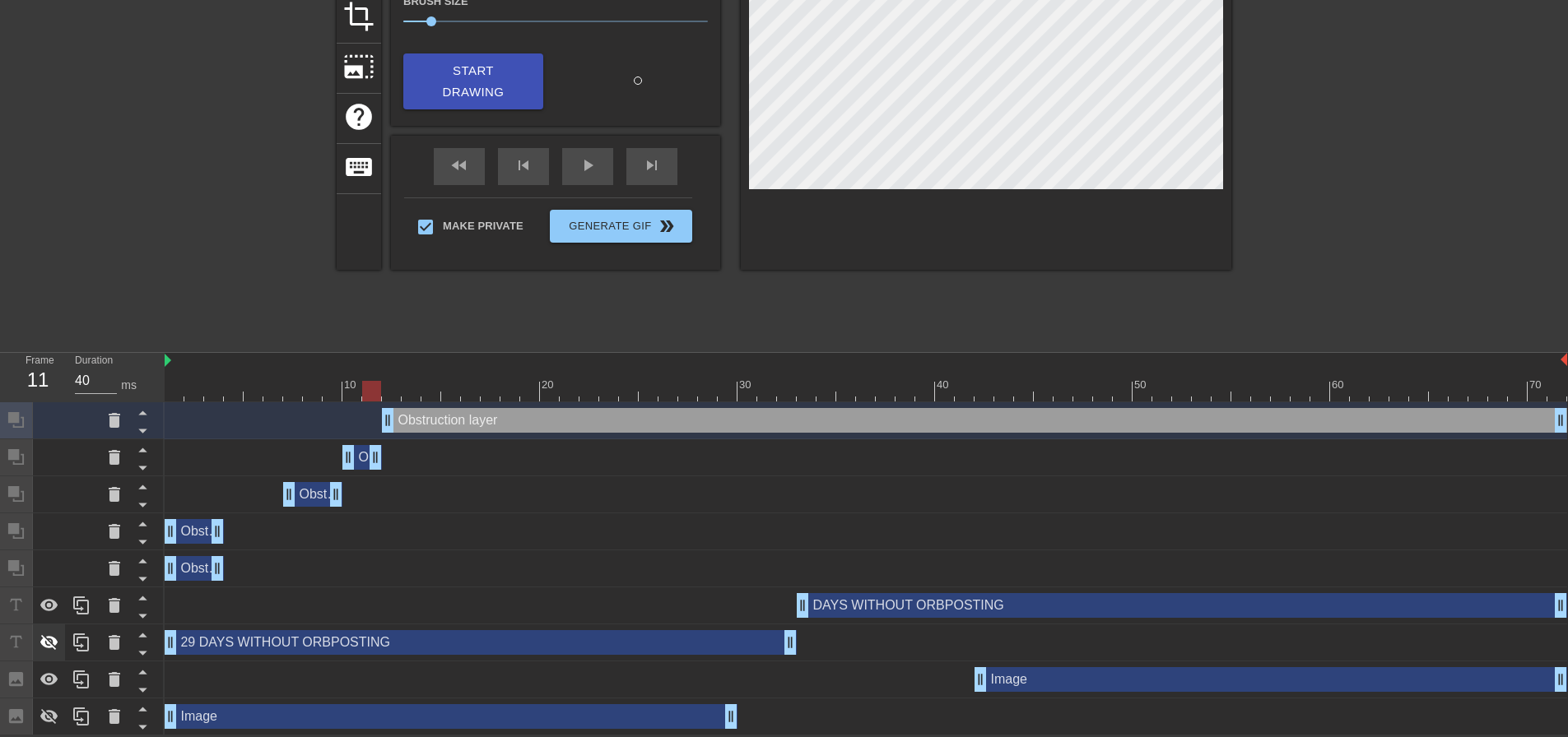
click at [43, 645] on icon at bounding box center [50, 642] width 18 height 15
click at [49, 710] on icon at bounding box center [50, 716] width 18 height 15
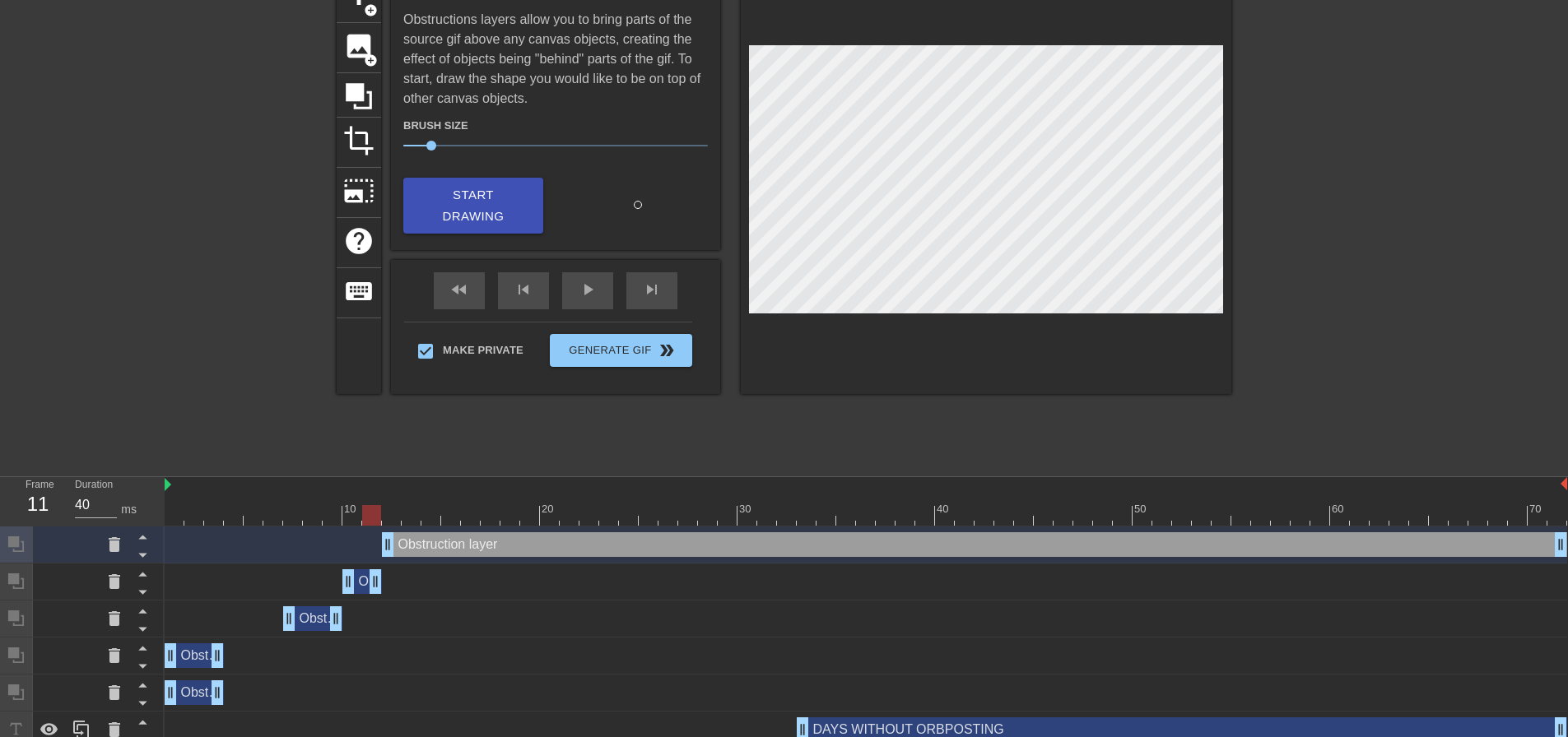
scroll to position [53, 0]
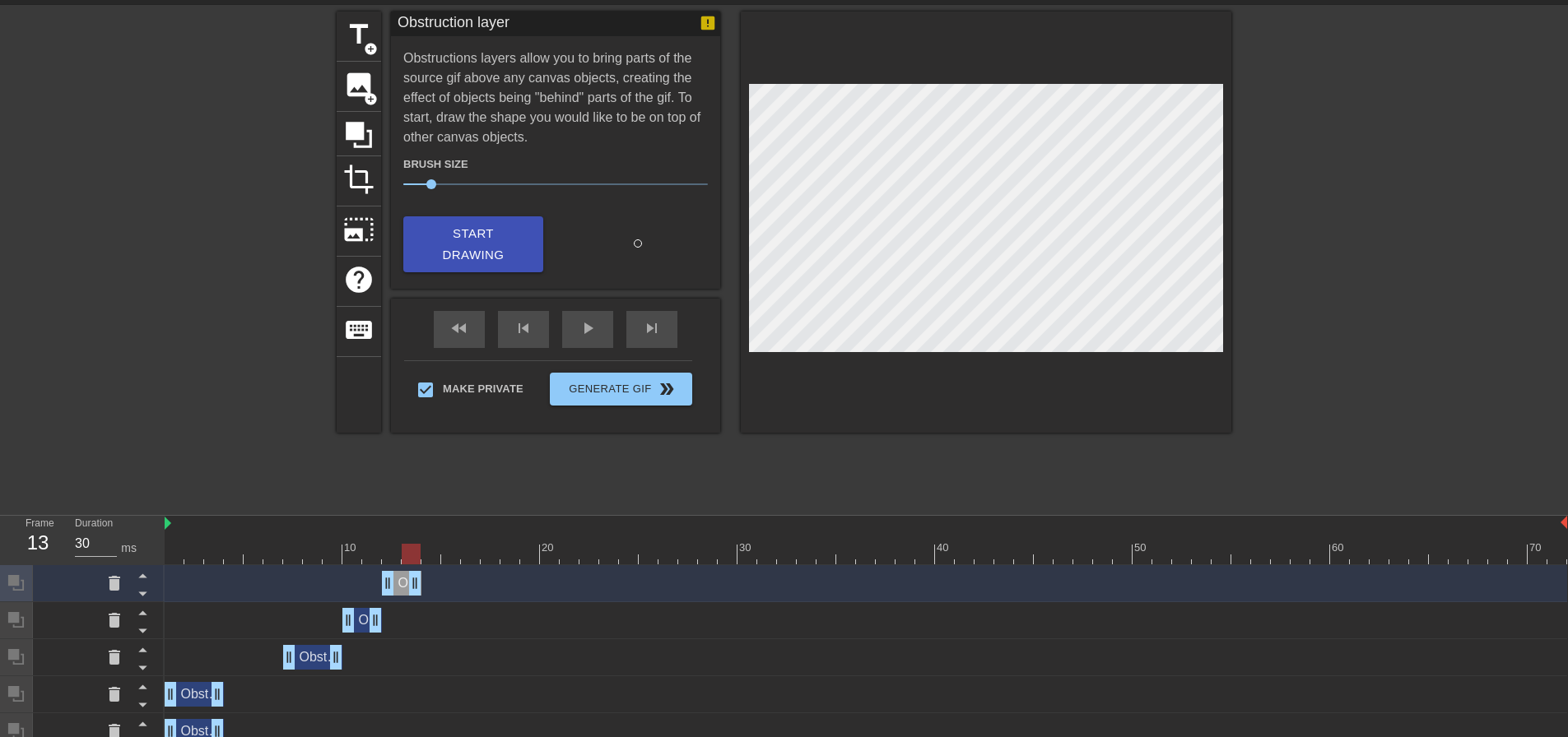
drag, startPoint x: 1564, startPoint y: 585, endPoint x: 421, endPoint y: 589, distance: 1143.0
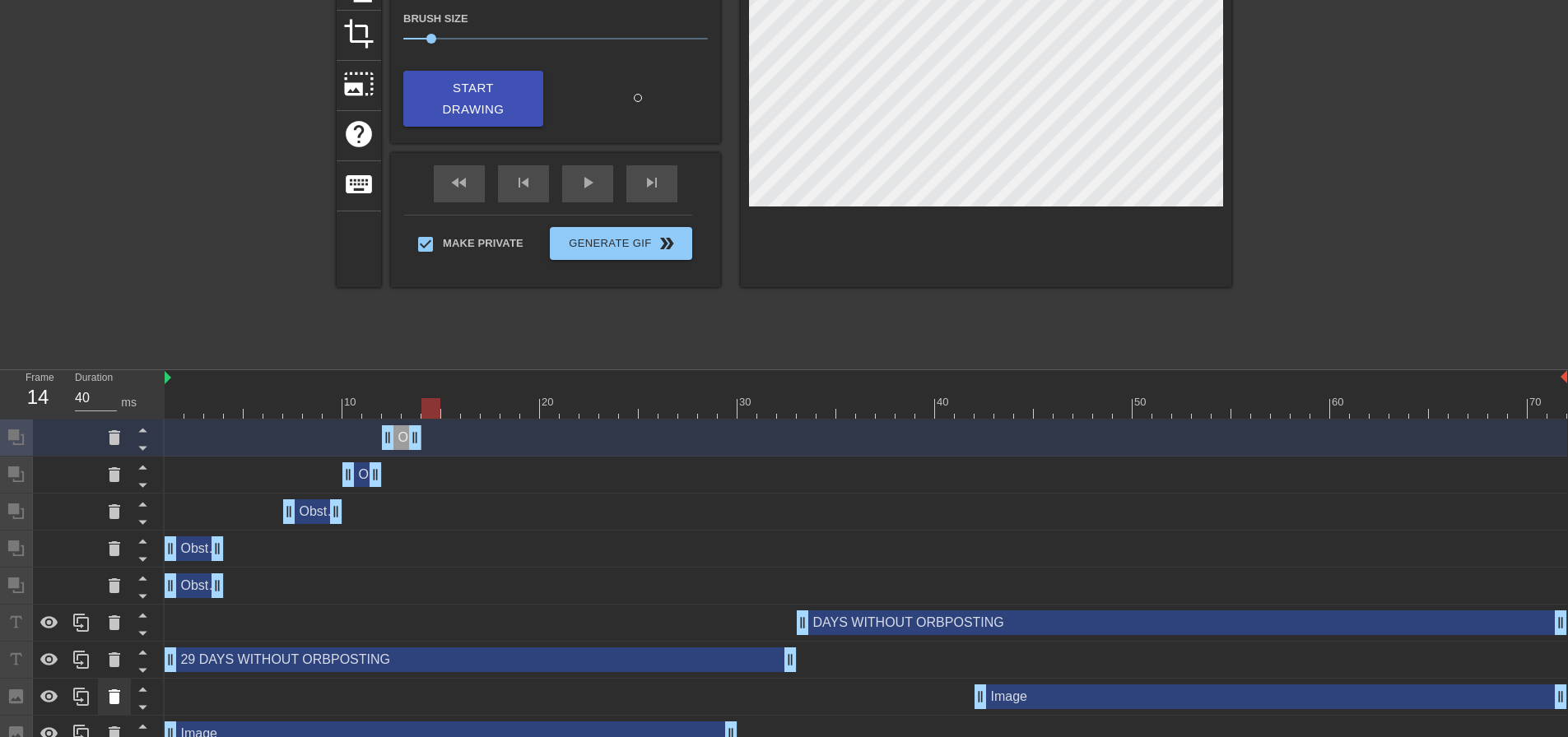
scroll to position [218, 0]
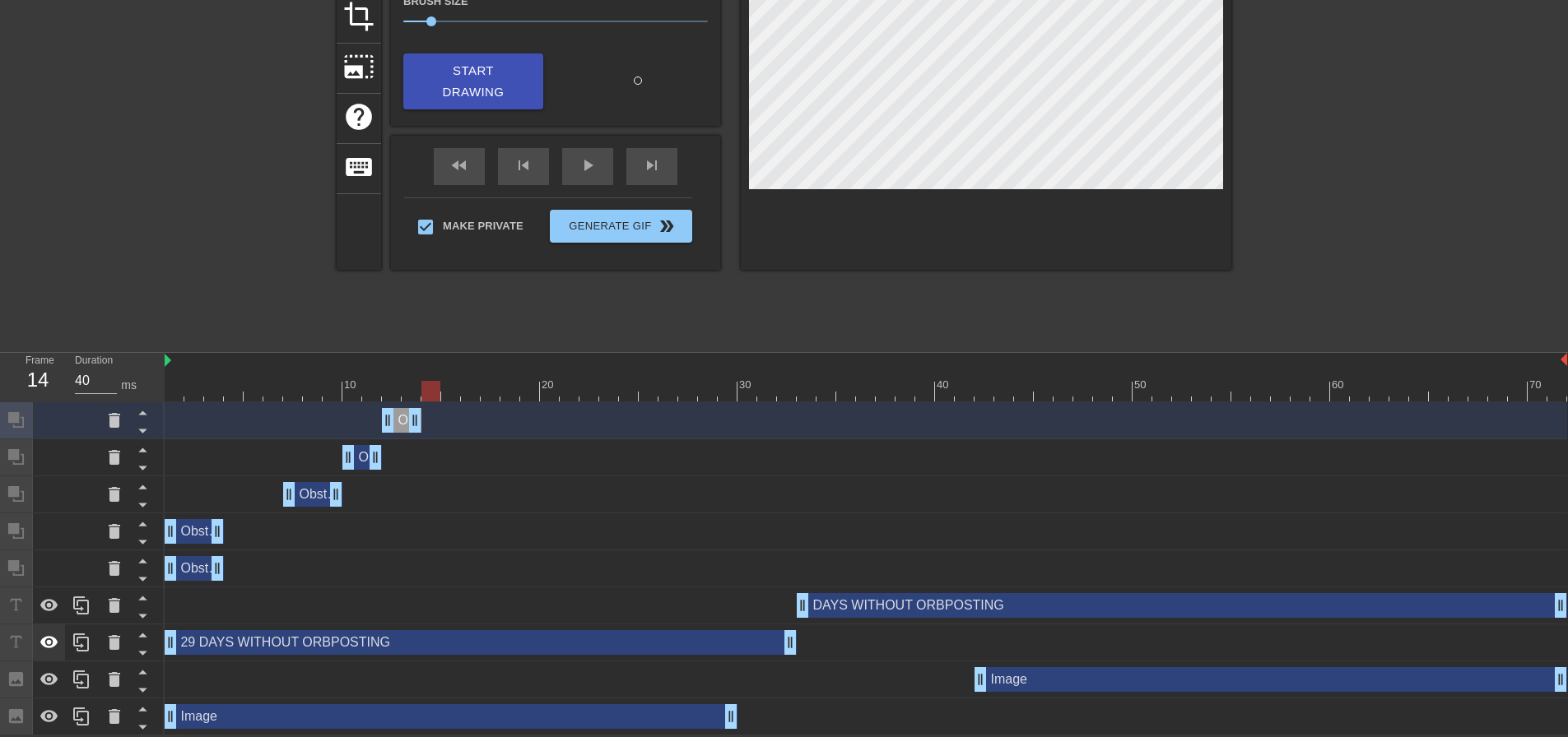
click at [58, 650] on icon at bounding box center [50, 643] width 20 height 20
click at [50, 712] on icon at bounding box center [50, 716] width 18 height 13
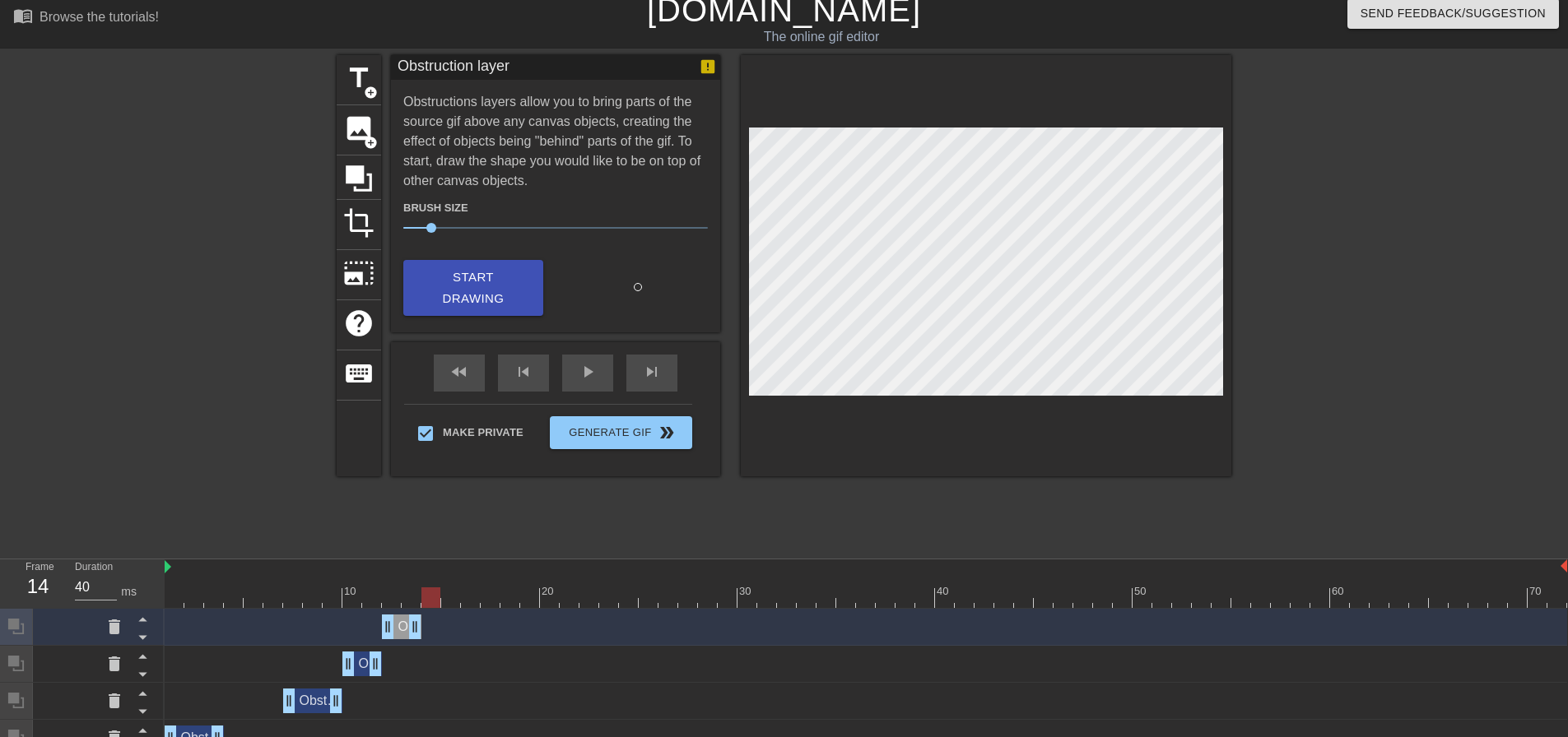
scroll to position [0, 0]
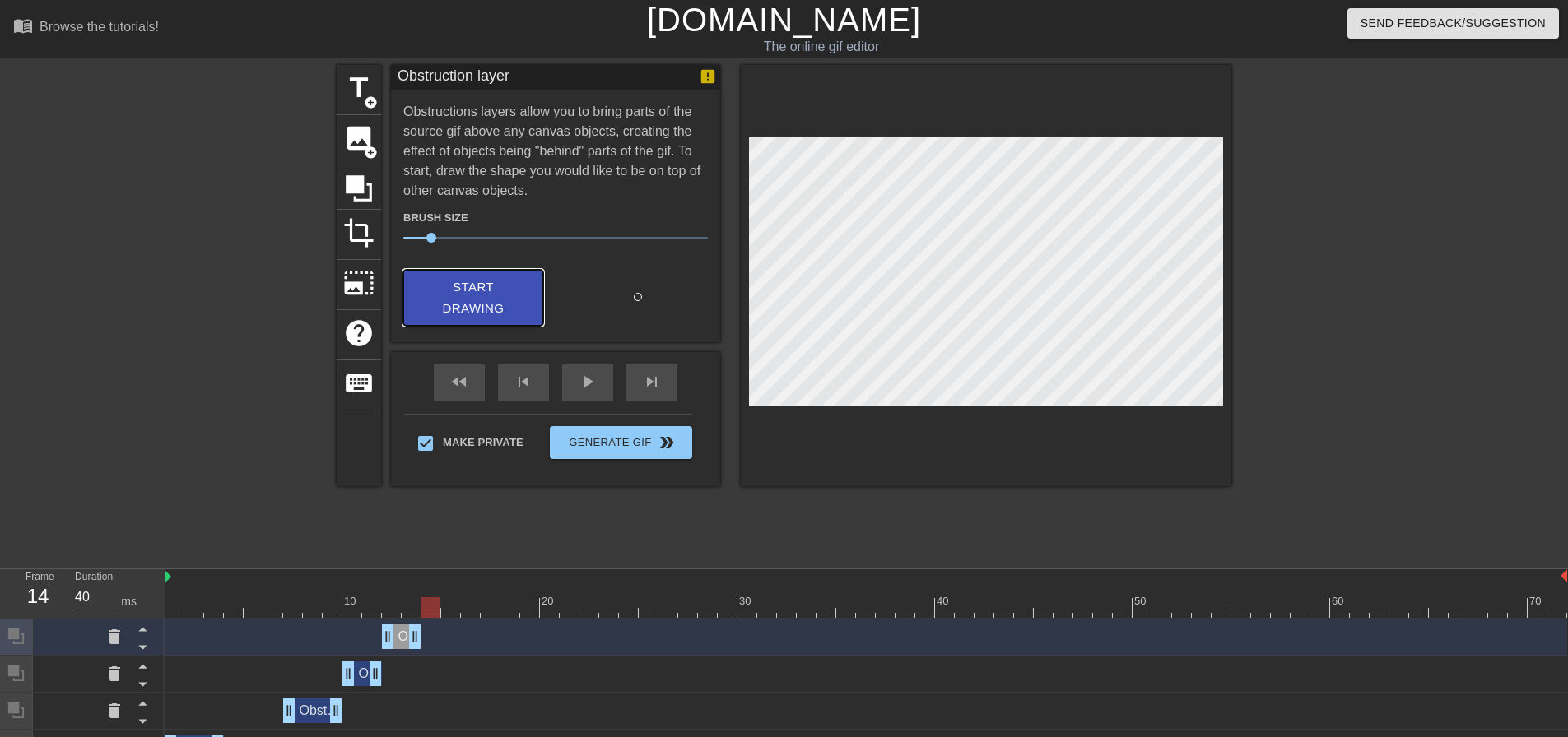
click at [482, 285] on span "Start Drawing" at bounding box center [473, 298] width 100 height 43
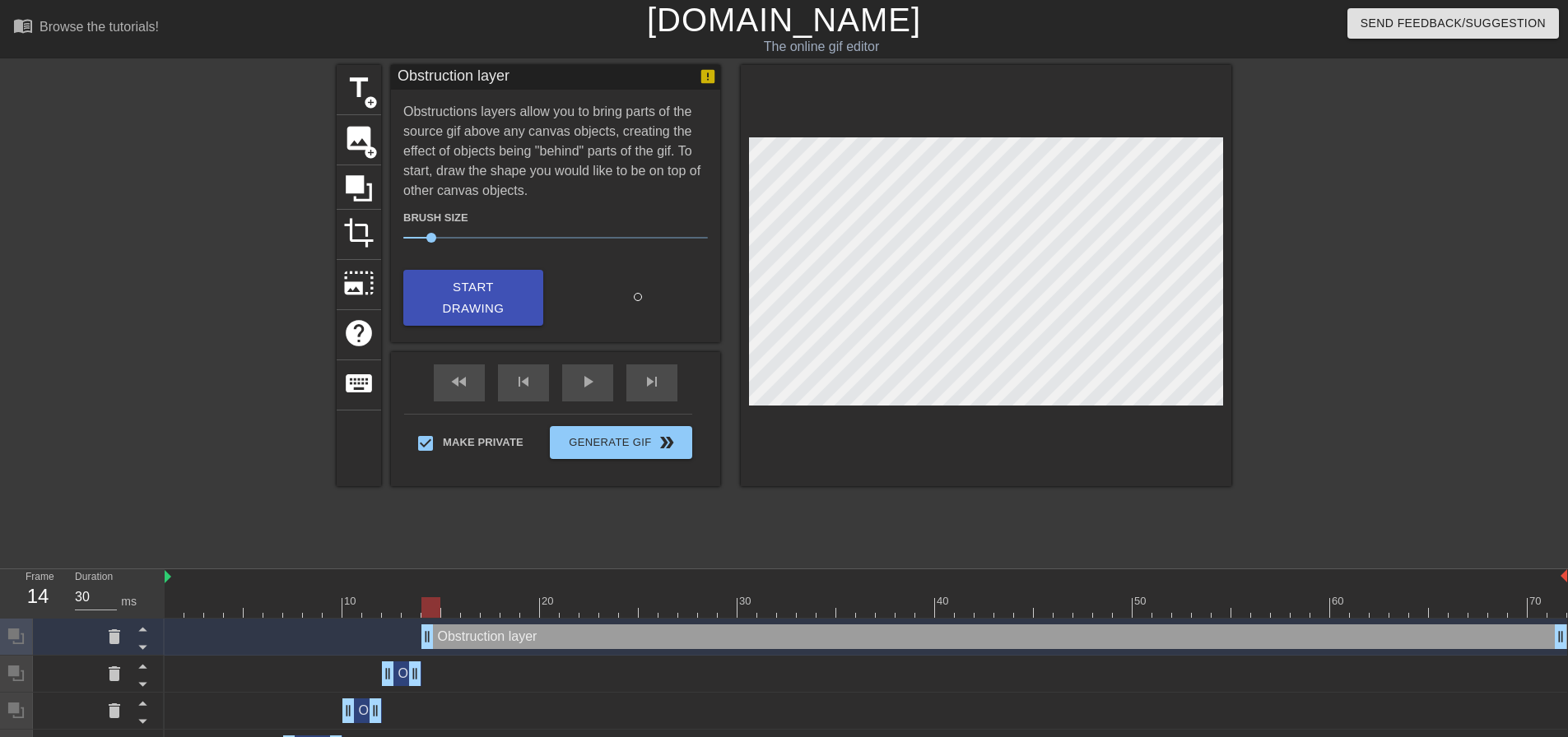
click at [406, 605] on div at bounding box center [866, 608] width 1402 height 21
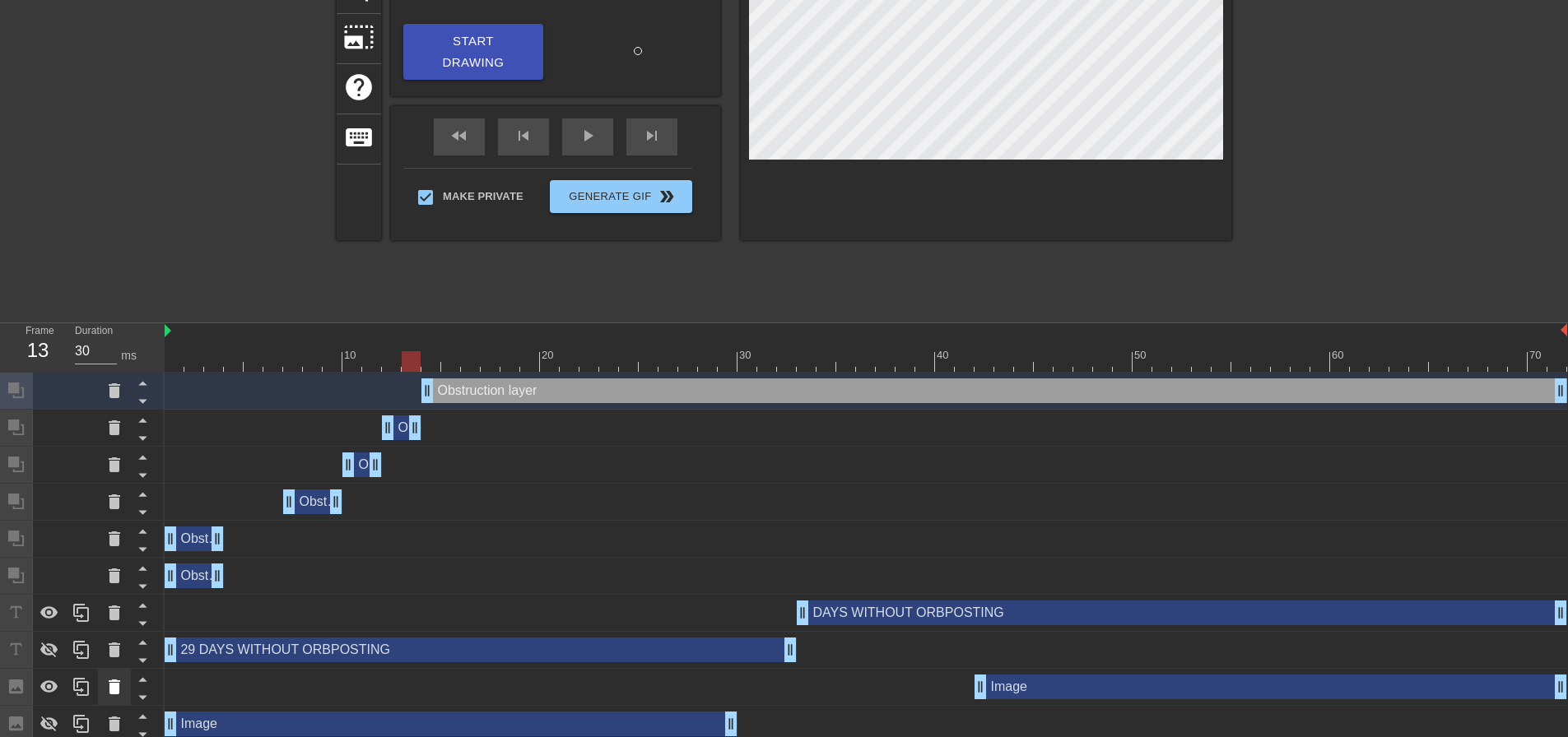
scroll to position [255, 0]
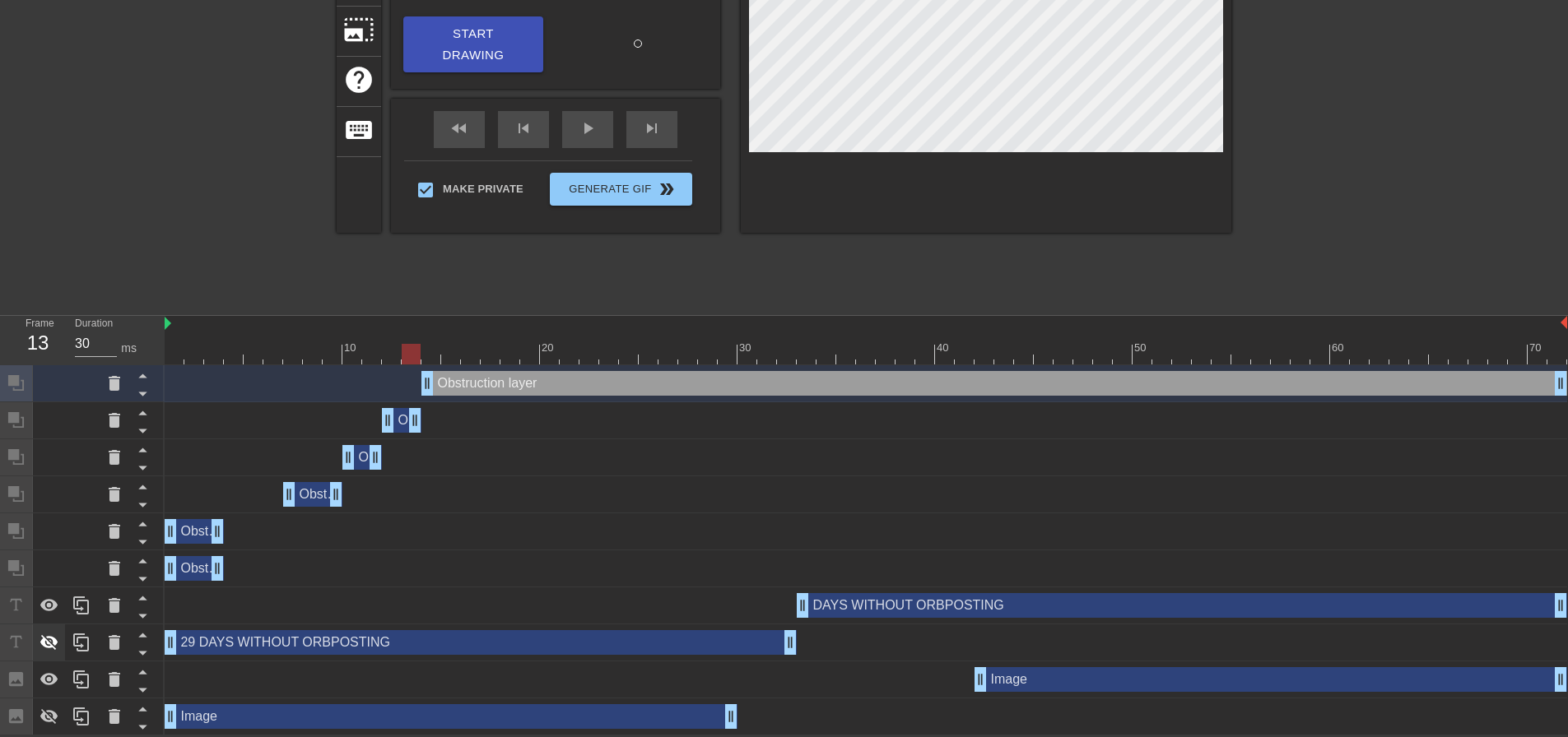
click at [47, 649] on icon at bounding box center [50, 643] width 20 height 20
click at [50, 705] on div at bounding box center [49, 716] width 33 height 36
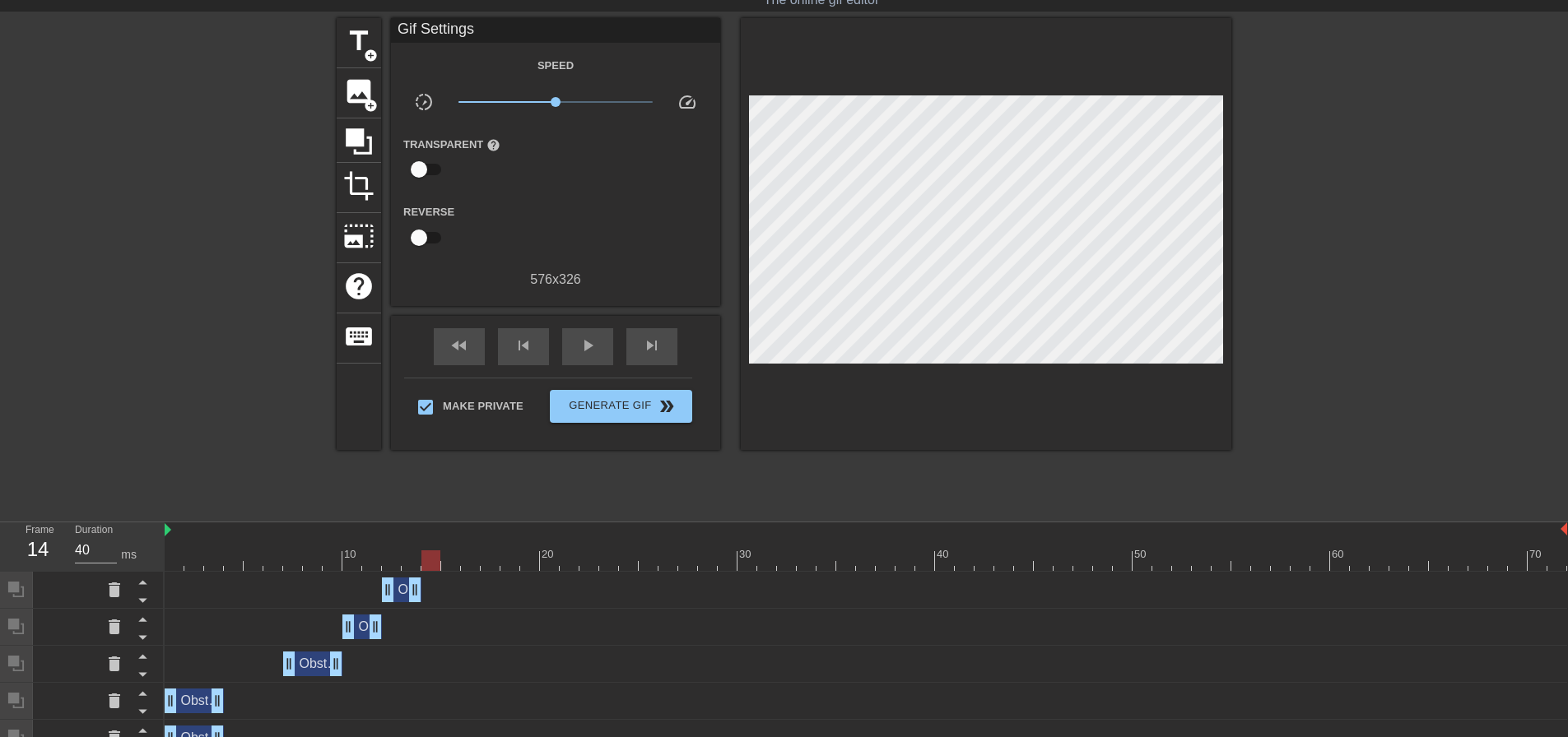
scroll to position [218, 0]
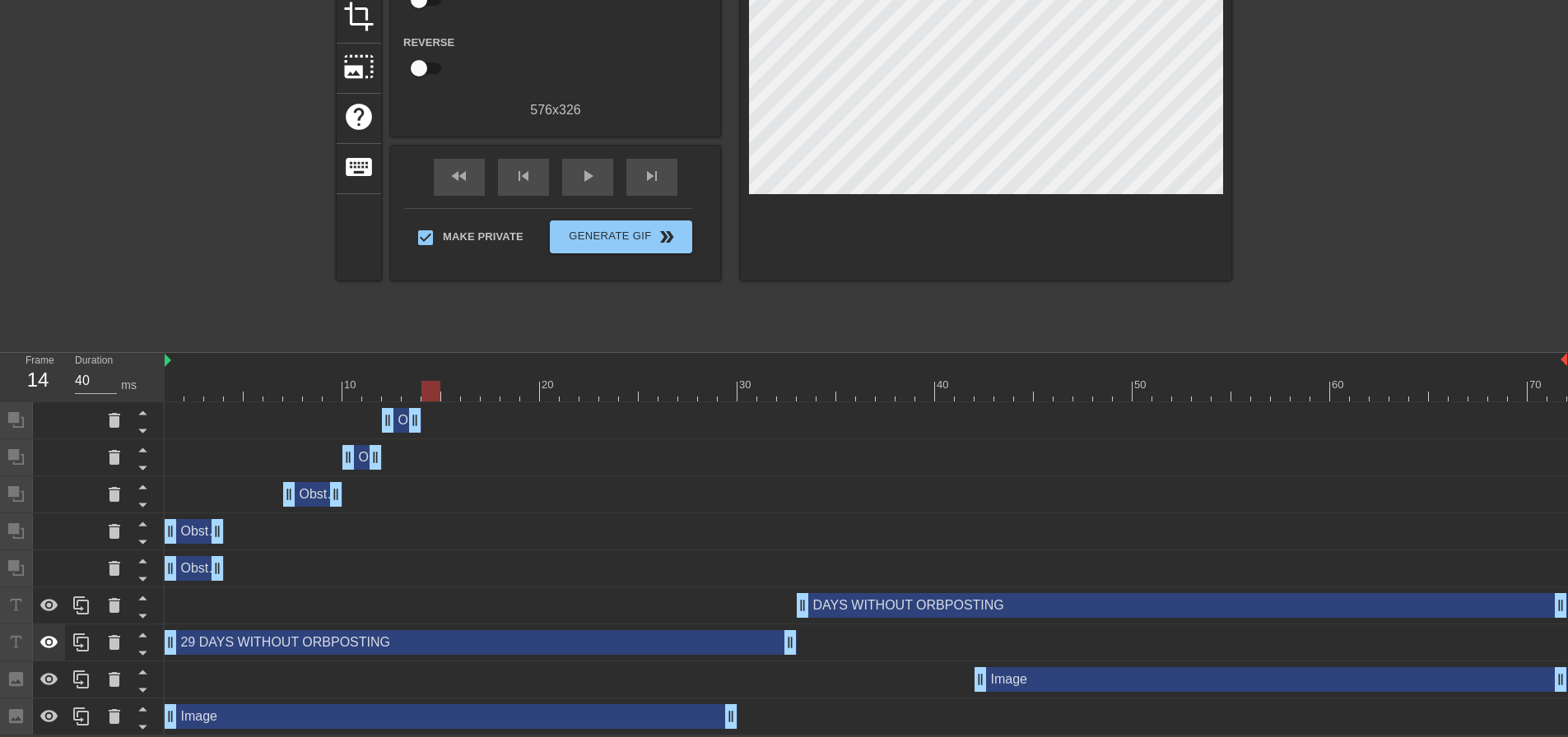
click at [41, 641] on icon at bounding box center [50, 643] width 20 height 20
click at [50, 725] on icon at bounding box center [50, 717] width 20 height 20
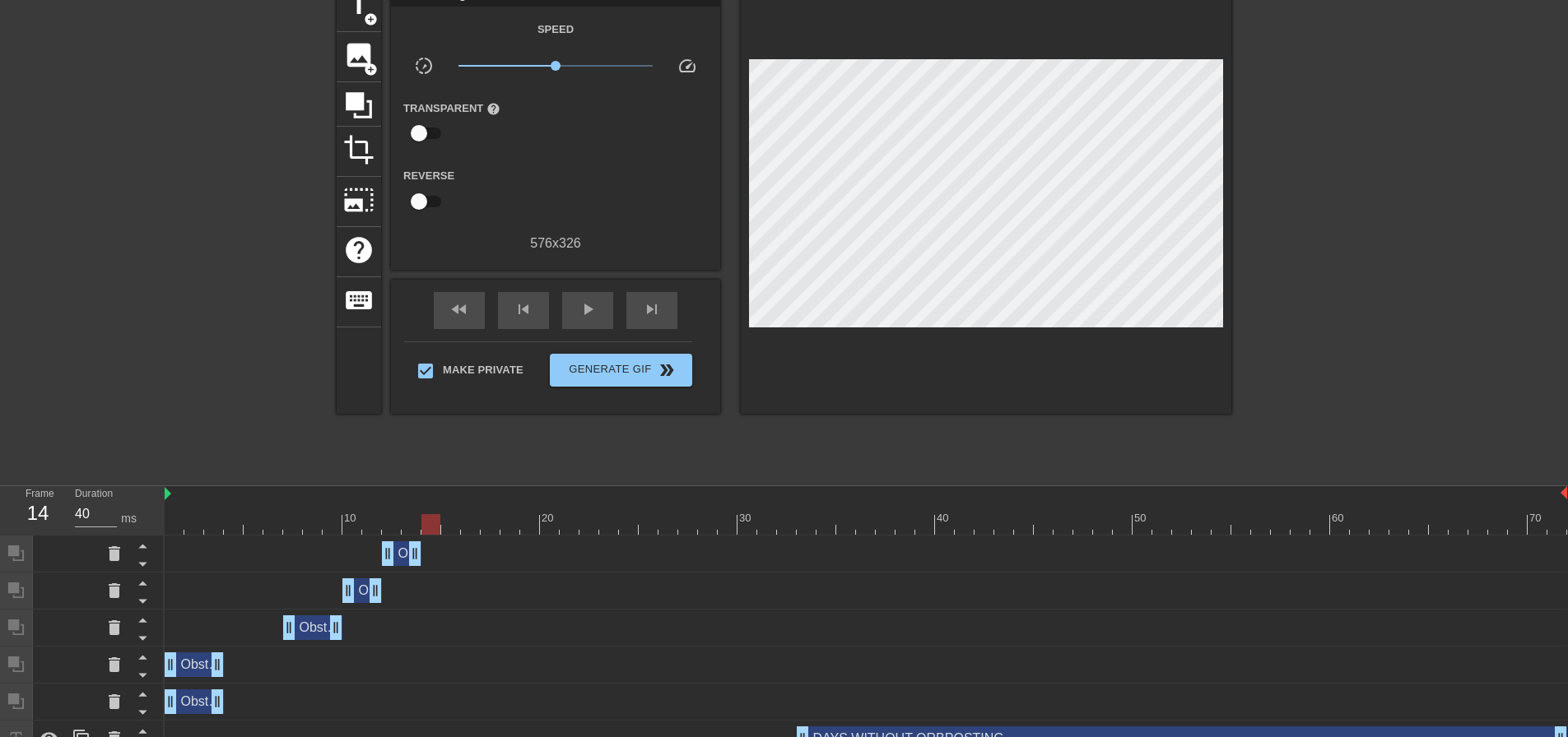
scroll to position [53, 0]
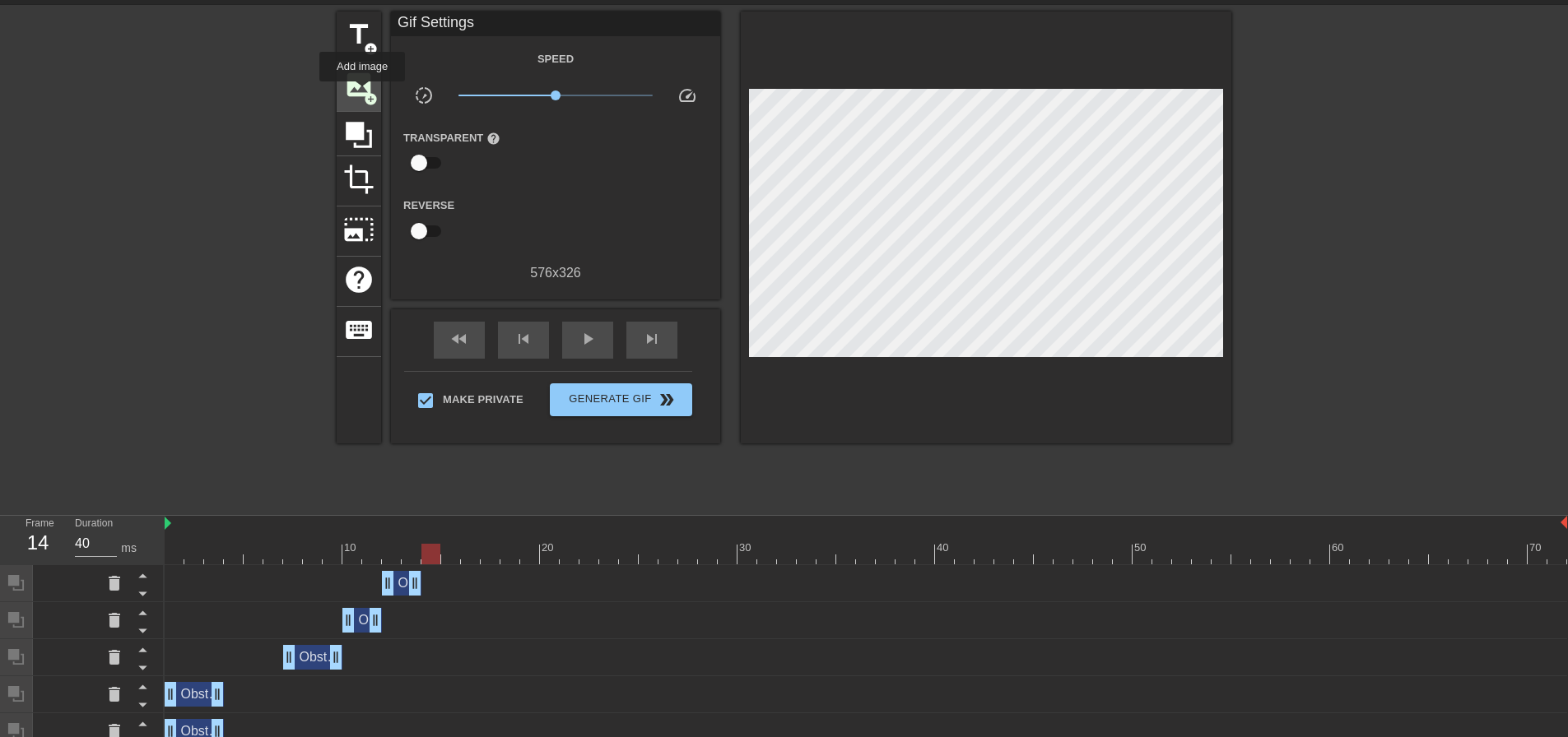
click at [362, 93] on span "image" at bounding box center [358, 84] width 32 height 32
click at [356, 141] on icon at bounding box center [358, 135] width 32 height 32
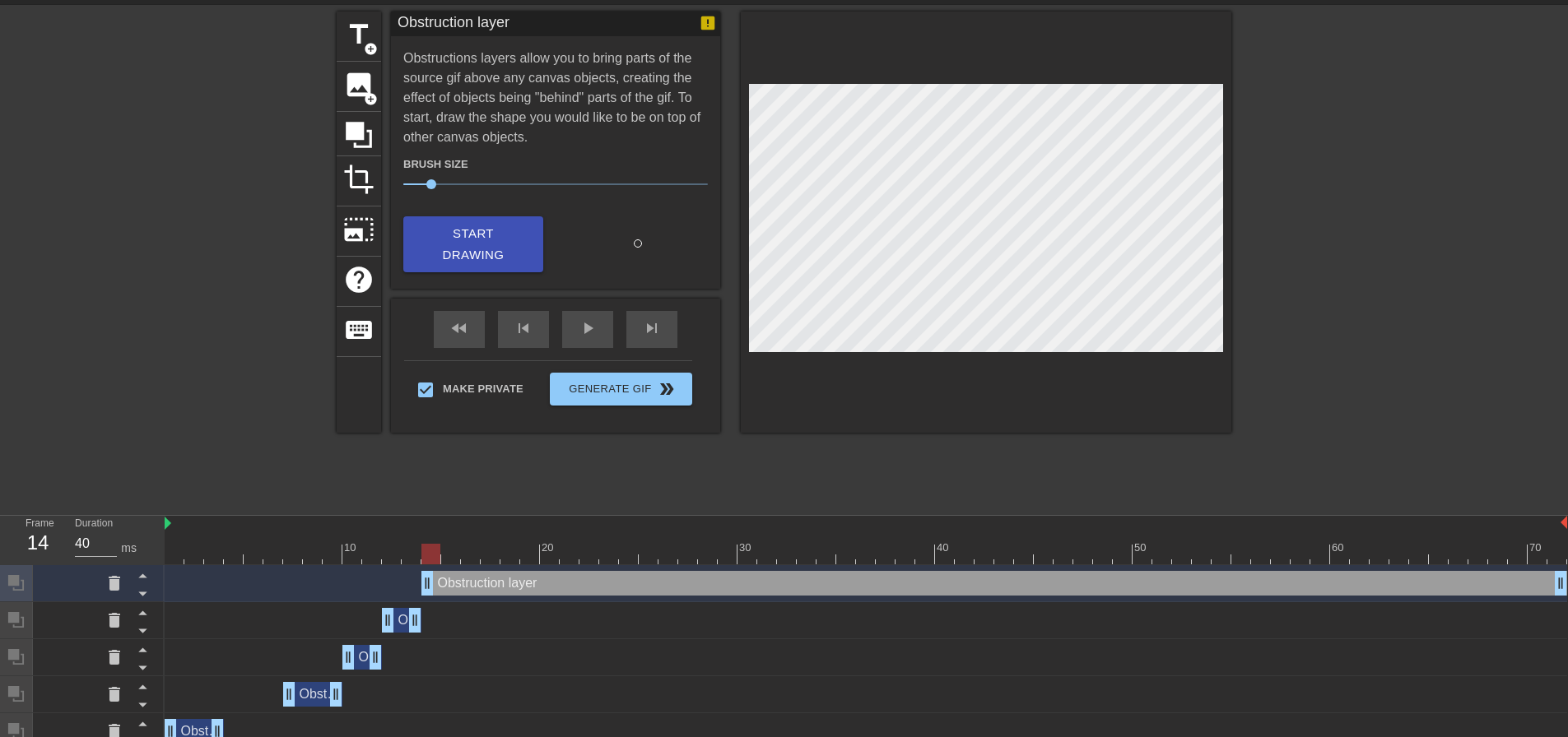
click at [602, 592] on div "Obstruction layer drag_handle drag_handle" at bounding box center [994, 582] width 1145 height 24
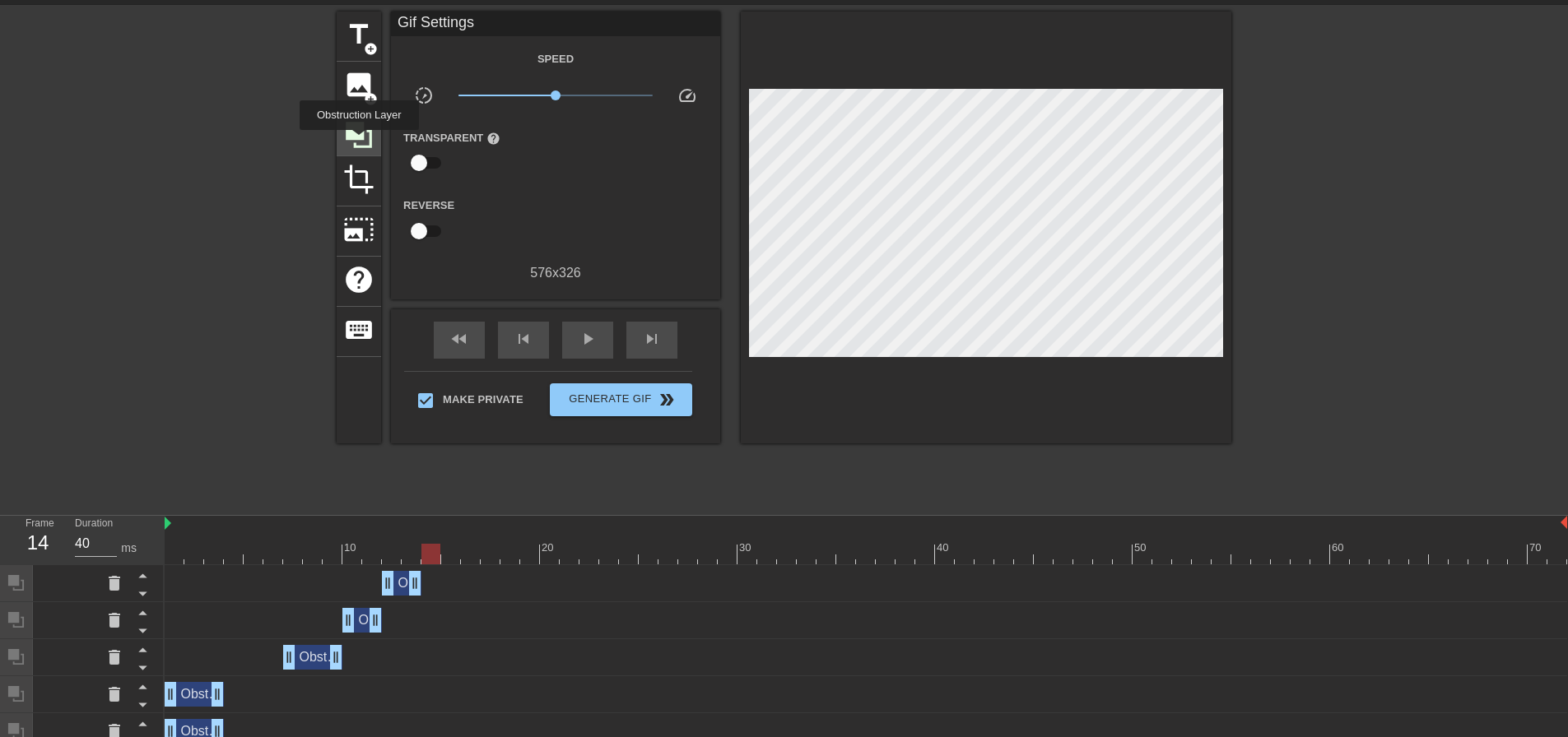
click at [359, 141] on icon at bounding box center [358, 135] width 32 height 32
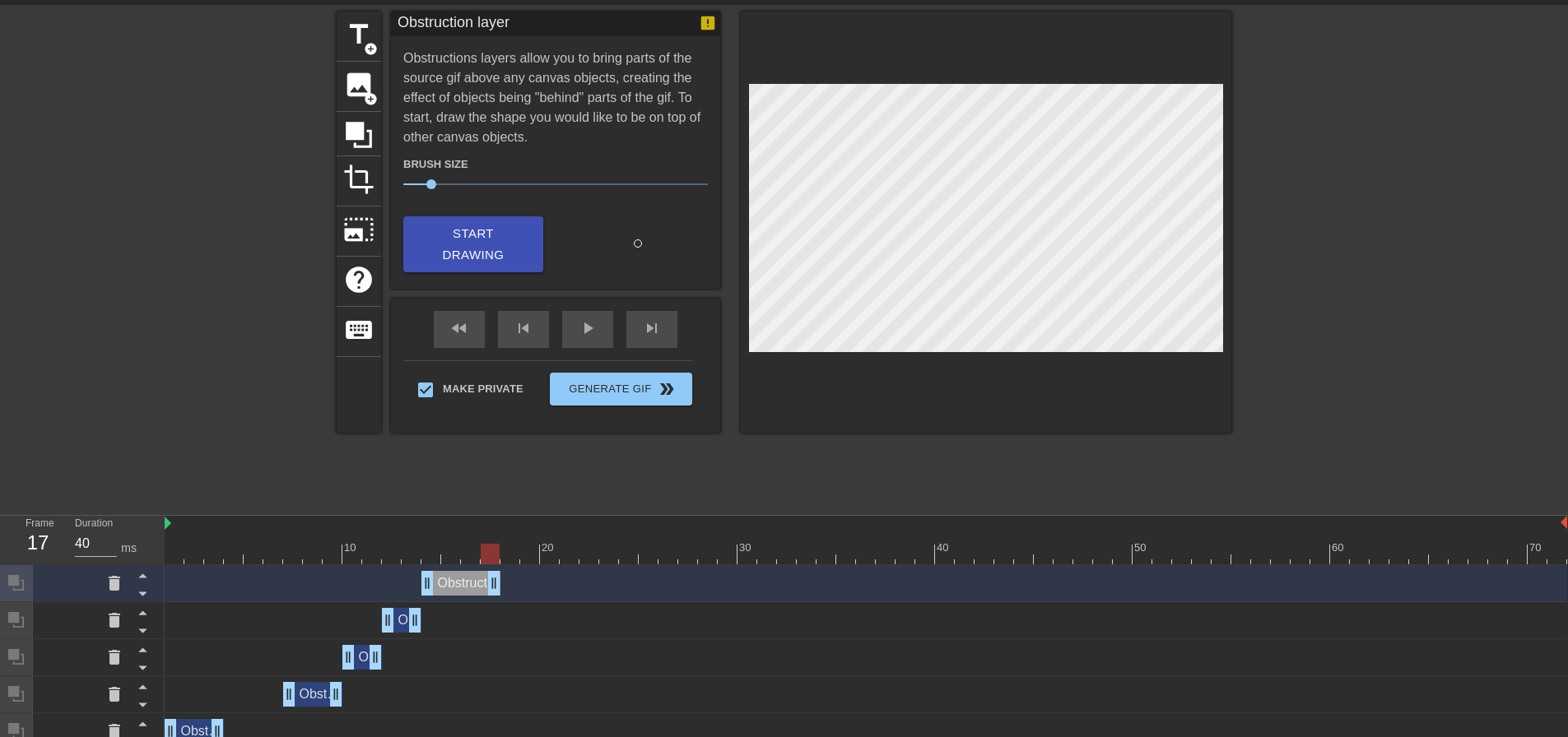
drag, startPoint x: 1563, startPoint y: 579, endPoint x: 494, endPoint y: 591, distance: 1069.1
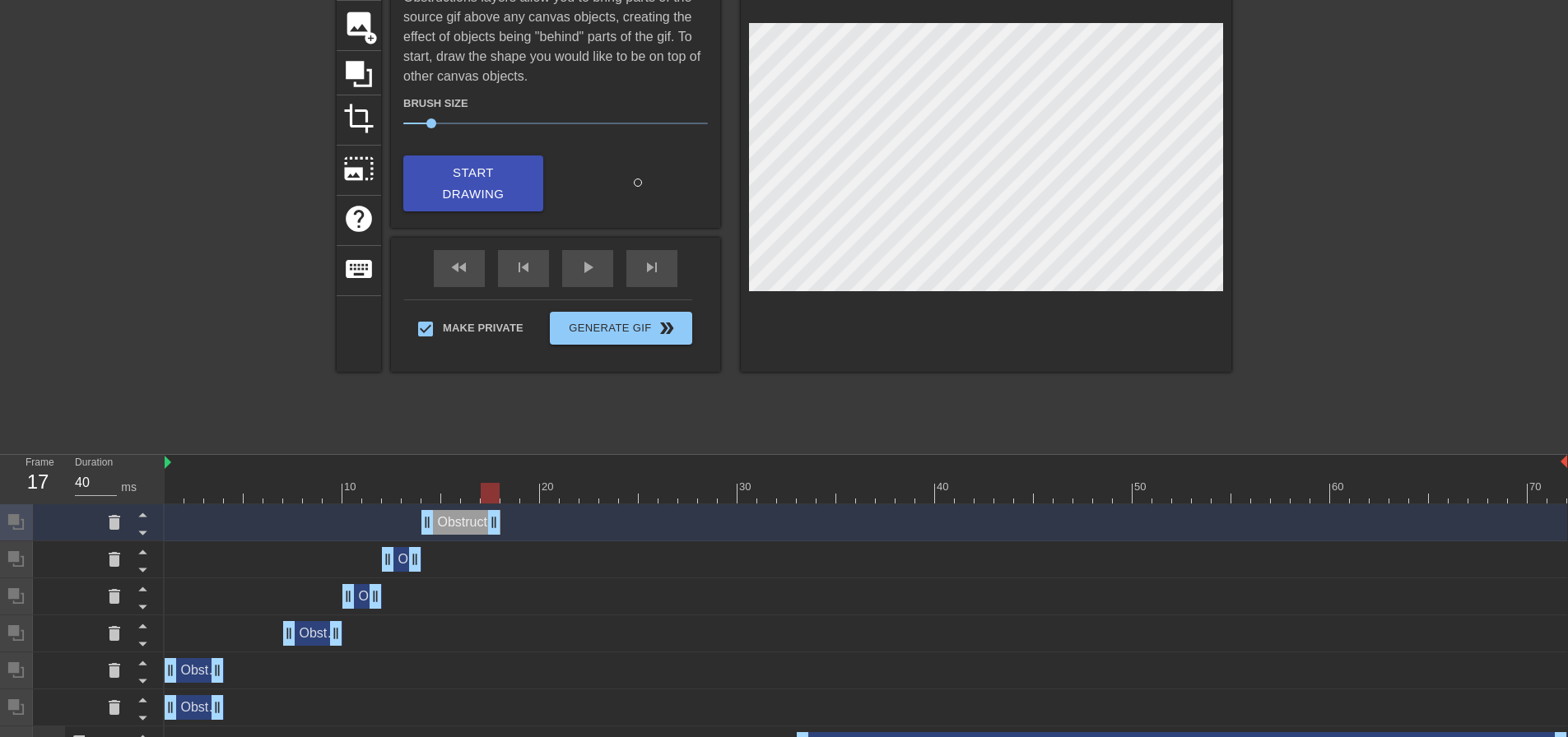
scroll to position [255, 0]
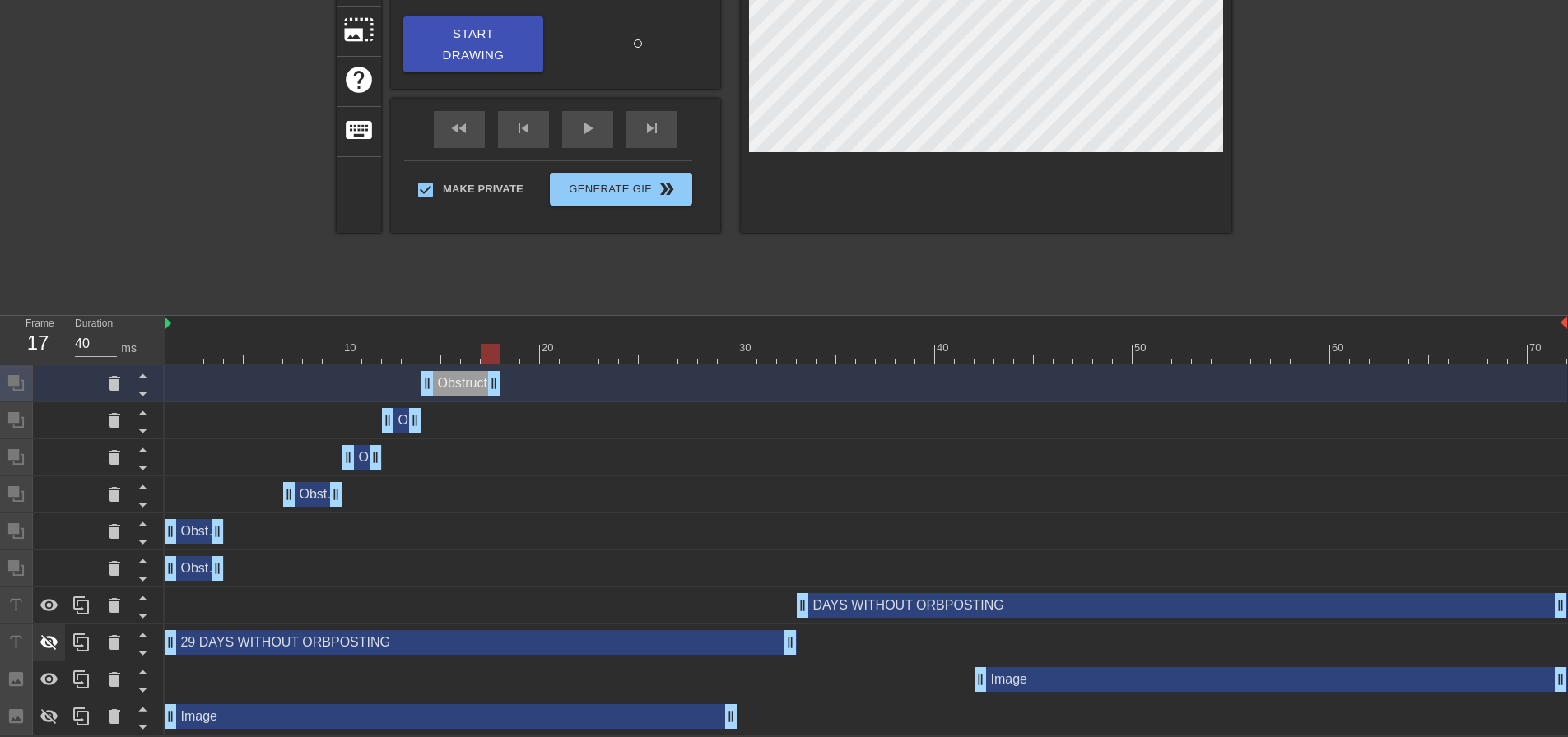
click at [50, 645] on icon at bounding box center [50, 643] width 20 height 20
click at [47, 722] on icon at bounding box center [50, 716] width 18 height 15
drag, startPoint x: 489, startPoint y: 388, endPoint x: 470, endPoint y: 392, distance: 19.4
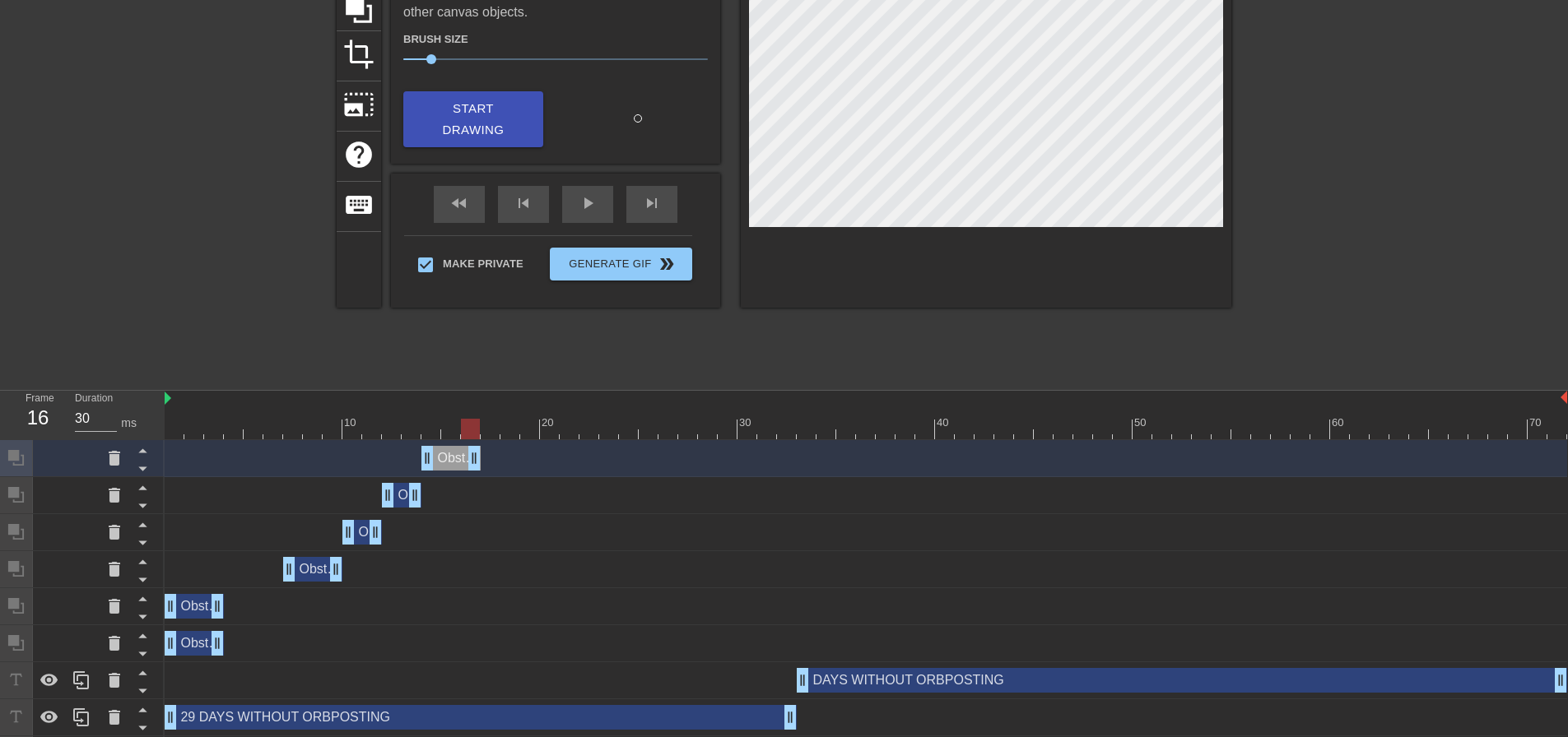
scroll to position [173, 0]
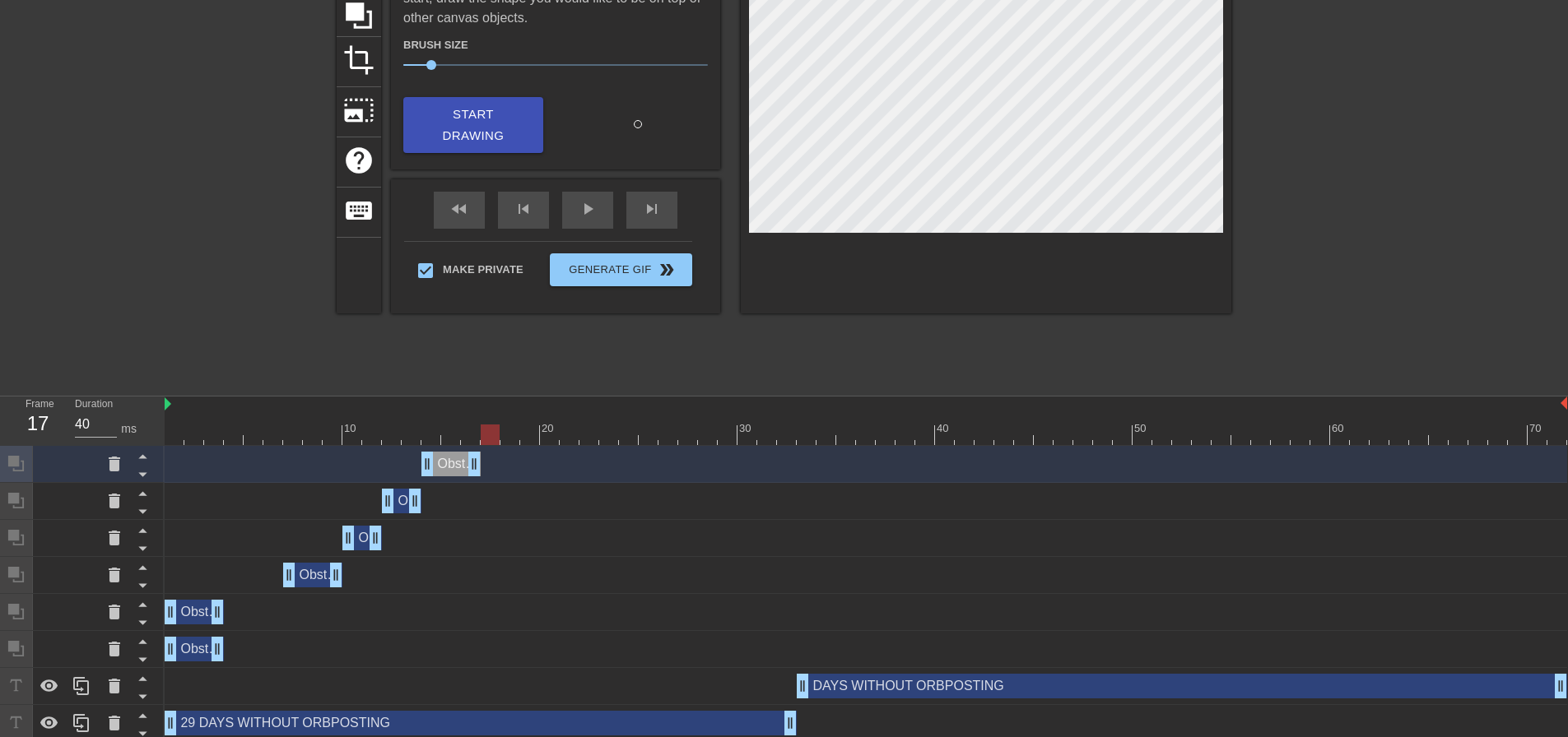
click at [489, 439] on div at bounding box center [866, 434] width 1402 height 21
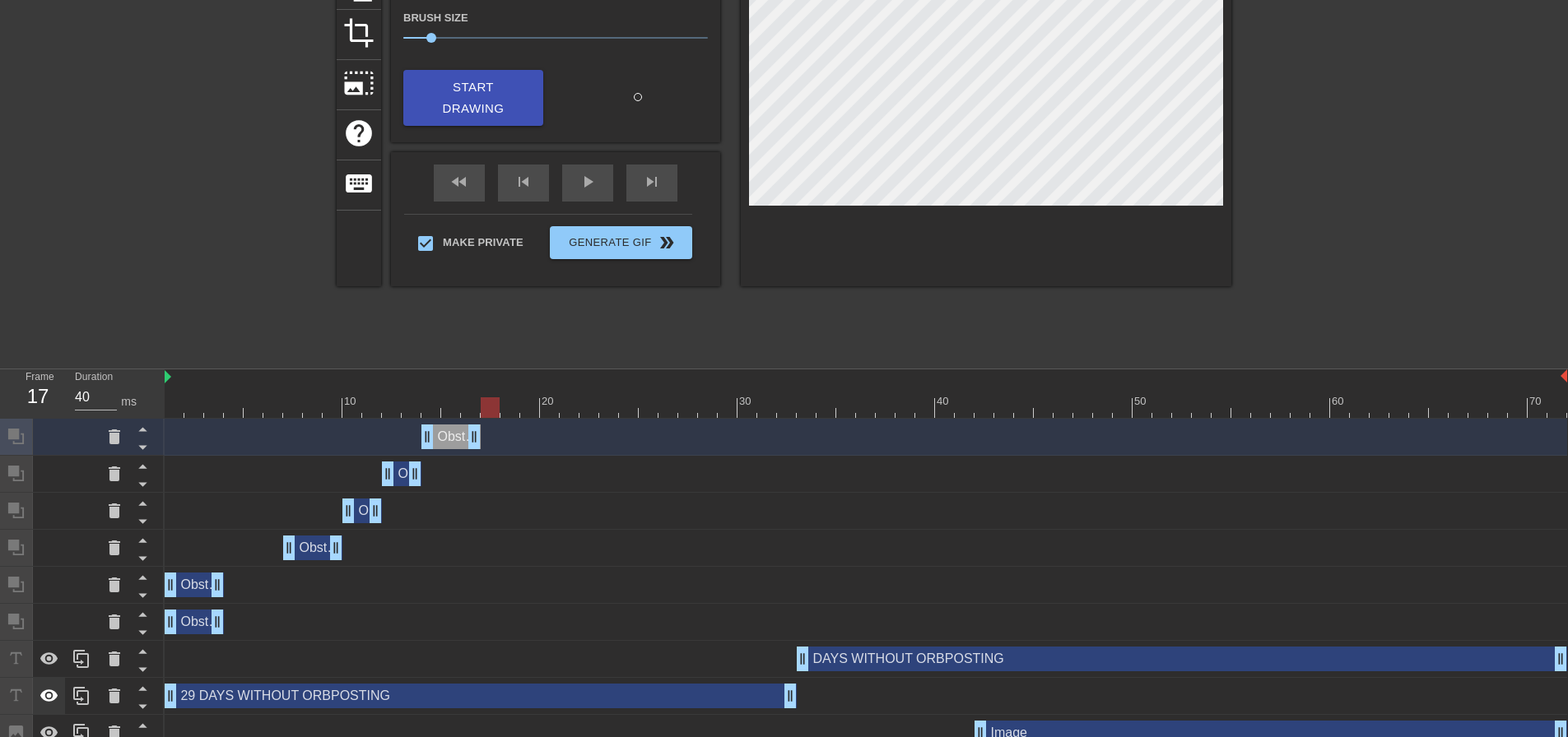
scroll to position [255, 0]
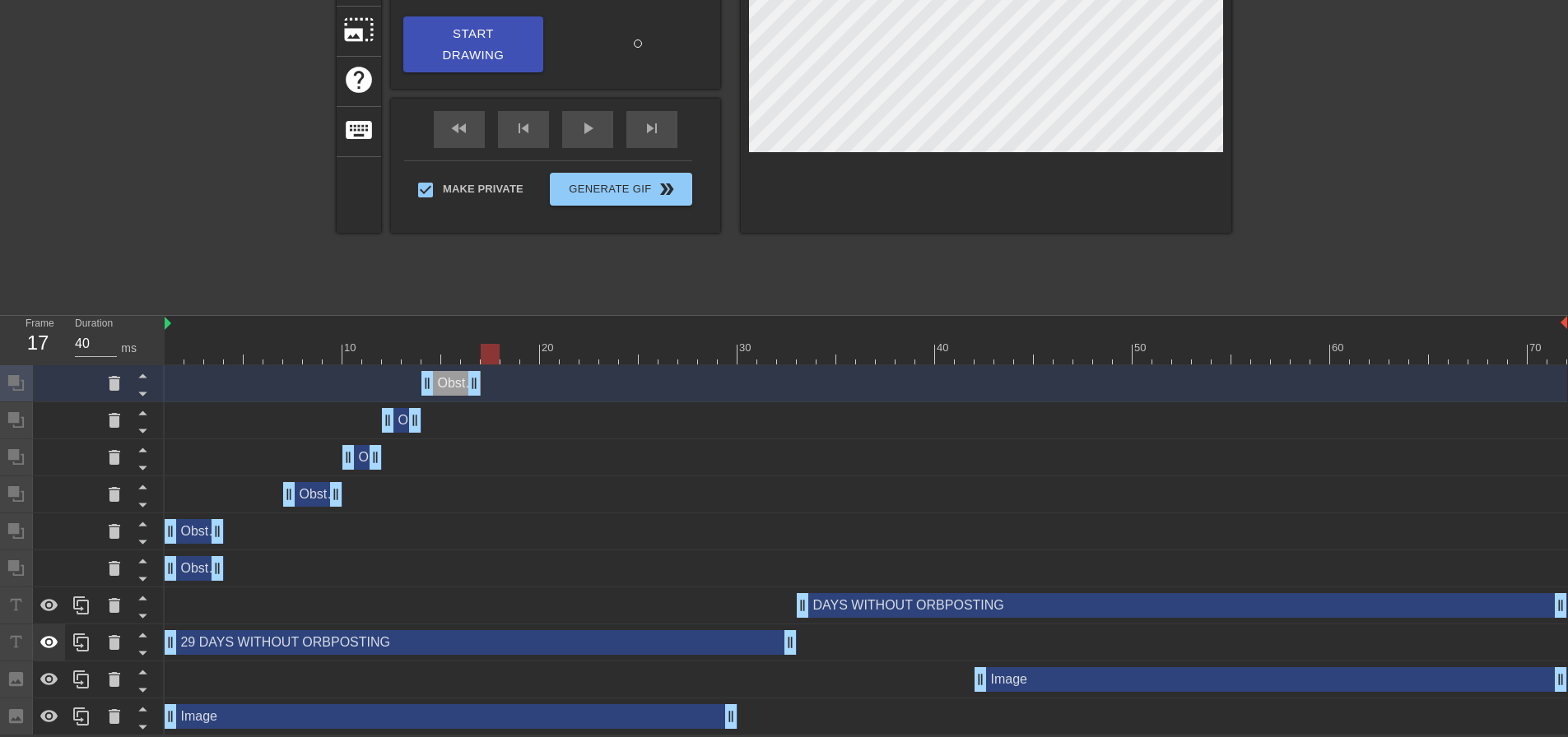
click at [51, 642] on icon at bounding box center [50, 642] width 18 height 13
click at [52, 715] on icon at bounding box center [50, 717] width 20 height 20
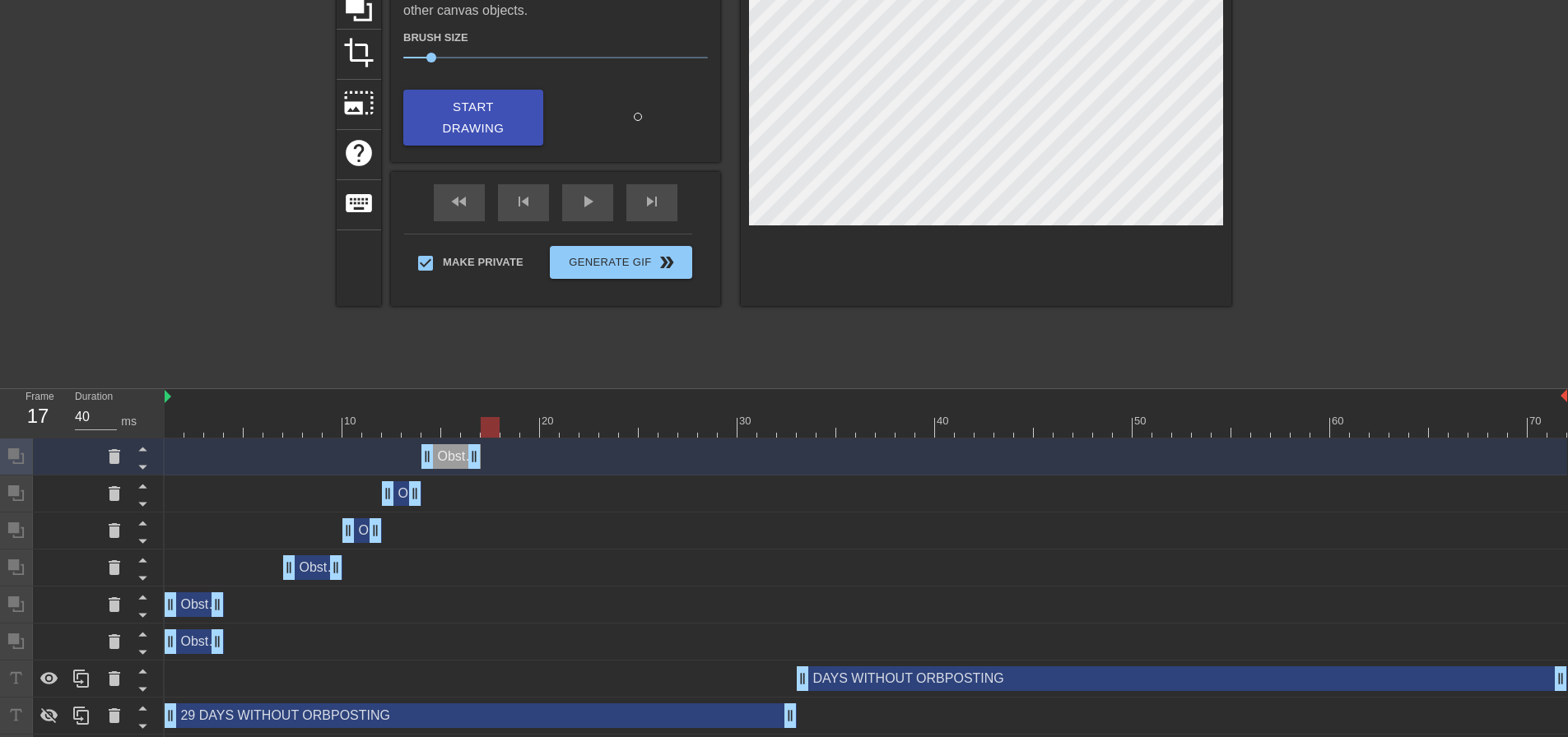
scroll to position [173, 0]
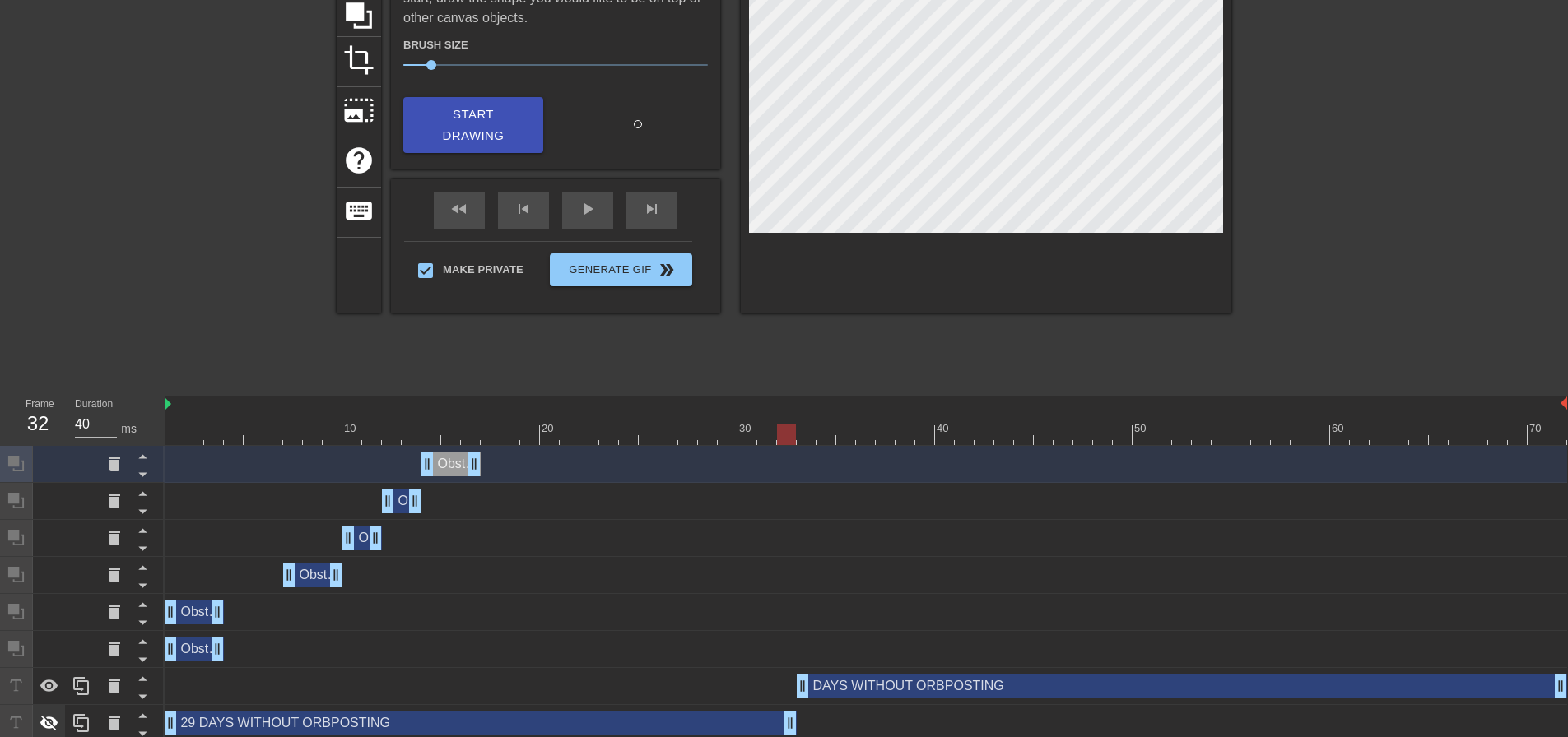
click at [43, 723] on icon at bounding box center [50, 723] width 18 height 15
click at [37, 686] on div at bounding box center [49, 686] width 33 height 36
click at [45, 692] on icon at bounding box center [50, 686] width 18 height 15
drag, startPoint x: 791, startPoint y: 723, endPoint x: 802, endPoint y: 724, distance: 11.0
click at [986, 685] on div "DAYS WITHOUT ORBPOSTING drag_handle drag_handle" at bounding box center [1183, 685] width 771 height 24
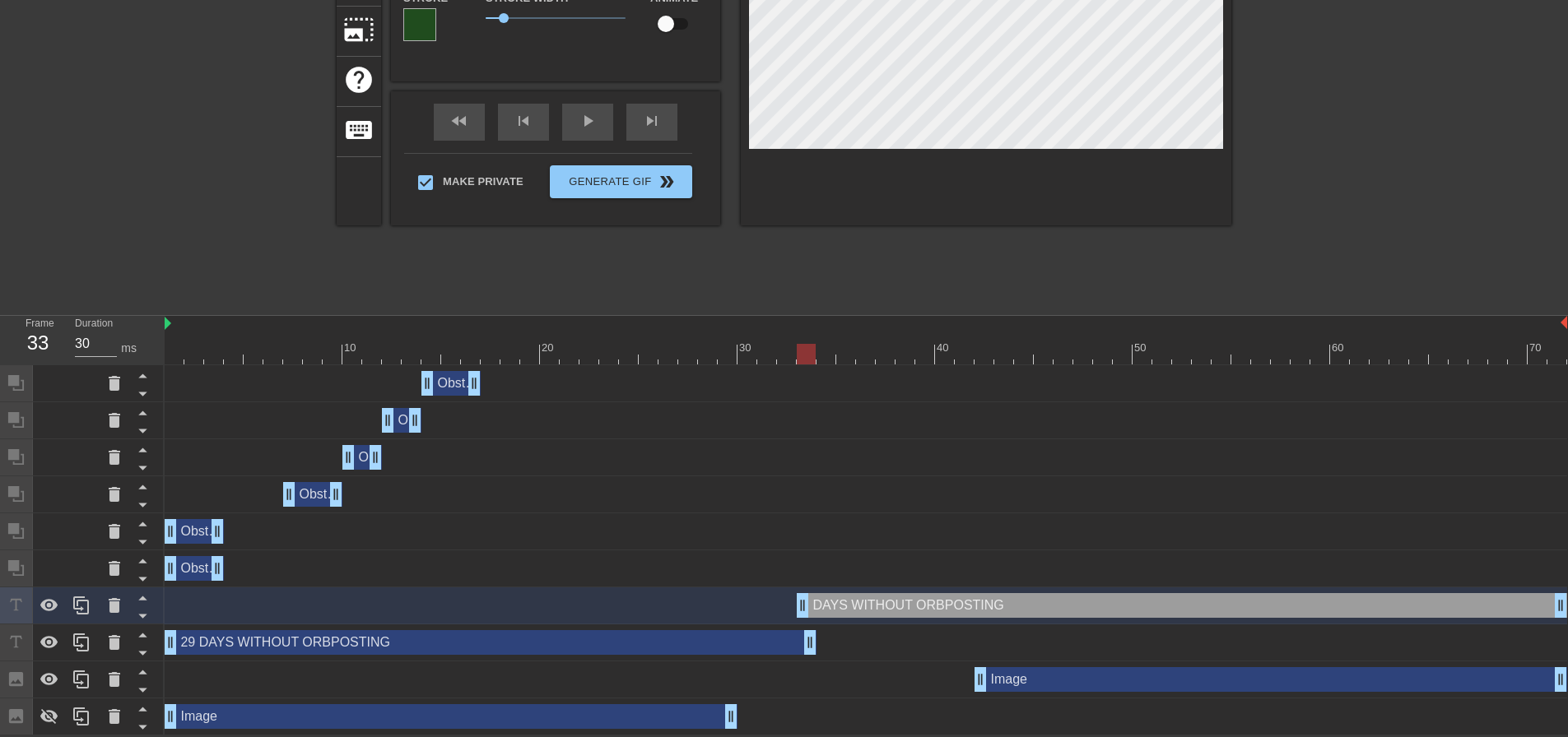
click at [759, 646] on div "29 DAYS WITHOUT ORBPOSTING drag_handle drag_handle" at bounding box center [490, 642] width 652 height 24
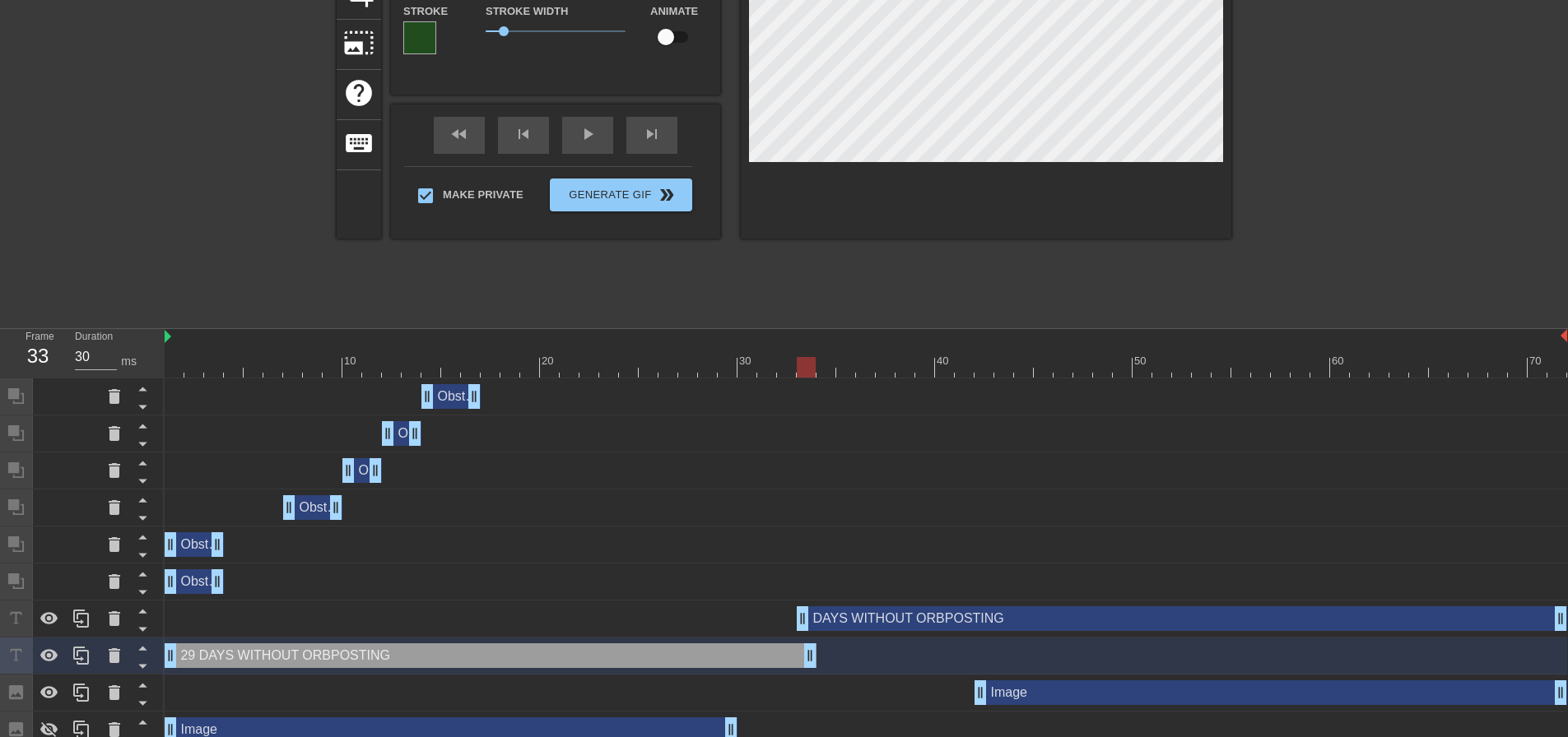
scroll to position [255, 0]
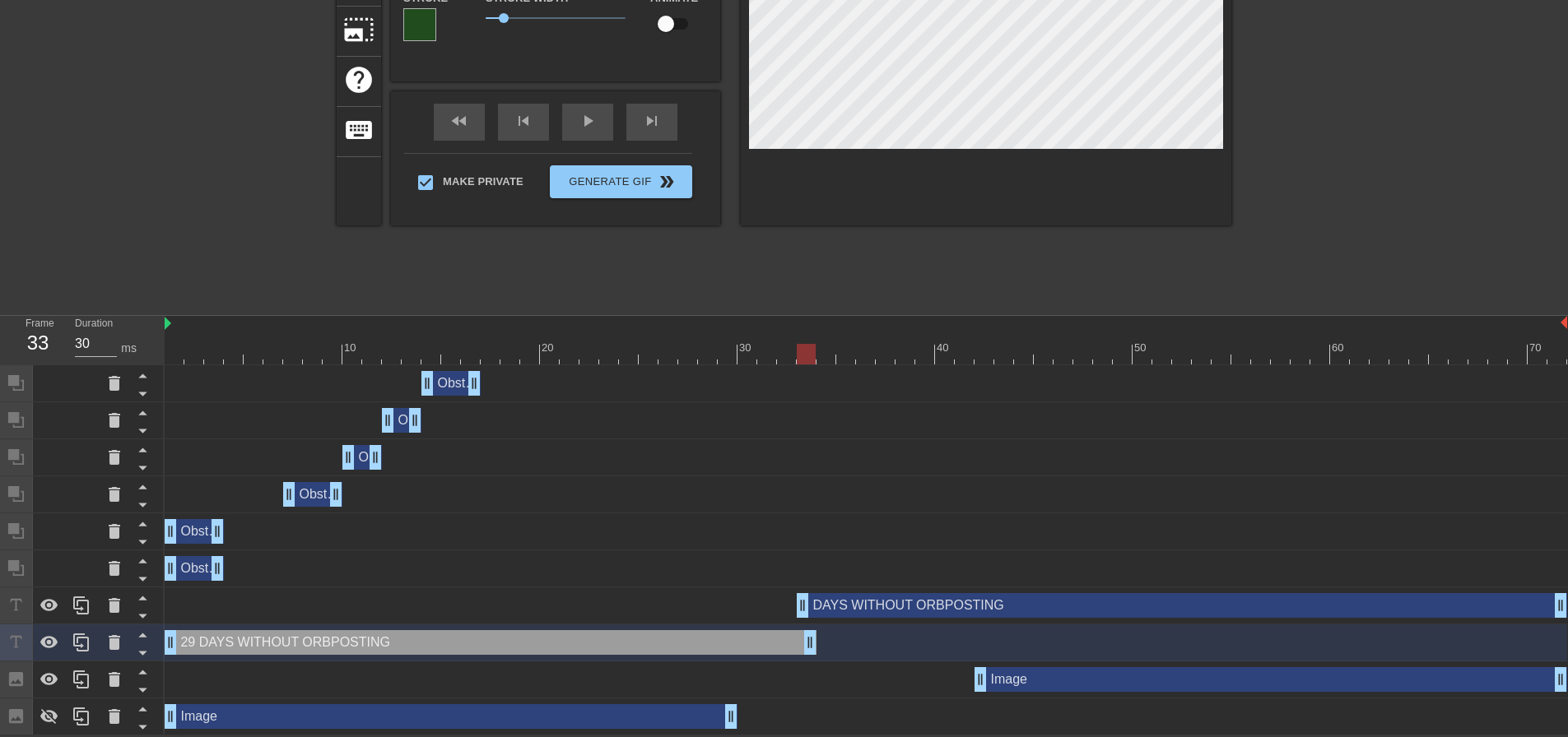
click at [890, 607] on div "DAYS WITHOUT ORBPOSTING drag_handle drag_handle" at bounding box center [1183, 605] width 771 height 24
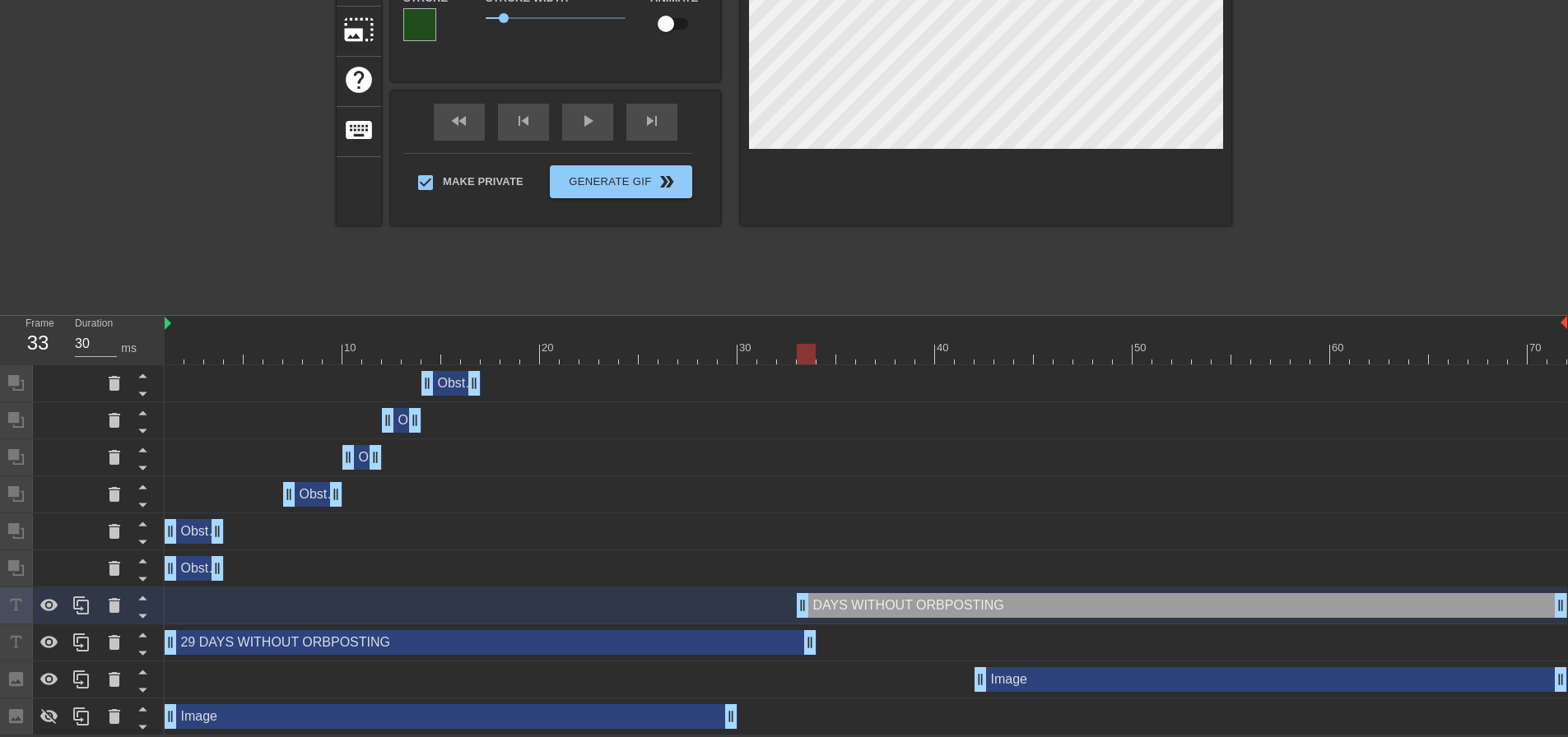
click at [736, 637] on div "29 DAYS WITHOUT ORBPOSTING drag_handle drag_handle" at bounding box center [490, 642] width 652 height 24
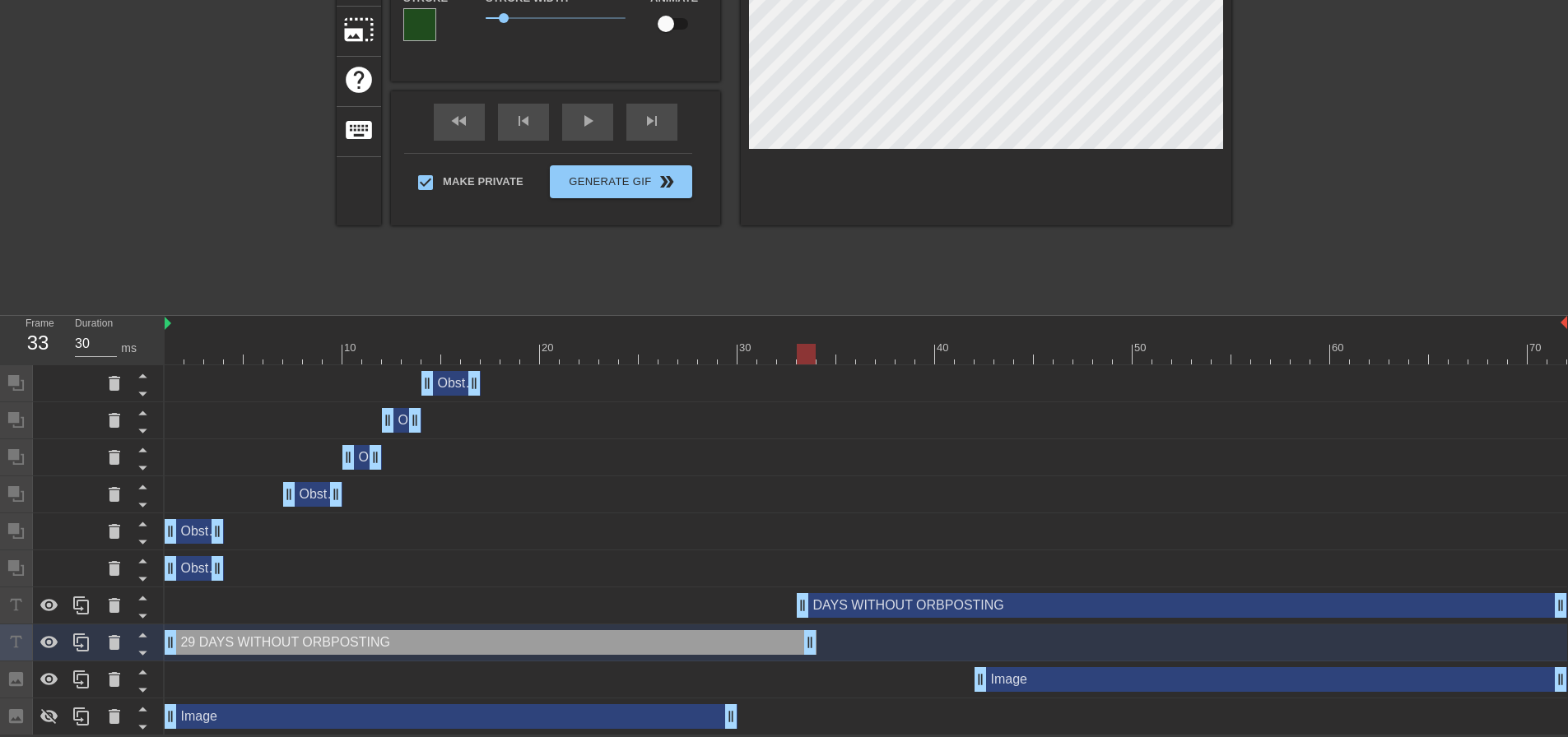
click at [745, 358] on div at bounding box center [866, 354] width 1402 height 21
drag, startPoint x: 813, startPoint y: 639, endPoint x: 772, endPoint y: 639, distance: 41.0
drag, startPoint x: 808, startPoint y: 606, endPoint x: 781, endPoint y: 607, distance: 27.0
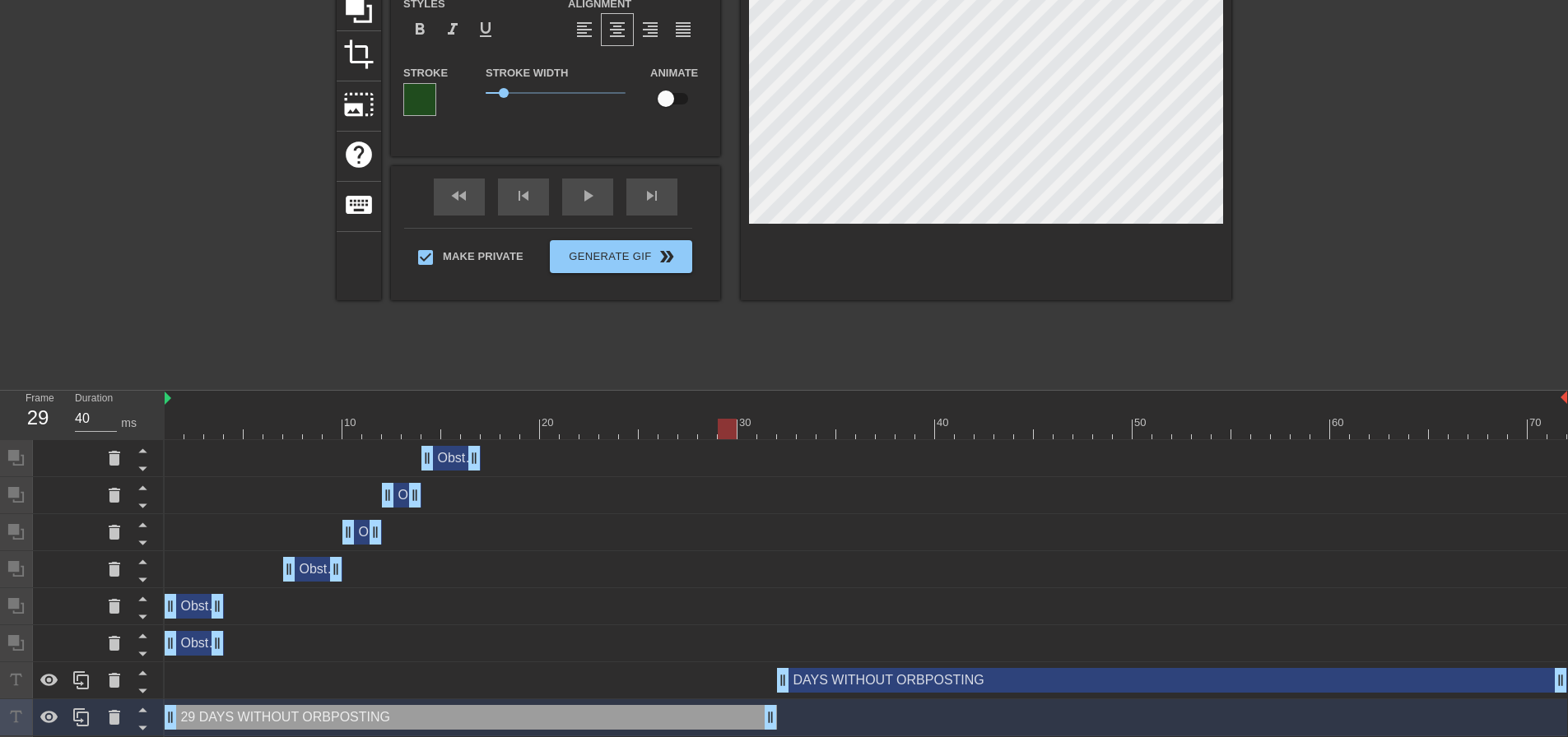
scroll to position [173, 0]
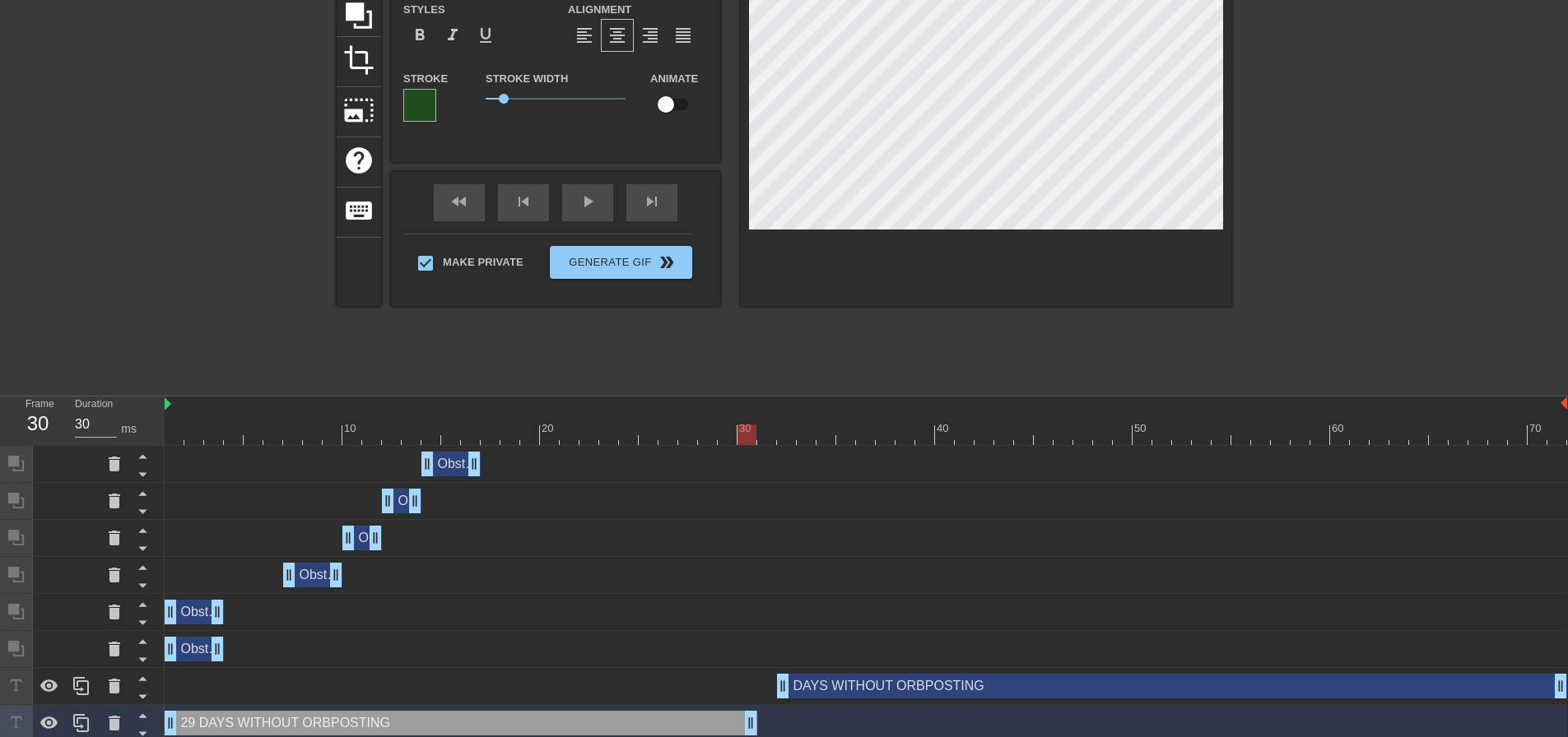
drag, startPoint x: 768, startPoint y: 718, endPoint x: 753, endPoint y: 718, distance: 15.0
drag, startPoint x: 753, startPoint y: 719, endPoint x: 740, endPoint y: 720, distance: 13.0
click at [740, 720] on div "29 DAYS WITHOUT ORBPOSTING drag_handle drag_handle" at bounding box center [866, 723] width 1402 height 24
drag, startPoint x: 781, startPoint y: 689, endPoint x: 749, endPoint y: 688, distance: 32.0
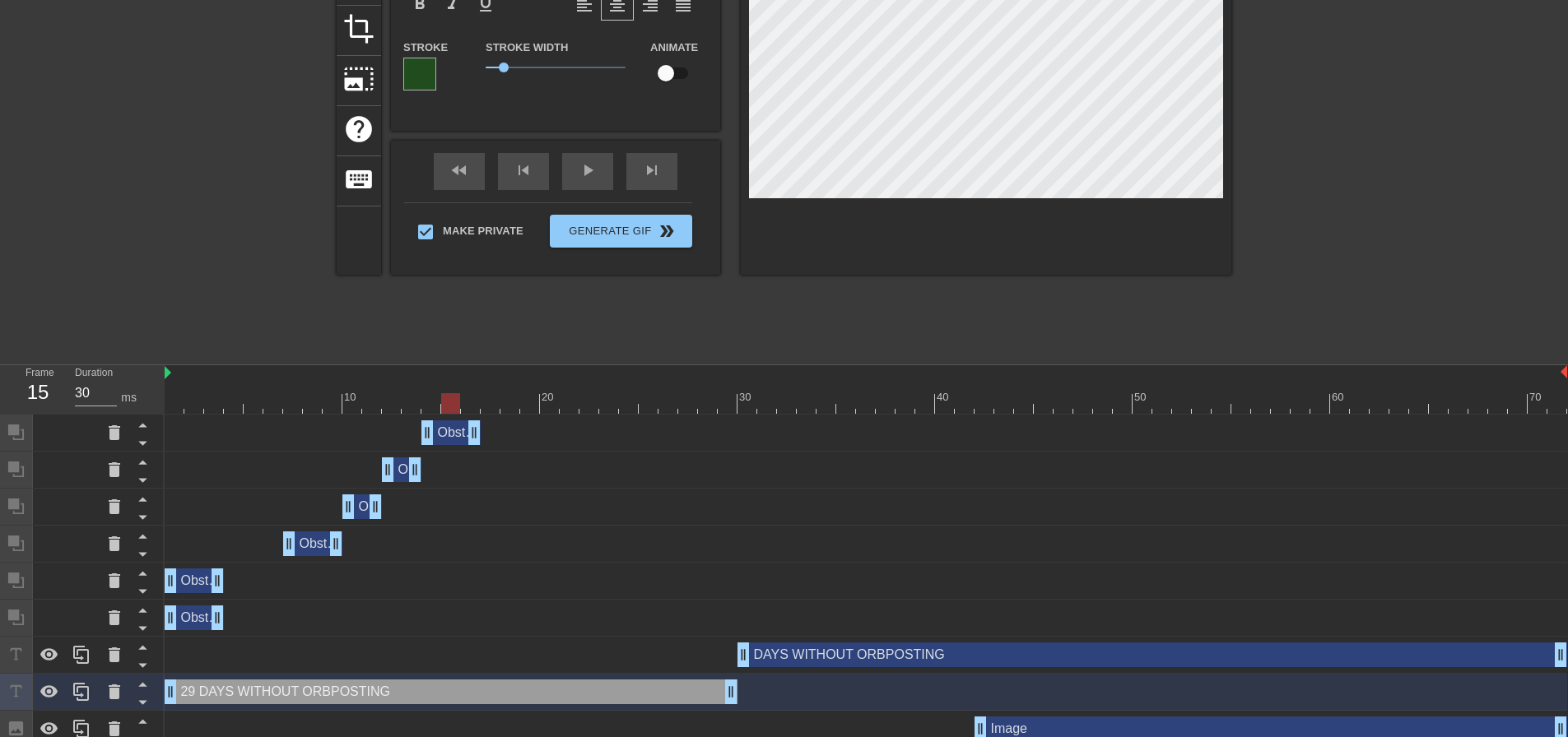
scroll to position [255, 0]
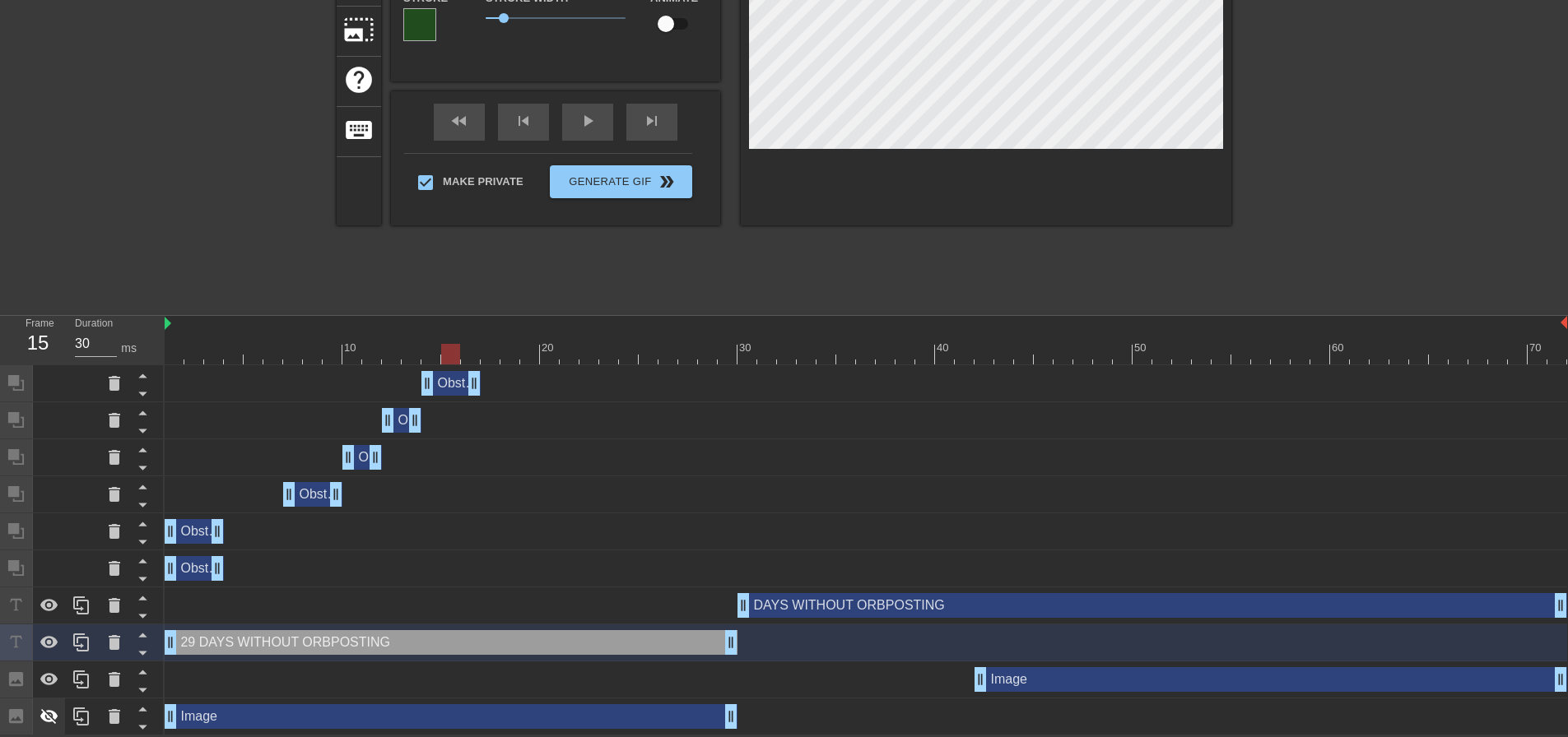
click at [50, 716] on icon at bounding box center [50, 717] width 20 height 20
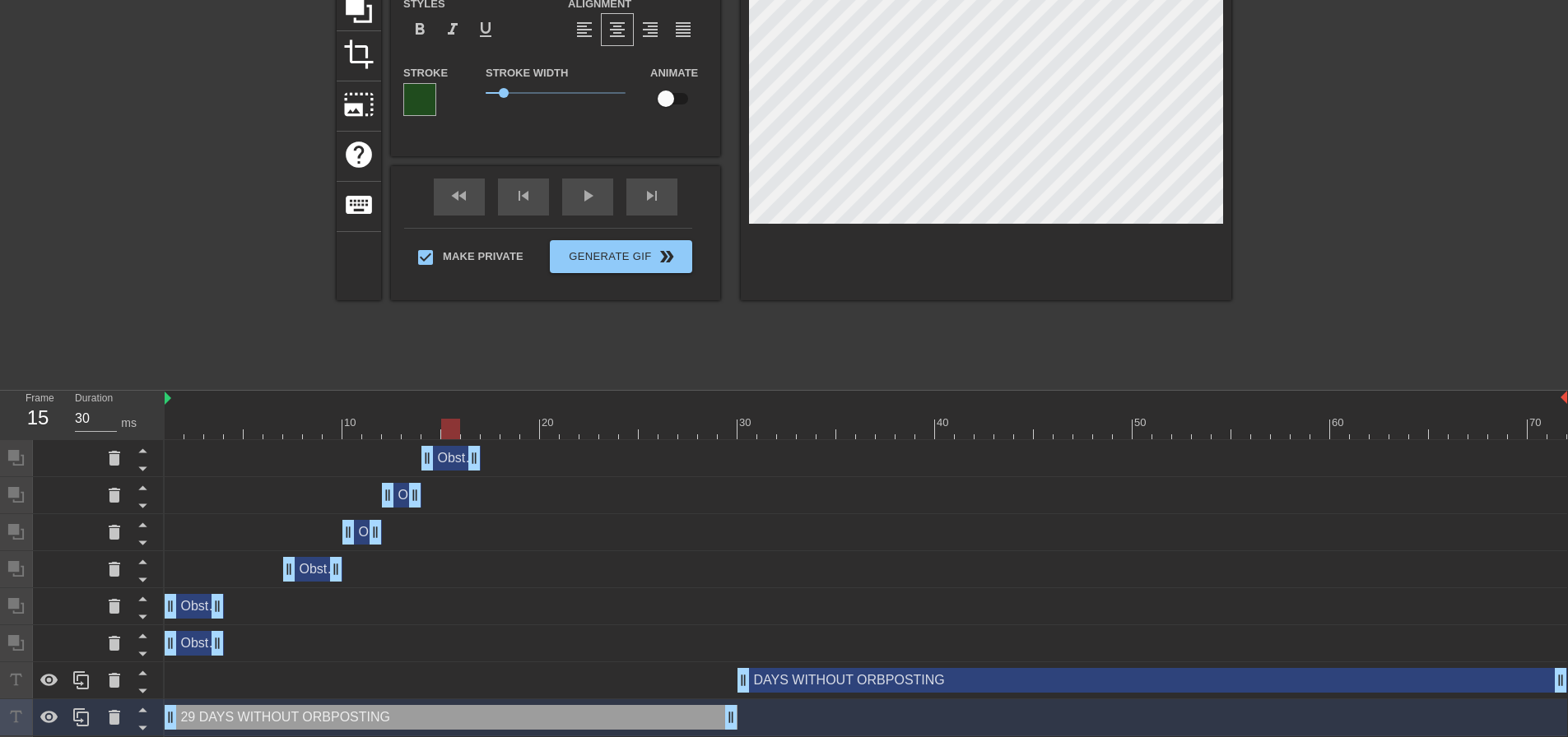
scroll to position [173, 0]
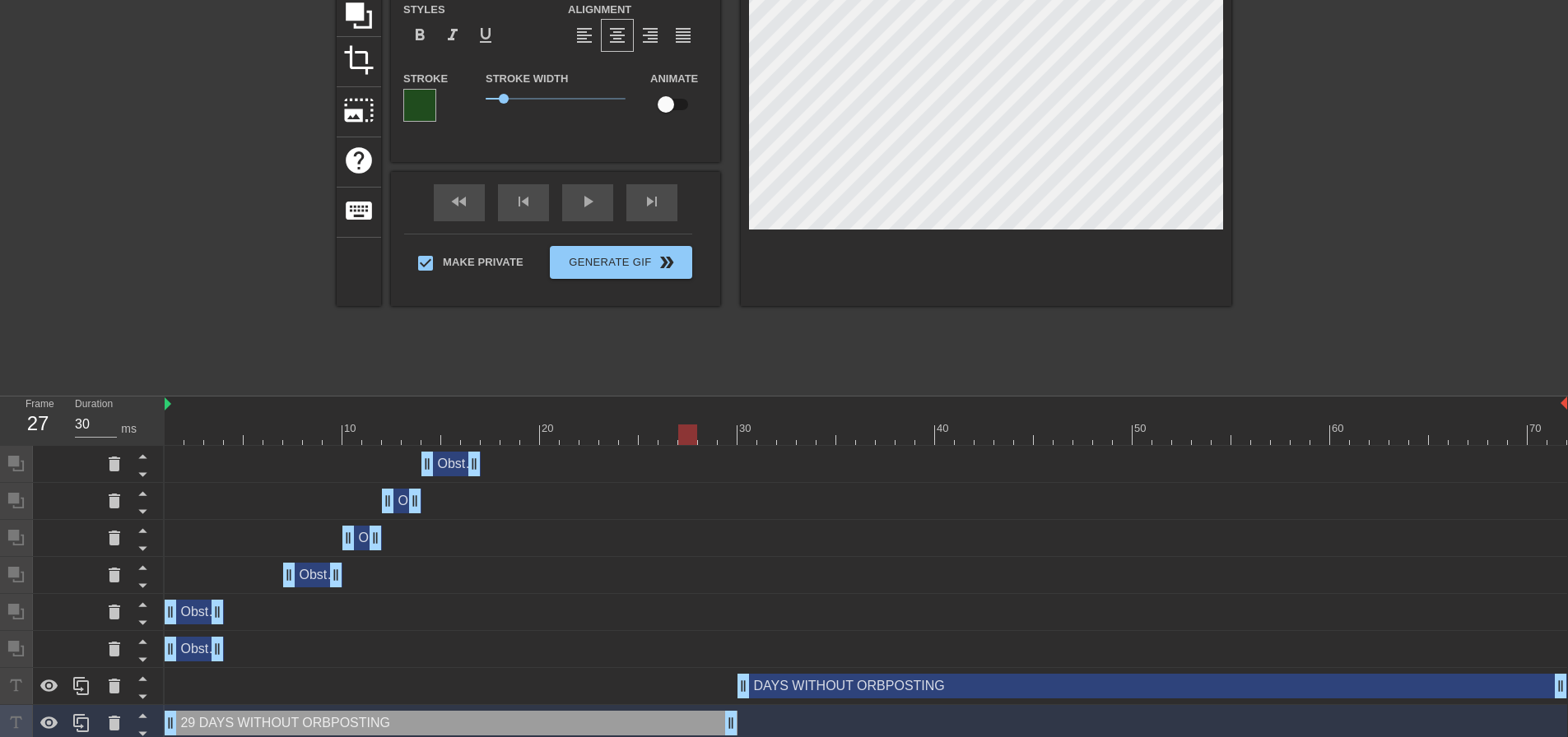
click at [442, 463] on div "Obstruction layer drag_handle drag_handle" at bounding box center [451, 463] width 60 height 24
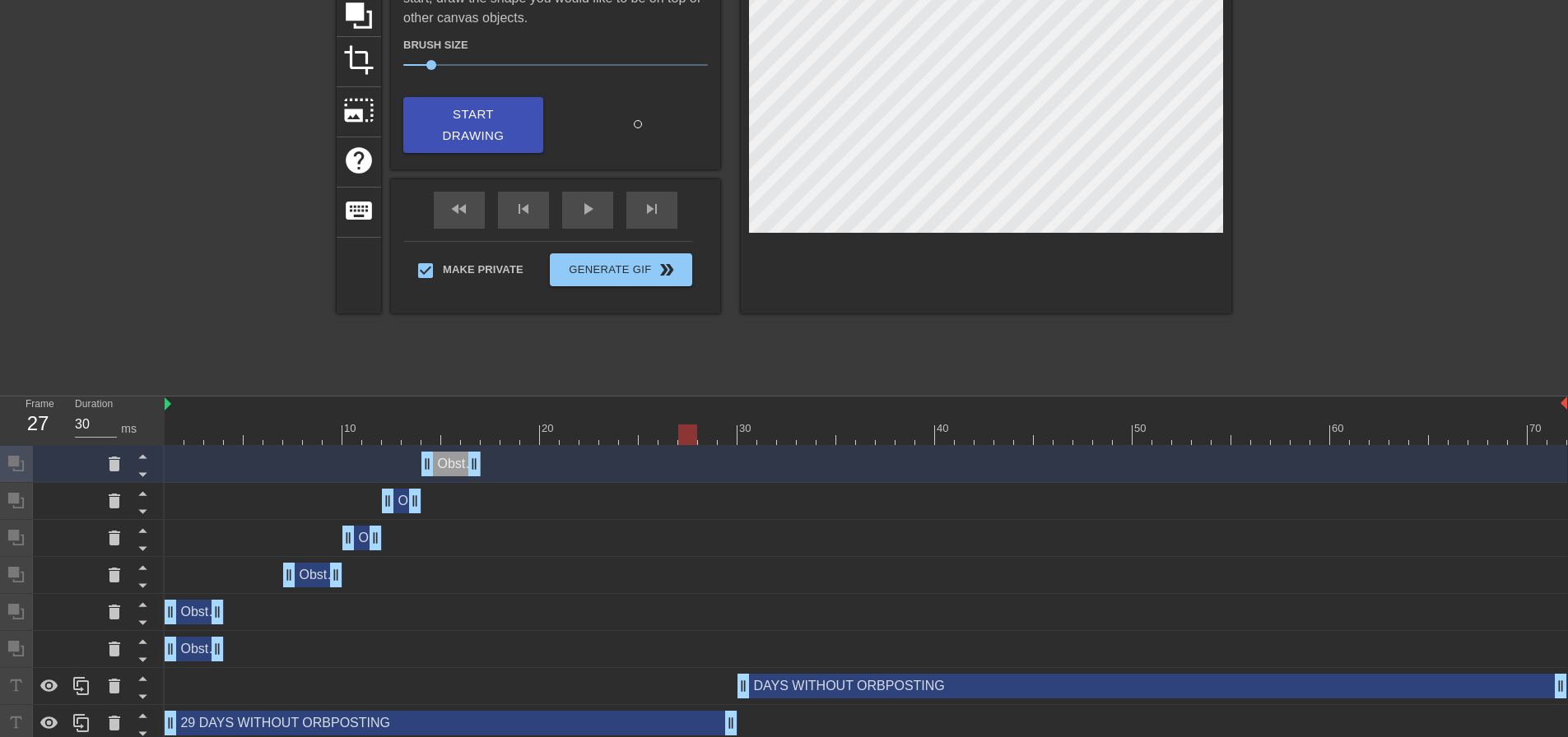
click at [689, 439] on div at bounding box center [688, 434] width 19 height 21
click at [431, 439] on div at bounding box center [866, 434] width 1402 height 21
click at [660, 436] on div at bounding box center [866, 434] width 1402 height 21
click at [466, 435] on div at bounding box center [866, 434] width 1402 height 21
click at [660, 435] on div at bounding box center [866, 434] width 1402 height 21
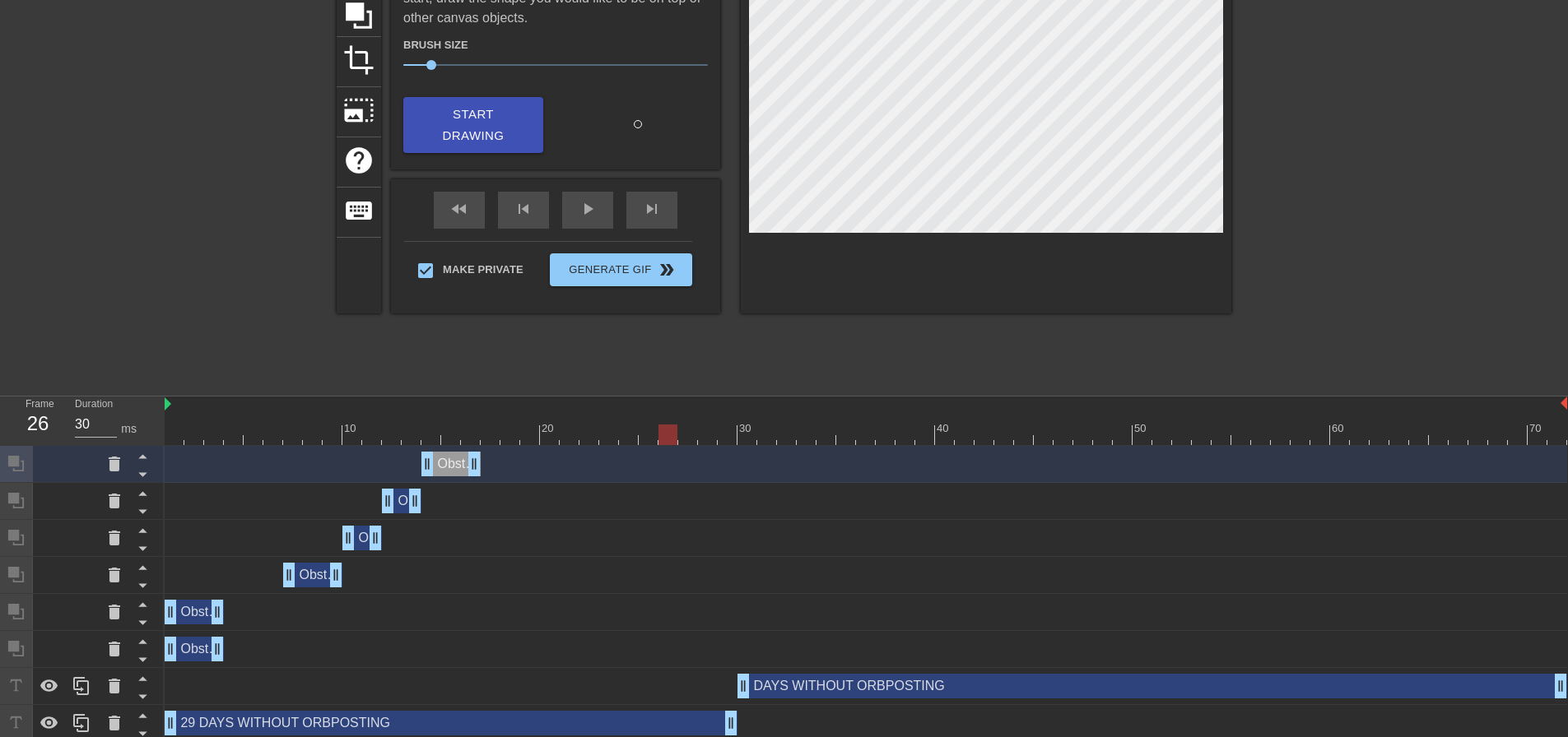
click at [470, 433] on div at bounding box center [866, 434] width 1402 height 21
click at [697, 430] on div at bounding box center [866, 434] width 1402 height 21
click at [647, 433] on div at bounding box center [866, 434] width 1402 height 21
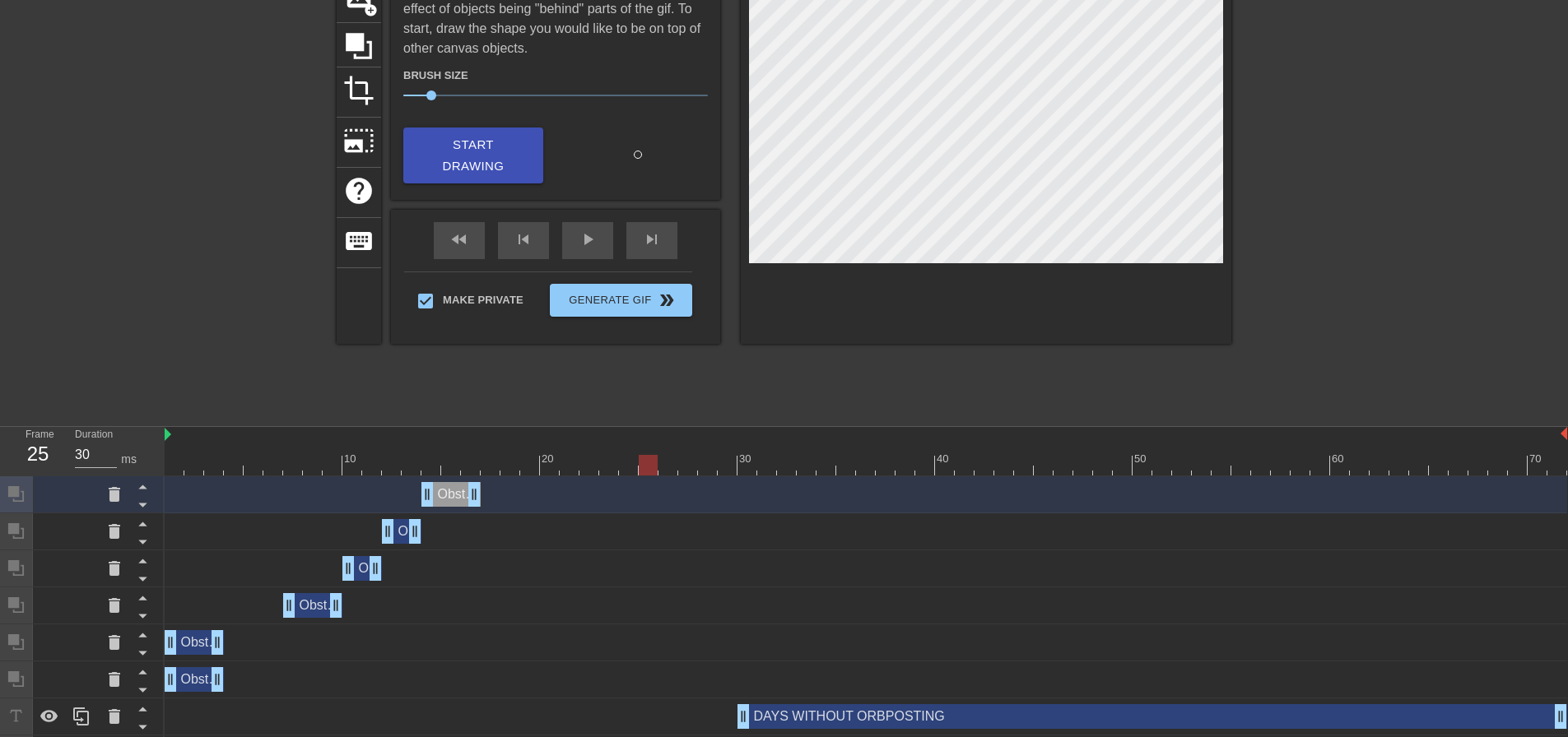
scroll to position [90, 0]
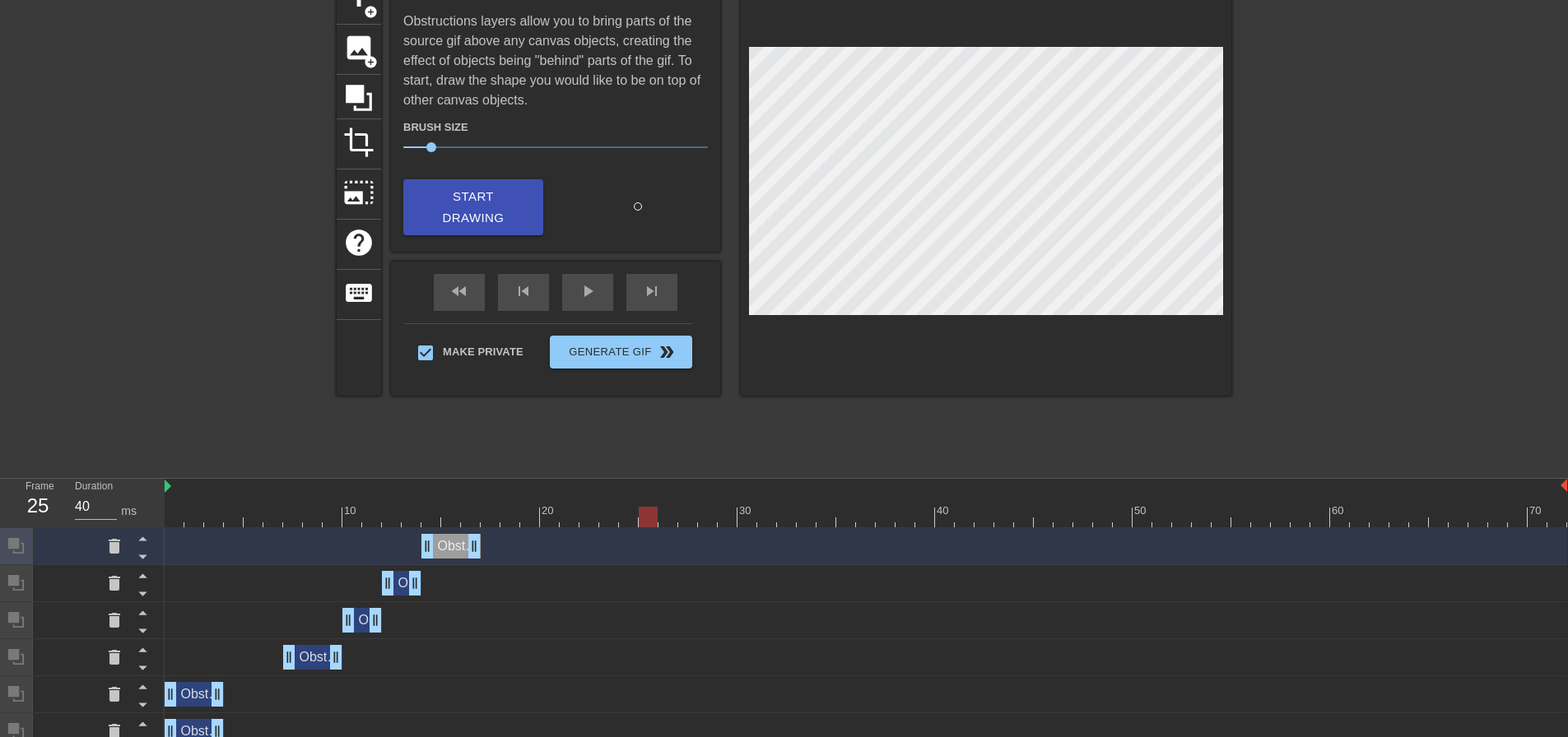
click at [485, 515] on div at bounding box center [866, 516] width 1402 height 21
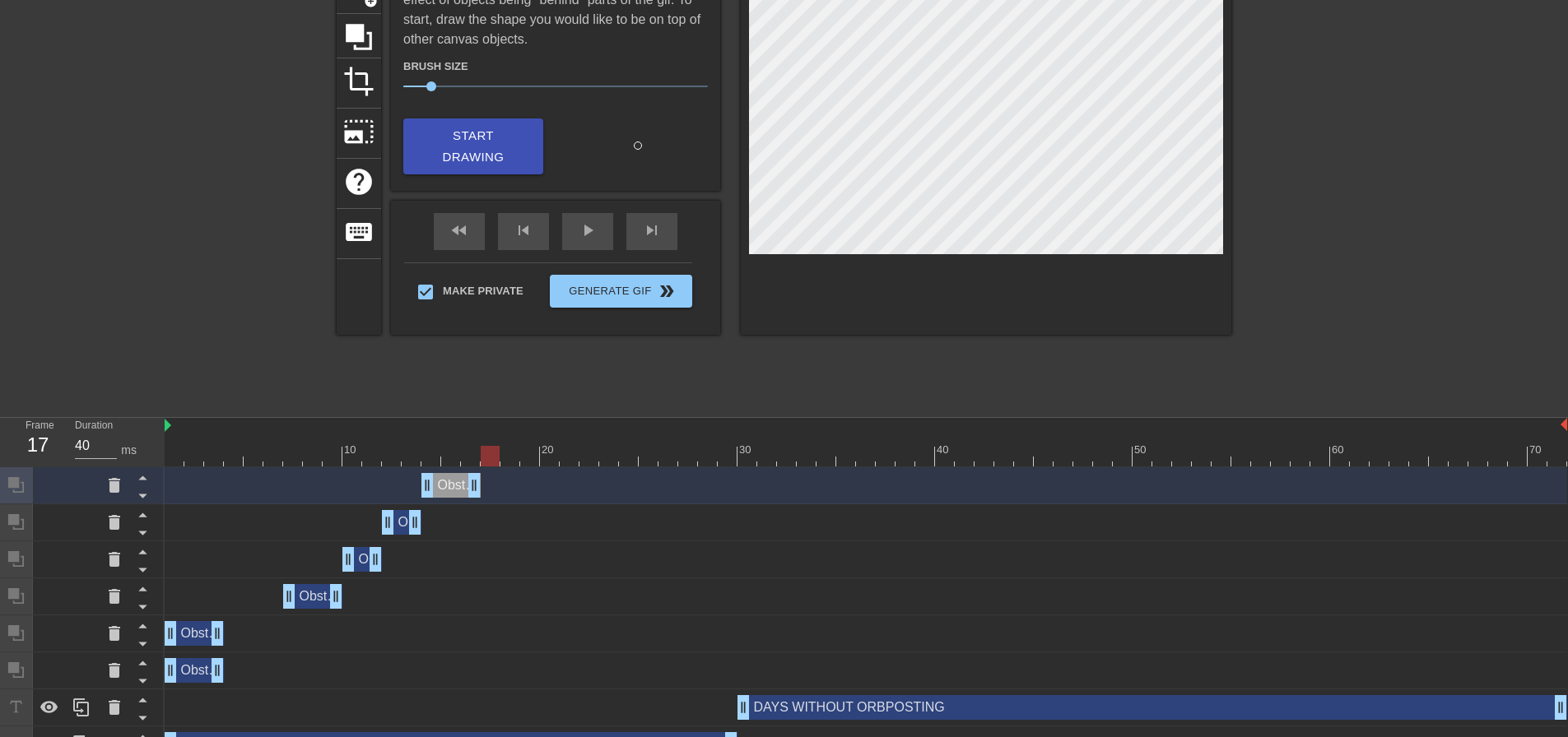
scroll to position [255, 0]
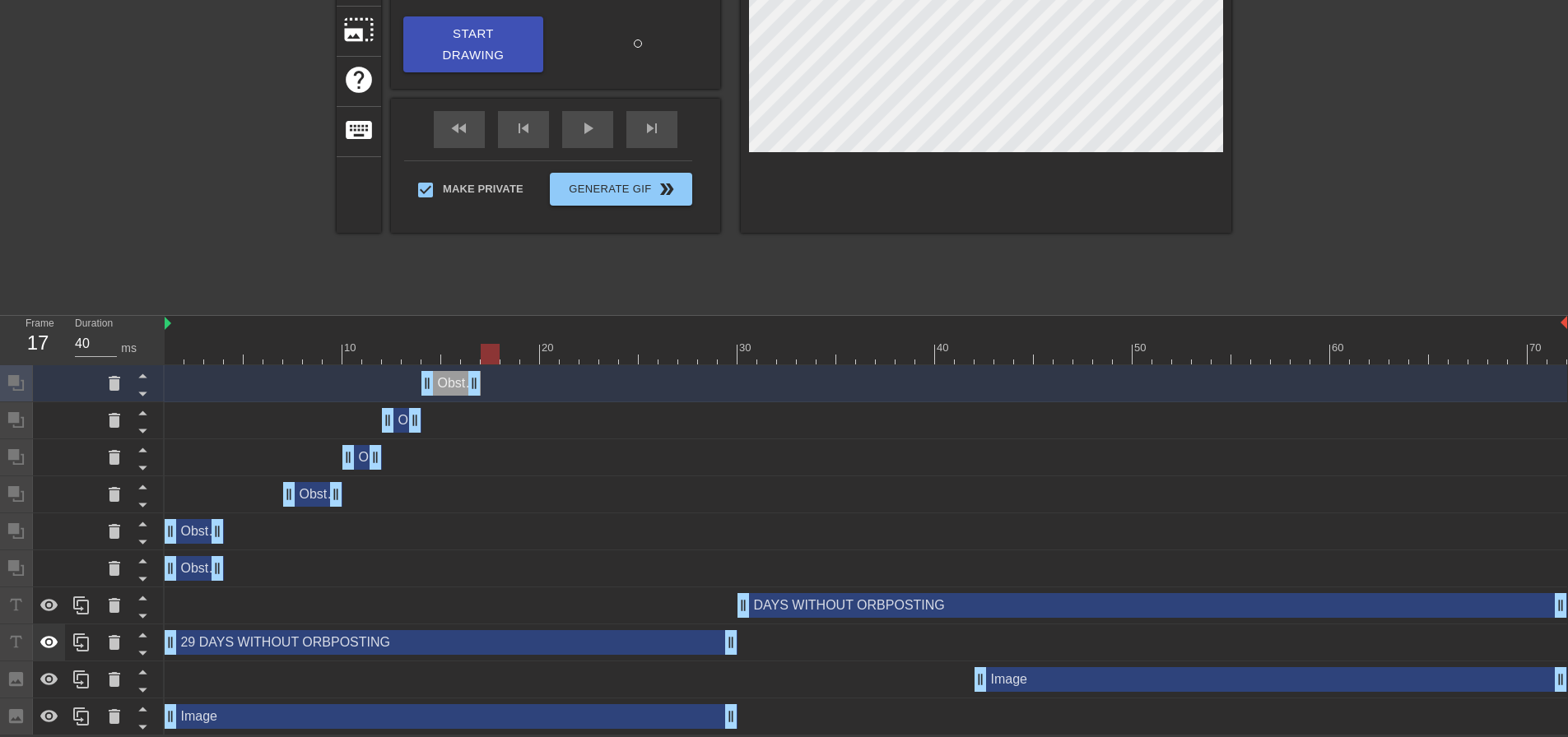
click at [56, 643] on icon at bounding box center [50, 642] width 18 height 13
click at [48, 719] on icon at bounding box center [50, 717] width 20 height 20
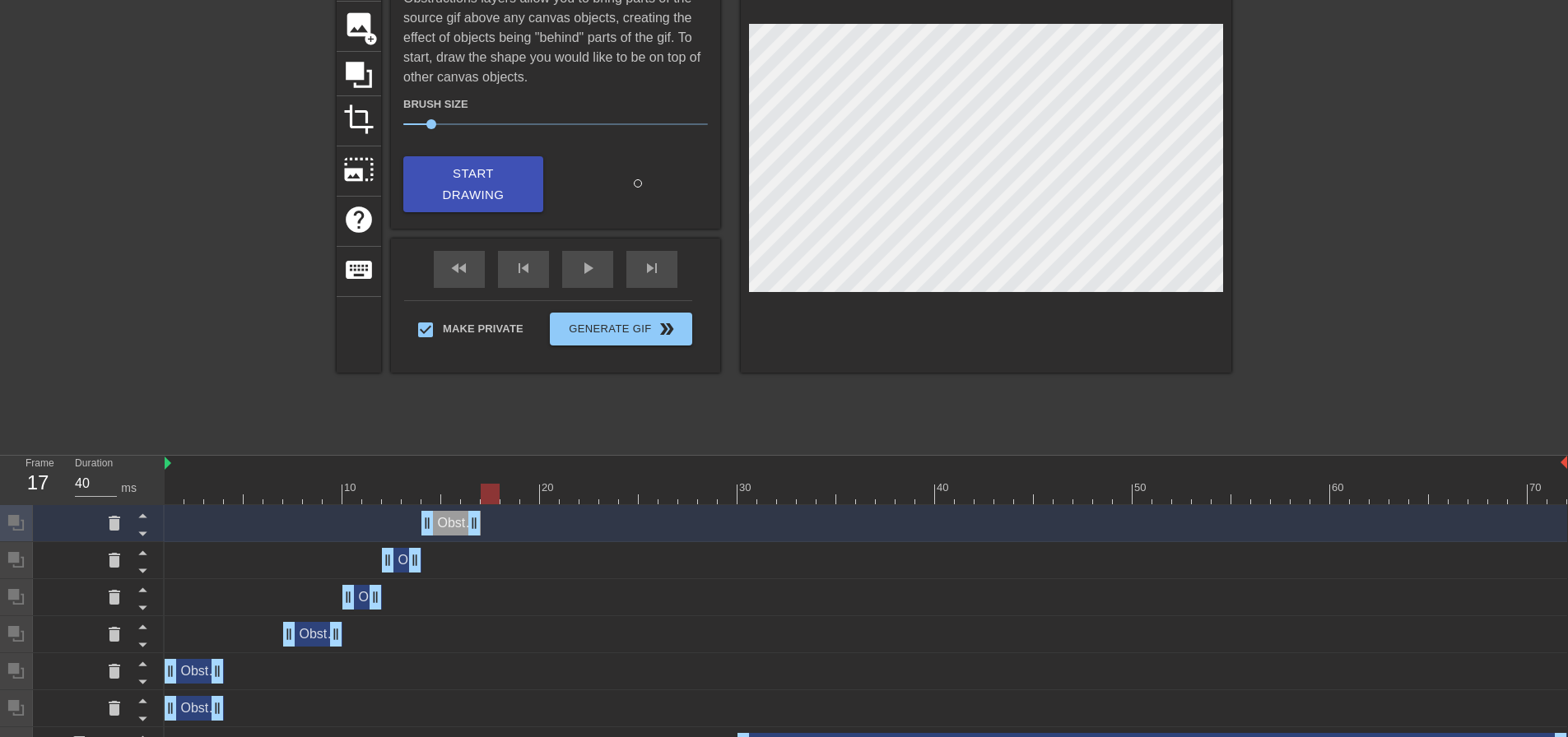
scroll to position [90, 0]
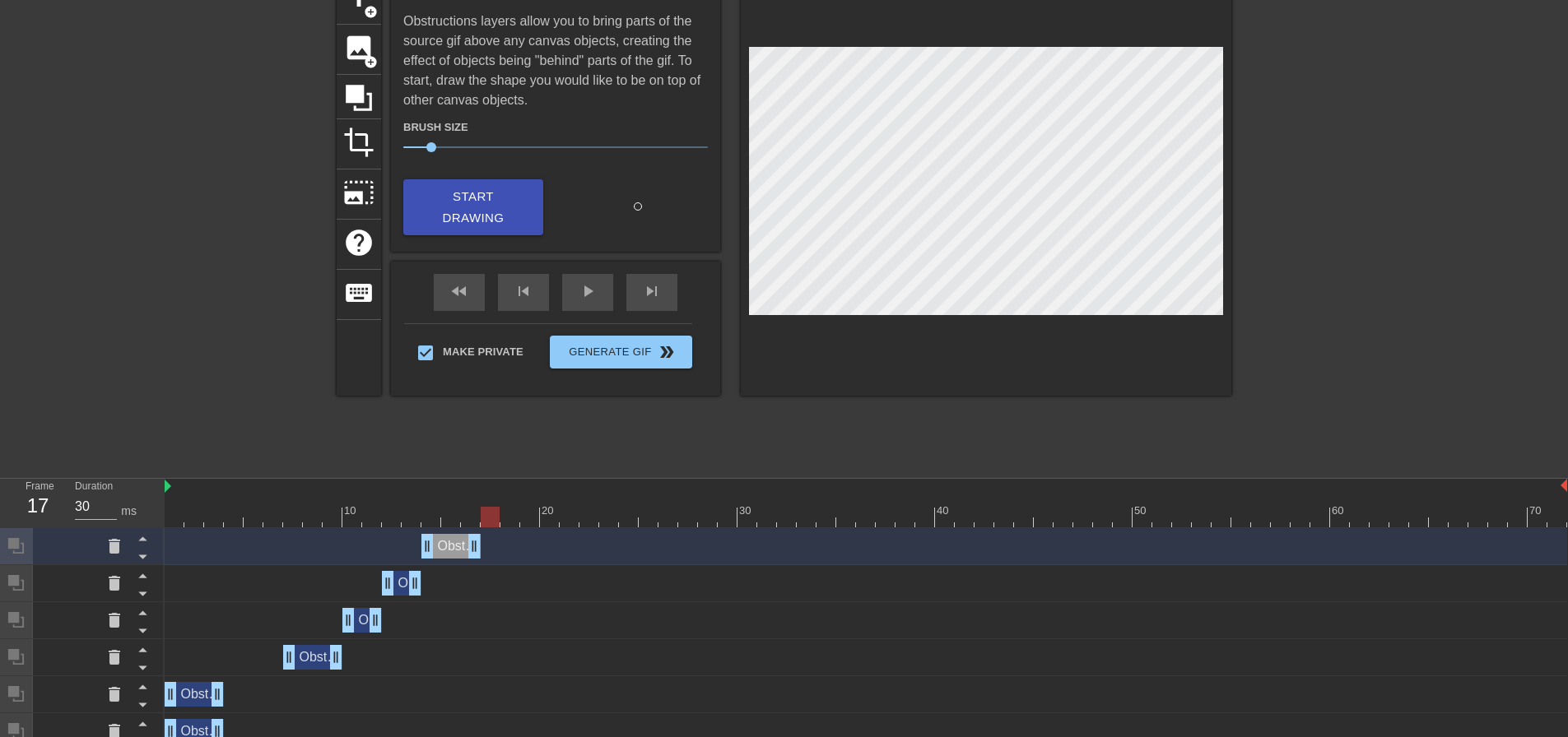
click at [516, 515] on div at bounding box center [866, 516] width 1402 height 21
click at [526, 515] on div at bounding box center [866, 516] width 1402 height 21
click at [553, 518] on div at bounding box center [866, 516] width 1402 height 21
click at [527, 518] on div at bounding box center [866, 516] width 1402 height 21
click at [505, 520] on div at bounding box center [866, 516] width 1402 height 21
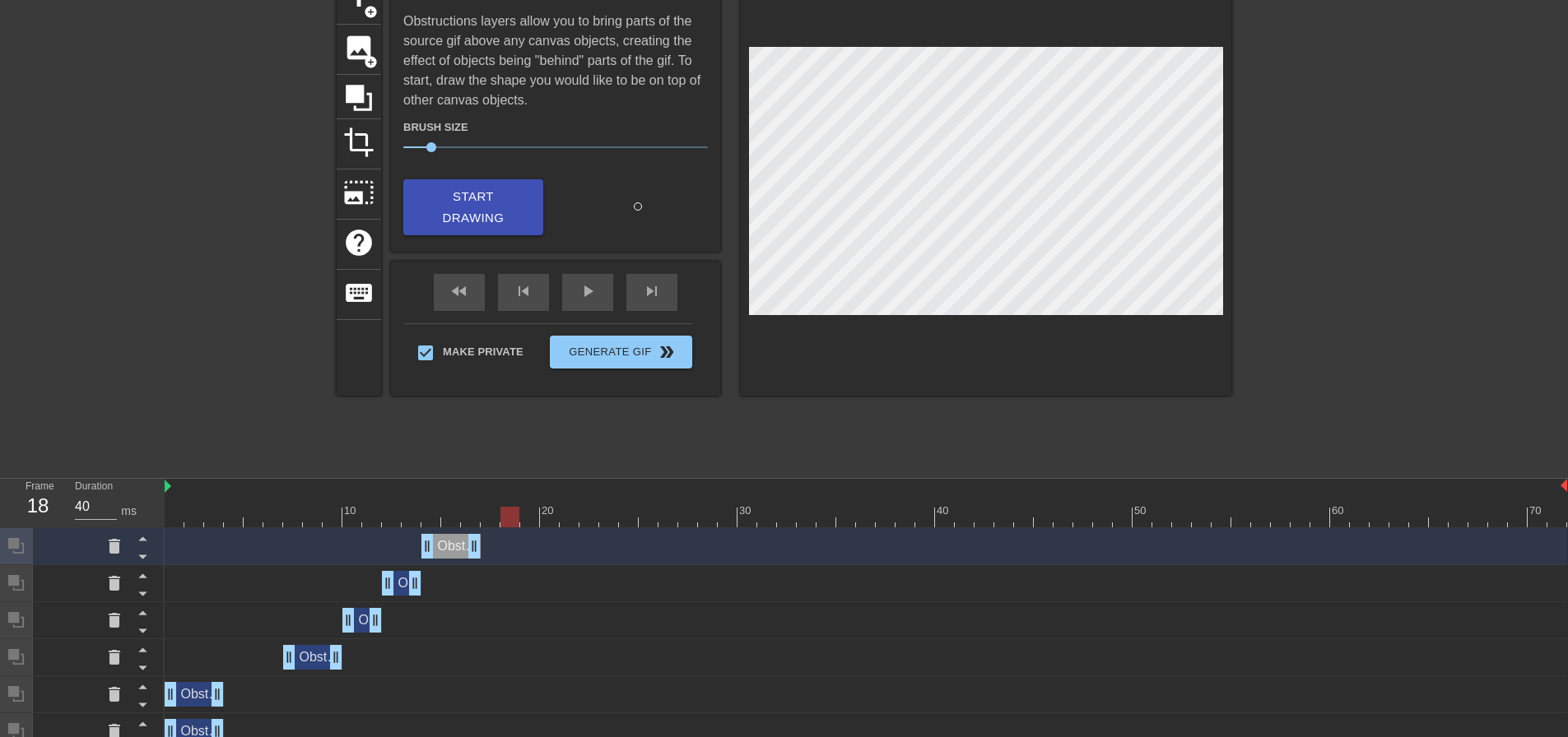
click at [486, 521] on div at bounding box center [866, 516] width 1402 height 21
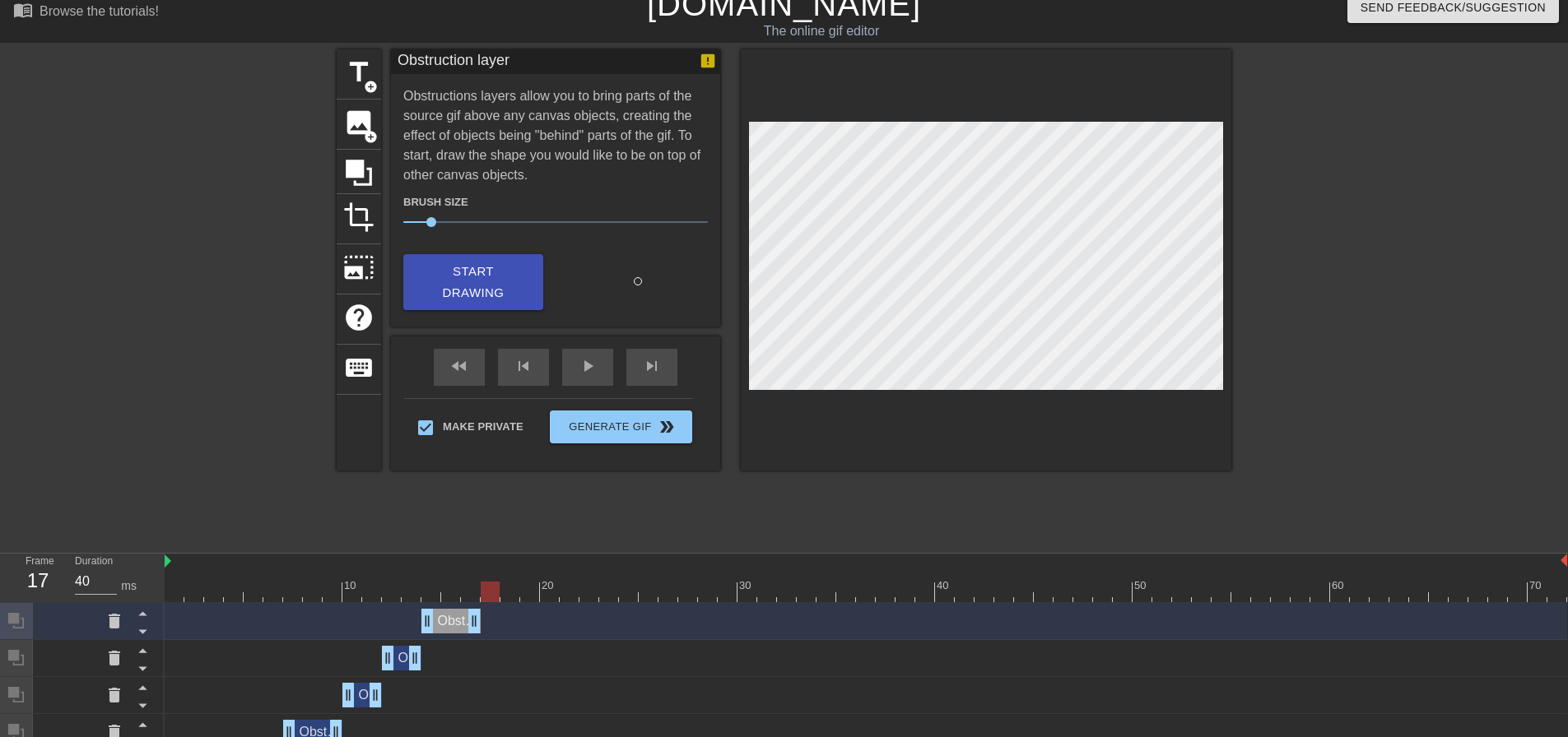
scroll to position [8, 0]
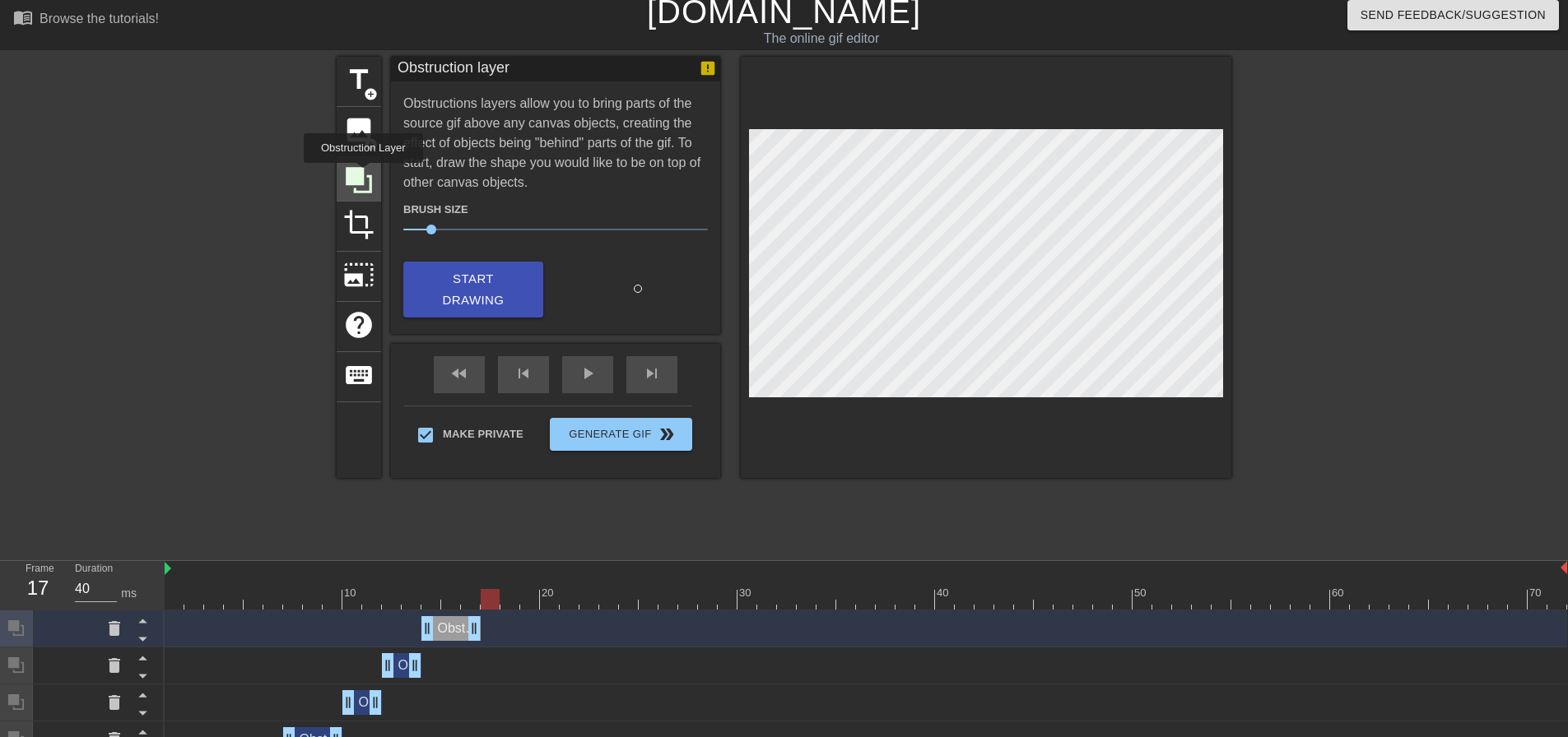
click at [363, 175] on icon at bounding box center [358, 180] width 26 height 26
